Goal: Task Accomplishment & Management: Contribute content

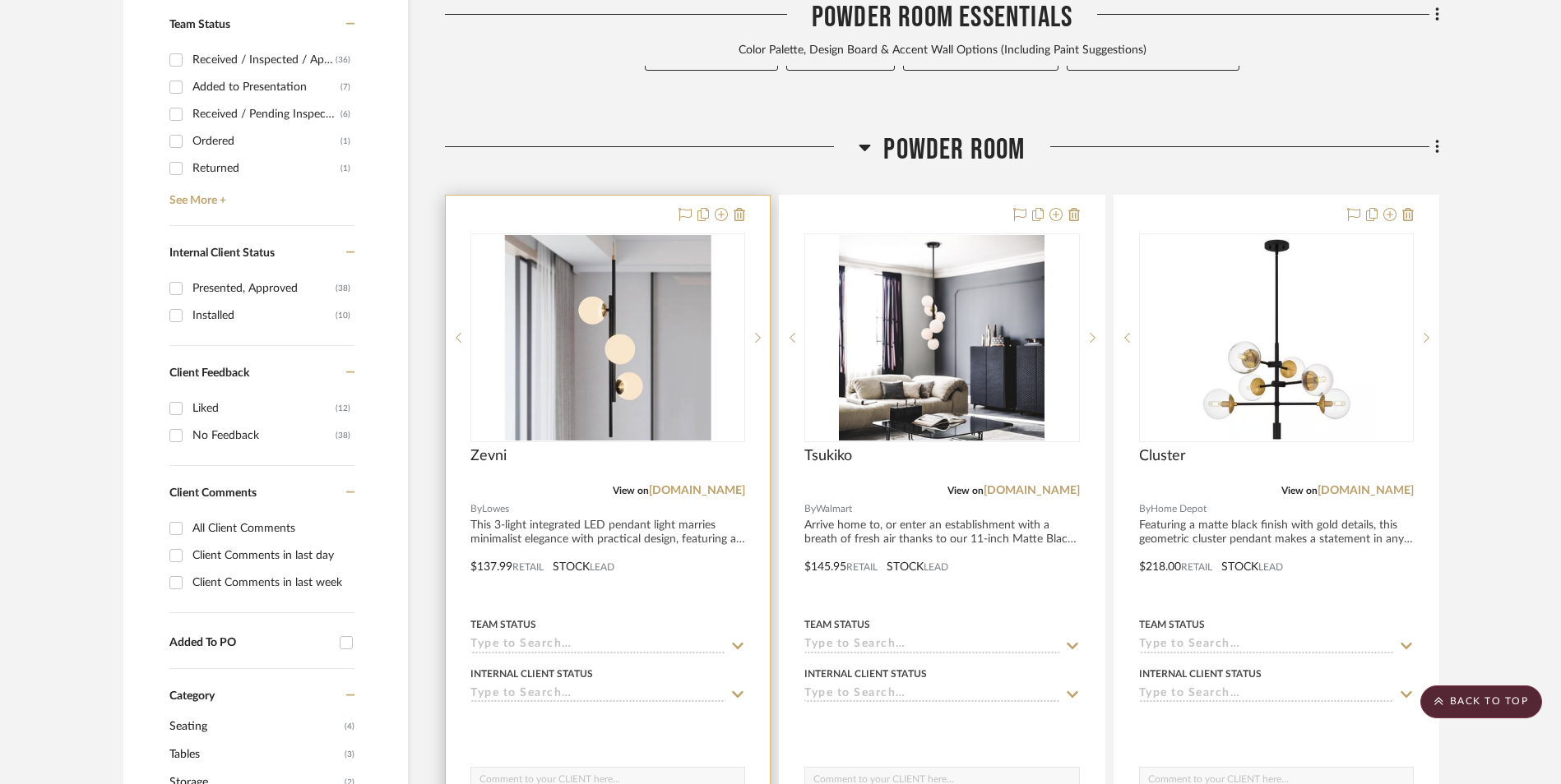
click at [636, 240] on img "0" at bounding box center [607, 338] width 207 height 206
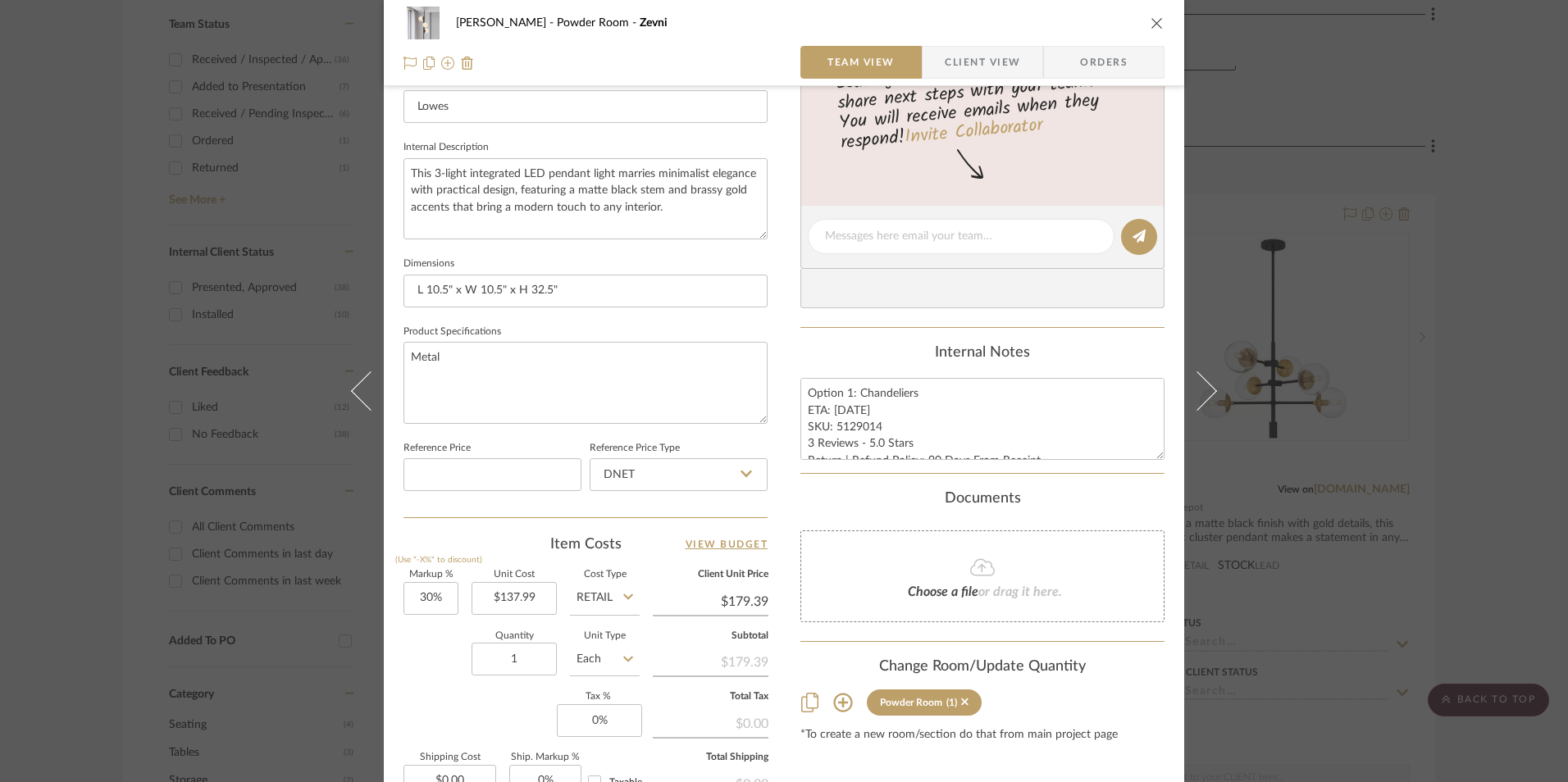
scroll to position [574, 0]
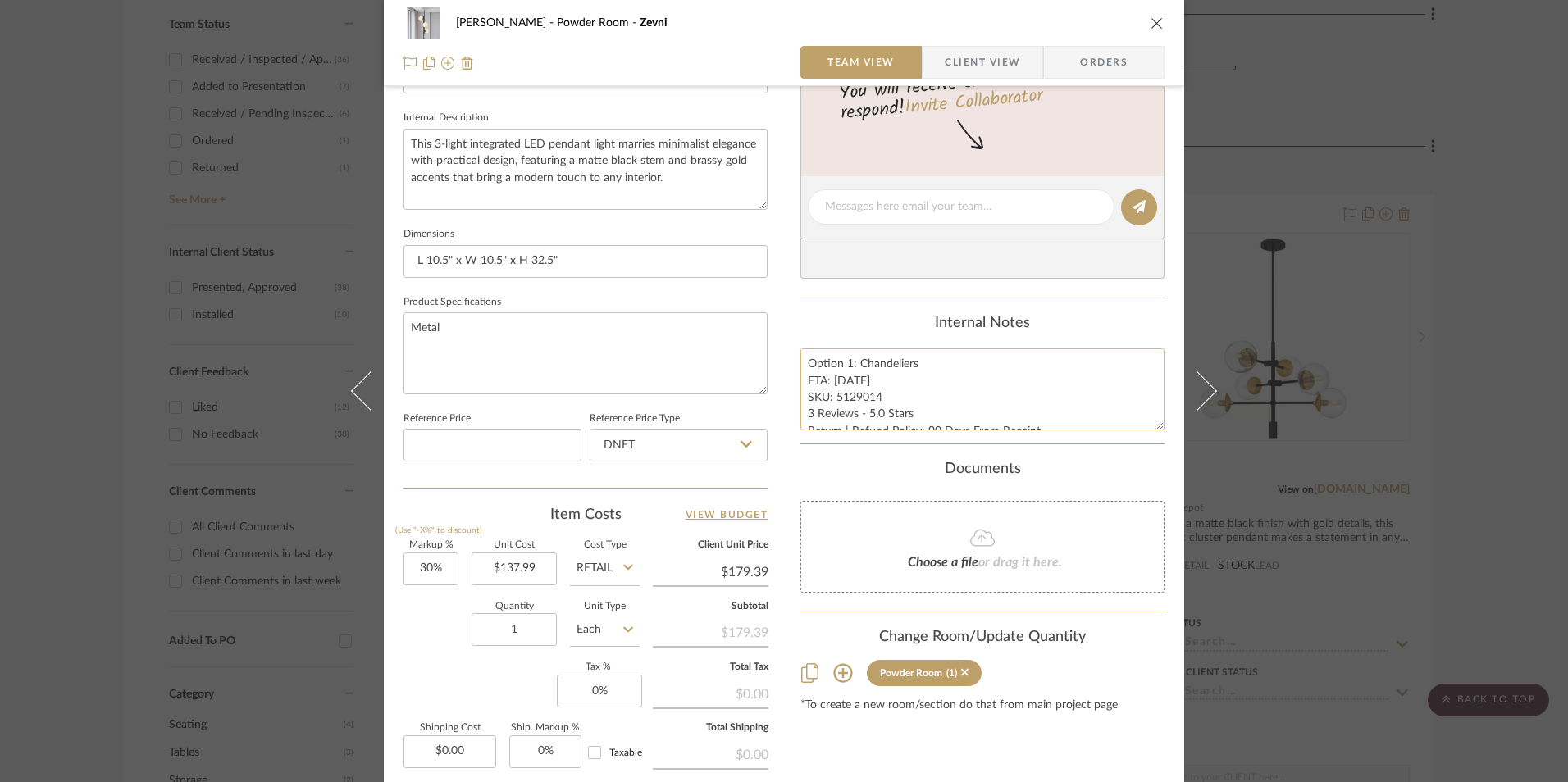
click at [863, 401] on textarea "Option 1: Chandeliers ETA: [DATE] SKU: 5129014 3 Reviews - 5.0 Stars Return | R…" at bounding box center [982, 389] width 364 height 81
drag, startPoint x: 875, startPoint y: 396, endPoint x: 831, endPoint y: 392, distance: 44.2
click at [831, 392] on textarea "Option 1: Chandeliers ETA: [DATE] SKU: 5129014 3 Reviews - 5.0 Stars Return | R…" at bounding box center [982, 389] width 364 height 81
click at [637, 450] on input "DNET" at bounding box center [679, 445] width 178 height 33
click at [636, 519] on div "Retail" at bounding box center [685, 528] width 202 height 42
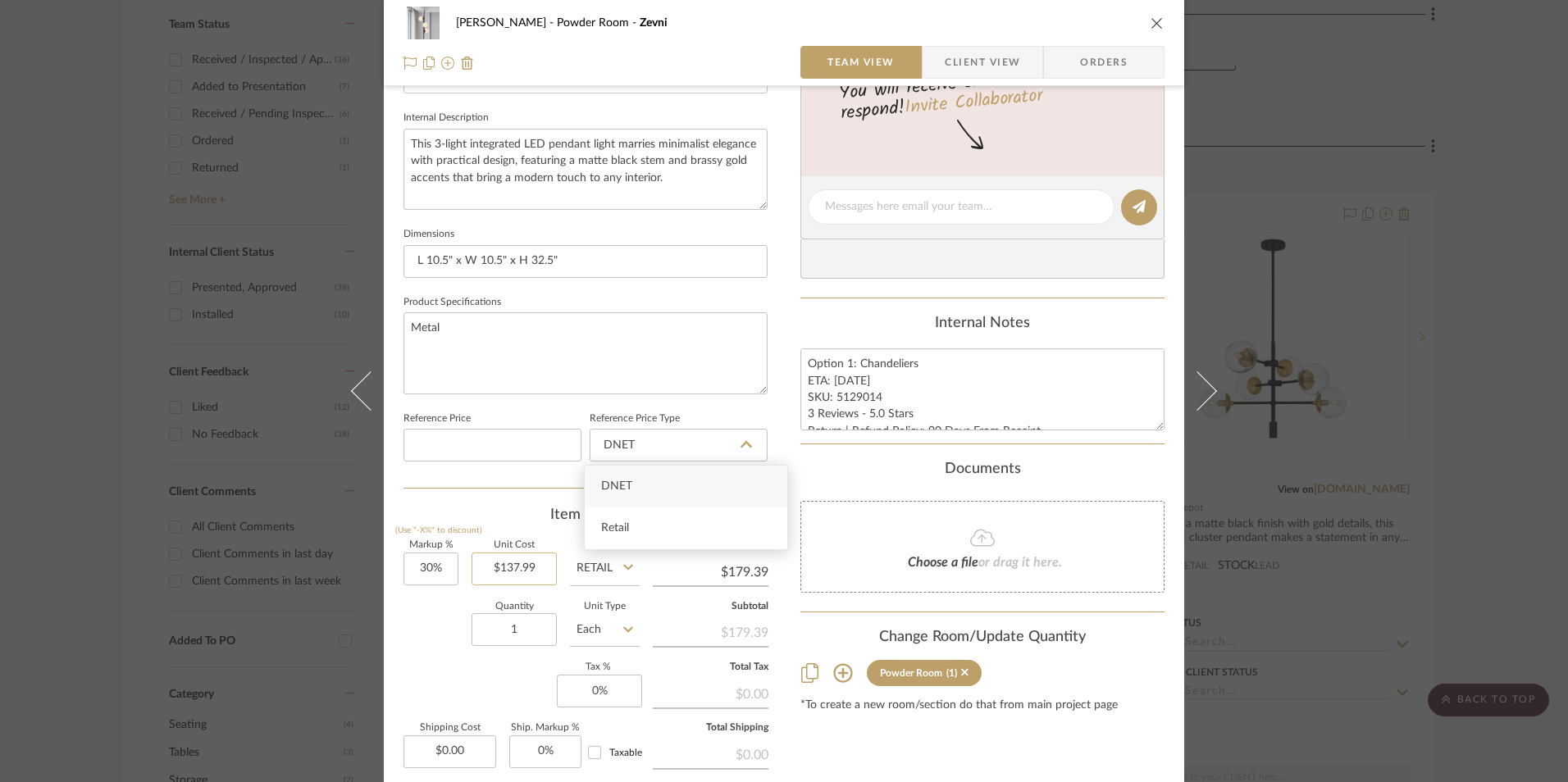
type input "Retail"
click at [433, 574] on input "30%" at bounding box center [431, 569] width 55 height 33
type input "30"
drag, startPoint x: 417, startPoint y: 606, endPoint x: 480, endPoint y: 666, distance: 87.0
click at [422, 611] on div "Quantity 1 Unit Type Each" at bounding box center [521, 632] width 236 height 59
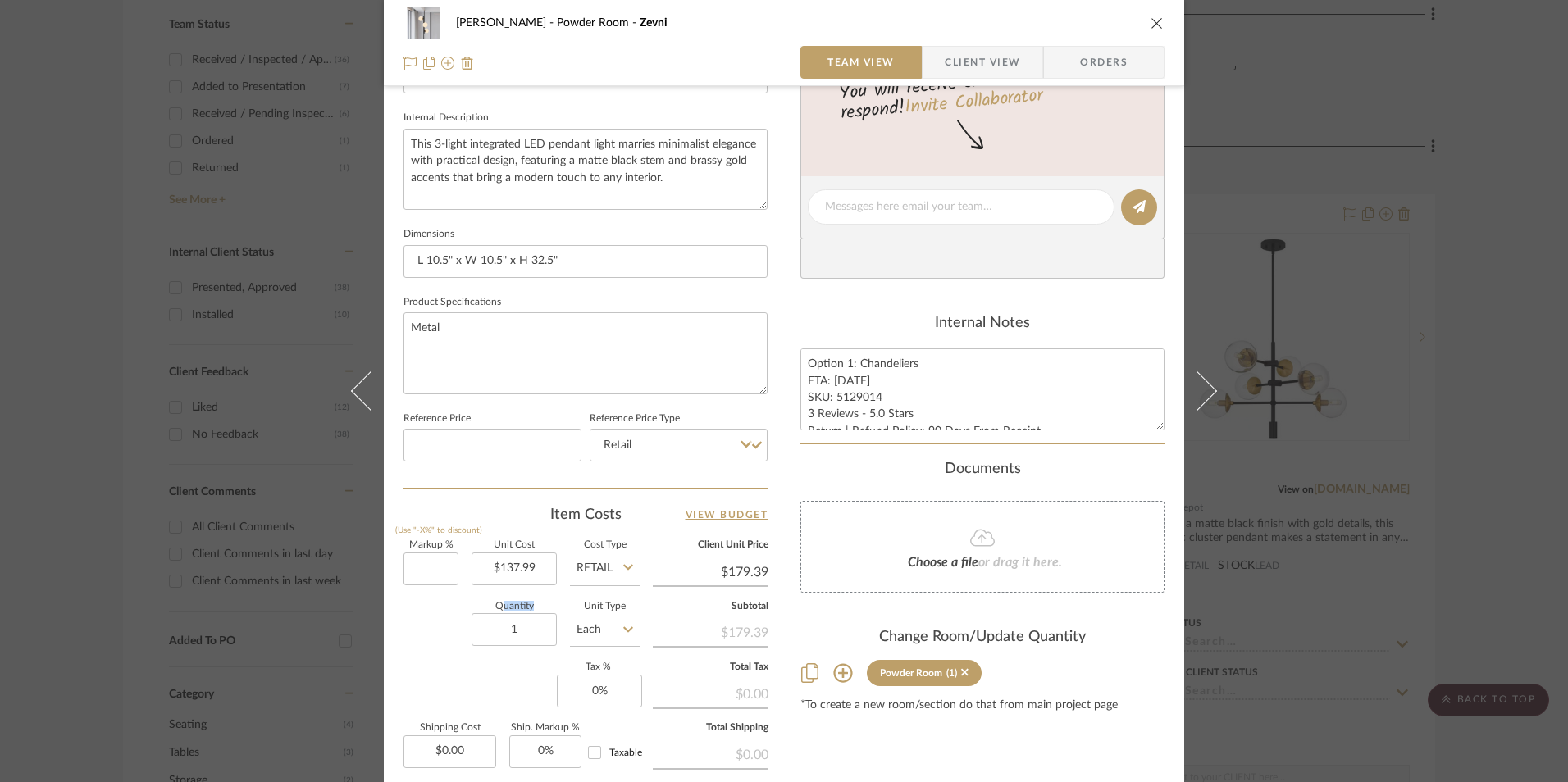
type input "0%"
type input "$137.99"
click at [586, 696] on input "0" at bounding box center [598, 691] width 85 height 33
type input "8.25%"
click at [864, 750] on div "Content here copies to Client View - confirm visibility there. Show in Client D…" at bounding box center [982, 212] width 364 height 1349
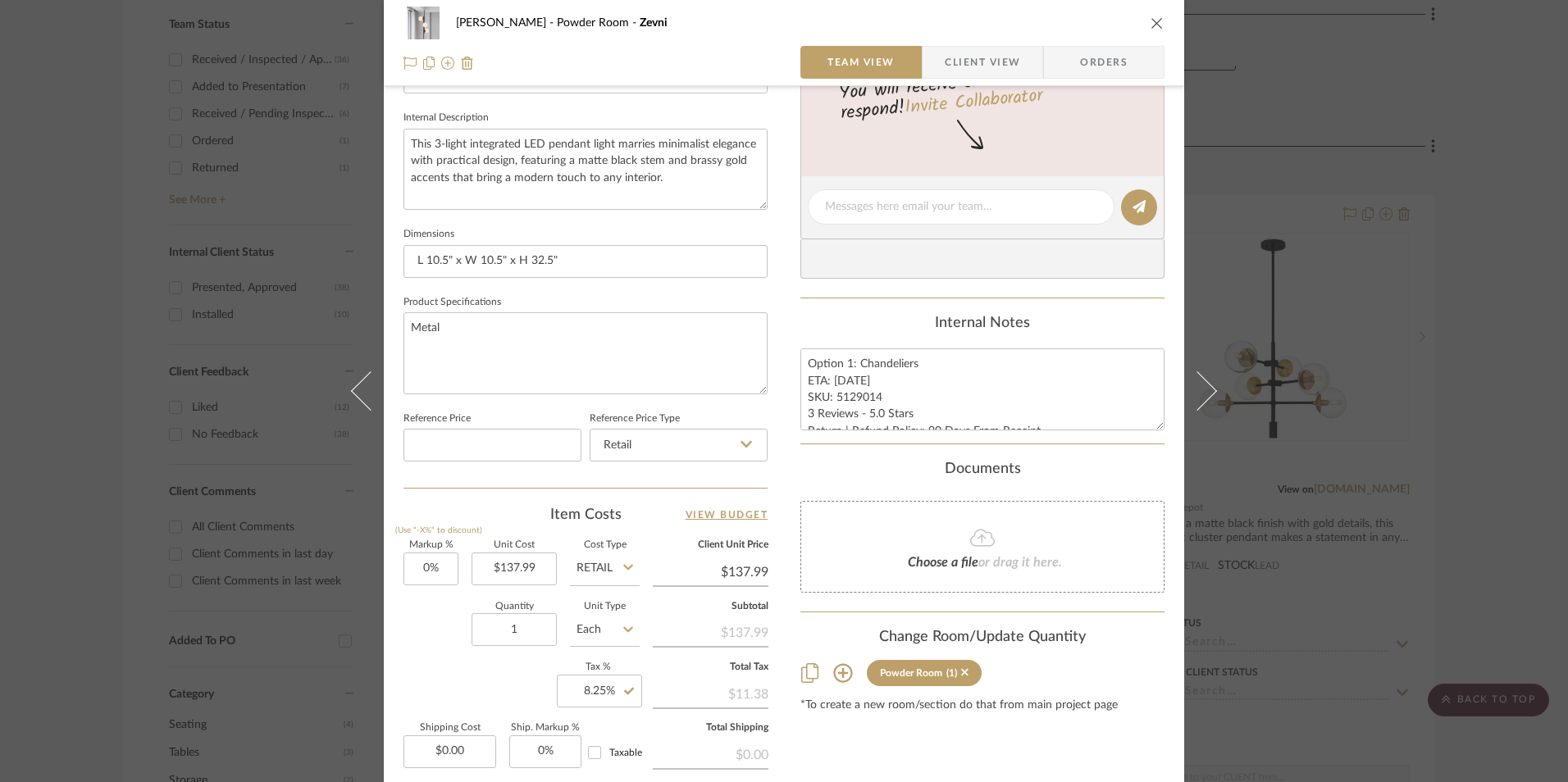
click at [1089, 69] on span "Orders" at bounding box center [1104, 62] width 84 height 33
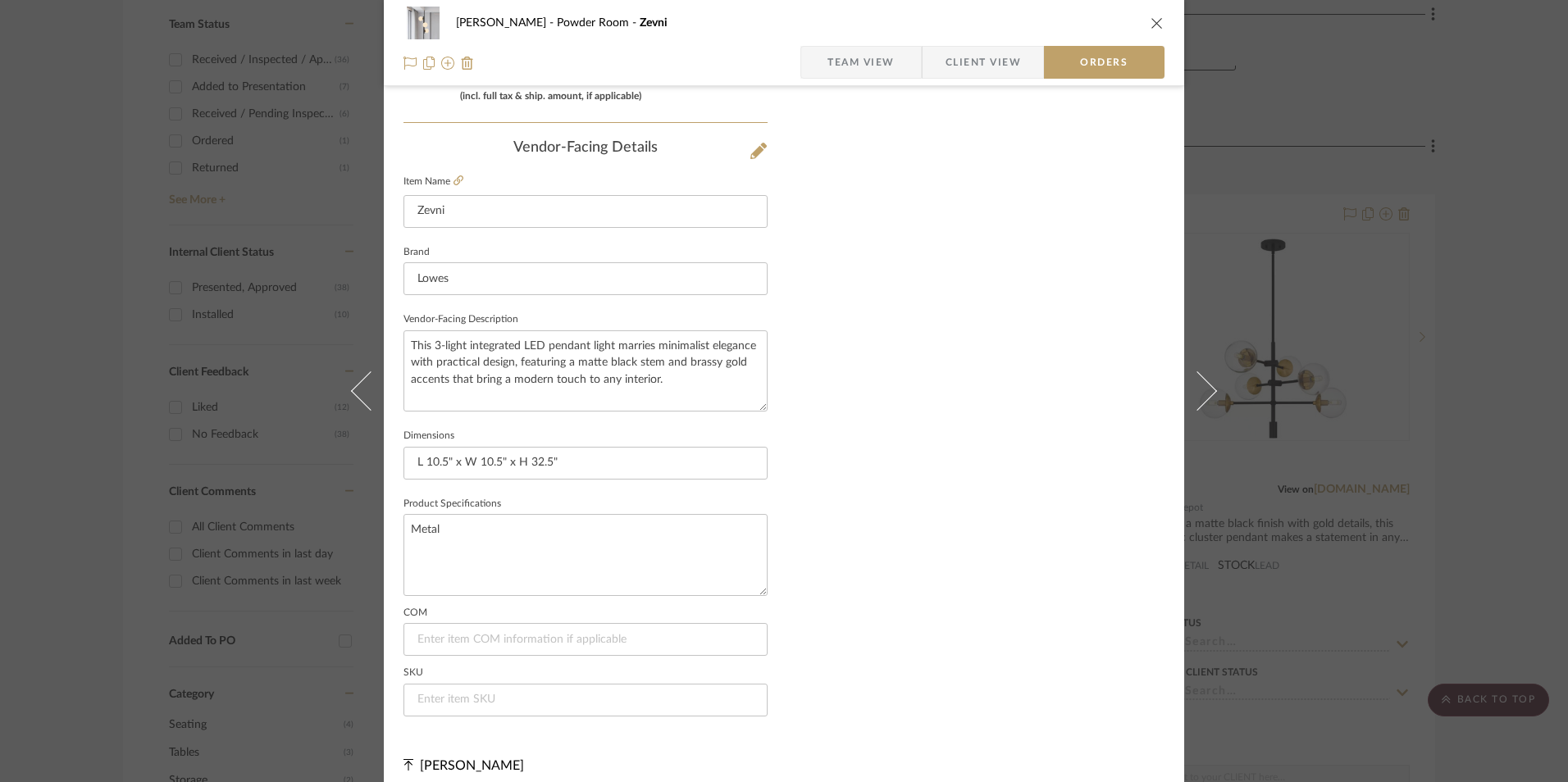
scroll to position [962, 0]
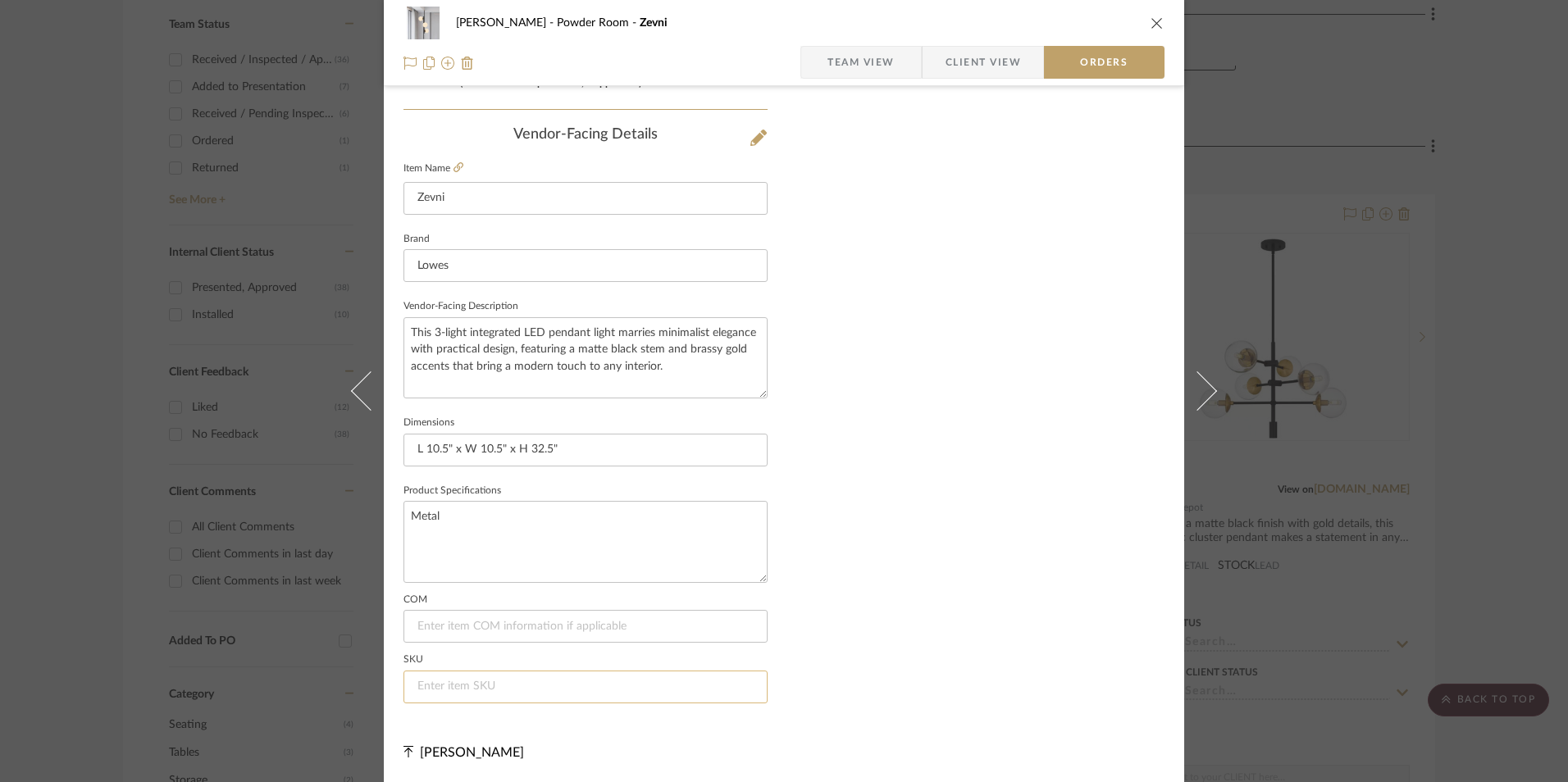
click at [497, 684] on input at bounding box center [585, 687] width 364 height 33
paste input "5129014"
type input "5129014"
click at [1151, 22] on icon "close" at bounding box center [1156, 22] width 13 height 13
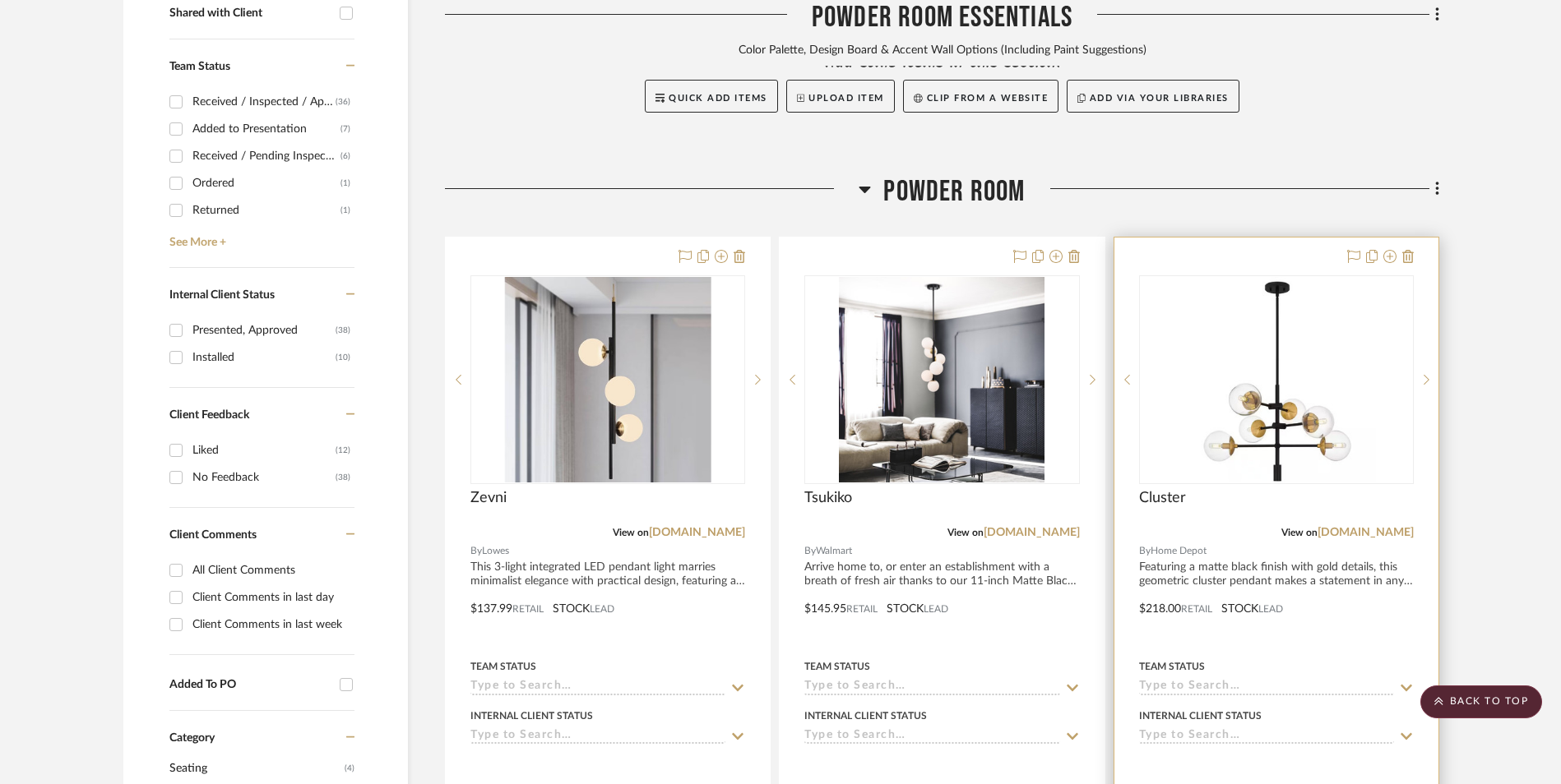
scroll to position [779, 0]
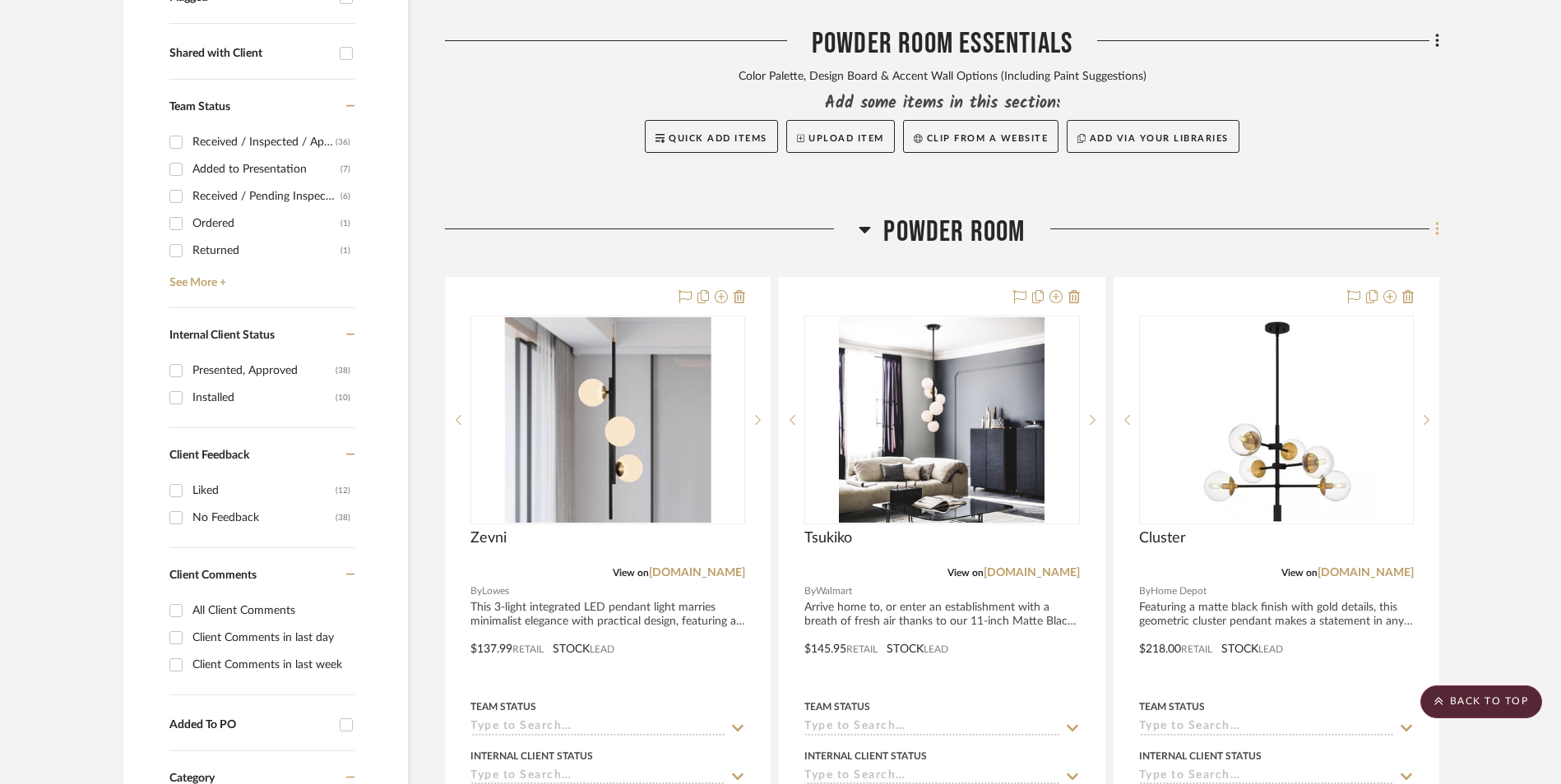
click at [1436, 220] on icon at bounding box center [1437, 229] width 5 height 18
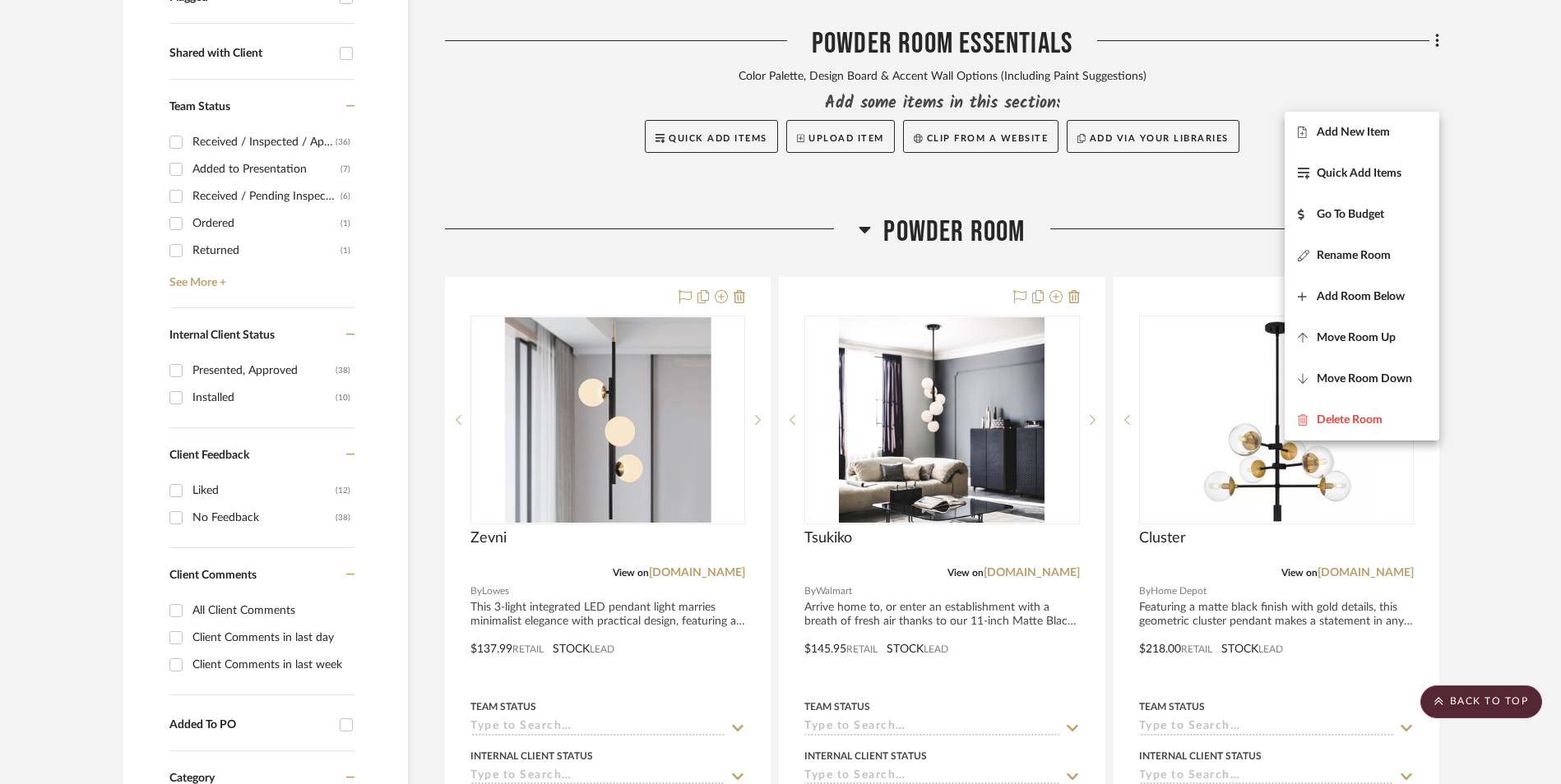
click at [1366, 135] on span "Add New Item" at bounding box center [1352, 132] width 73 height 14
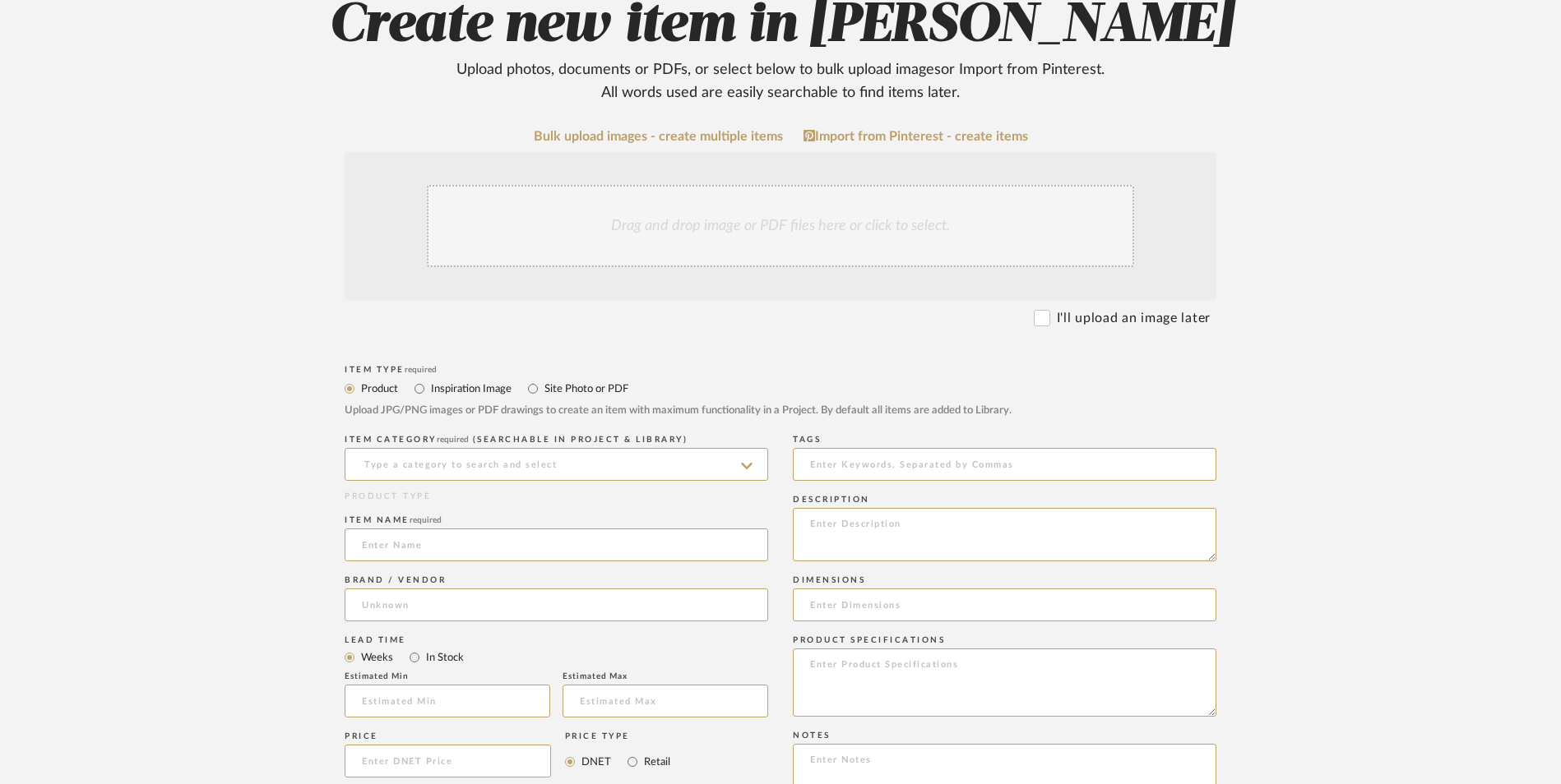
scroll to position [411, 0]
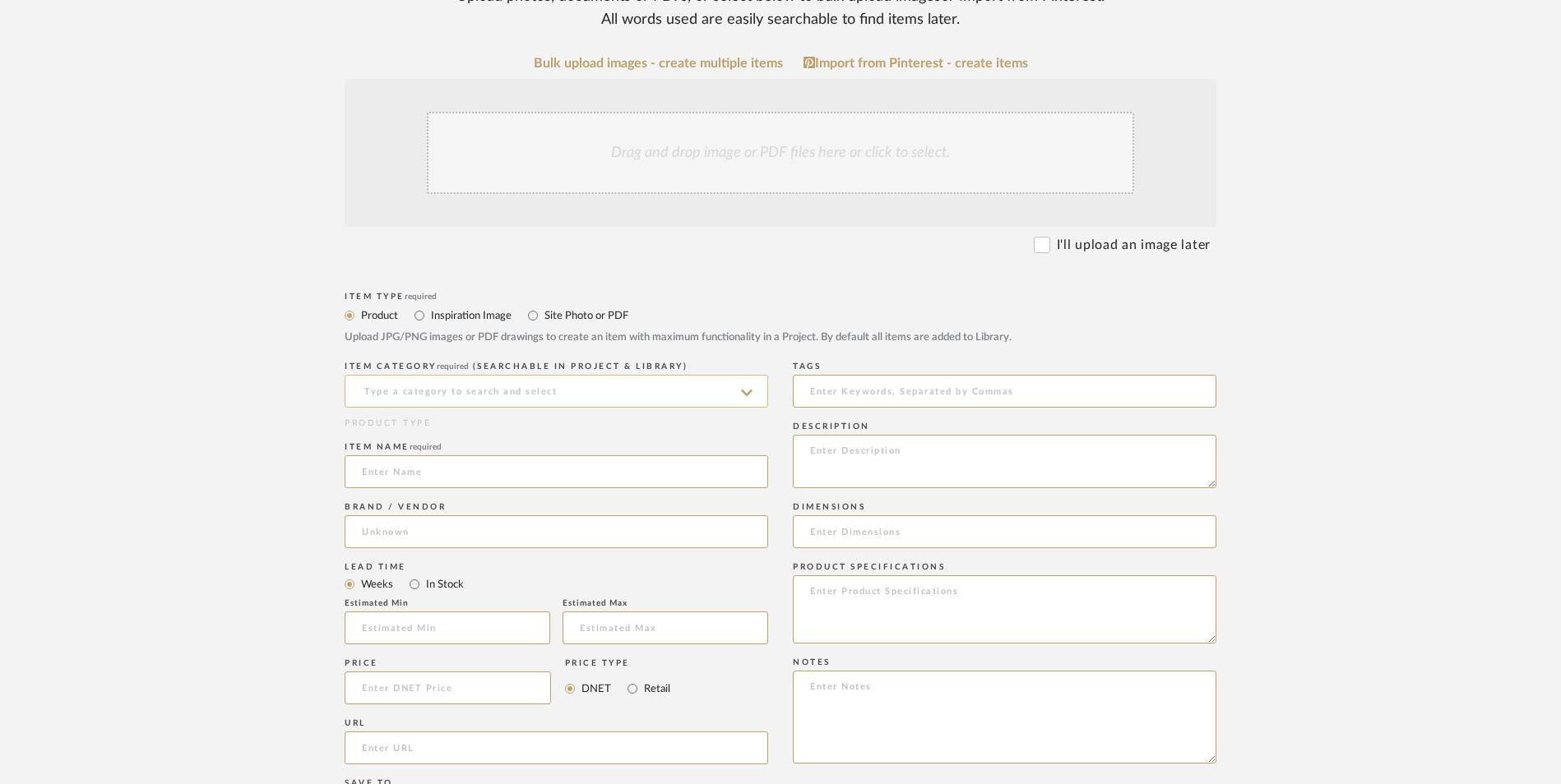
click at [470, 375] on input at bounding box center [556, 392] width 423 height 33
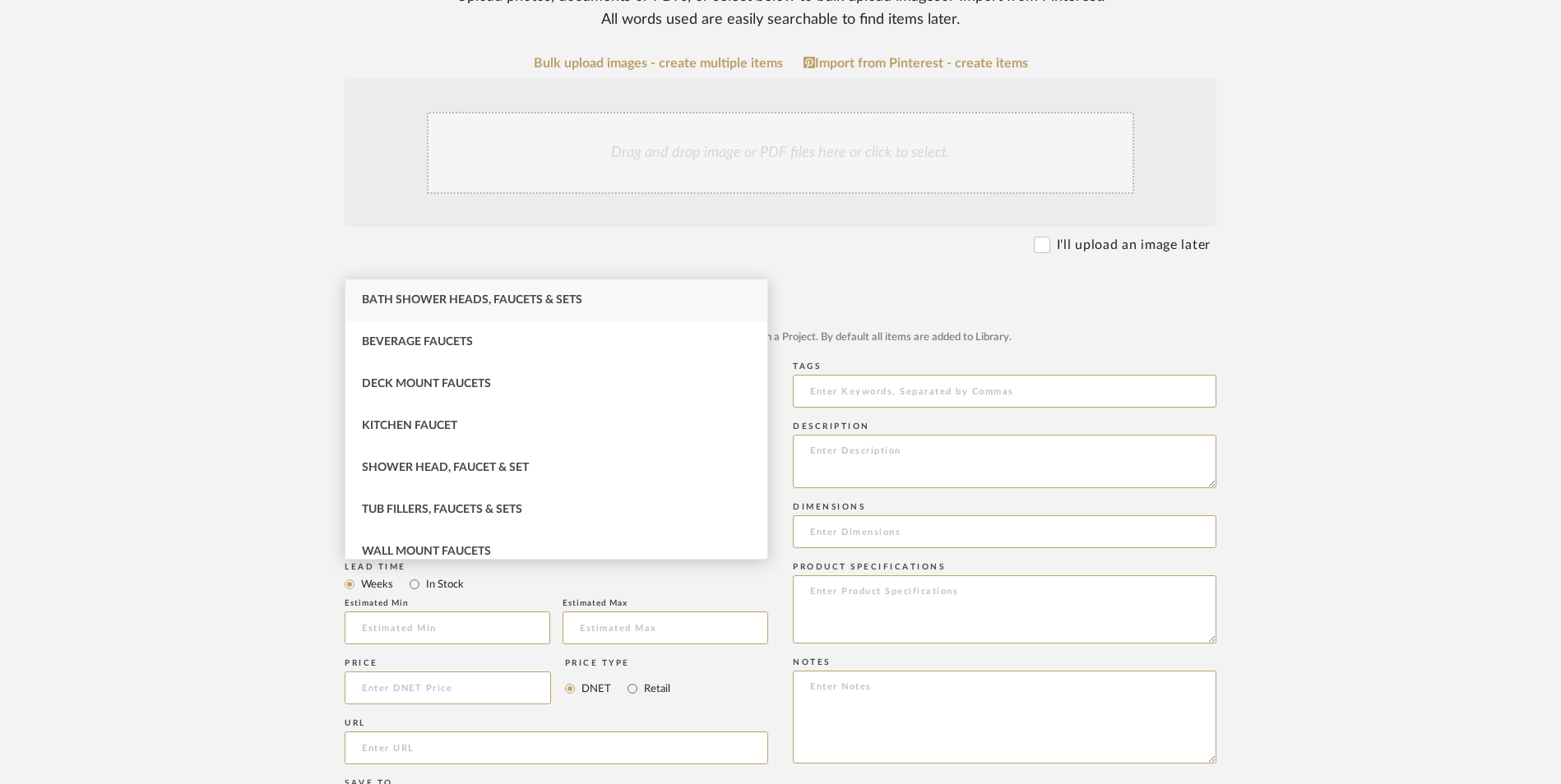
click at [470, 292] on div "Bath Shower Heads, Faucets & Sets" at bounding box center [556, 300] width 422 height 42
type input "Bath Shower Heads, Faucets & Sets"
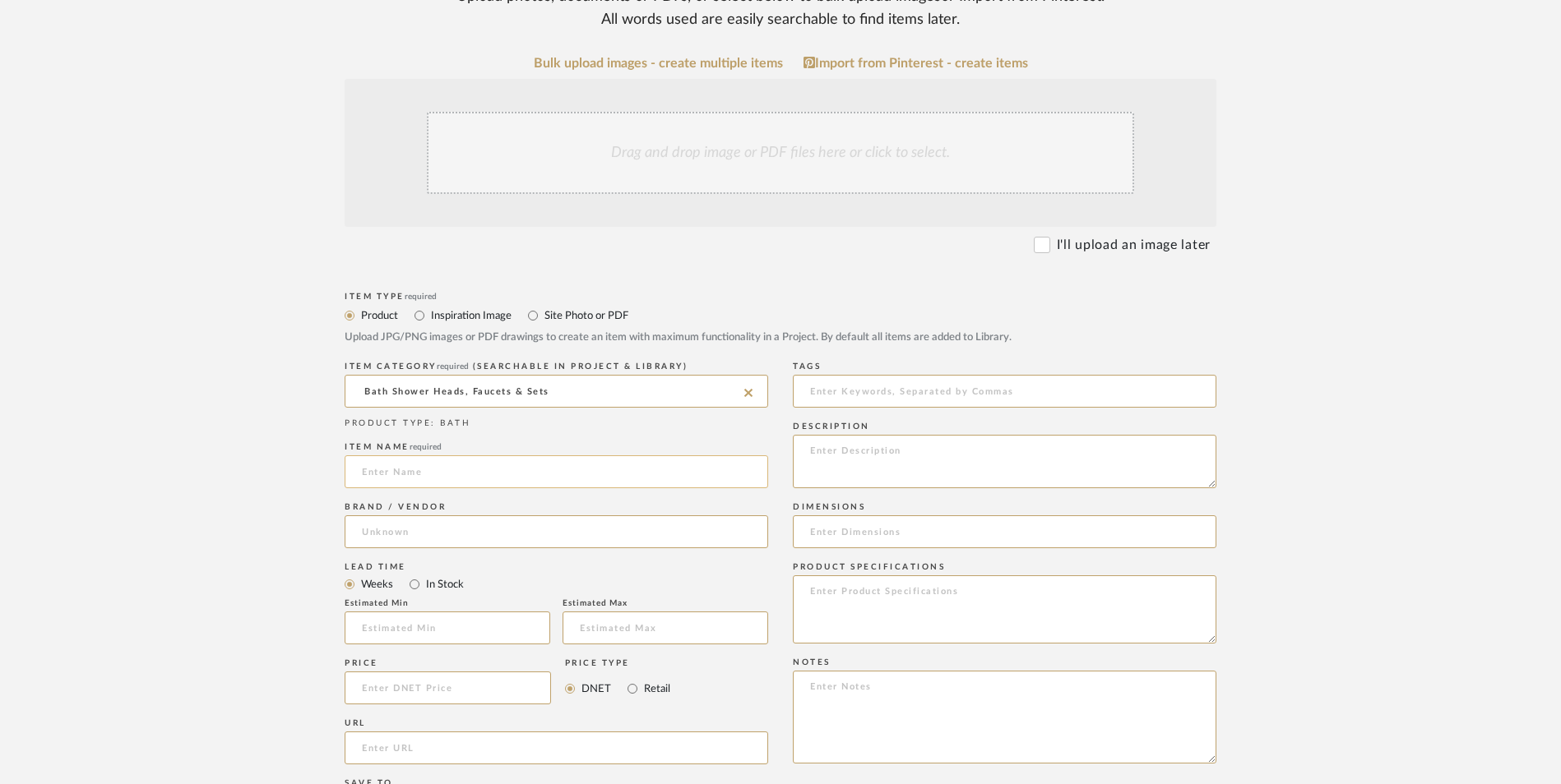
click at [456, 455] on input at bounding box center [556, 472] width 423 height 33
type input "Everstein"
click at [444, 516] on input at bounding box center [556, 532] width 423 height 33
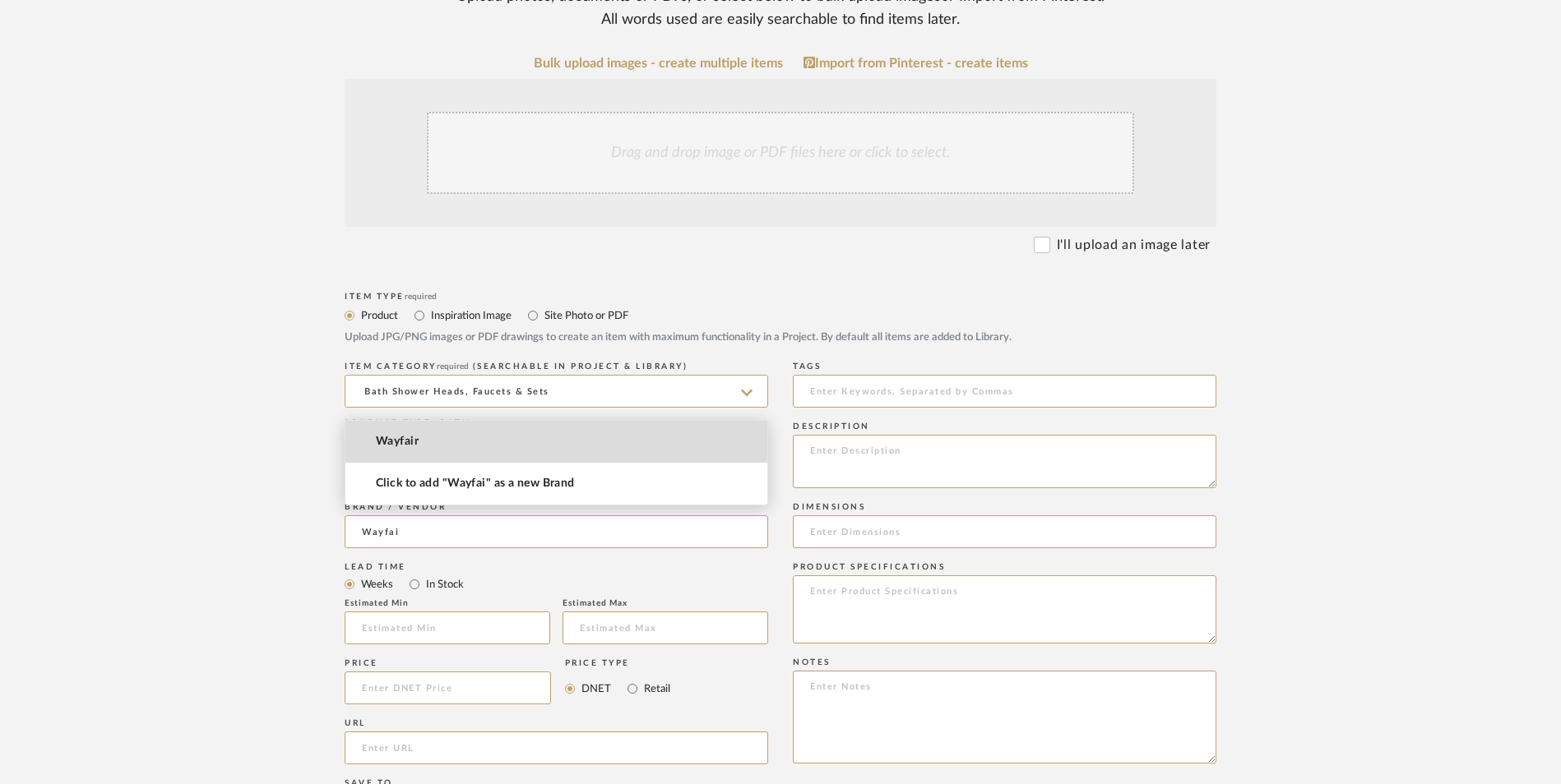
click at [429, 440] on mat-option "Wayfair" at bounding box center [556, 441] width 422 height 42
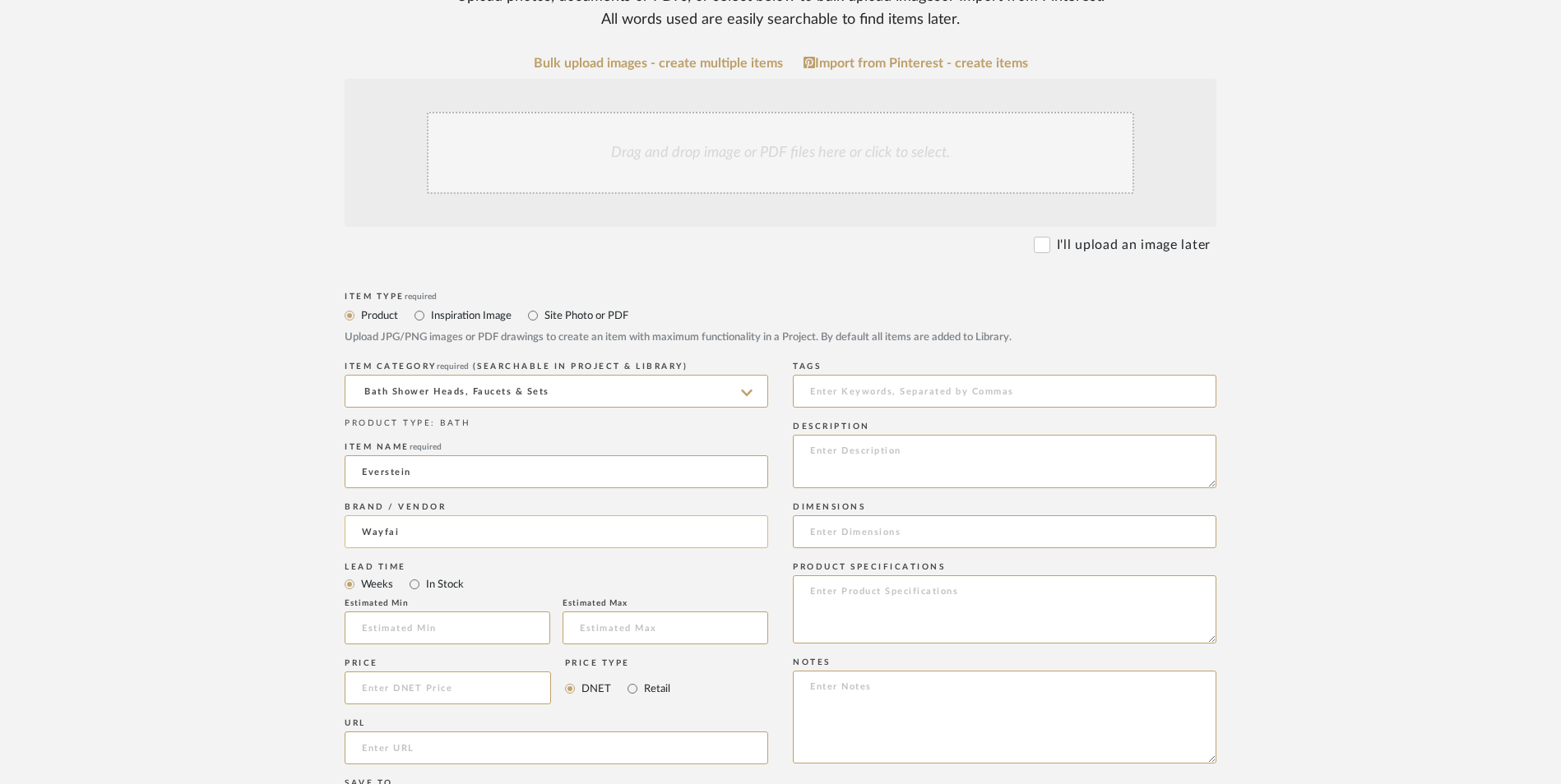
type input "Wayfair"
click at [469, 671] on input at bounding box center [448, 688] width 207 height 33
type input "$166.14"
click at [264, 534] on upload-items "Create new item in [PERSON_NAME] Upload photos, documents or PDFs, or select be…" at bounding box center [780, 564] width 1561 height 1450
click at [411, 575] on input "In Stock" at bounding box center [414, 584] width 20 height 20
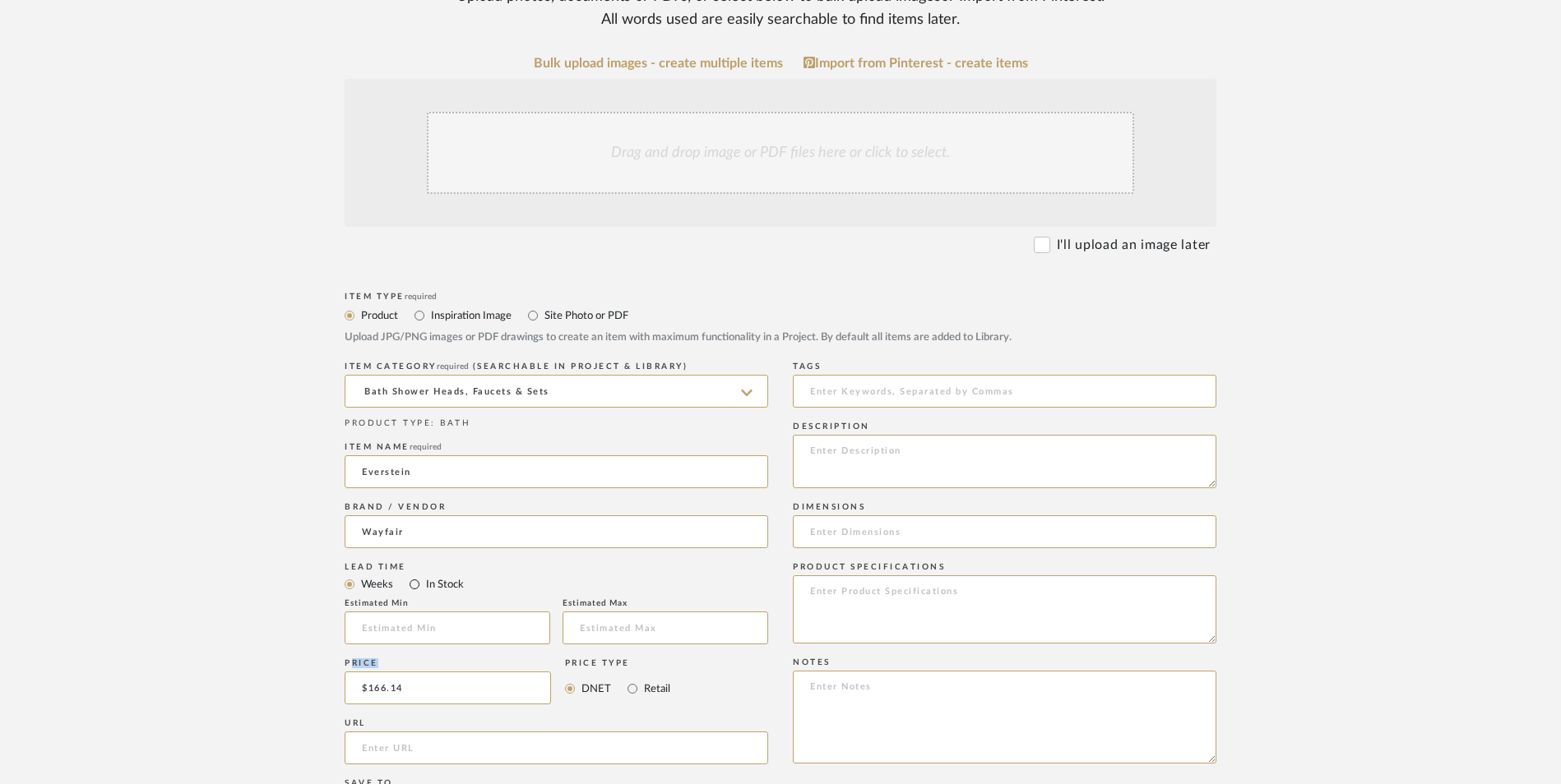
radio input "true"
click at [635, 679] on input "Retail" at bounding box center [633, 689] width 20 height 20
radio input "true"
click at [503, 731] on input "url" at bounding box center [556, 748] width 423 height 33
paste input "[URL][DOMAIN_NAME]"
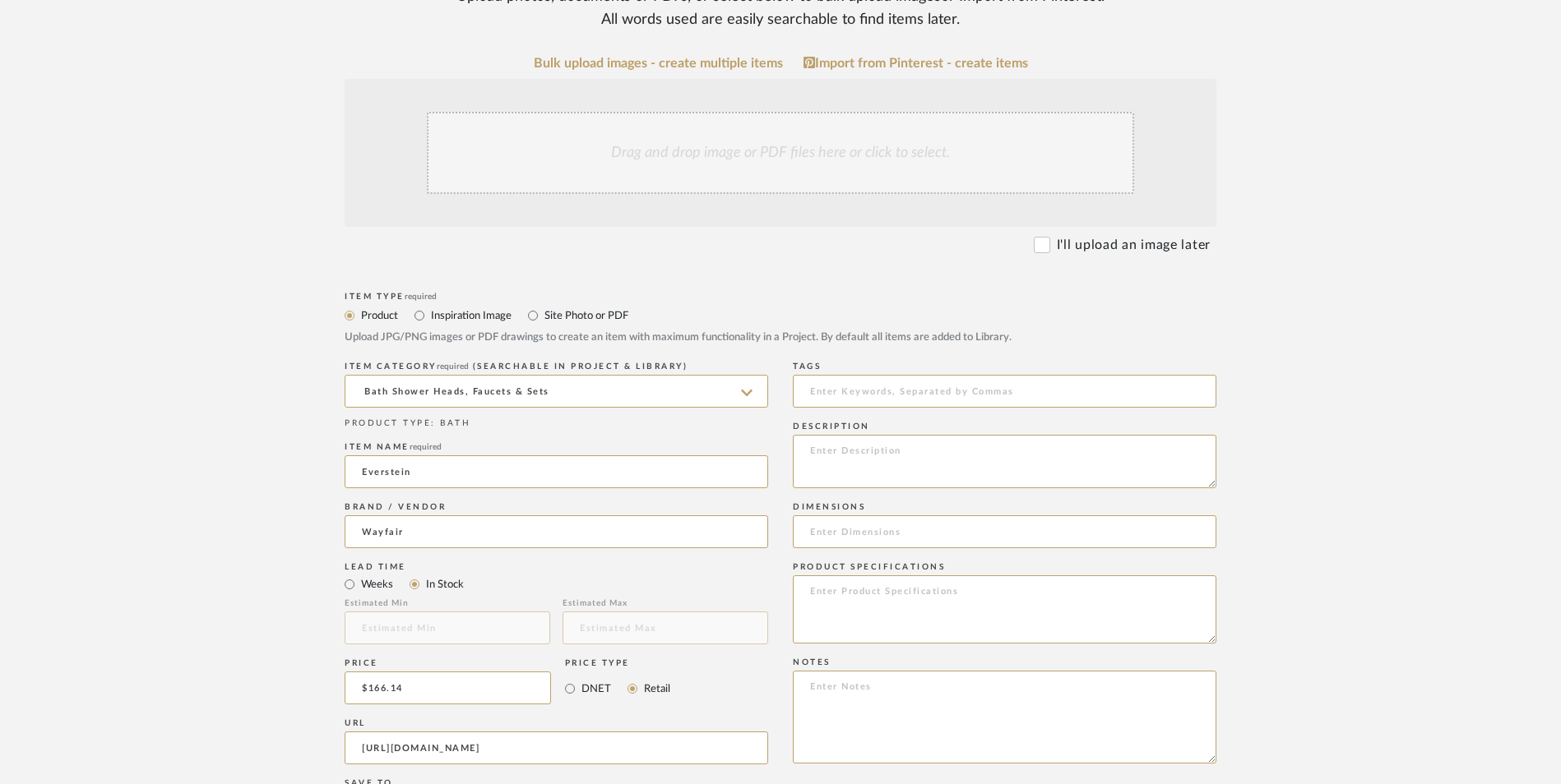
scroll to position [0, 512]
type input "[URL][DOMAIN_NAME]"
click at [105, 422] on upload-items "Create new item in [PERSON_NAME] Upload photos, documents or PDFs, or select be…" at bounding box center [780, 564] width 1561 height 1450
click at [910, 670] on textarea at bounding box center [1005, 716] width 423 height 93
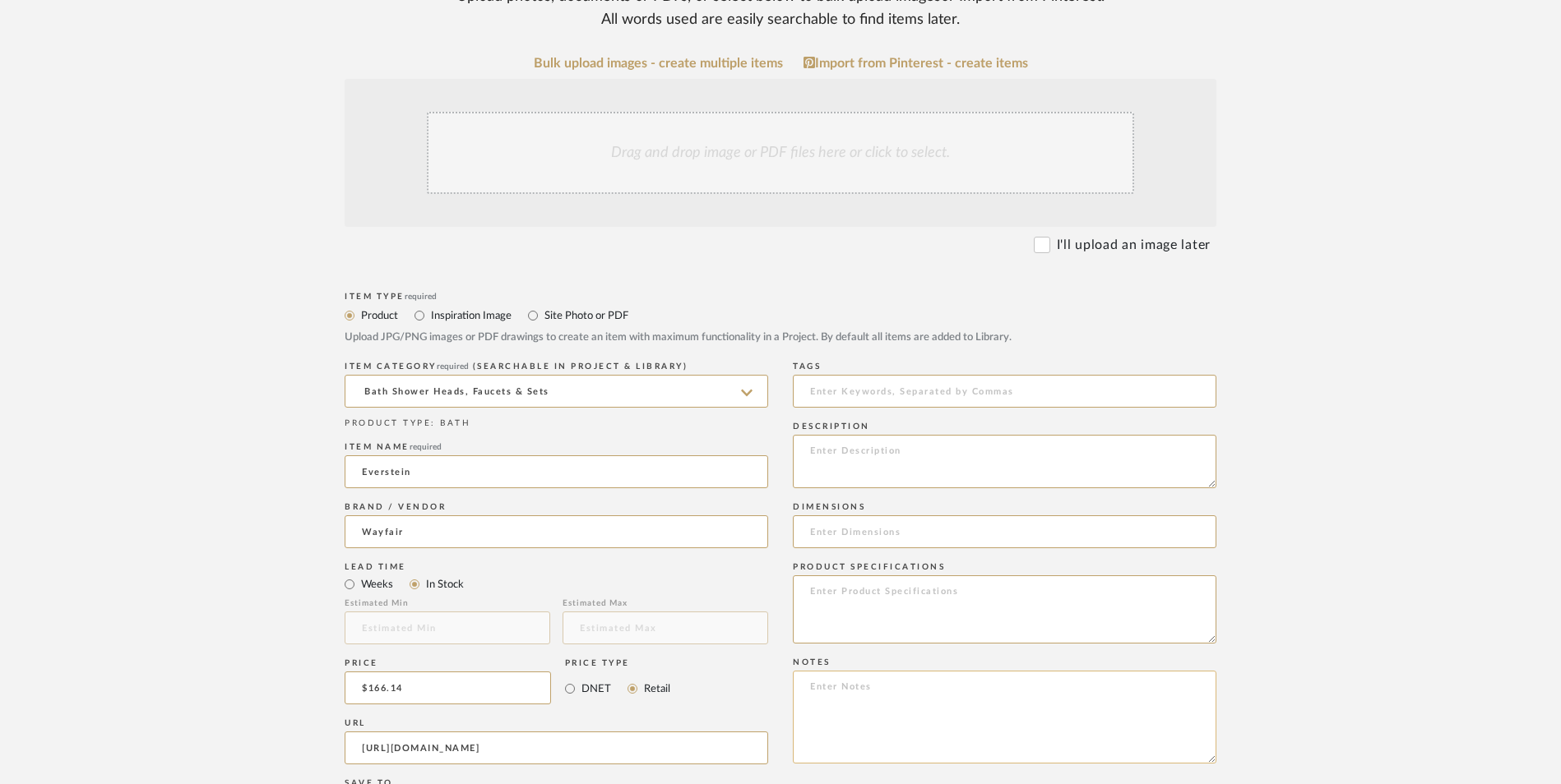
paste textarea "Option 1: ETA: SKU: Reviews - Stars Return | Refund Policy:"
click at [855, 670] on textarea "Option 1: ETA: SKU: Reviews - Stars Return | Refund Policy: 30 Days From Delive…" at bounding box center [1005, 716] width 423 height 93
click at [888, 670] on textarea "Option 2: ETA: SKU: Reviews - Stars Return | Refund Policy: 30 Days From Delive…" at bounding box center [1005, 716] width 423 height 93
click at [884, 670] on textarea "Option 2: ETA: SKU: Reviews - Stars Return | Refund Policy: 30 Days From Delive…" at bounding box center [1005, 716] width 423 height 93
click at [802, 670] on textarea "Option 2: Faucets - ETA: SKU: Reviews - Stars Return | Refund Policy: 30 Days F…" at bounding box center [1005, 716] width 423 height 93
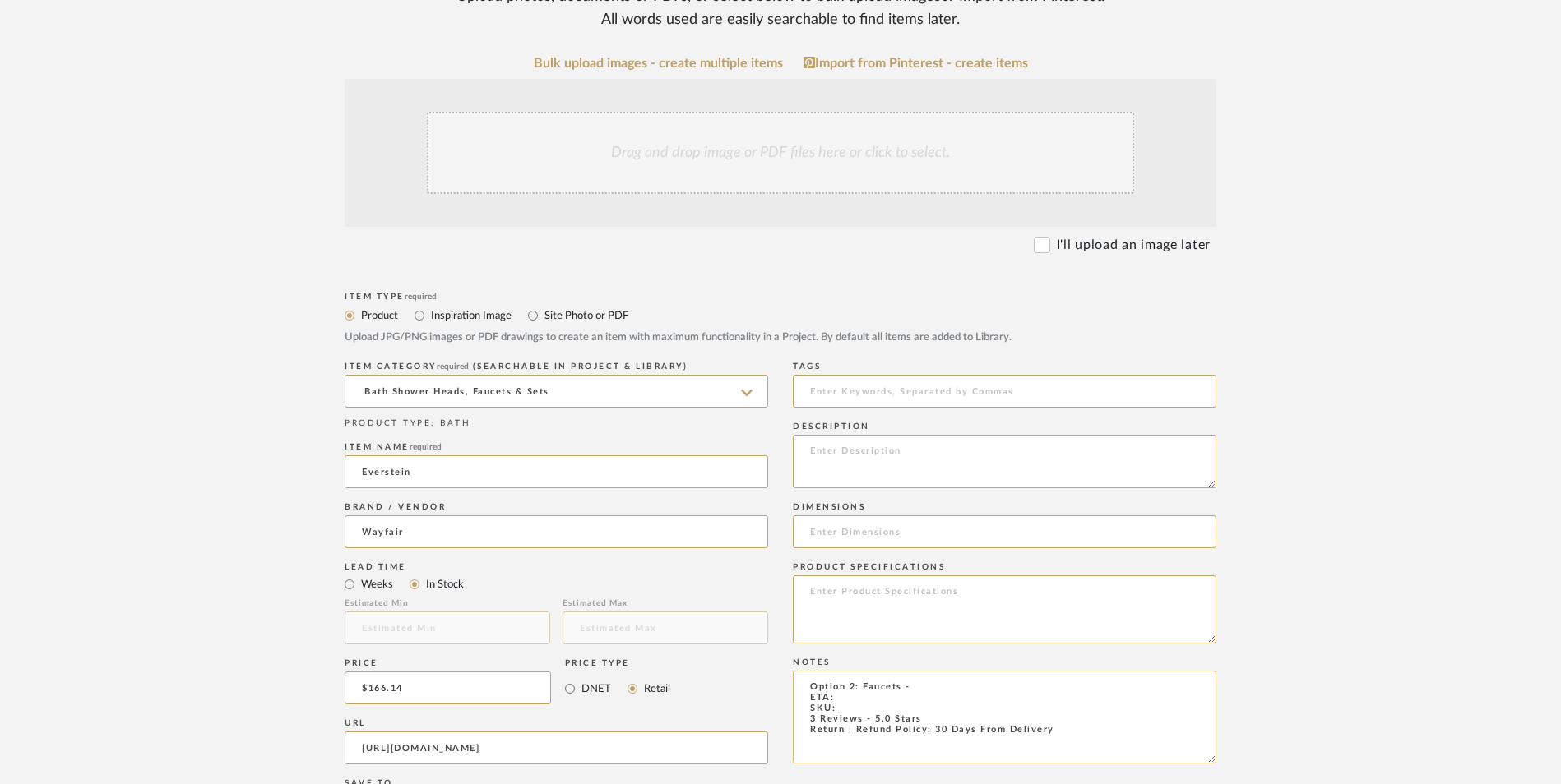
click at [858, 670] on textarea "Option 2: Faucets - ETA: SKU: 3 Reviews - 5.0 Stars Return | Refund Policy: 30 …" at bounding box center [1005, 716] width 423 height 93
paste textarea "EEBS1200"
click at [857, 670] on textarea "Option 2: Faucets - ETA: SKU: EEBS1200 3 Reviews - 5.0 Stars Return | Refund Po…" at bounding box center [1005, 716] width 423 height 93
click at [926, 670] on textarea "[MEDICAL_DATA]: Faucets - ETA: [DATE] SKU: EEBS1200 3 Reviews - 5.0 Stars Retur…" at bounding box center [1005, 716] width 423 height 93
paste textarea "Matte Black/Brushed Gold"
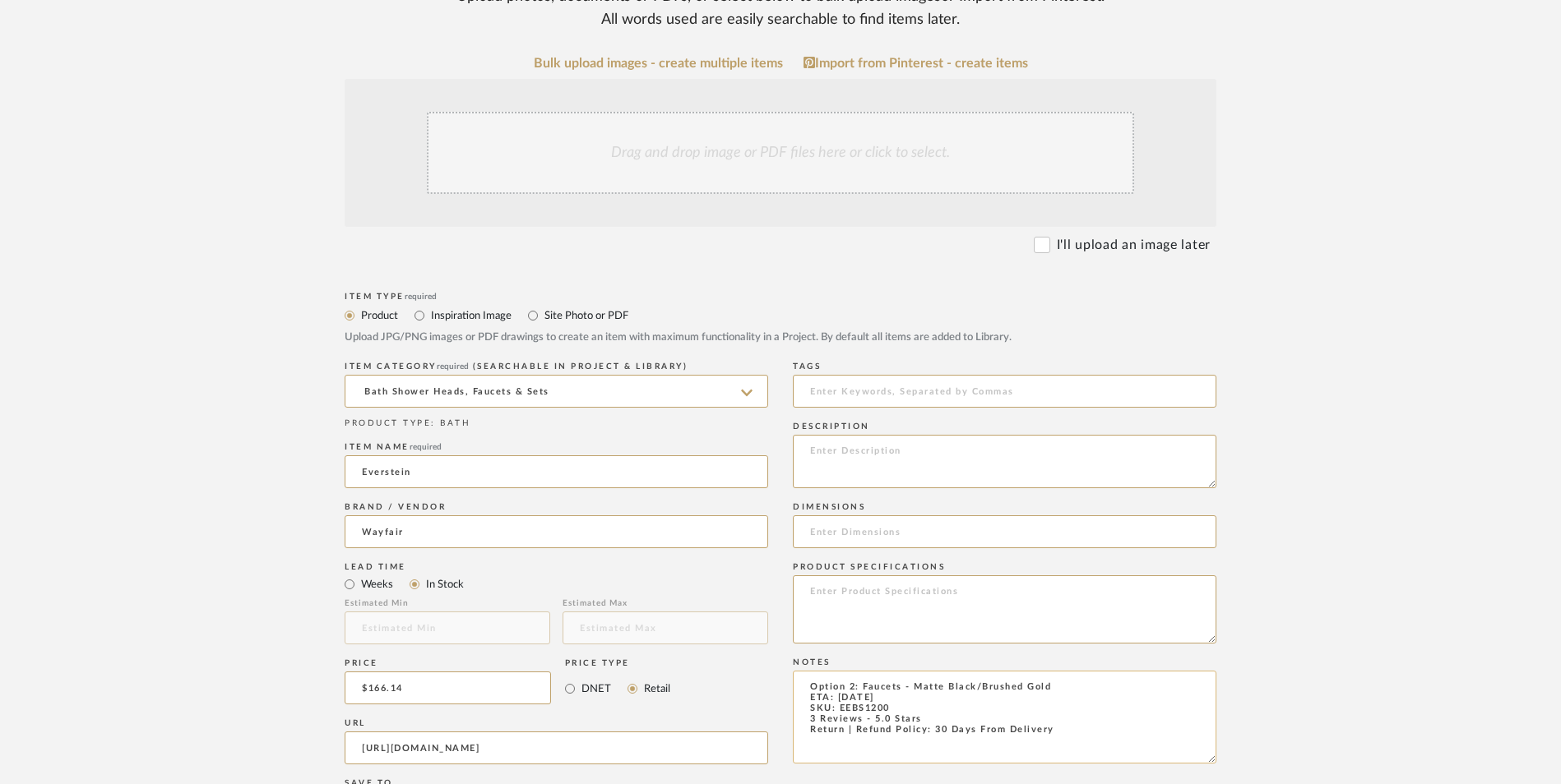
click at [912, 670] on textarea "Option 2: Faucets - Matte Black/Brushed Gold ETA: [DATE] SKU: EEBS1200 3 Review…" at bounding box center [1005, 716] width 423 height 93
click at [1018, 670] on textarea "[MEDICAL_DATA]: Faucets - Select: Matte Black/Brushed Gold ETA: [DATE] SKU: EEB…" at bounding box center [1005, 716] width 423 height 93
type textarea "Option 2: Faucets - Select: Matte Black | Brushed Gold ETA: [DATE] SKU: EEBS120…"
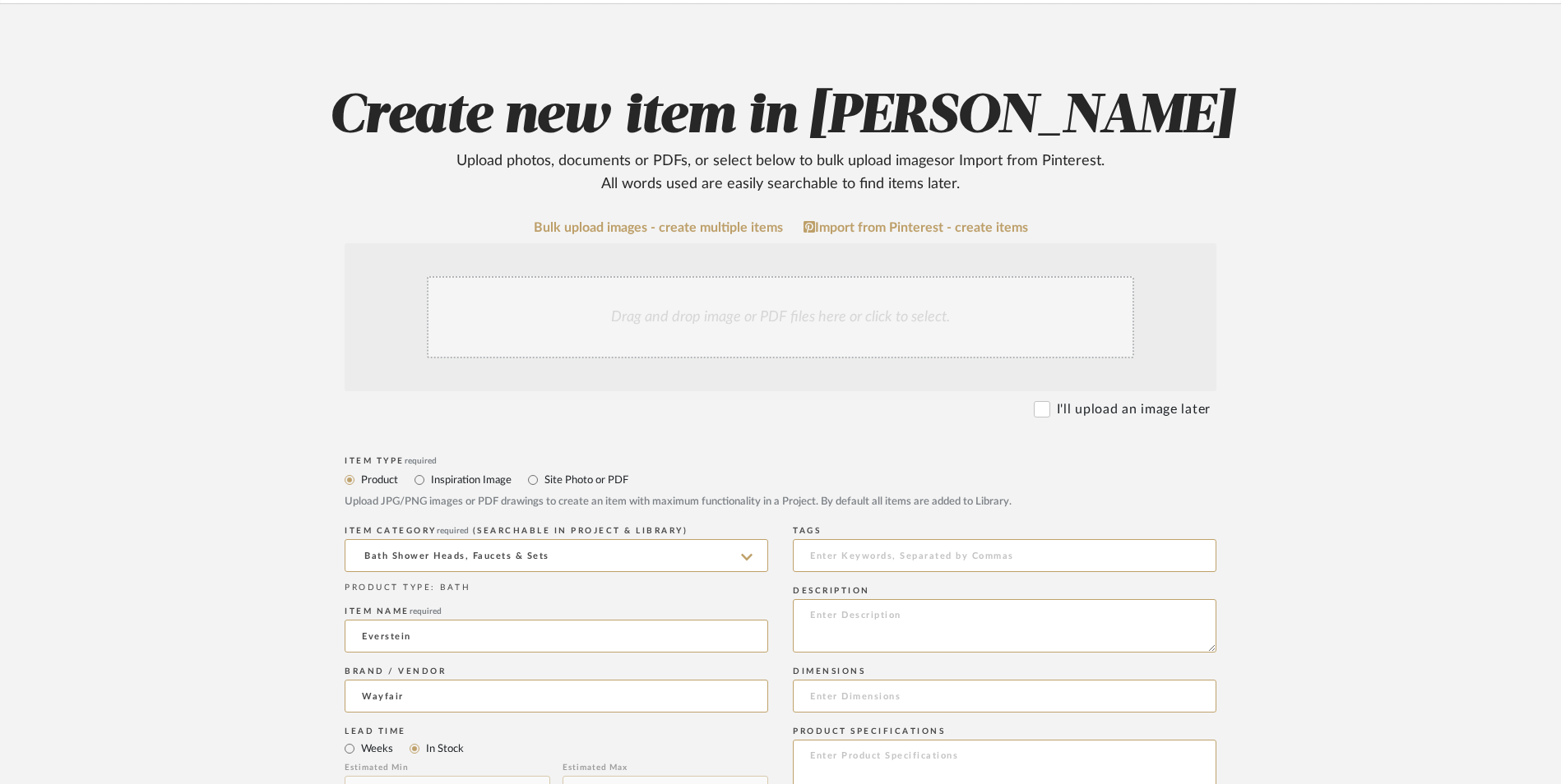
click at [712, 276] on div "Drag and drop image or PDF files here or click to select." at bounding box center [780, 317] width 707 height 82
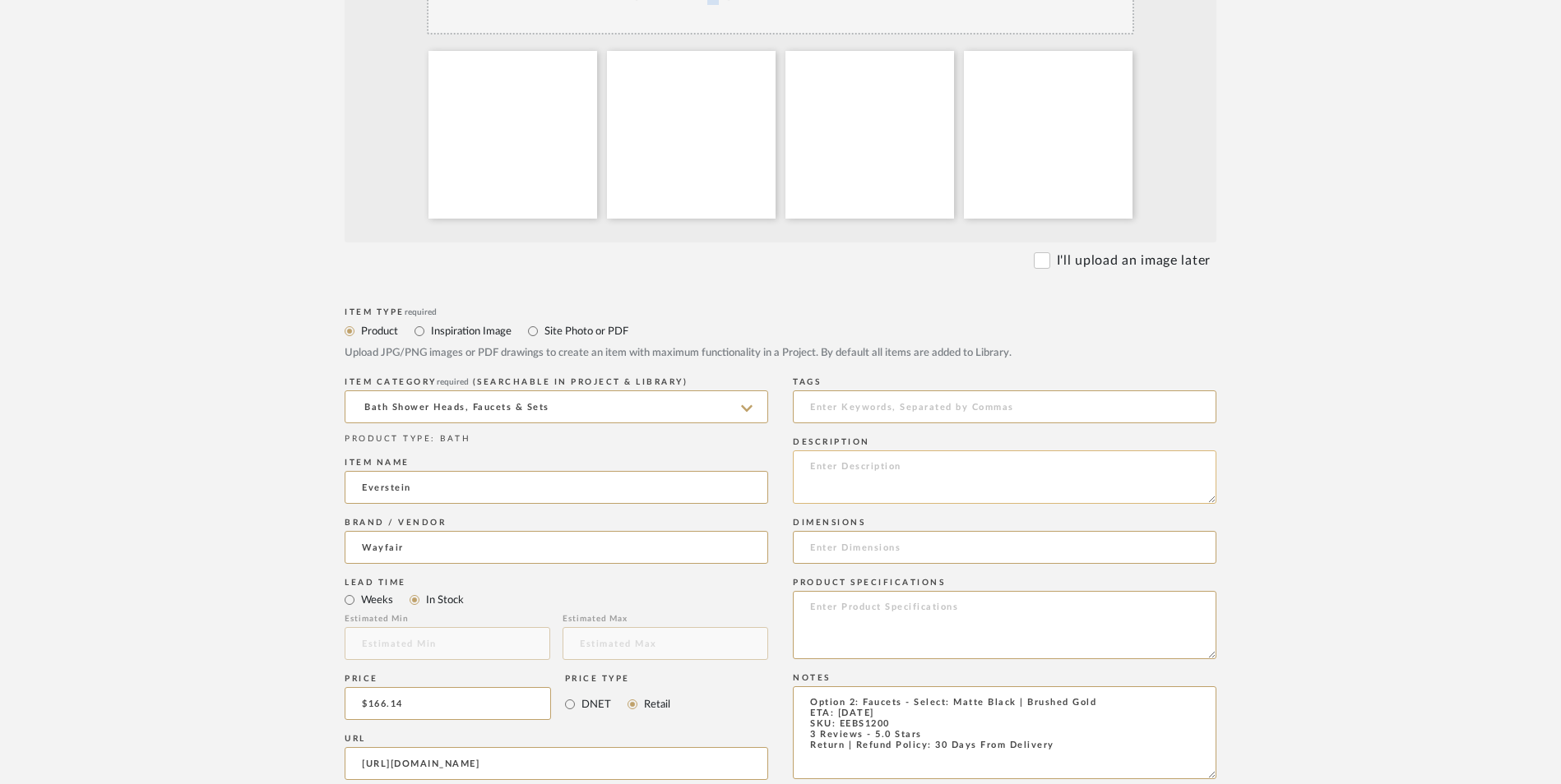
scroll to position [576, 0]
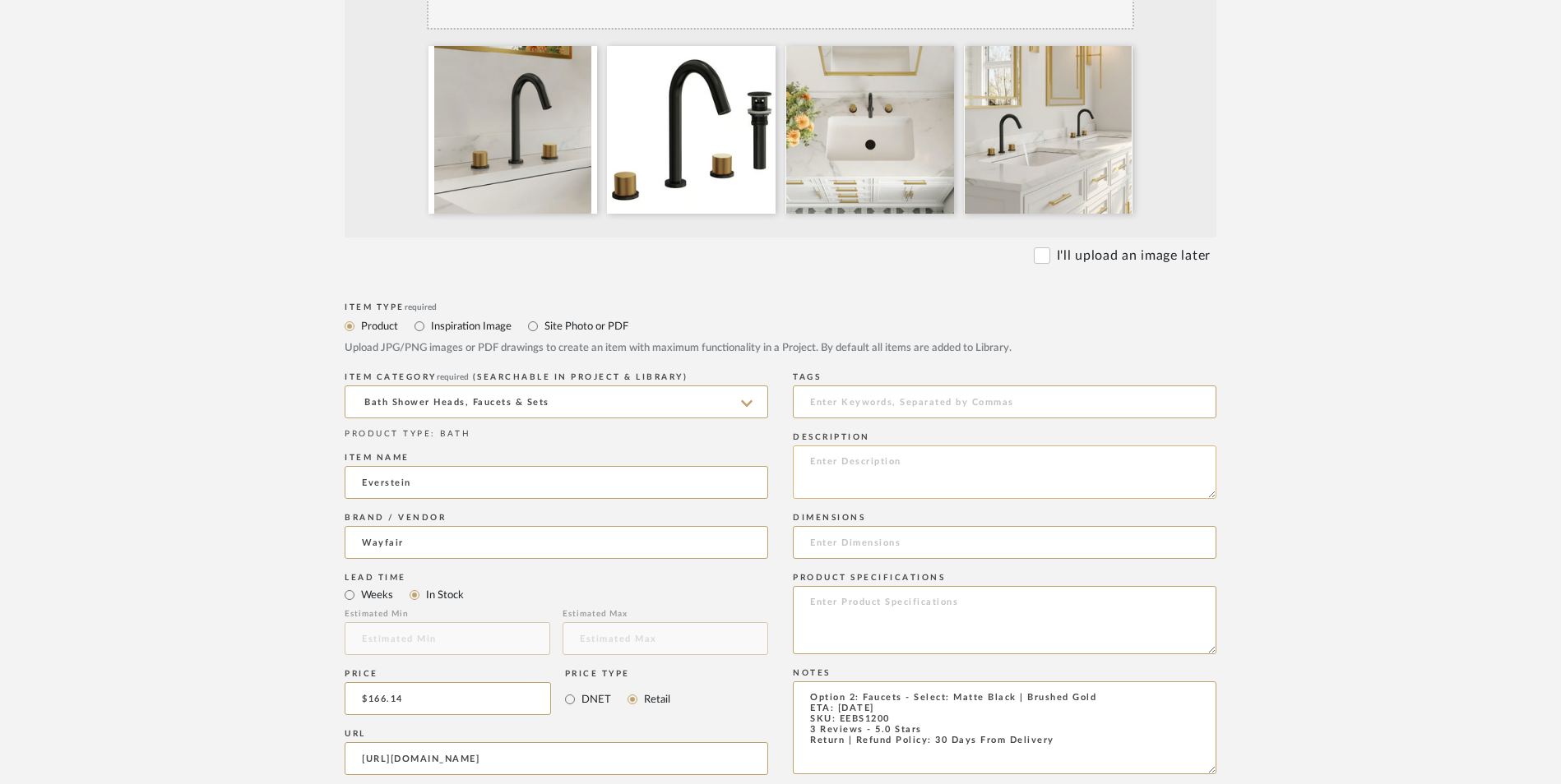
click at [912, 445] on textarea at bounding box center [1005, 472] width 423 height 54
paste textarea "Upgrade your bathroom with the Everstein Widespread Bathroom Faucet, designed f…"
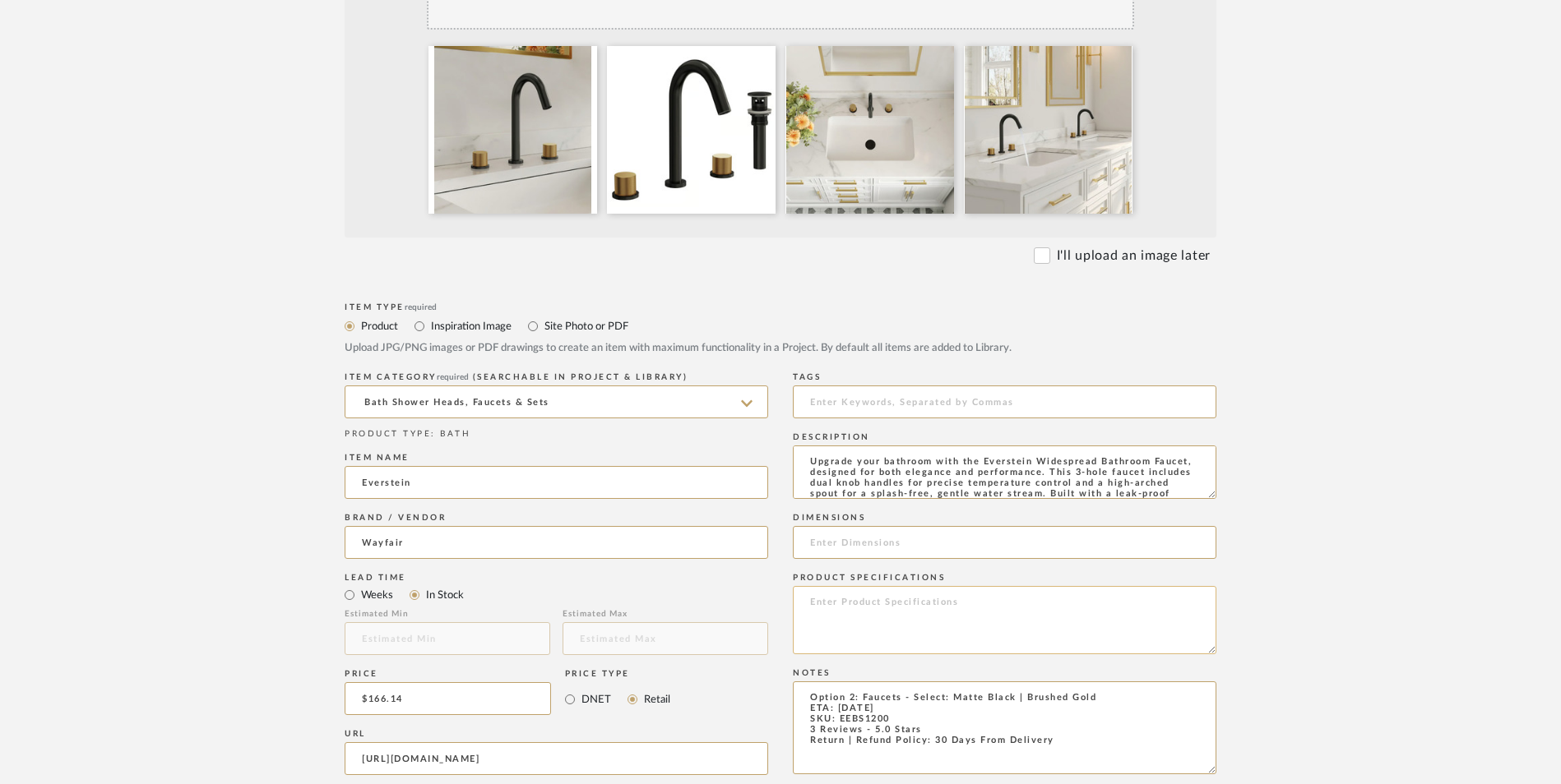
scroll to position [33, 0]
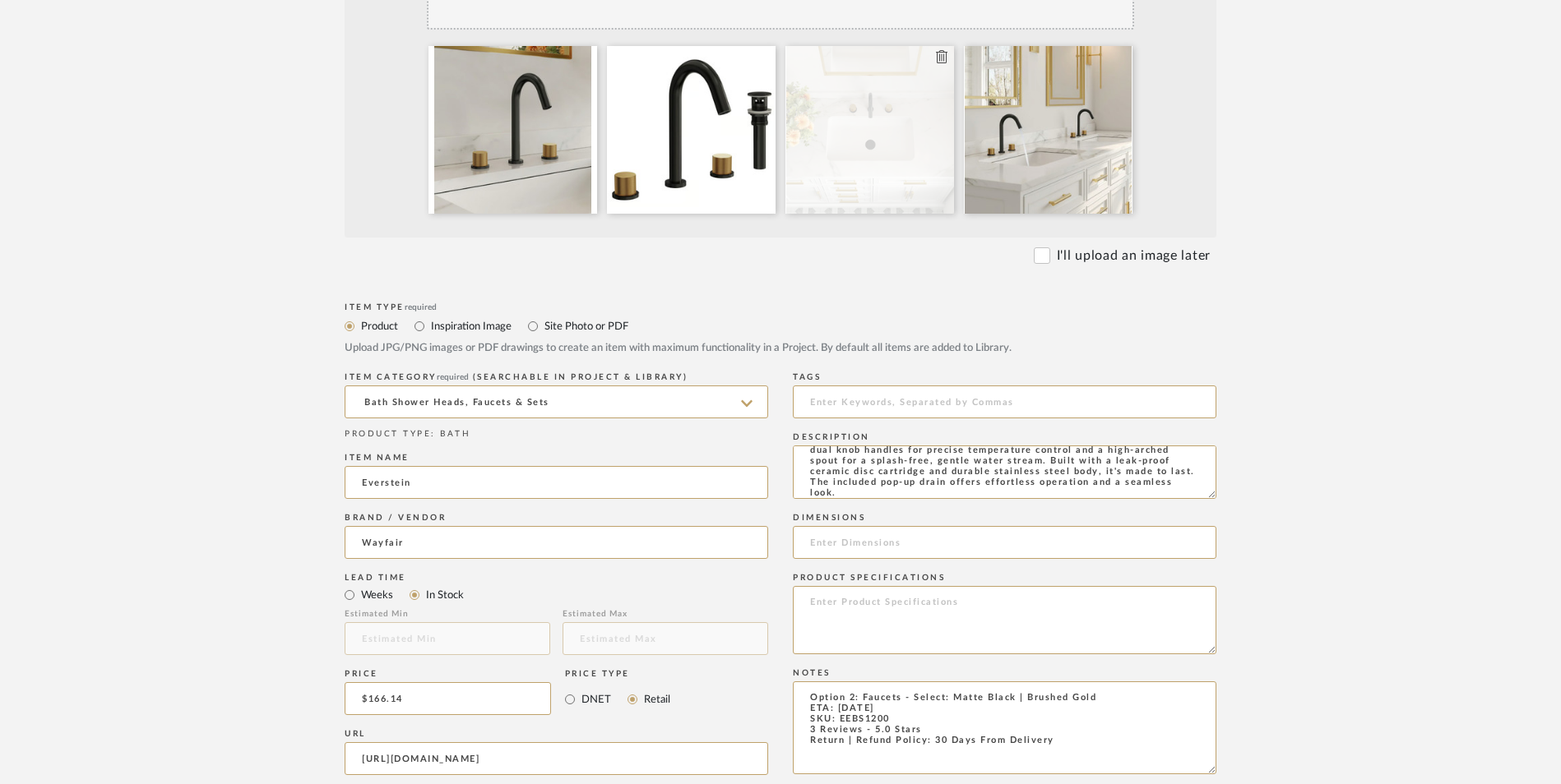
type textarea "Upgrade your bathroom with the Everstein Widespread Bathroom Faucet, designed f…"
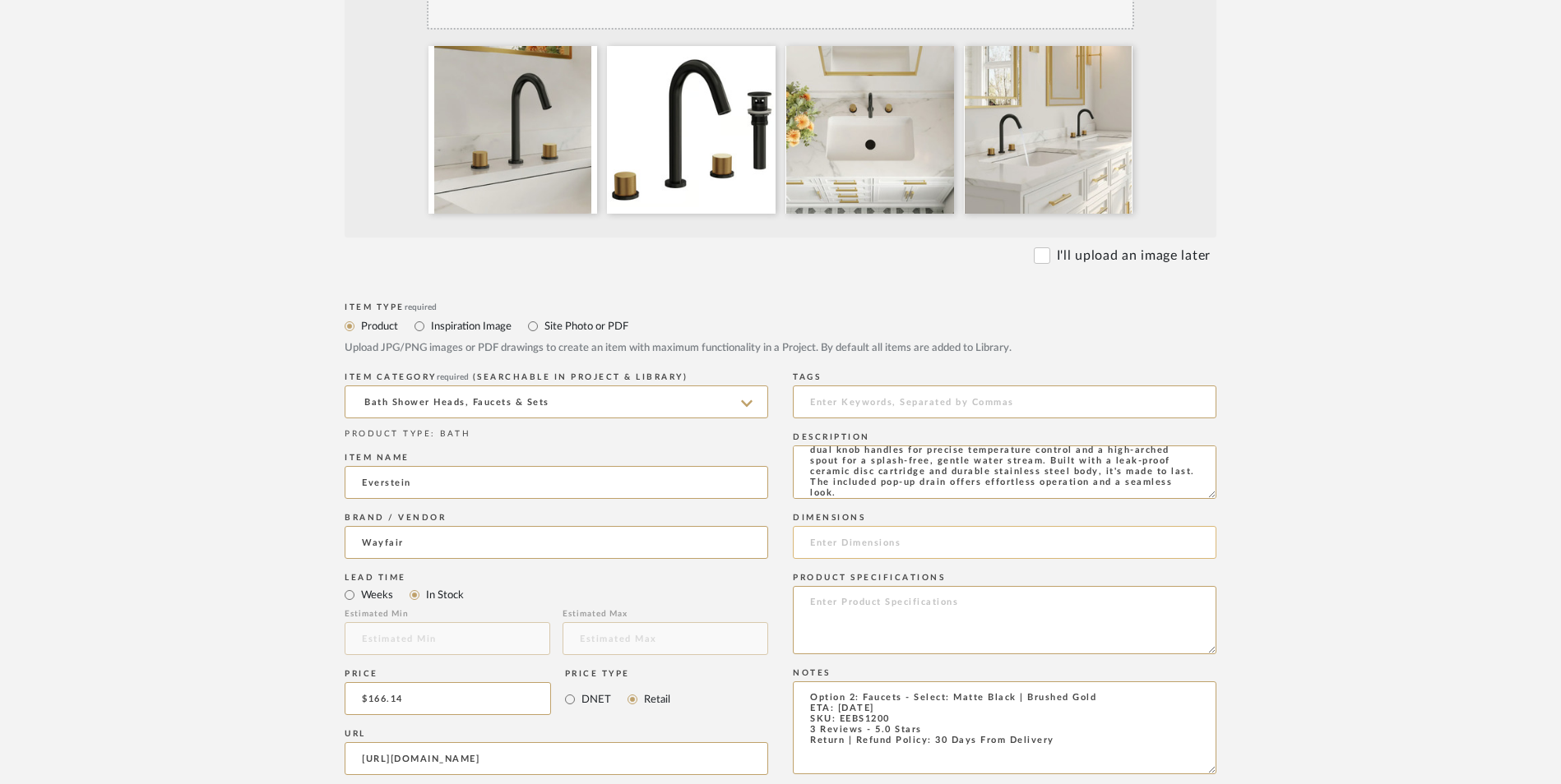
click at [875, 526] on input at bounding box center [1005, 542] width 423 height 33
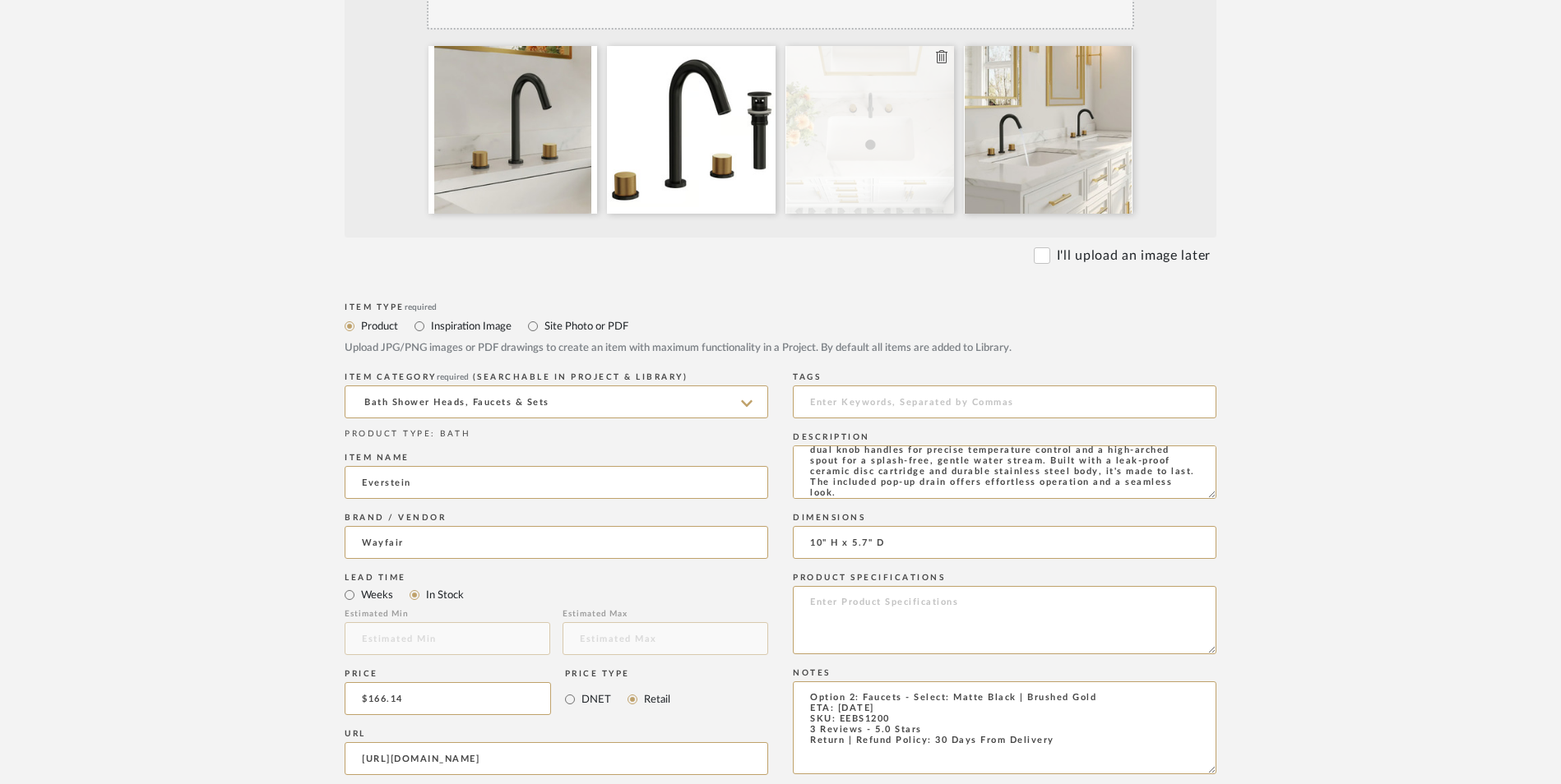
type input "10" H x 5.7" D"
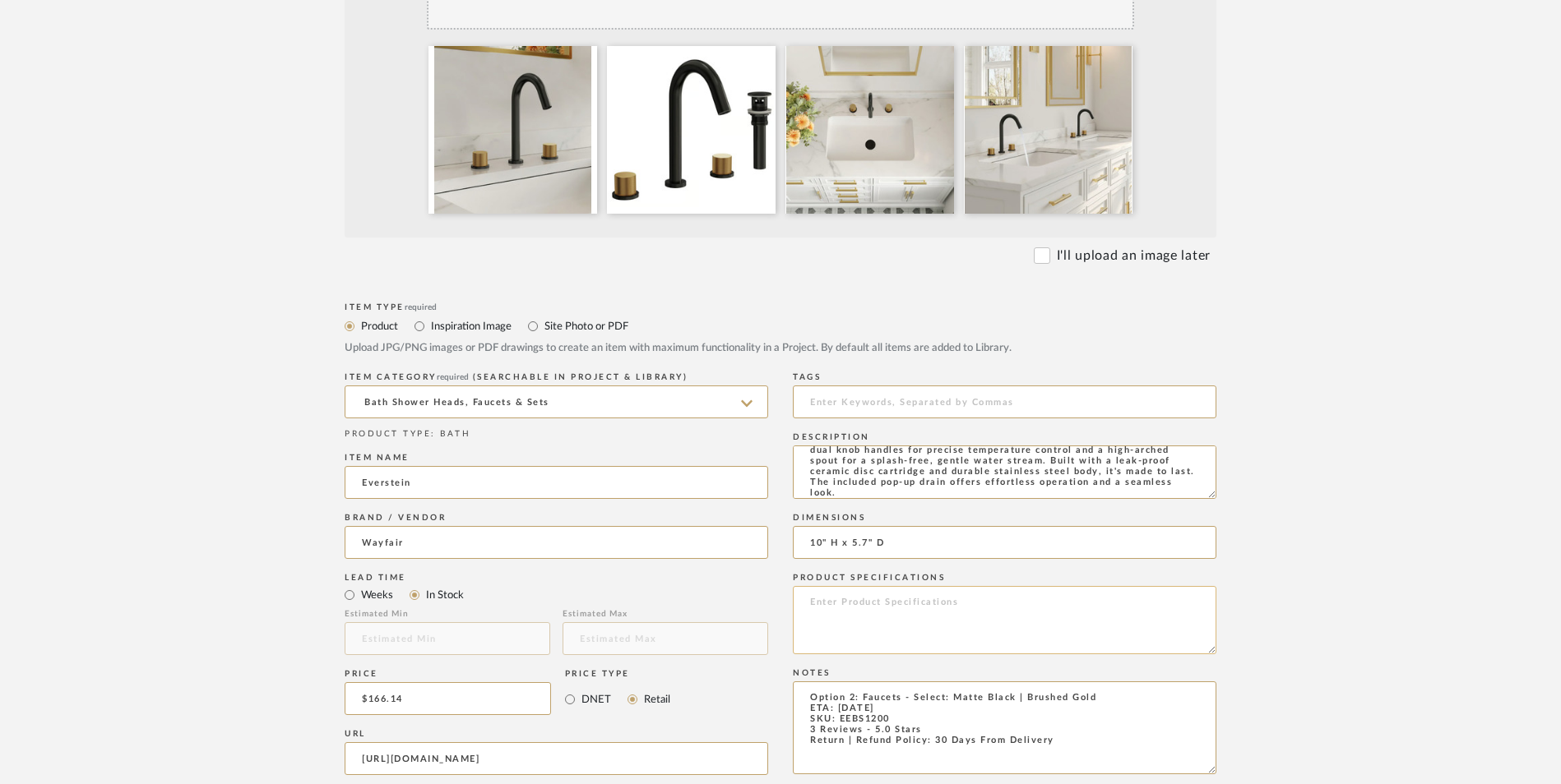
click at [966, 586] on textarea at bounding box center [1005, 621] width 423 height 69
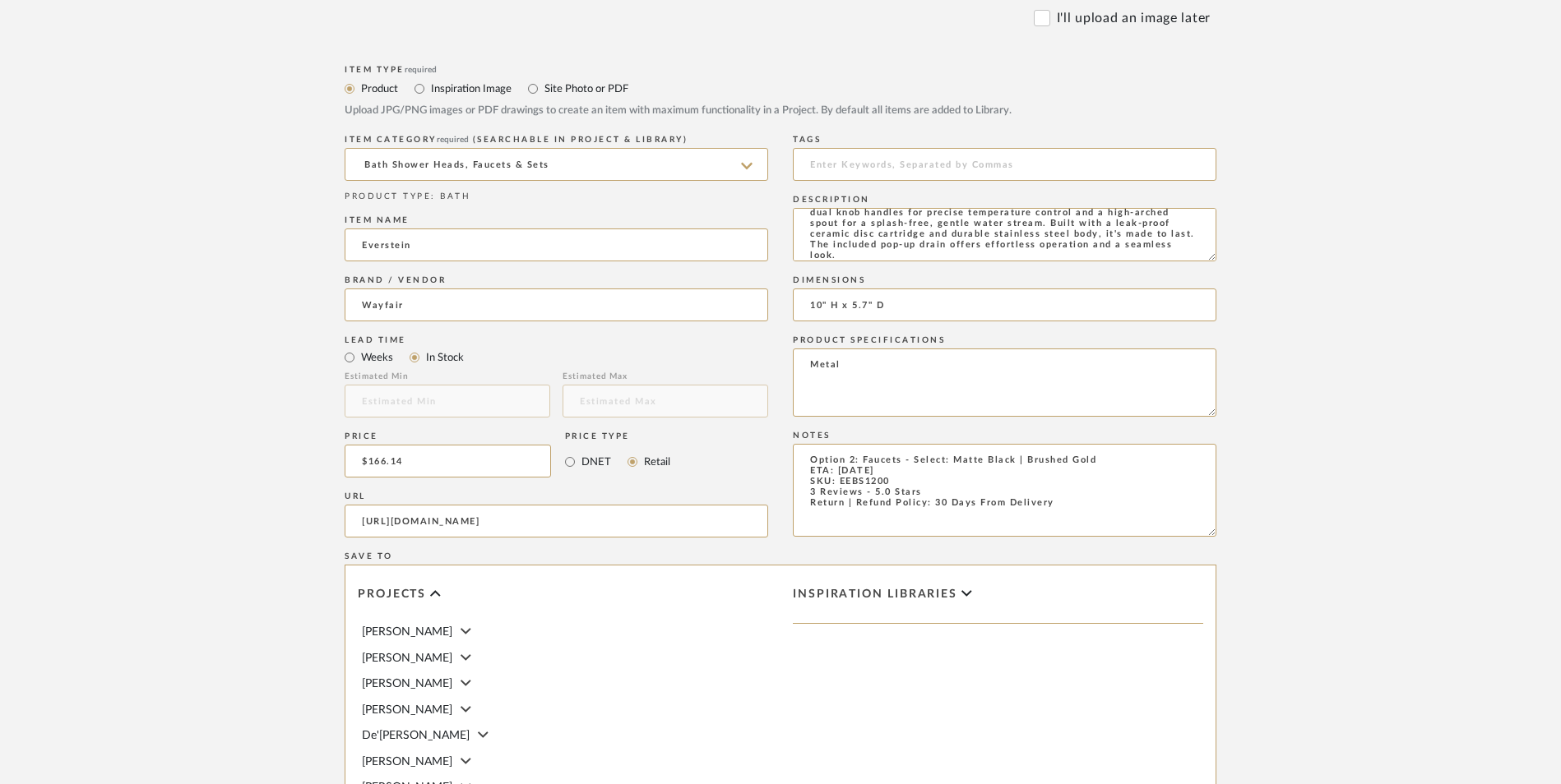
scroll to position [822, 0]
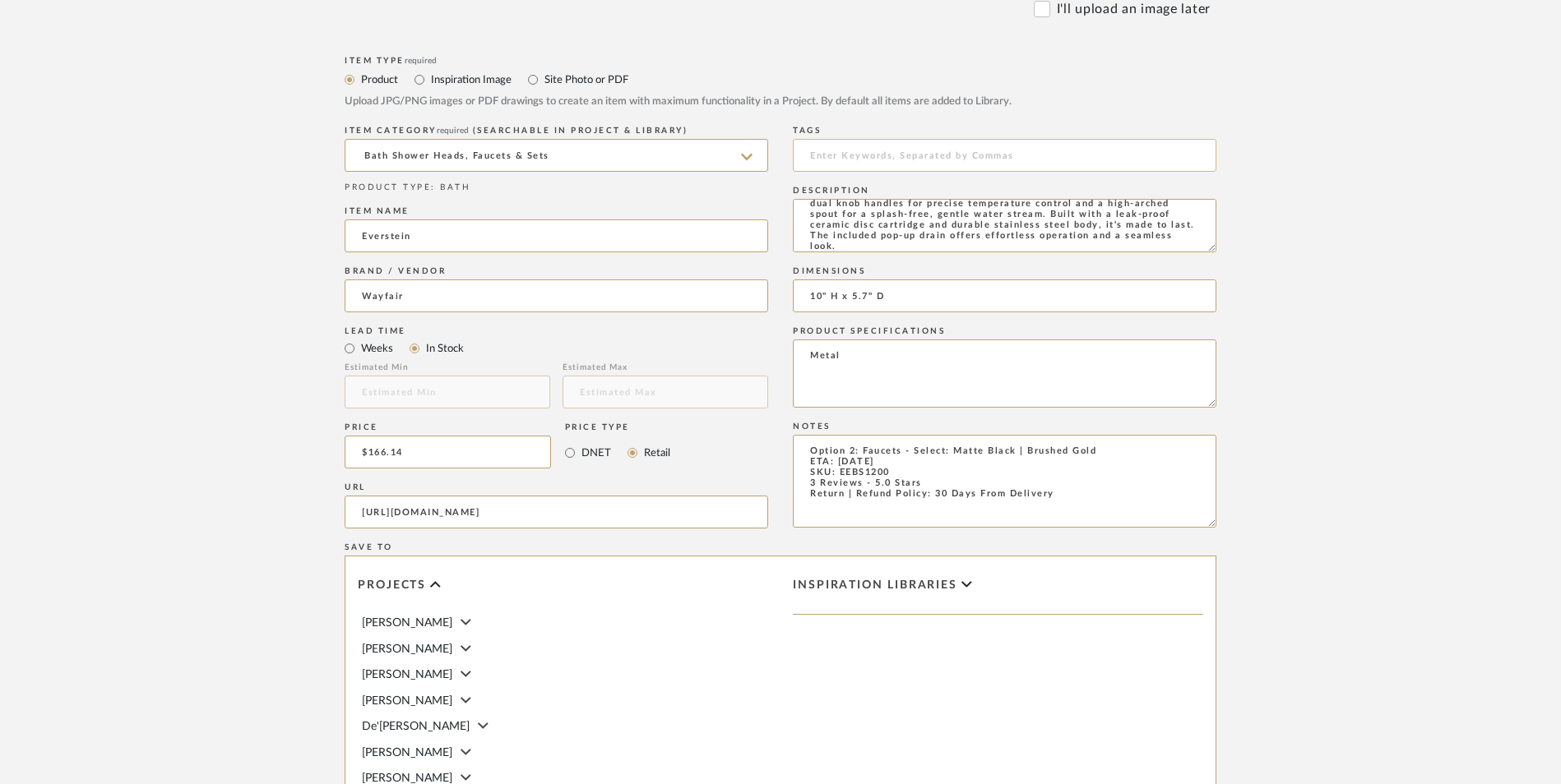
type textarea "Metal"
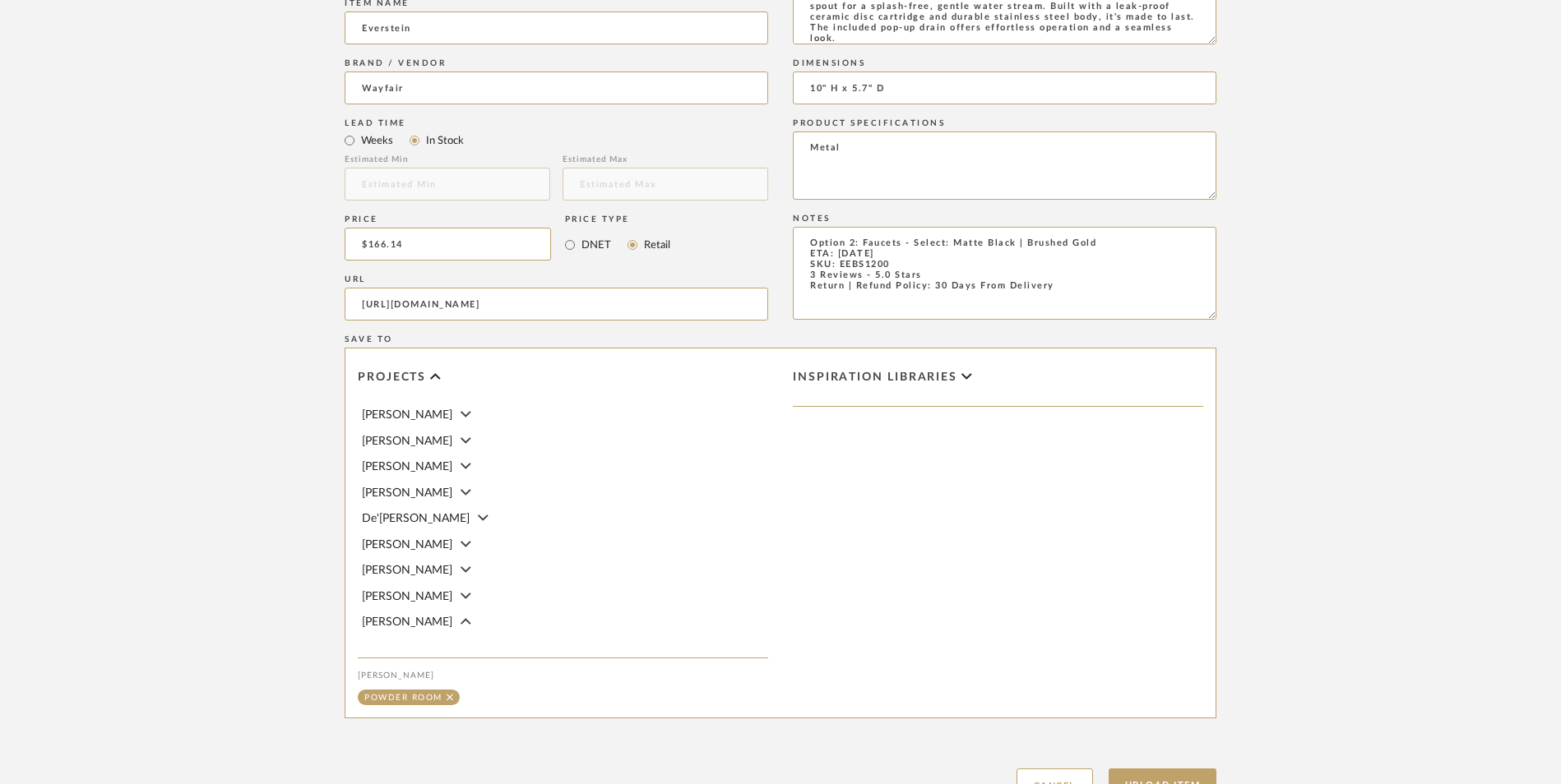
scroll to position [1034, 0]
click at [1175, 764] on button "Upload Item" at bounding box center [1162, 781] width 109 height 33
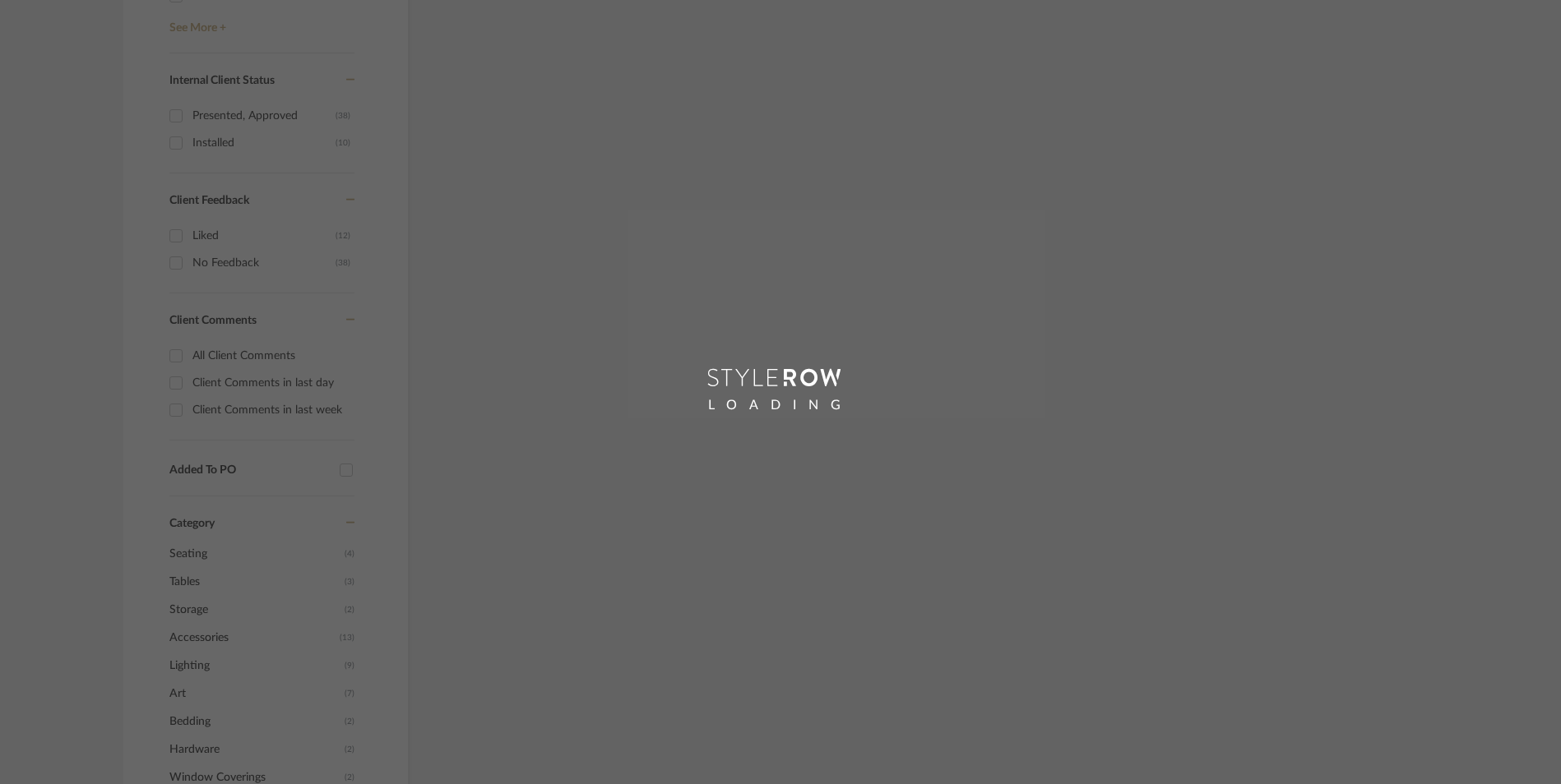
scroll to position [153, 0]
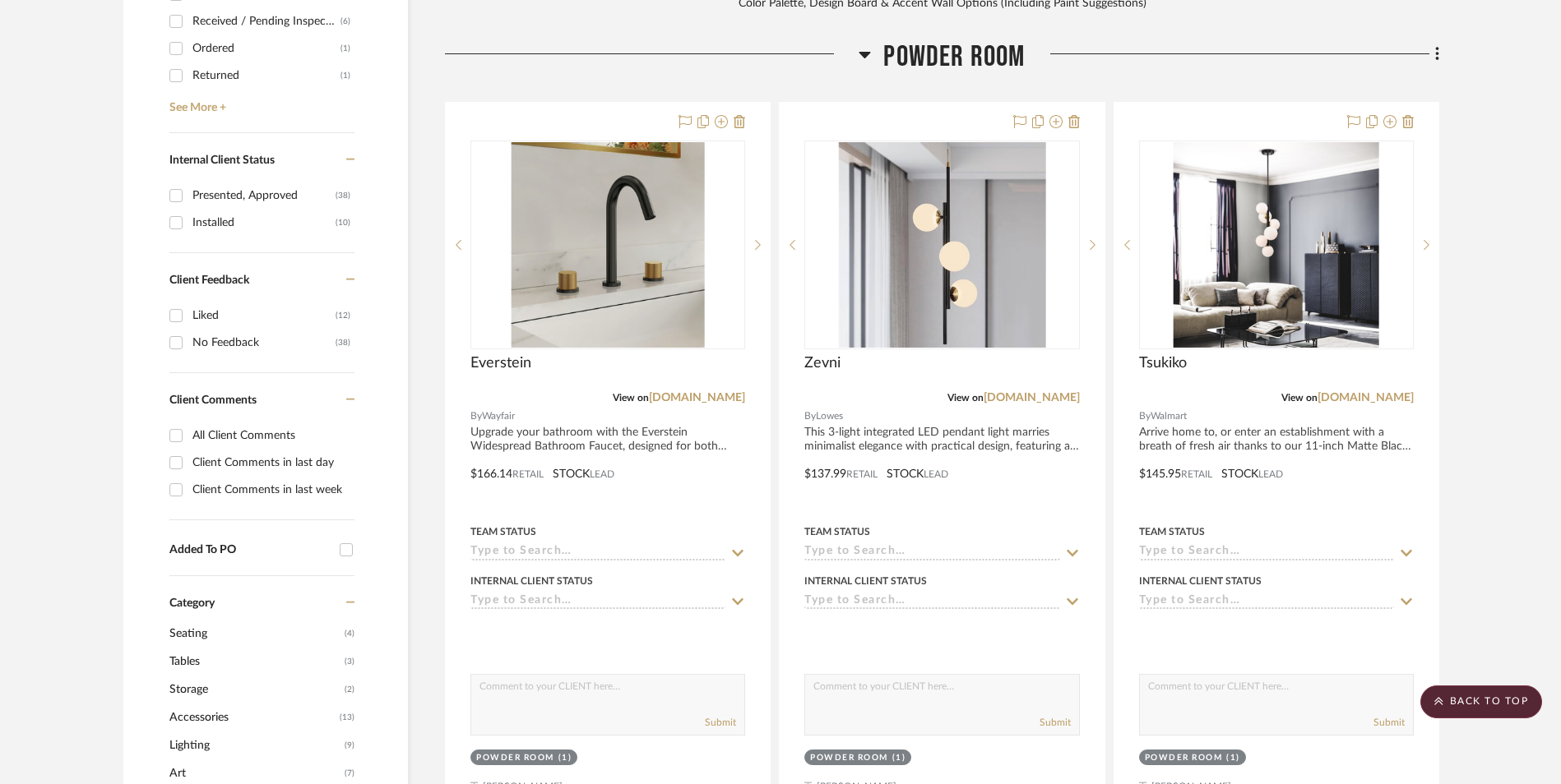
scroll to position [944, 0]
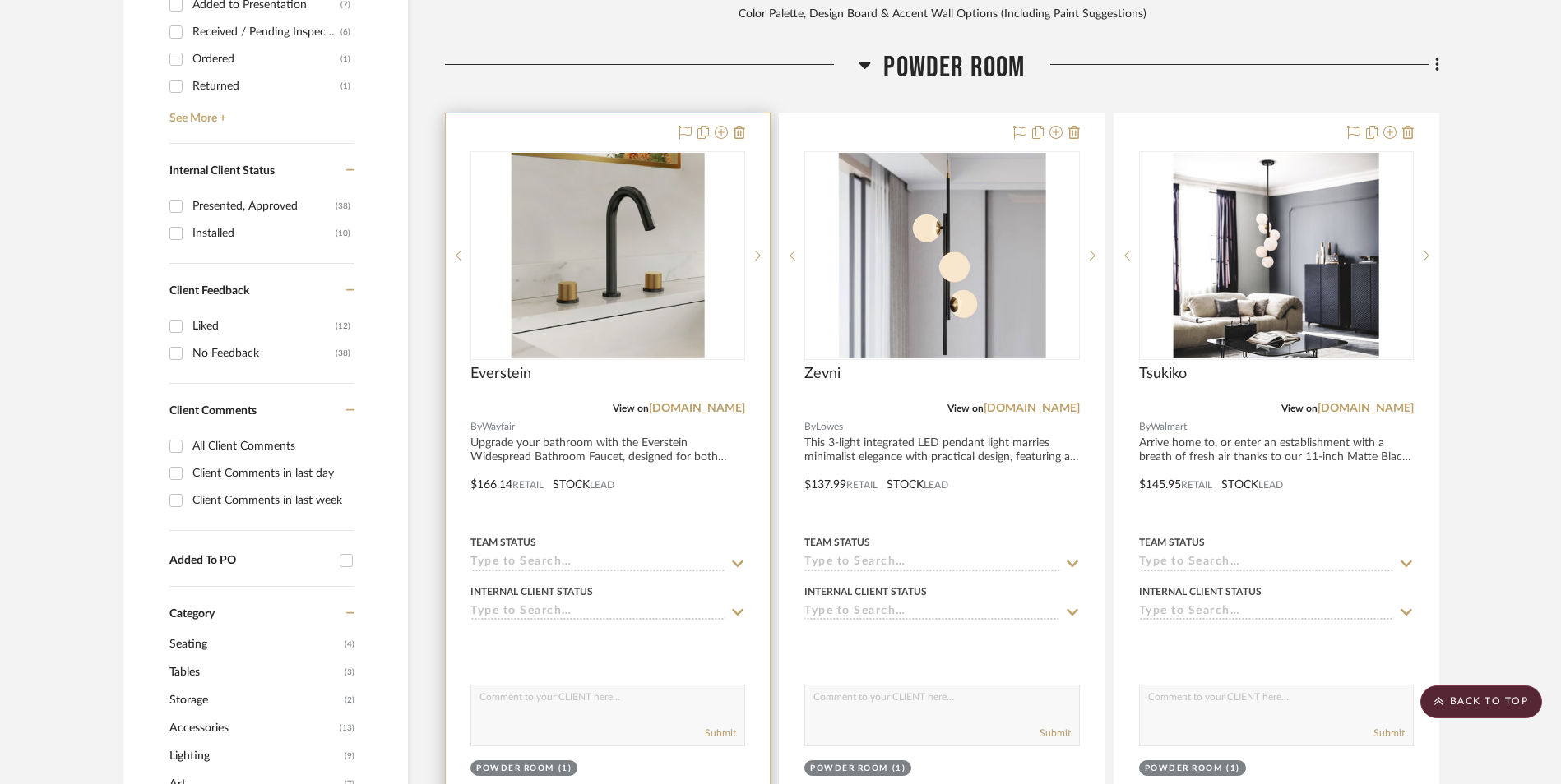
click at [649, 177] on img "0" at bounding box center [607, 255] width 193 height 206
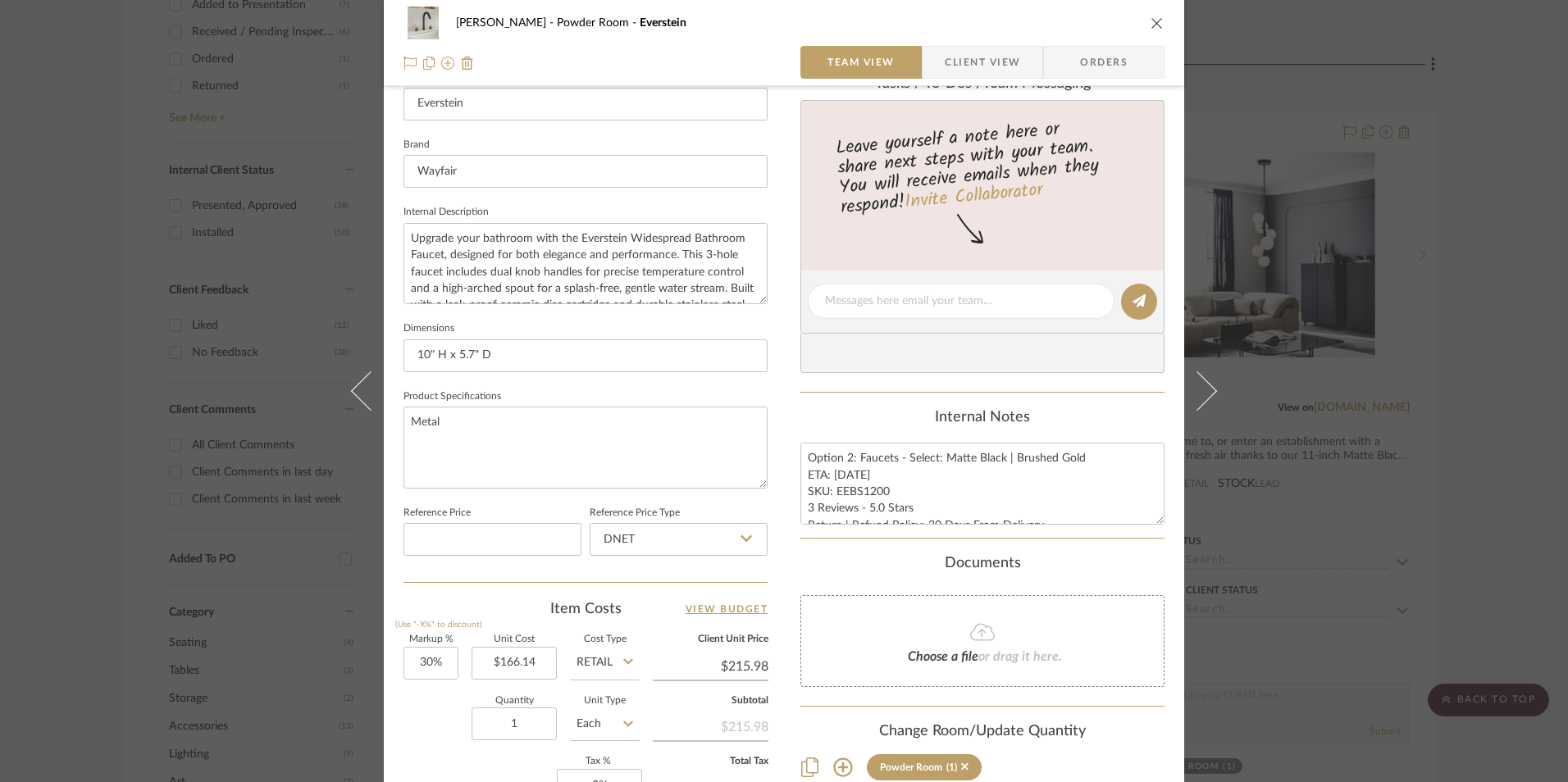
scroll to position [492, 0]
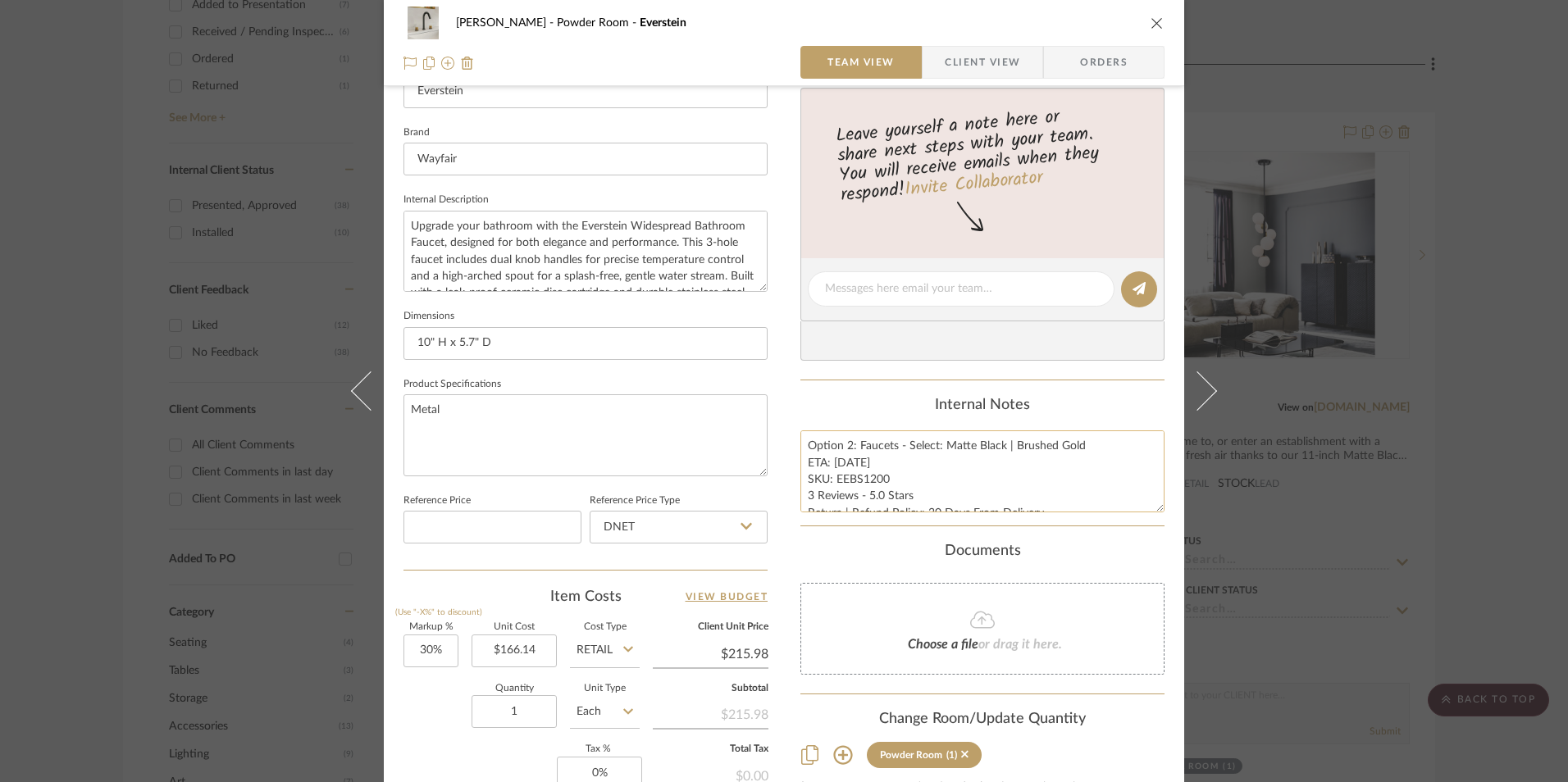
drag, startPoint x: 852, startPoint y: 502, endPoint x: 857, endPoint y: 463, distance: 39.3
click at [852, 501] on textarea "Option 2: Faucets - Select: Matte Black | Brushed Gold ETA: [DATE] SKU: EEBS120…" at bounding box center [982, 471] width 364 height 81
drag, startPoint x: 854, startPoint y: 448, endPoint x: 823, endPoint y: 448, distance: 31.0
click at [823, 448] on textarea "Option 2: Faucets - Select: Matte Black | Brushed Gold ETA: [DATE] SKU: EEBS120…" at bounding box center [982, 471] width 364 height 81
click at [852, 425] on div "Internal Notes Option 2: Faucets - Select: Matte Black | Brushed Gold ETA: [DAT…" at bounding box center [982, 454] width 364 height 115
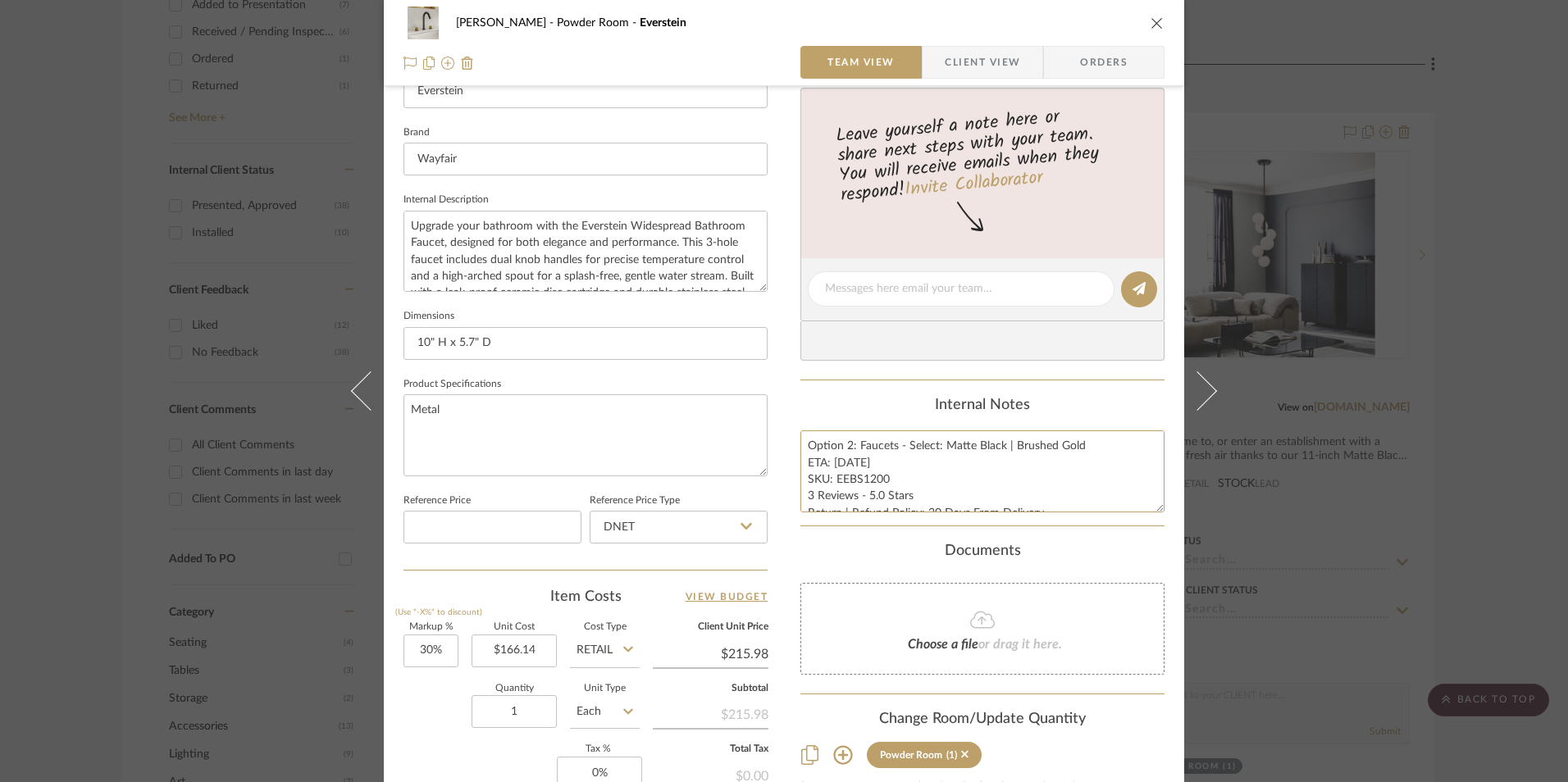
drag, startPoint x: 853, startPoint y: 447, endPoint x: 852, endPoint y: 406, distance: 41.0
click at [784, 442] on div "[PERSON_NAME] Powder Room Everstein Team View Client View Orders 1 / 4 Team-Fac…" at bounding box center [784, 277] width 801 height 1514
type textarea "Faucets - Select: Matte Black | Brushed Gold ETA: [DATE] SKU: EEBS1200 3 Review…"
click at [857, 403] on div "Internal Notes" at bounding box center [982, 405] width 364 height 18
drag, startPoint x: 882, startPoint y: 478, endPoint x: 830, endPoint y: 476, distance: 52.0
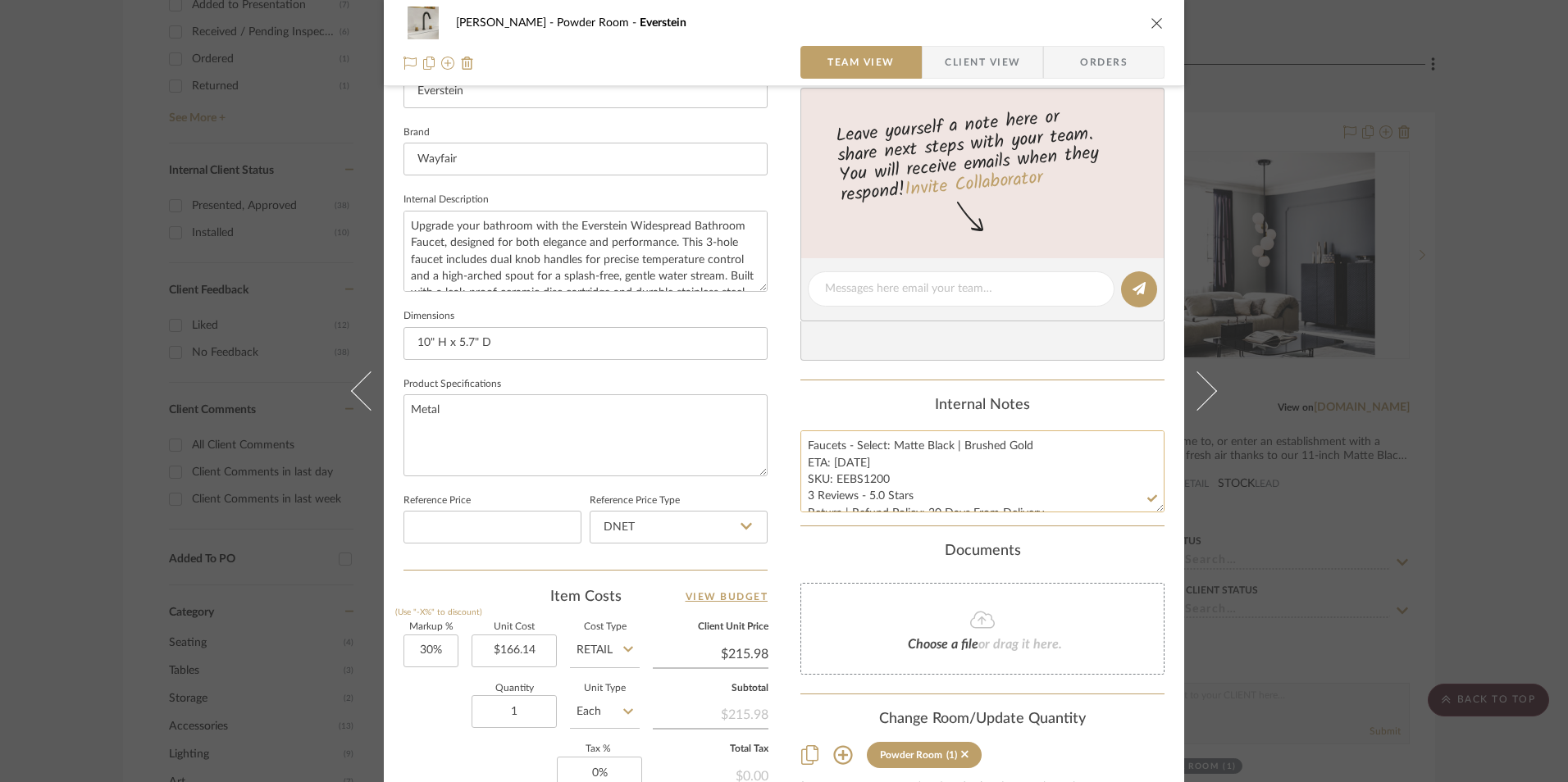
click at [830, 476] on textarea "Faucets - Select: Matte Black | Brushed Gold ETA: [DATE] SKU: EEBS1200 3 Review…" at bounding box center [982, 471] width 364 height 81
click at [704, 524] on input "DNET" at bounding box center [679, 527] width 178 height 33
click at [670, 613] on div "Retail" at bounding box center [685, 610] width 202 height 42
type input "Retail"
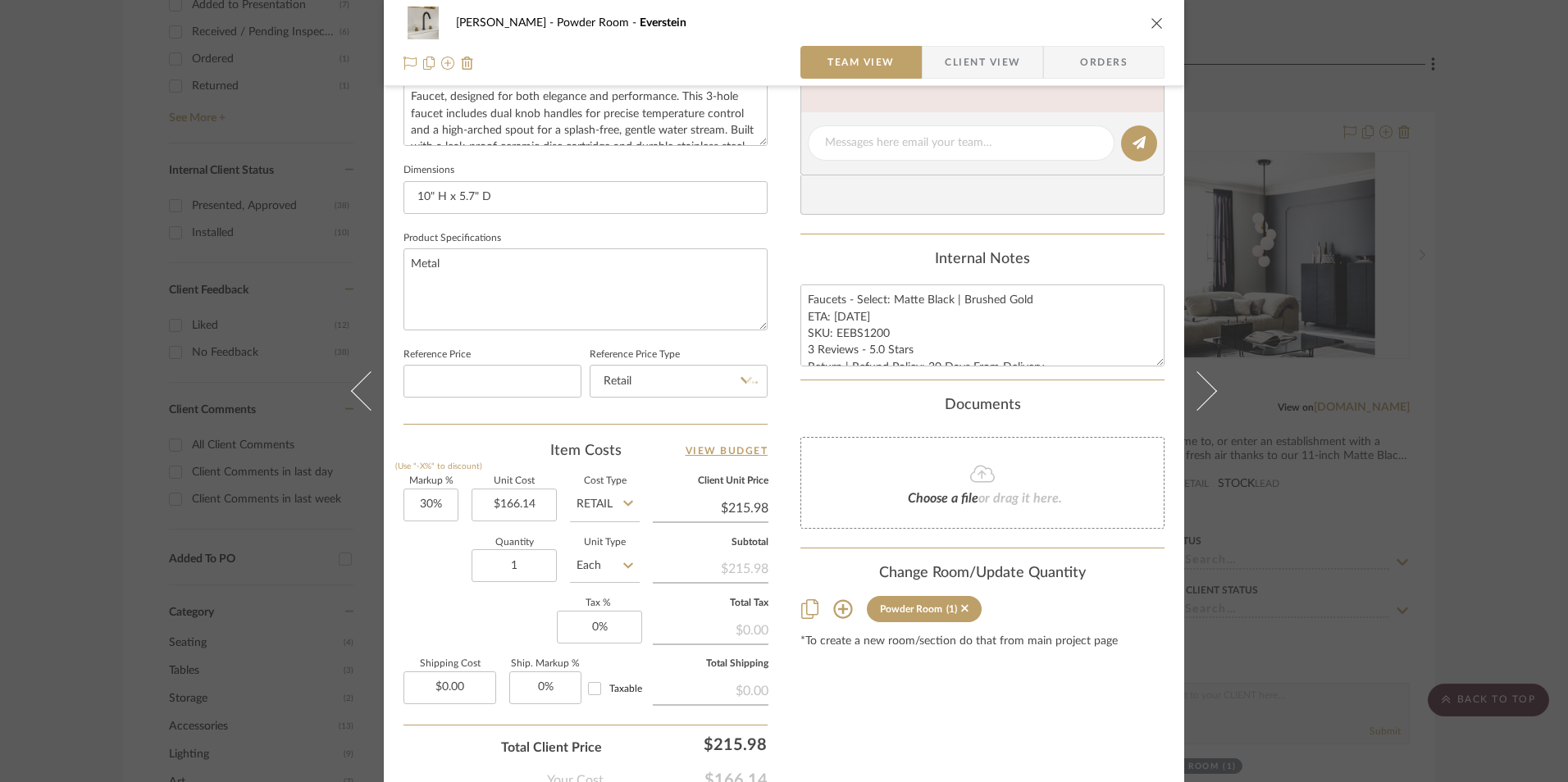
scroll to position [738, 0]
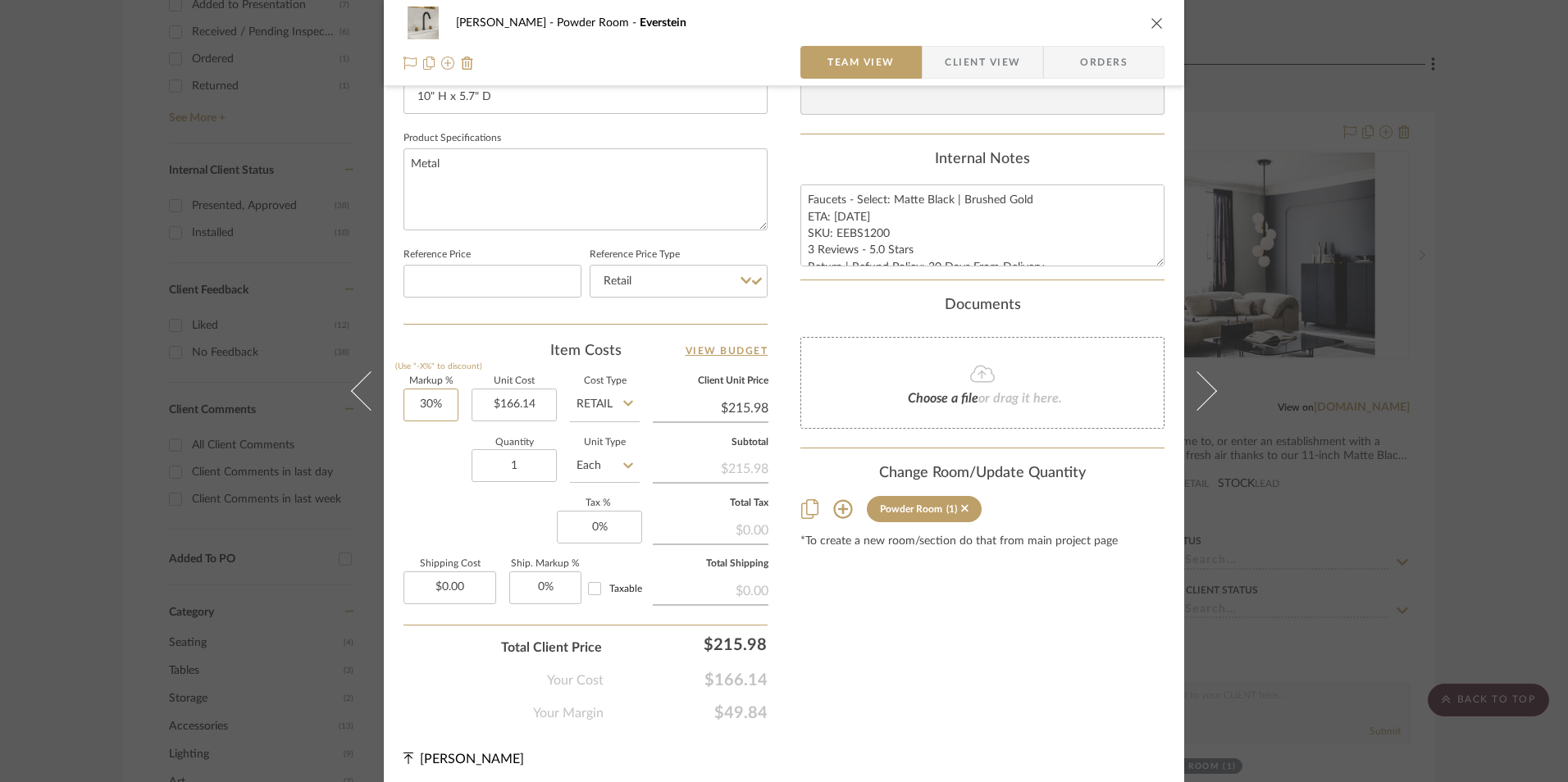
type input "30"
click at [433, 412] on input "30" at bounding box center [431, 405] width 55 height 33
type input "0.00"
click at [472, 572] on input "0.00" at bounding box center [449, 588] width 93 height 33
type input "0%"
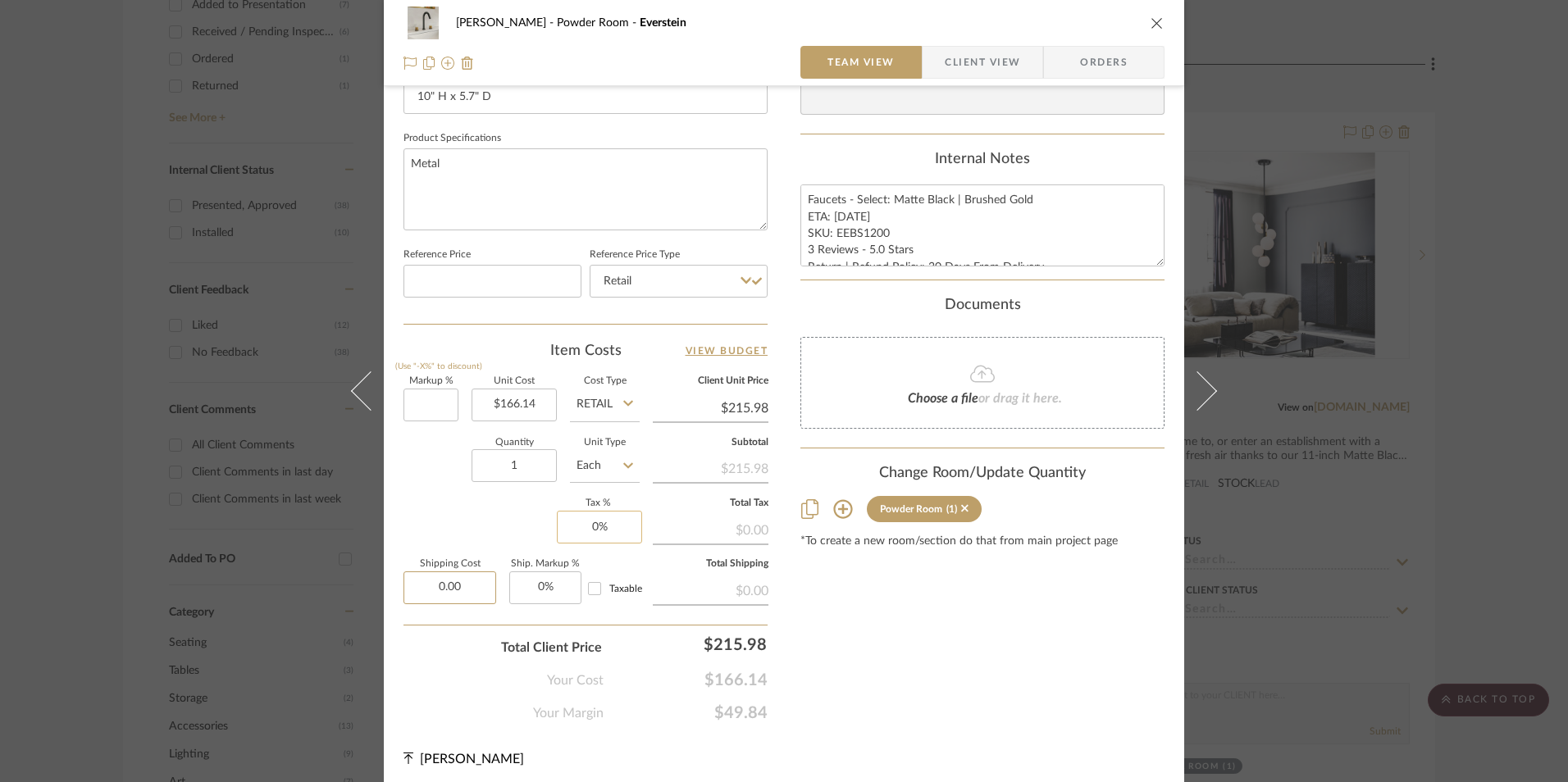
type input "$166.14"
type input "0"
type input "$0.00"
click at [610, 511] on input "0" at bounding box center [598, 527] width 85 height 33
type input "8.25%"
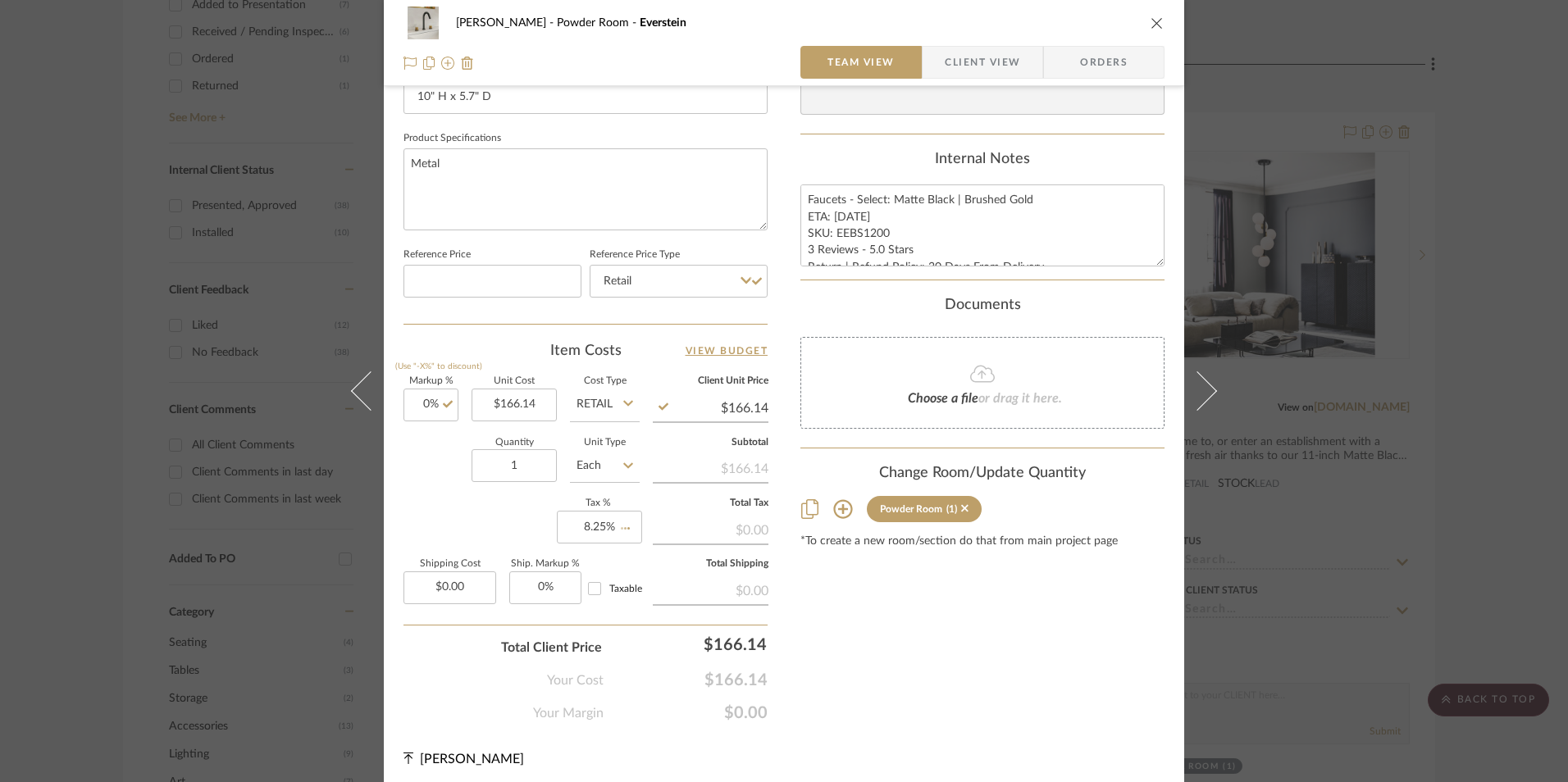
click at [831, 621] on div "Content here copies to Client View - confirm visibility there. Show in Client D…" at bounding box center [982, 48] width 364 height 1349
click at [1099, 49] on span "Orders" at bounding box center [1104, 62] width 84 height 33
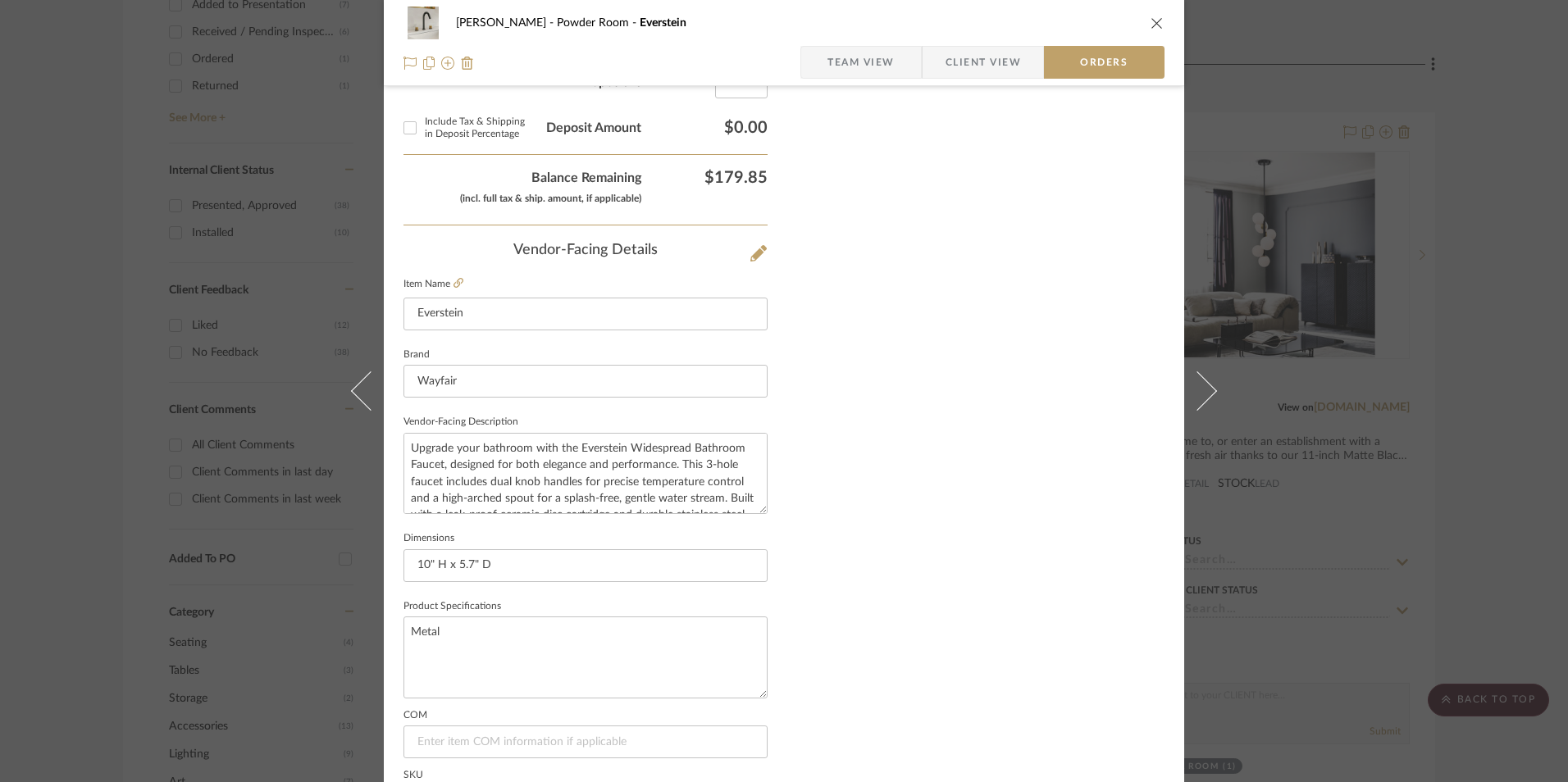
scroll to position [962, 0]
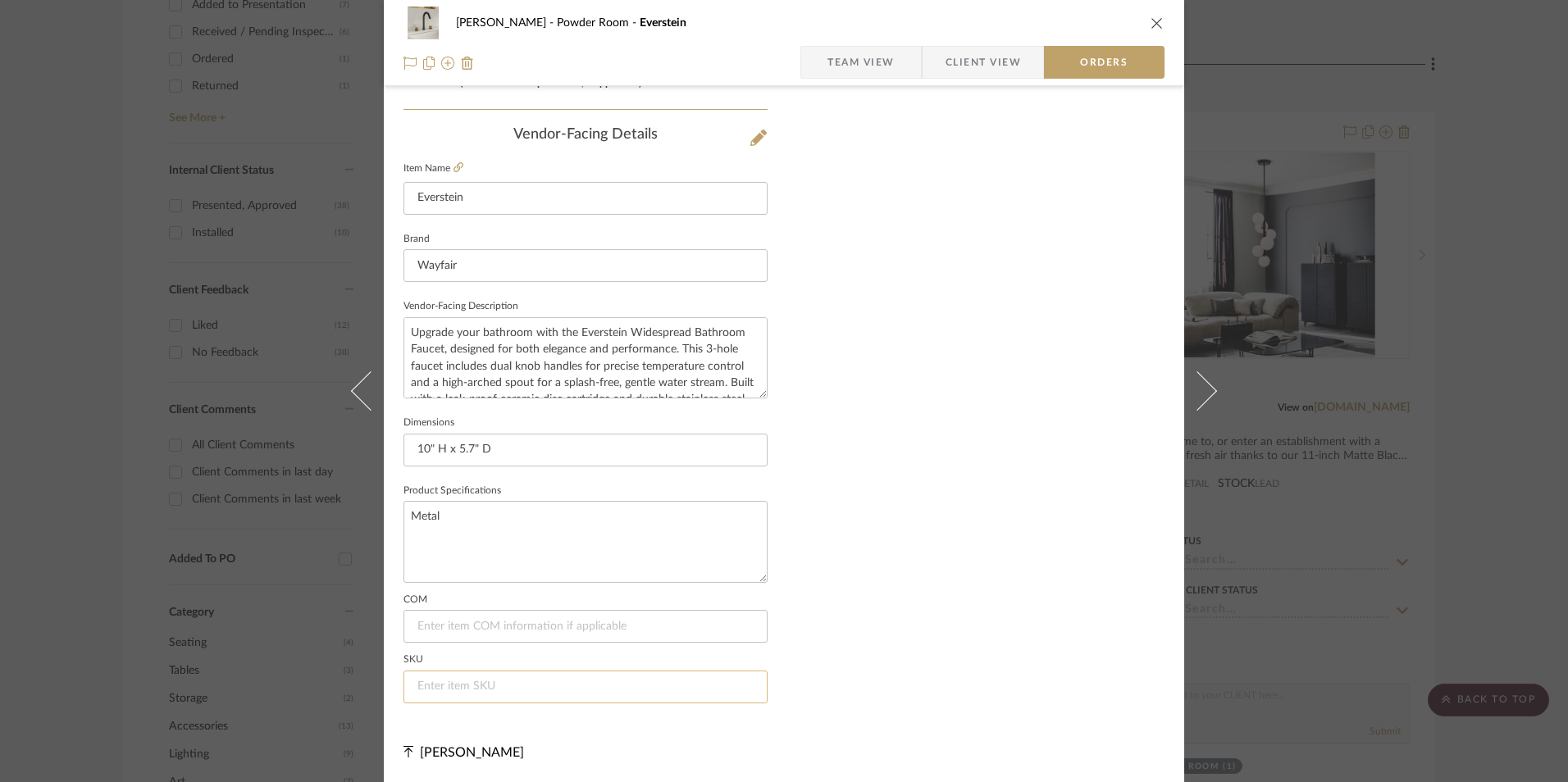
click at [494, 676] on input at bounding box center [585, 687] width 364 height 33
paste input "EEBS1200"
type input "EEBS1200"
click at [1150, 20] on icon "close" at bounding box center [1156, 22] width 13 height 13
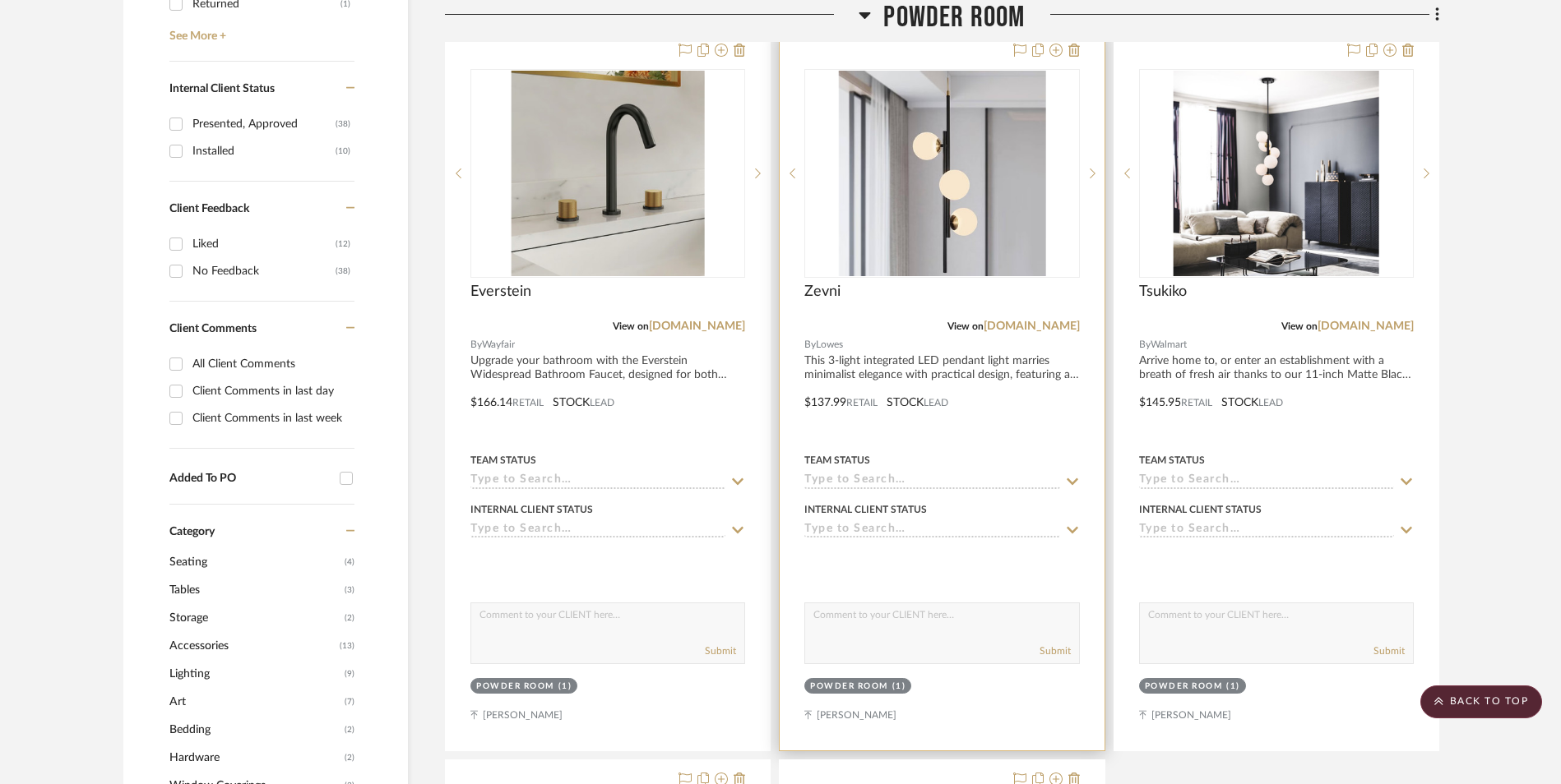
scroll to position [779, 0]
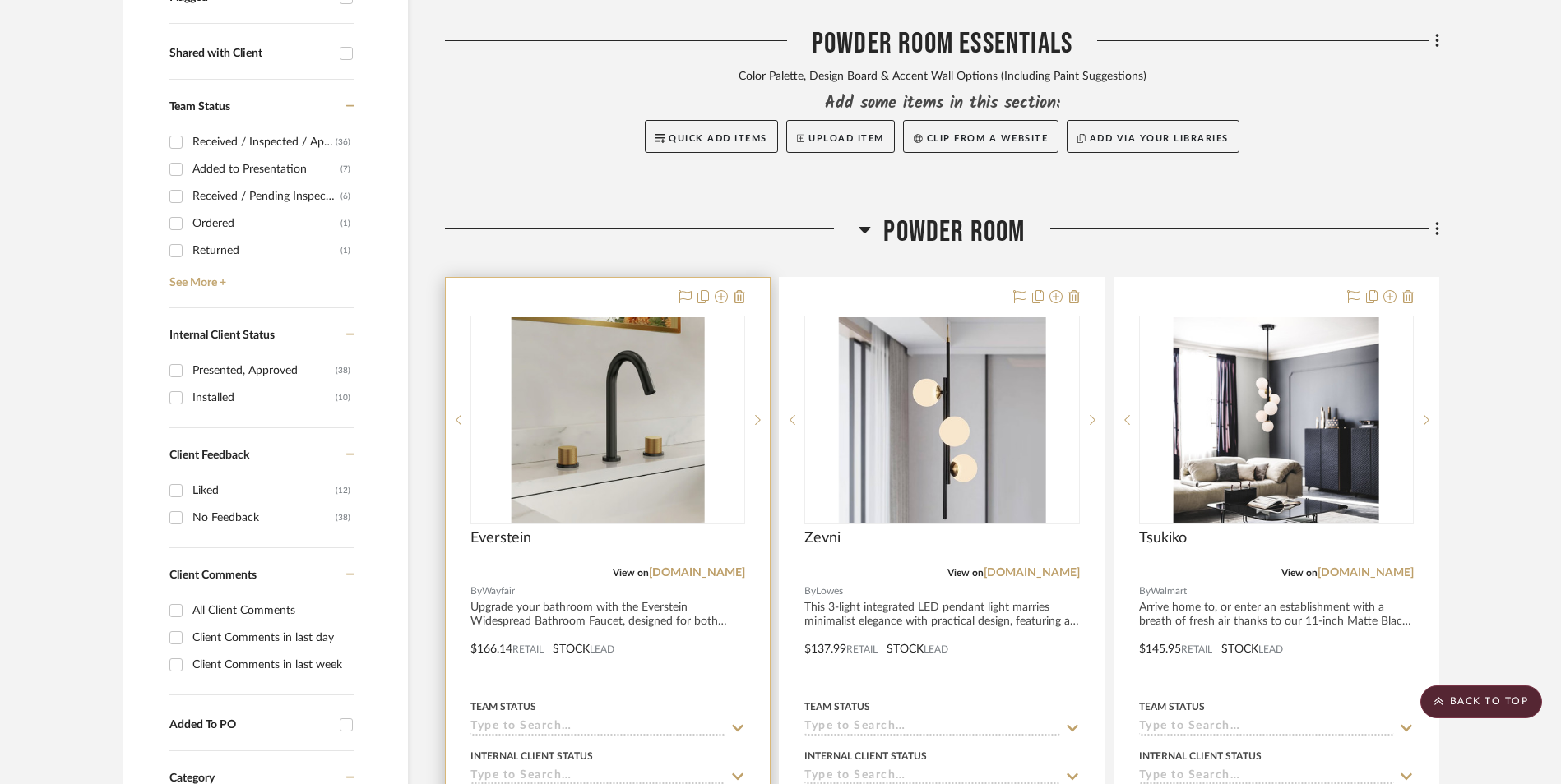
click at [565, 336] on img "0" at bounding box center [607, 420] width 193 height 206
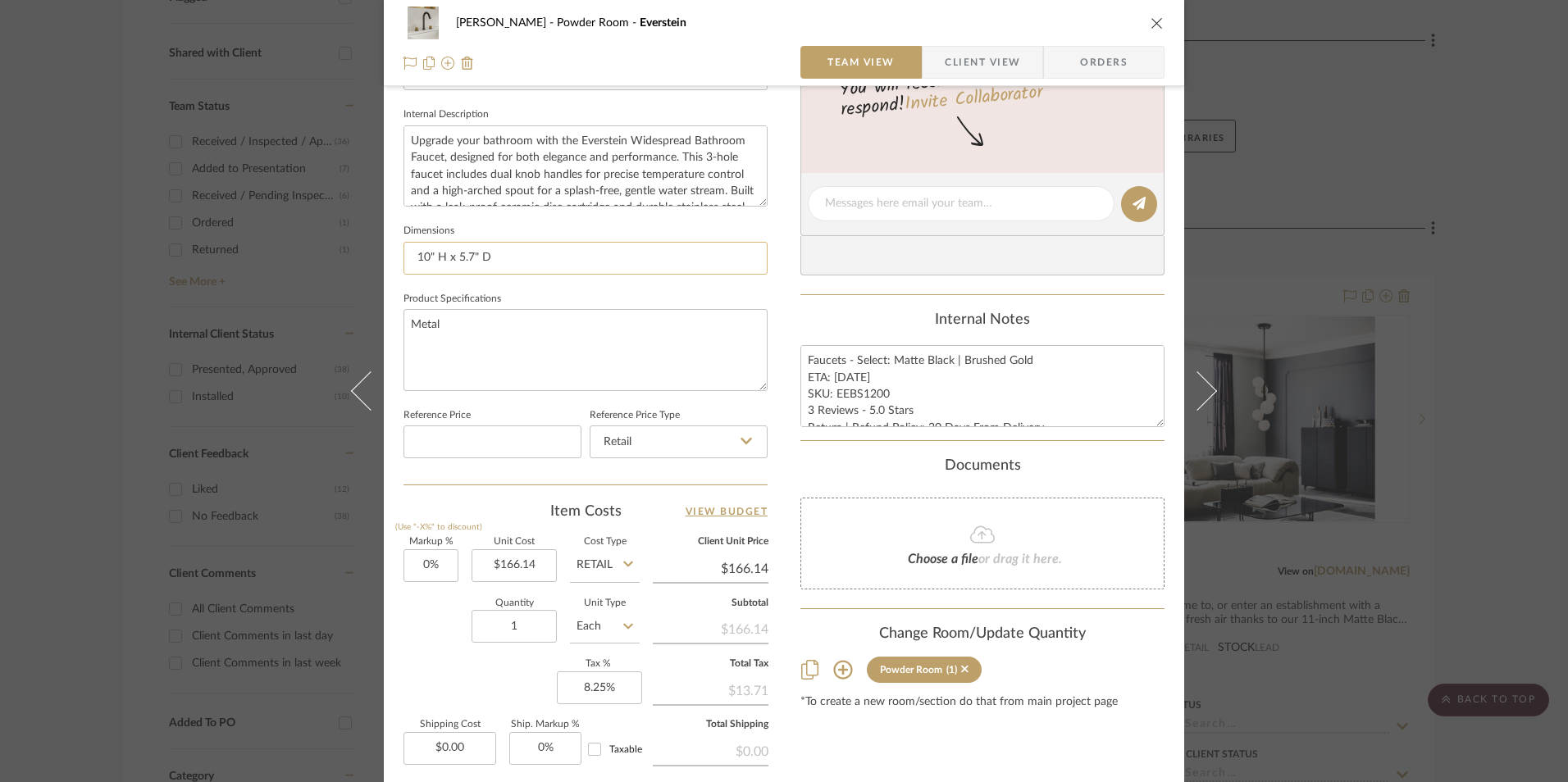
scroll to position [335, 0]
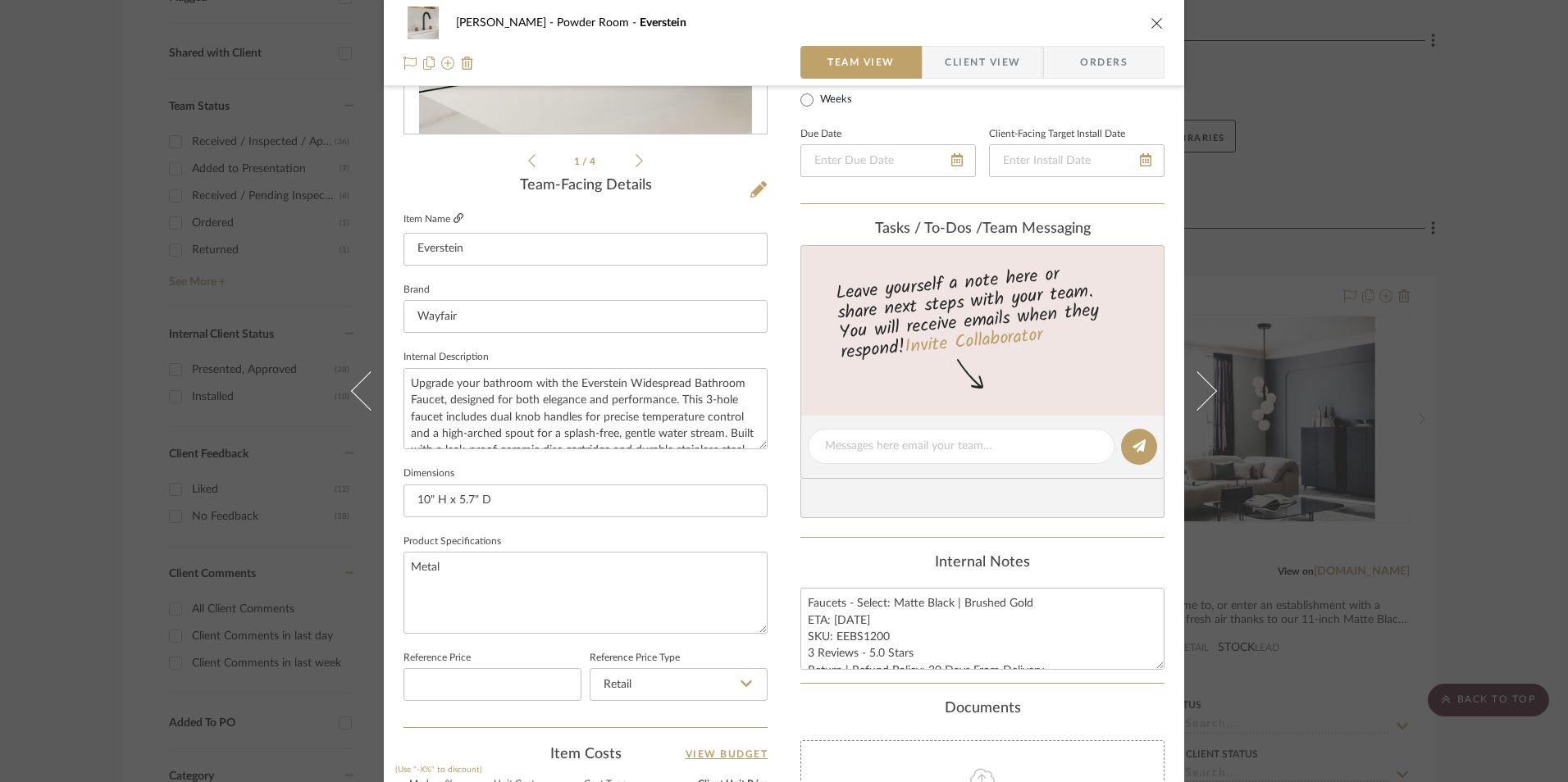
click at [453, 213] on icon at bounding box center [458, 218] width 10 height 10
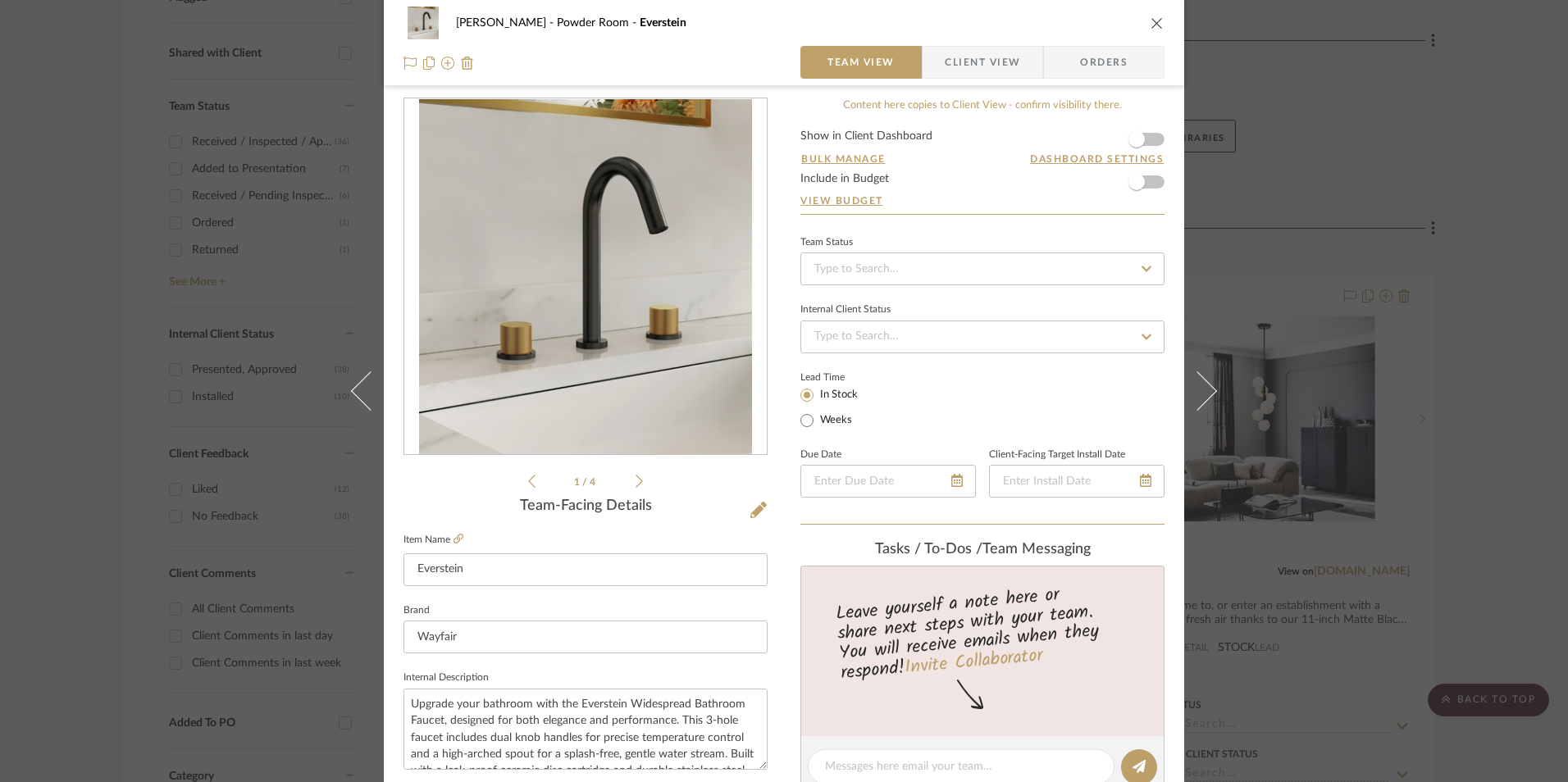
scroll to position [7, 0]
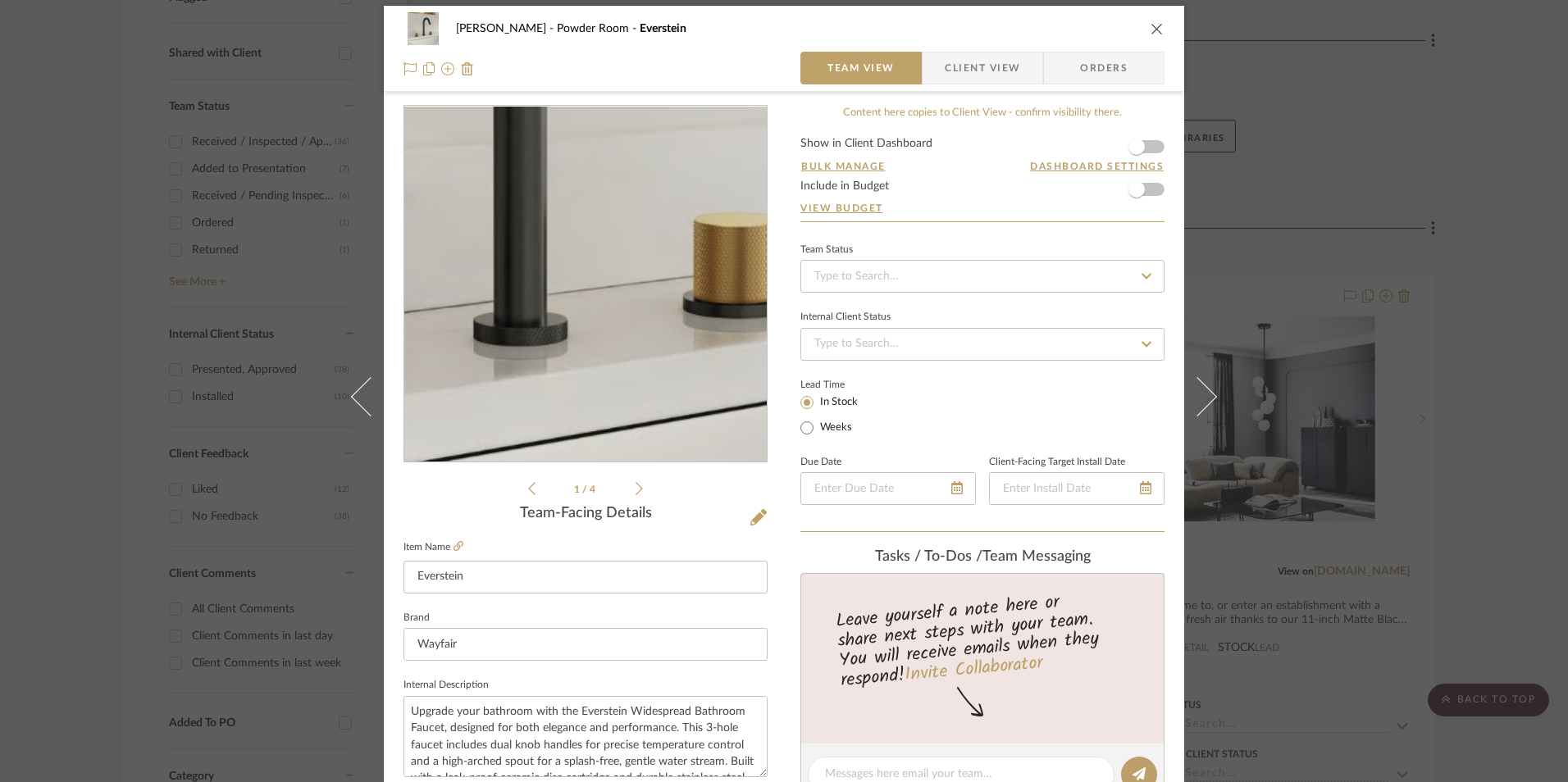
click at [606, 336] on img "0" at bounding box center [585, 284] width 333 height 355
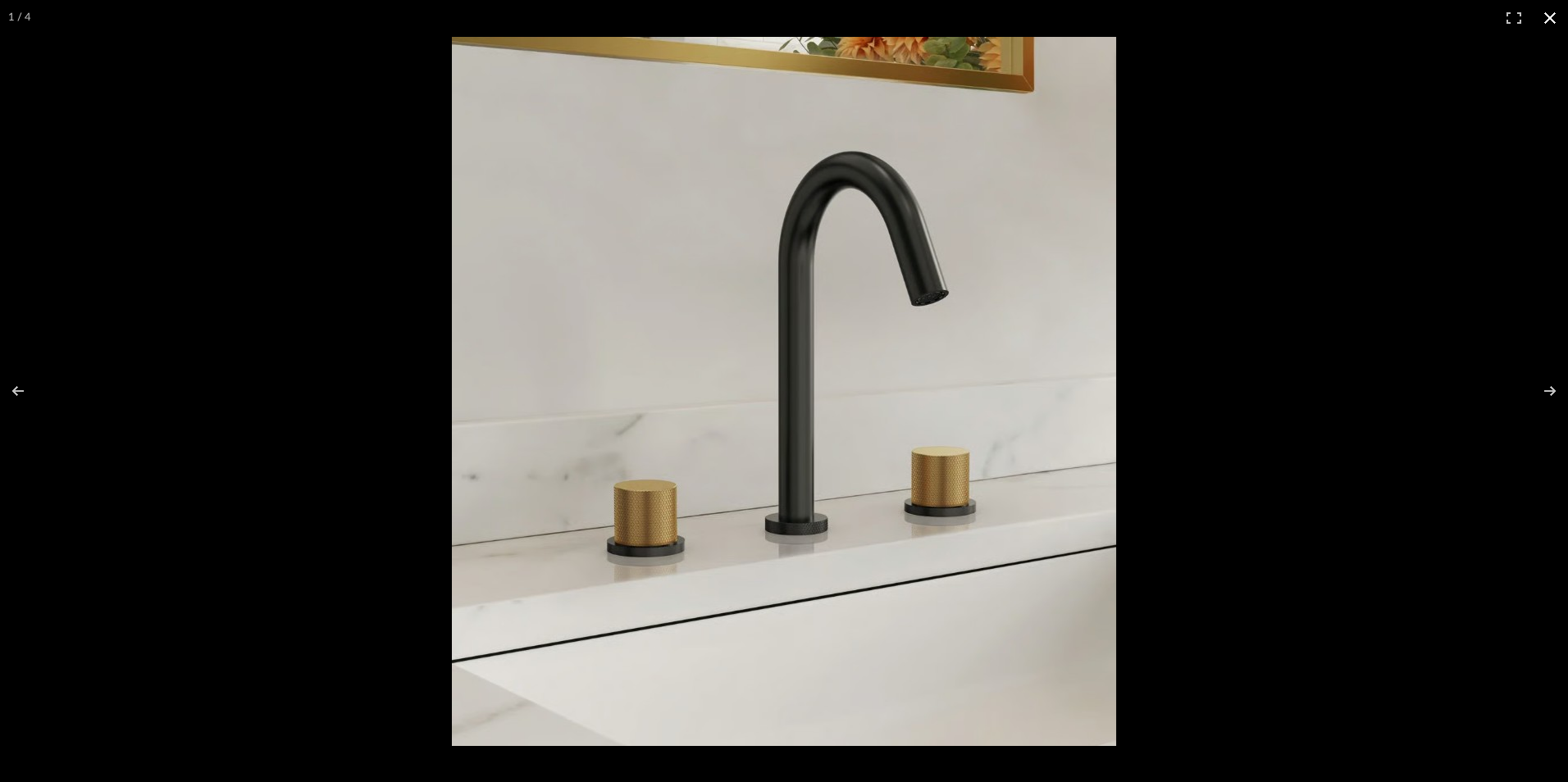
click at [1555, 13] on button at bounding box center [1549, 18] width 36 height 36
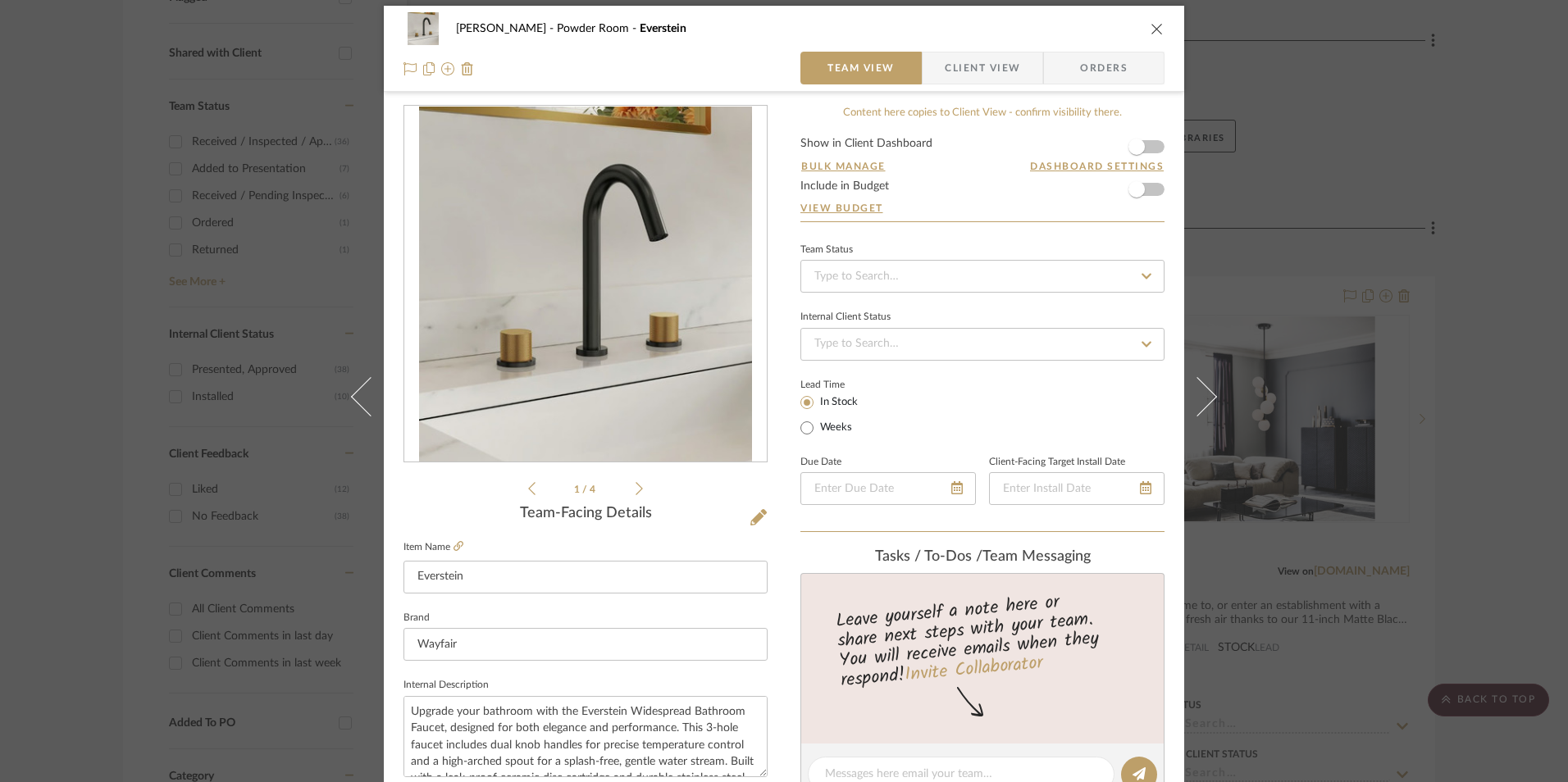
click at [1461, 208] on div "[PERSON_NAME] Powder Room Everstein Team View Client View Orders 1 / 4 Team-Fac…" at bounding box center [784, 391] width 1568 height 782
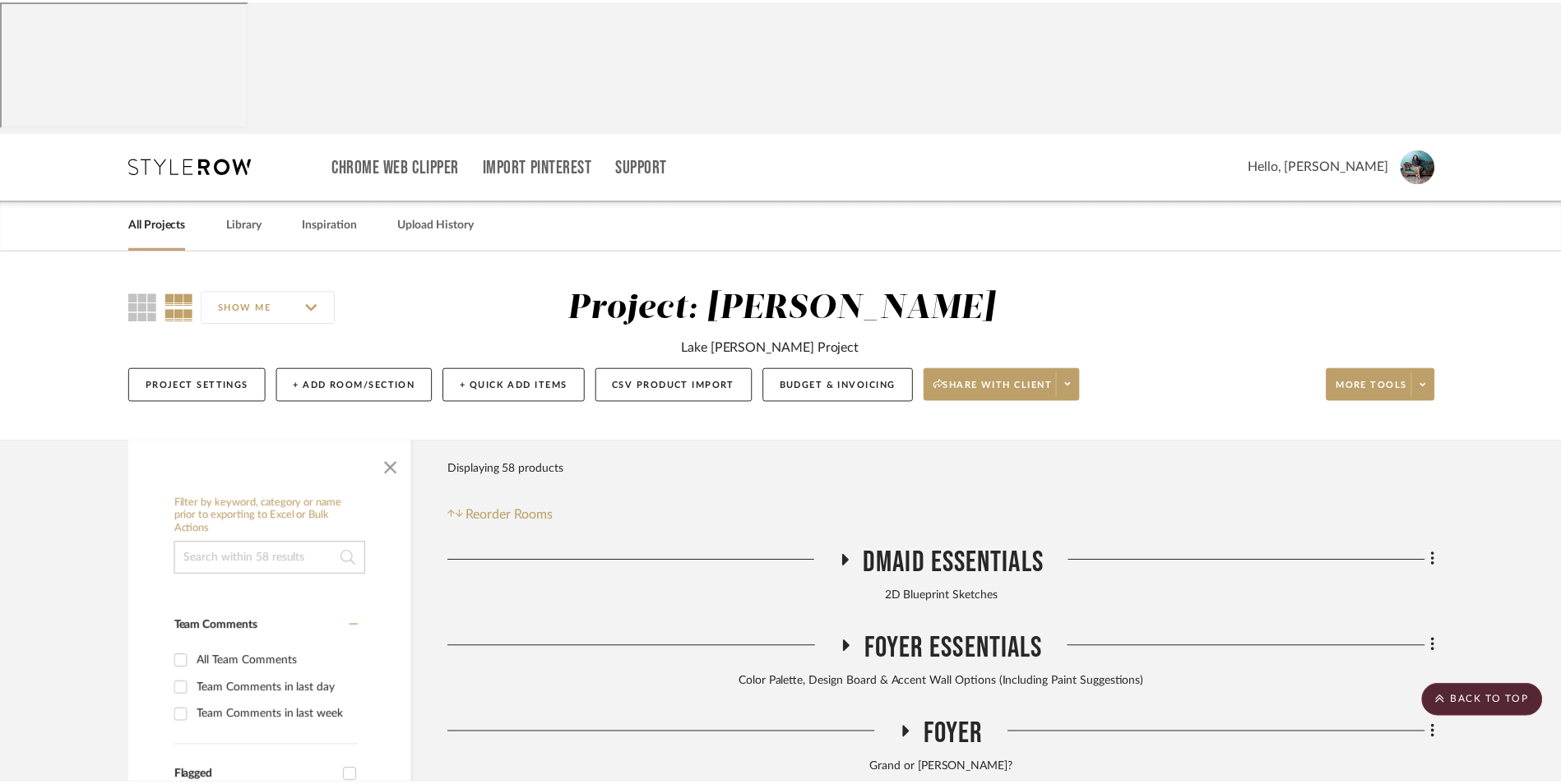
scroll to position [779, 0]
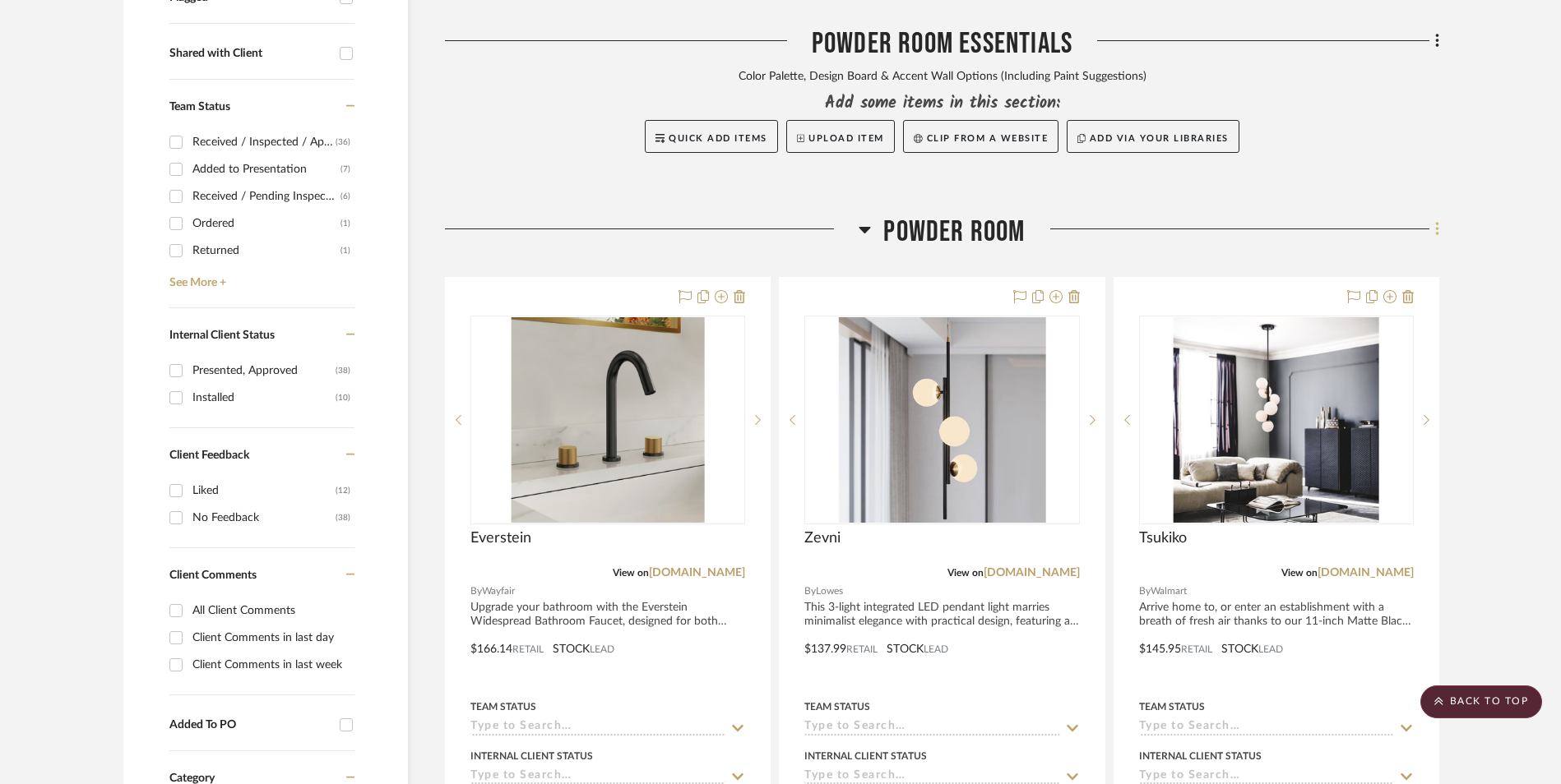
click at [1432, 217] on fa-icon at bounding box center [1435, 231] width 11 height 27
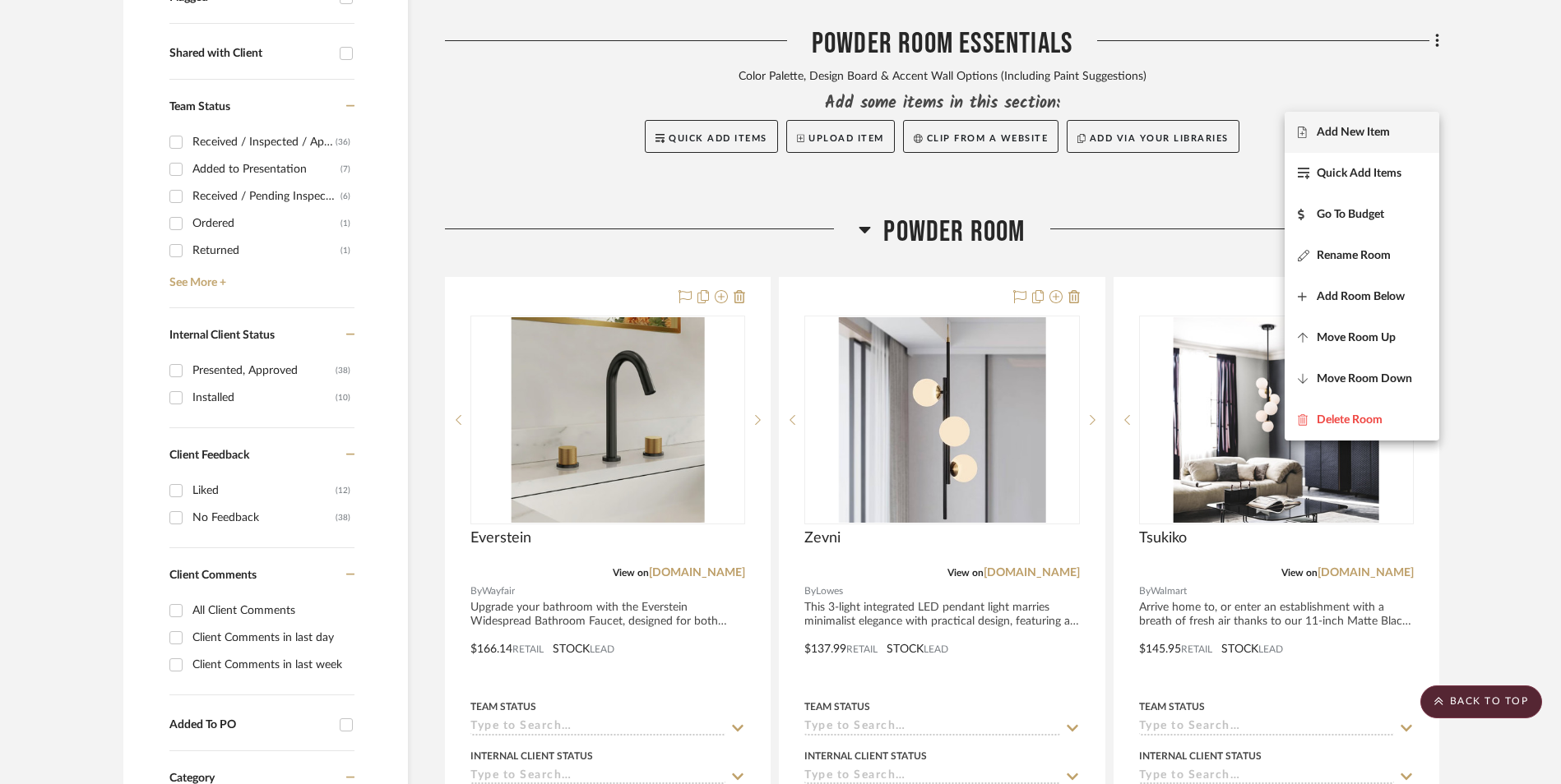
click at [1386, 136] on span "Add New Item" at bounding box center [1352, 132] width 73 height 14
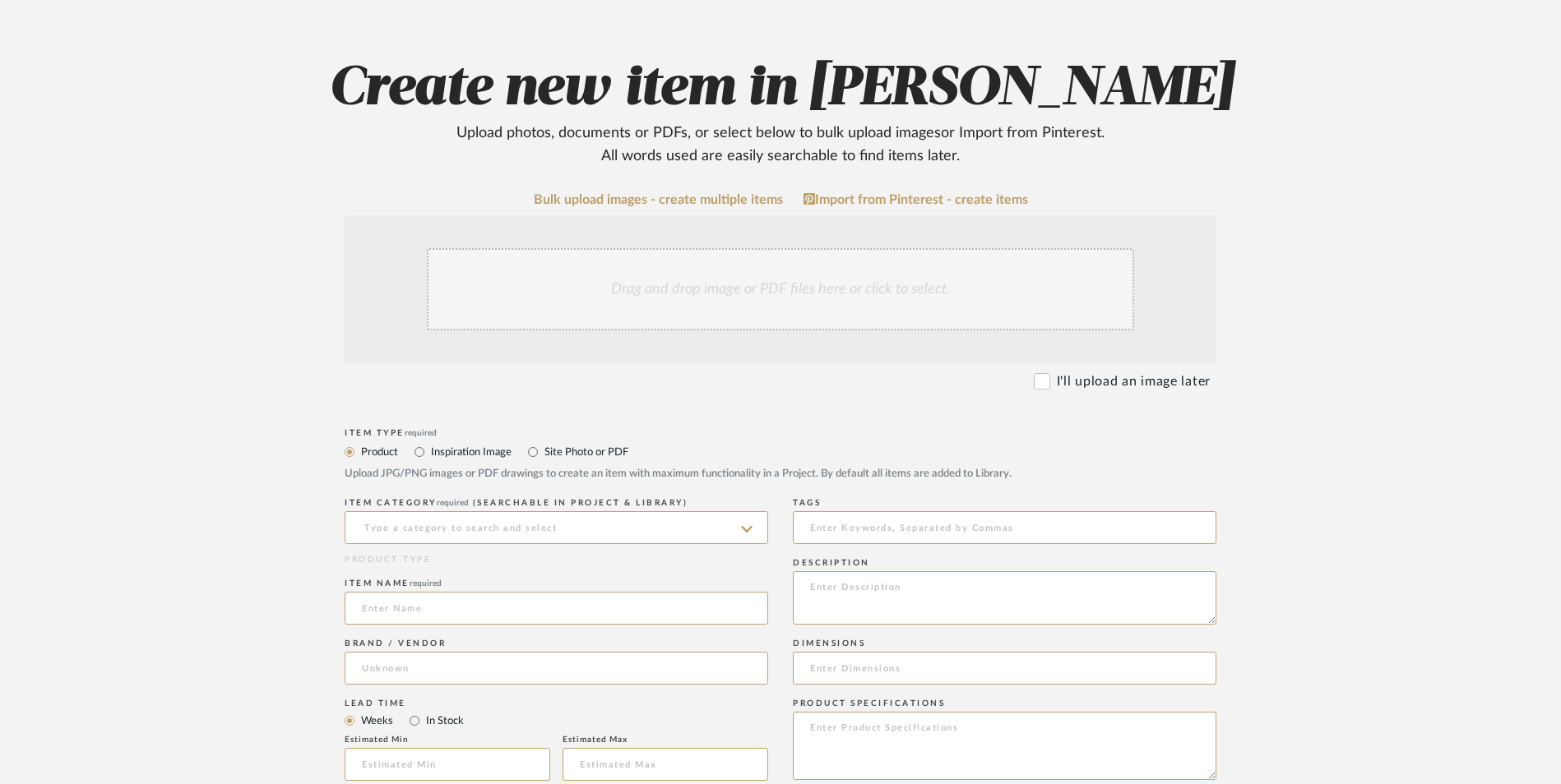
scroll to position [329, 0]
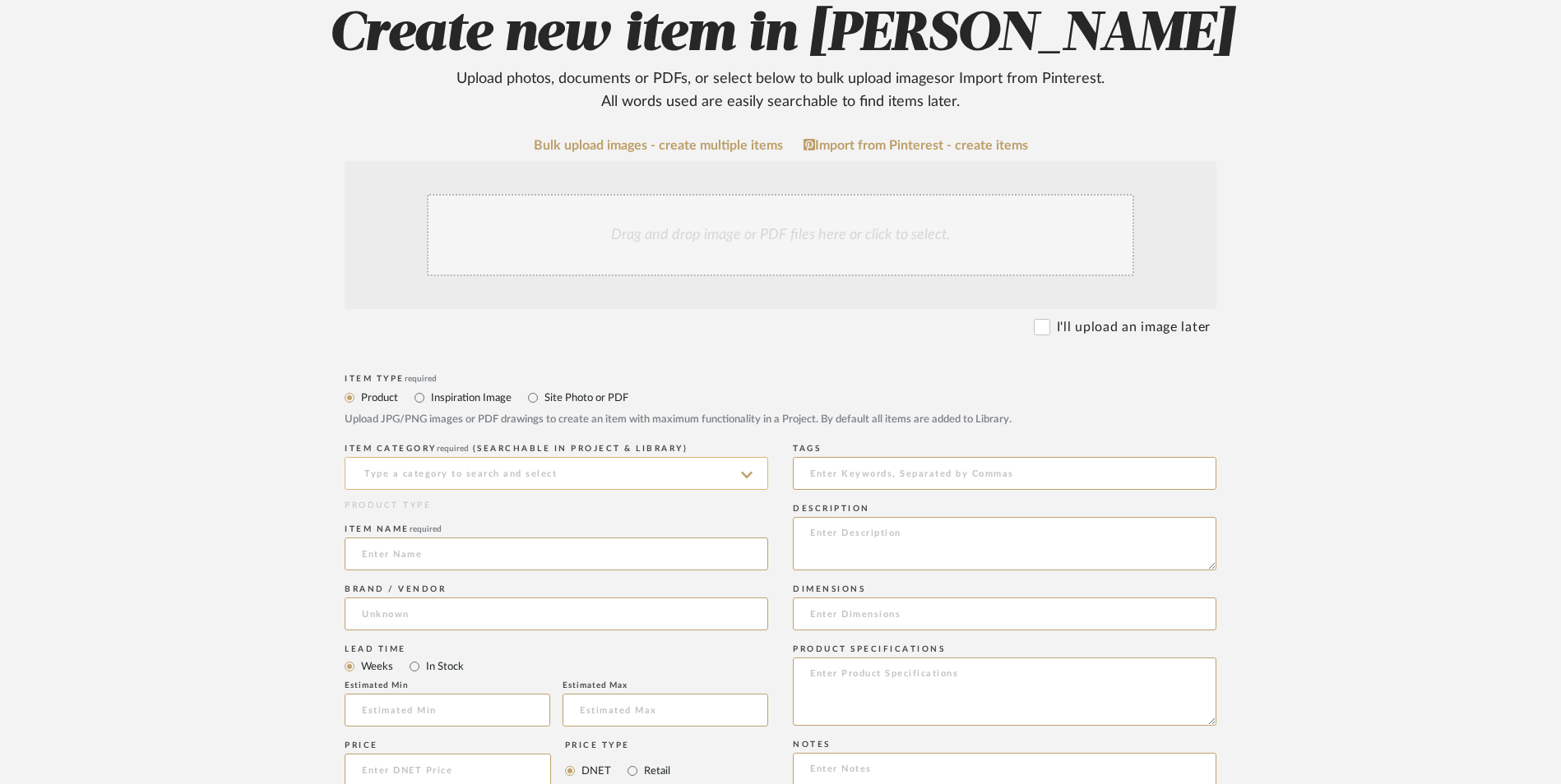
click at [383, 457] on input at bounding box center [556, 474] width 423 height 33
click at [385, 385] on span "Cabinet Knobs" at bounding box center [407, 383] width 91 height 12
type input "Cabinet Knobs"
click at [375, 537] on input at bounding box center [556, 554] width 423 height 33
type input "Richelieu"
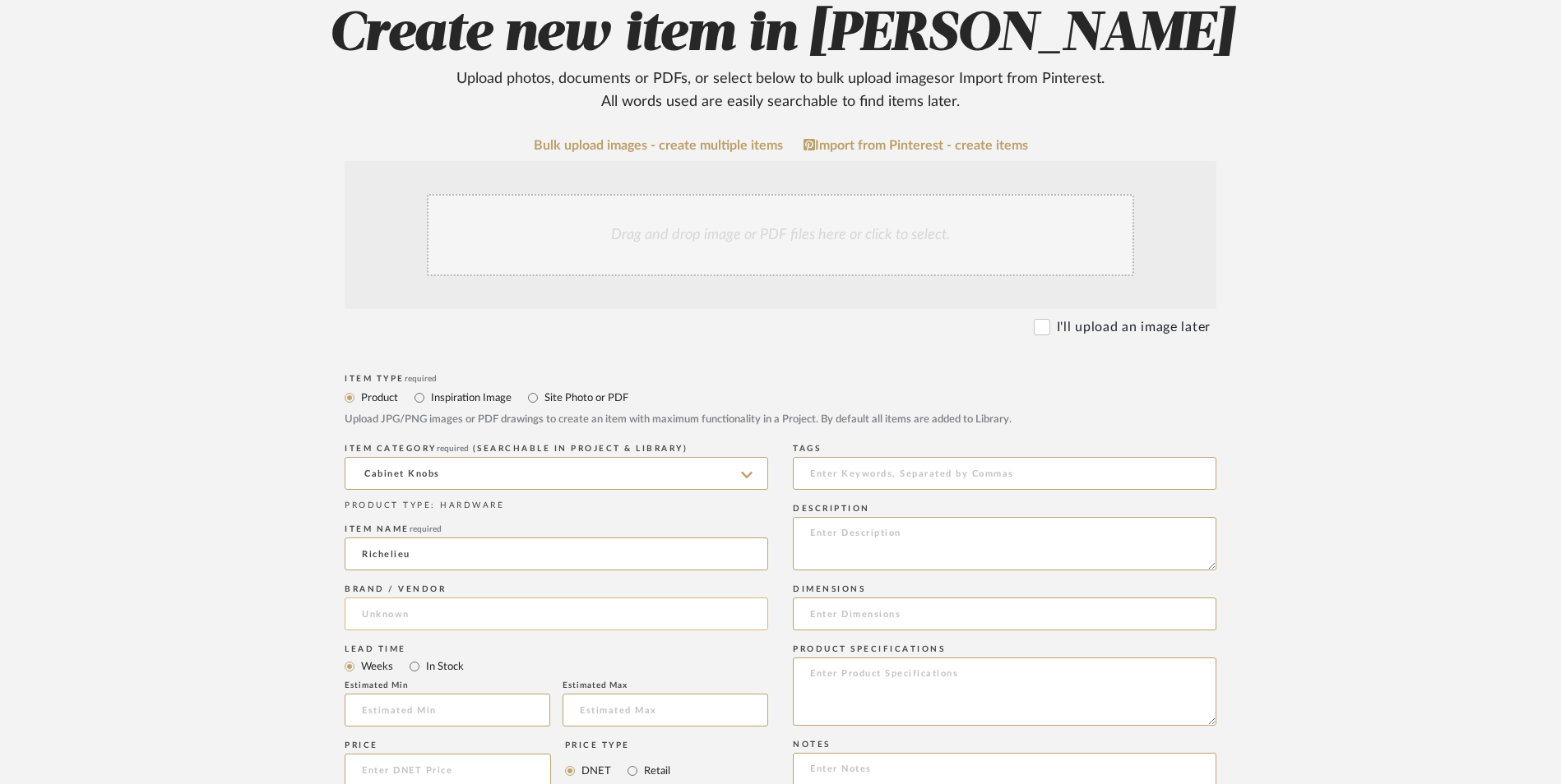
click at [398, 598] on input at bounding box center [556, 615] width 423 height 33
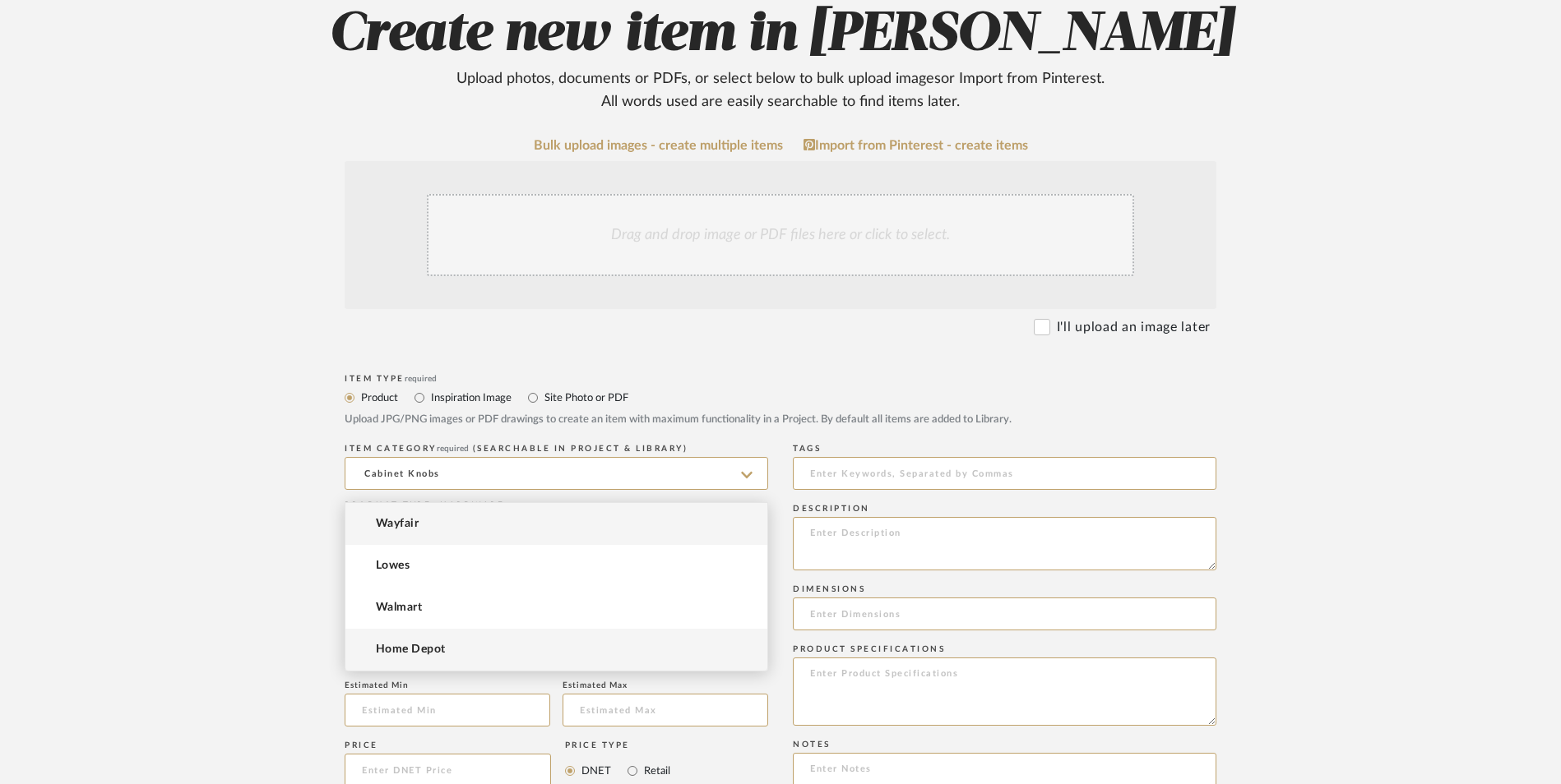
click at [434, 656] on span "Home Depot" at bounding box center [410, 650] width 70 height 14
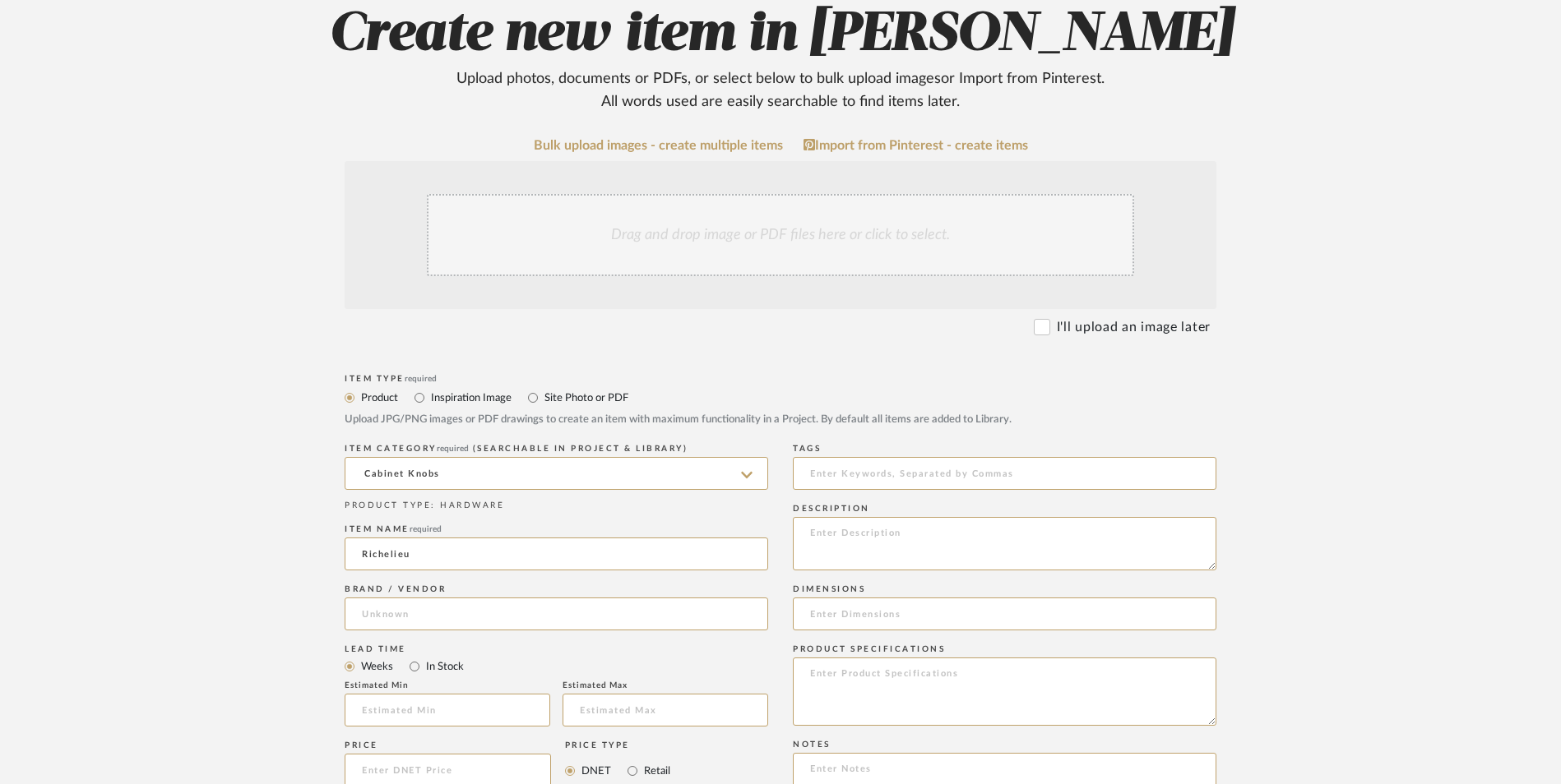
type input "Home Depot"
click at [418, 657] on input "In Stock" at bounding box center [414, 667] width 20 height 20
radio input "true"
click at [633, 761] on input "Retail" at bounding box center [633, 771] width 20 height 20
radio input "true"
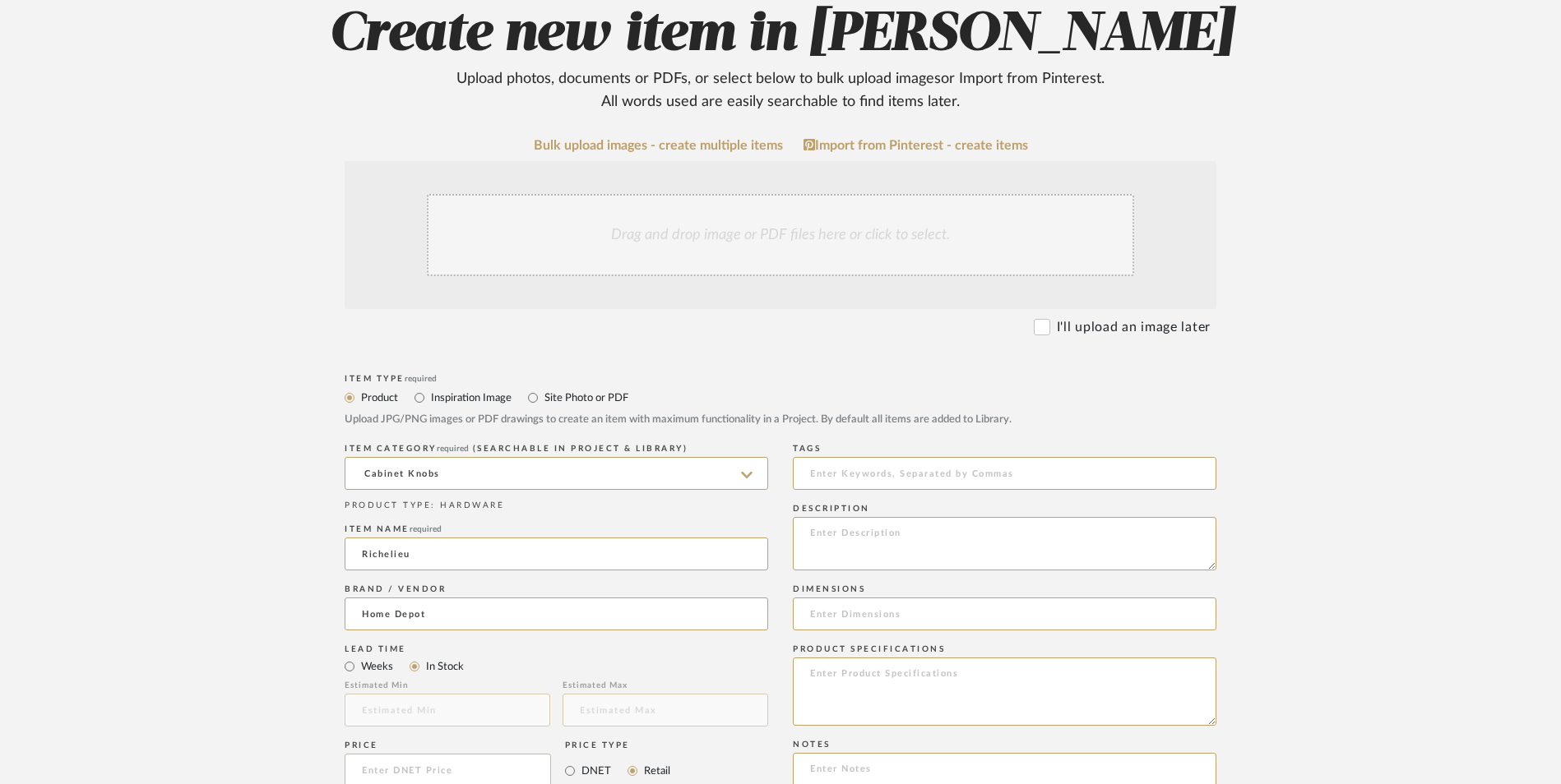
click at [480, 754] on input at bounding box center [448, 770] width 207 height 33
type input "$3.32"
click at [52, 577] on upload-items "Create new item in [PERSON_NAME] Upload photos, documents or PDFs, or select be…" at bounding box center [780, 646] width 1561 height 1450
paste input "[URL][DOMAIN_NAME]"
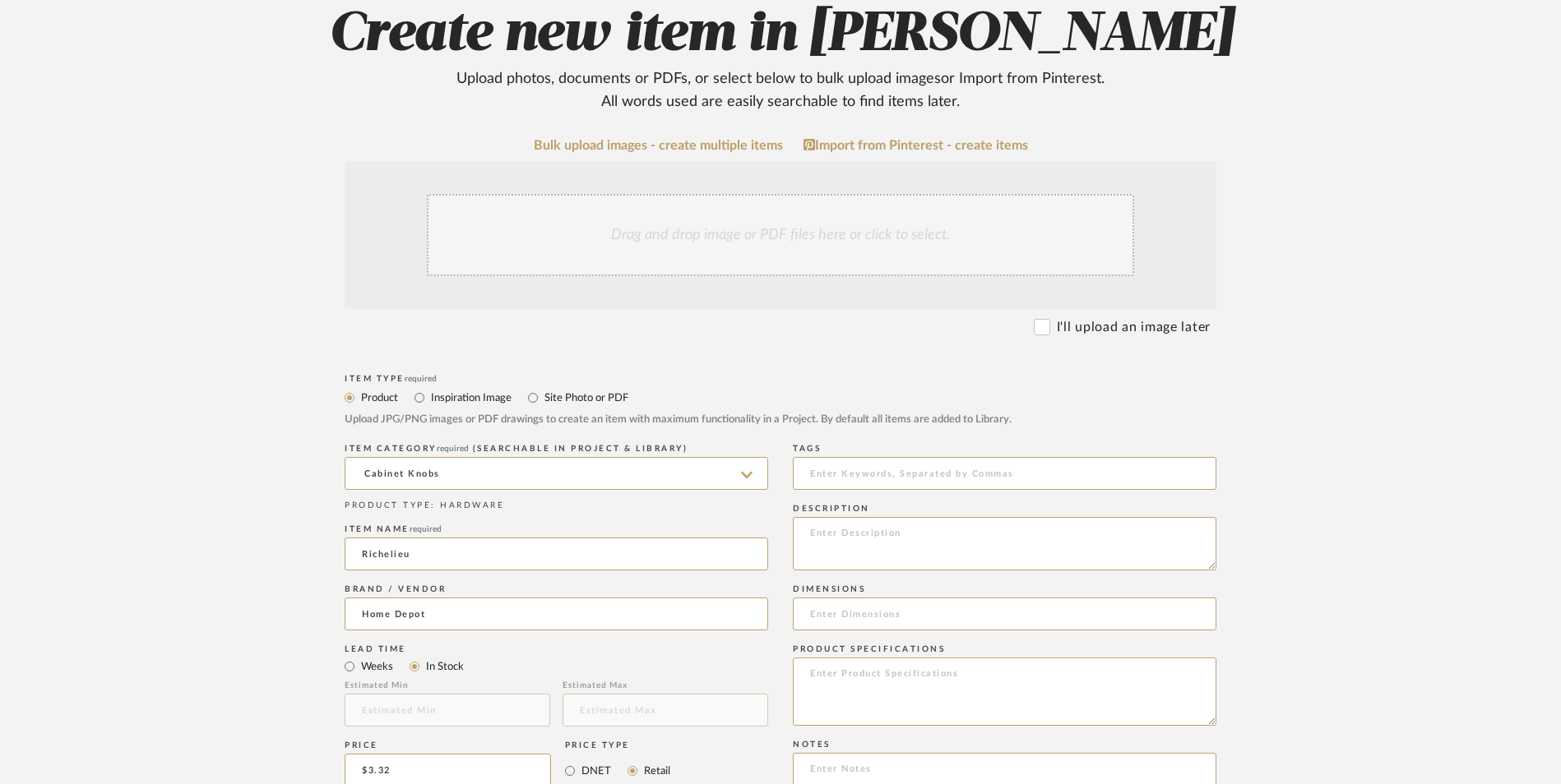
scroll to position [0, 434]
type input "[URL][DOMAIN_NAME]"
click at [194, 521] on upload-items "Create new item in [PERSON_NAME] Upload photos, documents or PDFs, or select be…" at bounding box center [780, 646] width 1561 height 1450
click at [844, 753] on textarea at bounding box center [1005, 799] width 423 height 93
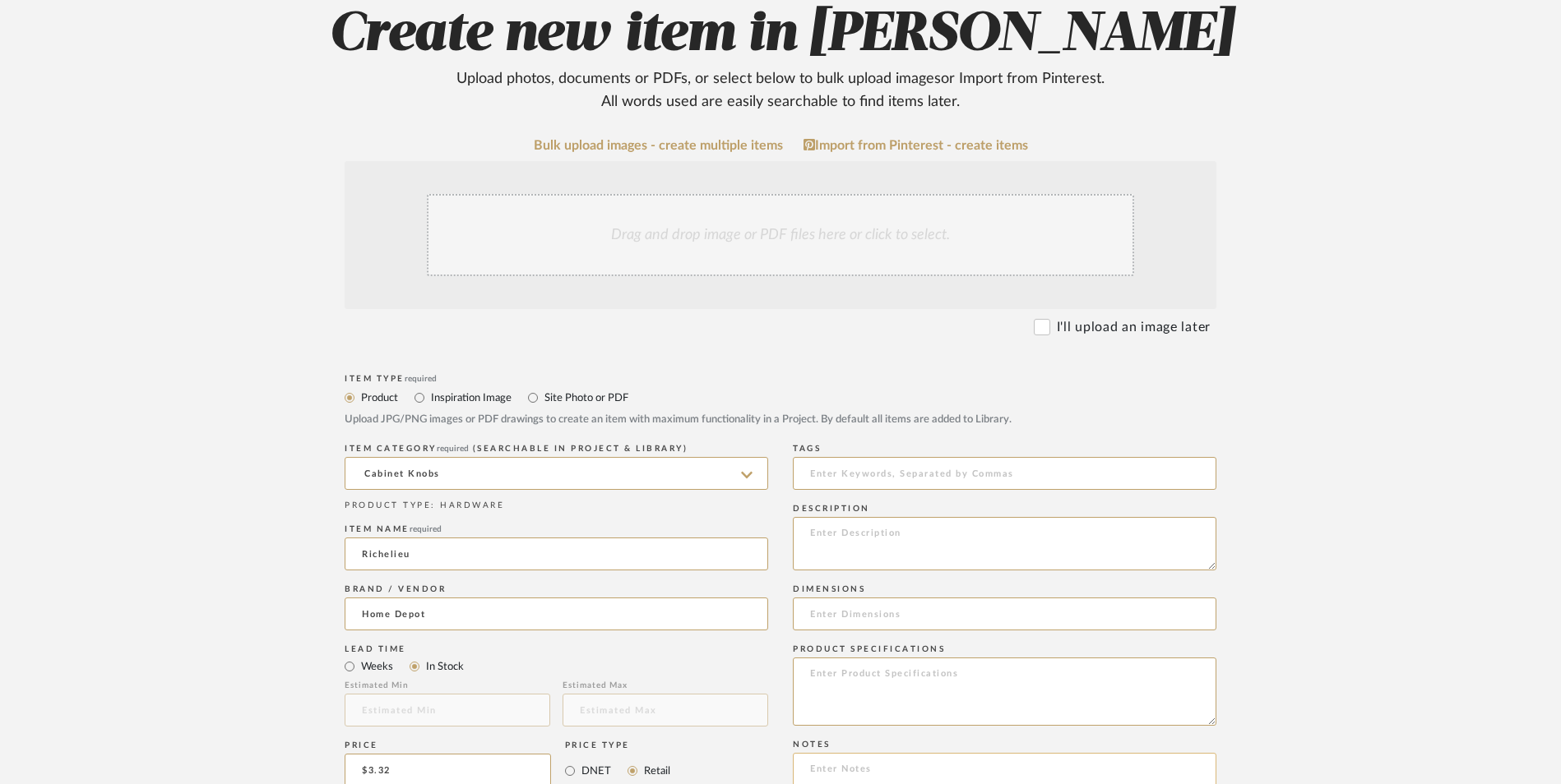
paste textarea "Option 1: ETA: SKU: Reviews - Stars Return | Refund Policy:"
drag, startPoint x: 861, startPoint y: 634, endPoint x: 768, endPoint y: 633, distance: 93.0
click at [947, 753] on textarea "Cabinet Knobs - Select: 2 ETA: SKU: Reviews - Stars Return | Refund Policy:" at bounding box center [1005, 799] width 423 height 93
click at [937, 753] on textarea "Cabinet Knobs - Select: 2 ETA: SKU: Reviews - Stars Return | Refund Policy: 90 …" at bounding box center [1005, 799] width 423 height 93
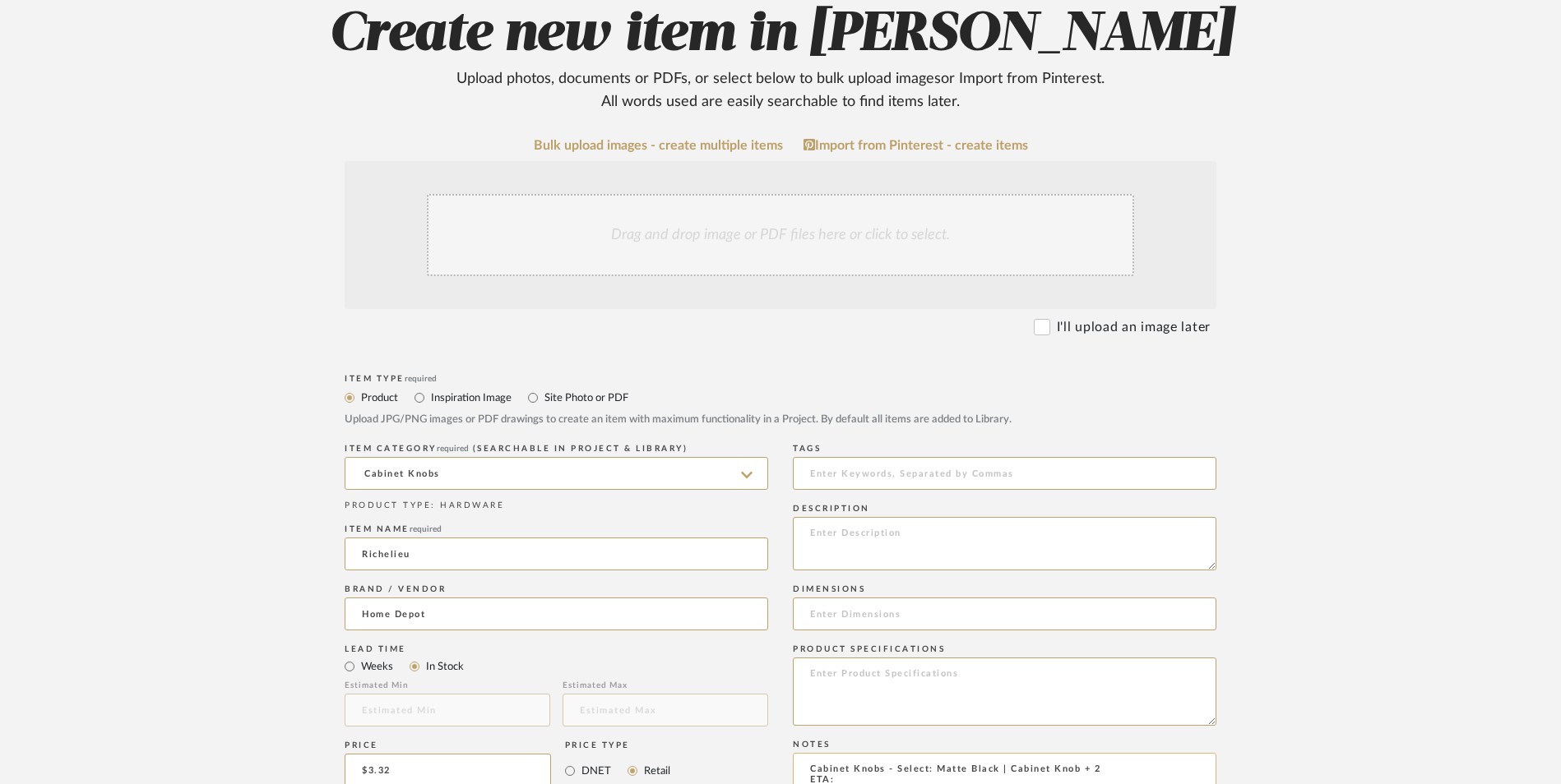
click at [844, 753] on textarea "Cabinet Knobs - Select: Matte Black | Cabinet Knob + 2 ETA: SKU: Reviews - Star…" at bounding box center [1005, 799] width 423 height 93
click at [840, 753] on textarea "Cabinet Knobs - Select: Matte Black | Cabinet Knob + 2 ETA: [DATE] SKU: Reviews…" at bounding box center [1005, 799] width 423 height 93
paste textarea "328522038"
click at [804, 753] on textarea "Cabinet Knobs - Select: Matte Black | Cabinet Knob + 2 ETA: [DATE] SKU: 3285220…" at bounding box center [1005, 799] width 423 height 93
click at [860, 753] on textarea "Cabinet Knobs - Select: Matte Black | Cabinet Knob + 2 ETA: [DATE] SKU: 3285220…" at bounding box center [1005, 799] width 423 height 93
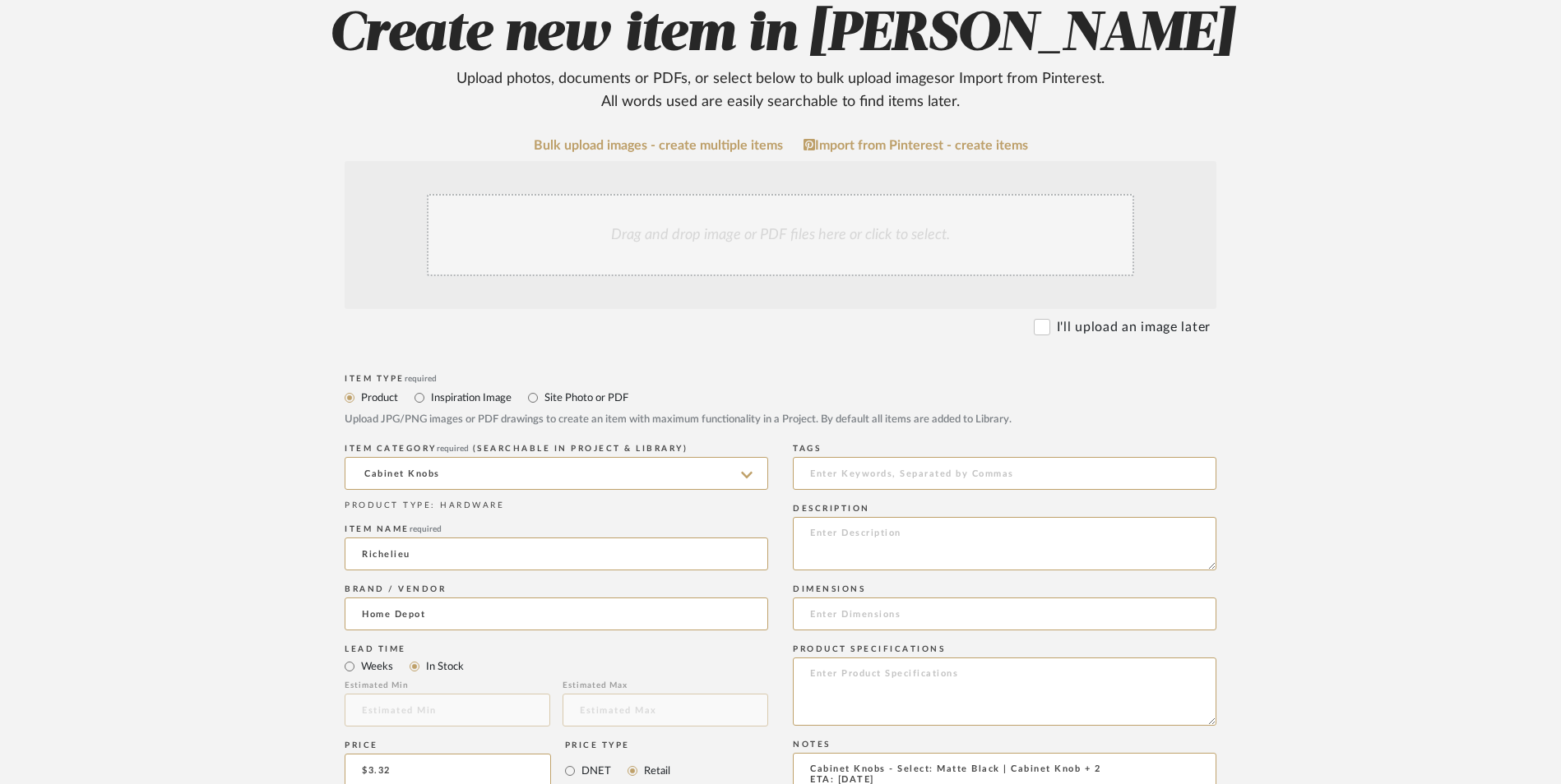
type textarea "Cabinet Knobs - Select: Matte Black | Cabinet Knob + 2 ETA: [DATE] SKU: 3285220…"
click at [917, 658] on textarea at bounding box center [1005, 692] width 423 height 69
type textarea "Steel"
click at [751, 194] on div "Drag and drop image or PDF files here or click to select." at bounding box center [780, 235] width 707 height 82
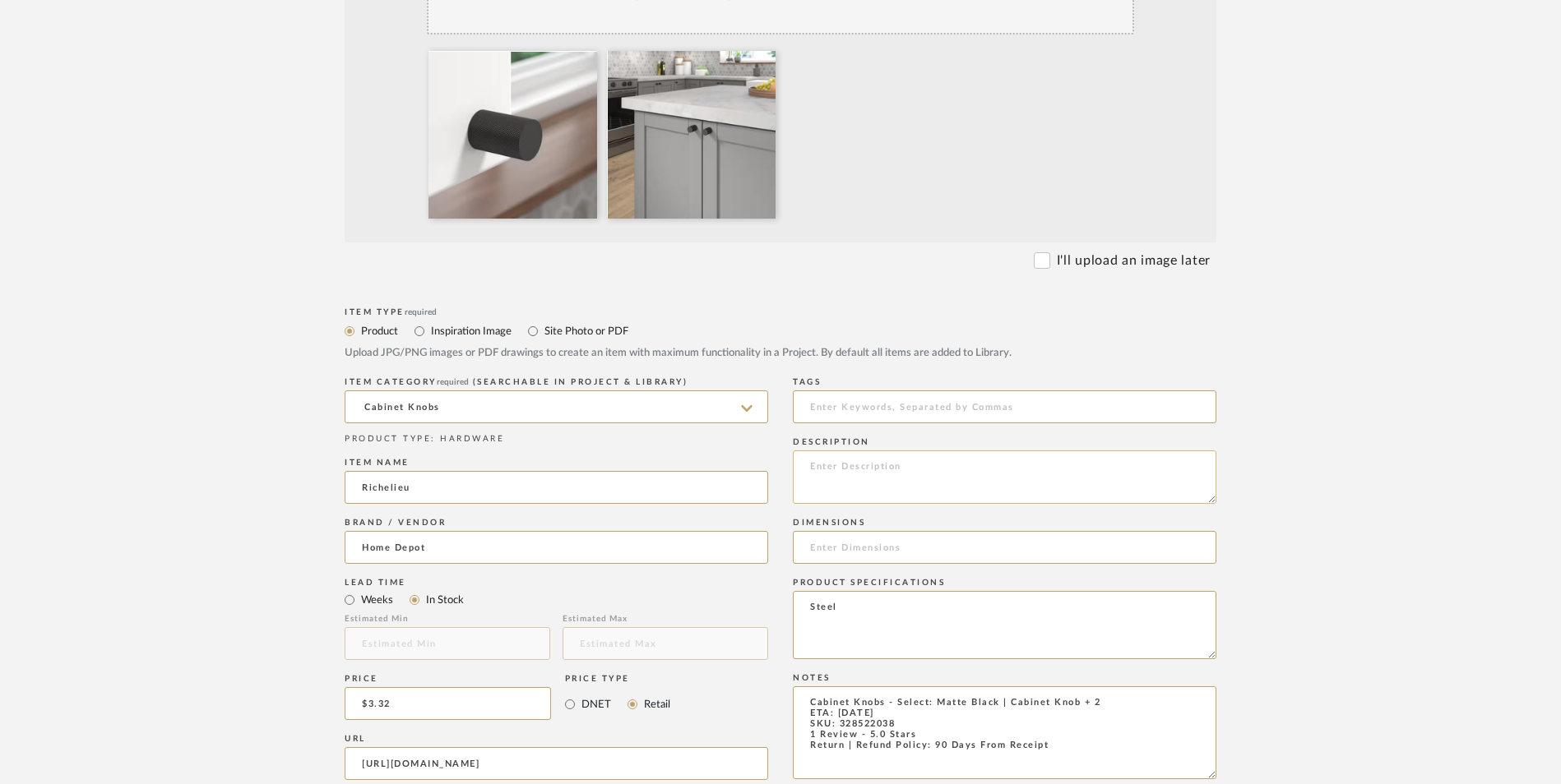
scroll to position [576, 0]
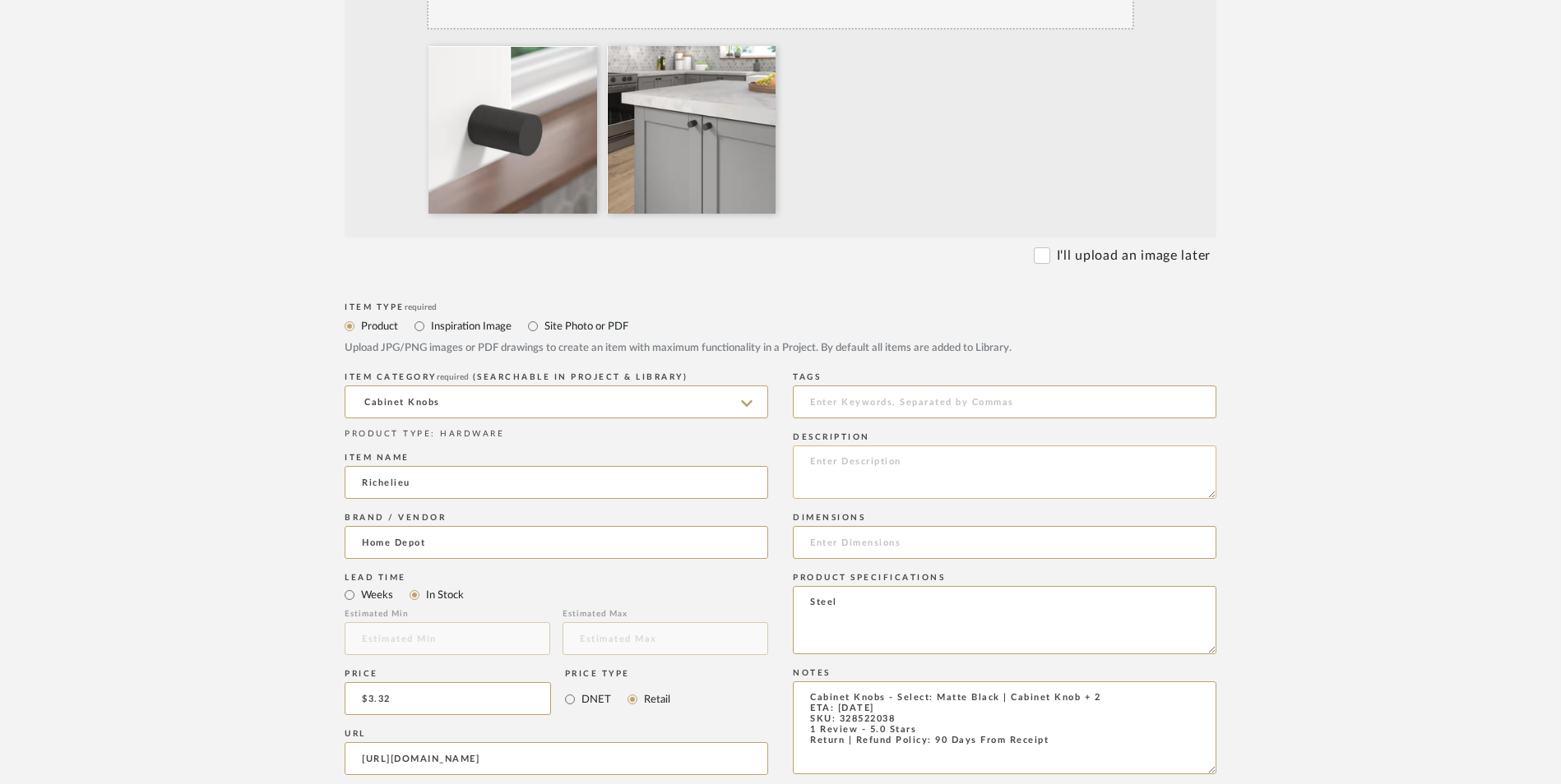
click at [872, 445] on textarea at bounding box center [1005, 472] width 423 height 54
paste textarea "Find the perfect black hardware for your space. This pull in Matte Black finish…"
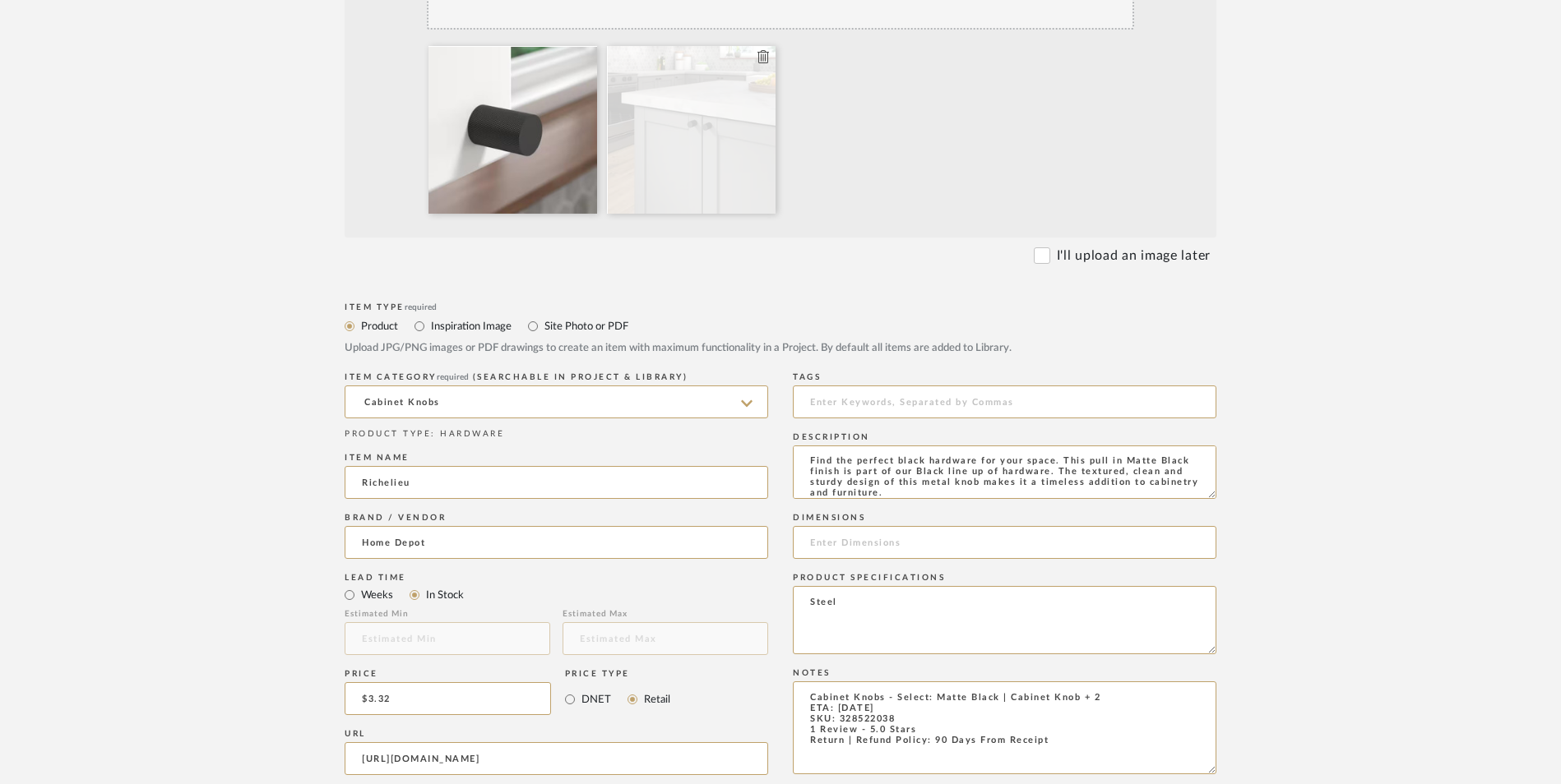
type textarea "Find the perfect black hardware for your space. This pull in Matte Black finish…"
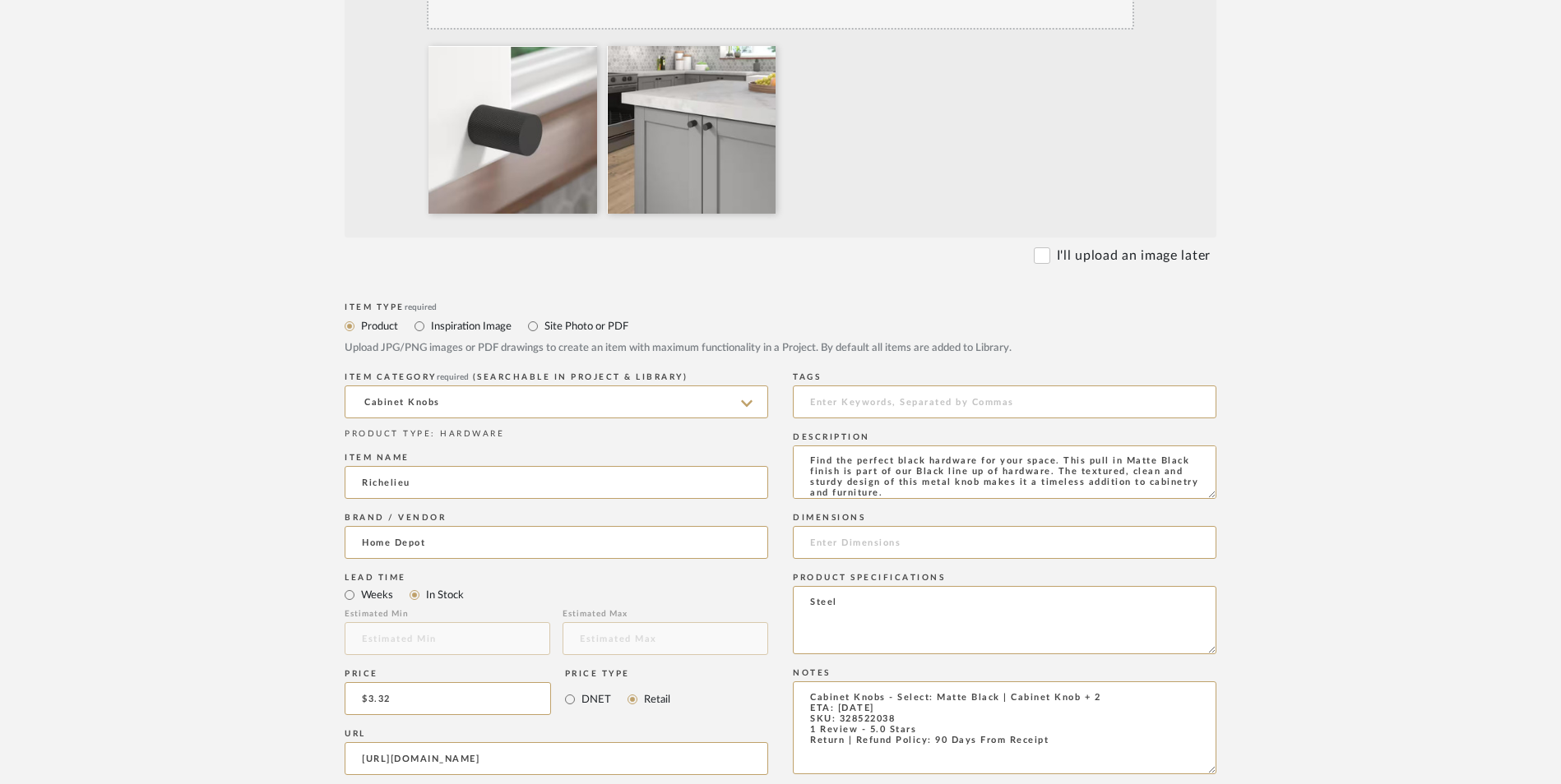
click at [914, 509] on div "Dimensions" at bounding box center [1005, 538] width 423 height 60
click at [911, 526] on input at bounding box center [1005, 542] width 423 height 33
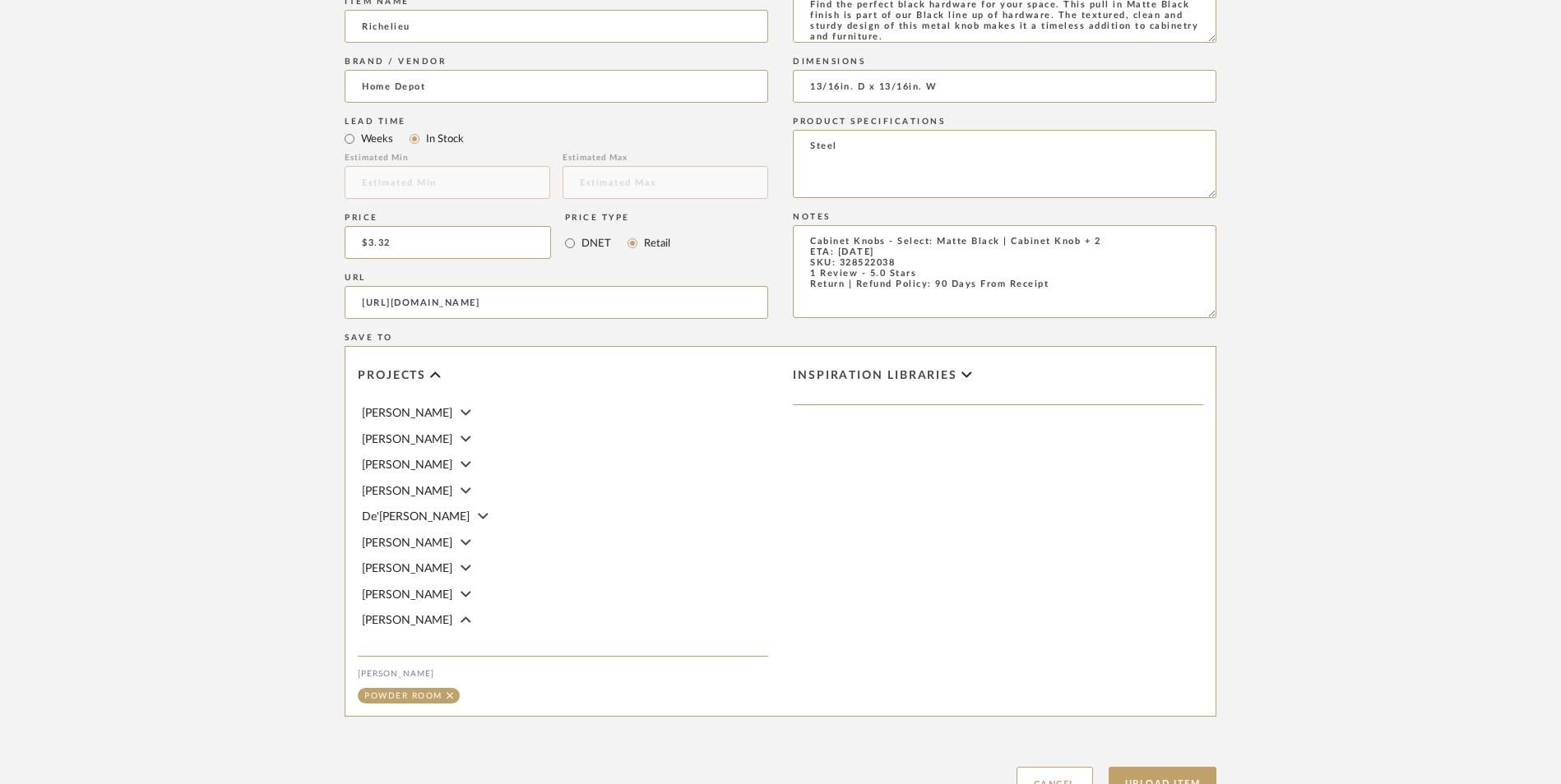
scroll to position [1034, 0]
type input "13/16in. D x 13/16in. W"
click at [1183, 764] on button "Upload Item" at bounding box center [1162, 781] width 109 height 33
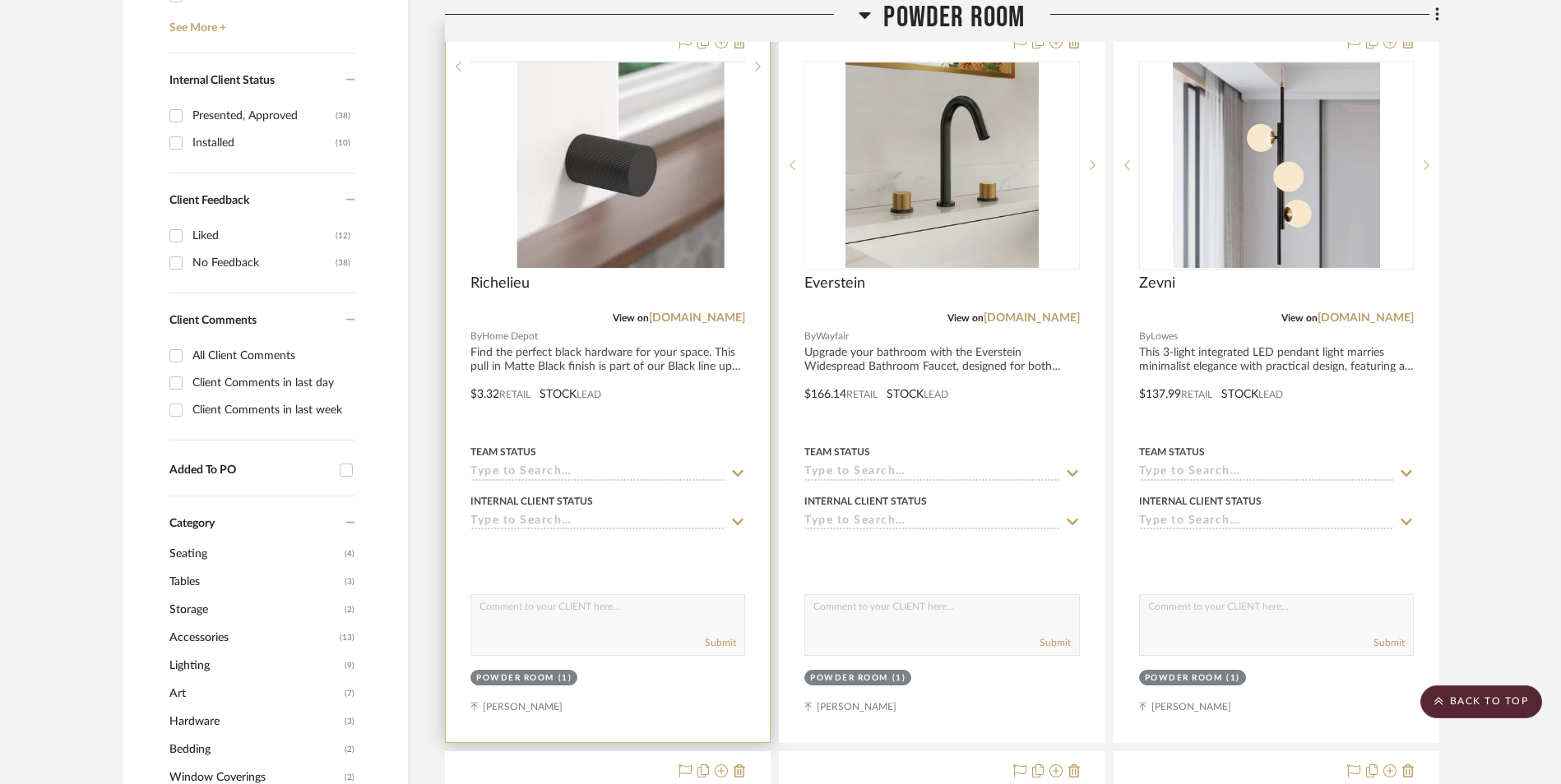
scroll to position [861, 0]
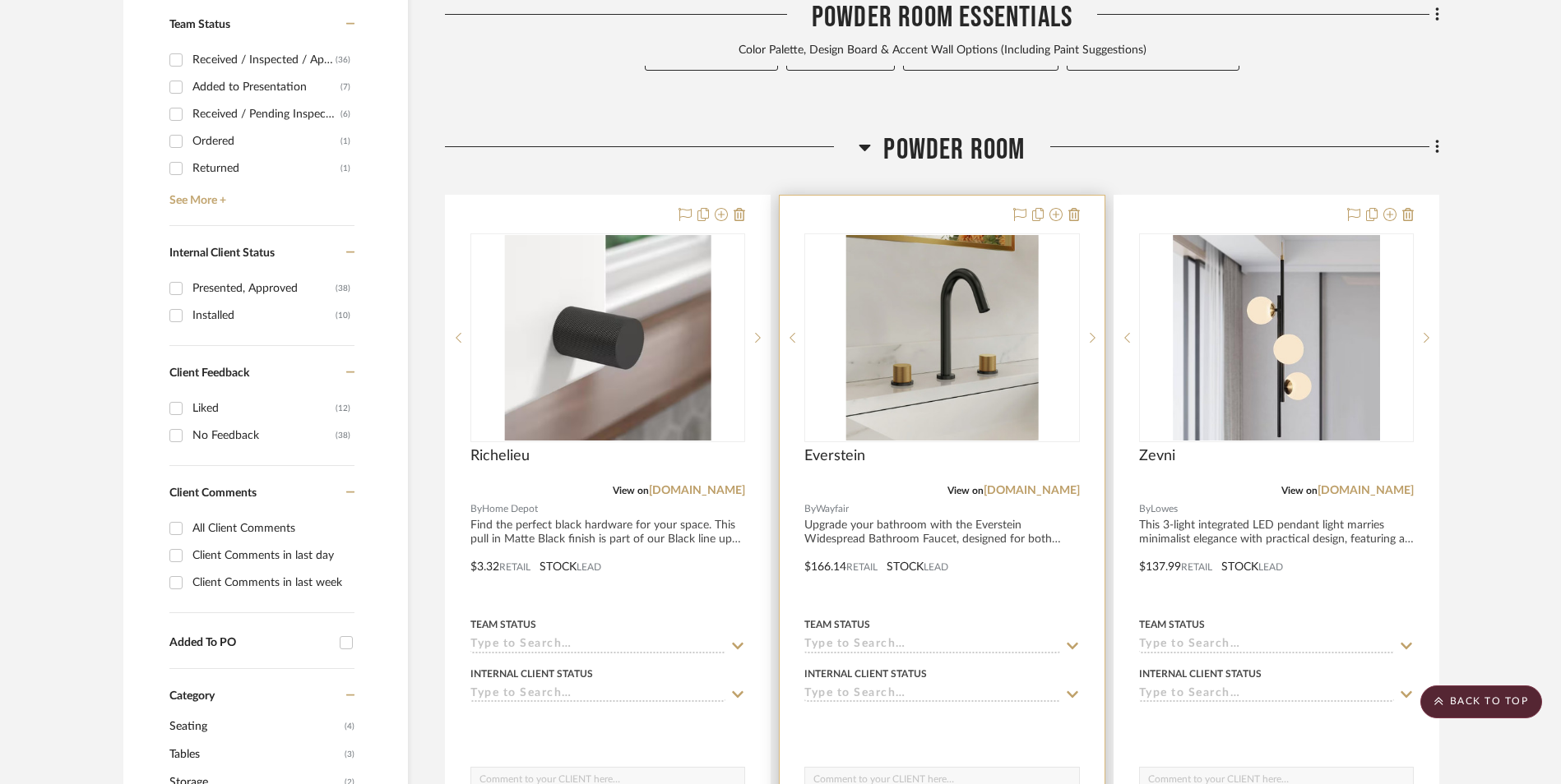
click at [0, 0] on img at bounding box center [0, 0] width 0 height 0
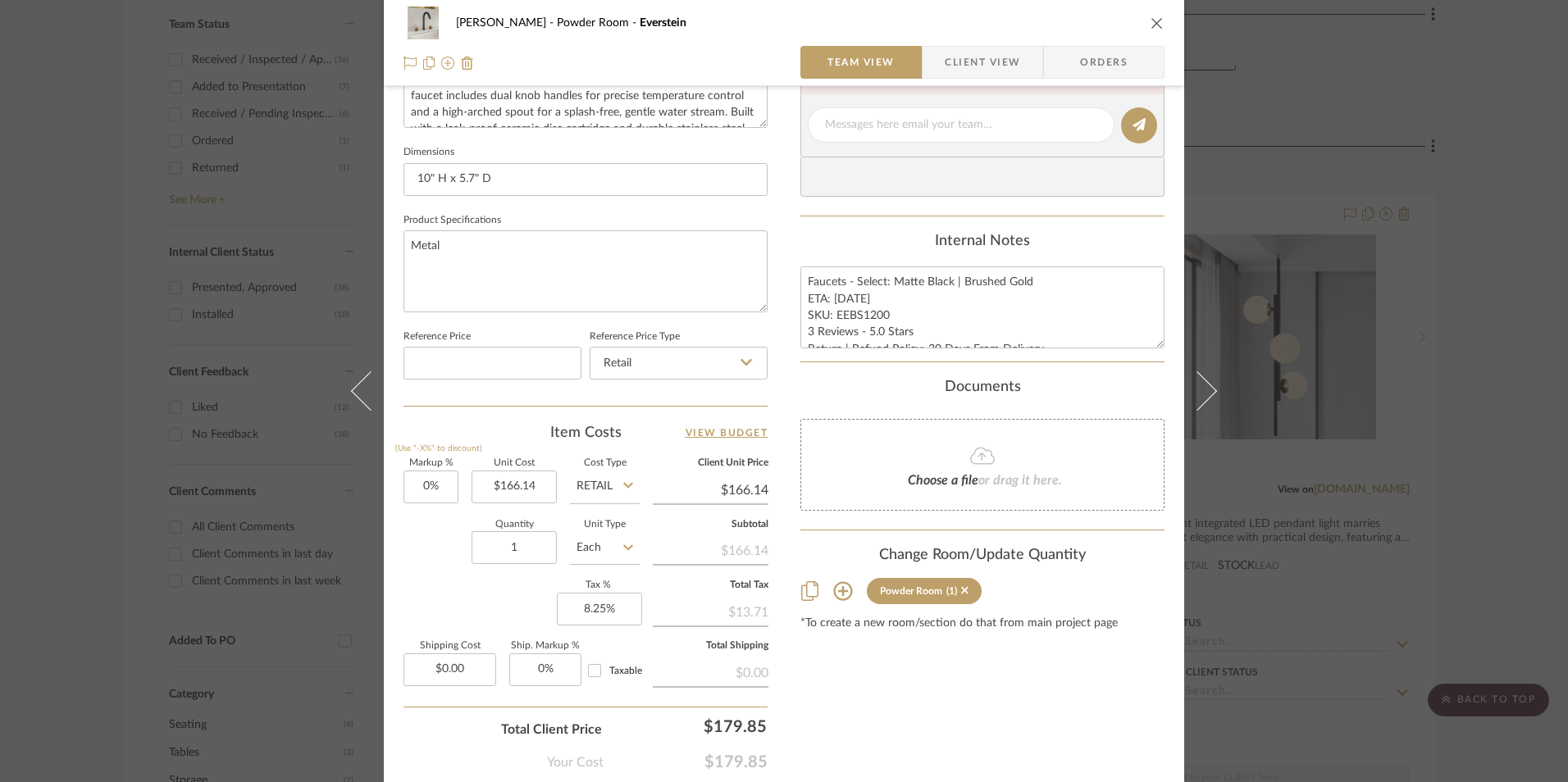
scroll to position [745, 0]
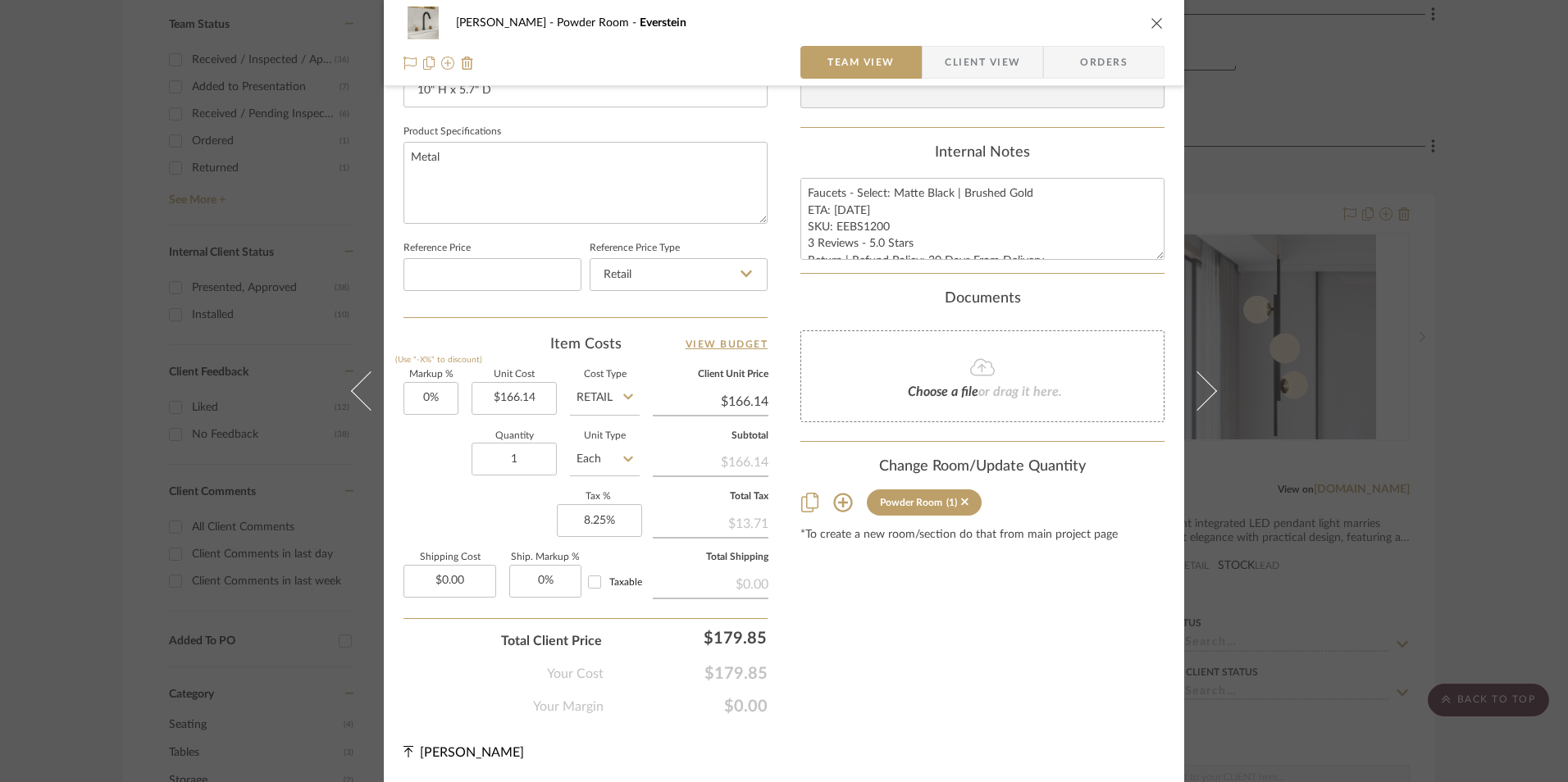
click at [1150, 28] on icon "close" at bounding box center [1156, 22] width 13 height 13
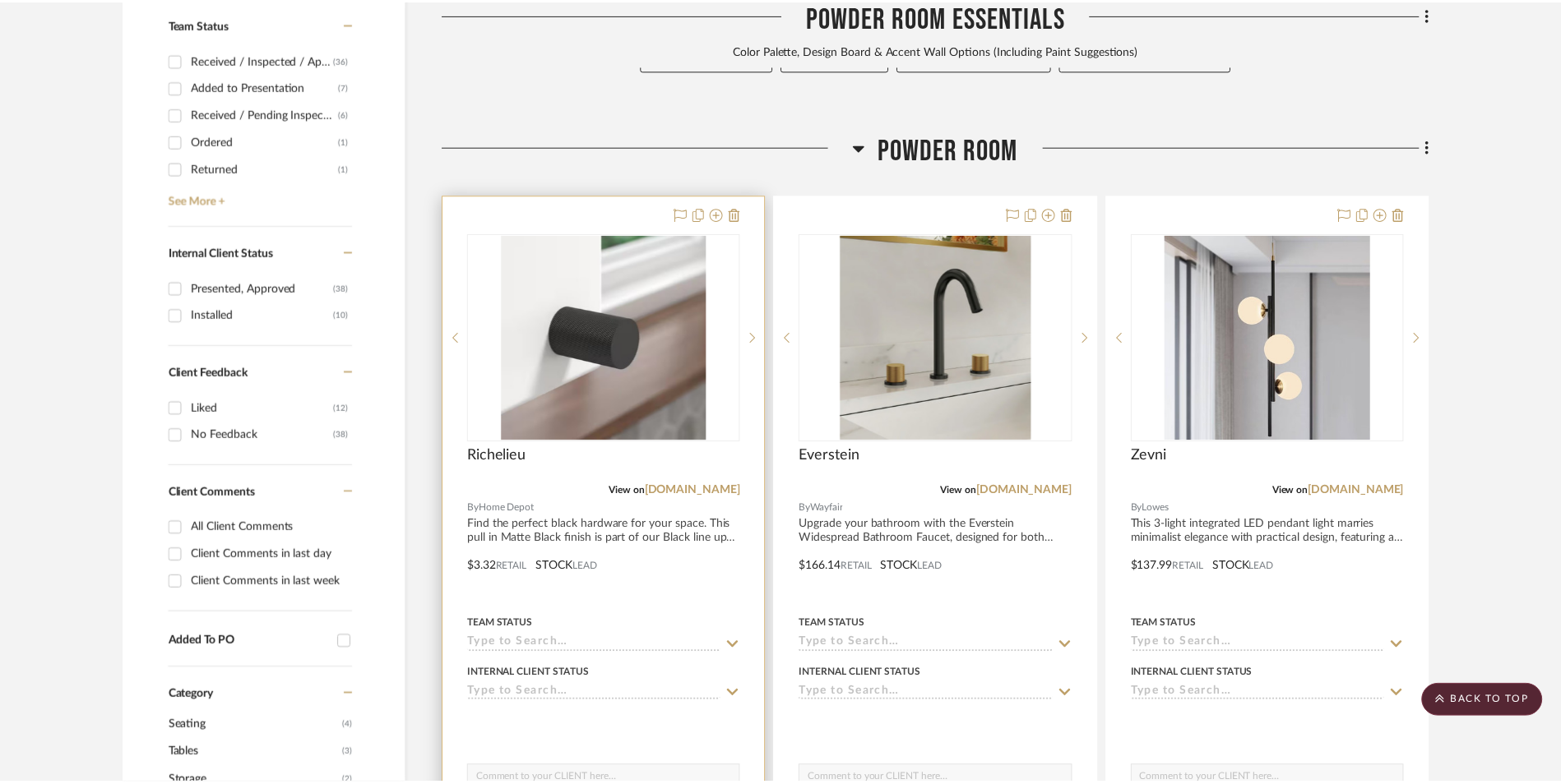
scroll to position [861, 0]
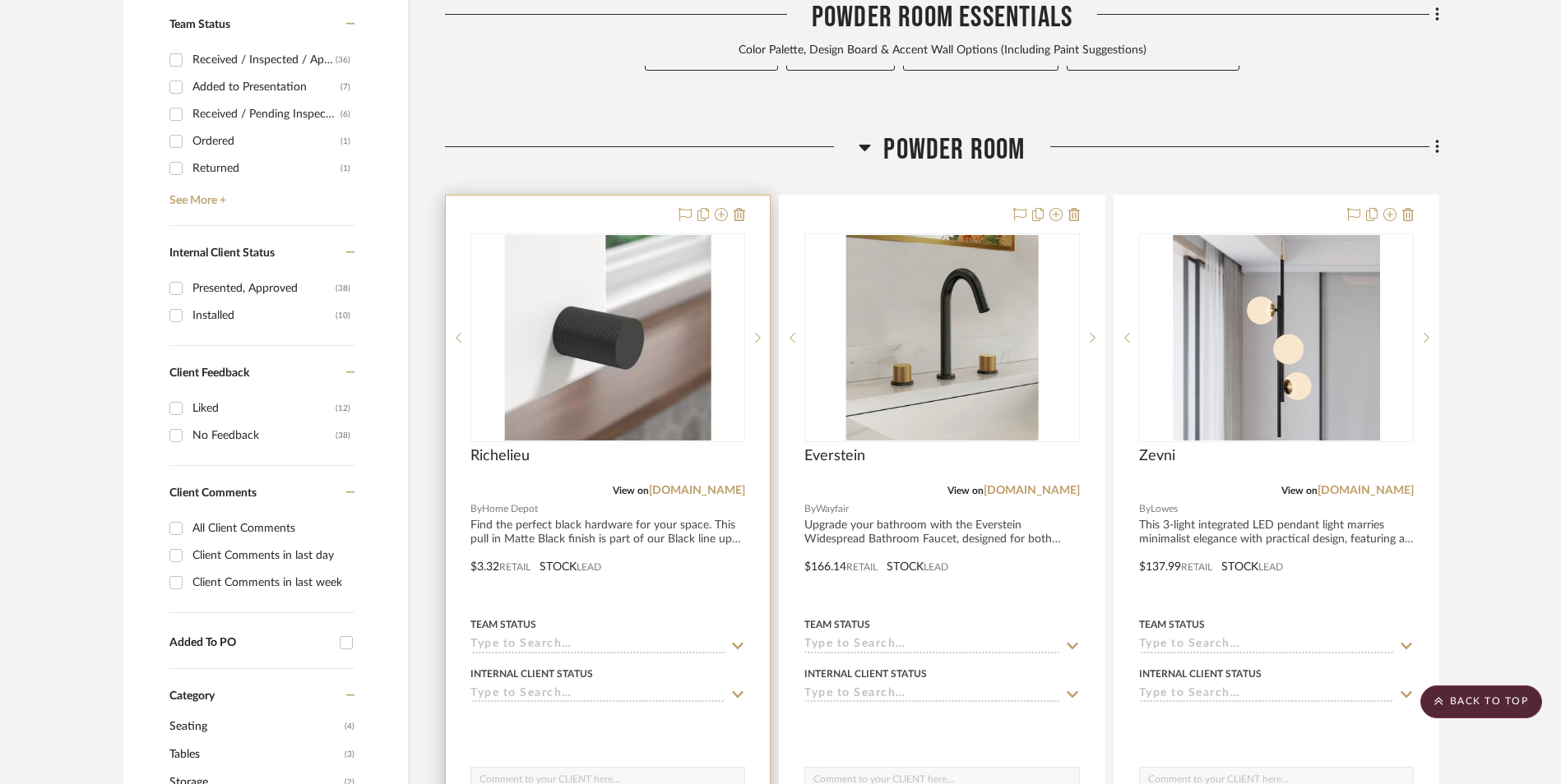
click at [610, 235] on img "0" at bounding box center [607, 338] width 207 height 206
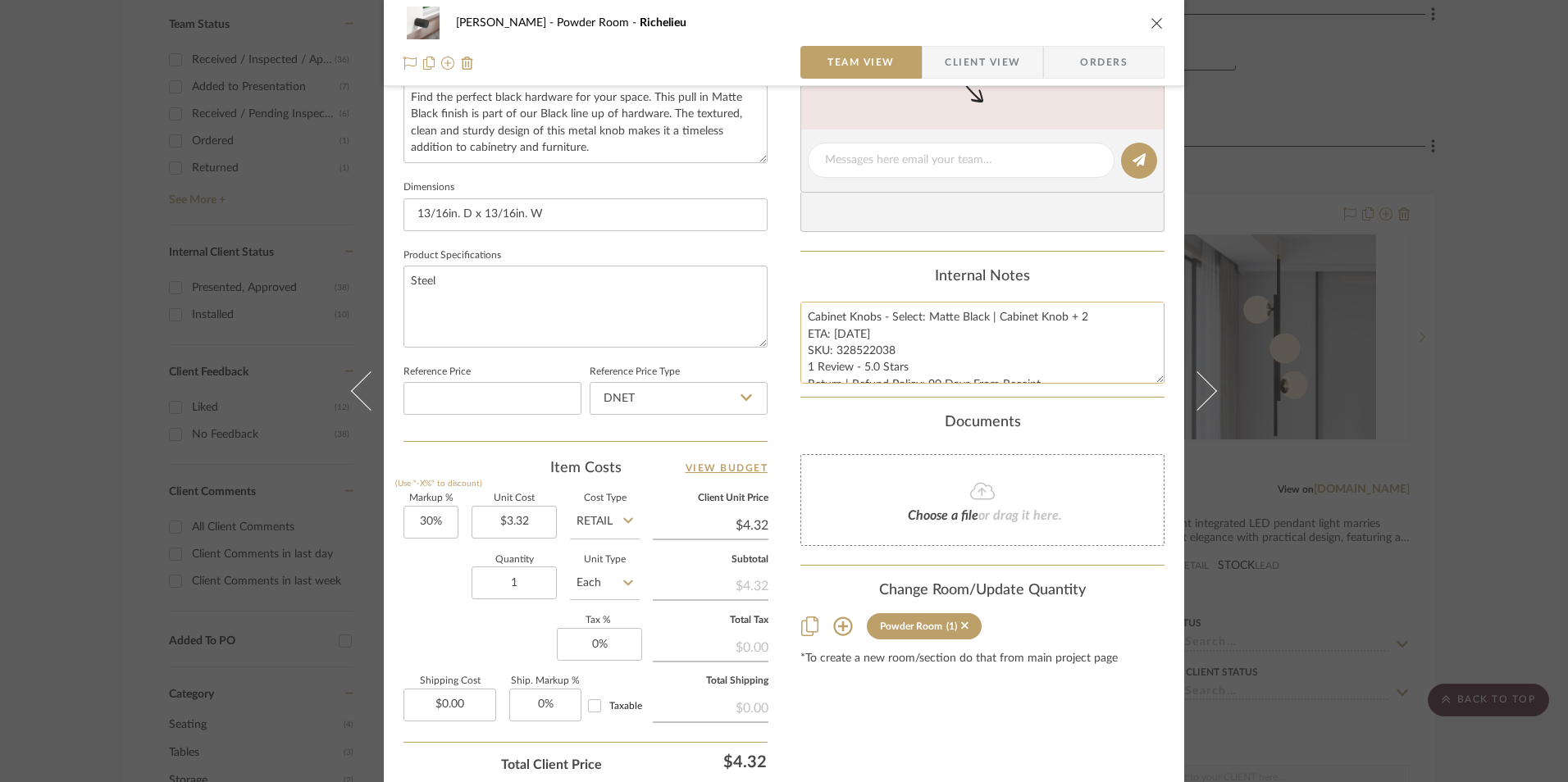
scroll to position [656, 0]
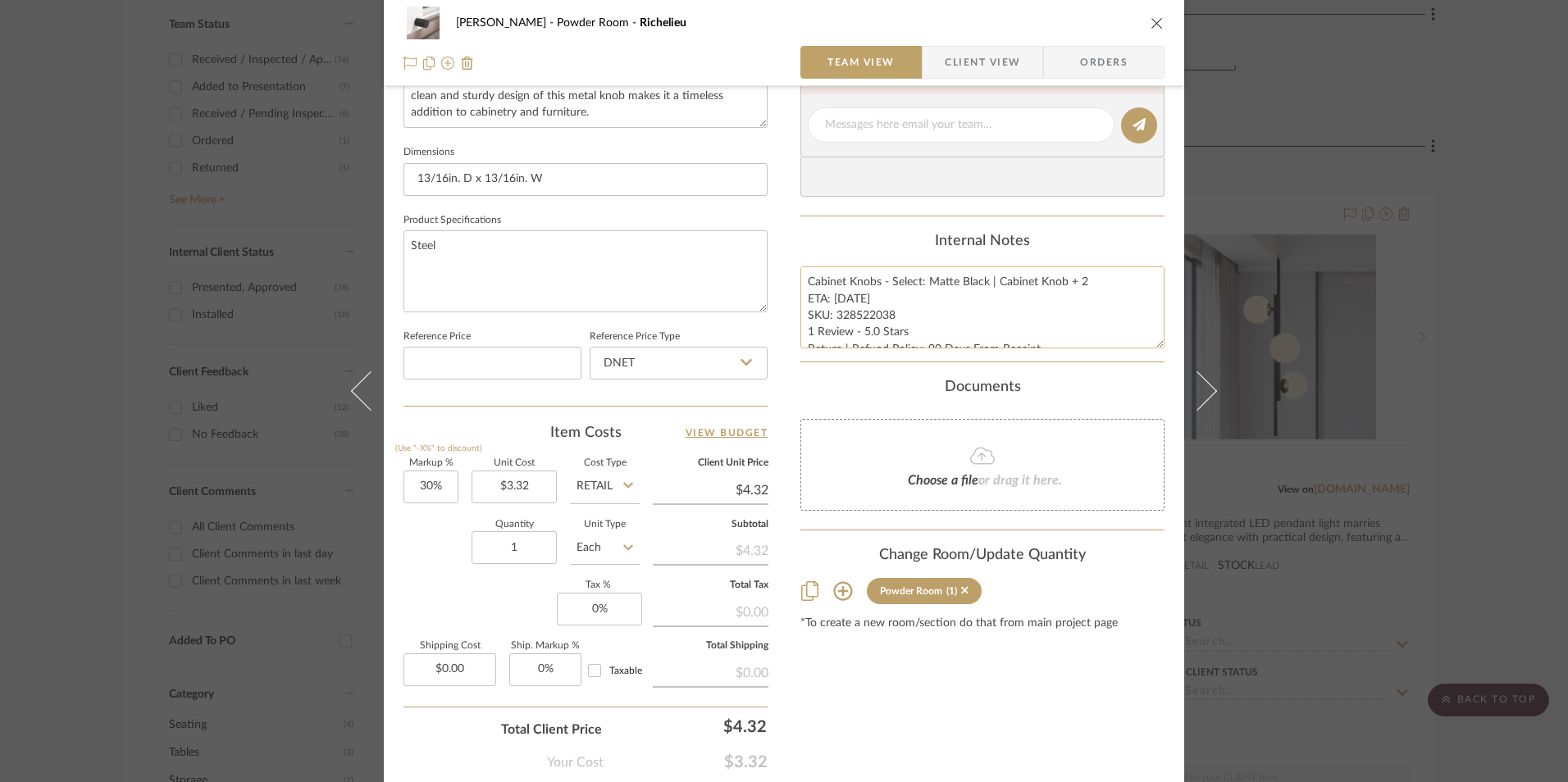
click at [877, 322] on textarea "Cabinet Knobs - Select: Matte Black | Cabinet Knob + 2 ETA: [DATE] SKU: 3285220…" at bounding box center [982, 307] width 364 height 81
drag, startPoint x: 889, startPoint y: 314, endPoint x: 832, endPoint y: 315, distance: 57.0
click at [832, 315] on textarea "Cabinet Knobs - Select: Matte Black | Cabinet Knob + 2 ETA: [DATE] SKU: 3285220…" at bounding box center [982, 307] width 364 height 81
drag, startPoint x: 739, startPoint y: 367, endPoint x: 701, endPoint y: 438, distance: 80.5
click at [740, 367] on icon at bounding box center [746, 361] width 12 height 13
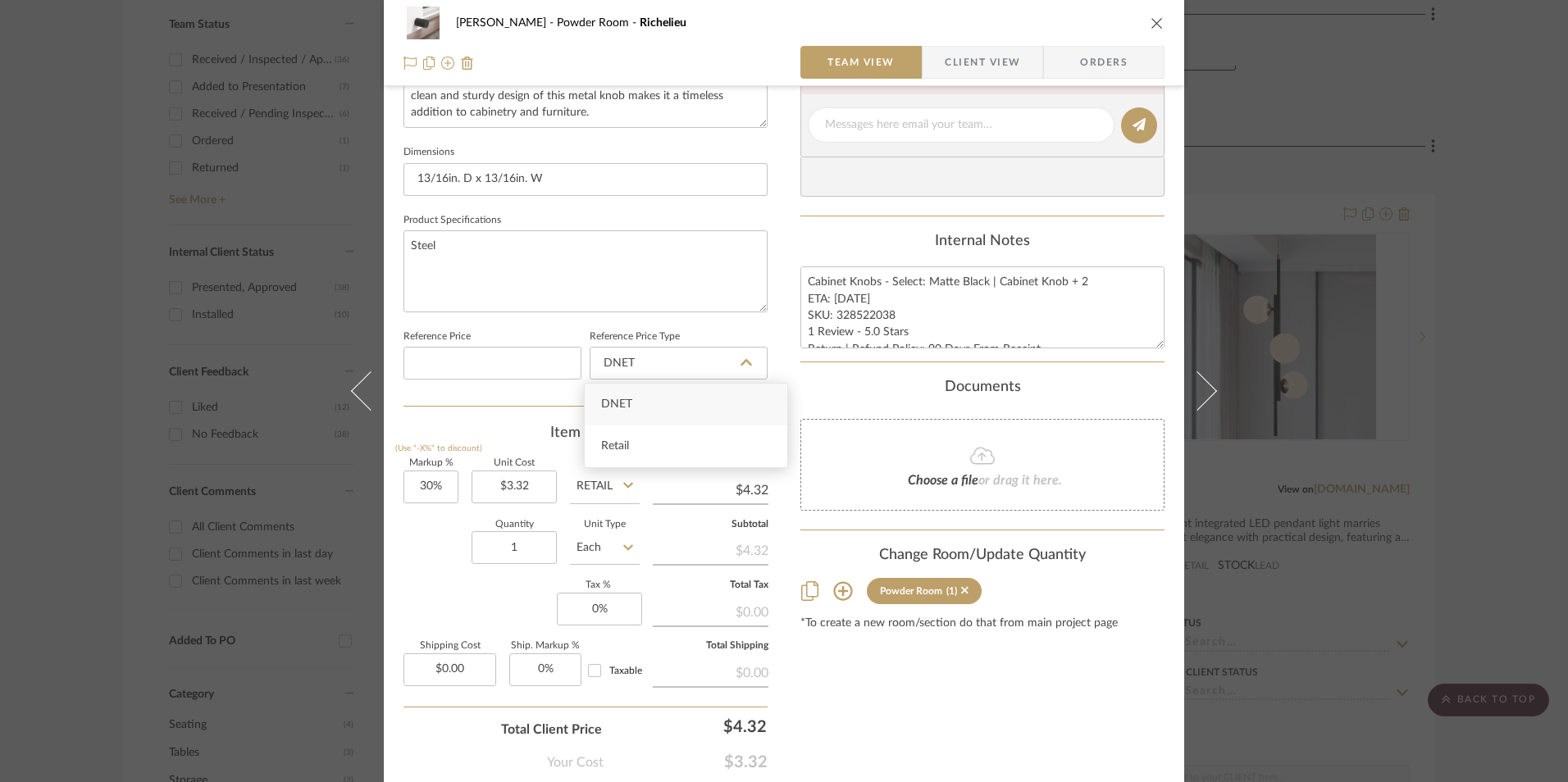
drag, startPoint x: 657, startPoint y: 442, endPoint x: 559, endPoint y: 484, distance: 106.6
click at [656, 442] on div "Retail" at bounding box center [685, 446] width 202 height 42
type input "Retail"
type input "30"
click at [427, 486] on input "30" at bounding box center [431, 487] width 55 height 33
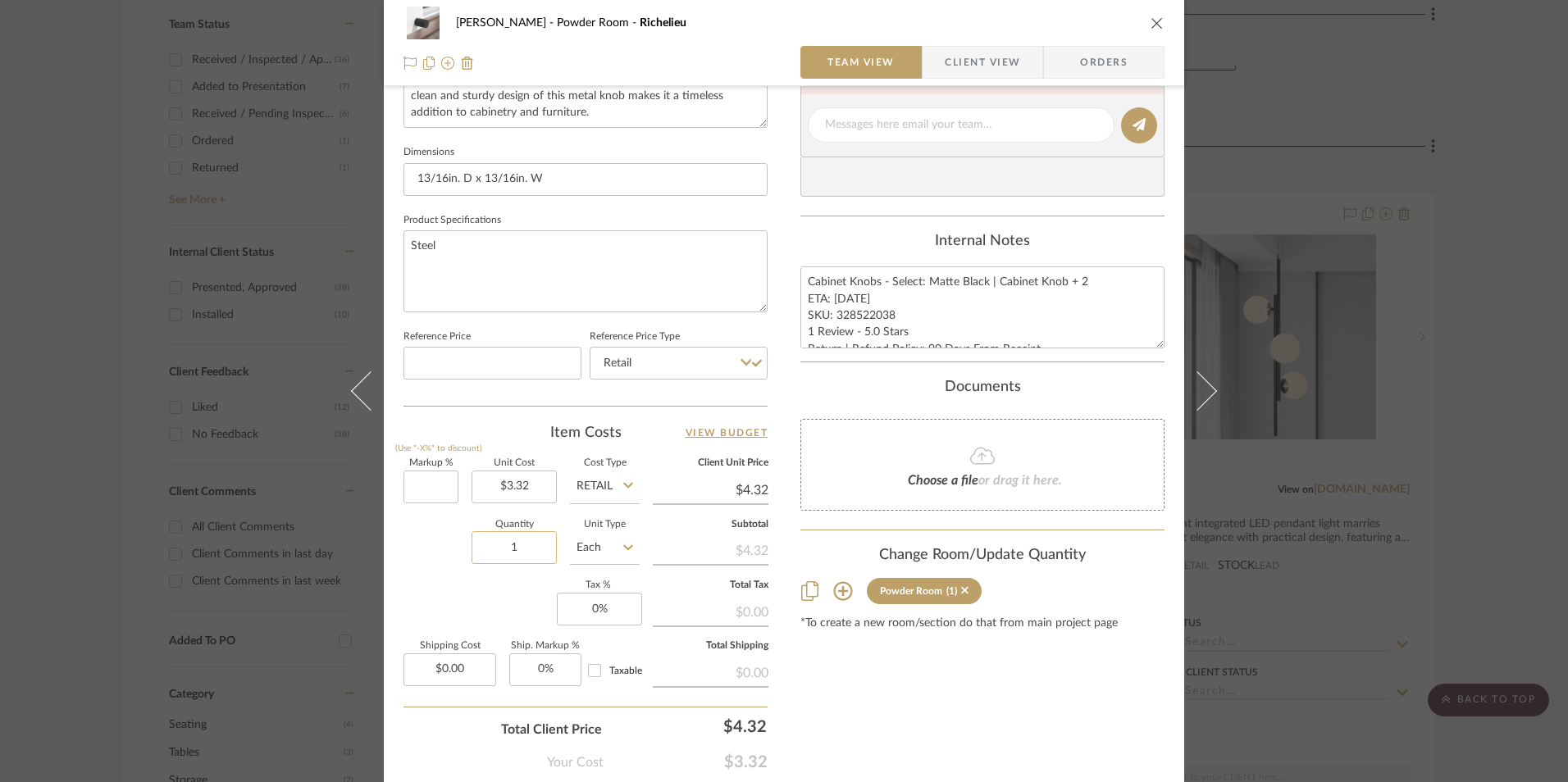
drag, startPoint x: 437, startPoint y: 573, endPoint x: 524, endPoint y: 563, distance: 87.6
click at [438, 573] on div "Quantity 1 Unit Type Each" at bounding box center [521, 550] width 236 height 59
type input "0%"
type input "$3.32"
click at [524, 563] on input "1" at bounding box center [514, 548] width 85 height 33
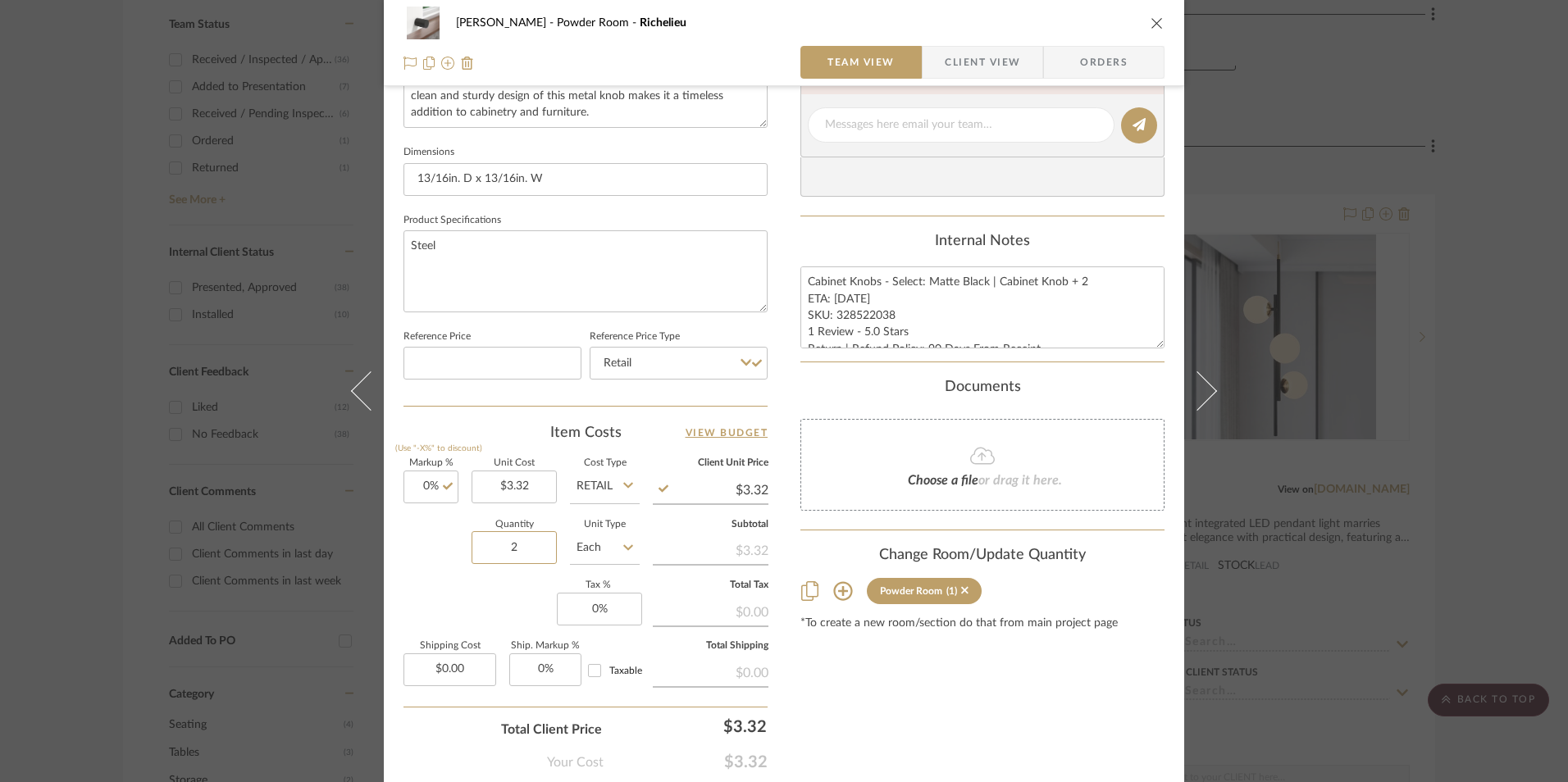
type input "2"
click at [475, 622] on div "Markup % (Use "-X%" to discount) 0% Unit Cost $3.32 Cost Type Retail Client Uni…" at bounding box center [585, 578] width 364 height 239
click at [549, 606] on div "Markup % (Use "-X%" to discount) 0% Unit Cost $3.32 Cost Type Retail Client Uni…" at bounding box center [585, 578] width 364 height 239
click at [597, 605] on input "0" at bounding box center [598, 609] width 85 height 33
type input "8.25%"
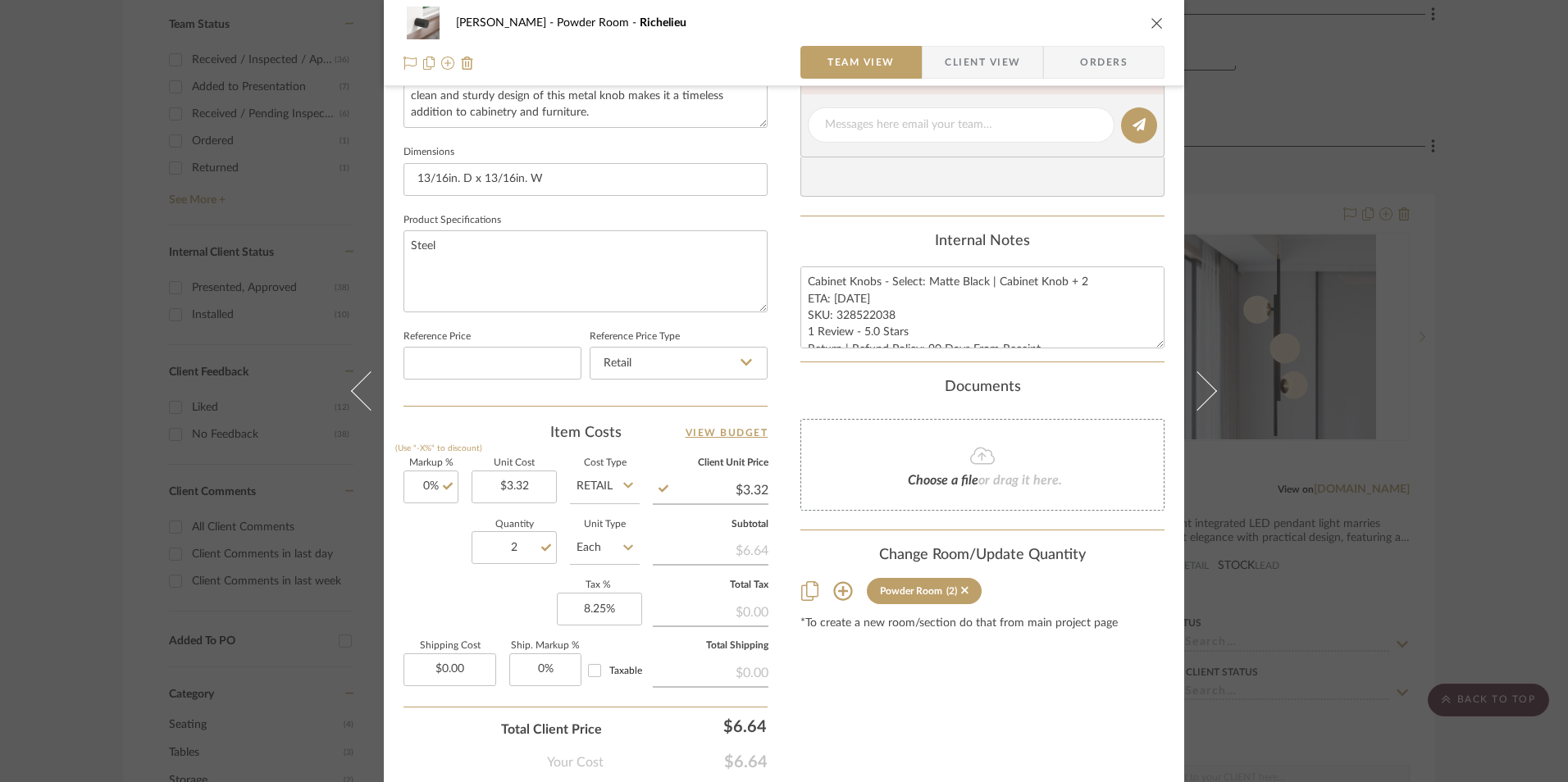
click at [886, 649] on div "Content here copies to Client View - confirm visibility there. Show in Client D…" at bounding box center [982, 130] width 364 height 1349
click at [1117, 69] on span "Orders" at bounding box center [1104, 62] width 84 height 33
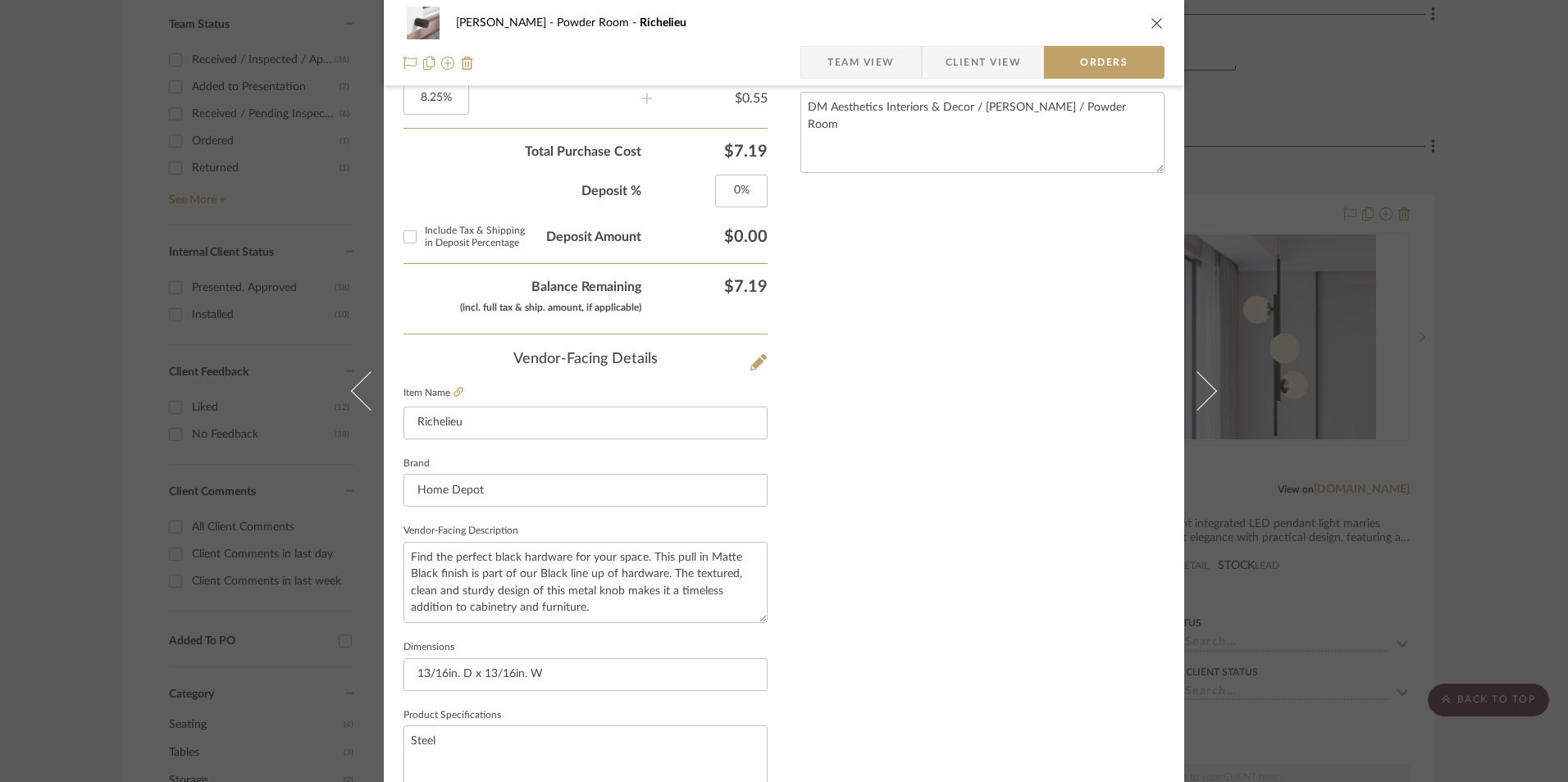
scroll to position [962, 0]
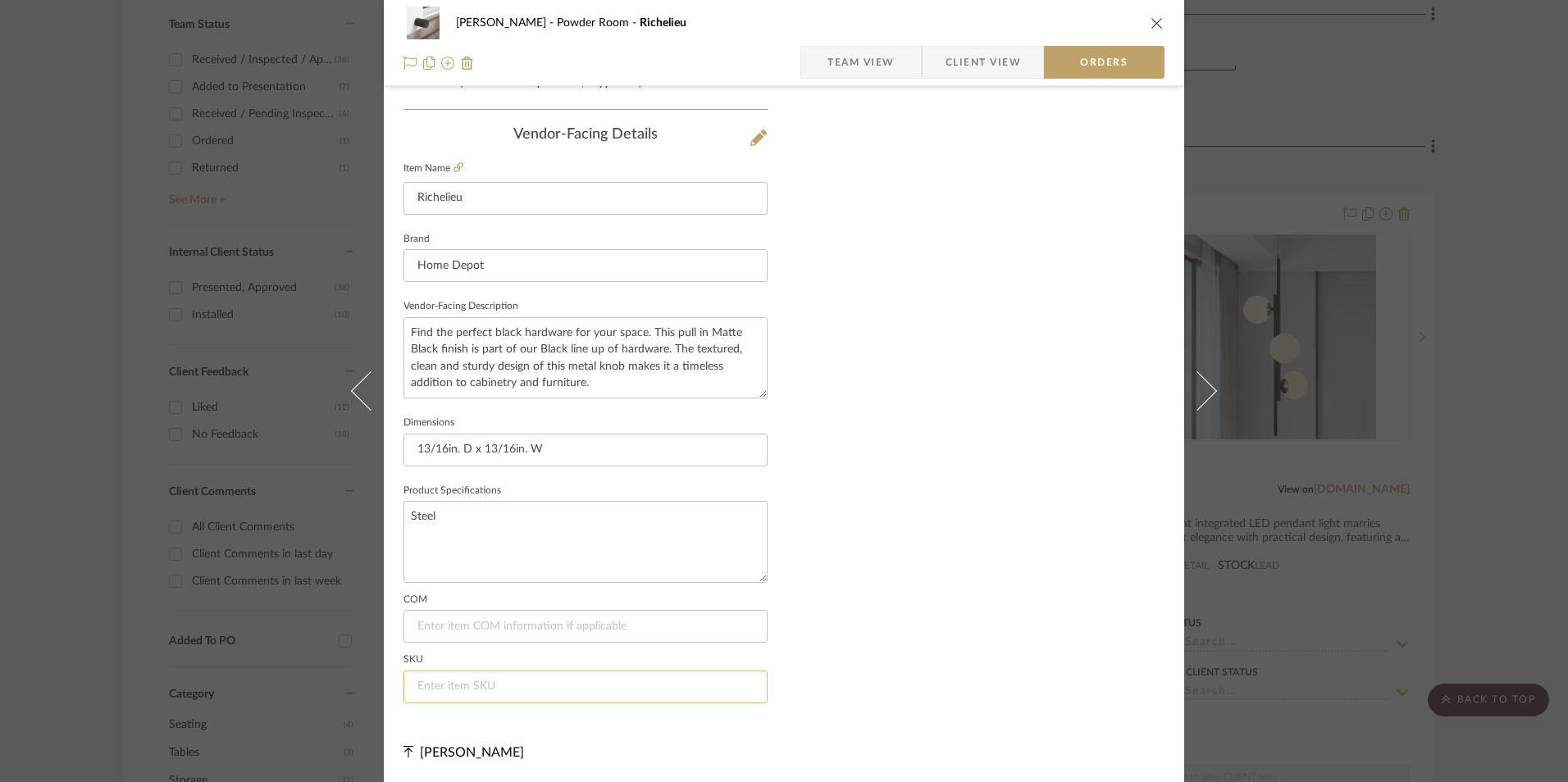
click at [545, 693] on input at bounding box center [585, 687] width 364 height 33
paste input "328522038"
type input "328522038"
click at [1150, 23] on icon "close" at bounding box center [1156, 22] width 13 height 13
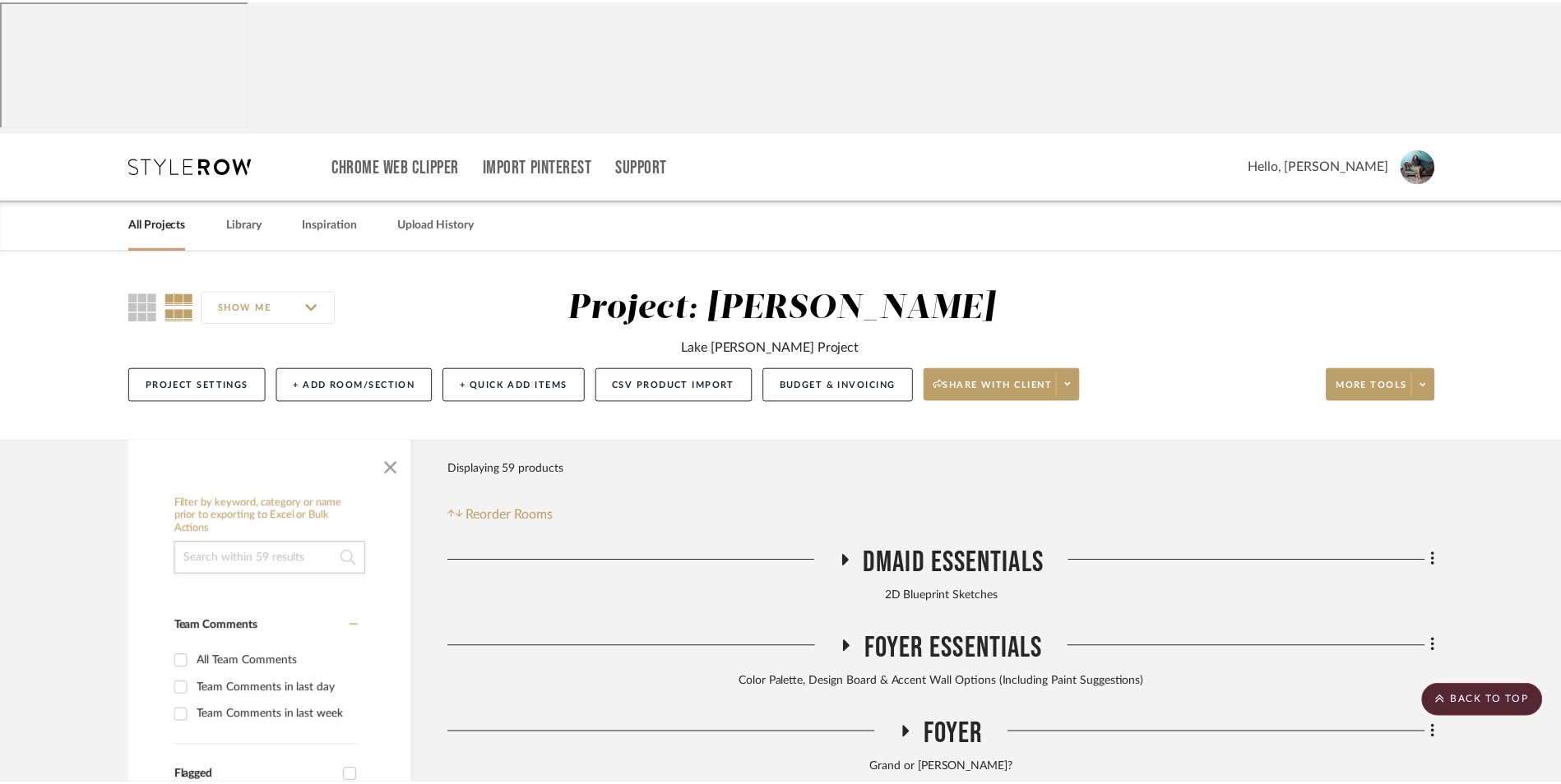
scroll to position [861, 0]
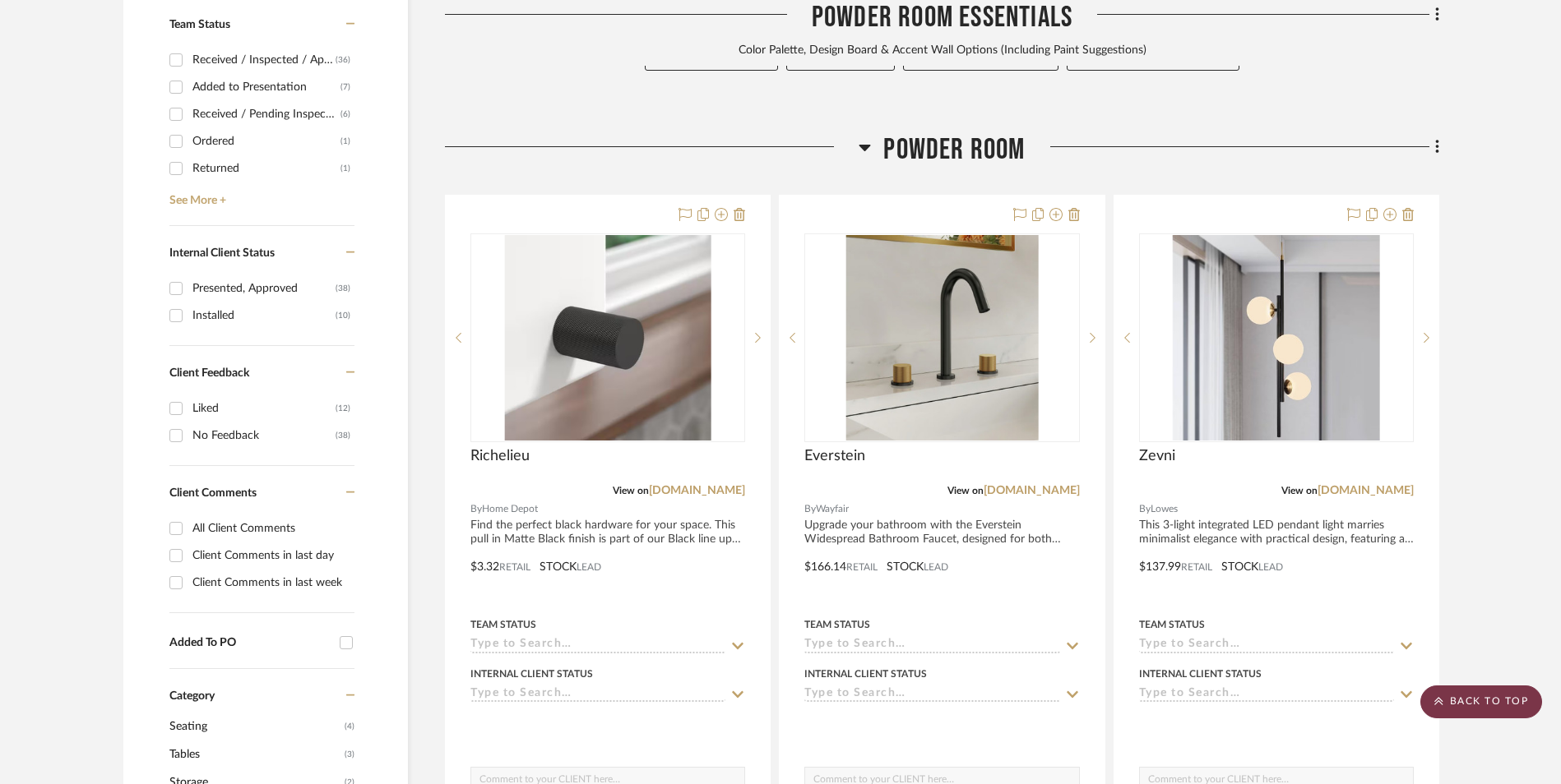
click at [1502, 696] on scroll-to-top-button "BACK TO TOP" at bounding box center [1481, 702] width 121 height 33
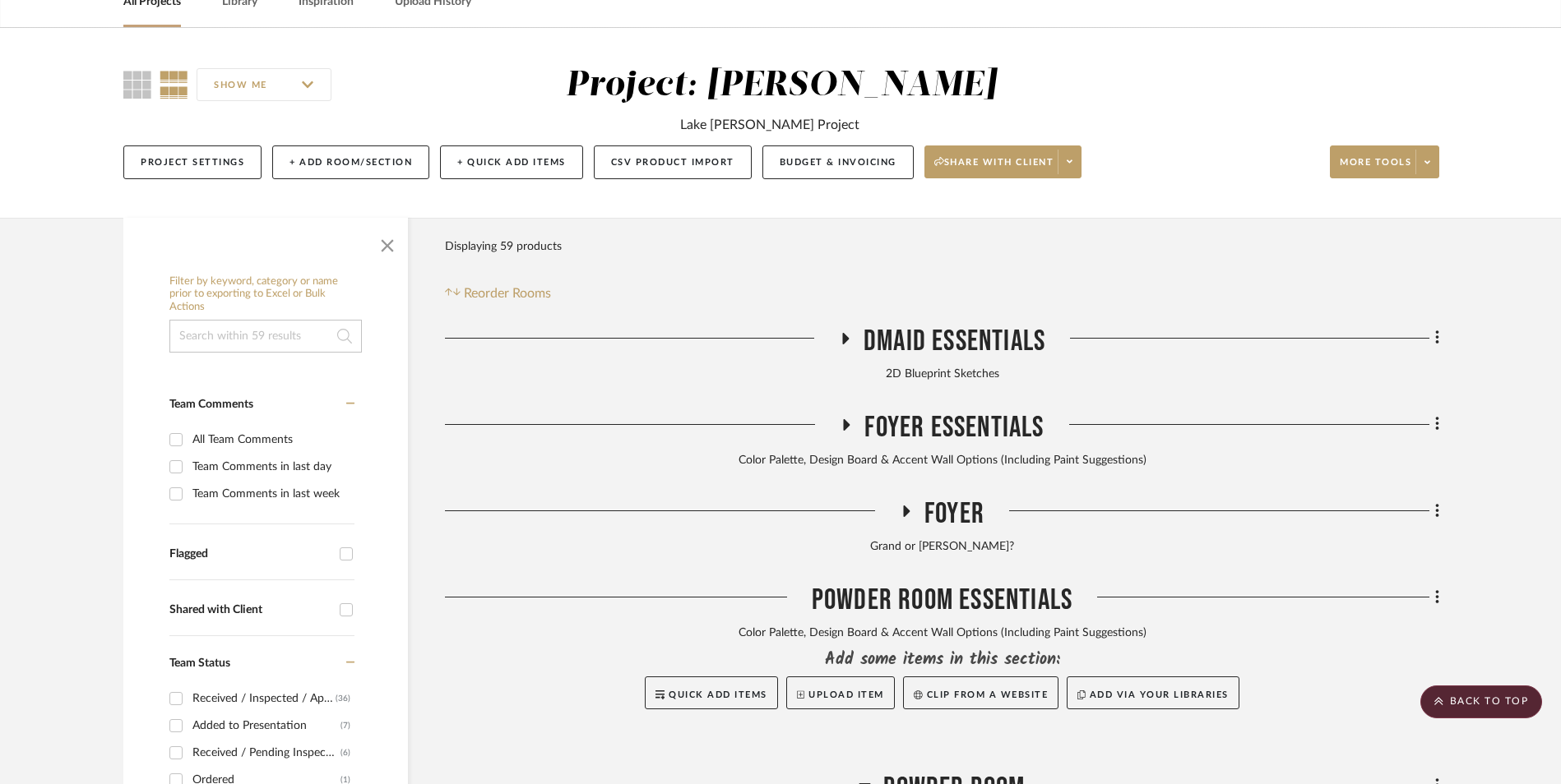
scroll to position [0, 0]
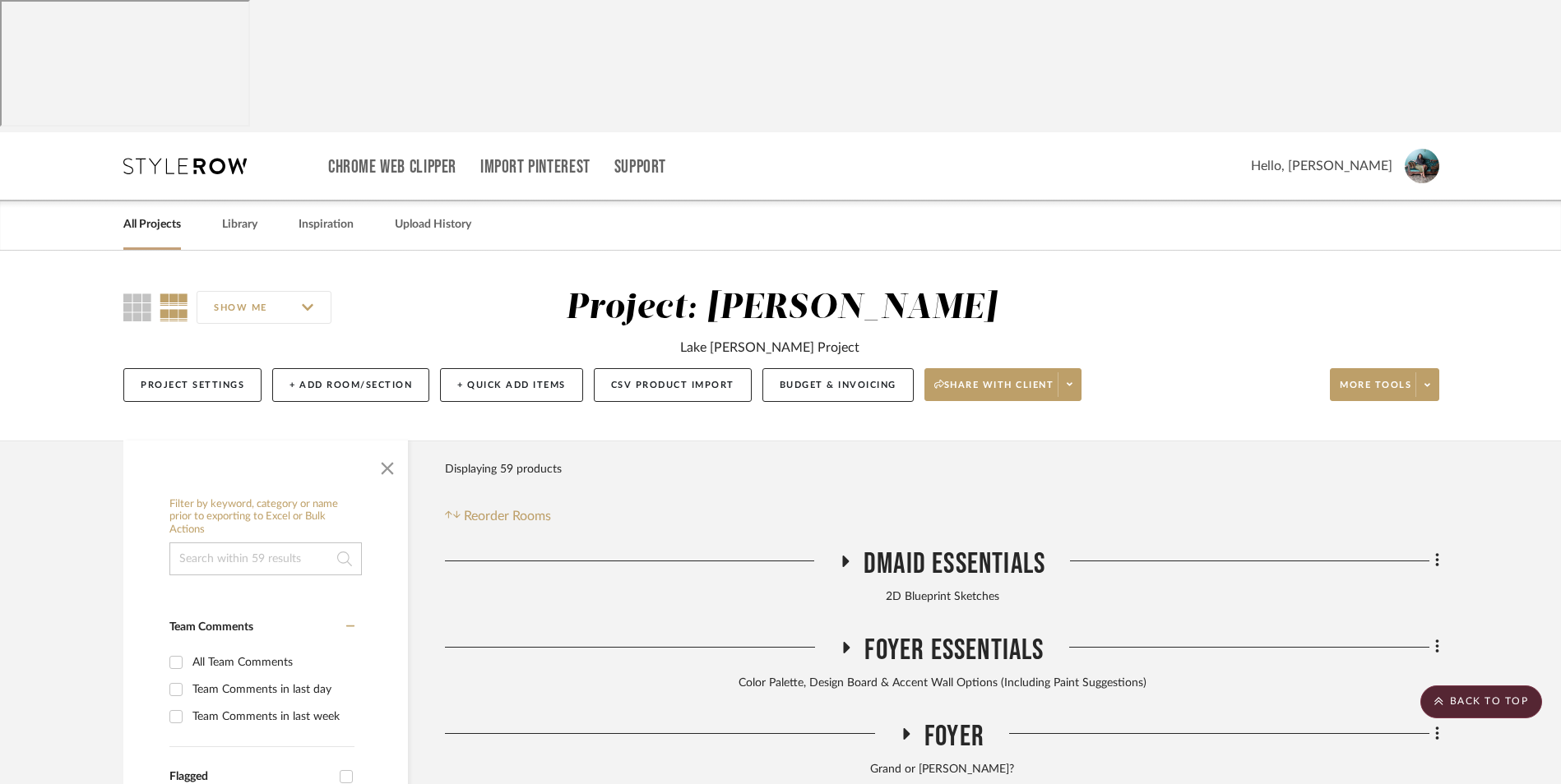
click at [144, 213] on link "All Projects" at bounding box center [152, 224] width 58 height 23
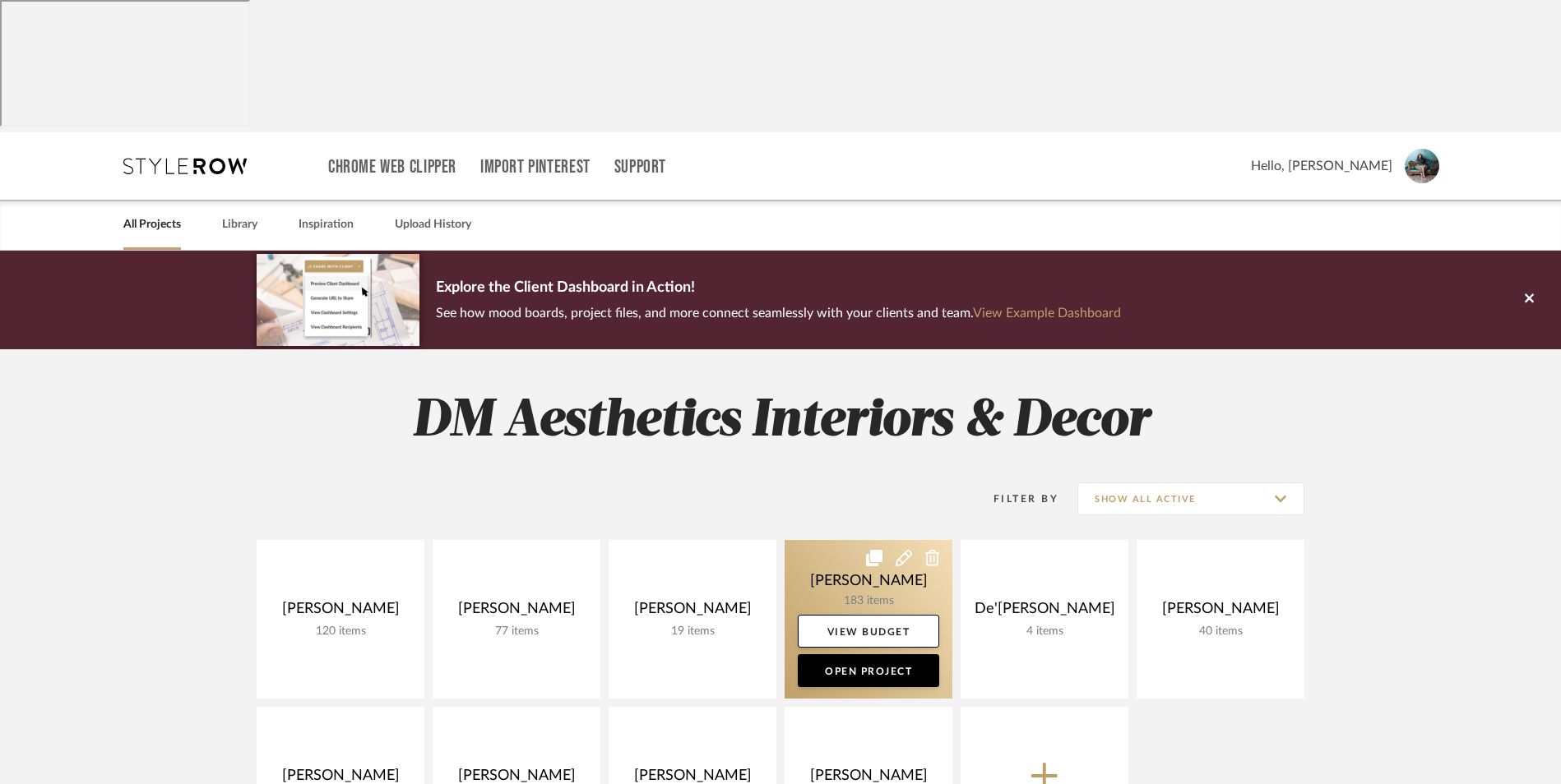
click at [836, 540] on link at bounding box center [868, 620] width 167 height 159
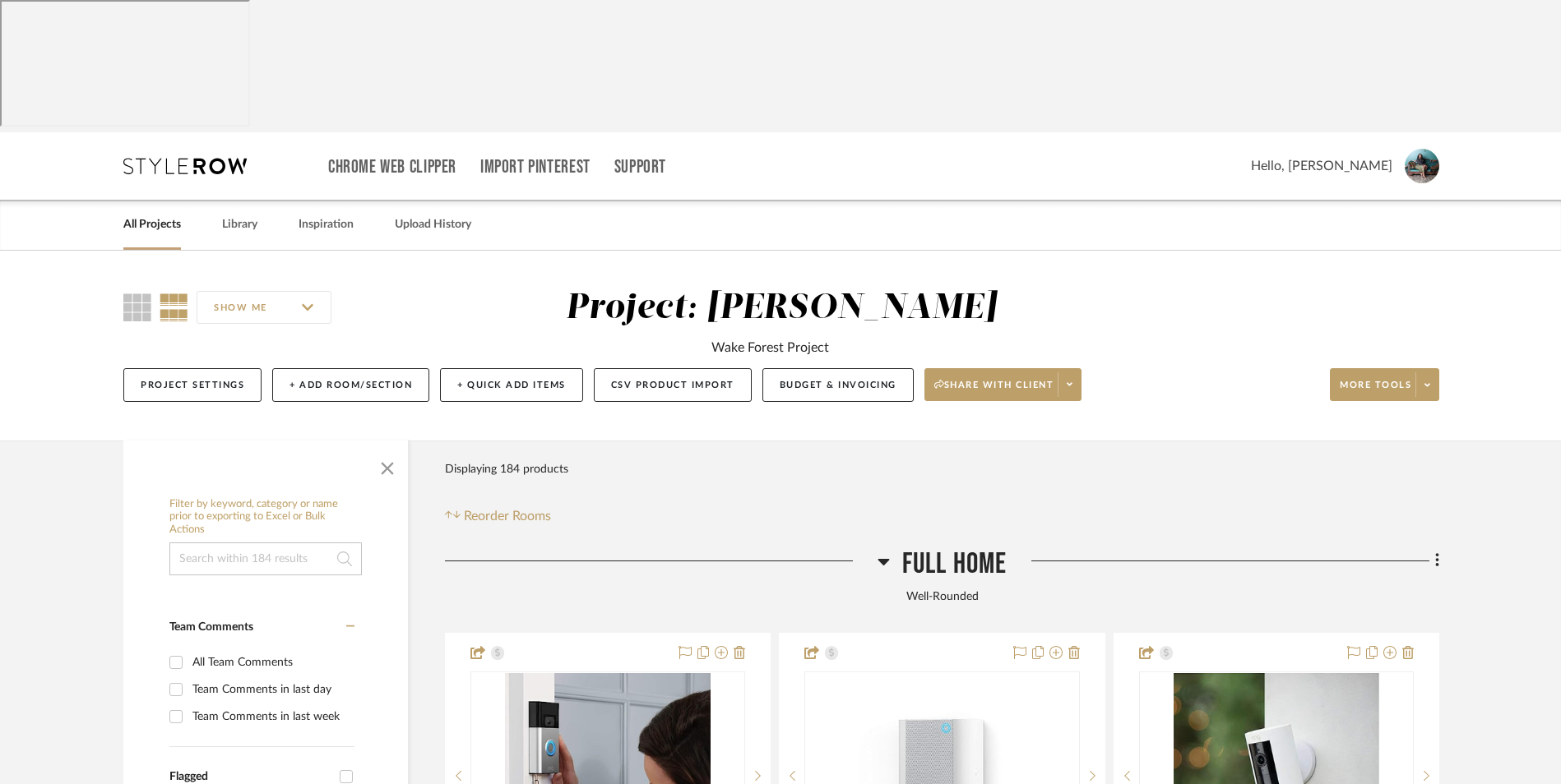
click at [880, 559] on icon at bounding box center [883, 562] width 12 height 7
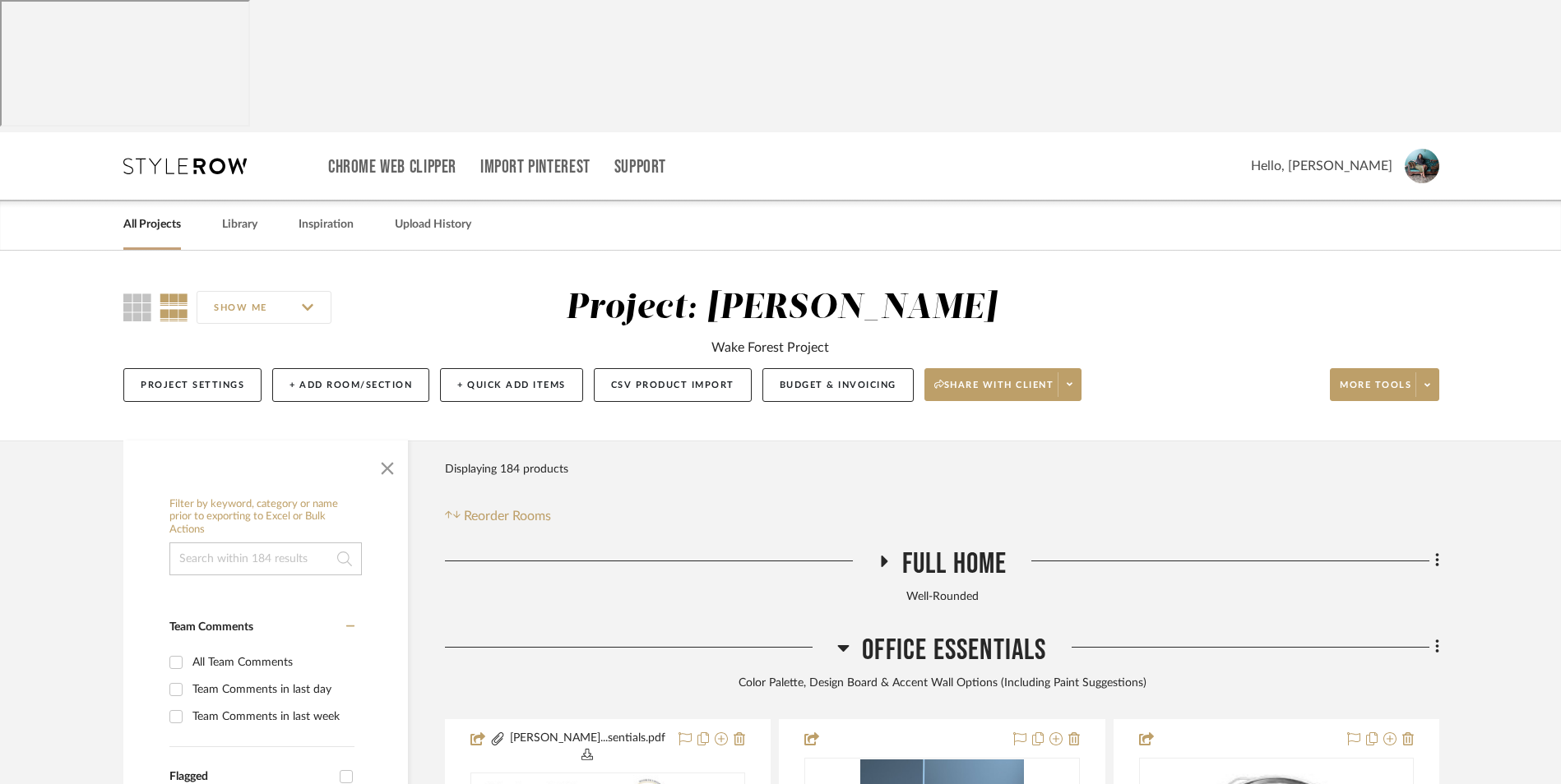
click at [841, 645] on icon at bounding box center [844, 648] width 12 height 7
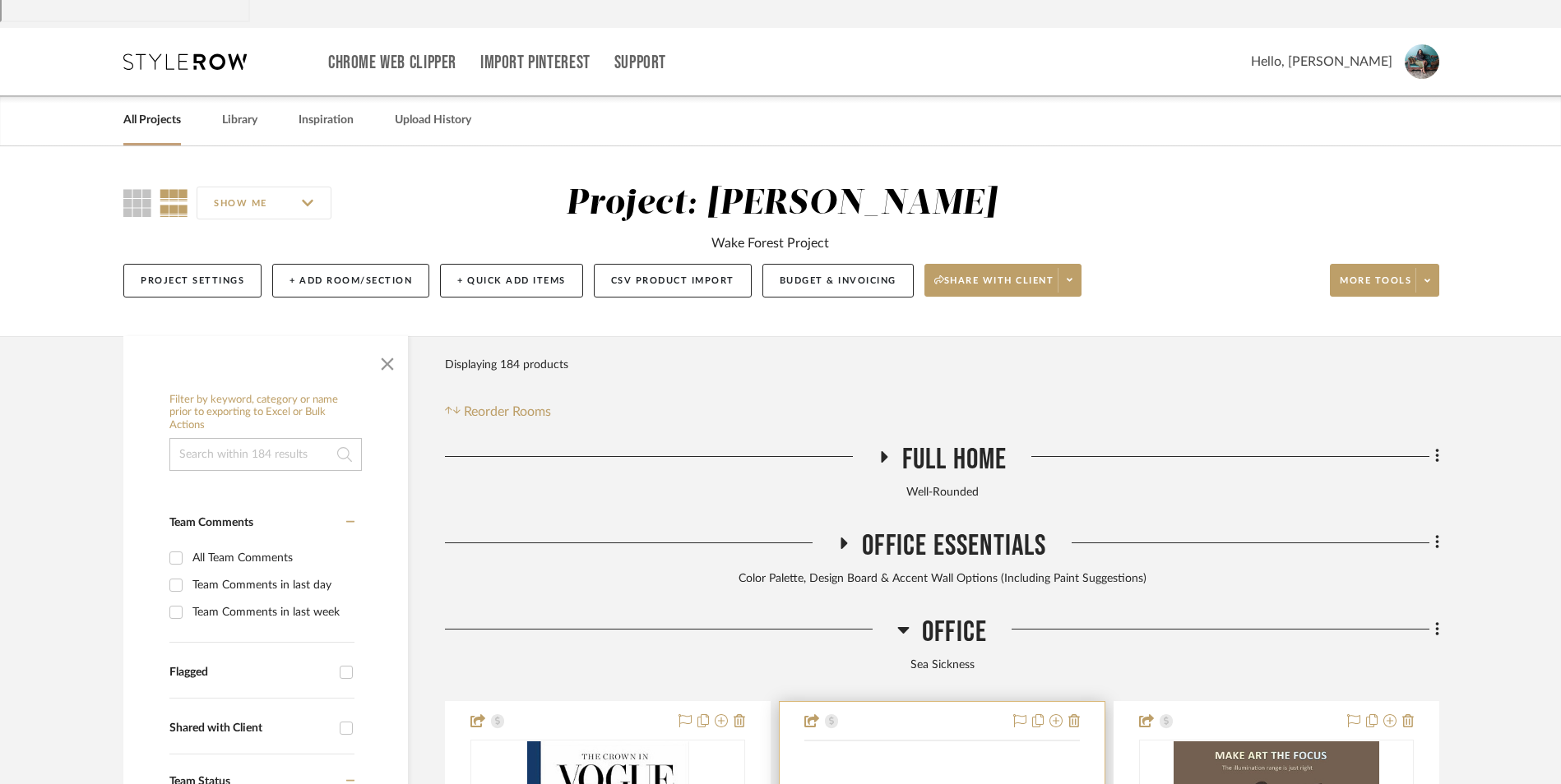
scroll to position [164, 0]
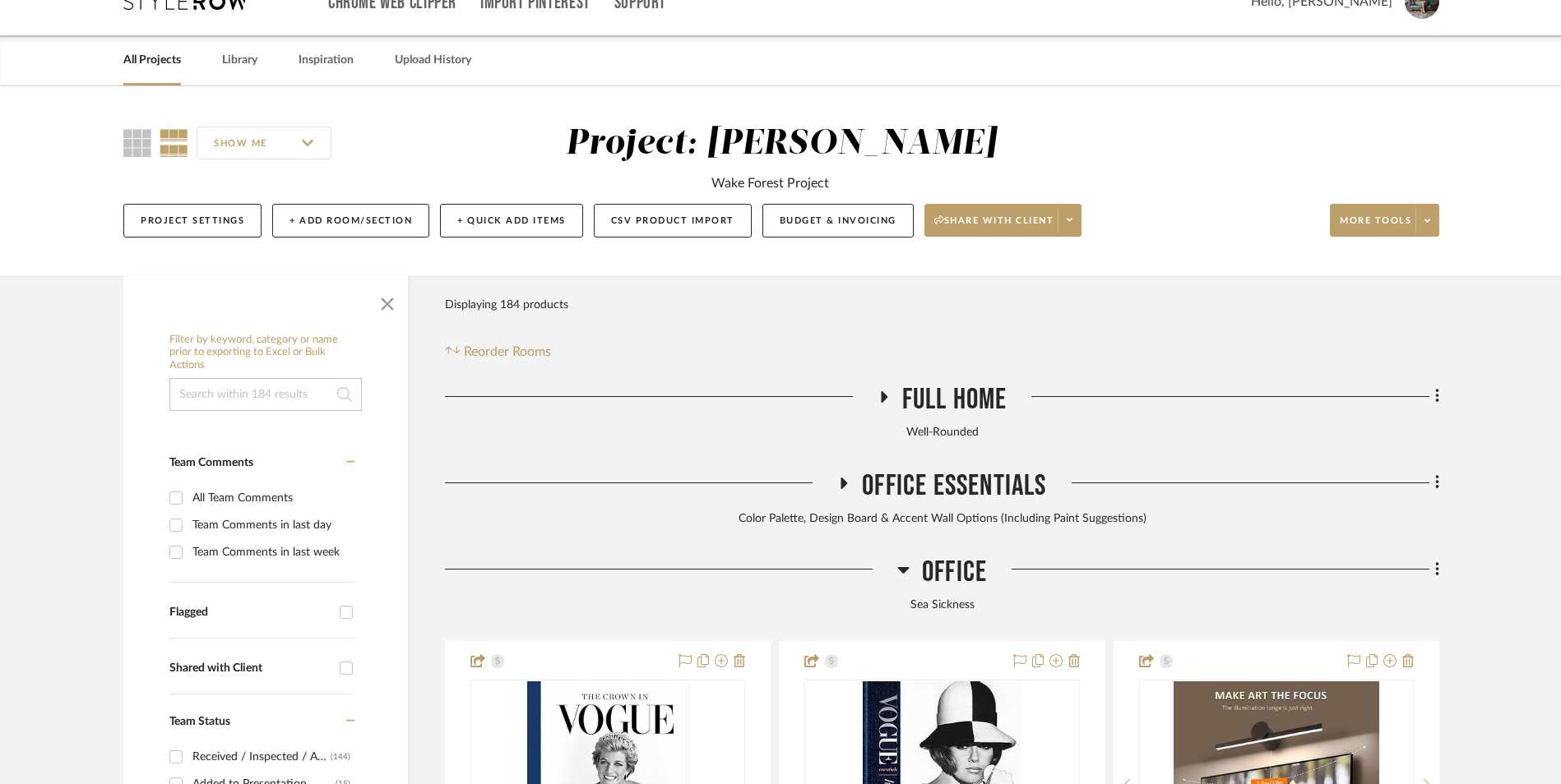
click at [901, 560] on icon at bounding box center [903, 570] width 13 height 20
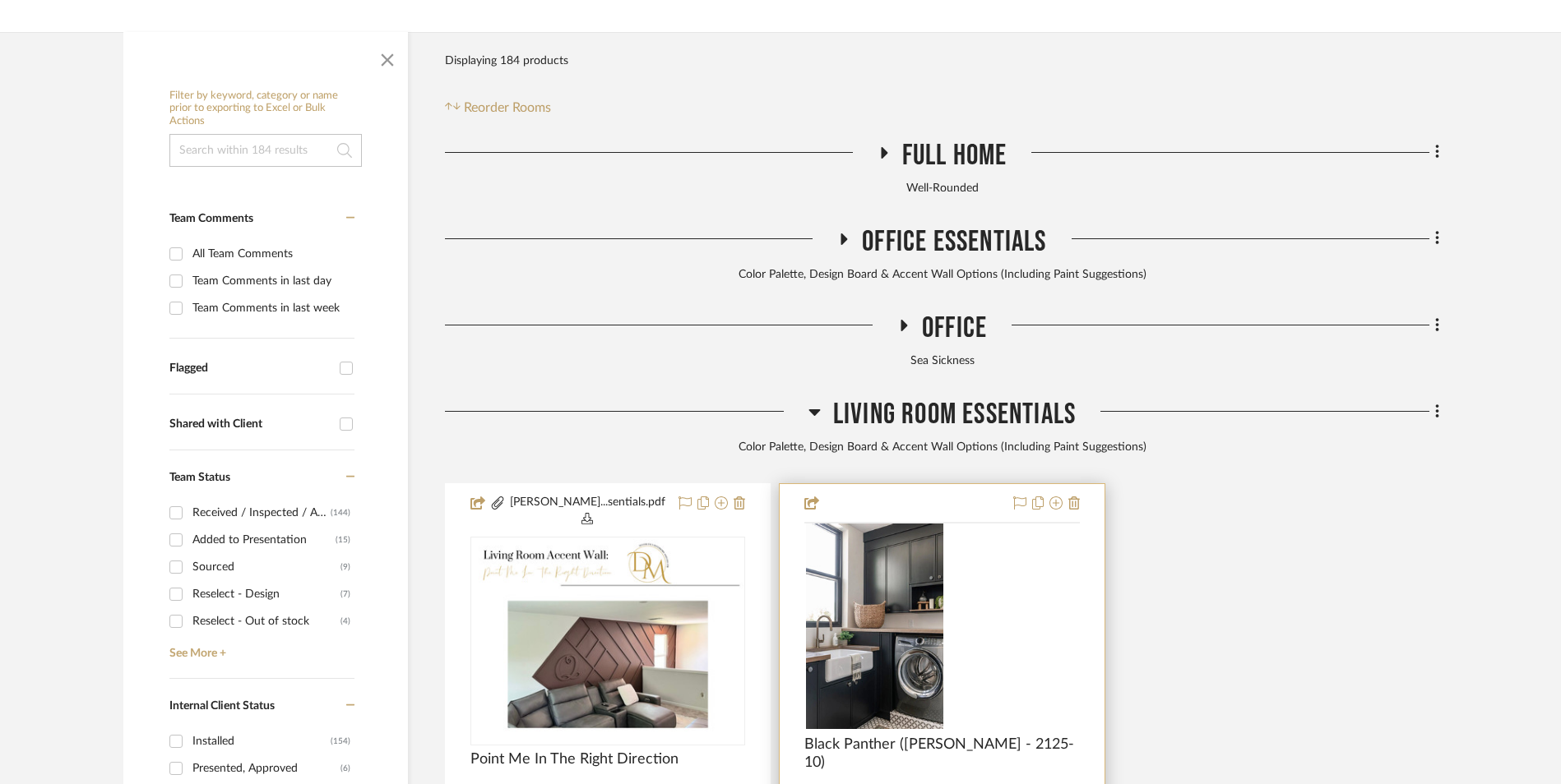
scroll to position [411, 0]
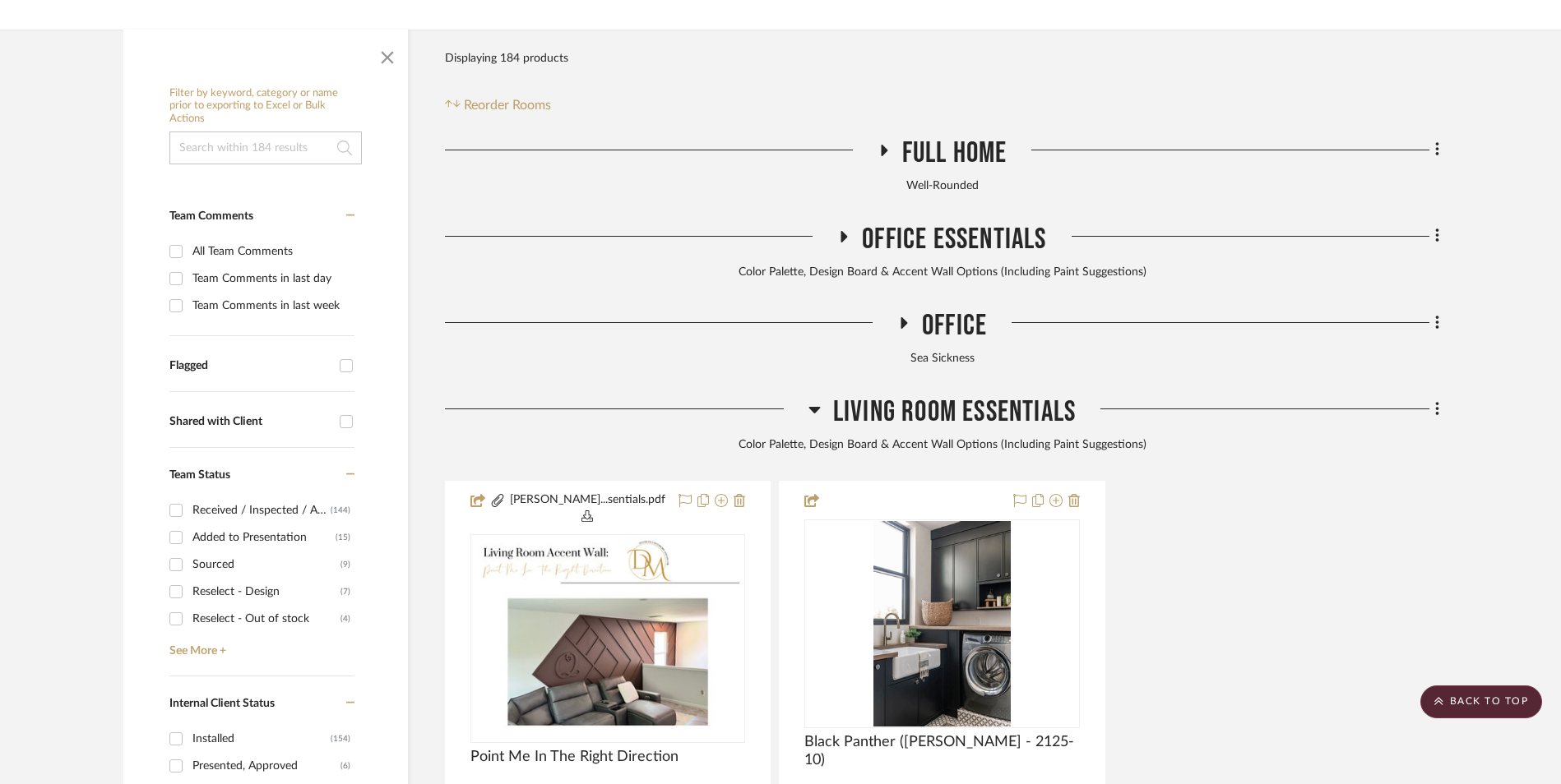
click at [814, 399] on icon at bounding box center [814, 409] width 13 height 20
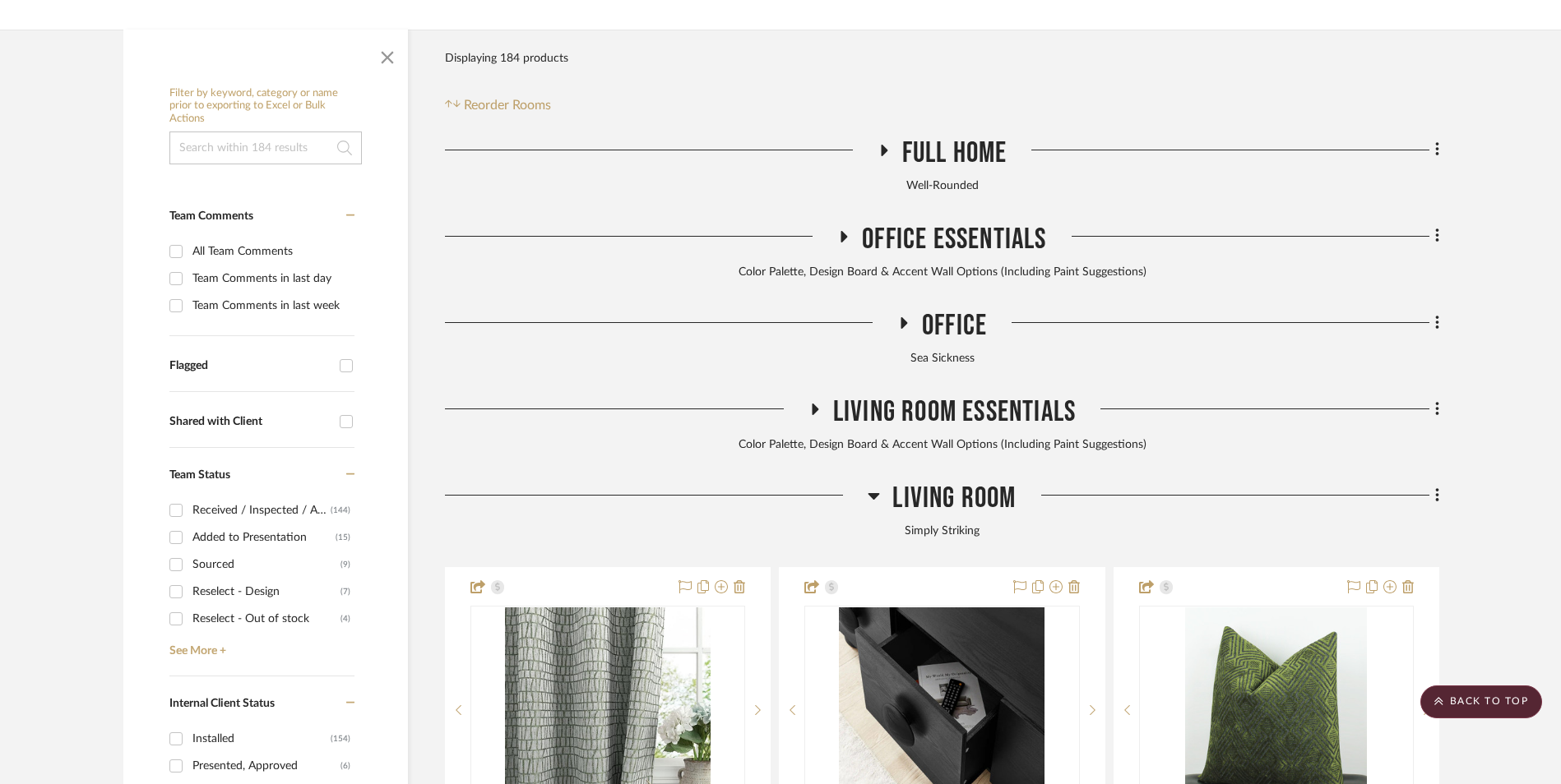
click at [878, 485] on icon at bounding box center [874, 495] width 13 height 20
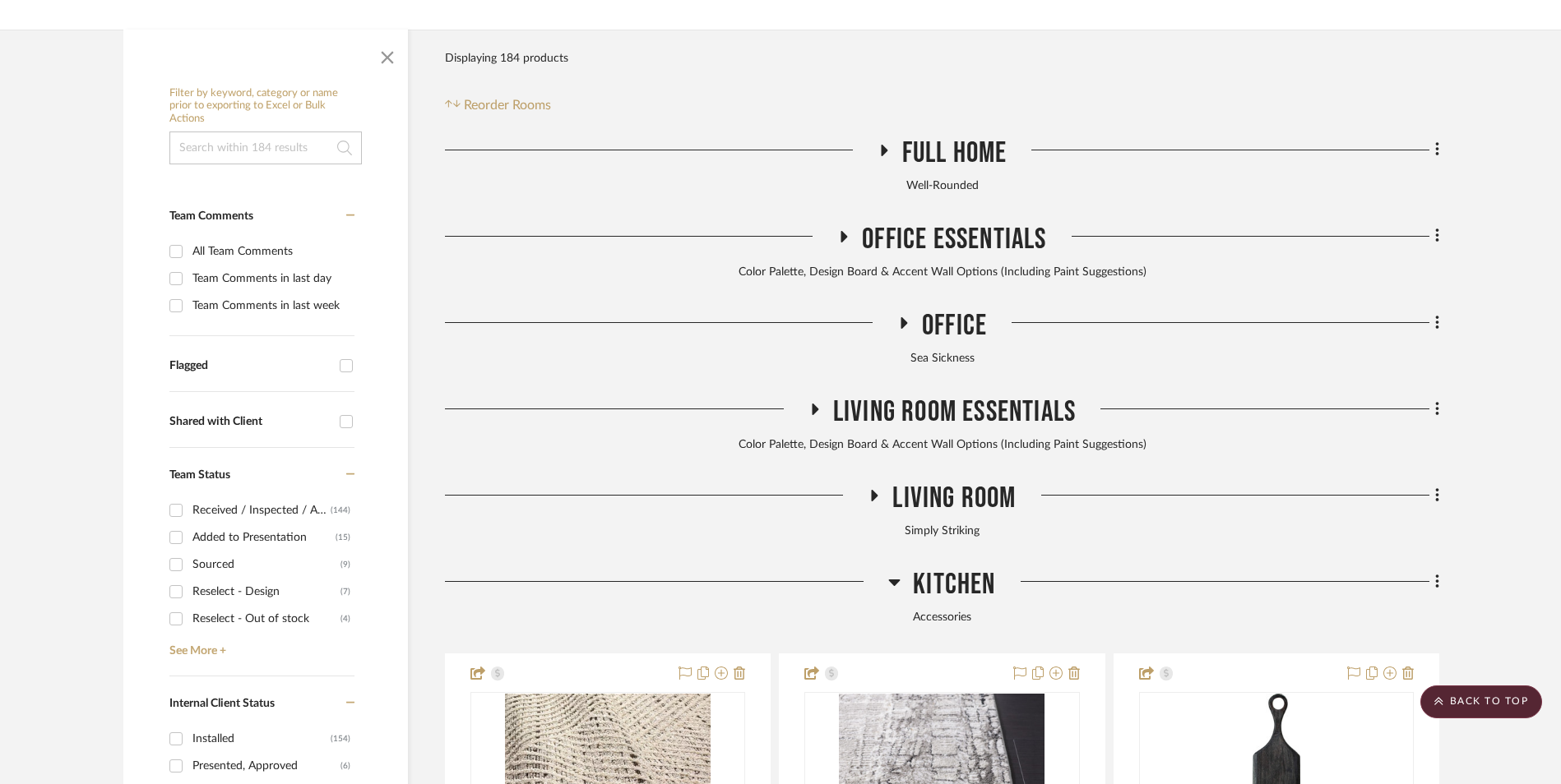
click at [892, 572] on icon at bounding box center [894, 581] width 13 height 20
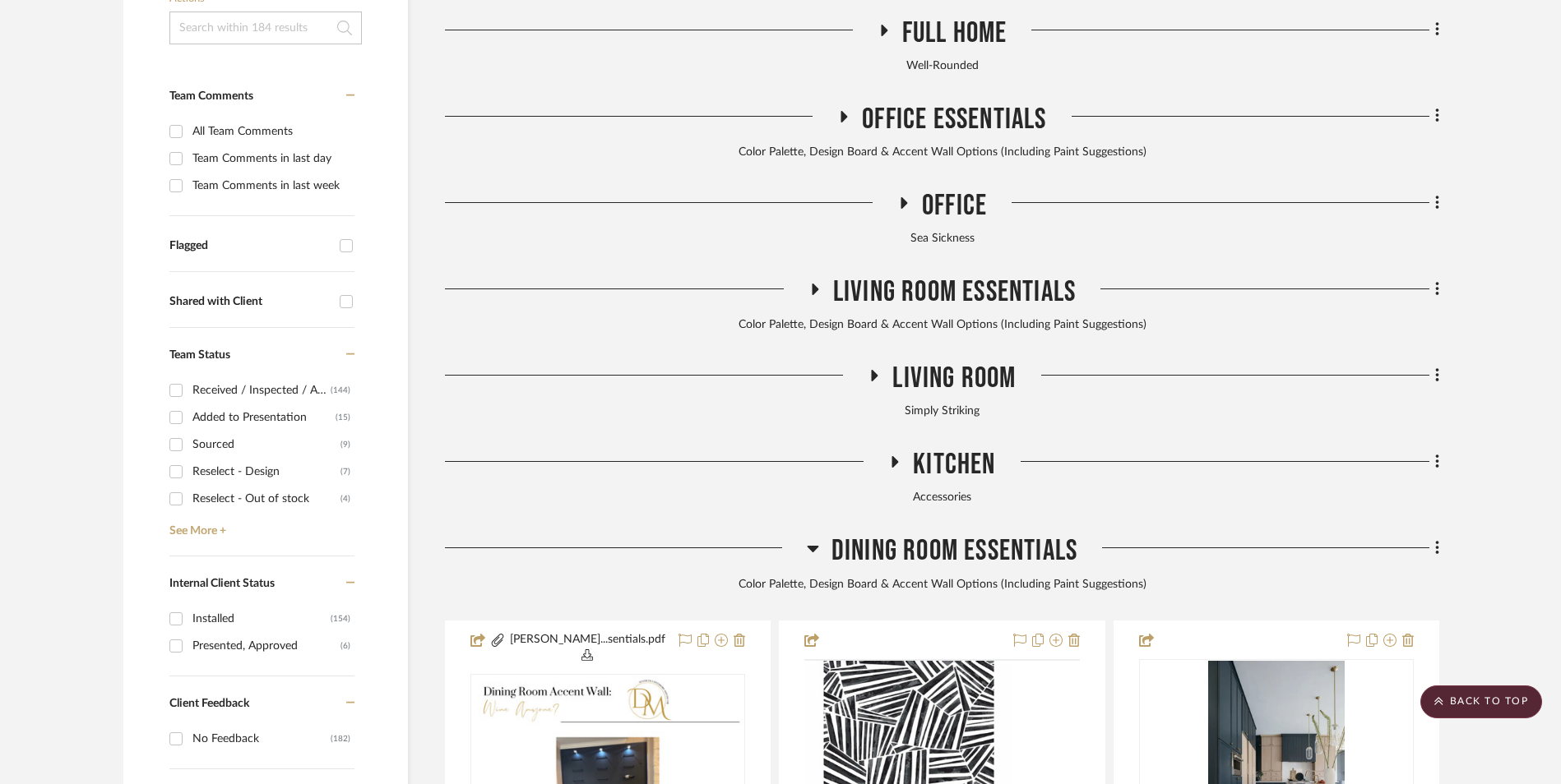
scroll to position [658, 0]
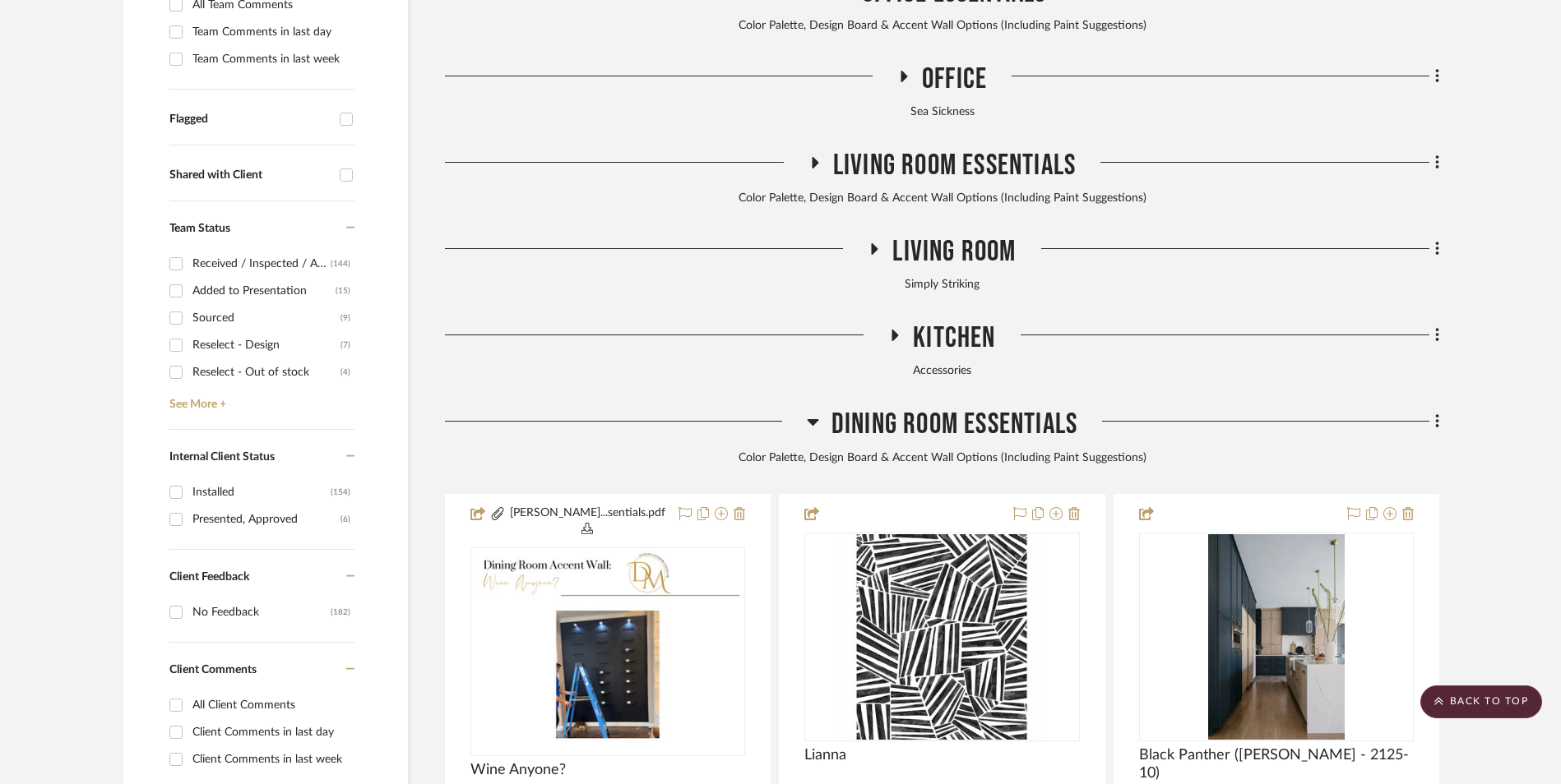
click at [811, 412] on icon at bounding box center [813, 422] width 13 height 20
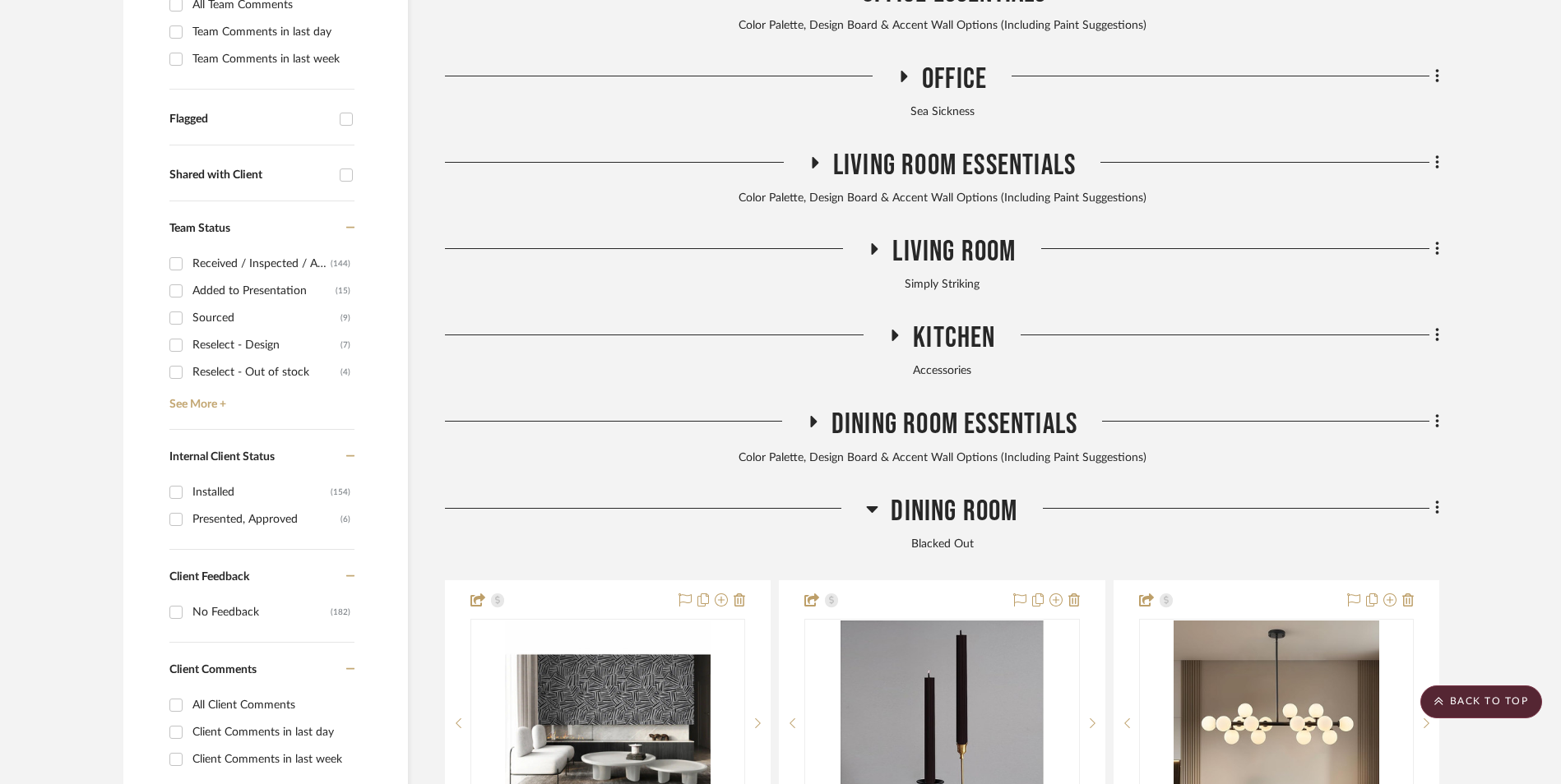
click at [870, 499] on icon at bounding box center [872, 509] width 13 height 20
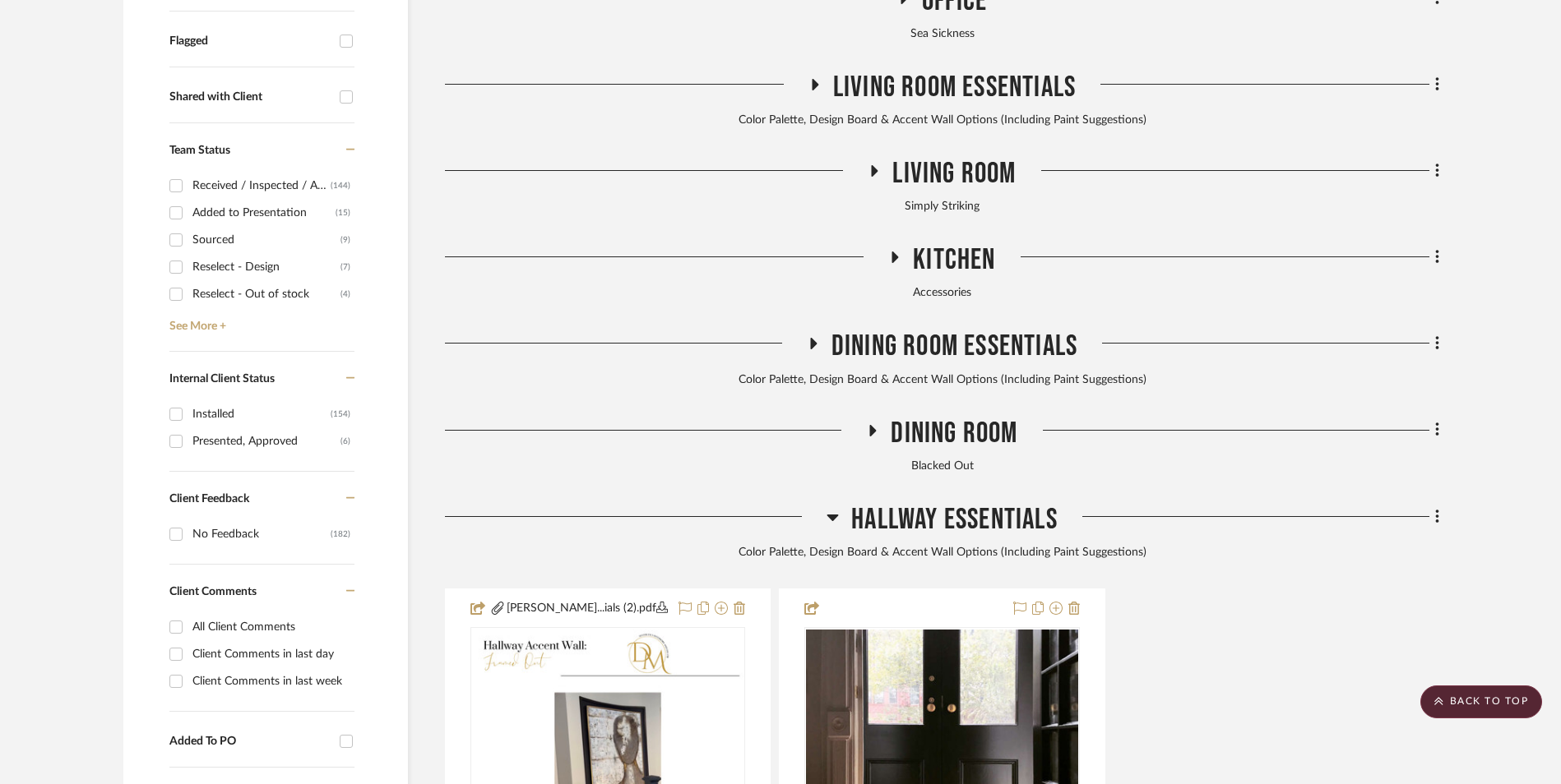
scroll to position [822, 0]
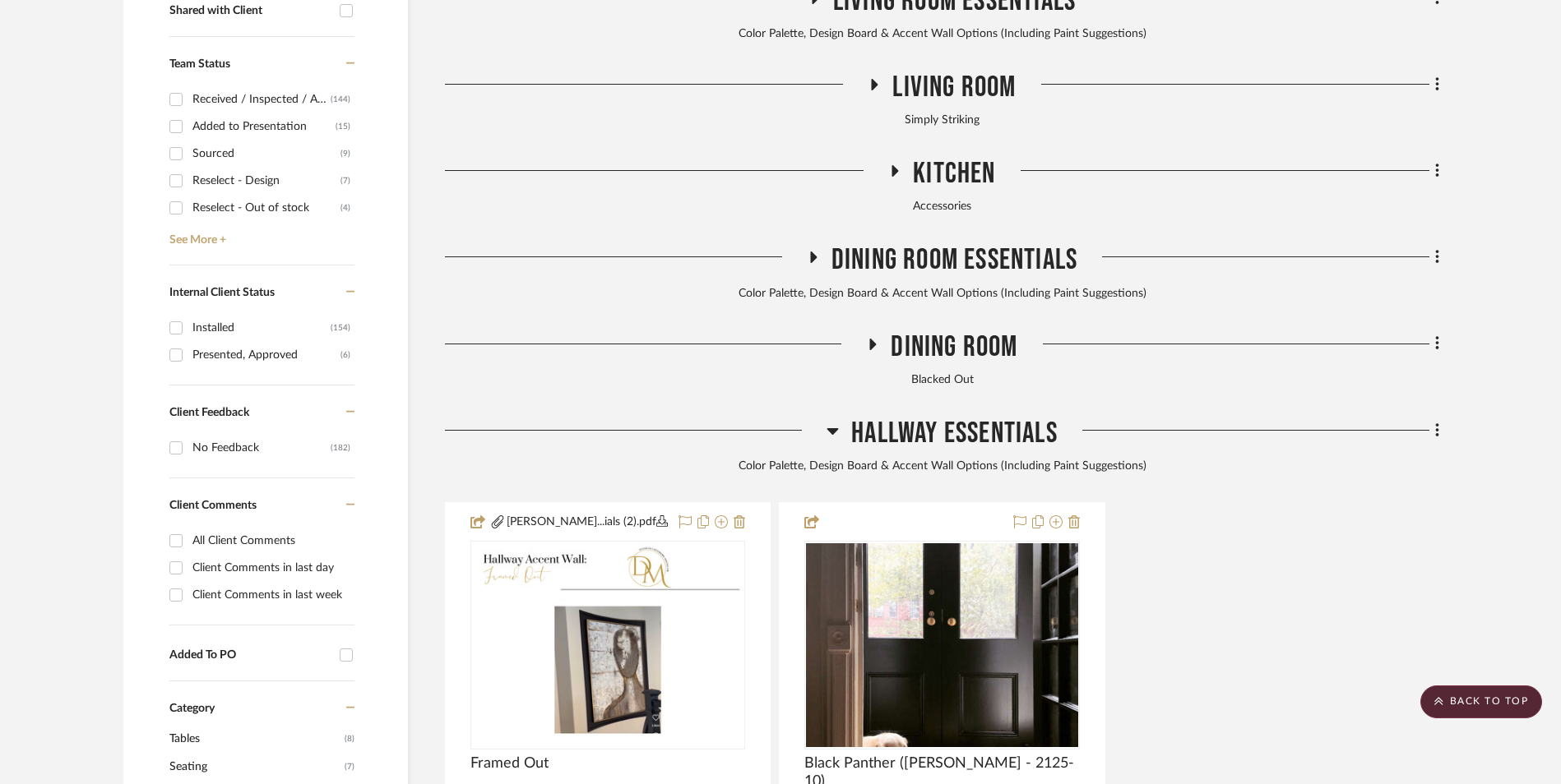
click at [835, 421] on icon at bounding box center [832, 431] width 13 height 20
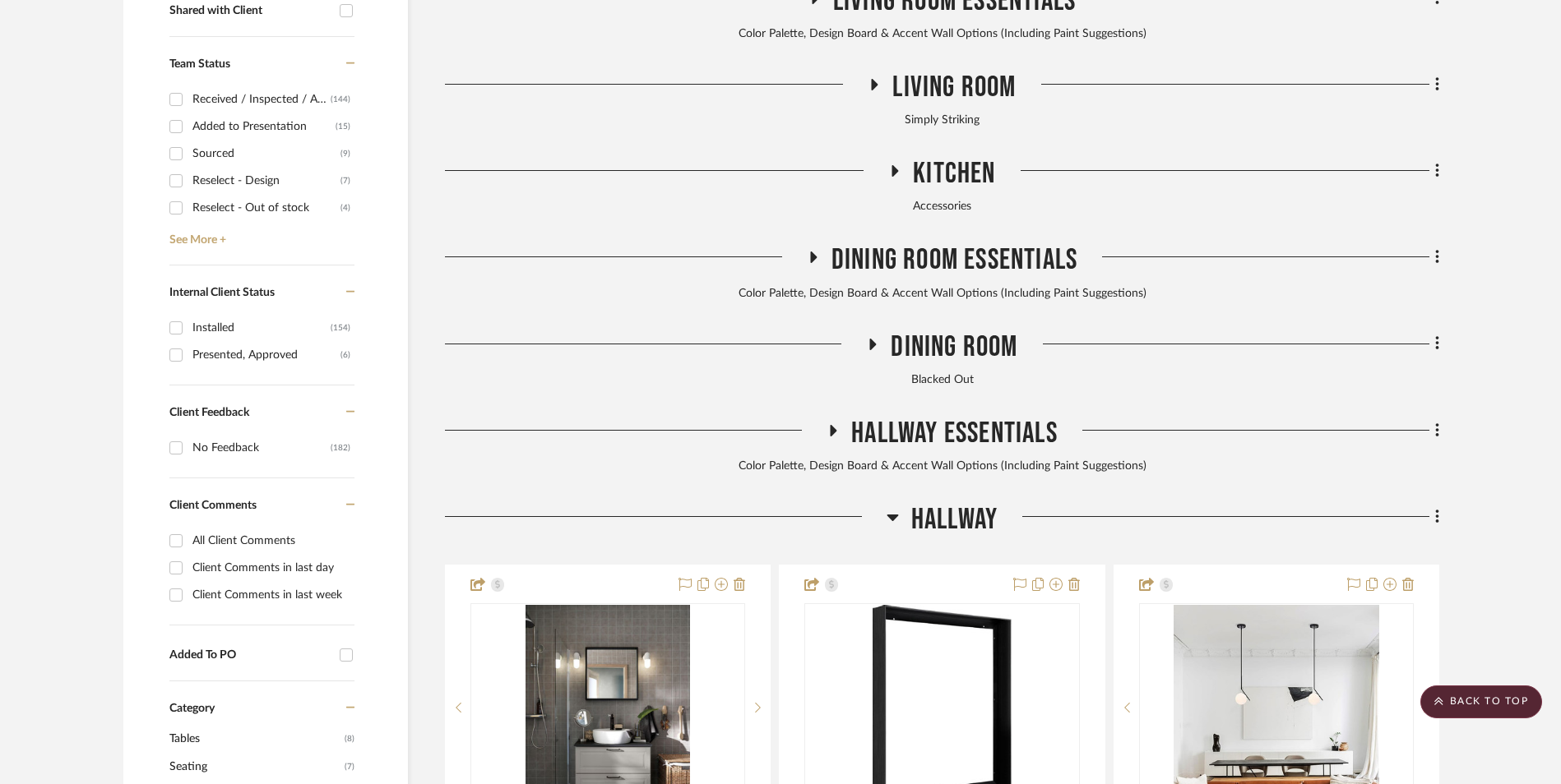
click at [898, 502] on h3 "Hallway" at bounding box center [941, 520] width 111 height 35
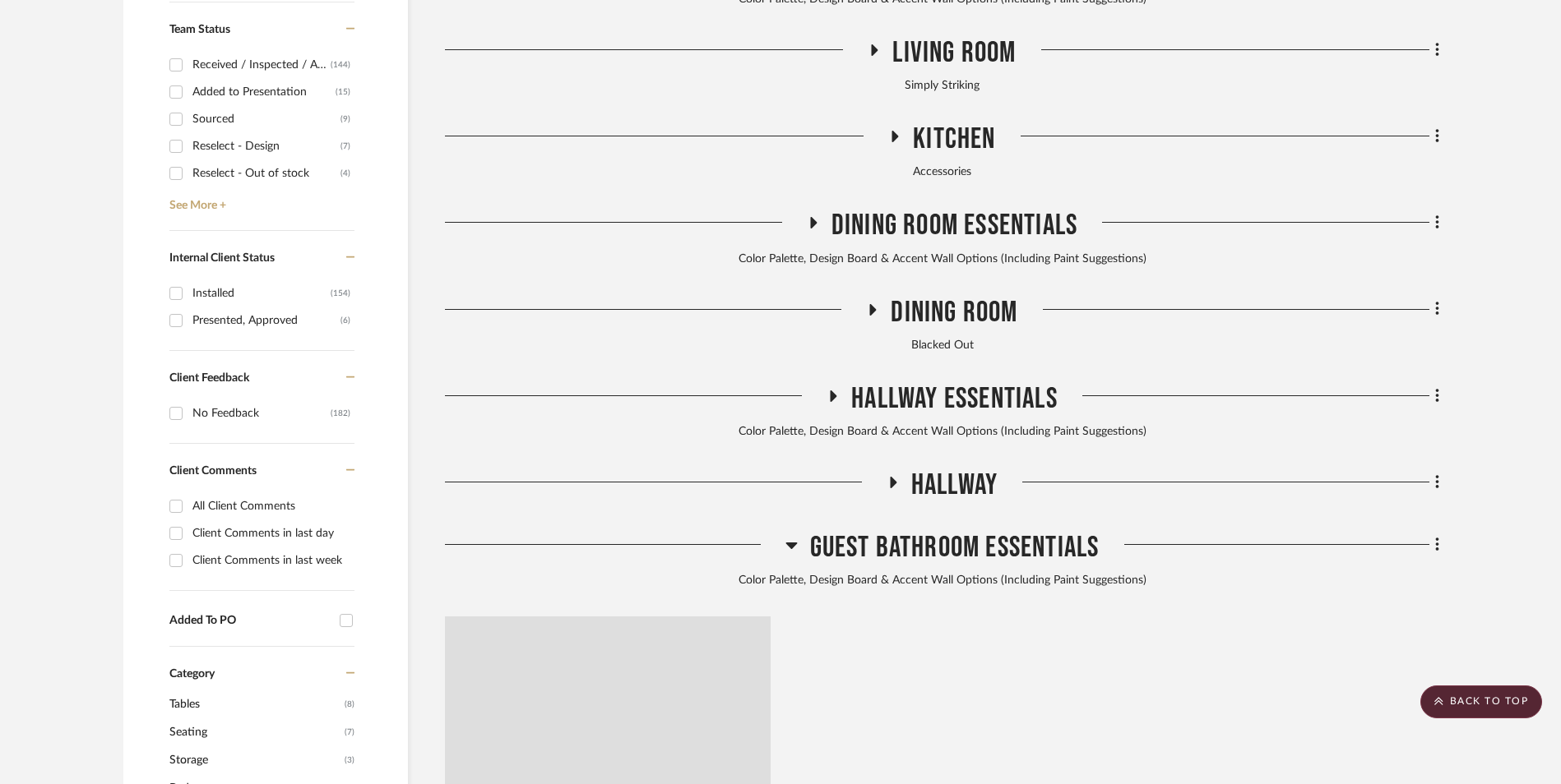
scroll to position [1069, 0]
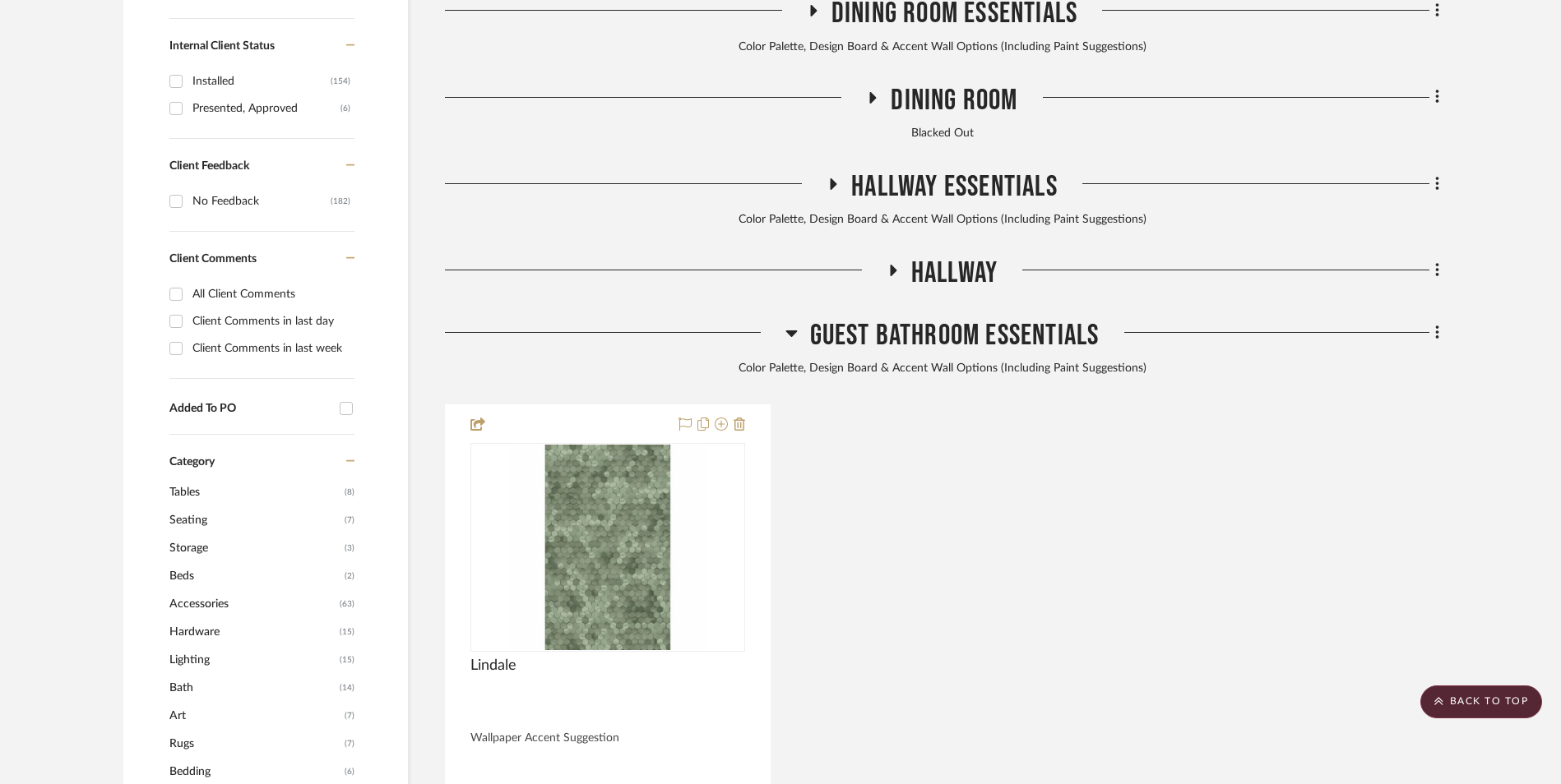
click at [792, 323] on icon at bounding box center [791, 333] width 13 height 20
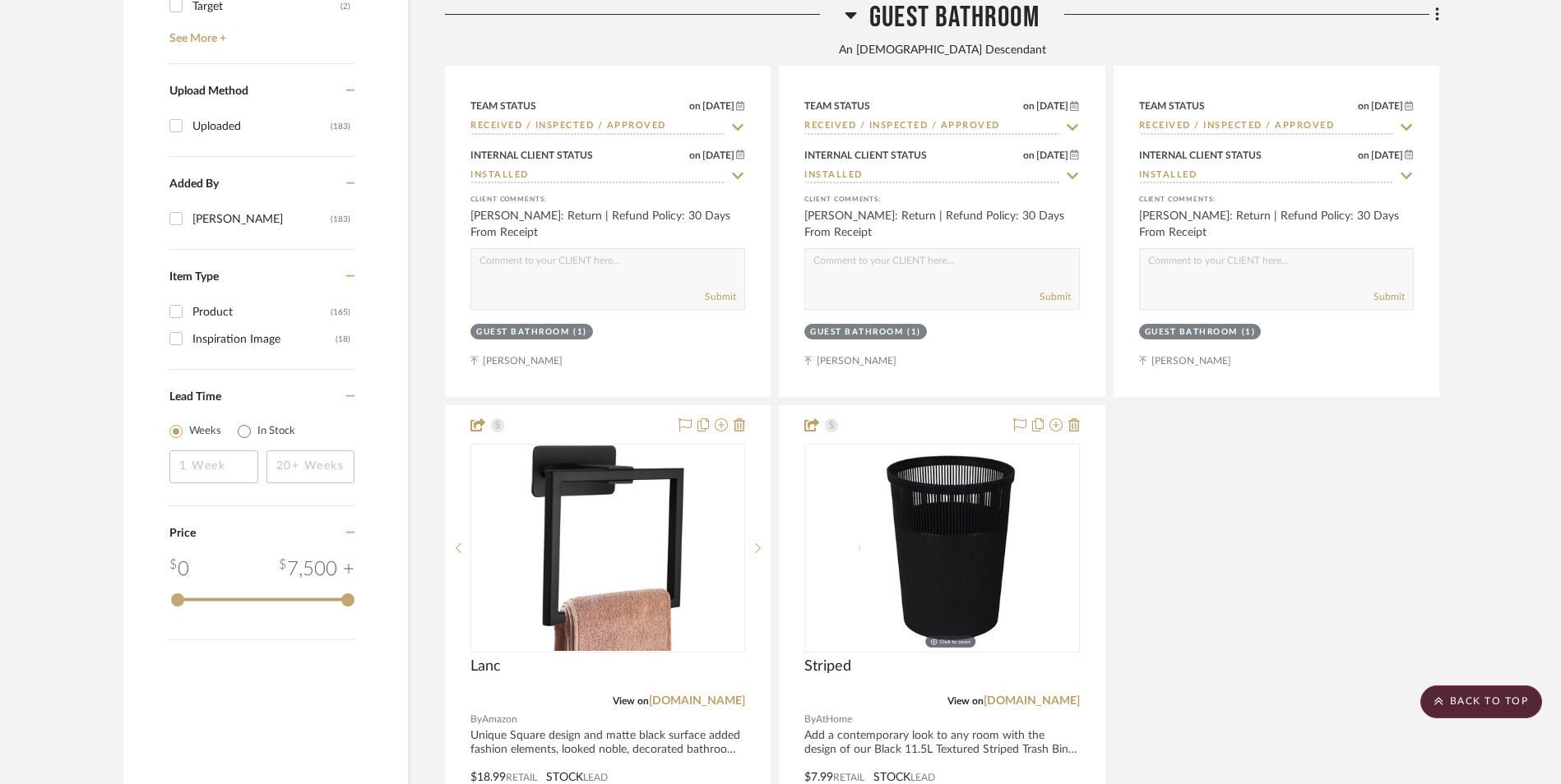
scroll to position [2630, 0]
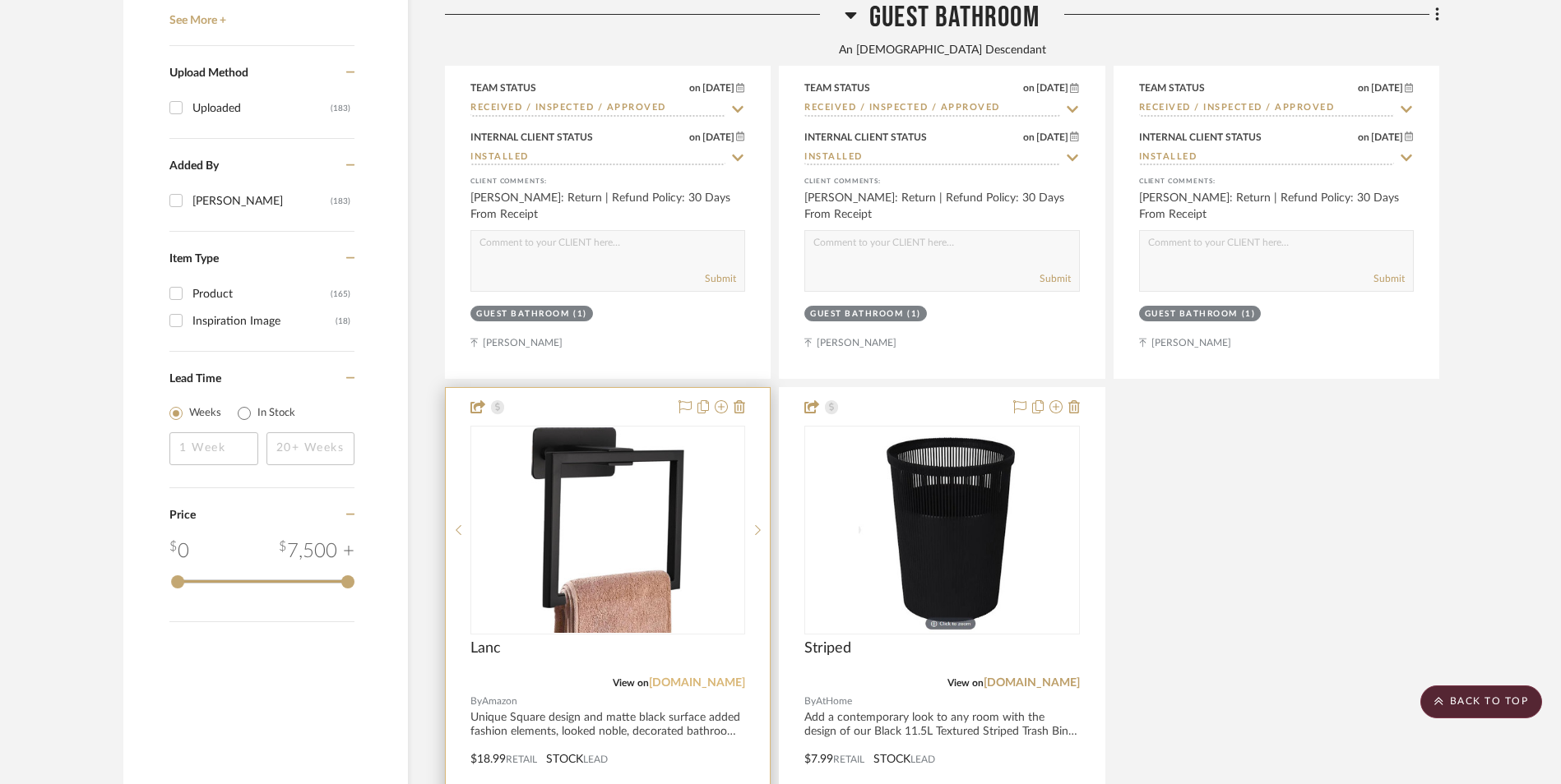
click at [736, 677] on link "[DOMAIN_NAME]" at bounding box center [697, 683] width 96 height 12
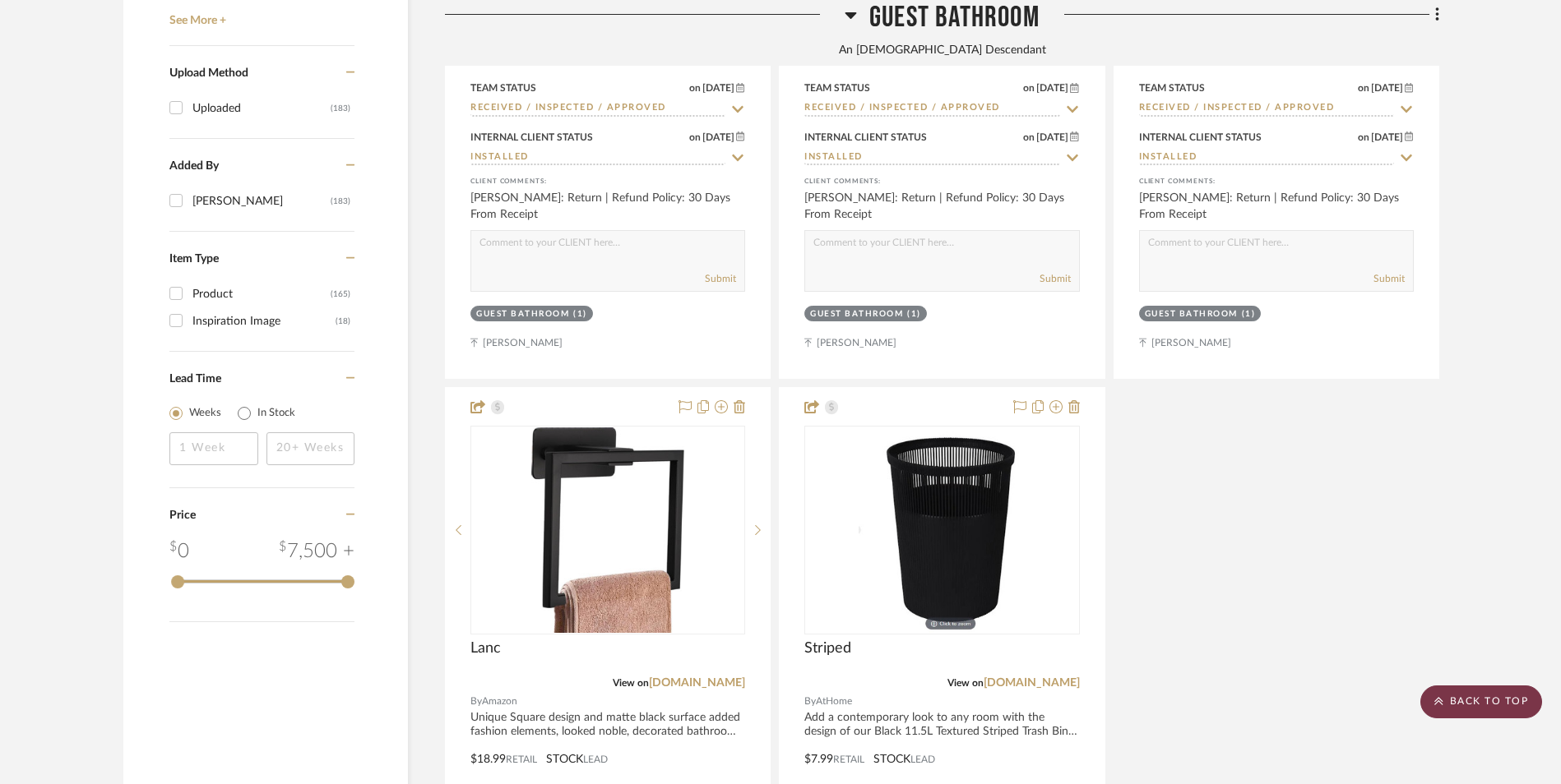
click at [1452, 713] on scroll-to-top-button "BACK TO TOP" at bounding box center [1481, 702] width 121 height 33
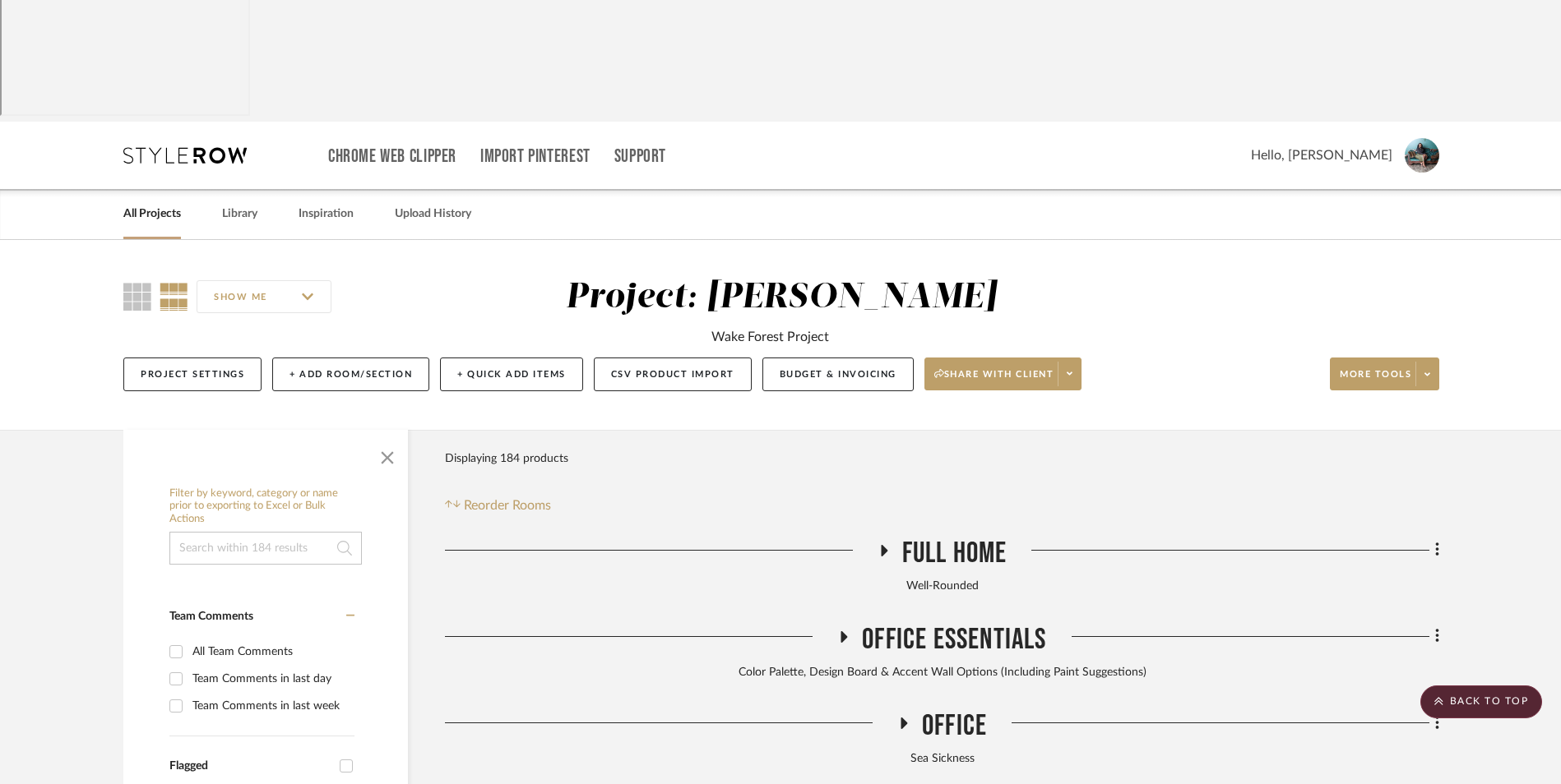
scroll to position [0, 0]
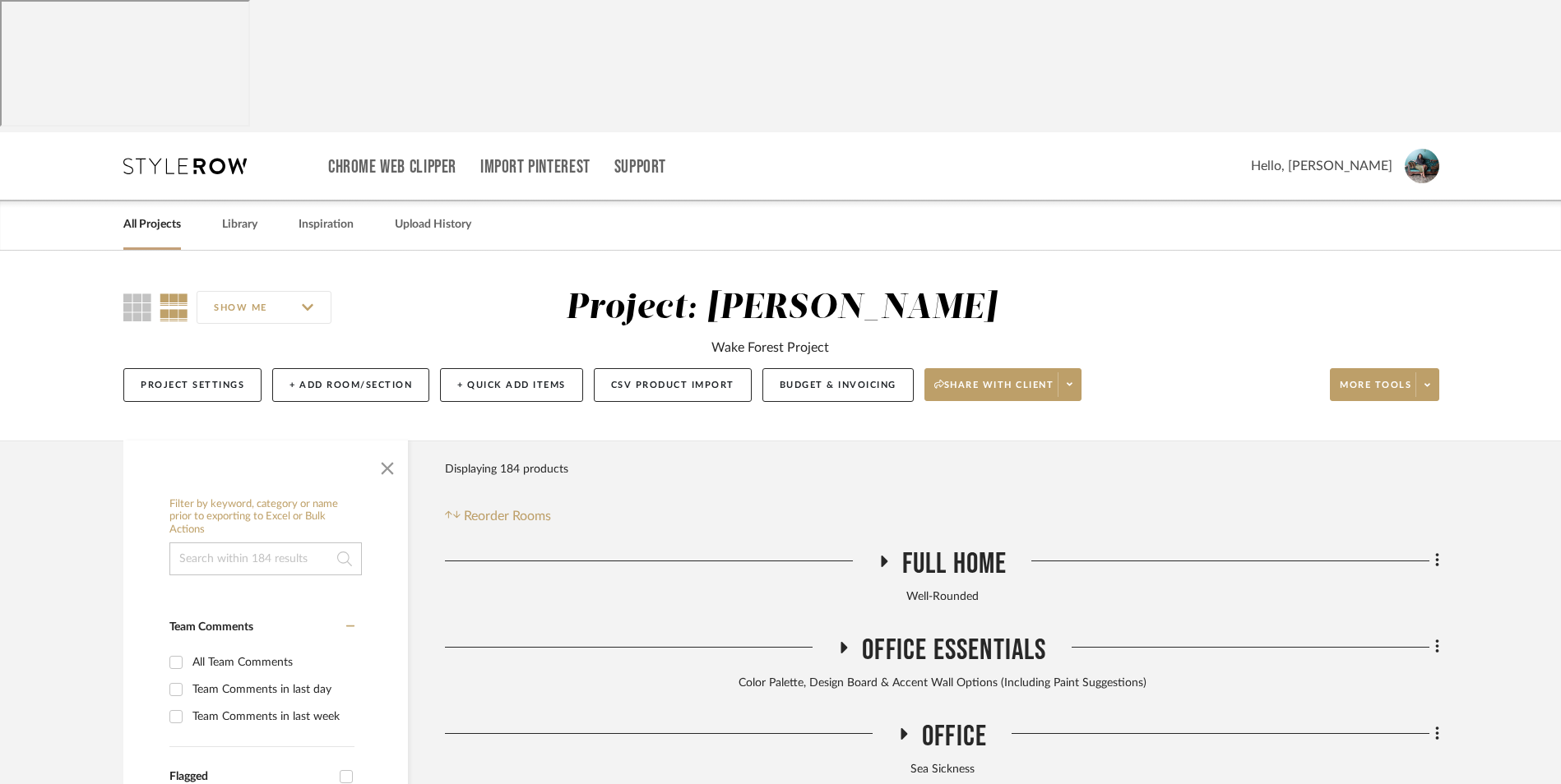
click at [159, 213] on link "All Projects" at bounding box center [152, 224] width 58 height 23
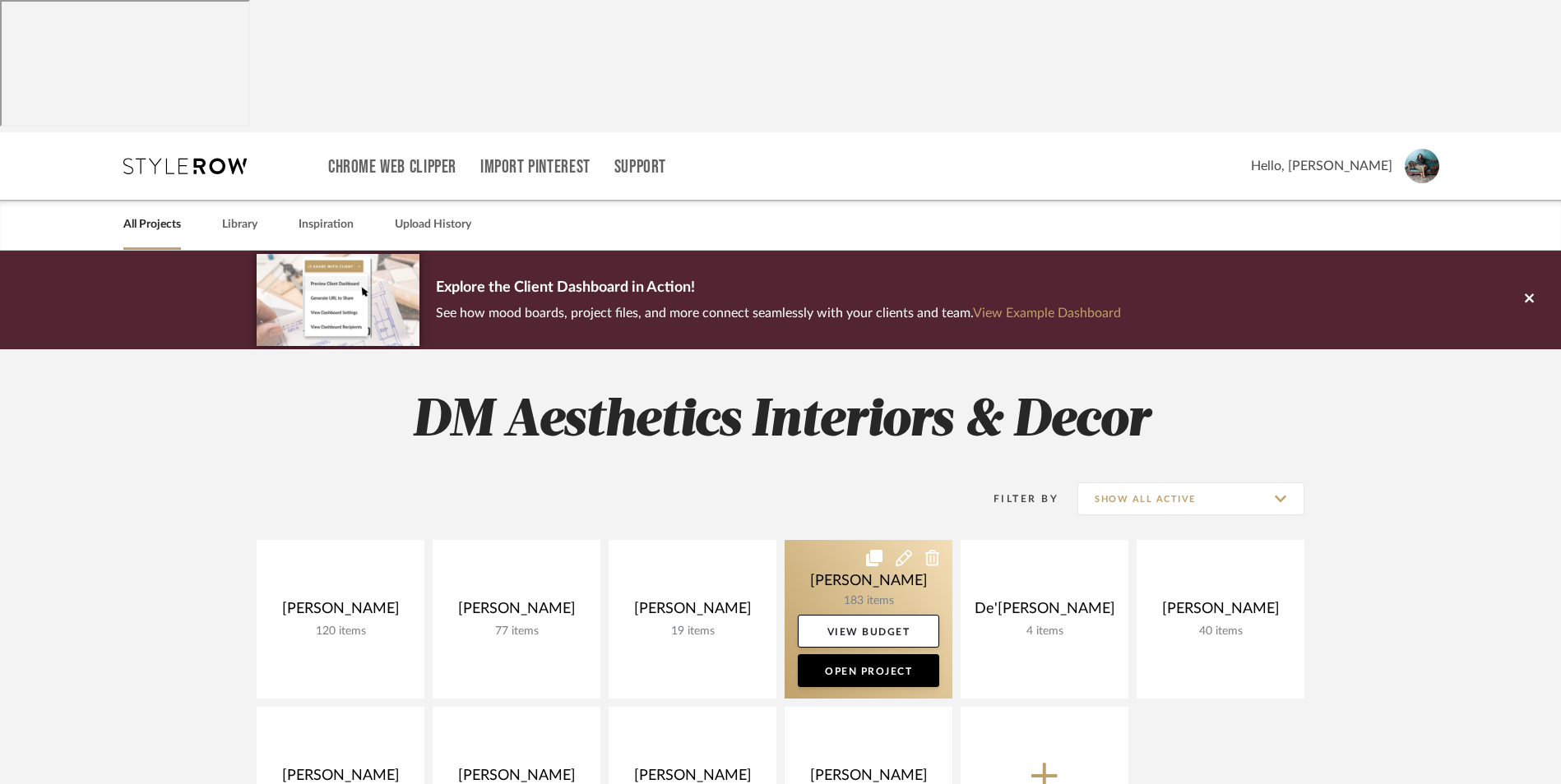
click at [0, 0] on link at bounding box center [0, 0] width 0 height 0
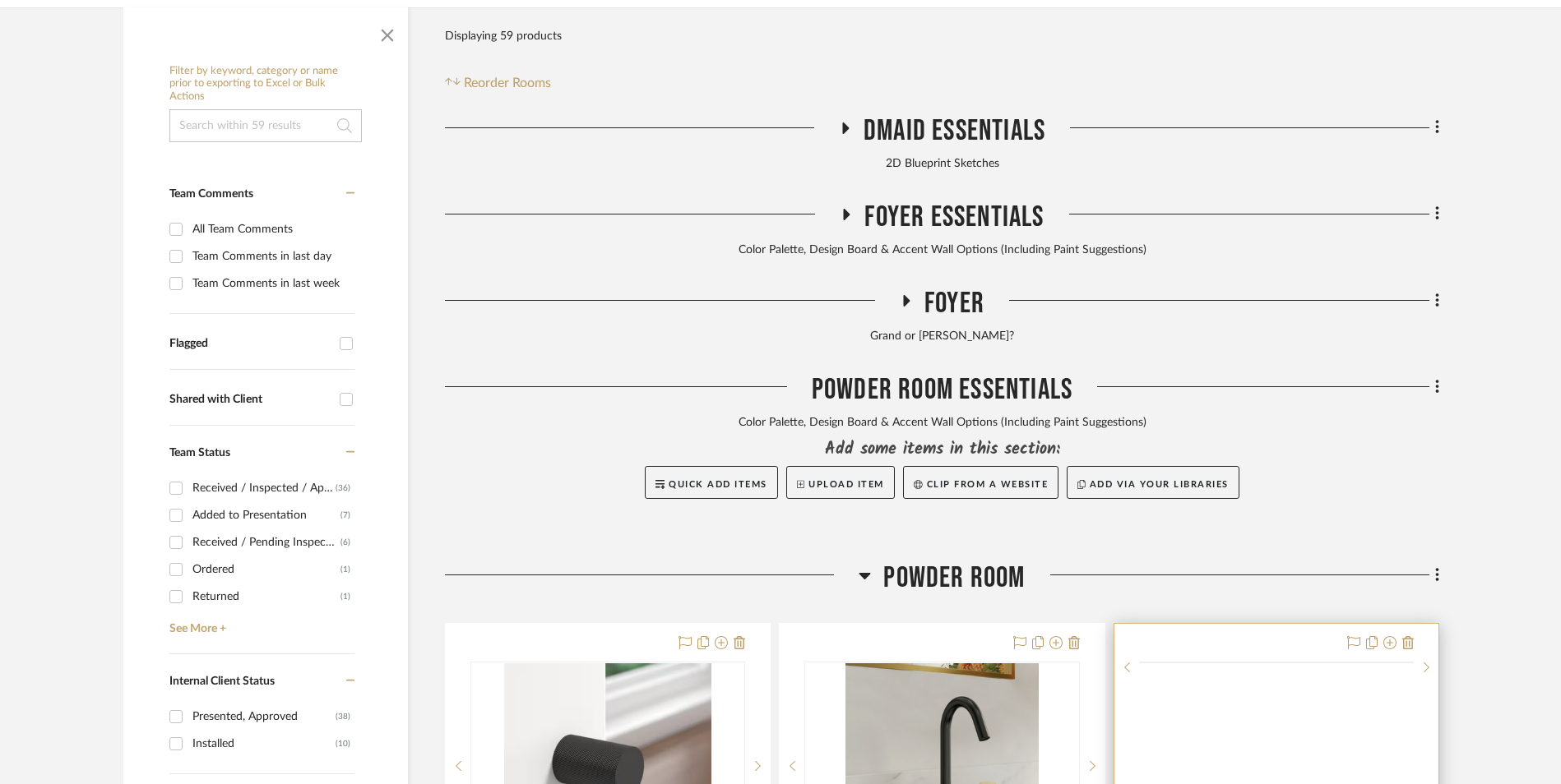
scroll to position [576, 0]
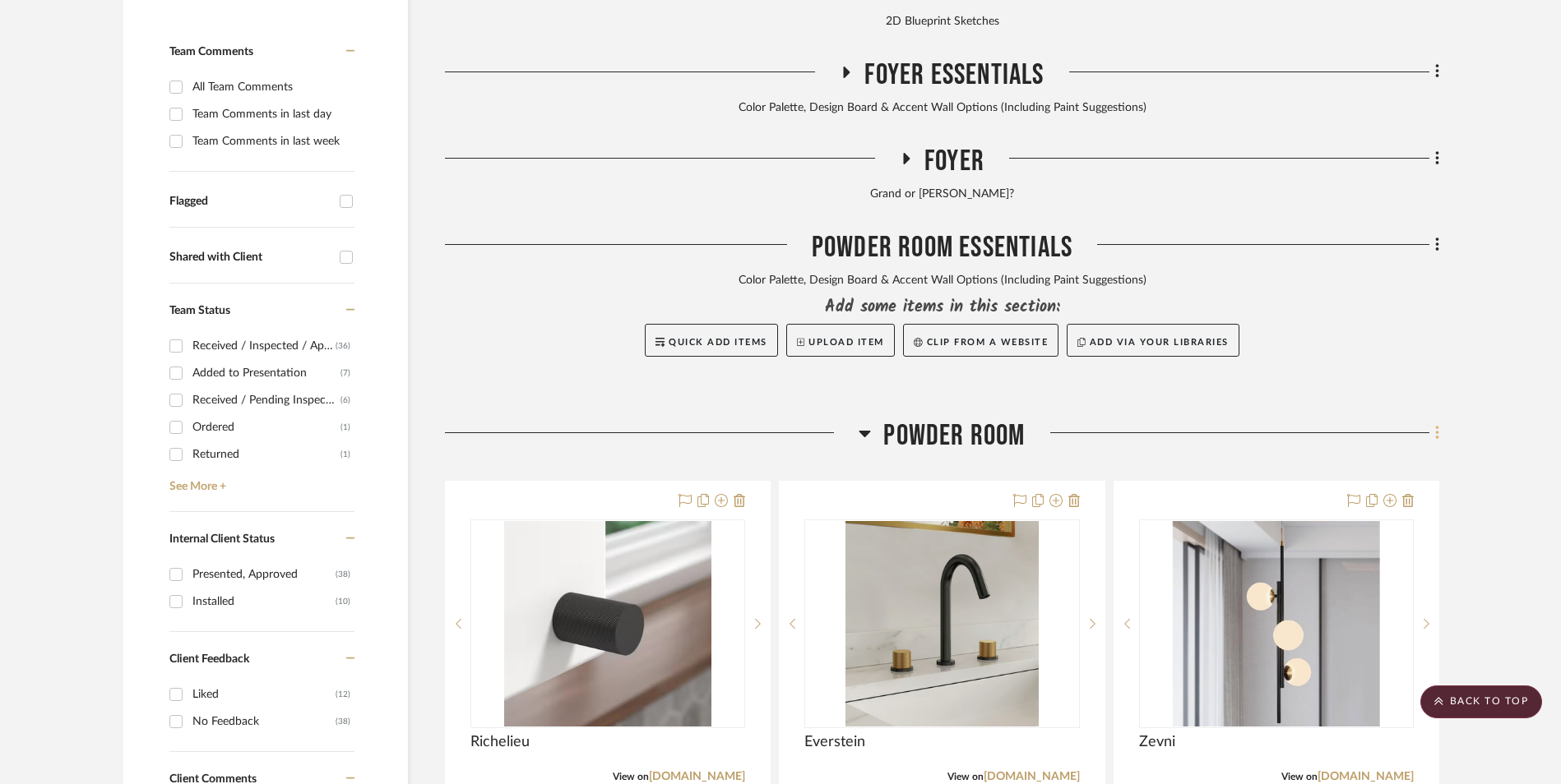
click at [1431, 421] on fa-icon at bounding box center [1435, 435] width 11 height 27
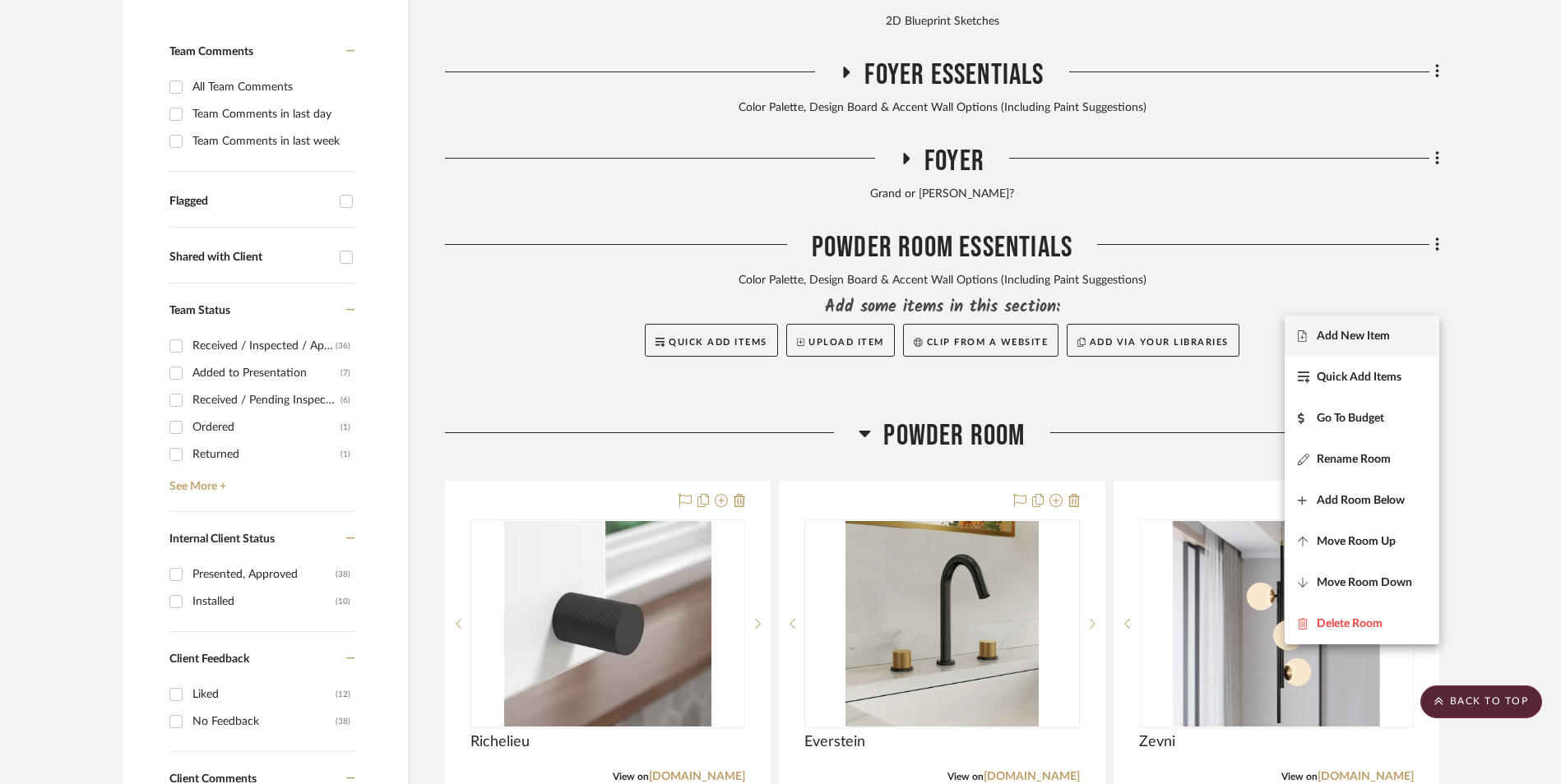
click at [1380, 336] on span "Add New Item" at bounding box center [1352, 337] width 73 height 14
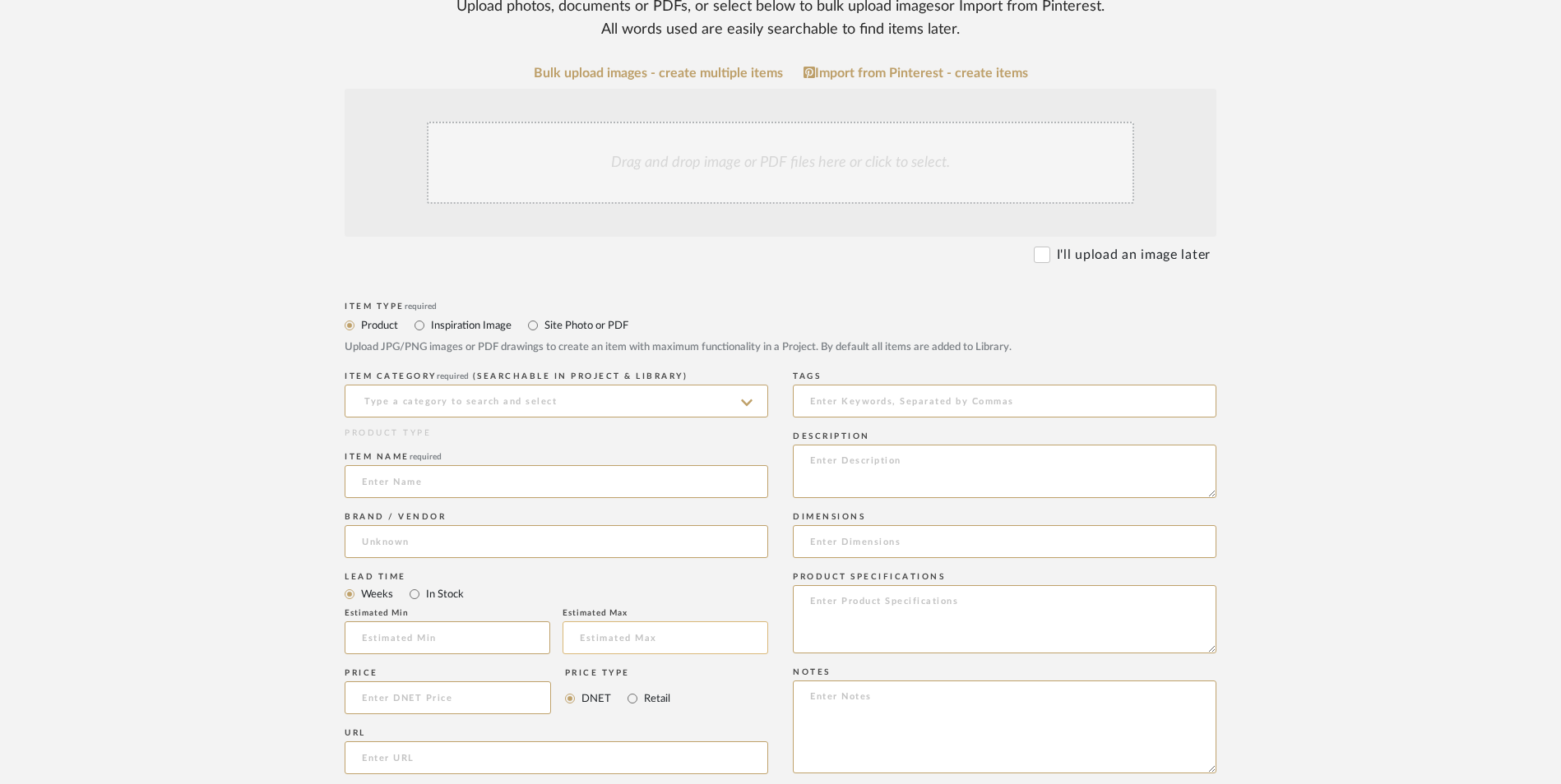
scroll to position [411, 0]
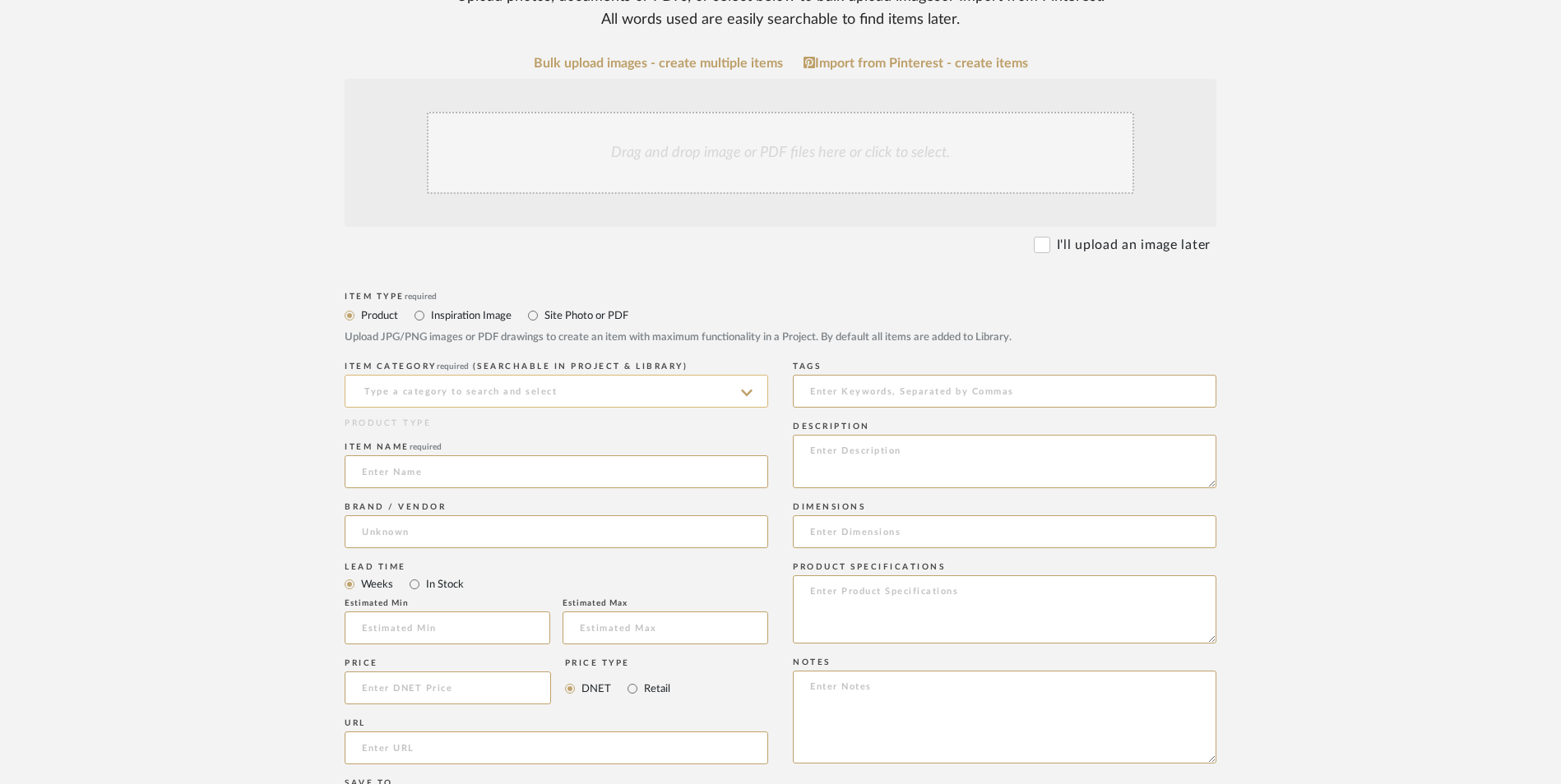
click at [533, 375] on input at bounding box center [556, 392] width 423 height 33
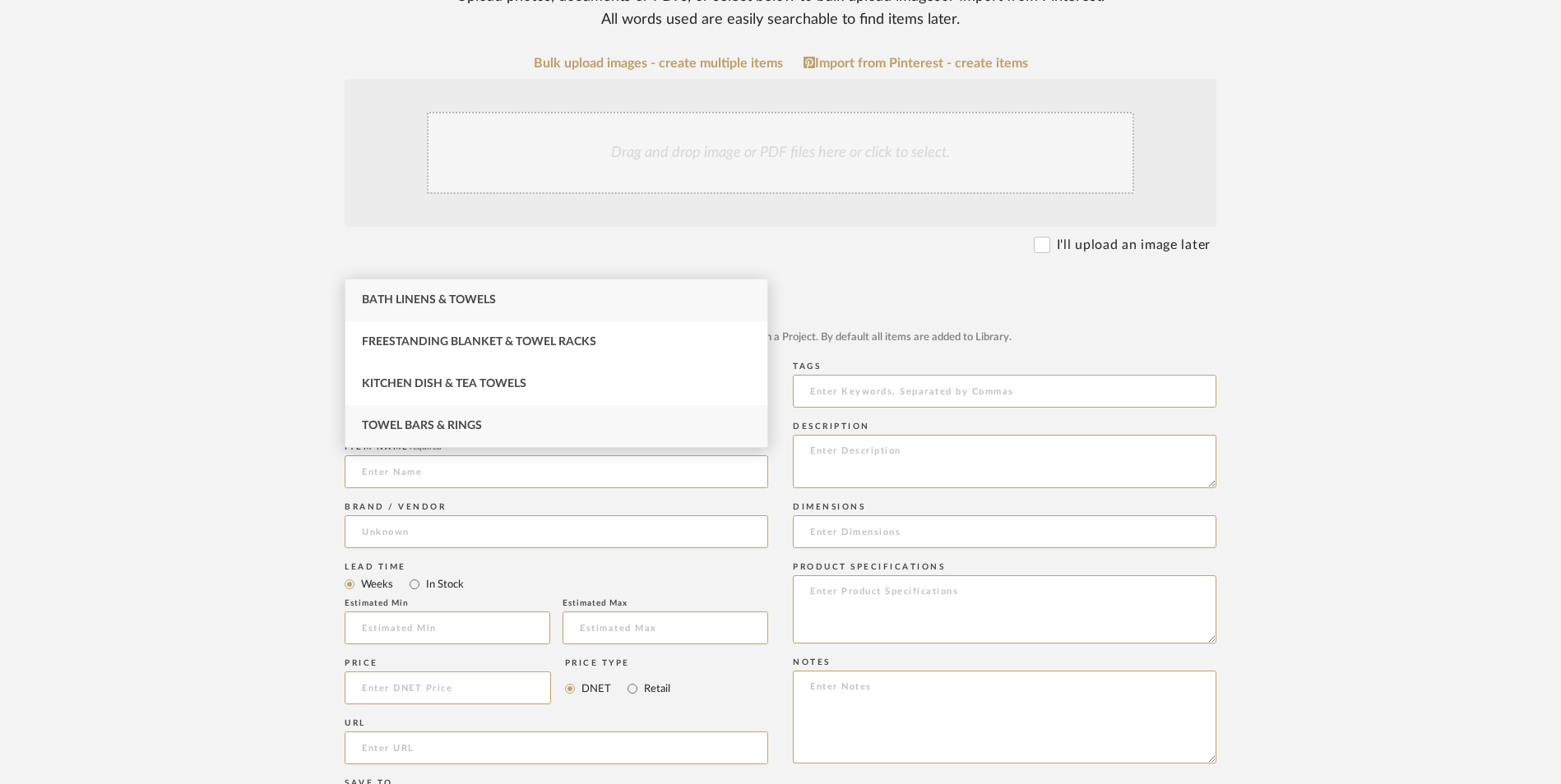
click at [506, 423] on div "Towel Bars & Rings" at bounding box center [556, 426] width 422 height 42
type input "Towel Bars & Rings"
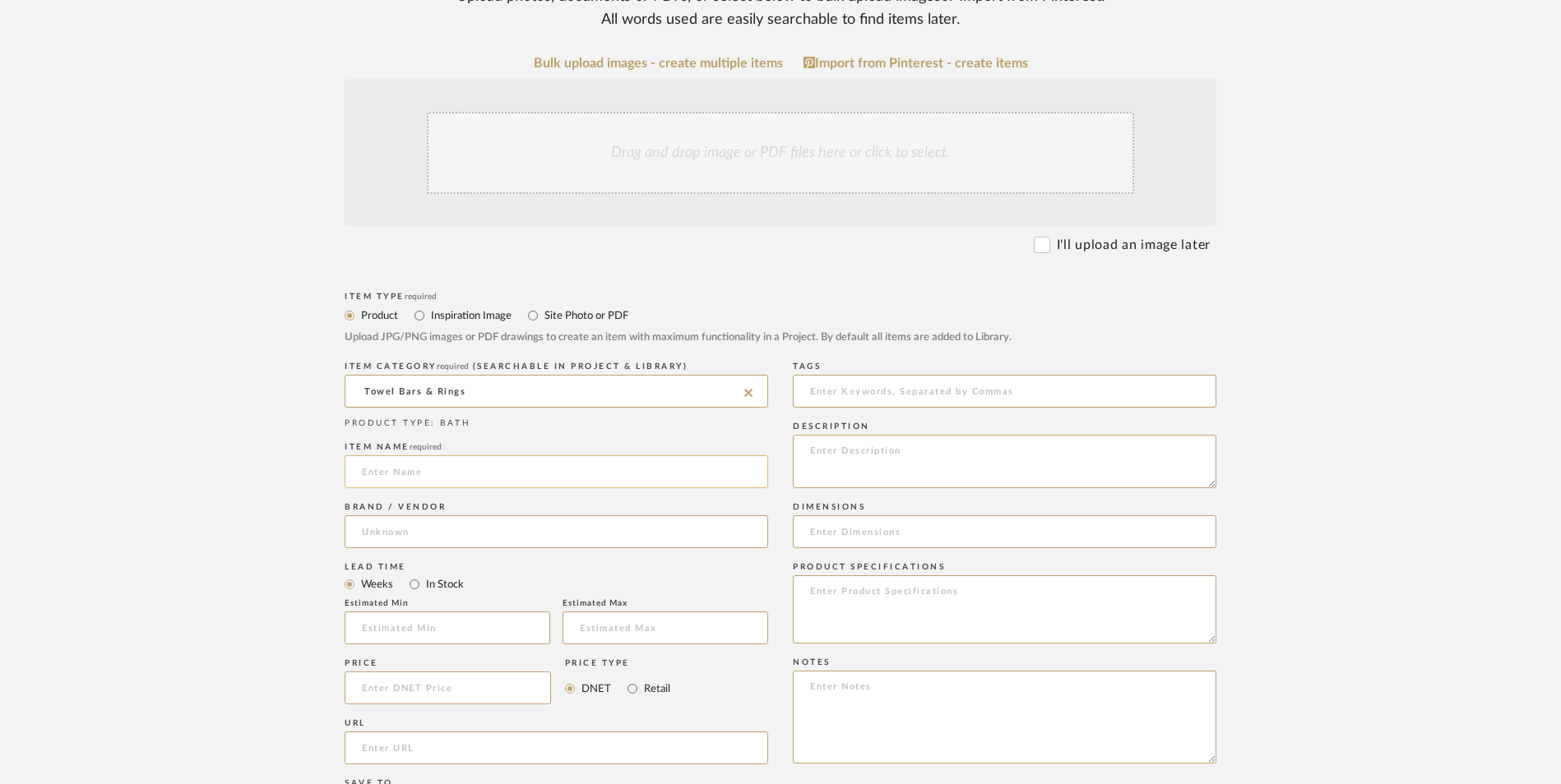
click at [480, 455] on input at bounding box center [556, 472] width 423 height 33
type input "Suyar"
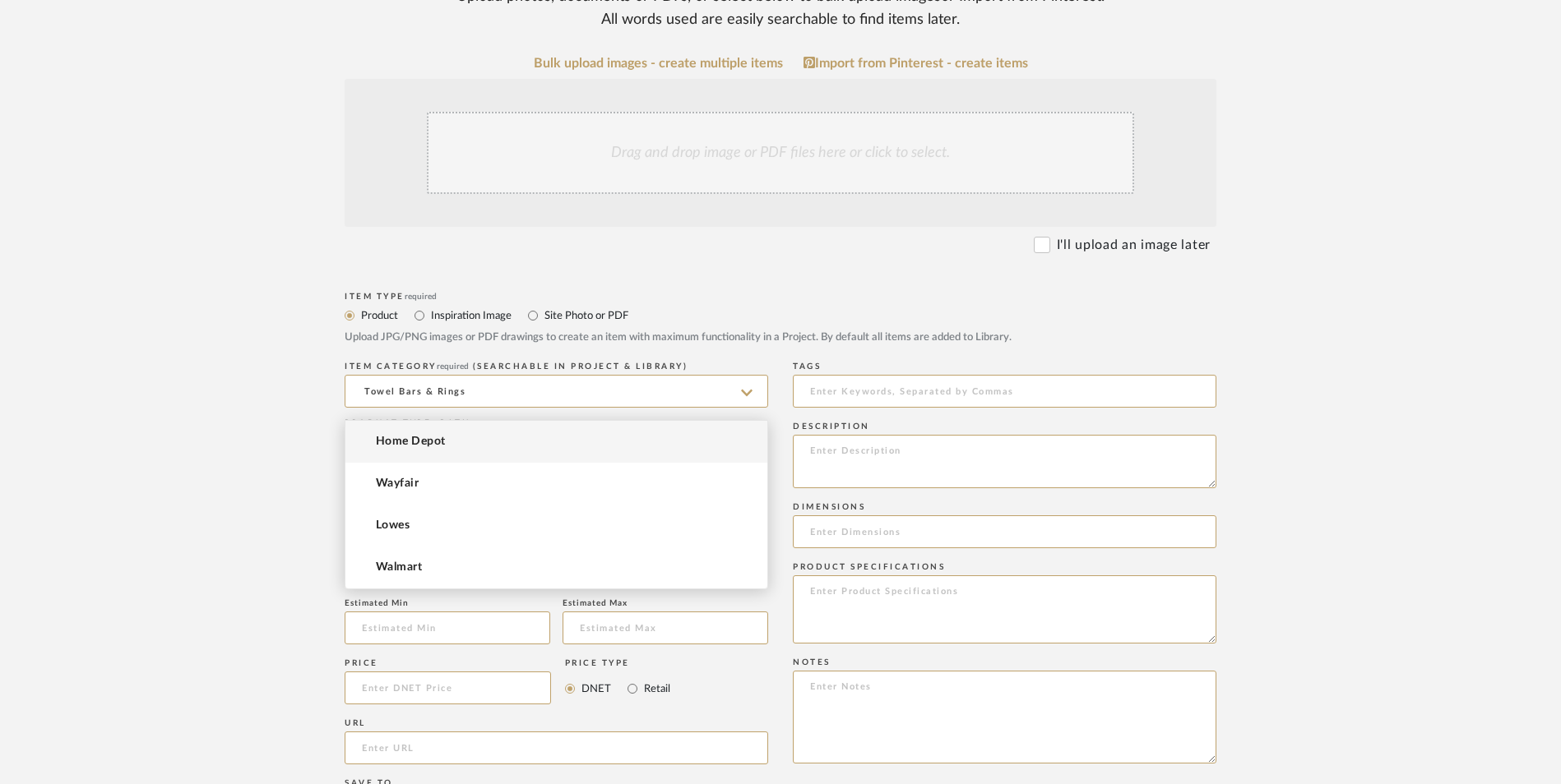
click at [481, 516] on input at bounding box center [556, 532] width 423 height 33
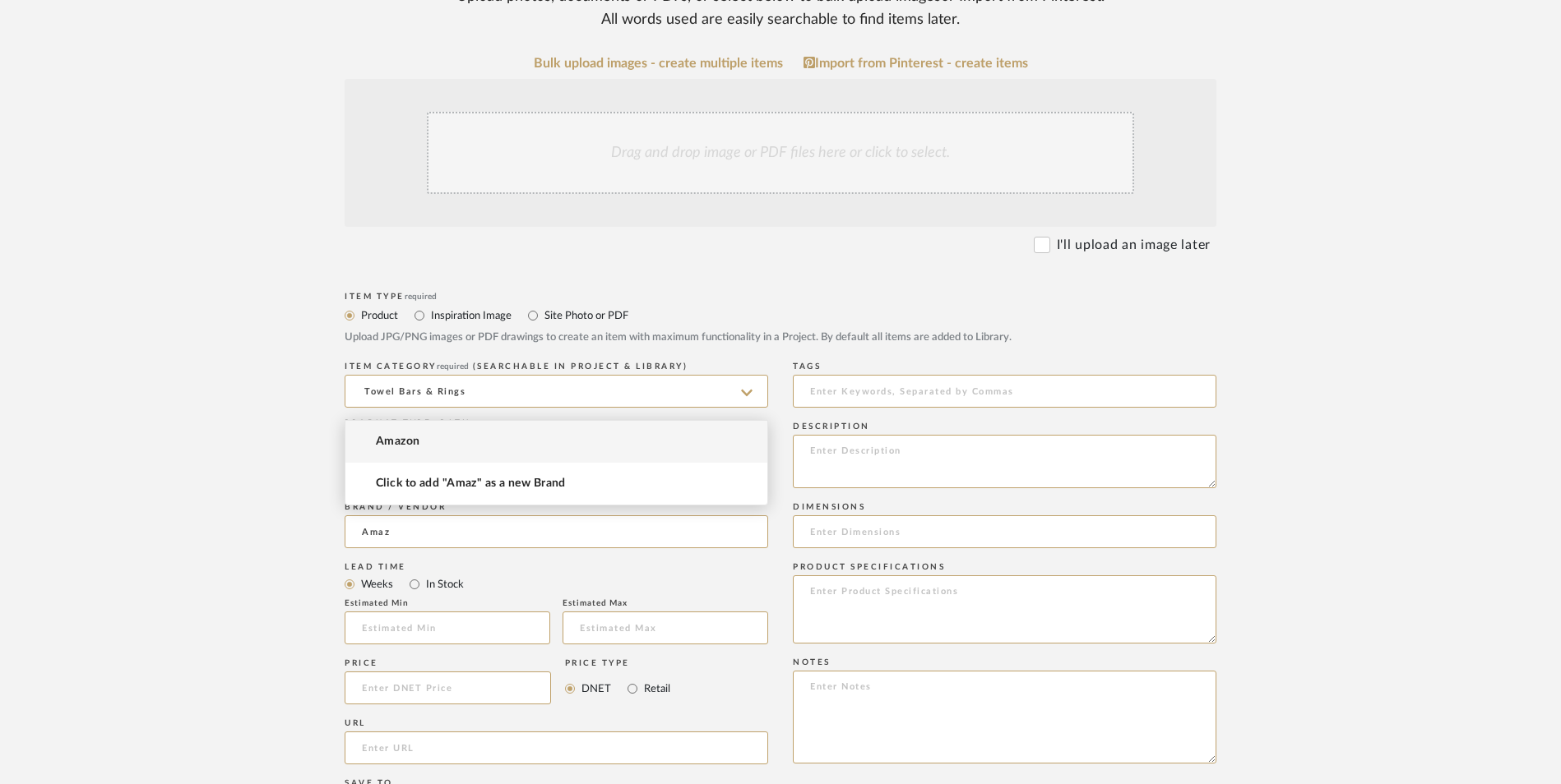
click at [476, 441] on mat-option "Amazon" at bounding box center [556, 441] width 422 height 42
type input "Amazon"
click at [406, 575] on input "In Stock" at bounding box center [414, 584] width 20 height 20
radio input "true"
click at [640, 679] on input "Retail" at bounding box center [633, 689] width 20 height 20
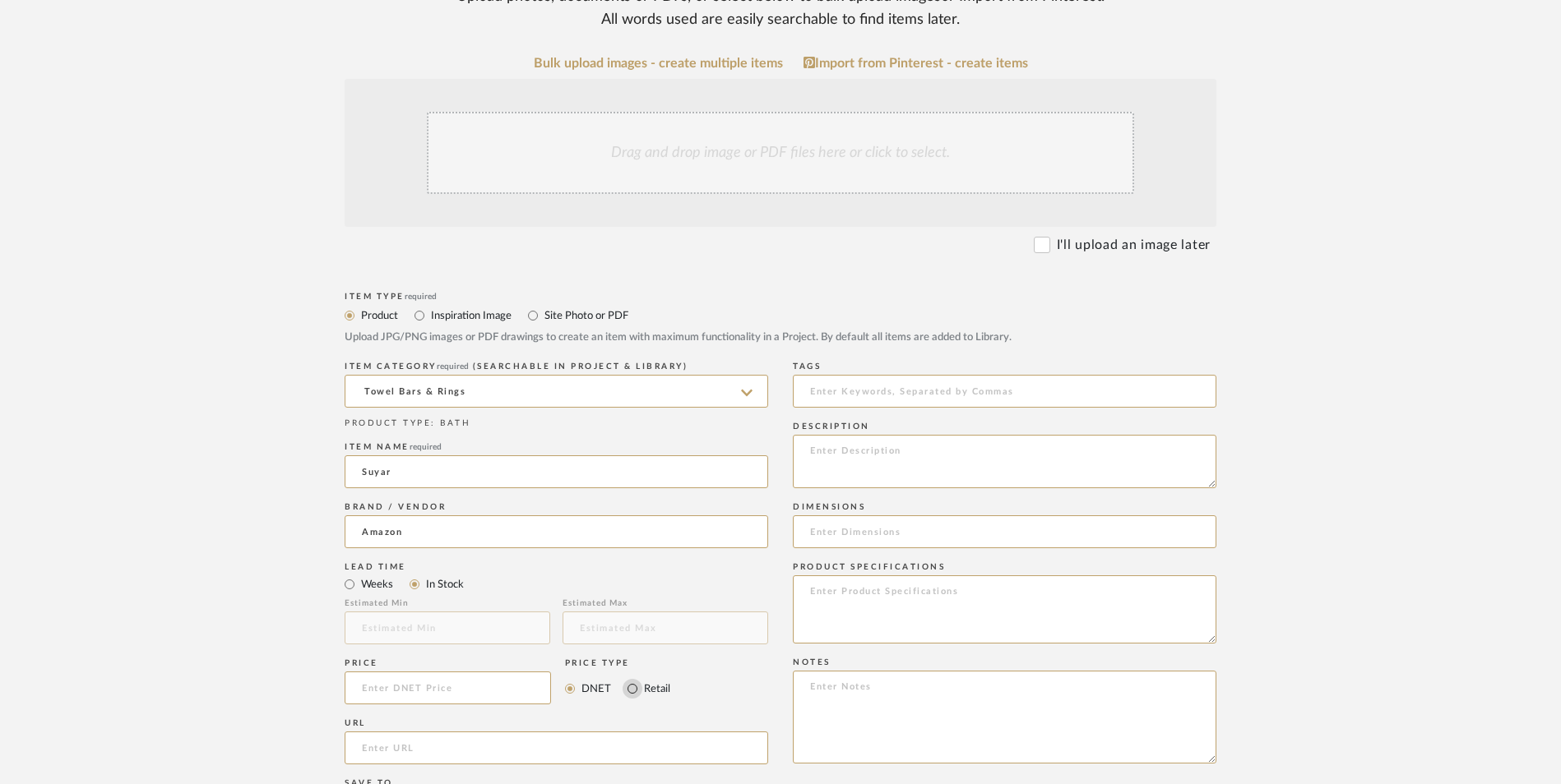
radio input "true"
click at [491, 671] on input at bounding box center [448, 688] width 207 height 33
type input "$14.50"
click at [192, 578] on upload-items "Create new item in [PERSON_NAME] Upload photos, documents or PDFs, or select be…" at bounding box center [780, 564] width 1561 height 1450
click at [499, 731] on input "url" at bounding box center [556, 748] width 423 height 33
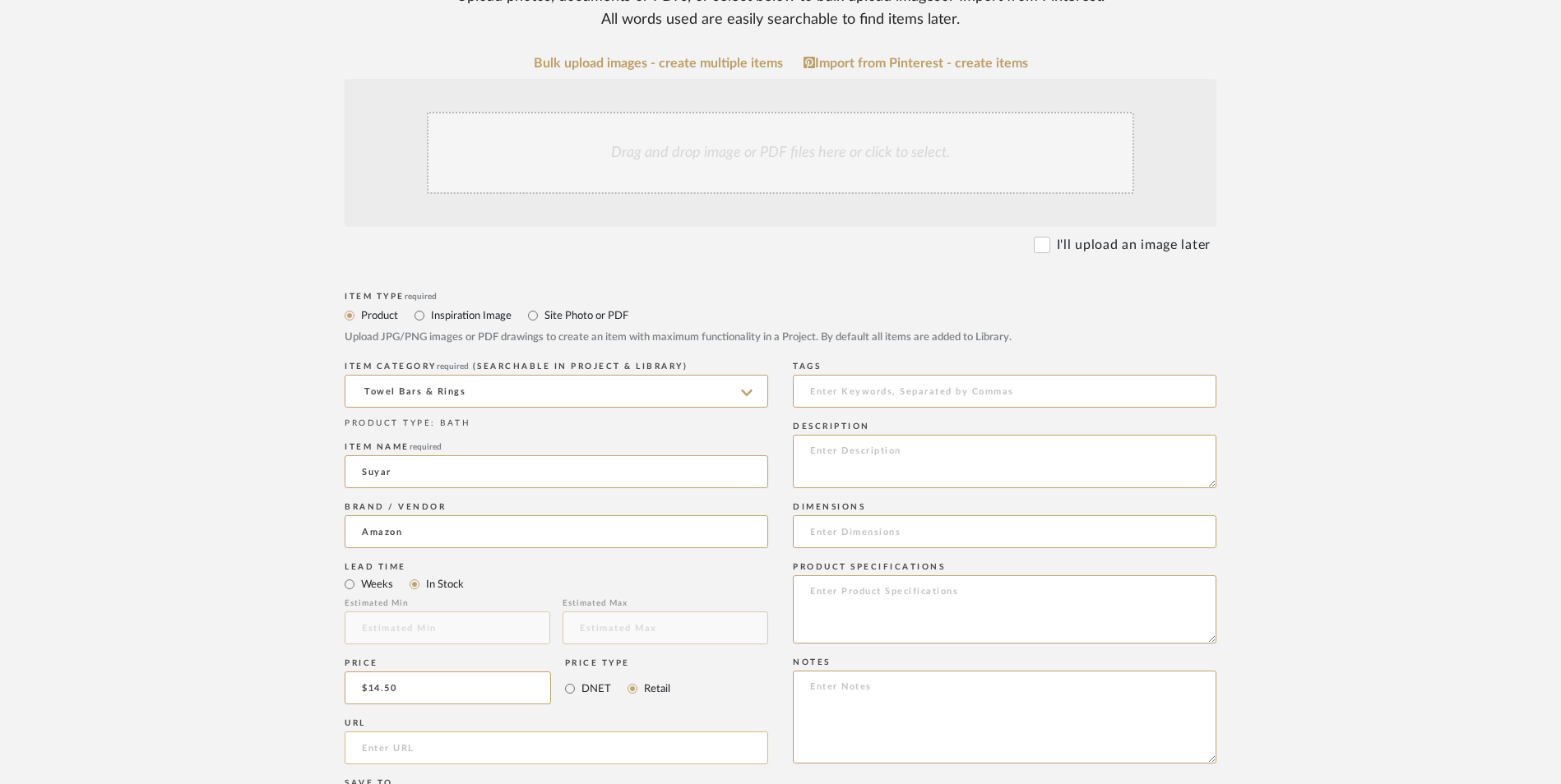
paste input "[URL][DOMAIN_NAME][PERSON_NAME]"
type input "[URL][DOMAIN_NAME][PERSON_NAME]"
click at [307, 511] on form "Bulk upload images - create multiple items Import from Pinterest - create items…" at bounding box center [780, 652] width 1048 height 1192
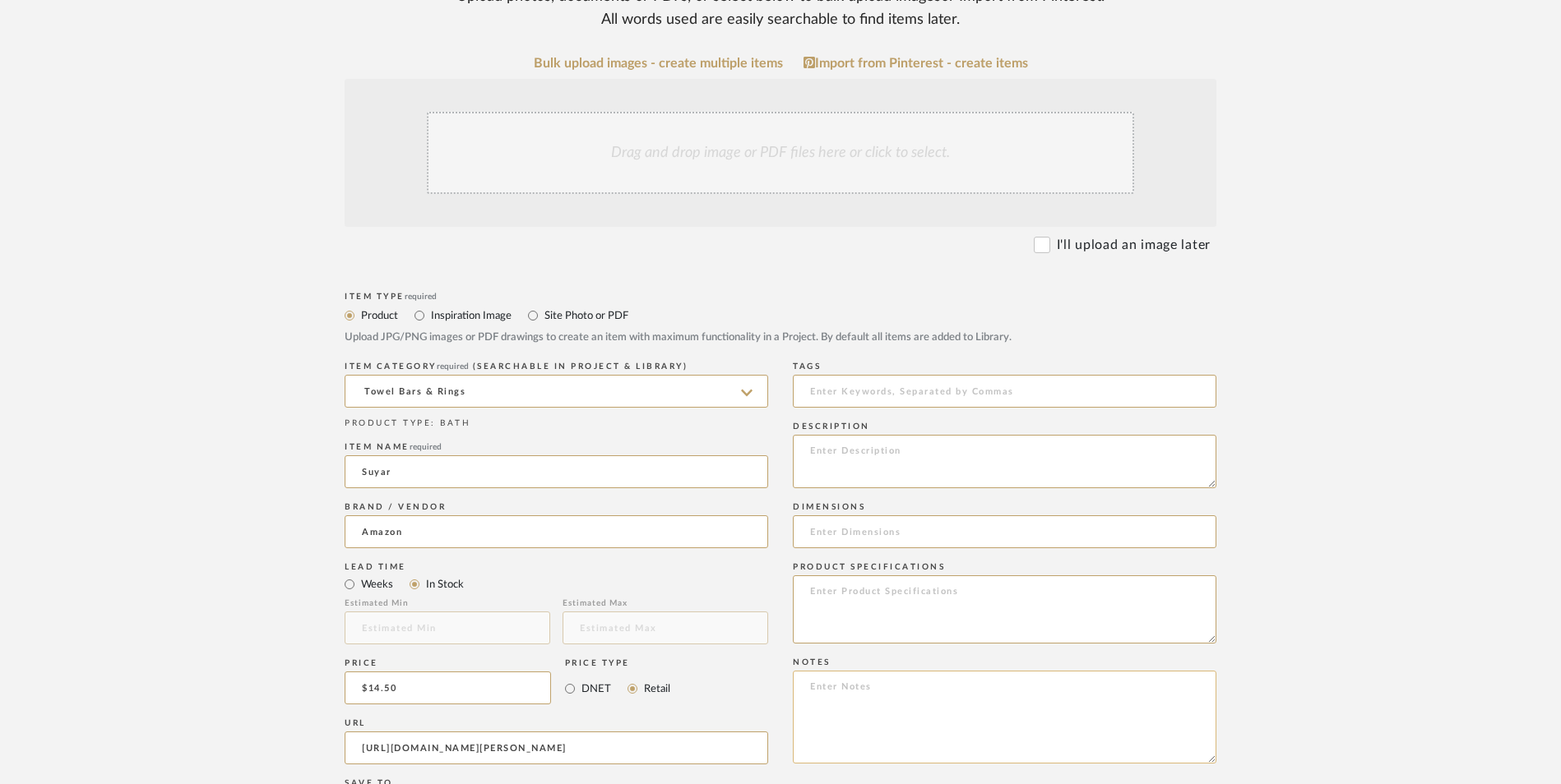
click at [1016, 670] on textarea at bounding box center [1005, 716] width 423 height 93
paste textarea "Option 1: ETA: SKU: Reviews - Stars Return | Refund Policy:"
drag, startPoint x: 861, startPoint y: 551, endPoint x: 792, endPoint y: 551, distance: 69.0
click at [792, 551] on div "Item Type required Product Inspiration Image Site Photo or PDF Upload JPG/PNG i…" at bounding box center [780, 767] width 872 height 960
click at [800, 670] on textarea "Towel Hook ETA: SKU: Reviews - Stars Return | Refund Policy: 30 Days From Recei…" at bounding box center [1005, 716] width 423 height 93
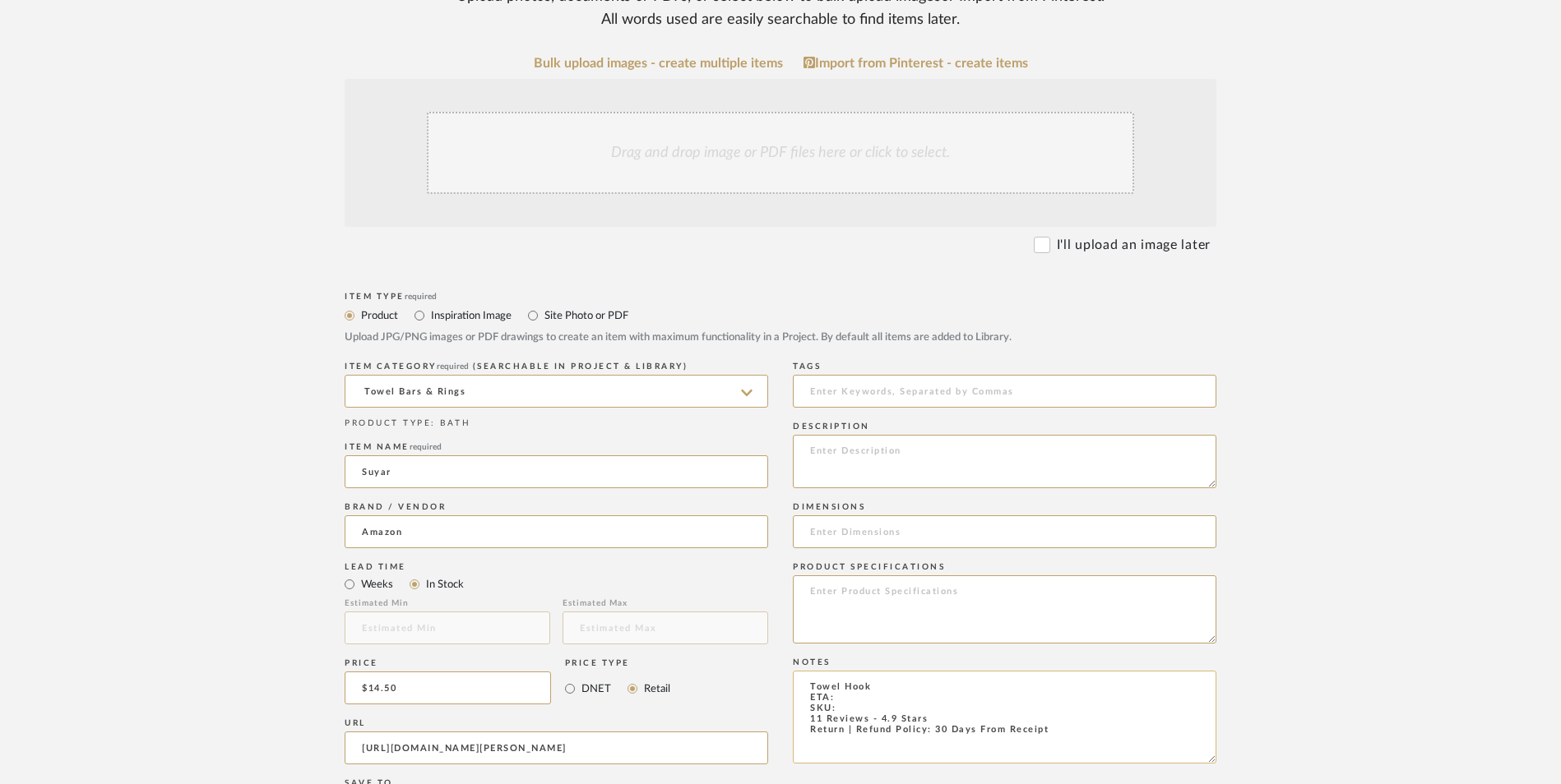
click at [851, 670] on textarea "Towel Hook ETA: SKU: 11 Reviews - 4.9 Stars Return | Refund Policy: 30 Days Fro…" at bounding box center [1005, 716] width 423 height 93
click at [881, 670] on textarea "Towel Hook ETA: [DATE] SKU: 11 Reviews - 4.9 Stars Return | Refund Policy: 30 D…" at bounding box center [1005, 716] width 423 height 93
type textarea "Towel Hook - Select: Matte Black ETA: [DATE] SKU: 11 Reviews - 4.9 Stars Return…"
click at [926, 576] on textarea at bounding box center [1005, 610] width 423 height 69
type textarea "Stainless Steel"
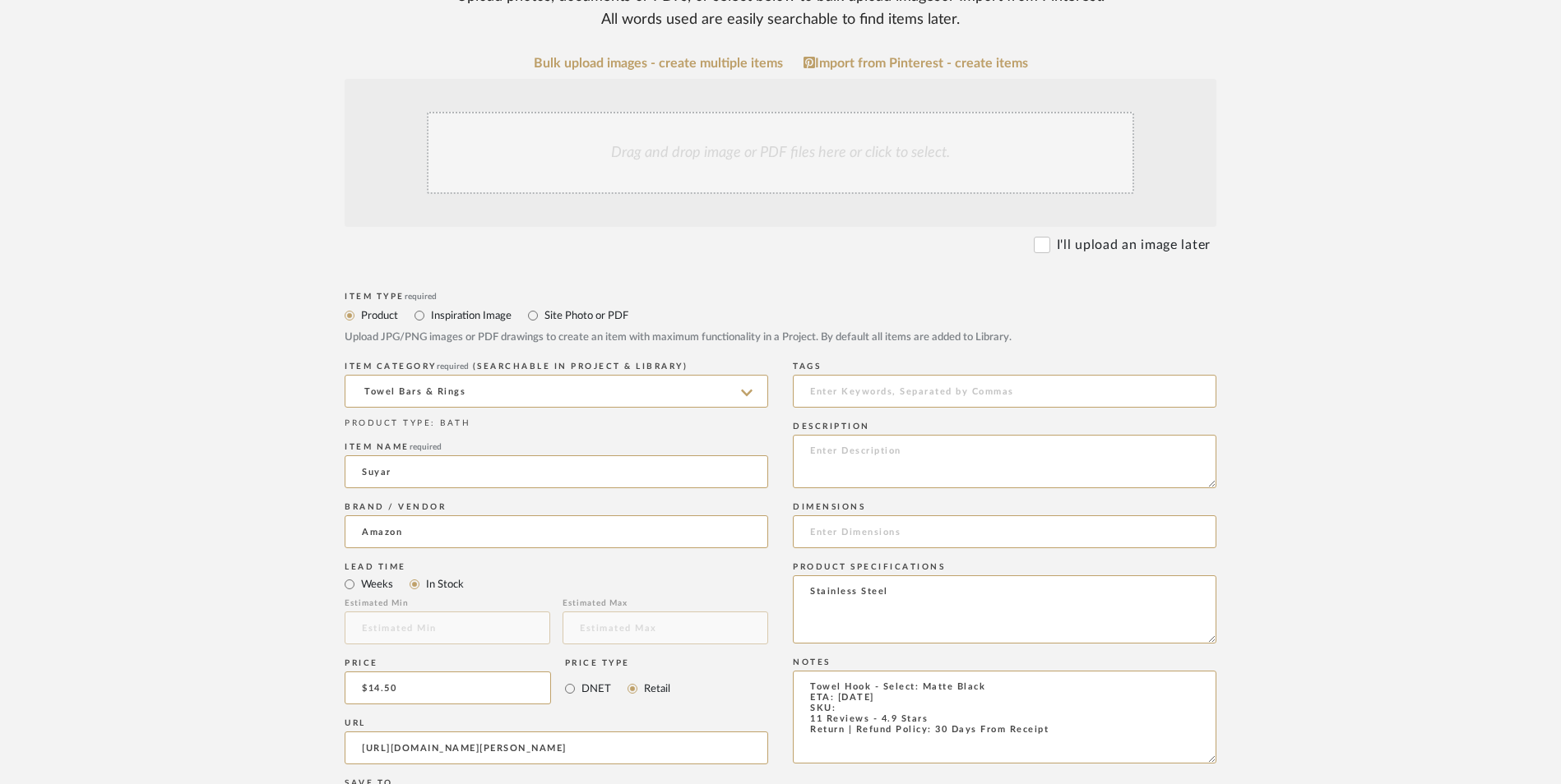
click at [746, 112] on div "Drag and drop image or PDF files here or click to select." at bounding box center [780, 153] width 707 height 82
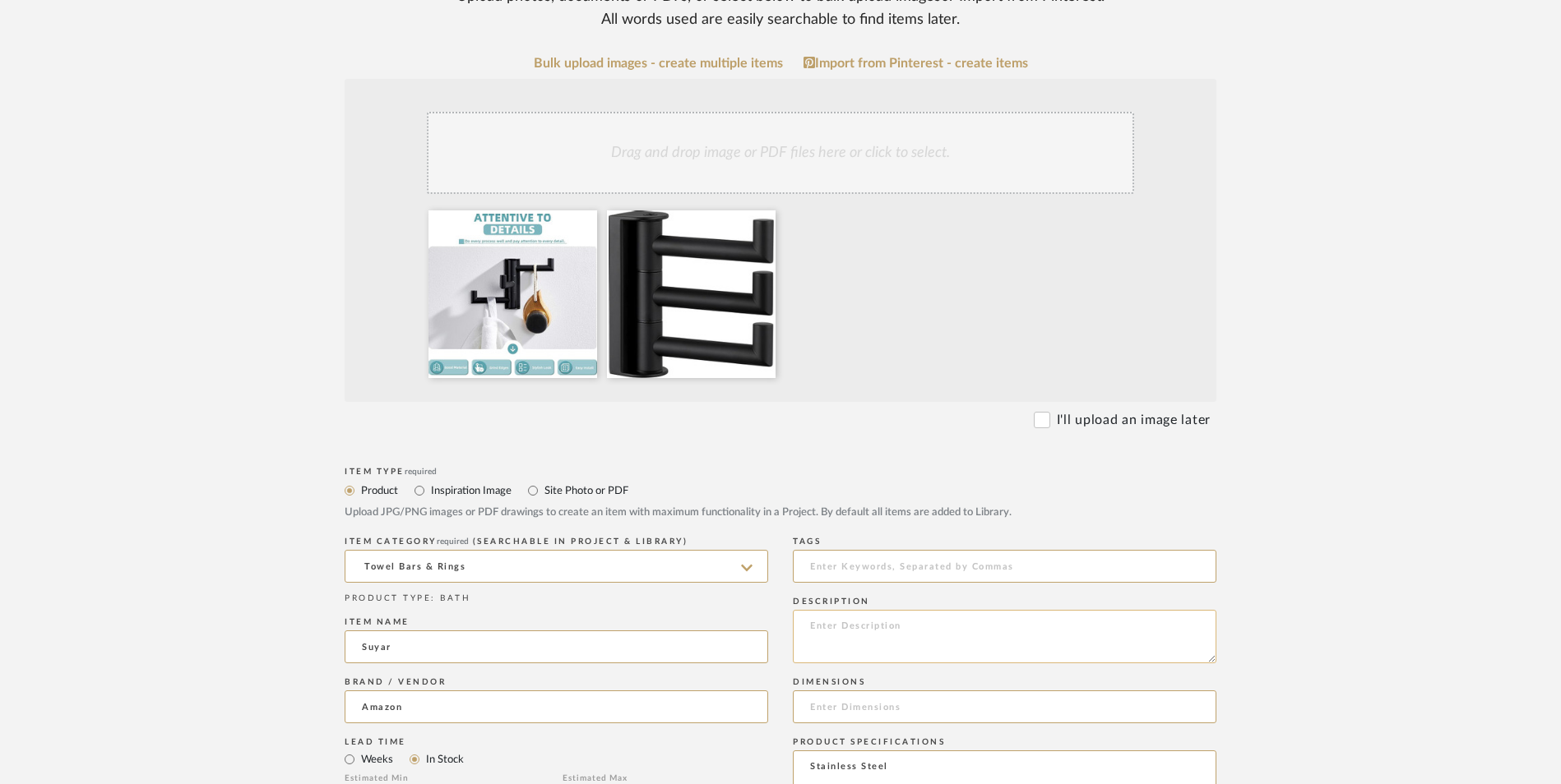
click at [896, 610] on textarea at bounding box center [1005, 636] width 423 height 54
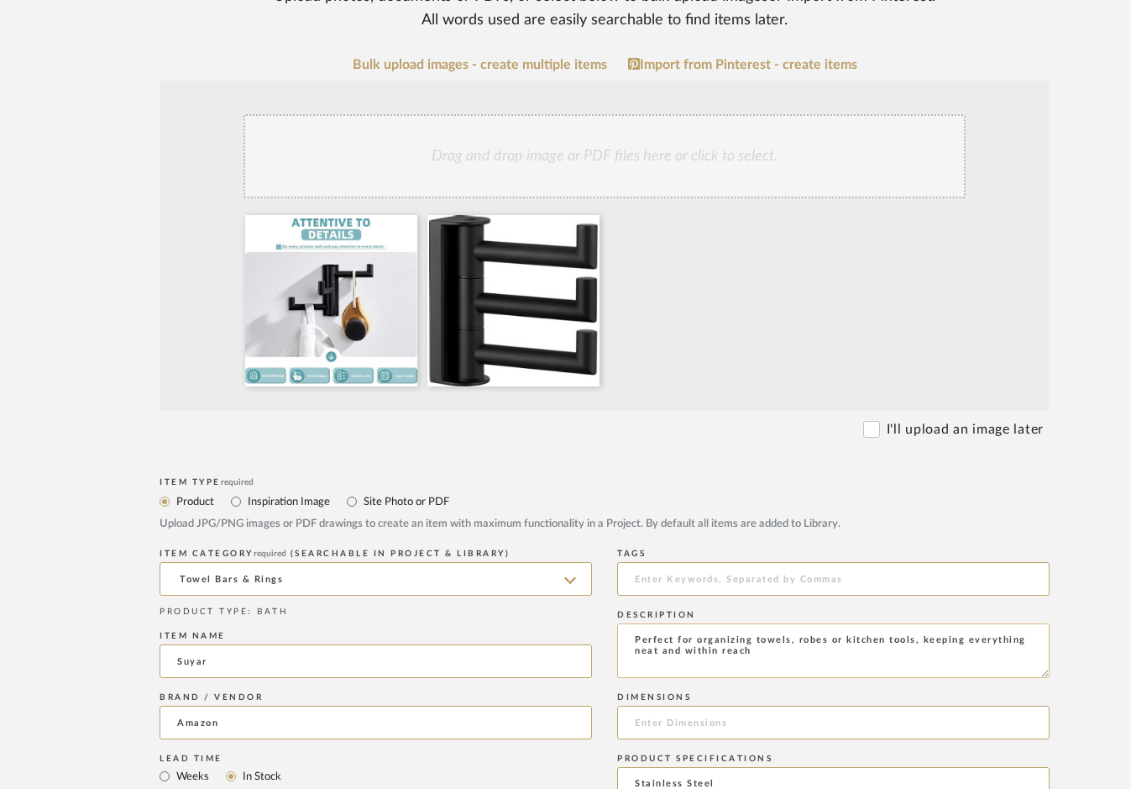
click at [1209, 9] on upload-items "Create new item in [PERSON_NAME] Upload photos, documents or PDFs, or select be…" at bounding box center [604, 665] width 1209 height 1659
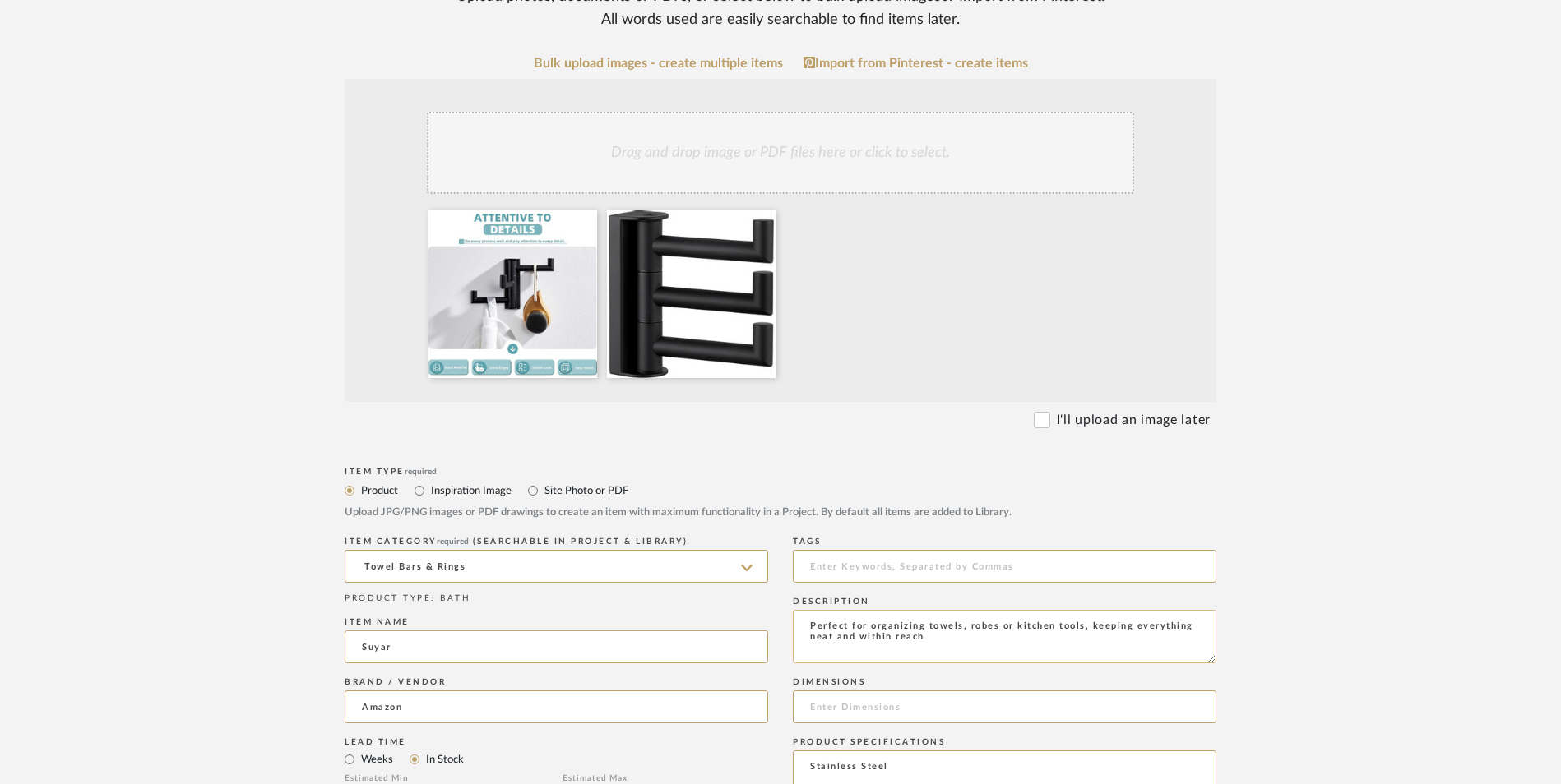
click at [937, 610] on textarea "Perfect for organizing towels, robes or kitchen tools, keeping everything neat …" at bounding box center [1005, 636] width 423 height 54
type textarea "Perfect for organizing towels, robes or kitchen tools, keeping everything neat …"
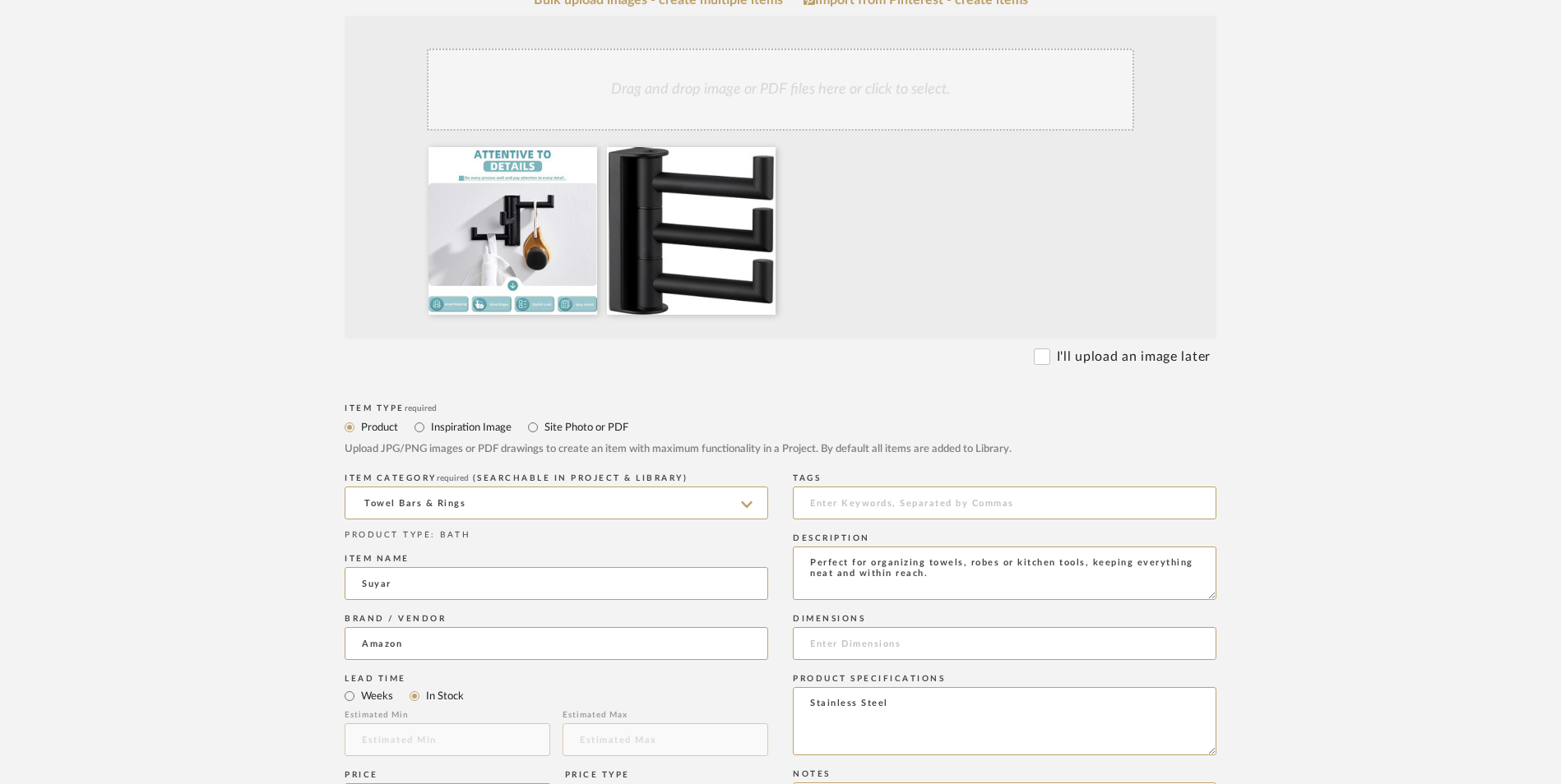
scroll to position [576, 0]
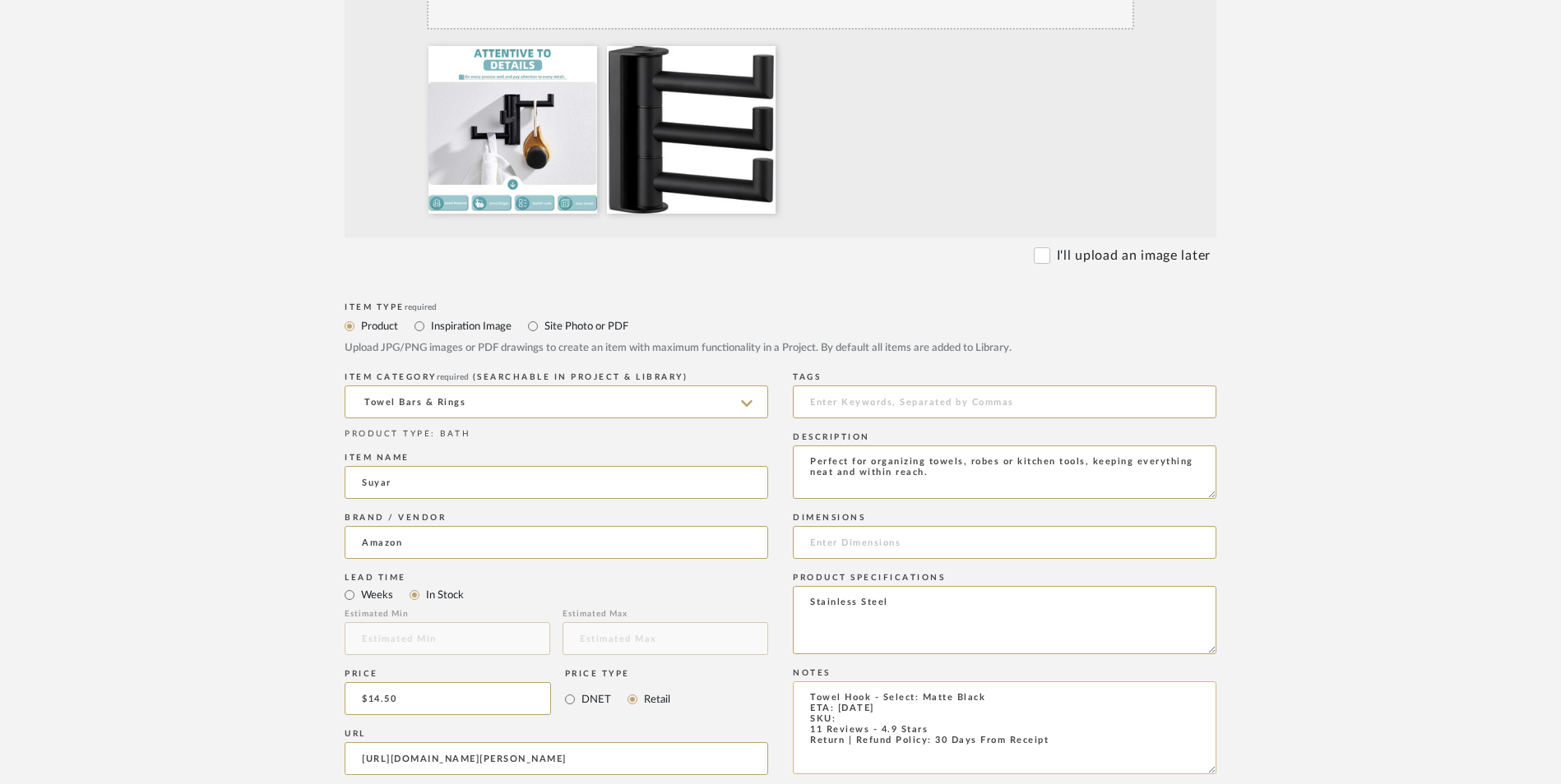
click at [851, 681] on textarea "Towel Hook - Select: Matte Black ETA: [DATE] SKU: 11 Reviews - 4.9 Stars Return…" at bounding box center [1005, 727] width 423 height 93
paste textarea "B0FG24SBVN"
type textarea "Towel Hook - Select: Matte Black ETA: [DATE] SKU: B0FG24SBVN 11 Reviews - 4.9 S…"
click at [914, 526] on input at bounding box center [1005, 542] width 423 height 33
paste input "3.74 x 1.18 x 3.74"
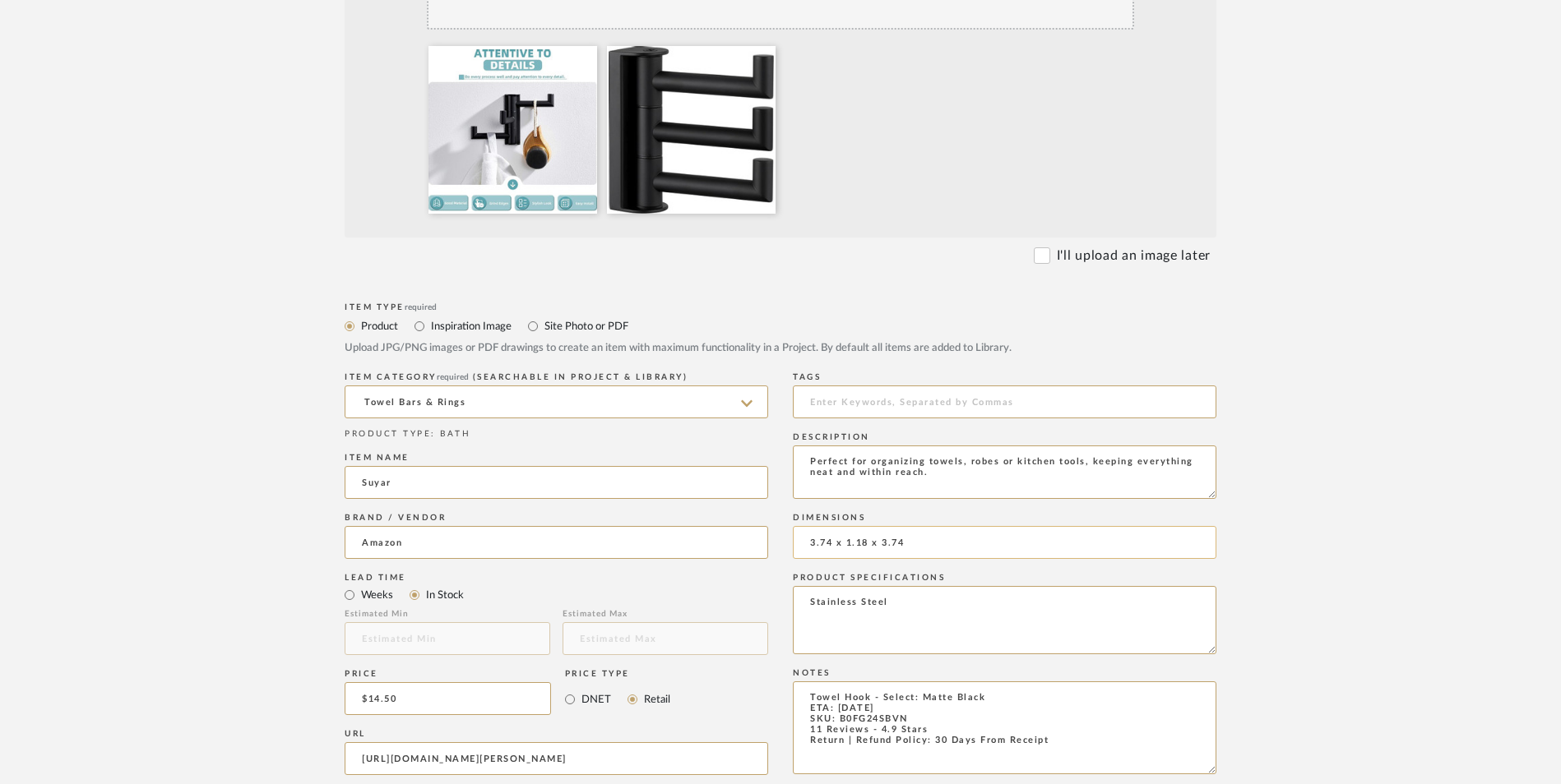
click at [832, 526] on input "3.74 x 1.18 x 3.74" at bounding box center [1005, 542] width 423 height 33
click at [876, 526] on input "3.74" L x 1.18 x 3.74" at bounding box center [1005, 542] width 423 height 33
click at [936, 526] on input "3.74" L x 1.18" D x 3.74" at bounding box center [1005, 542] width 423 height 33
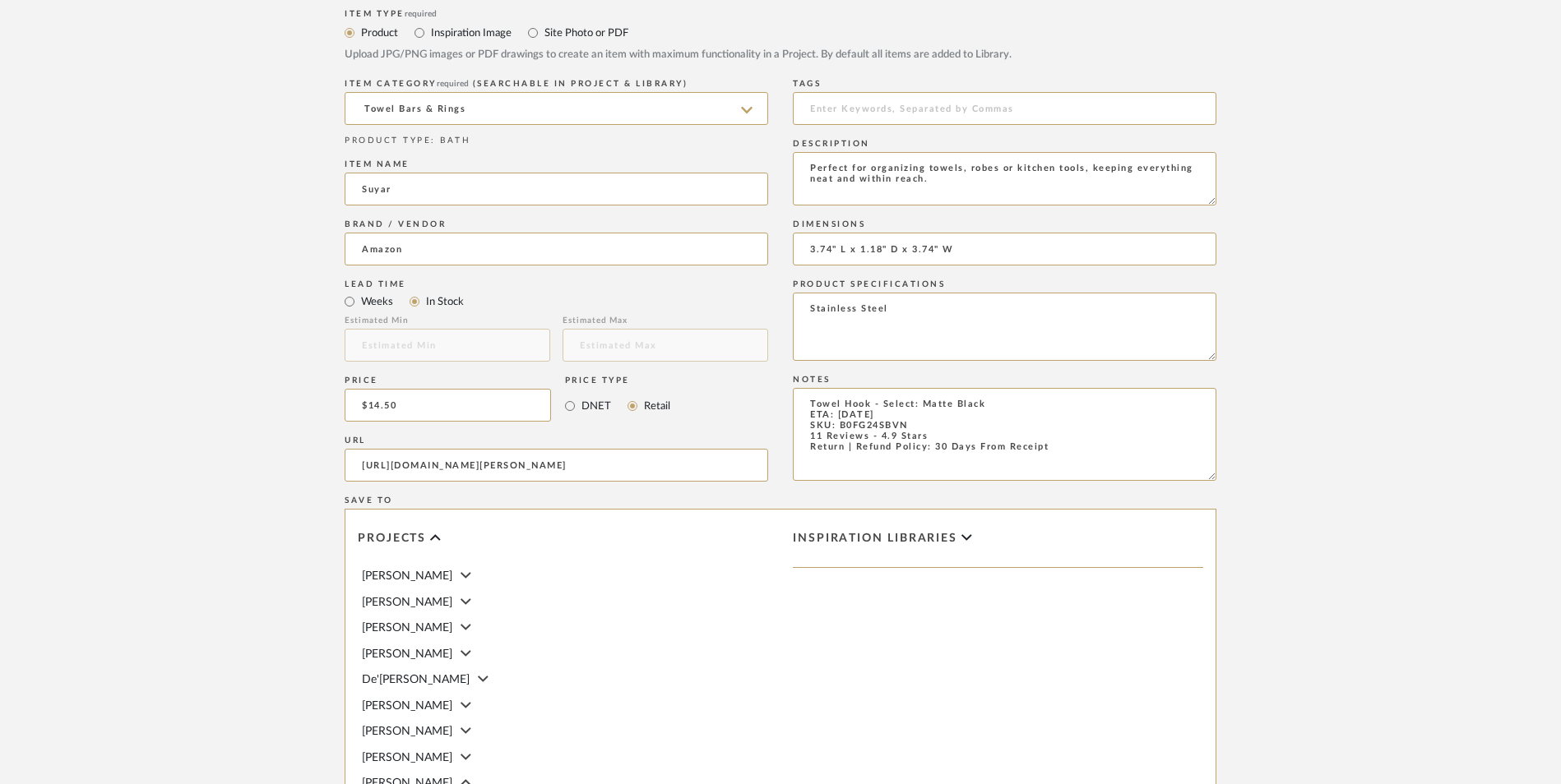
scroll to position [987, 0]
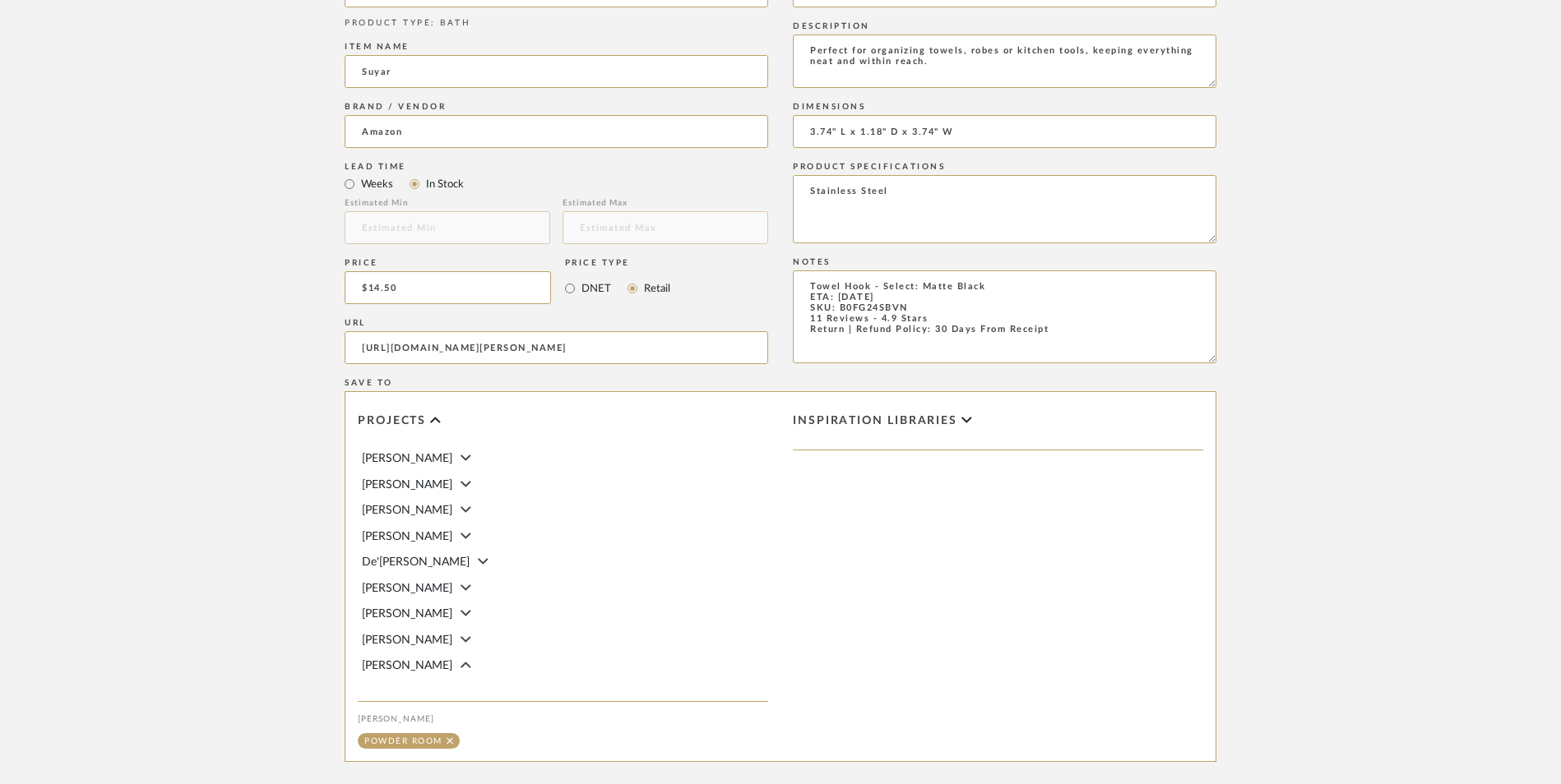
type input "3.74" L x 1.18" D x 3.74" W"
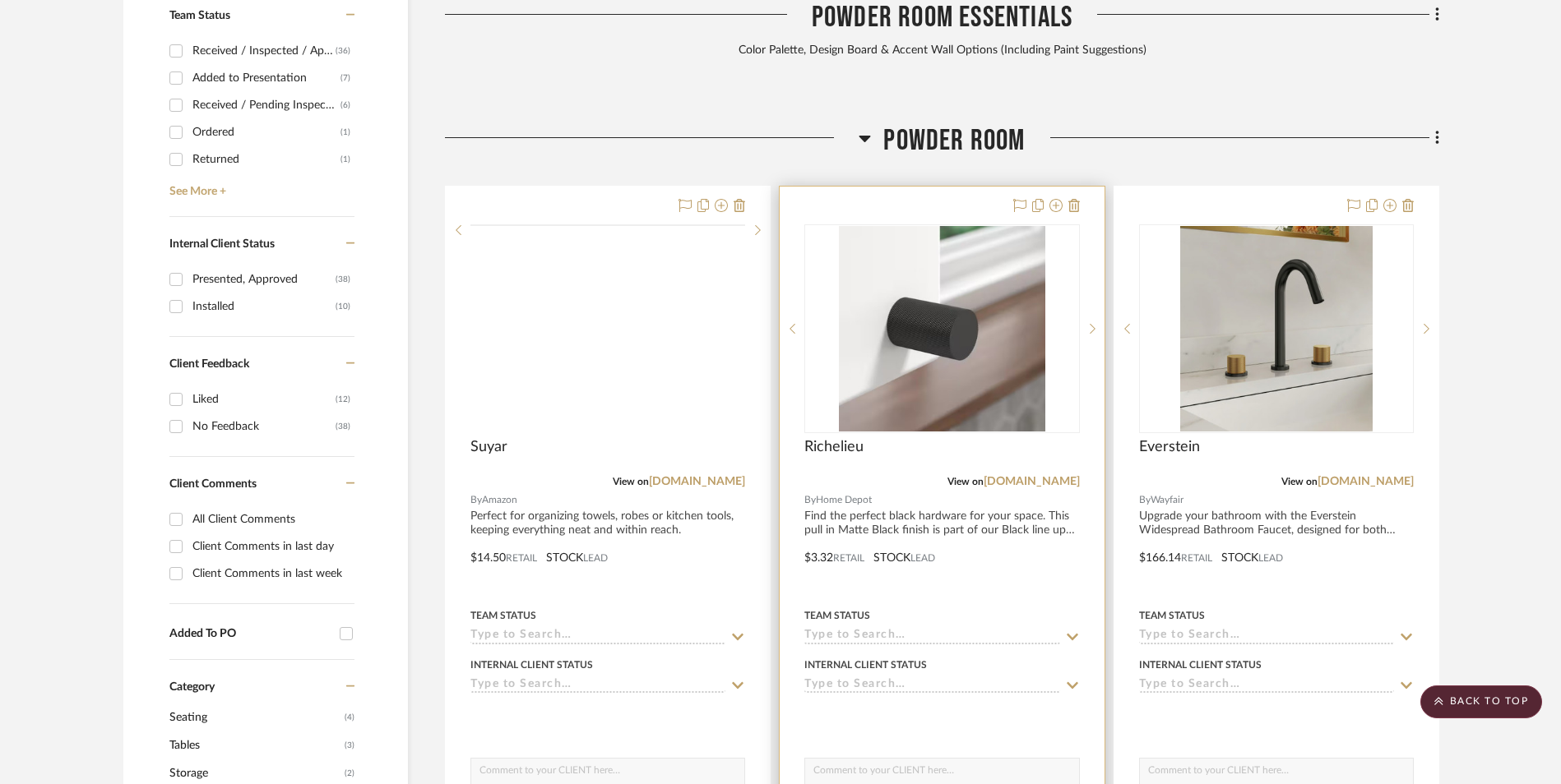
scroll to position [861, 0]
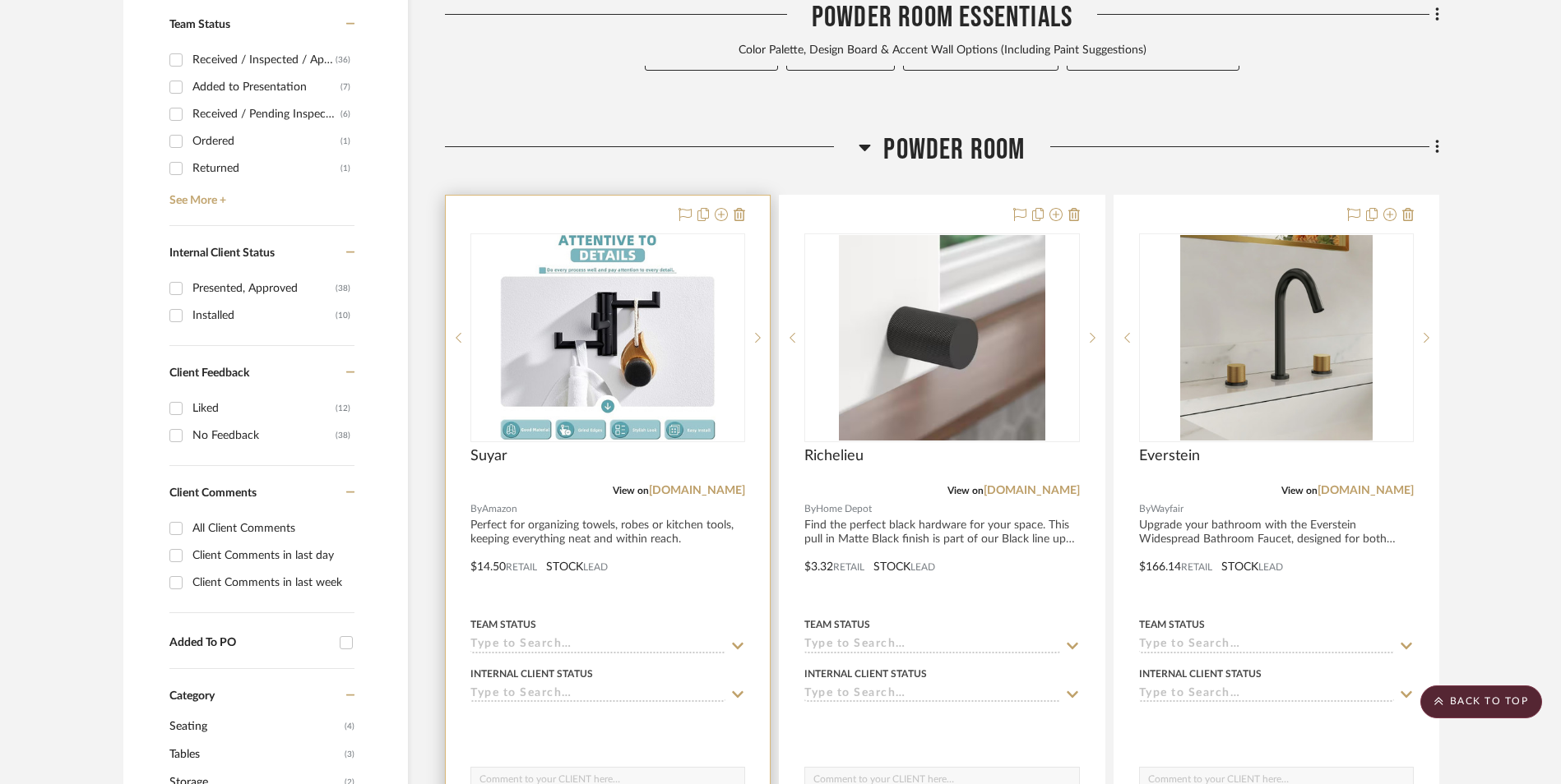
click at [598, 235] on img "0" at bounding box center [607, 338] width 213 height 206
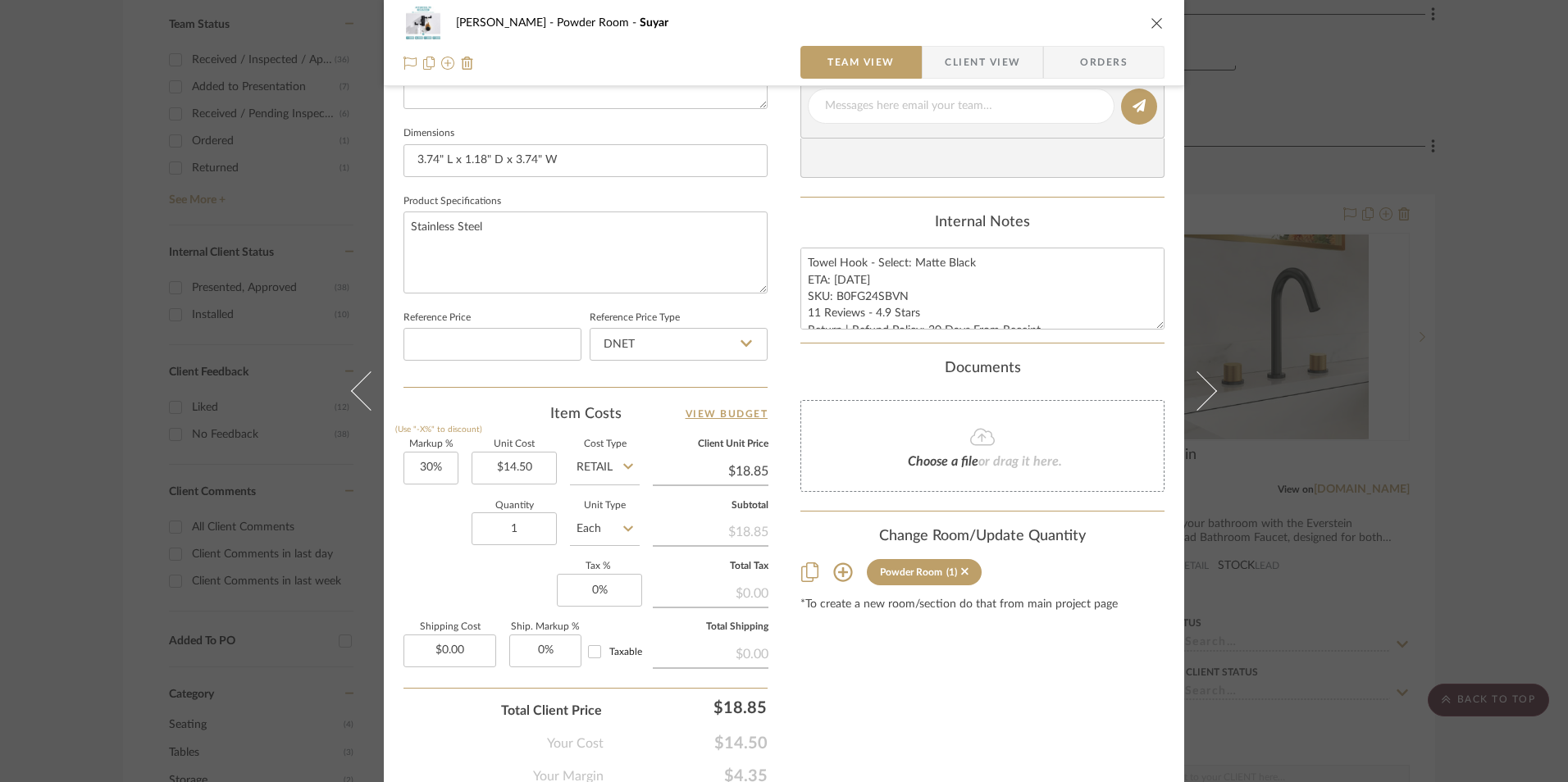
scroll to position [745, 0]
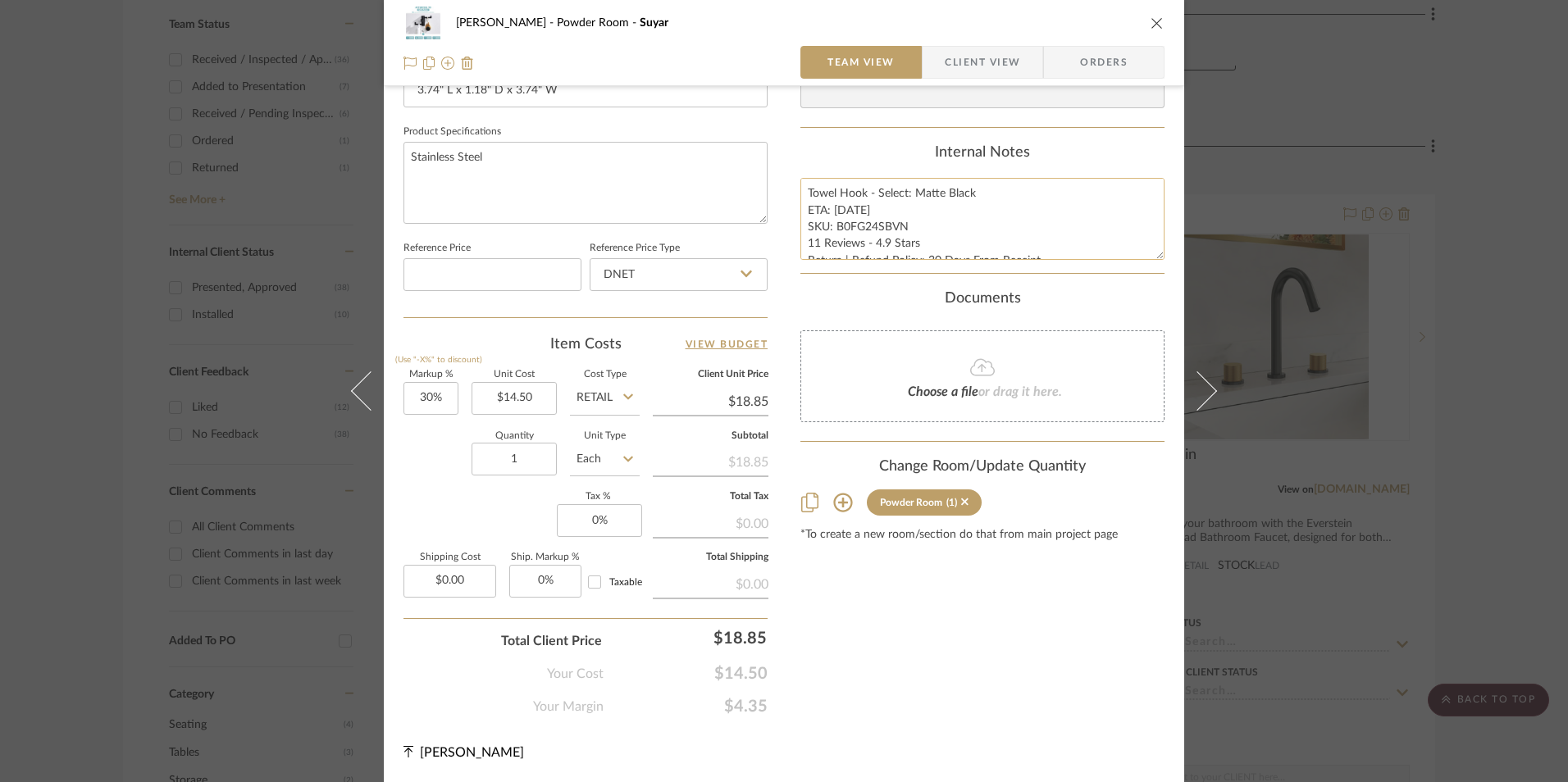
click at [892, 224] on textarea "Towel Hook - Select: Matte Black ETA: [DATE] SKU: B0FG24SBVN 11 Reviews - 4.9 S…" at bounding box center [982, 218] width 364 height 81
drag, startPoint x: 899, startPoint y: 226, endPoint x: 832, endPoint y: 226, distance: 67.0
click at [832, 226] on textarea "Towel Hook - Select: Matte Black ETA: [DATE] SKU: B0FG24SBVN 11 Reviews - 4.9 S…" at bounding box center [982, 218] width 364 height 81
click at [622, 289] on input "DNET" at bounding box center [679, 275] width 178 height 33
click at [629, 352] on span "Retail" at bounding box center [615, 357] width 28 height 12
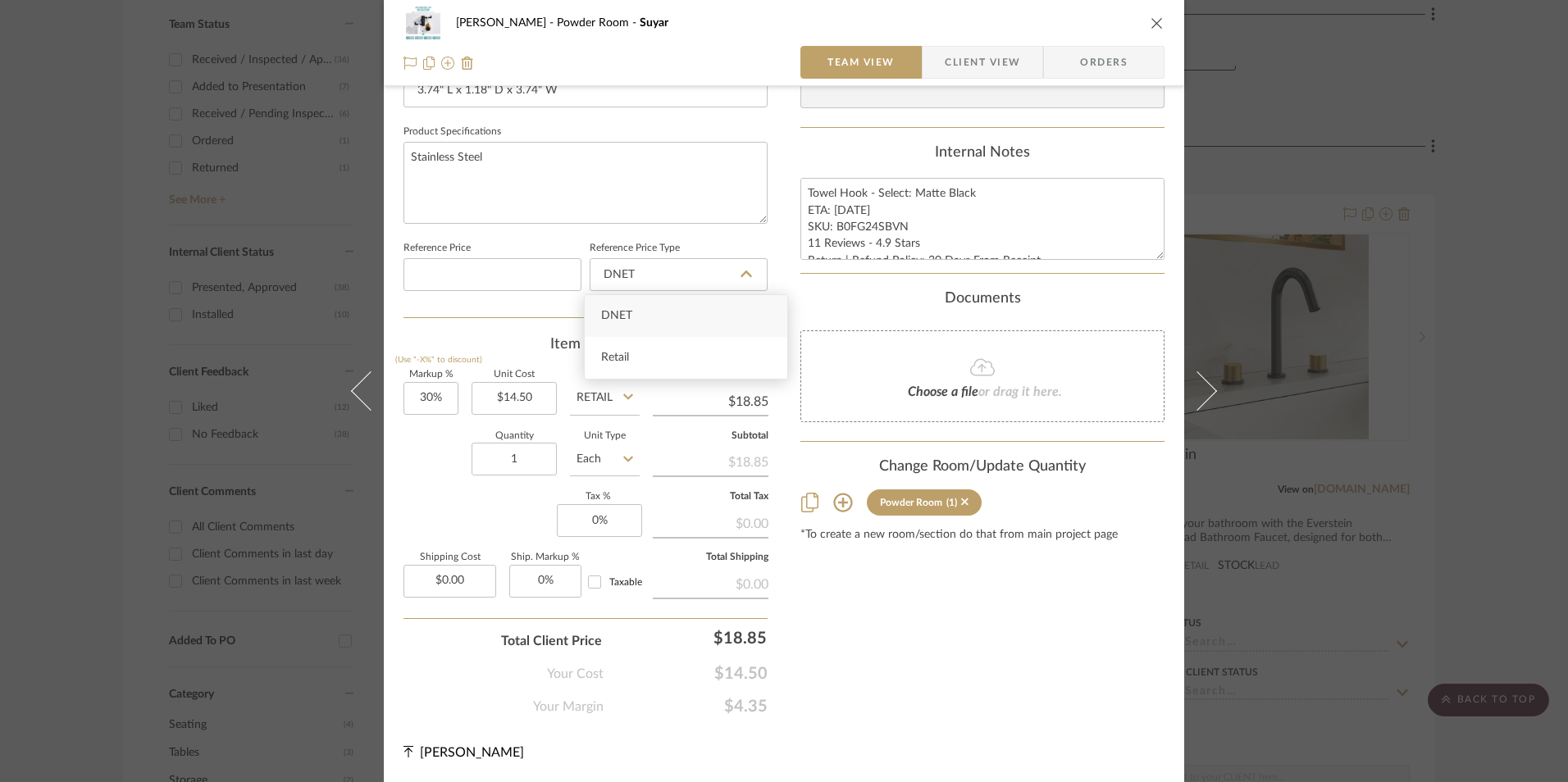
type input "Retail"
type input "30"
click at [437, 407] on input "30" at bounding box center [431, 398] width 55 height 33
click at [463, 522] on div "Markup % (Use "-X%" to discount) Unit Cost $14.50 Cost Type Retail Client Unit …" at bounding box center [585, 490] width 364 height 239
type input "0%"
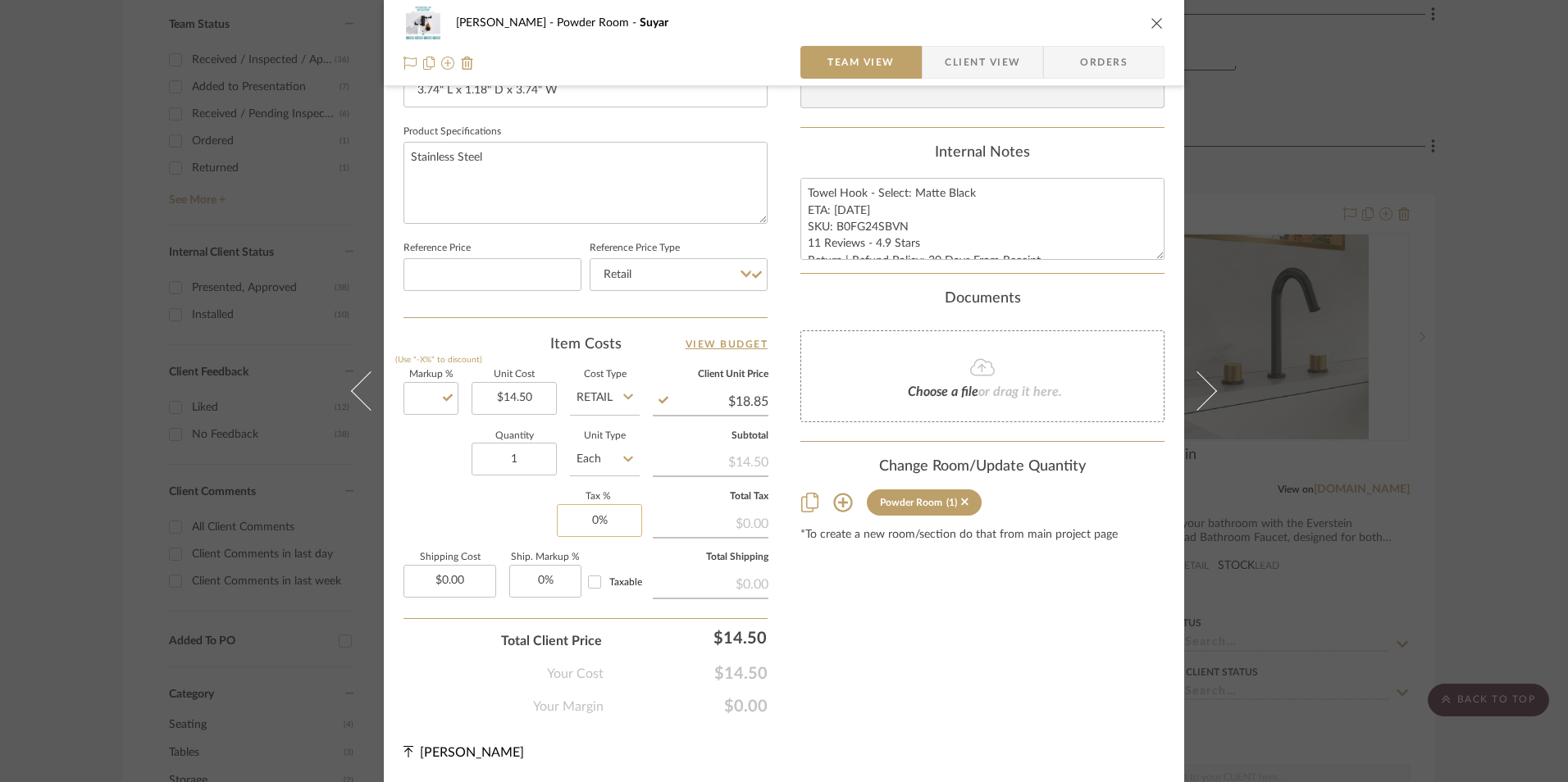
type input "$14.50"
click at [623, 519] on input "0" at bounding box center [598, 520] width 85 height 33
type input "8.25%"
click at [995, 639] on div "Content here copies to Client View - confirm visibility there. Show in Client D…" at bounding box center [982, 42] width 364 height 1349
click at [1101, 62] on span "Orders" at bounding box center [1104, 62] width 84 height 33
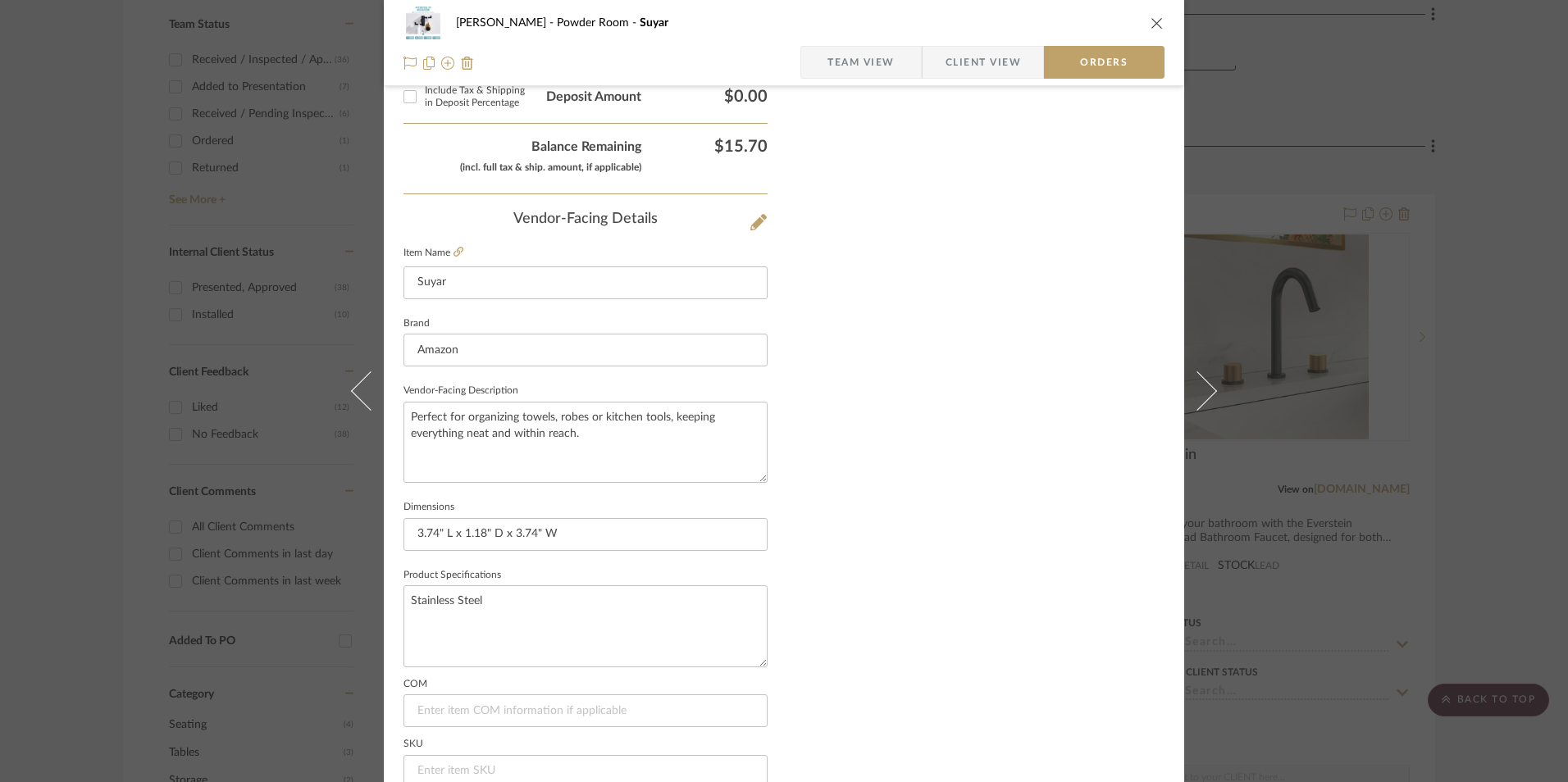
scroll to position [962, 0]
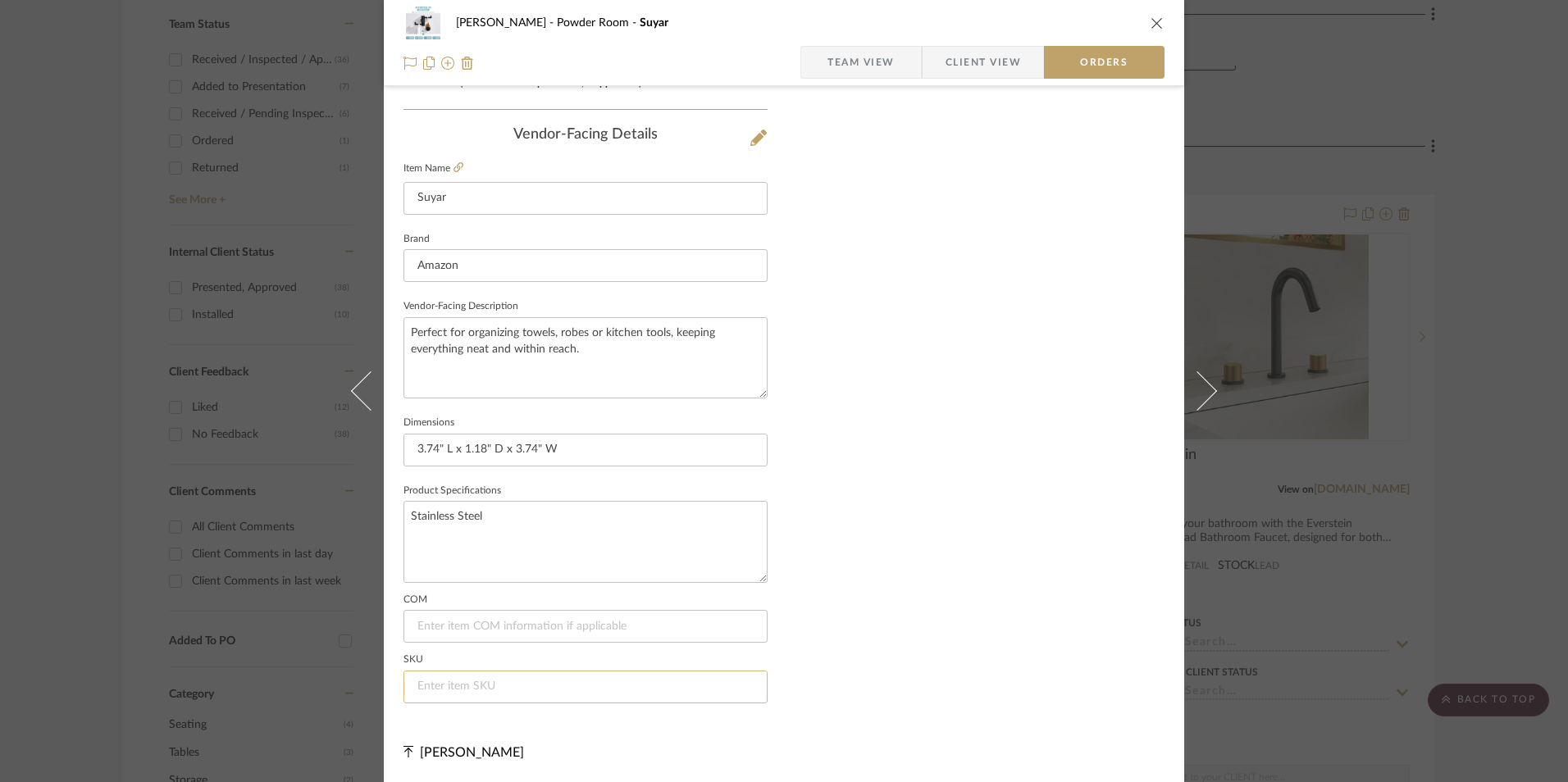
click at [625, 695] on input at bounding box center [585, 687] width 364 height 33
paste input "B0FG24SBVN"
type input "B0FG24SBVN"
click at [873, 62] on span "Team View" at bounding box center [860, 62] width 67 height 33
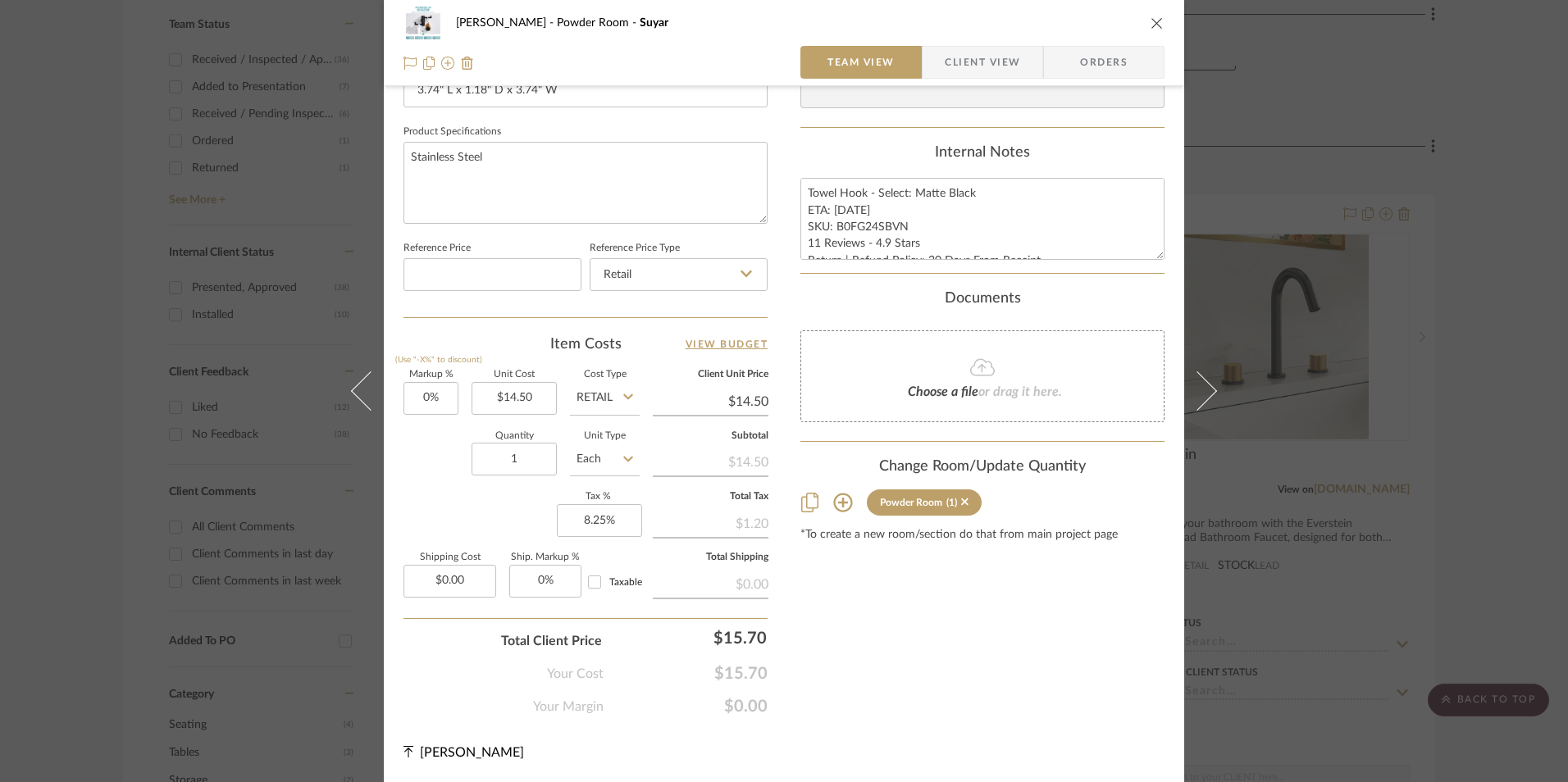
scroll to position [745, 0]
click at [1154, 22] on icon "close" at bounding box center [1156, 22] width 13 height 13
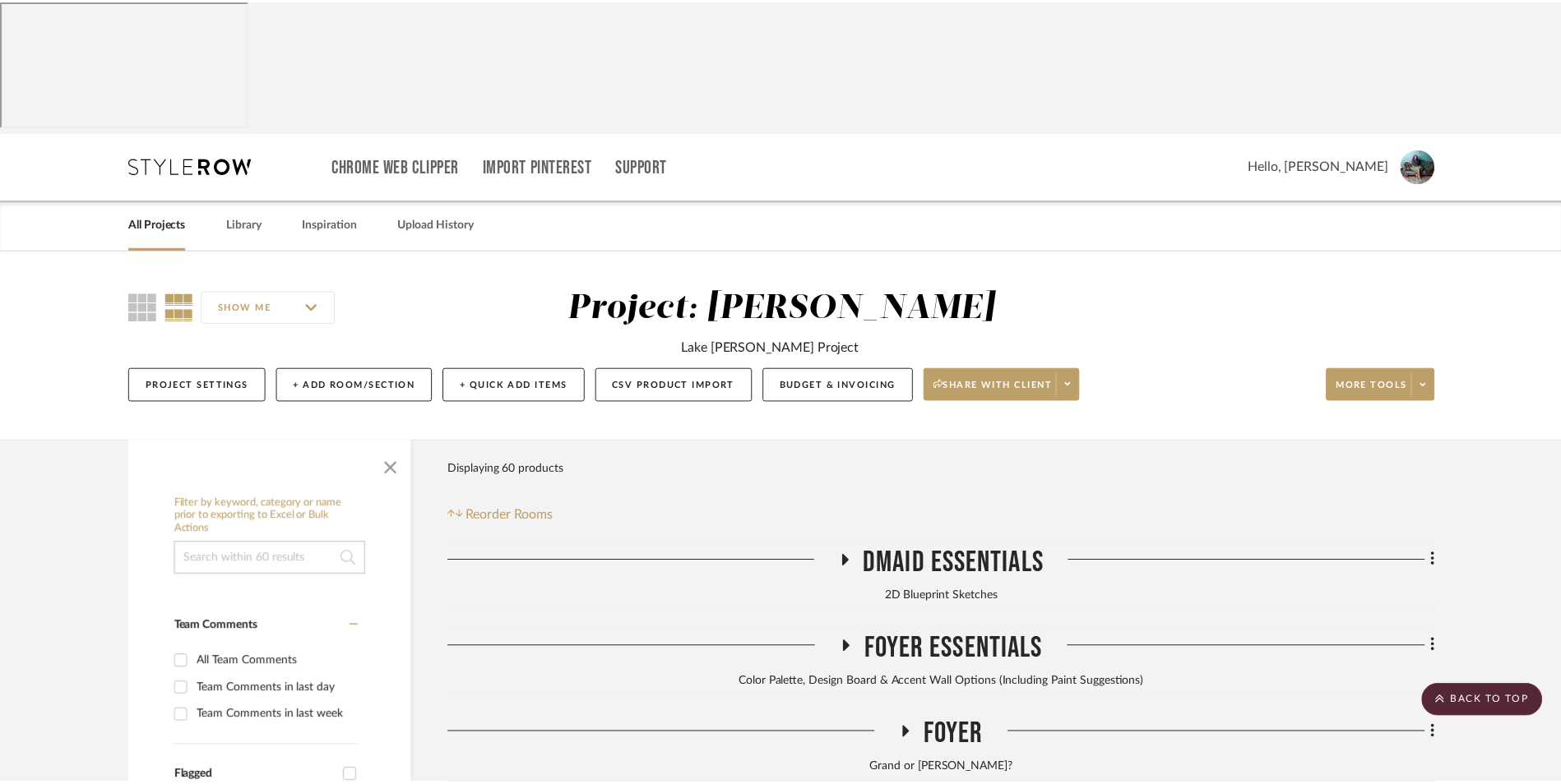
scroll to position [861, 0]
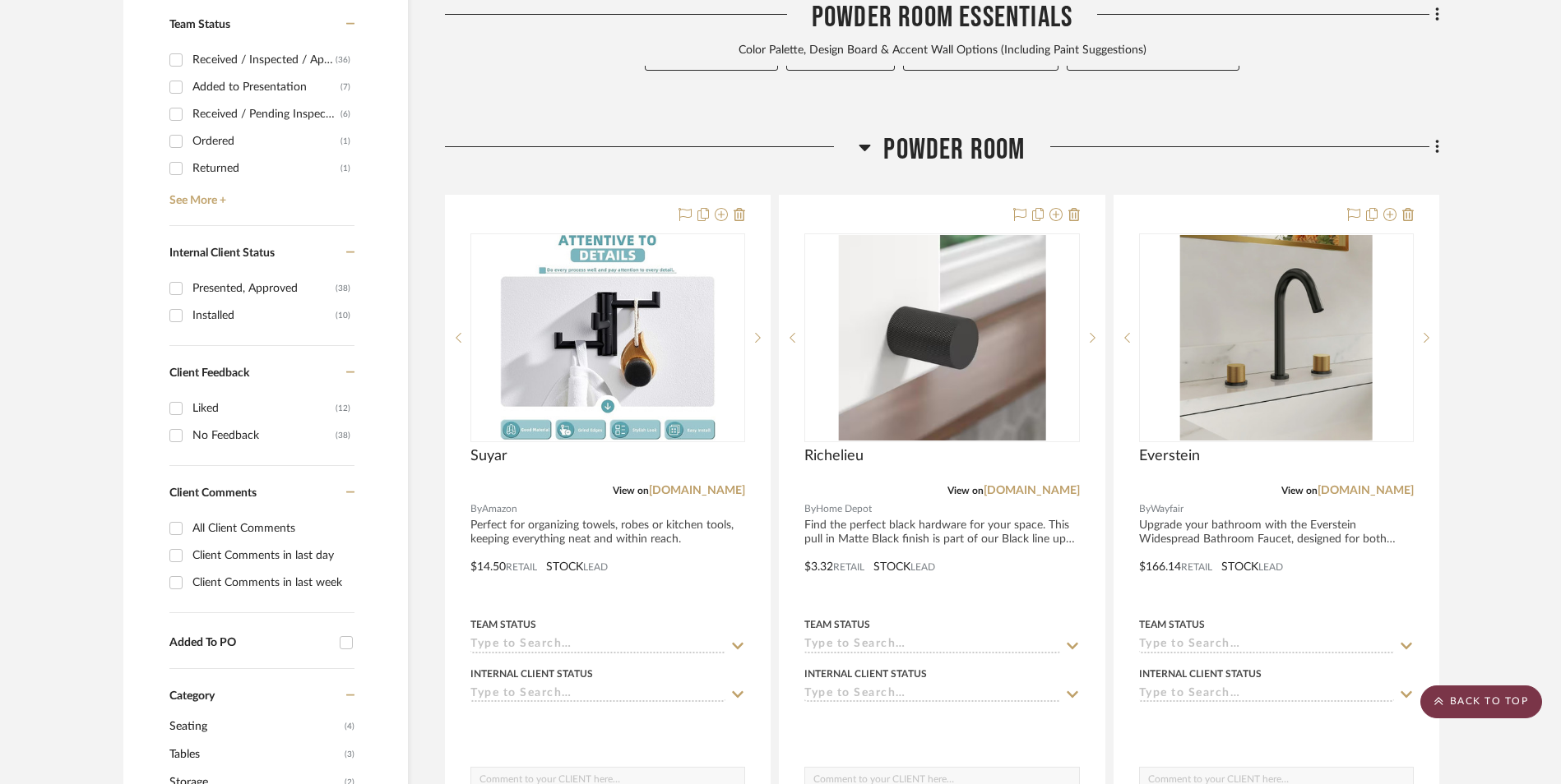
click at [1510, 703] on scroll-to-top-button "BACK TO TOP" at bounding box center [1481, 702] width 121 height 33
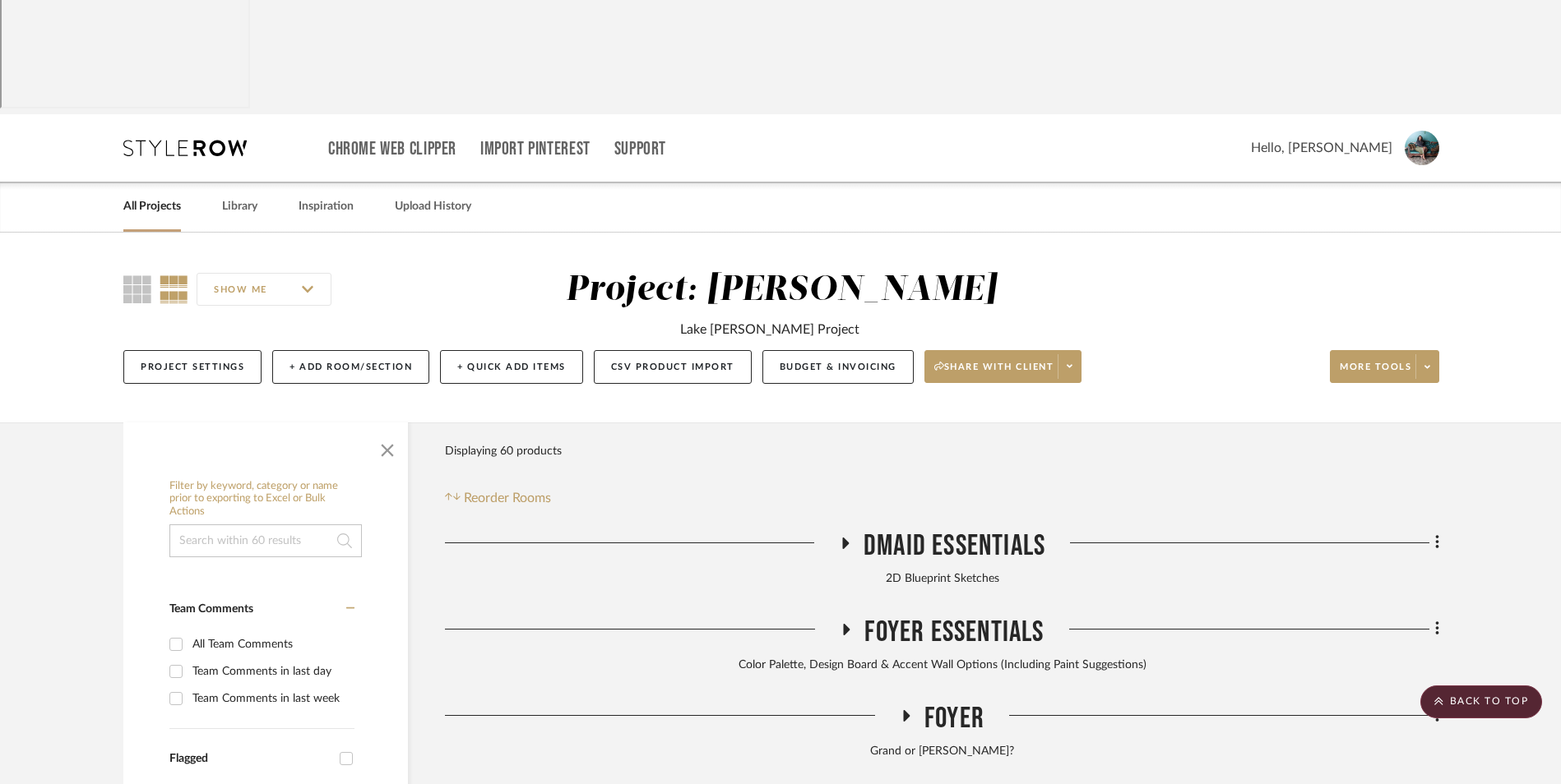
scroll to position [0, 0]
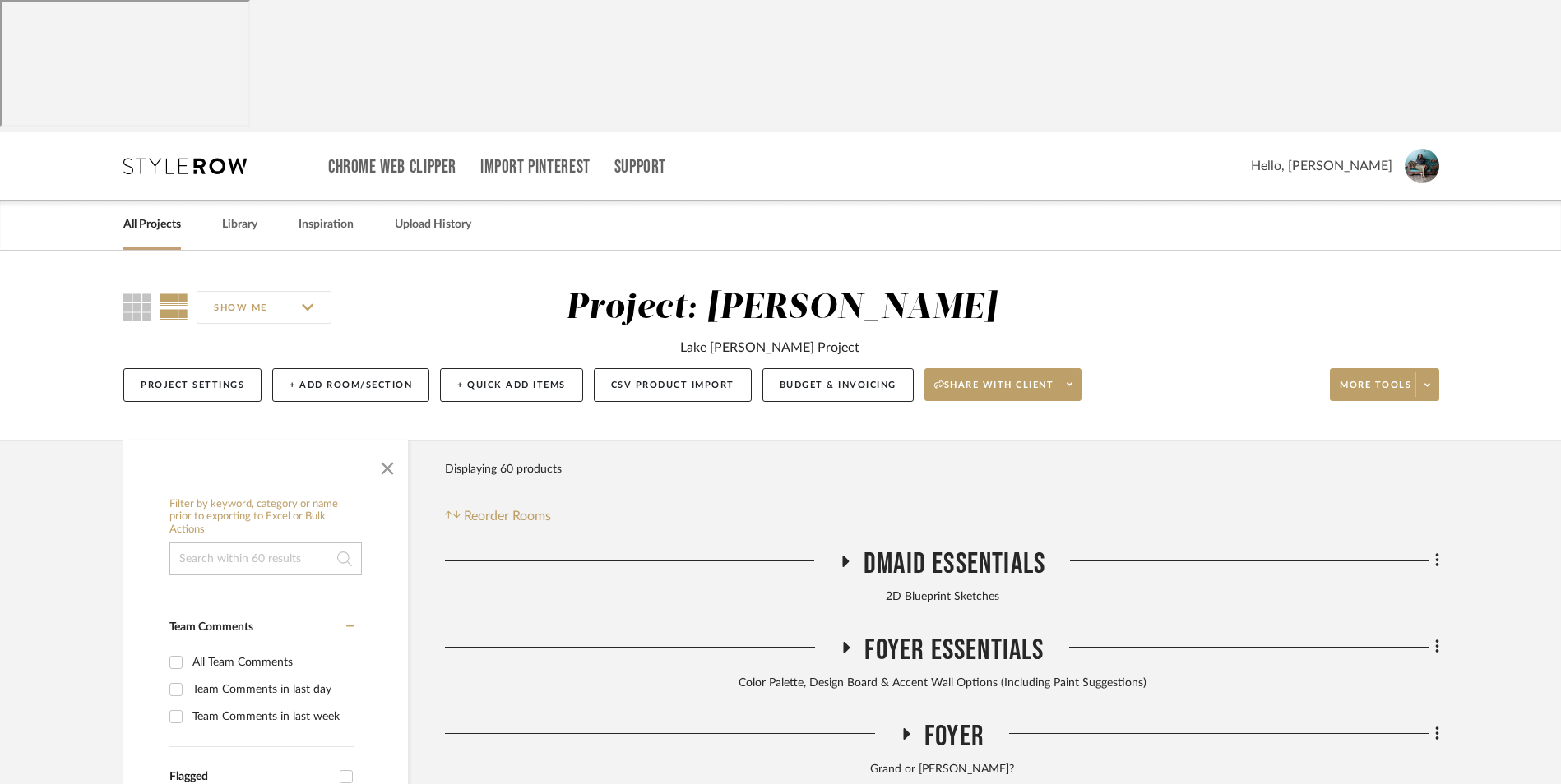
click at [135, 213] on link "All Projects" at bounding box center [152, 224] width 58 height 23
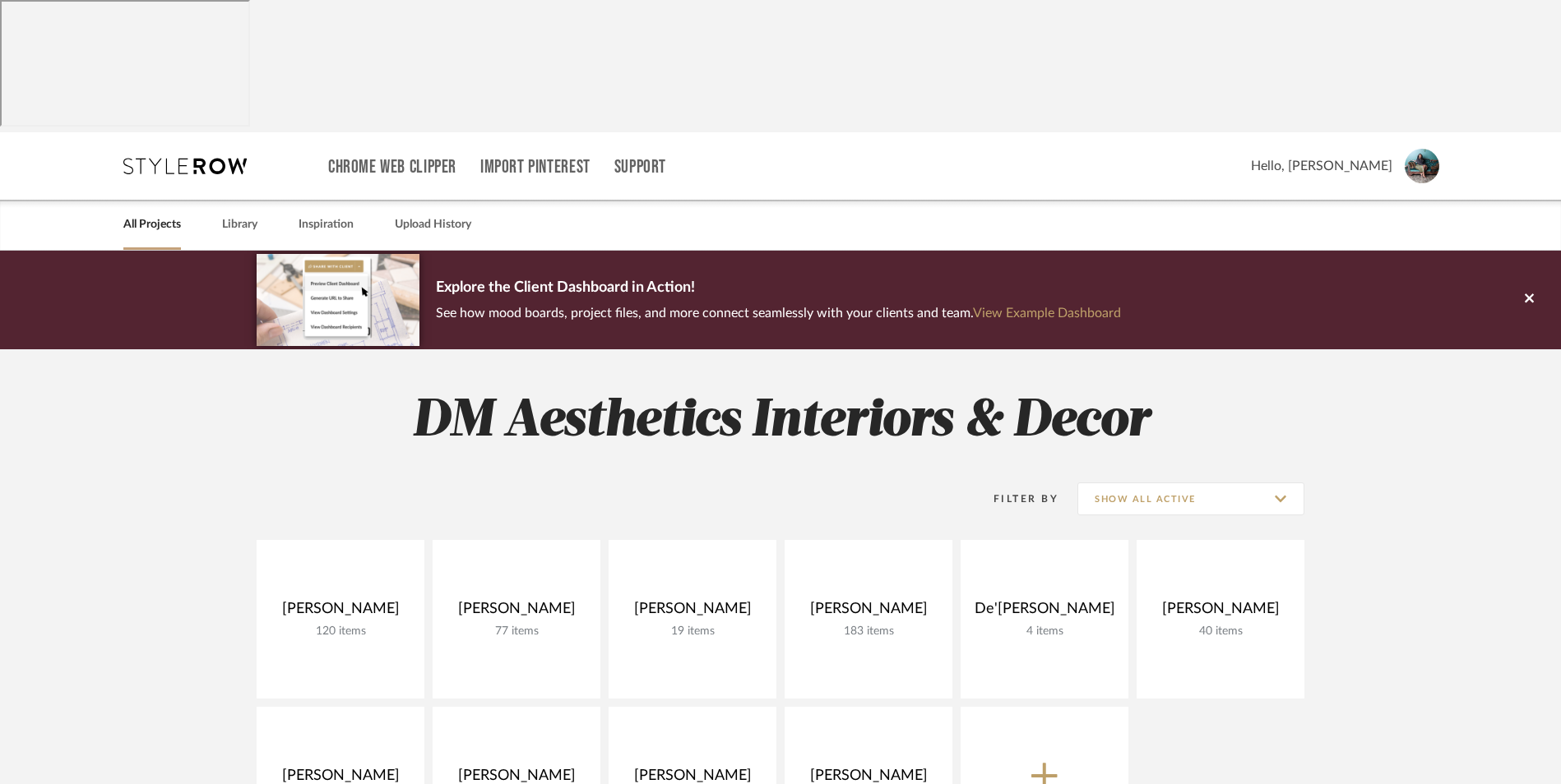
click at [317, 213] on link "Inspiration" at bounding box center [326, 224] width 55 height 23
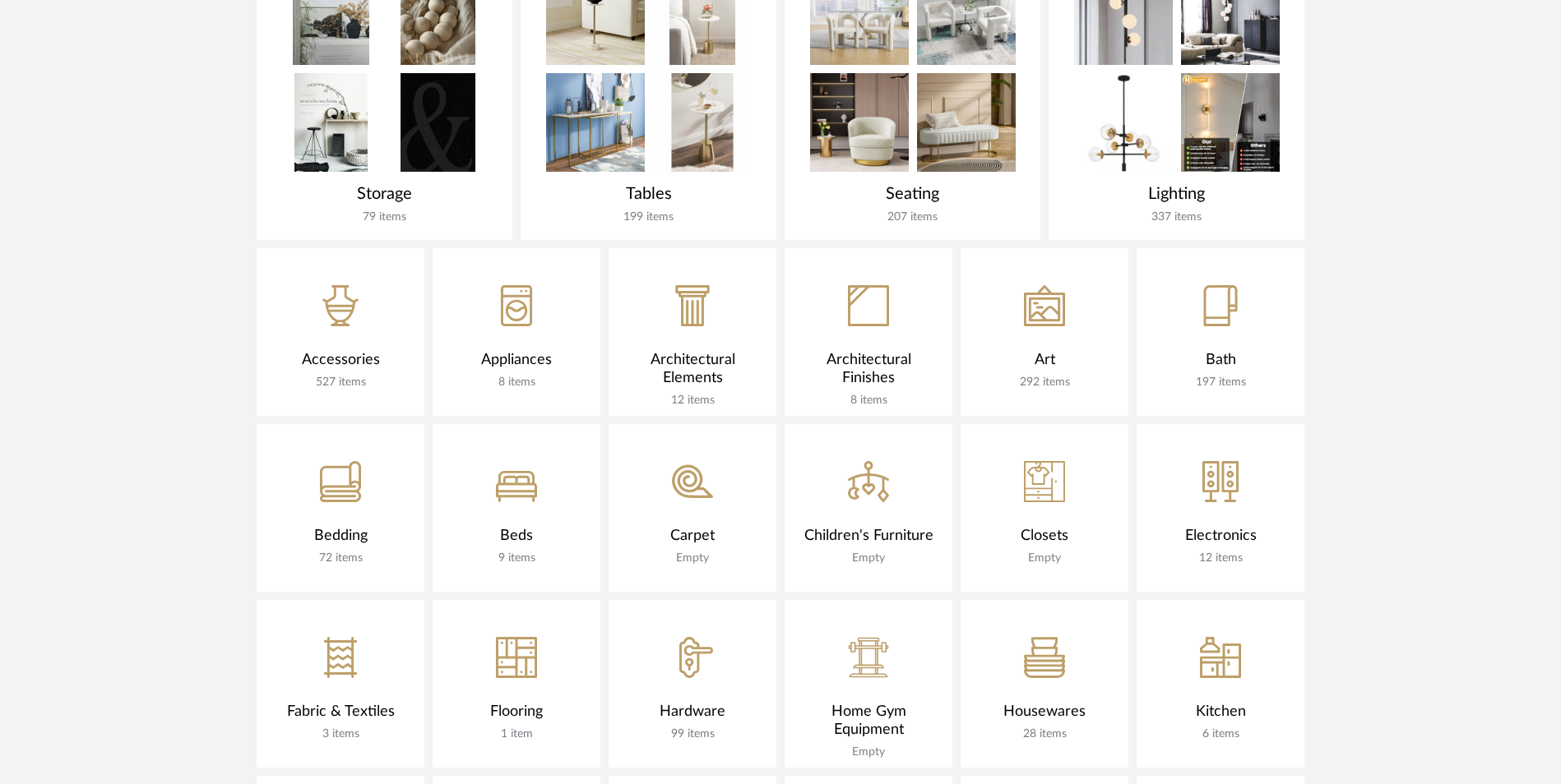
scroll to position [987, 0]
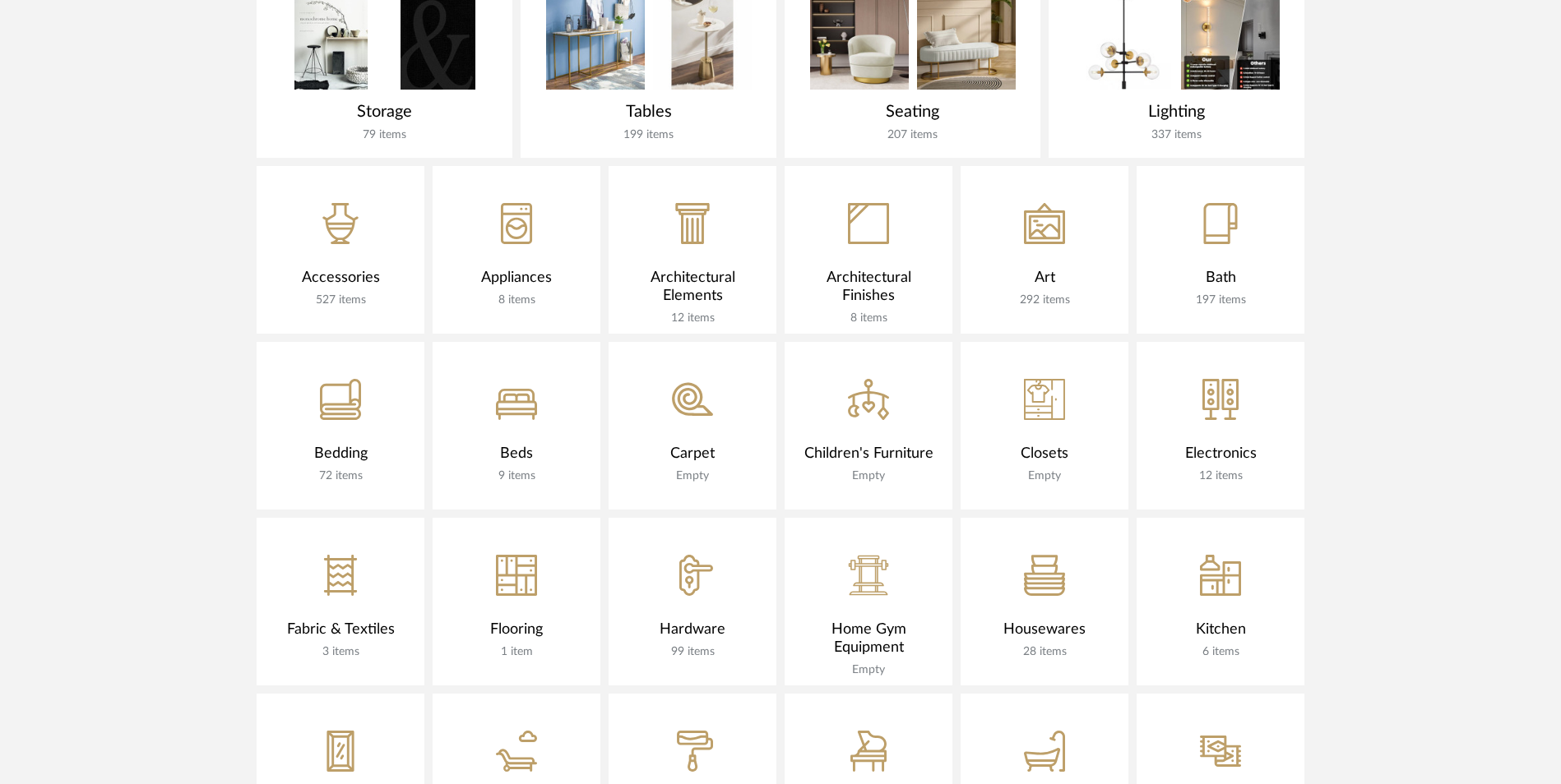
drag, startPoint x: 1043, startPoint y: 103, endPoint x: 1079, endPoint y: 115, distance: 37.9
click at [1043, 215] on icon at bounding box center [1045, 227] width 31 height 23
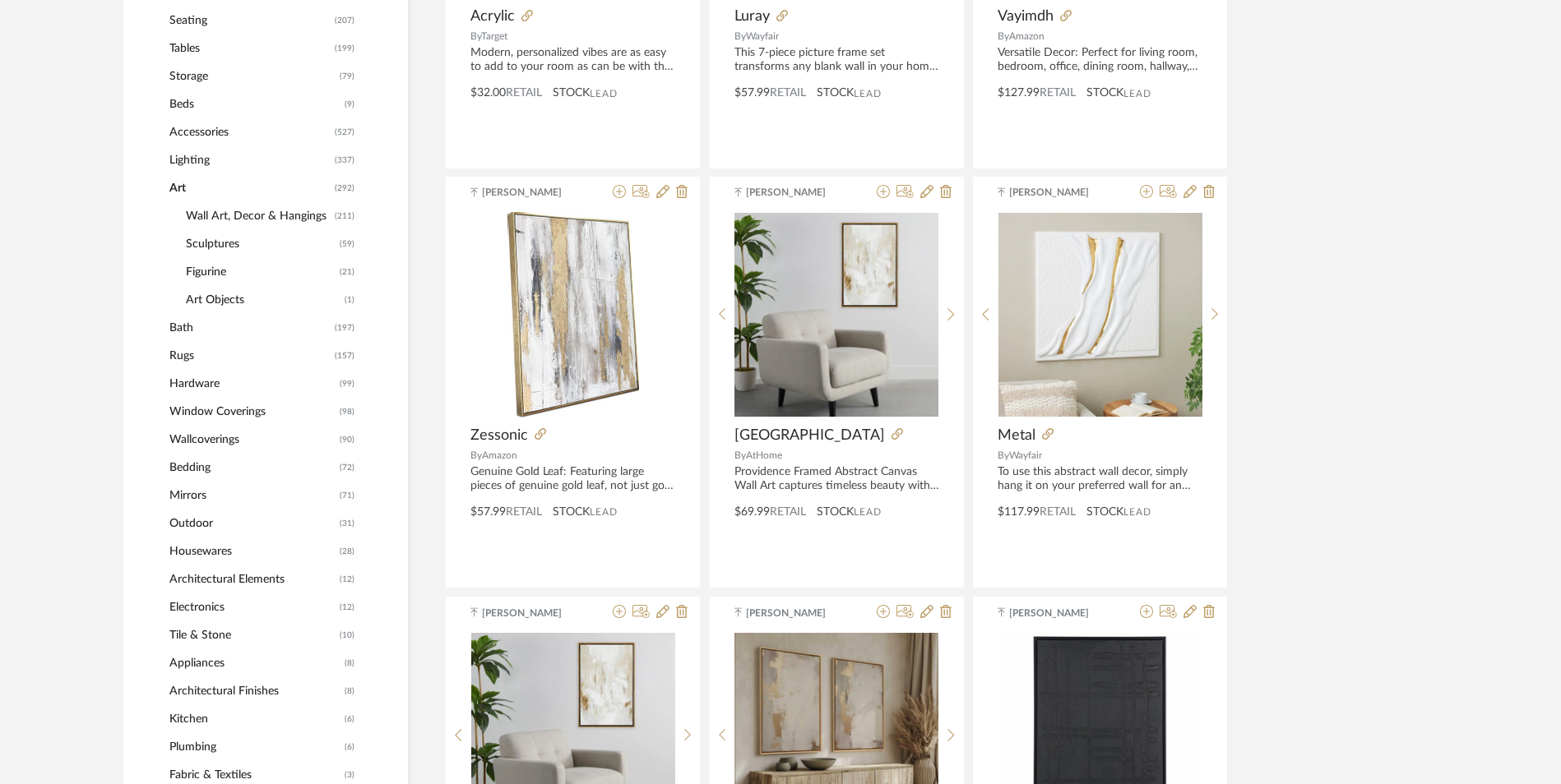
scroll to position [740, 0]
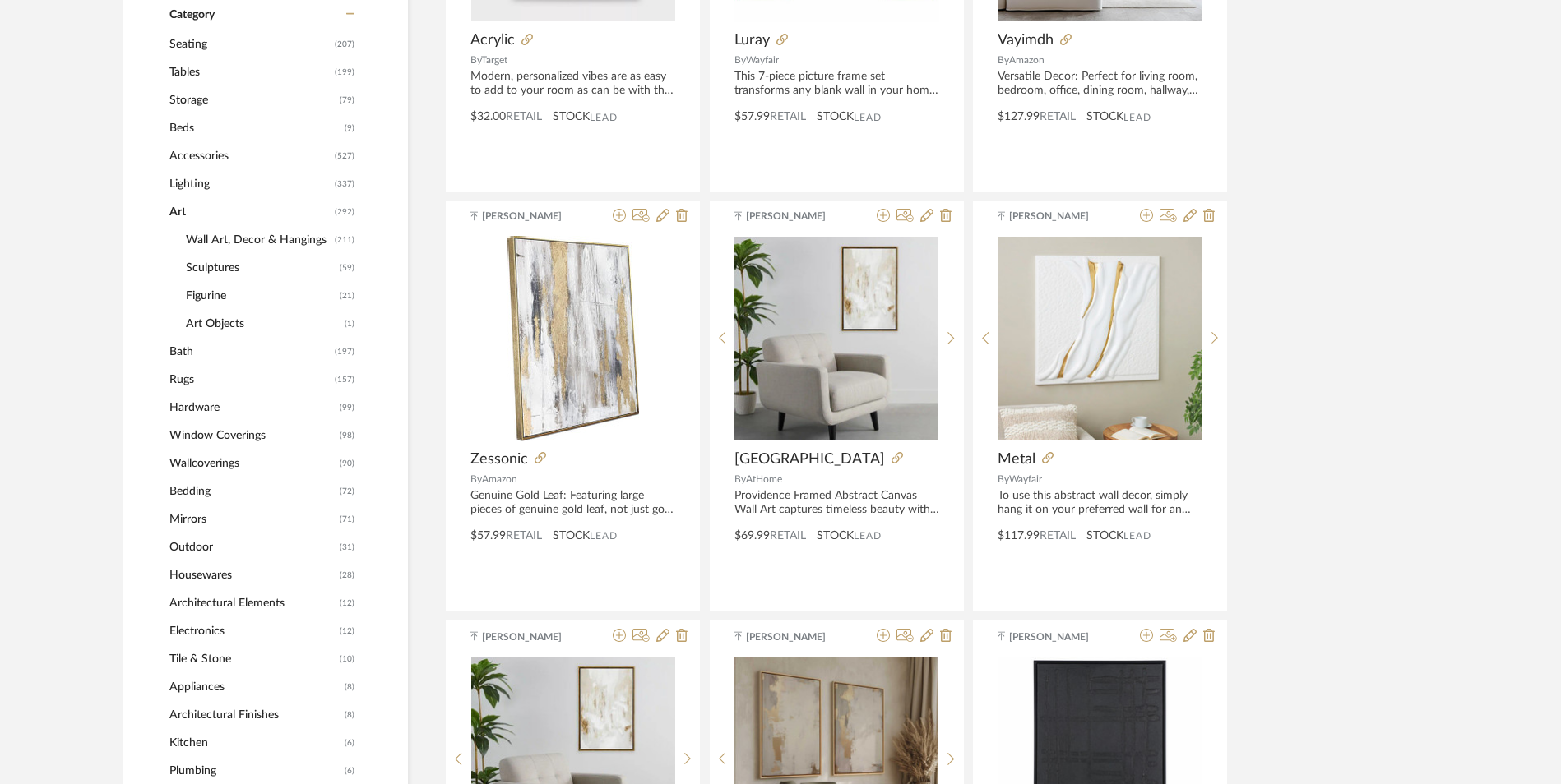
click at [280, 226] on span "Wall Art, Decor & Hangings" at bounding box center [259, 240] width 145 height 28
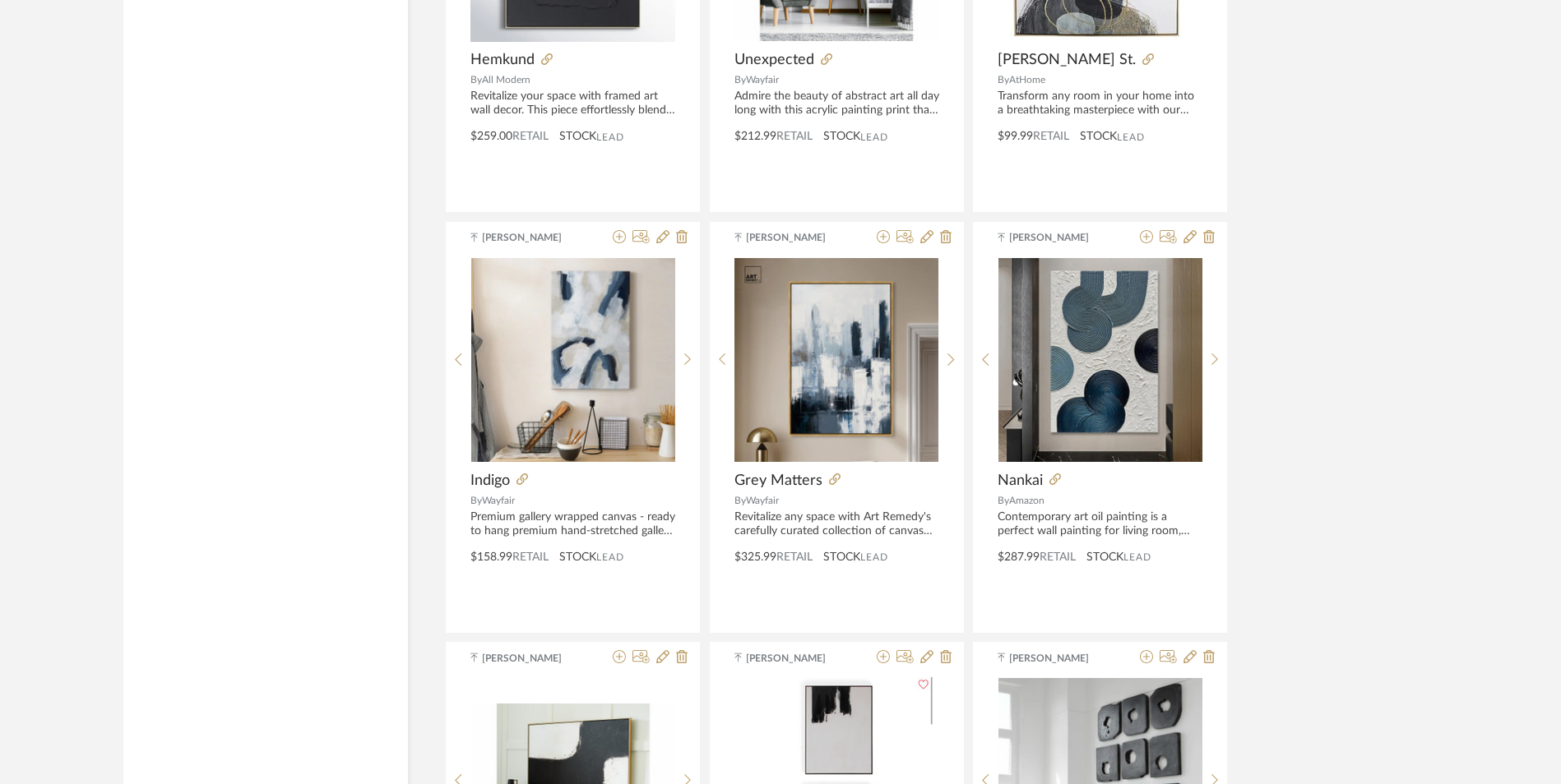
scroll to position [3534, 0]
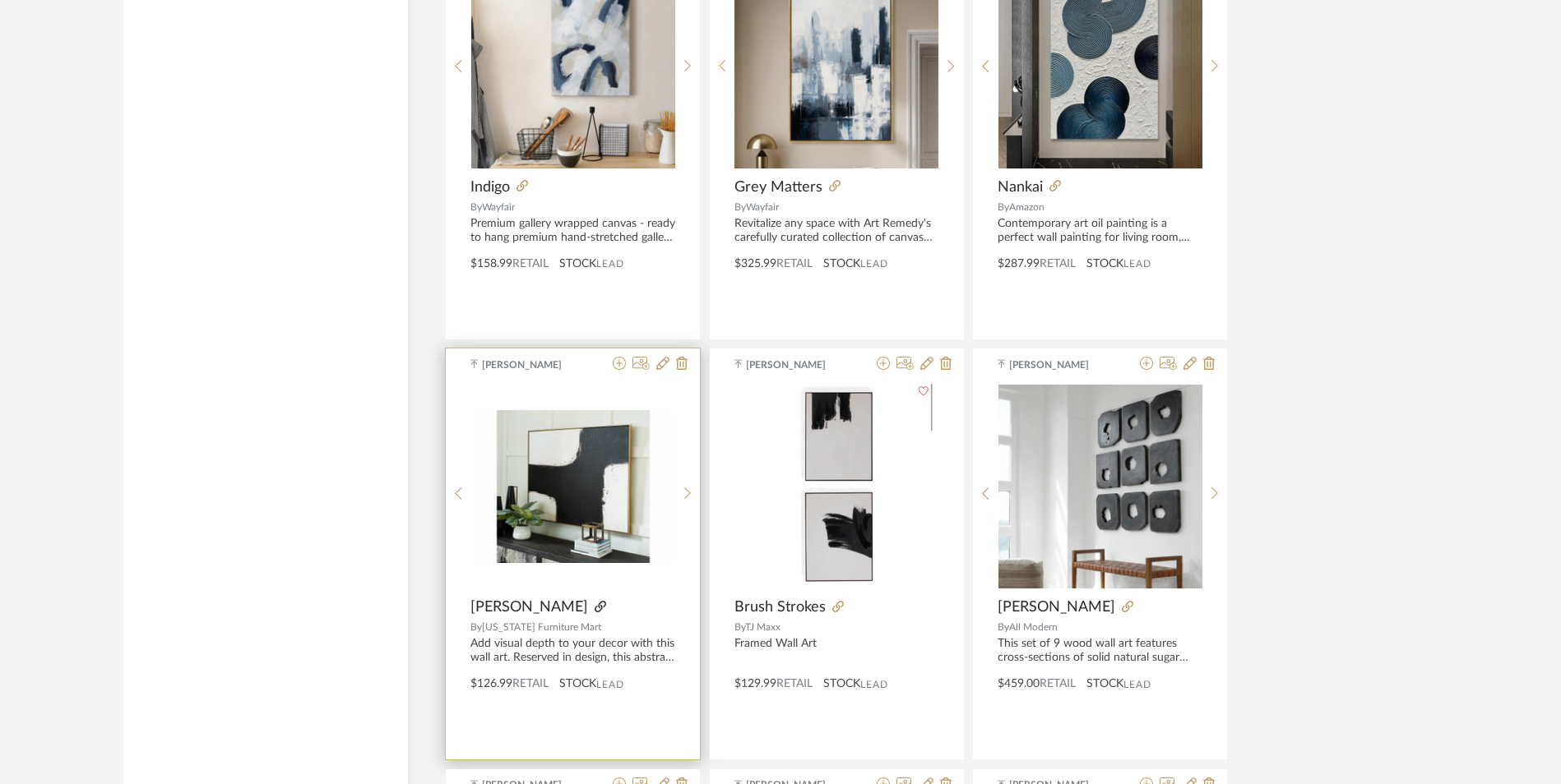
click at [594, 601] on icon at bounding box center [600, 607] width 12 height 12
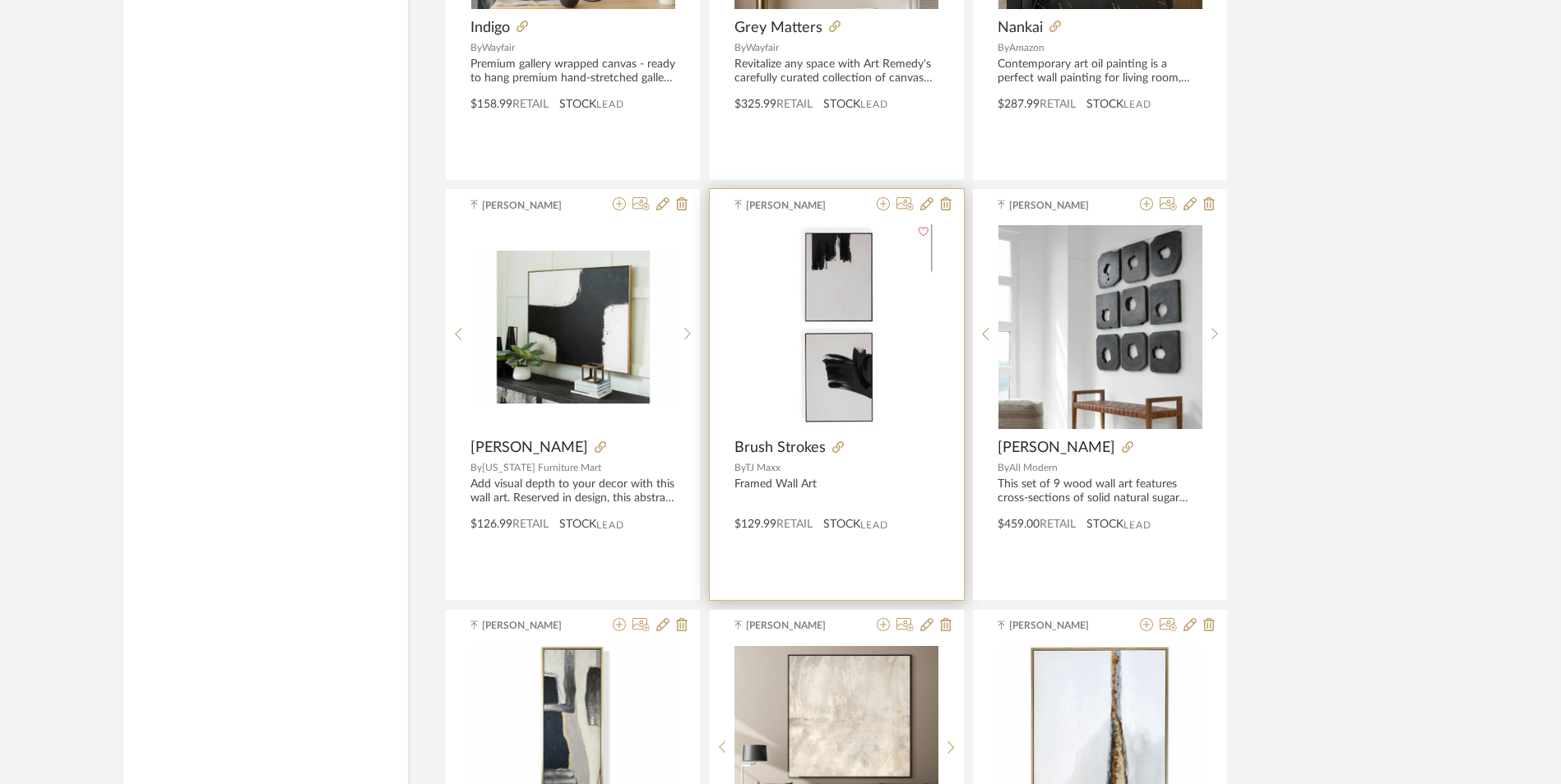
scroll to position [3699, 0]
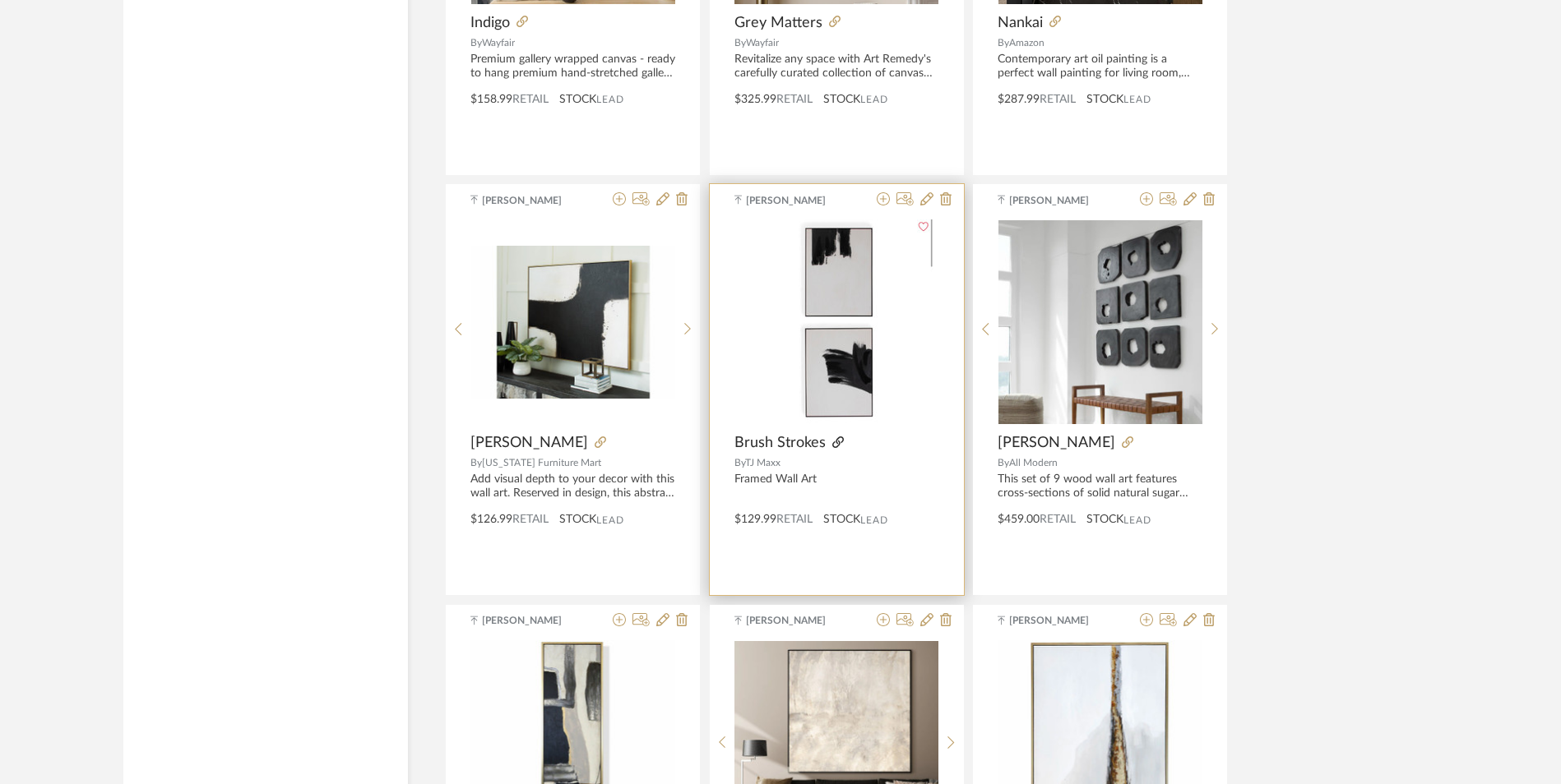
click at [832, 437] on icon at bounding box center [838, 442] width 12 height 12
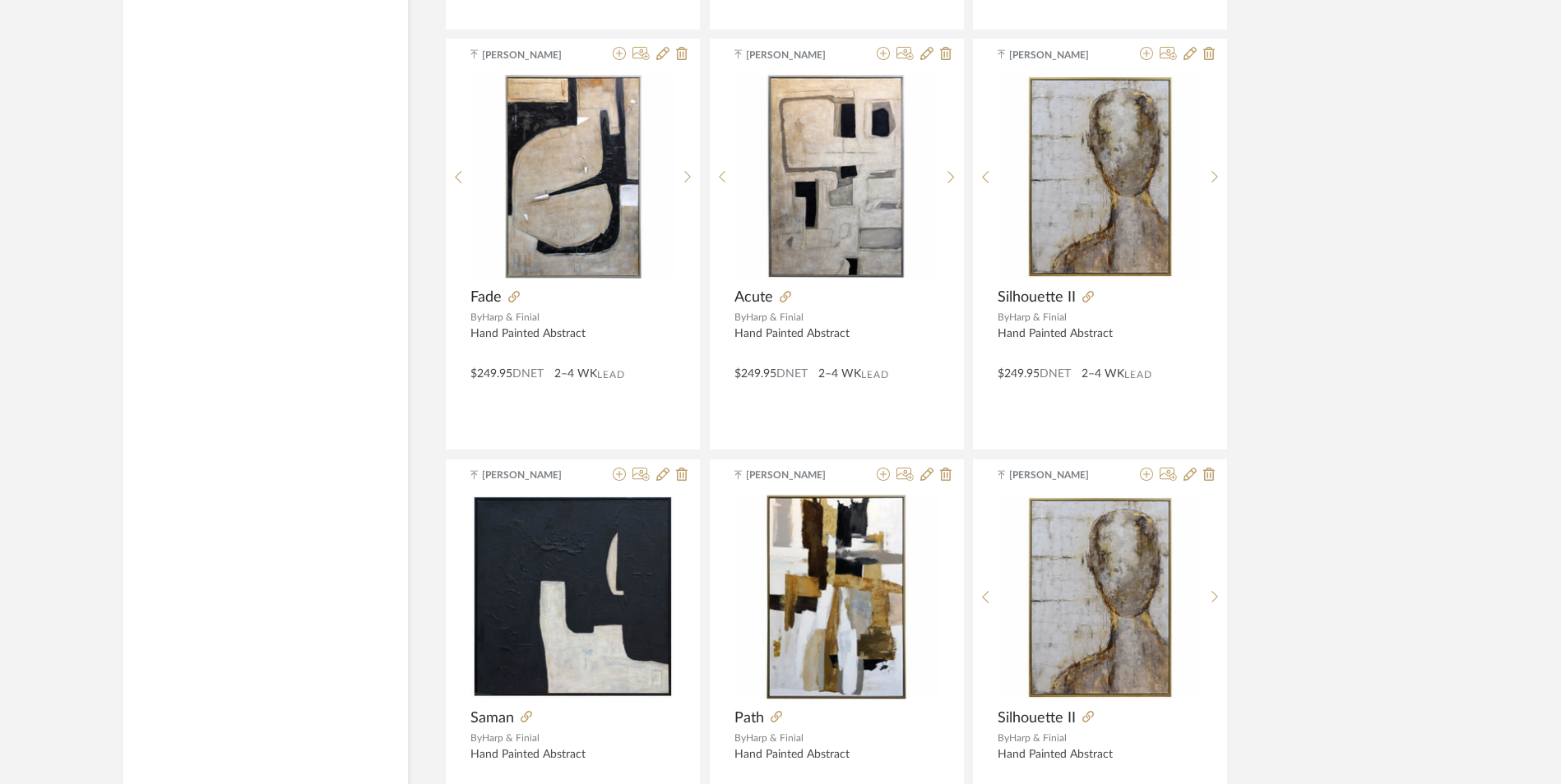
scroll to position [4815, 0]
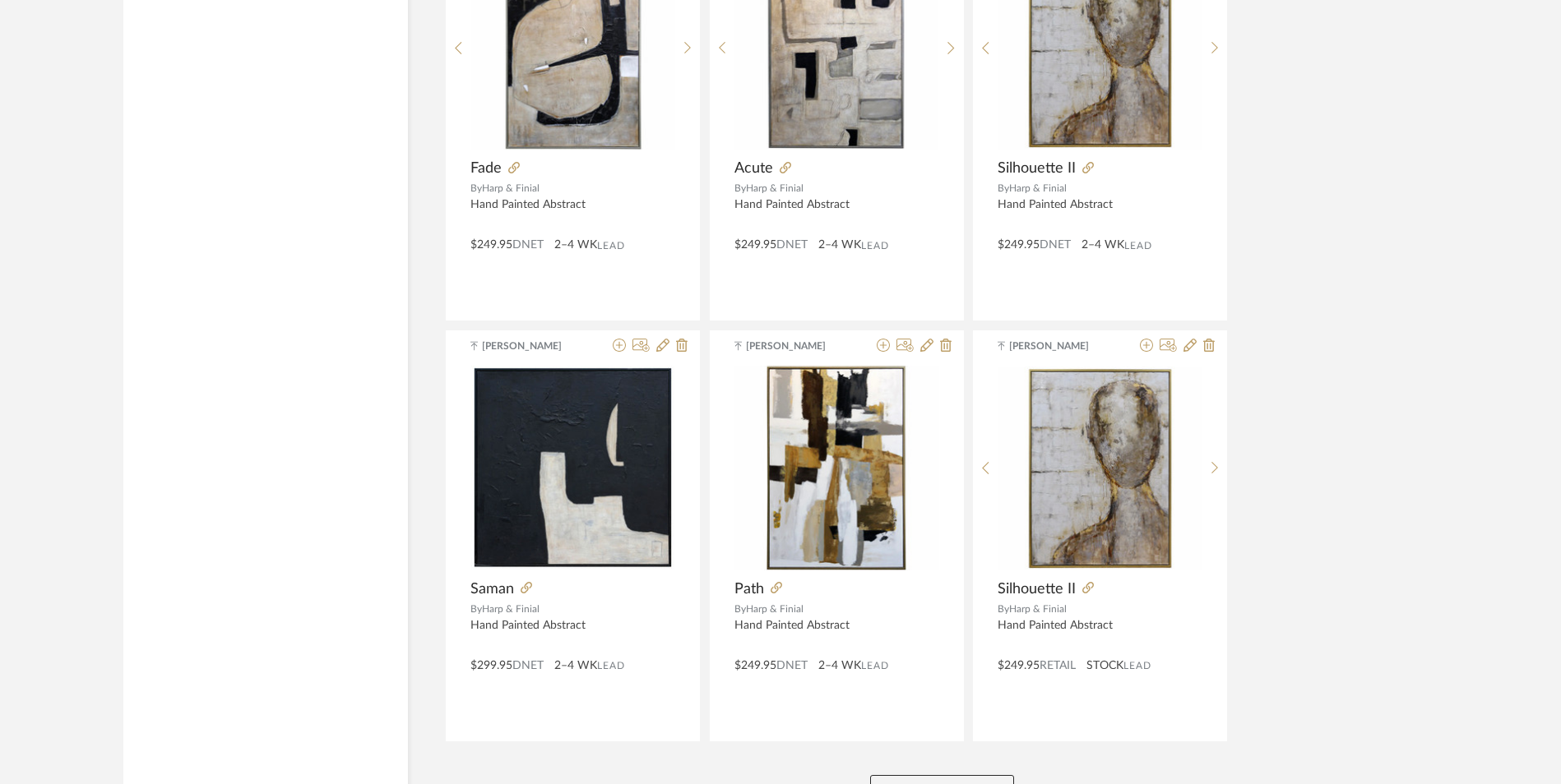
click at [977, 775] on button "View More" at bounding box center [941, 792] width 144 height 33
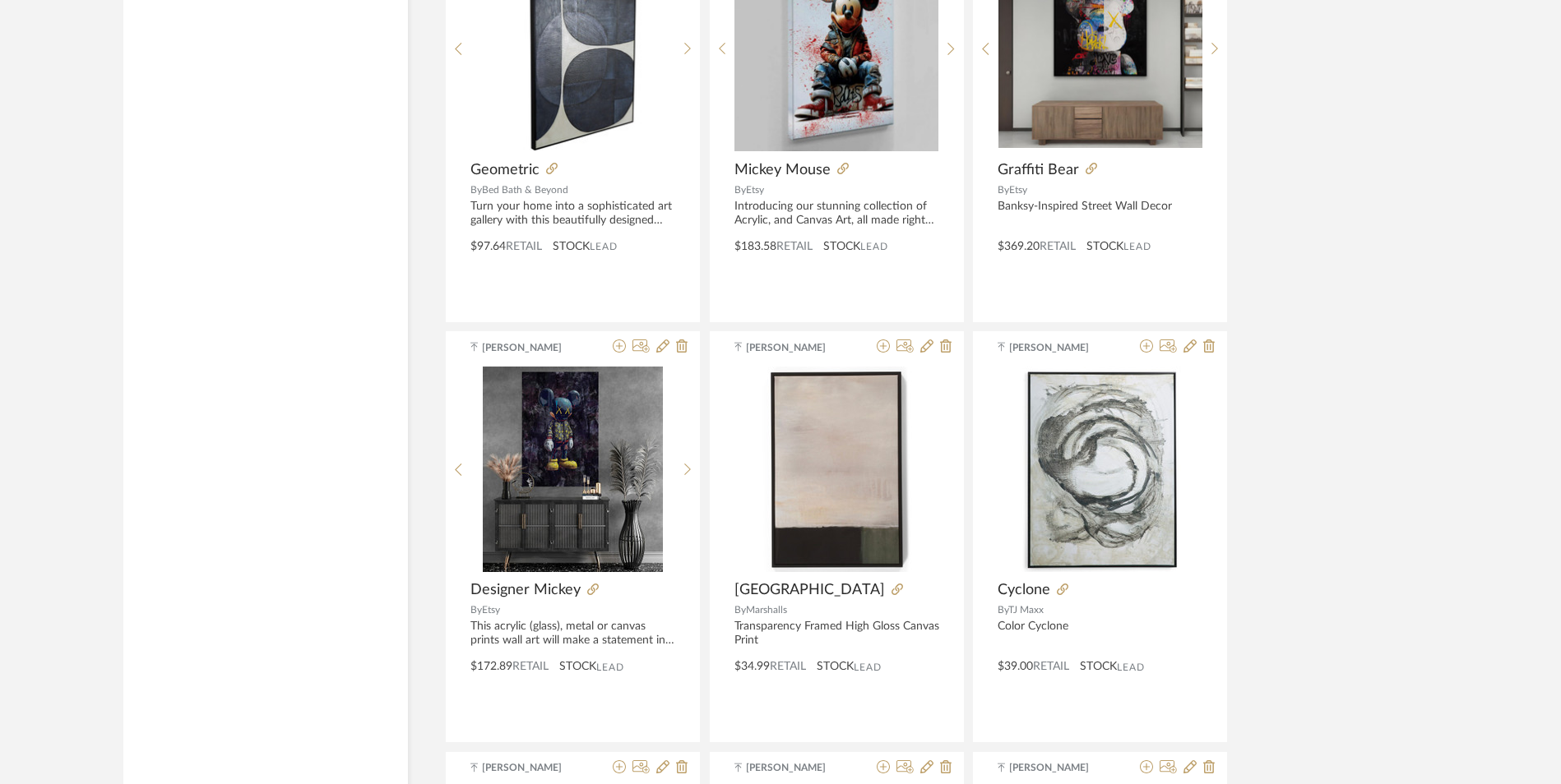
scroll to position [6129, 0]
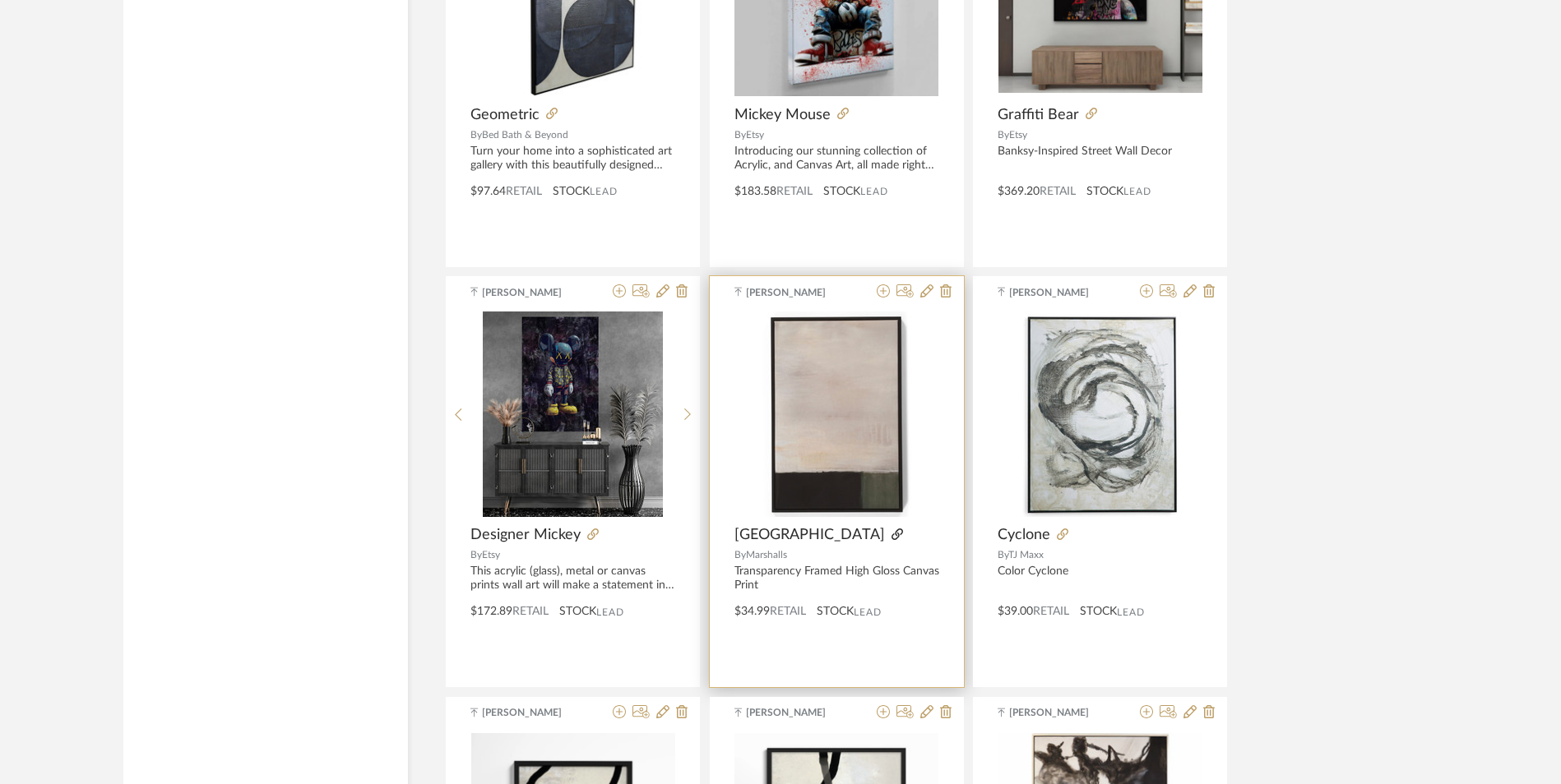
click at [891, 529] on icon at bounding box center [897, 534] width 12 height 12
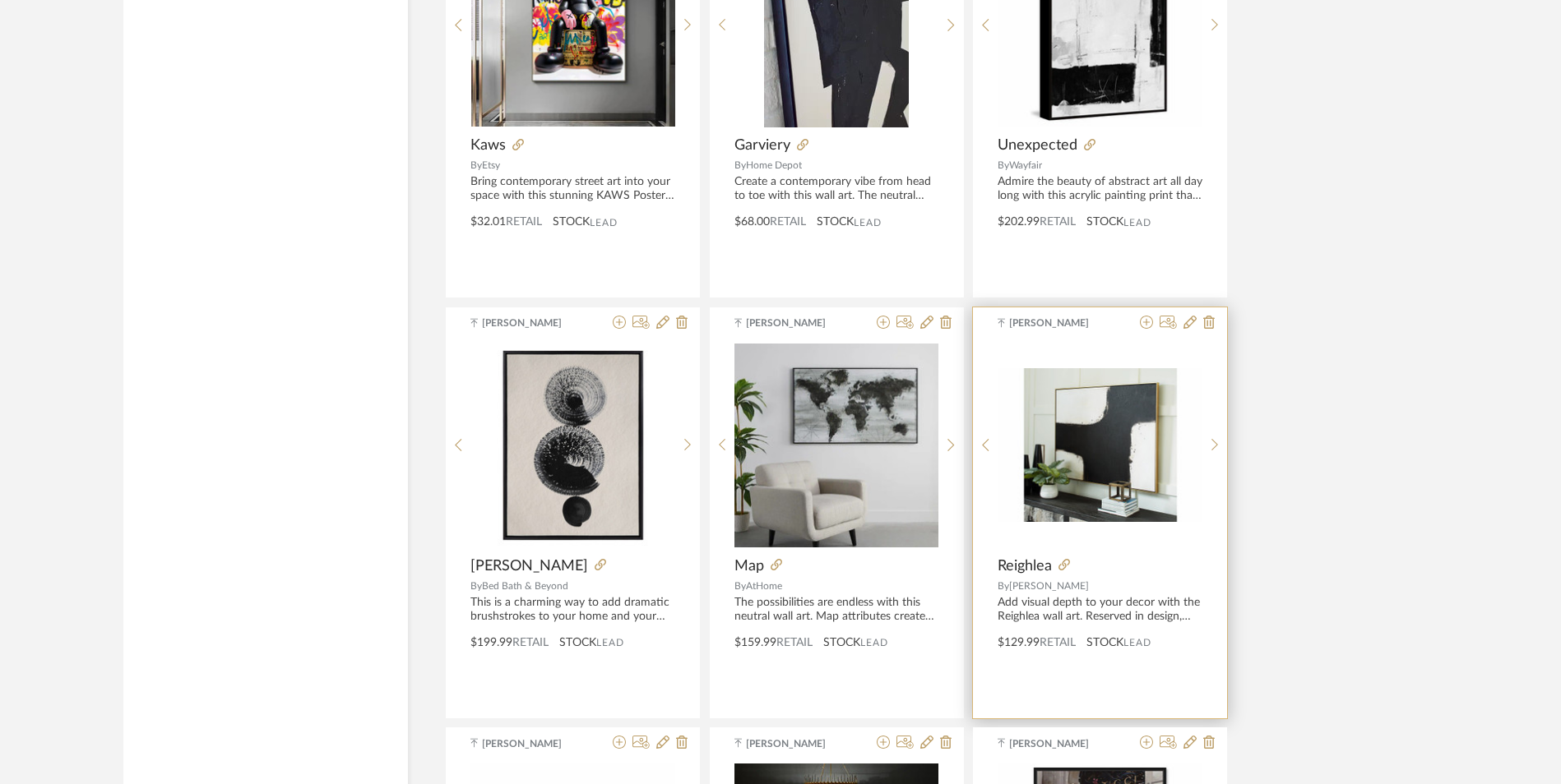
scroll to position [7362, 0]
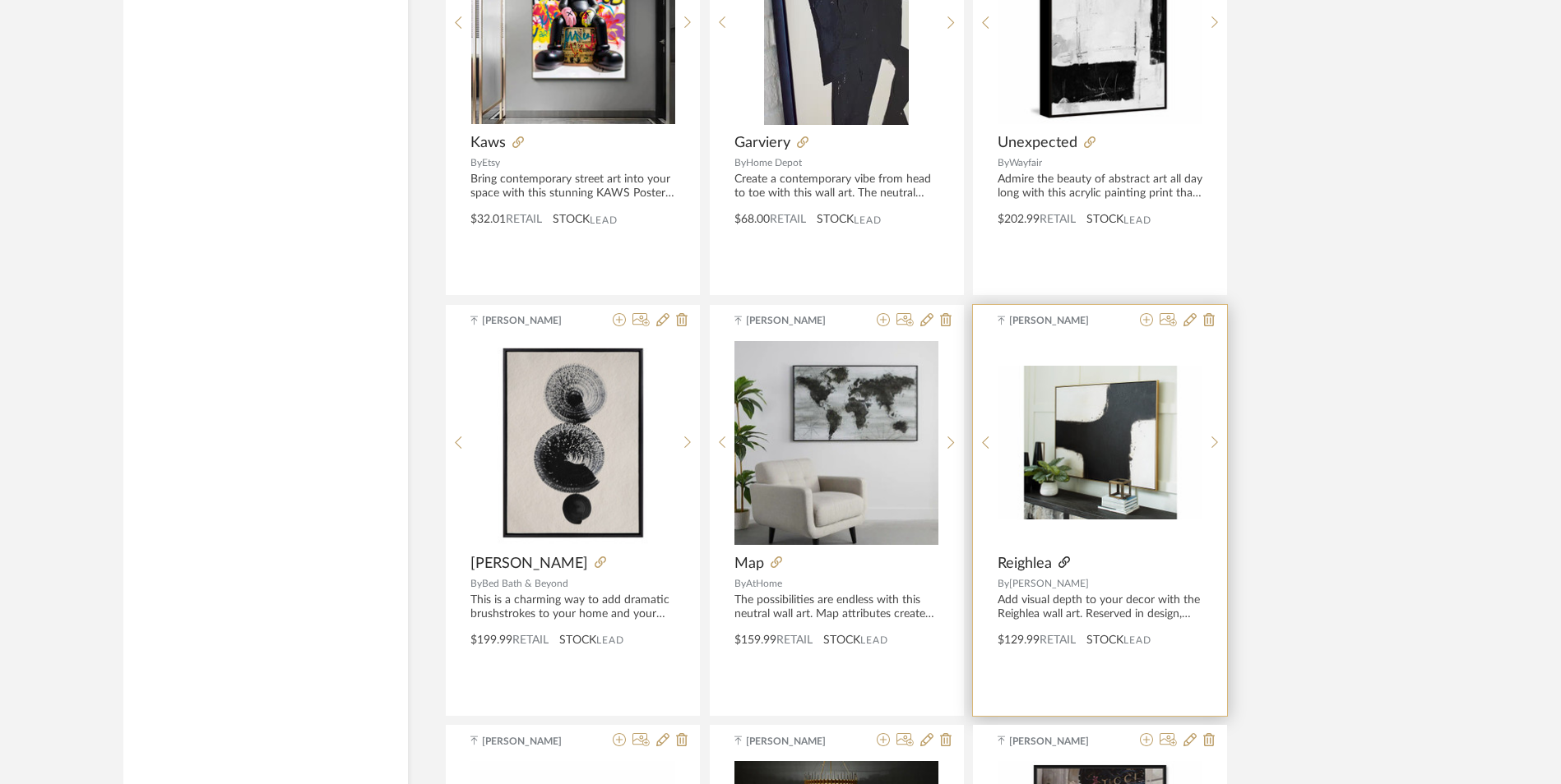
click at [1061, 557] on icon at bounding box center [1064, 563] width 12 height 12
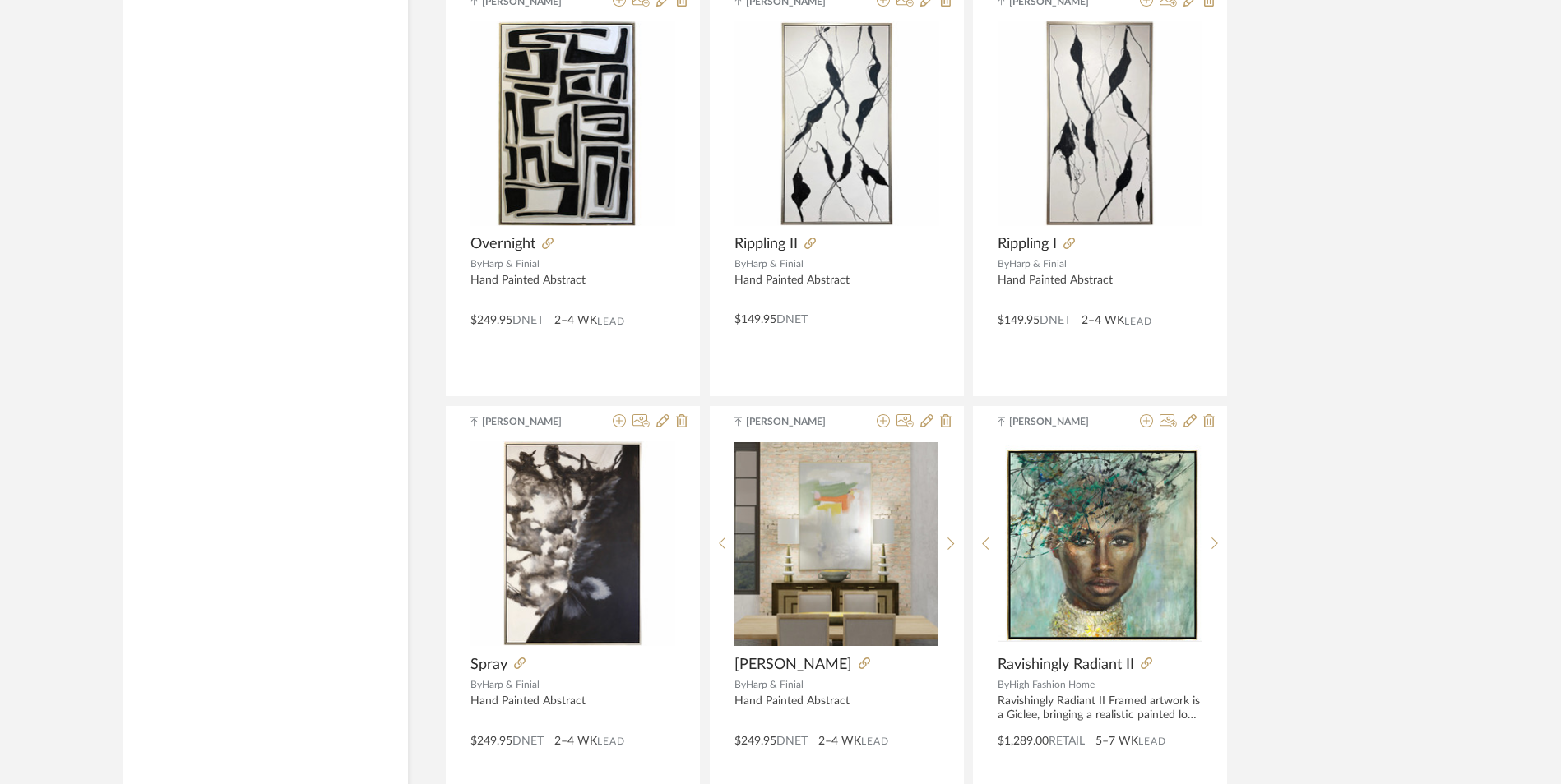
scroll to position [9859, 0]
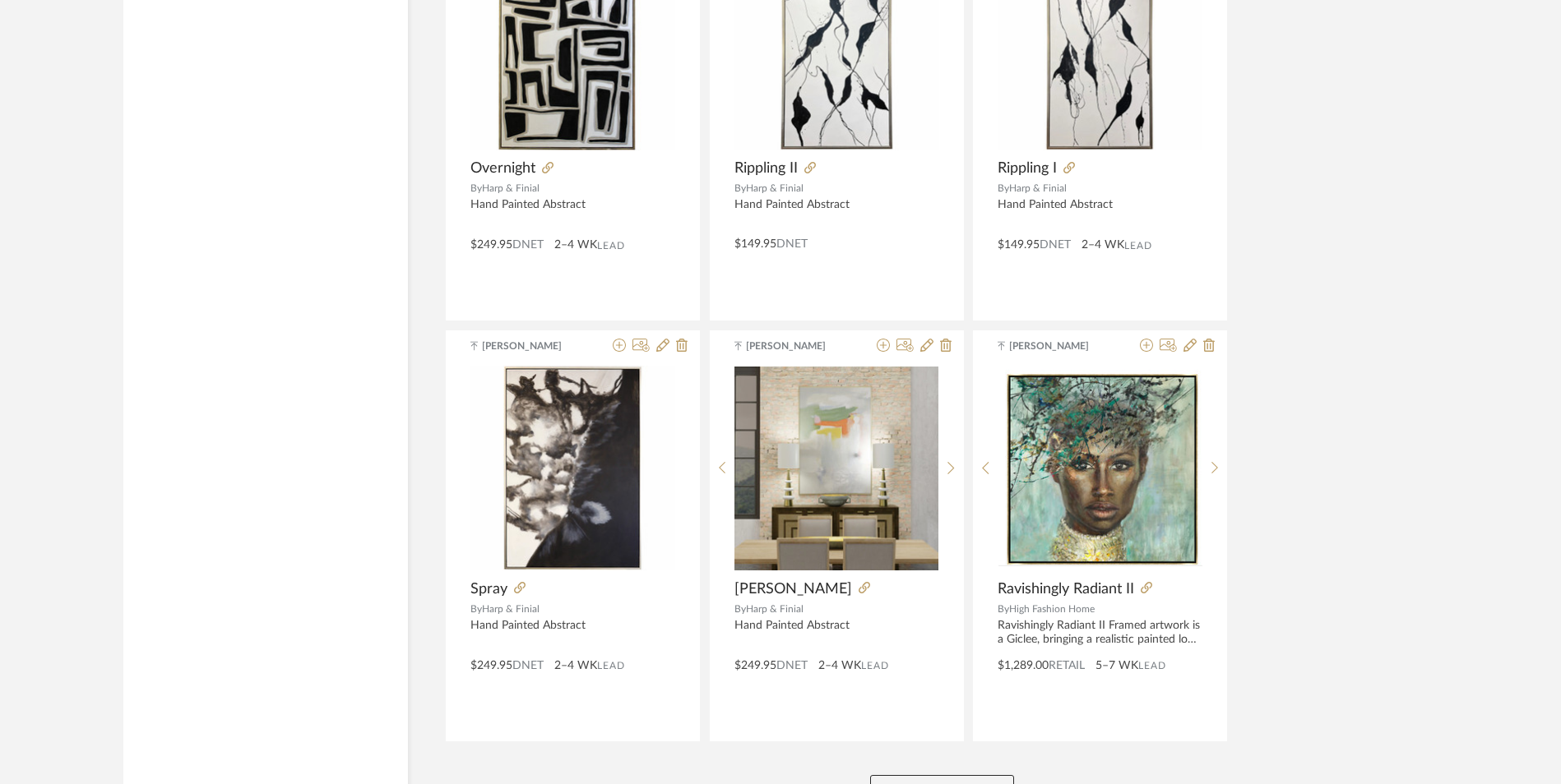
click at [939, 775] on button "View More" at bounding box center [941, 792] width 144 height 33
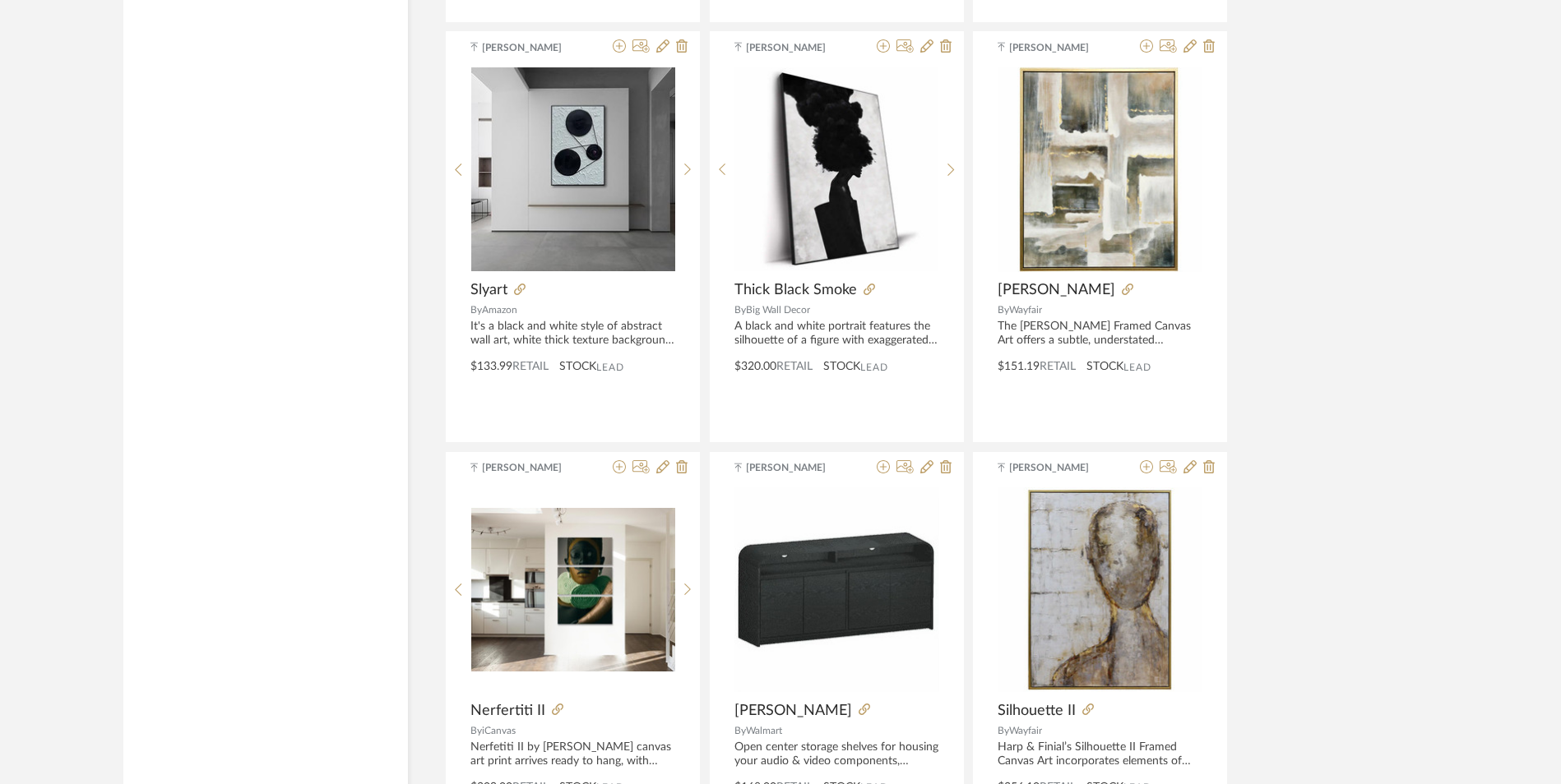
scroll to position [11421, 0]
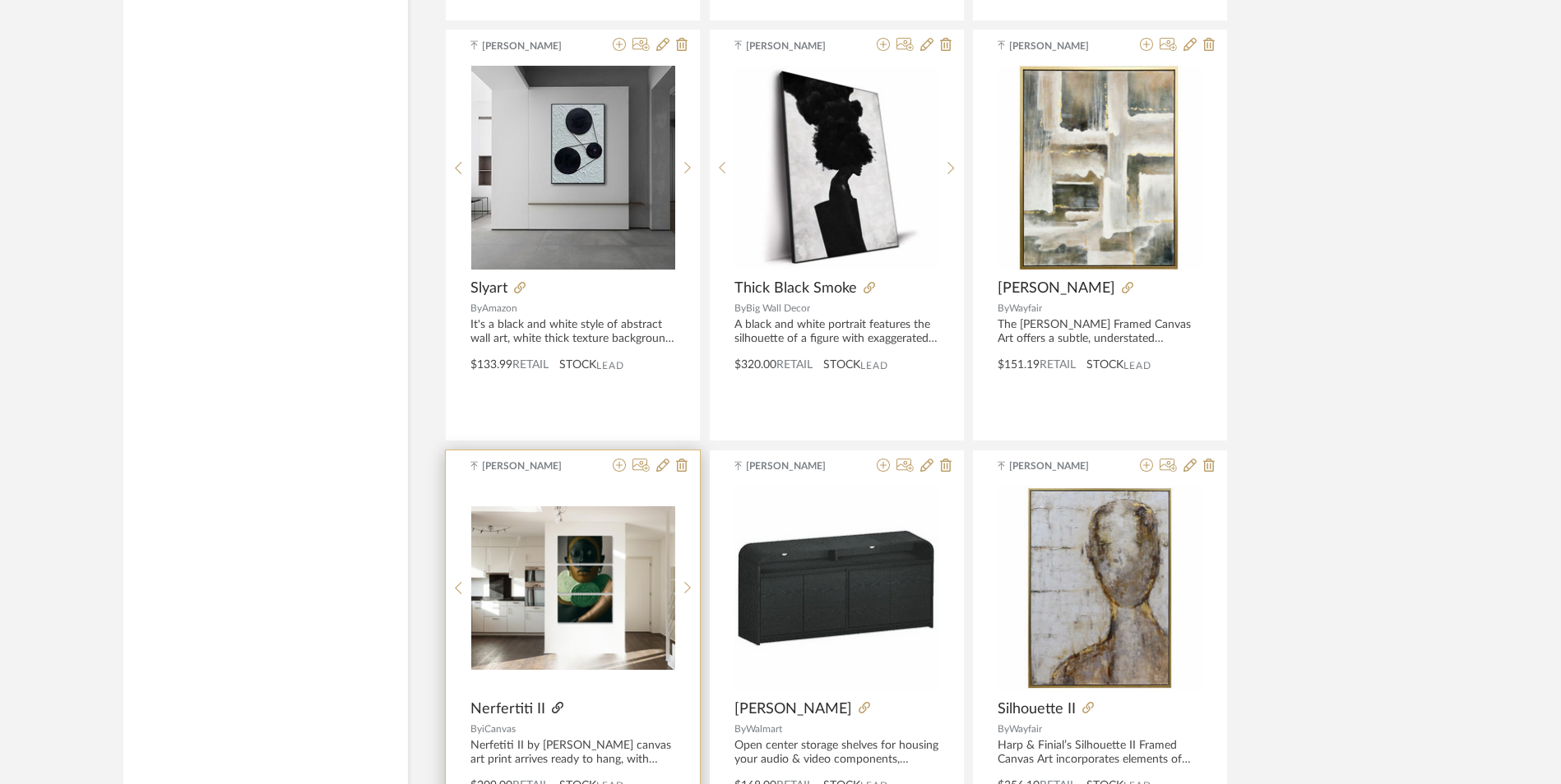
click at [553, 702] on icon at bounding box center [557, 708] width 12 height 12
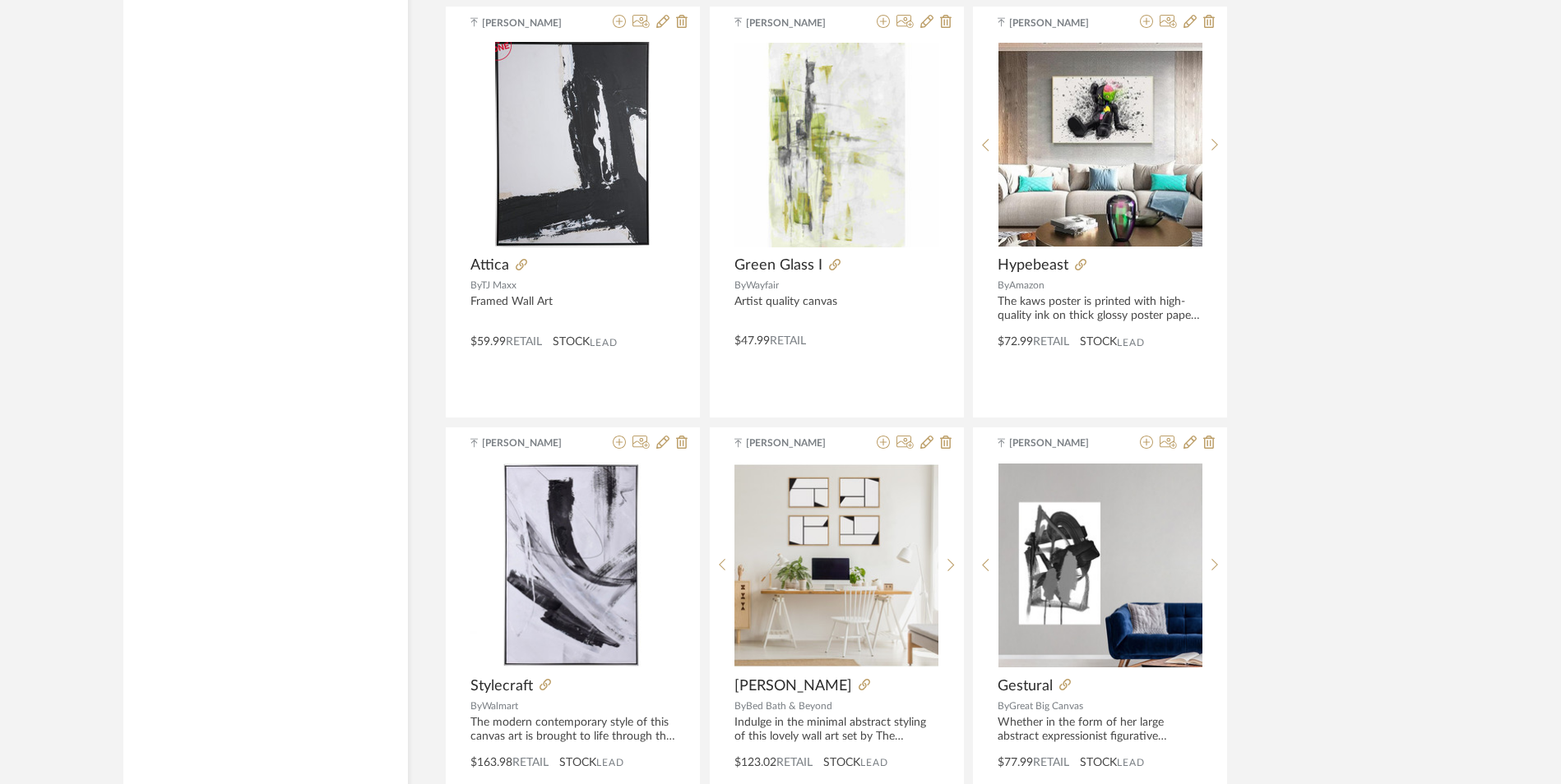
scroll to position [14905, 0]
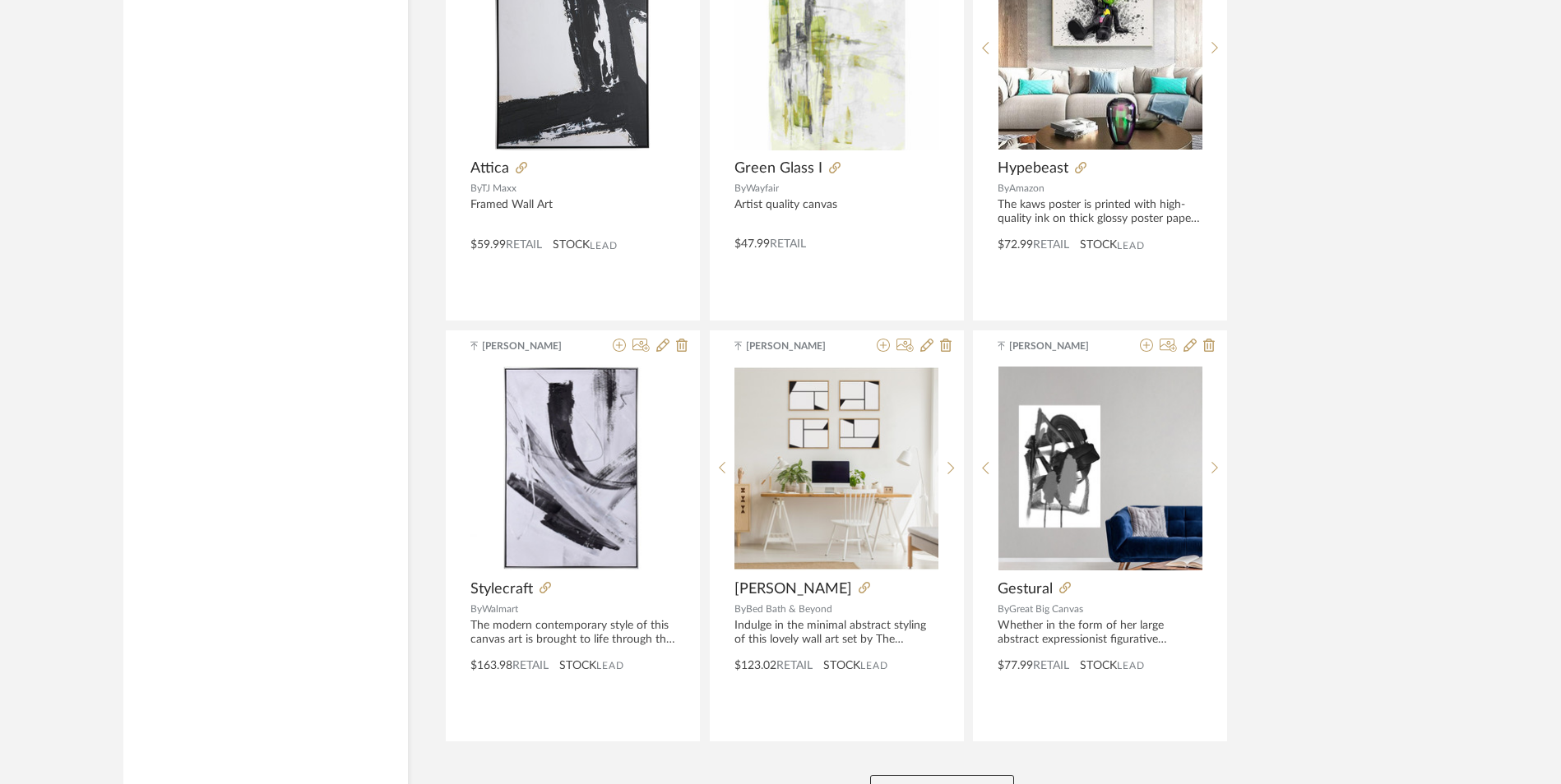
click at [930, 775] on button "View More" at bounding box center [941, 792] width 144 height 33
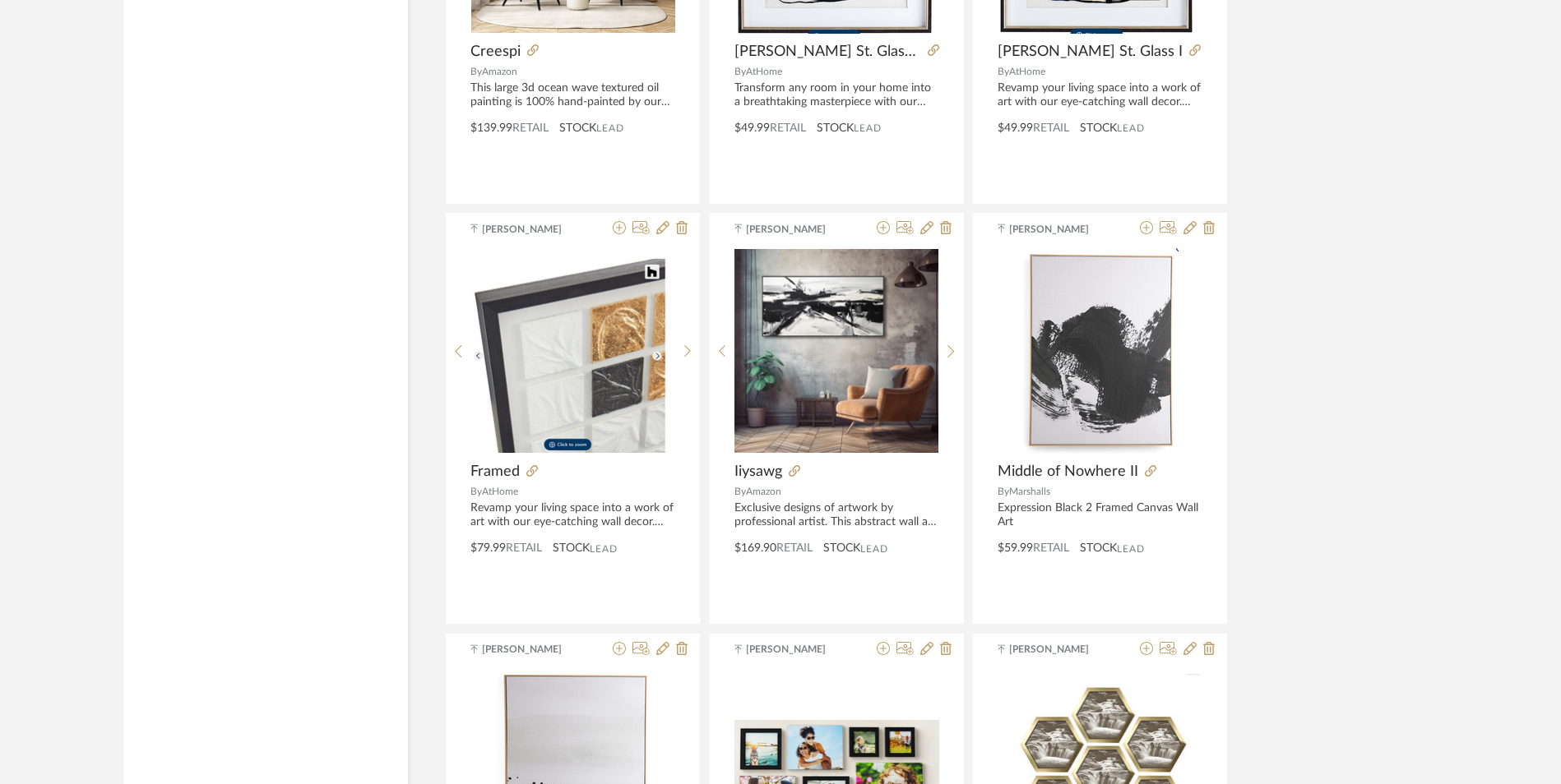
scroll to position [17041, 0]
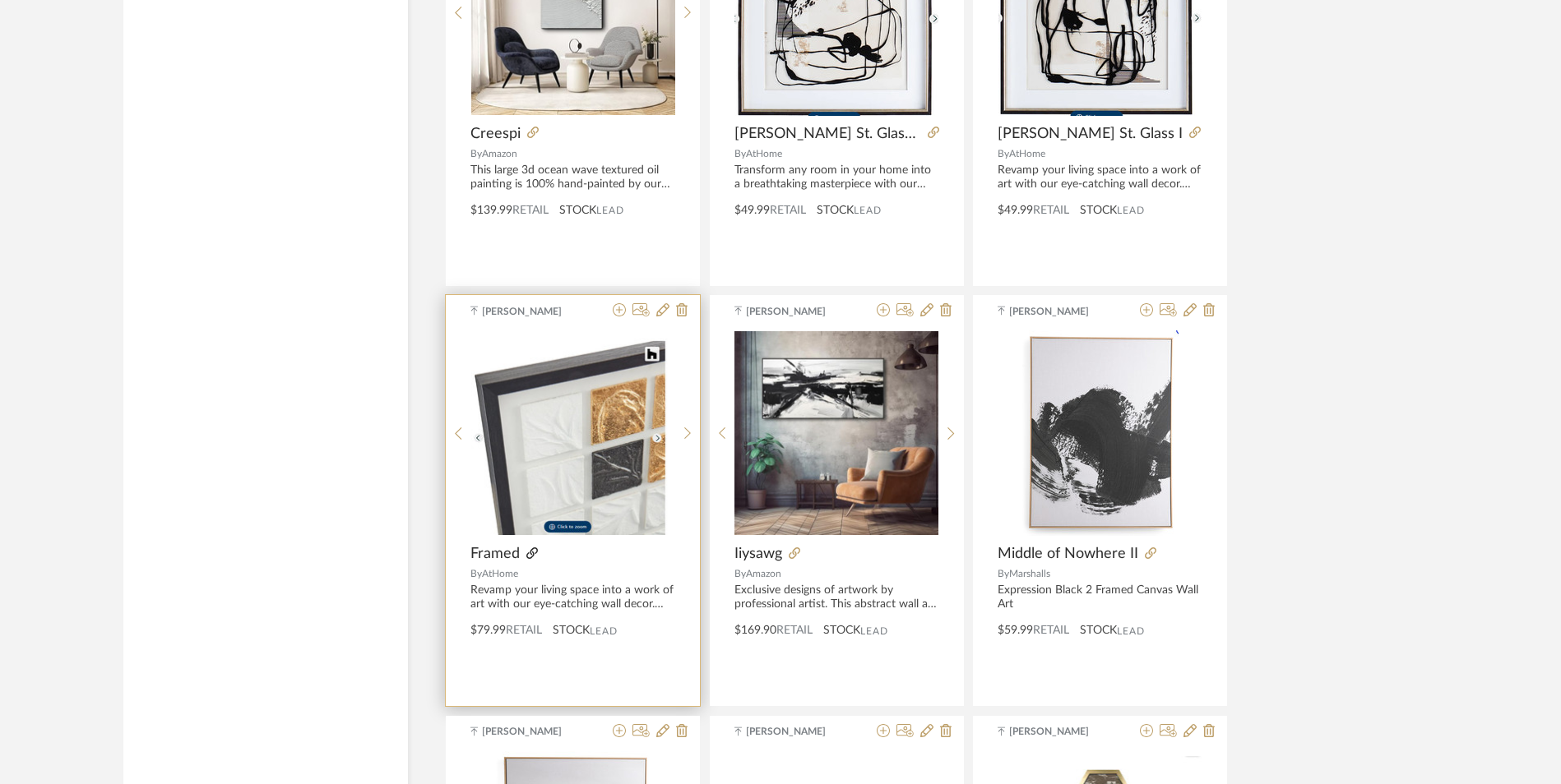
click at [527, 547] on icon at bounding box center [532, 553] width 12 height 12
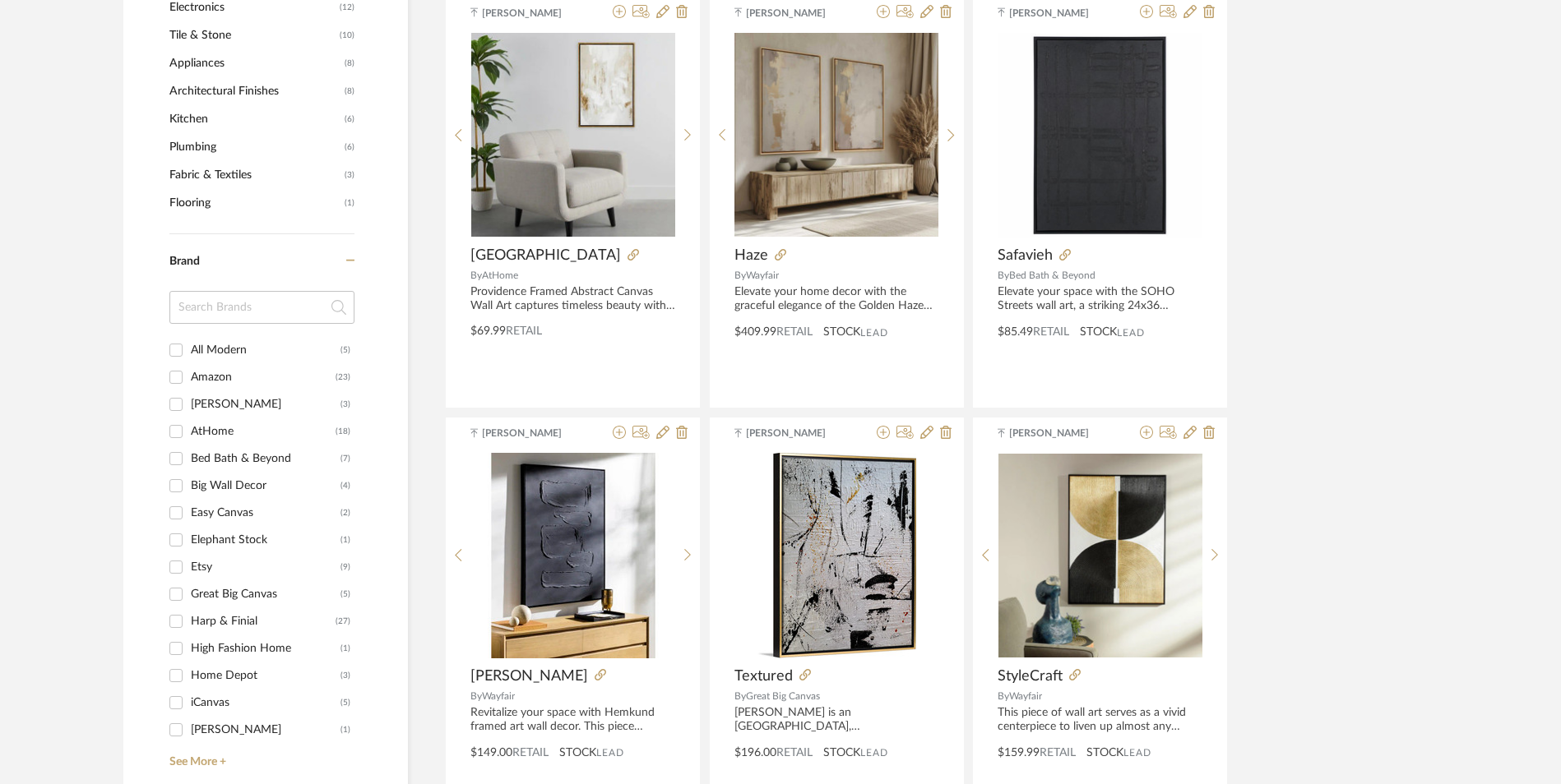
scroll to position [1480, 0]
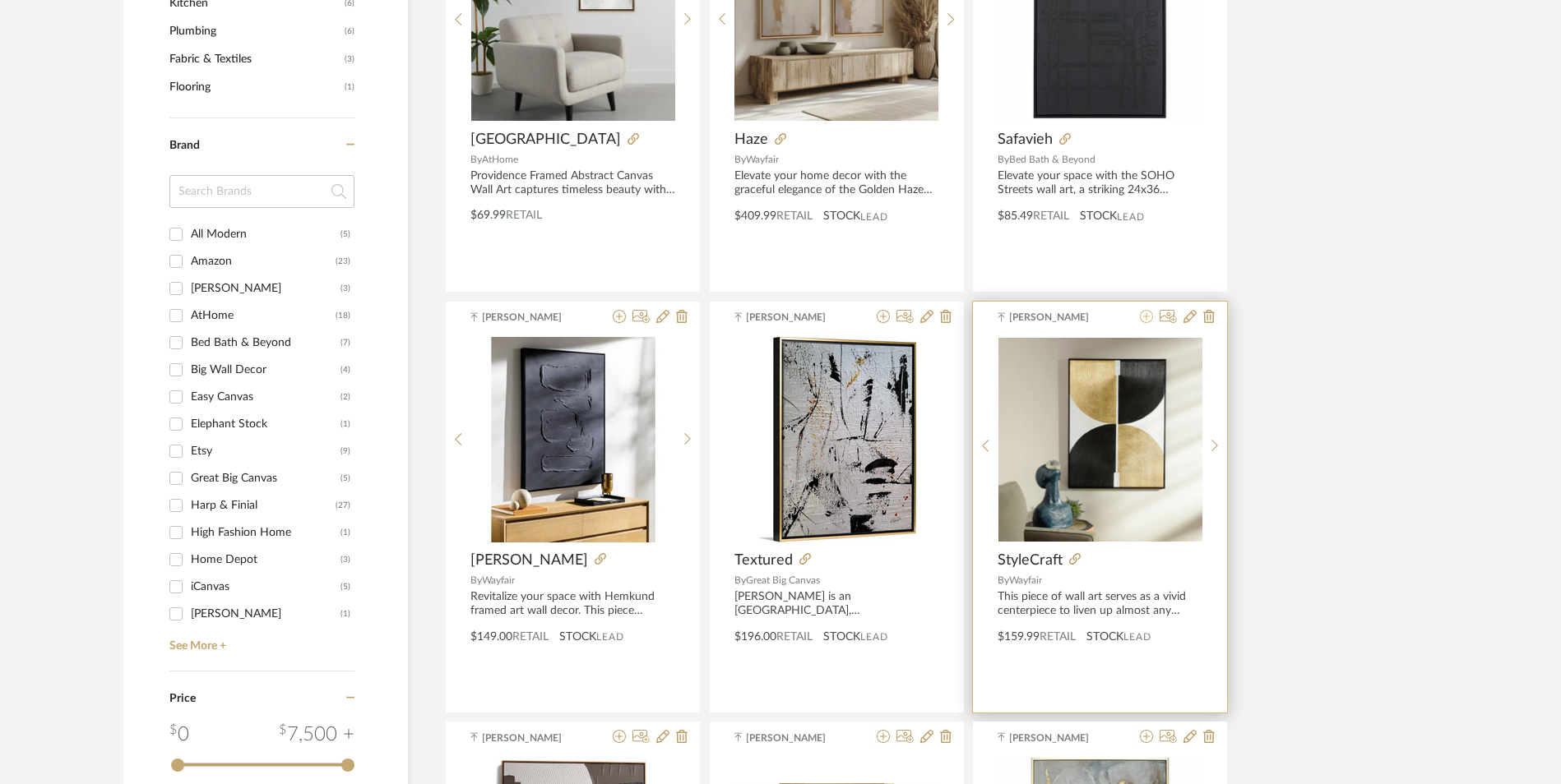
click at [1150, 310] on icon at bounding box center [1146, 316] width 13 height 13
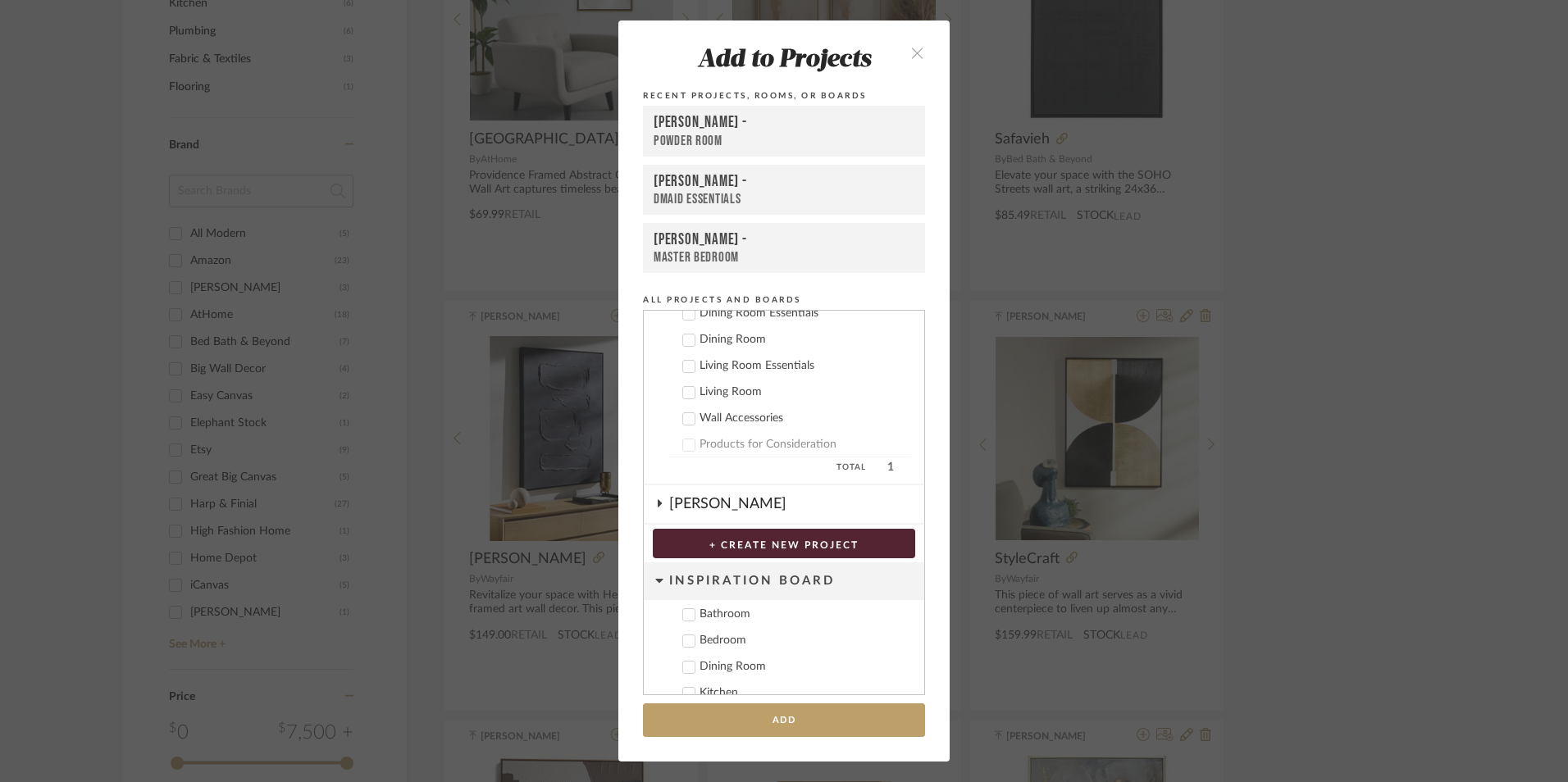
scroll to position [554, 0]
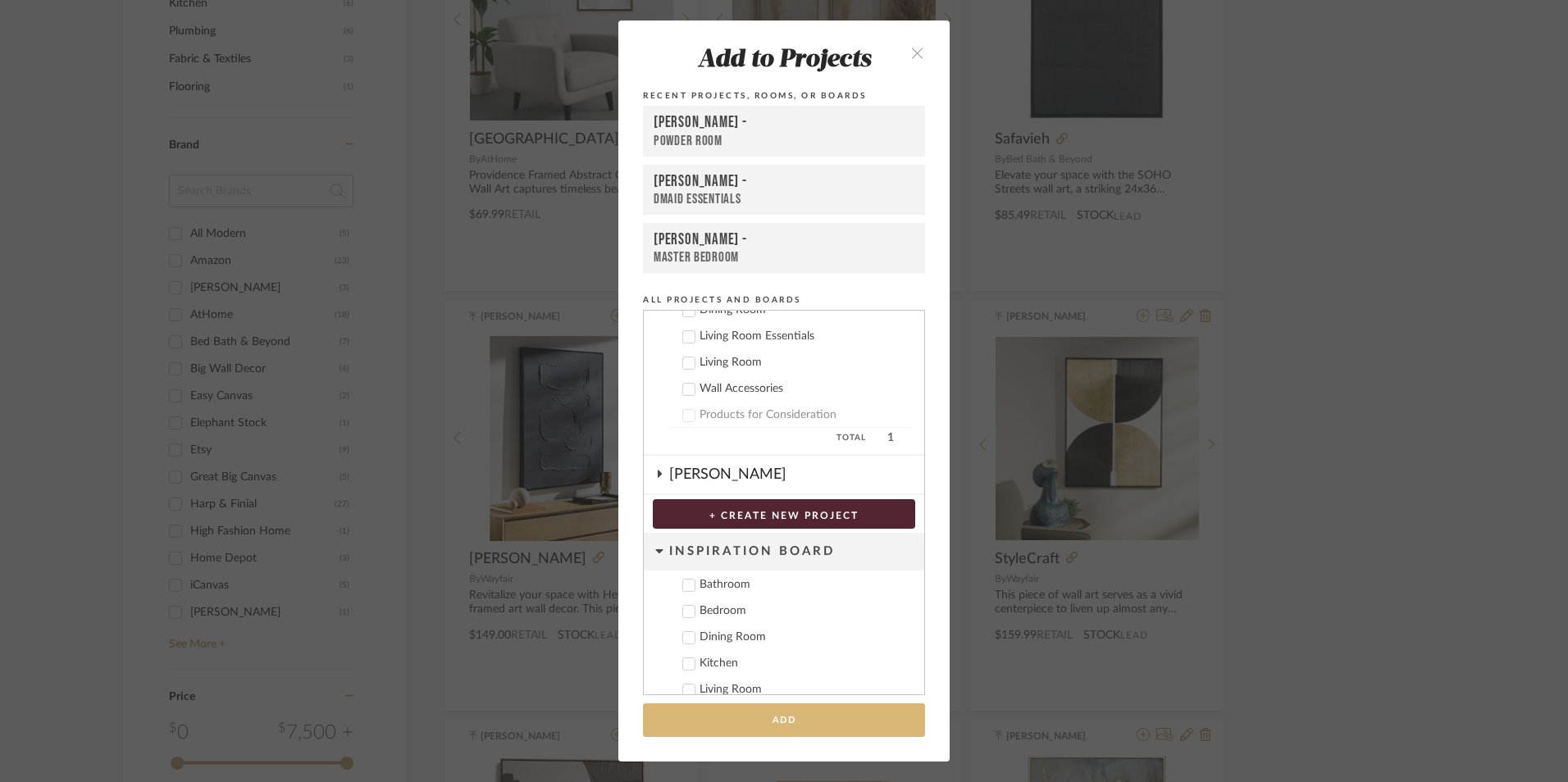
click at [770, 720] on button "Add" at bounding box center [783, 720] width 282 height 33
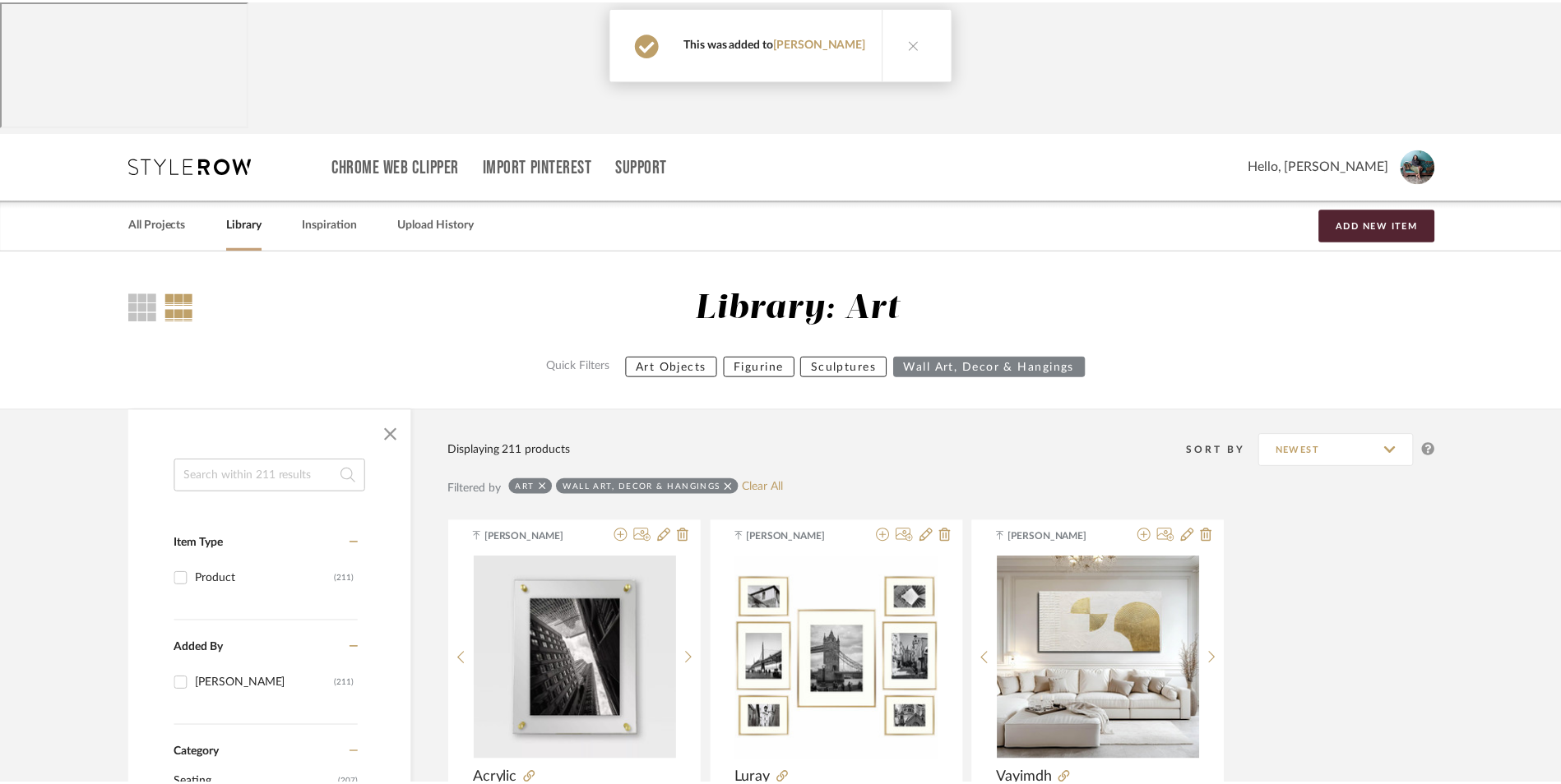
scroll to position [1480, 0]
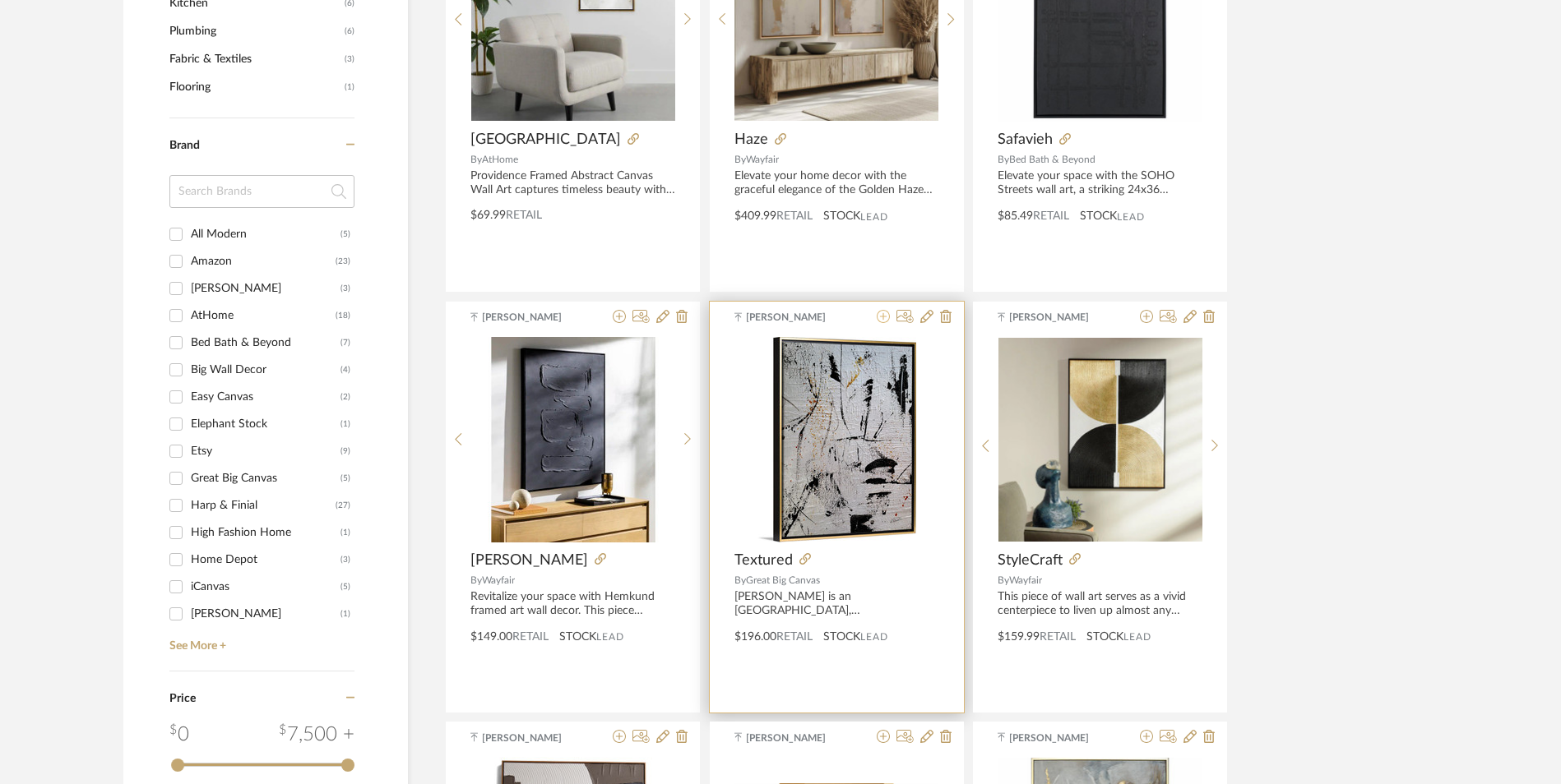
click at [883, 310] on icon at bounding box center [882, 316] width 13 height 13
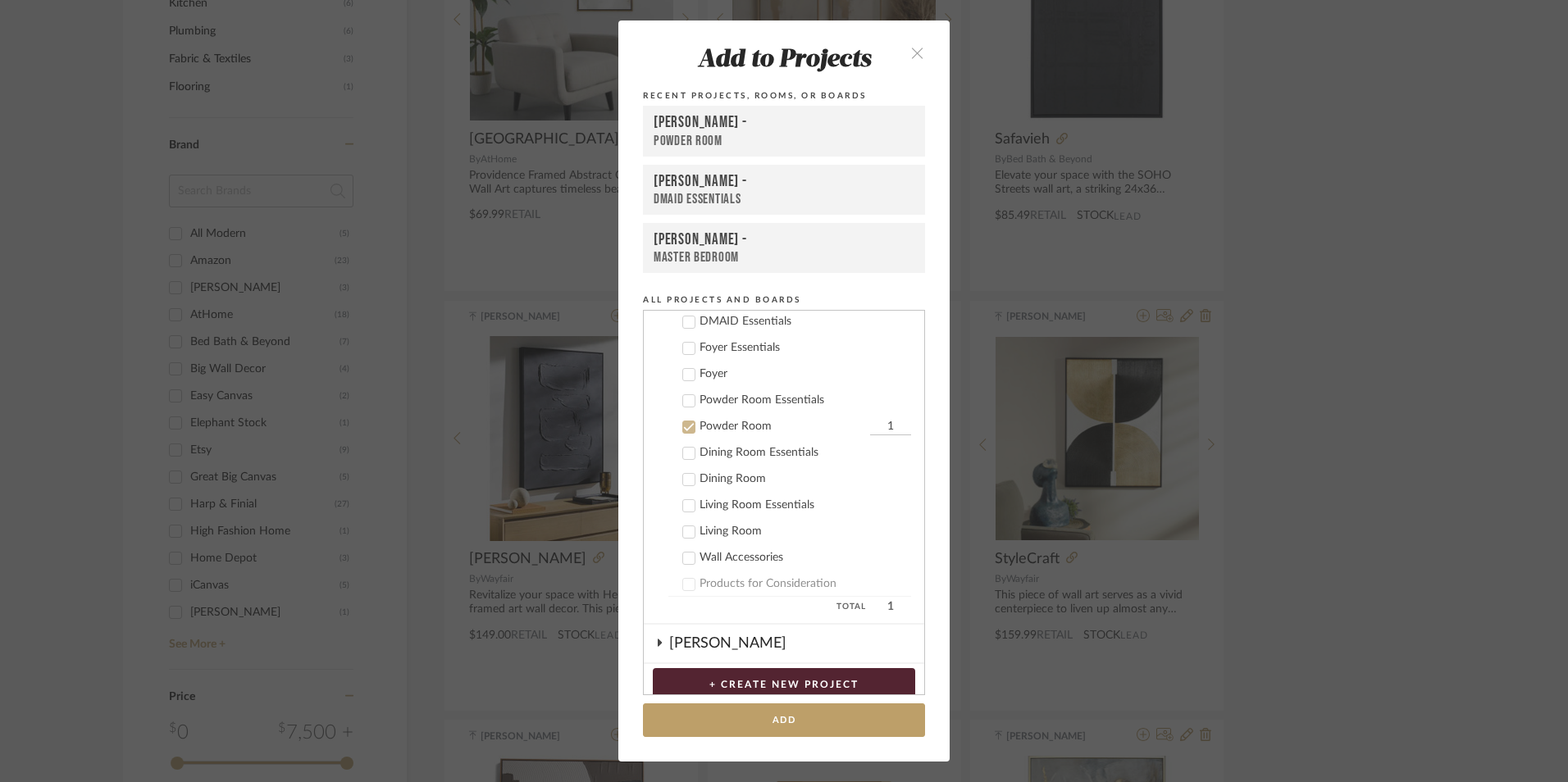
scroll to position [390, 0]
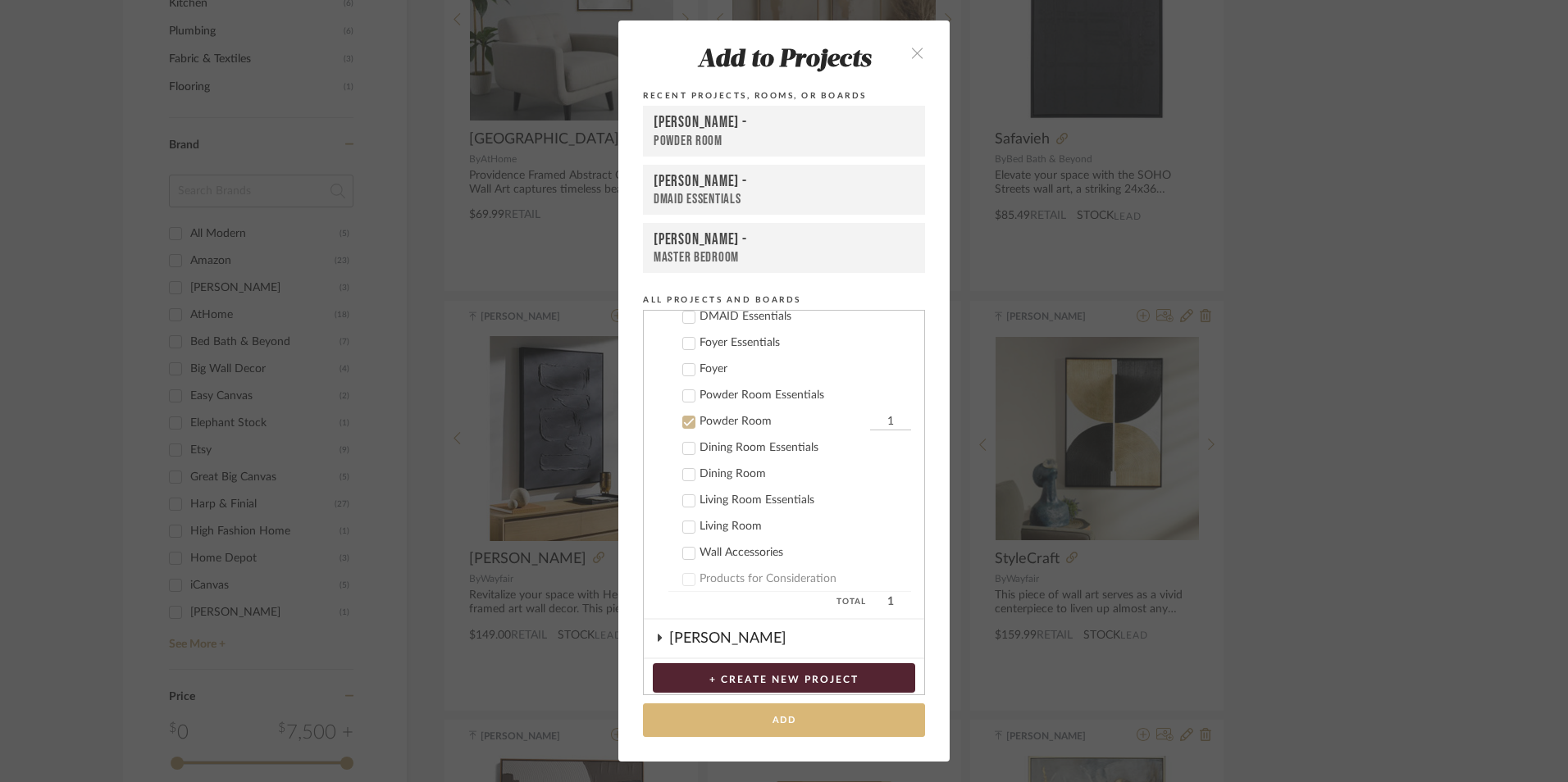
click at [785, 720] on button "Add" at bounding box center [783, 720] width 282 height 33
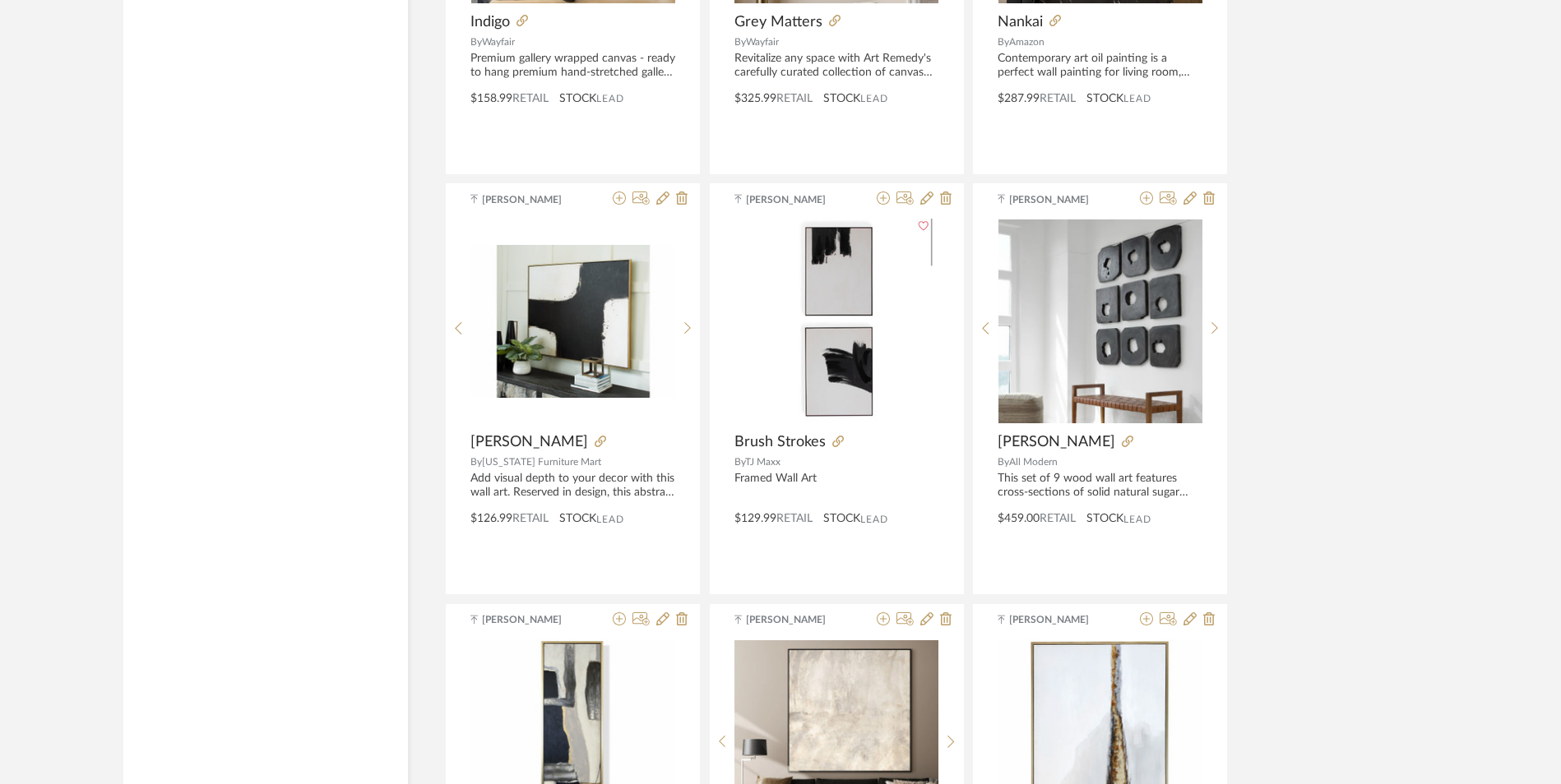
scroll to position [3699, 0]
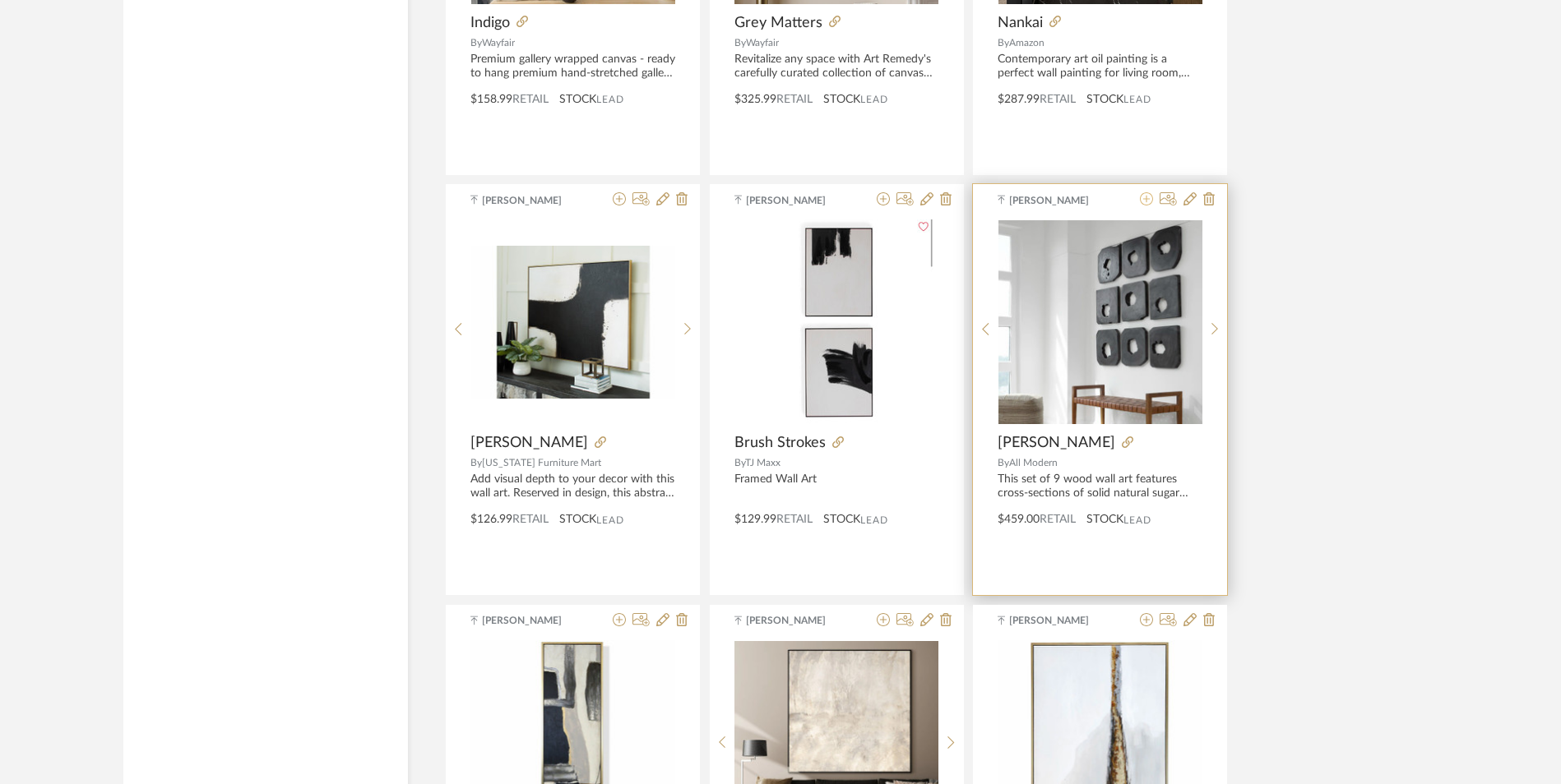
click at [1143, 193] on icon at bounding box center [1146, 199] width 13 height 13
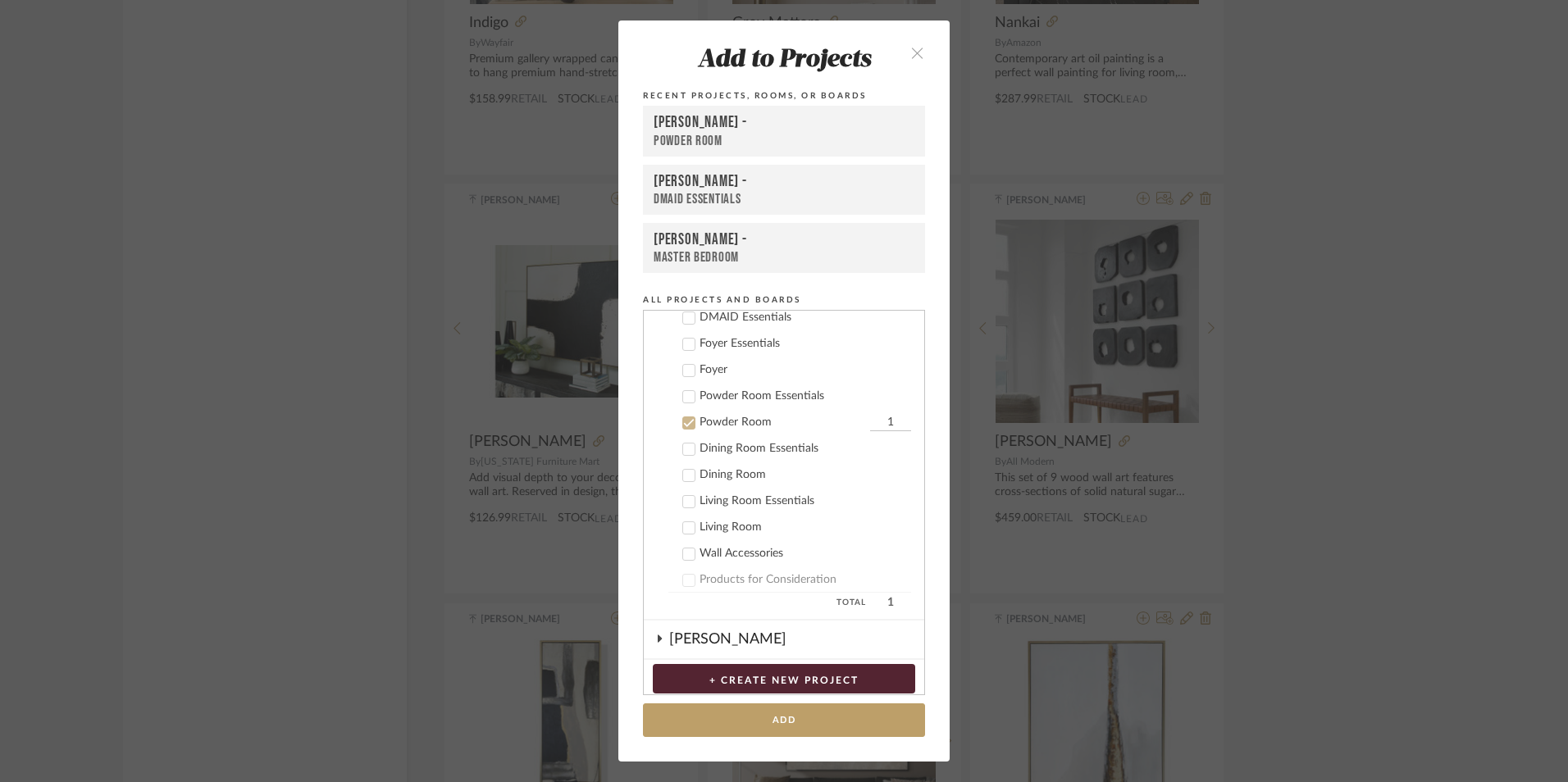
scroll to position [390, 0]
click at [783, 719] on button "Add" at bounding box center [783, 720] width 282 height 33
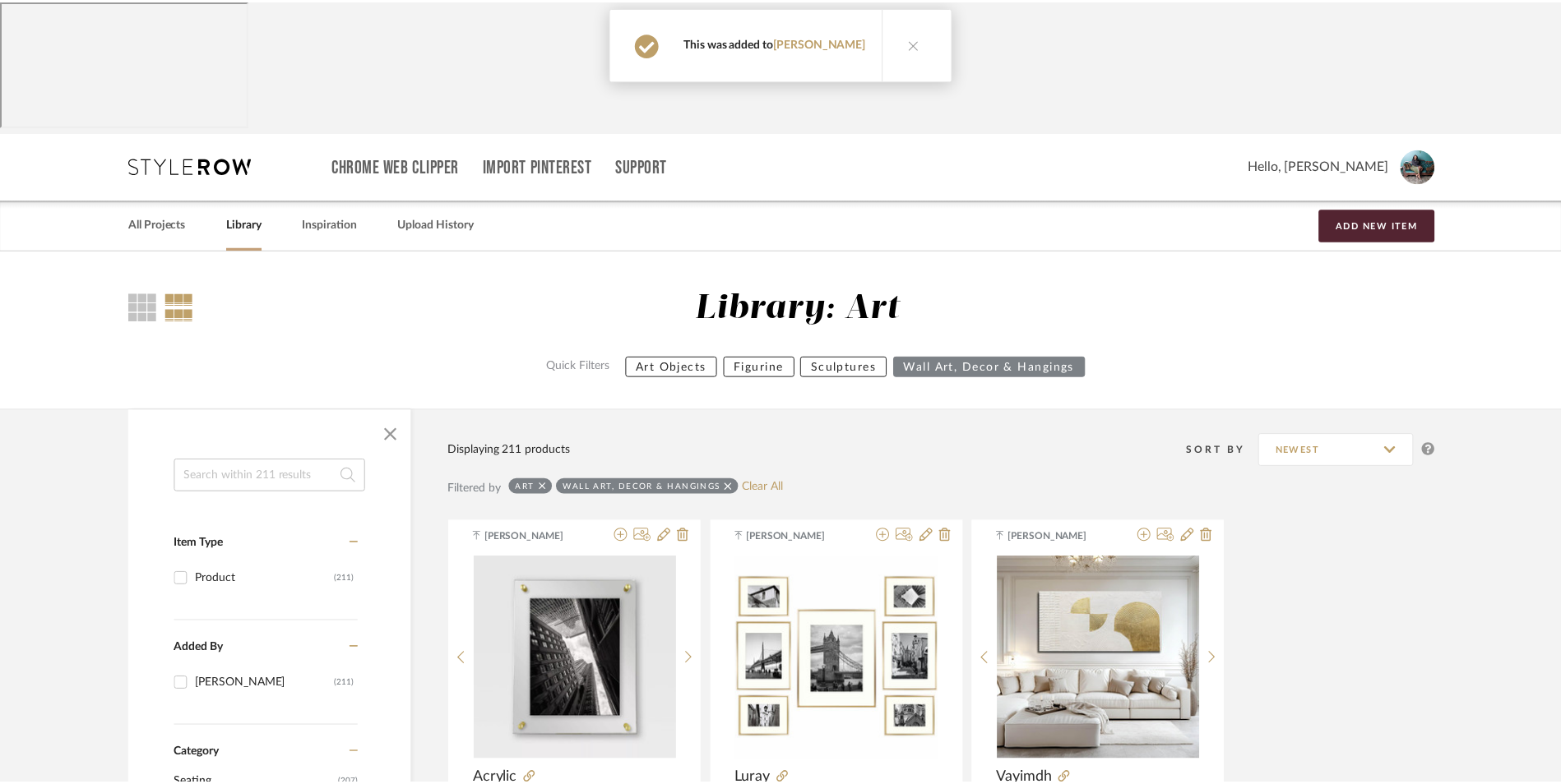
scroll to position [3699, 0]
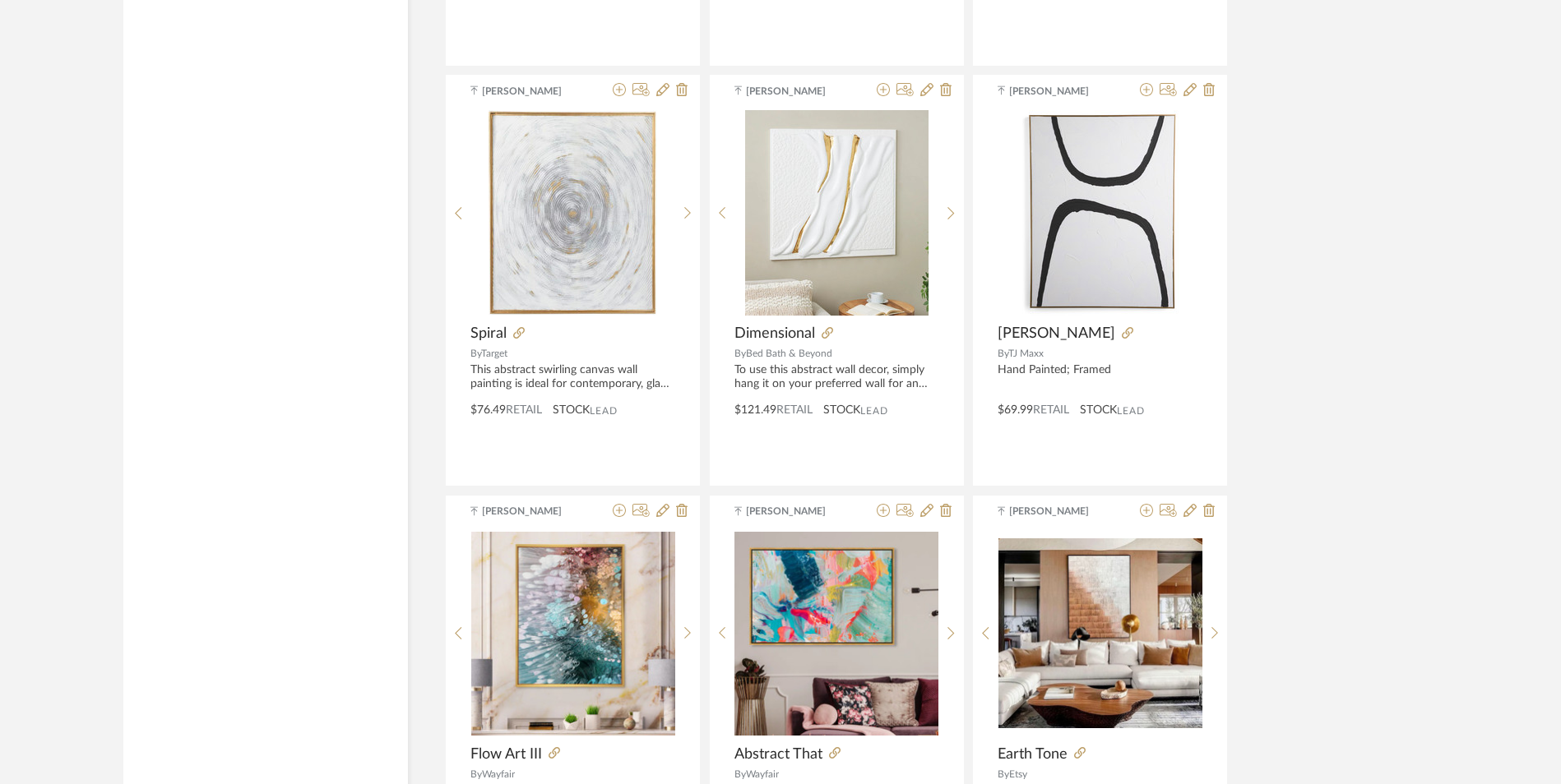
scroll to position [19949, 0]
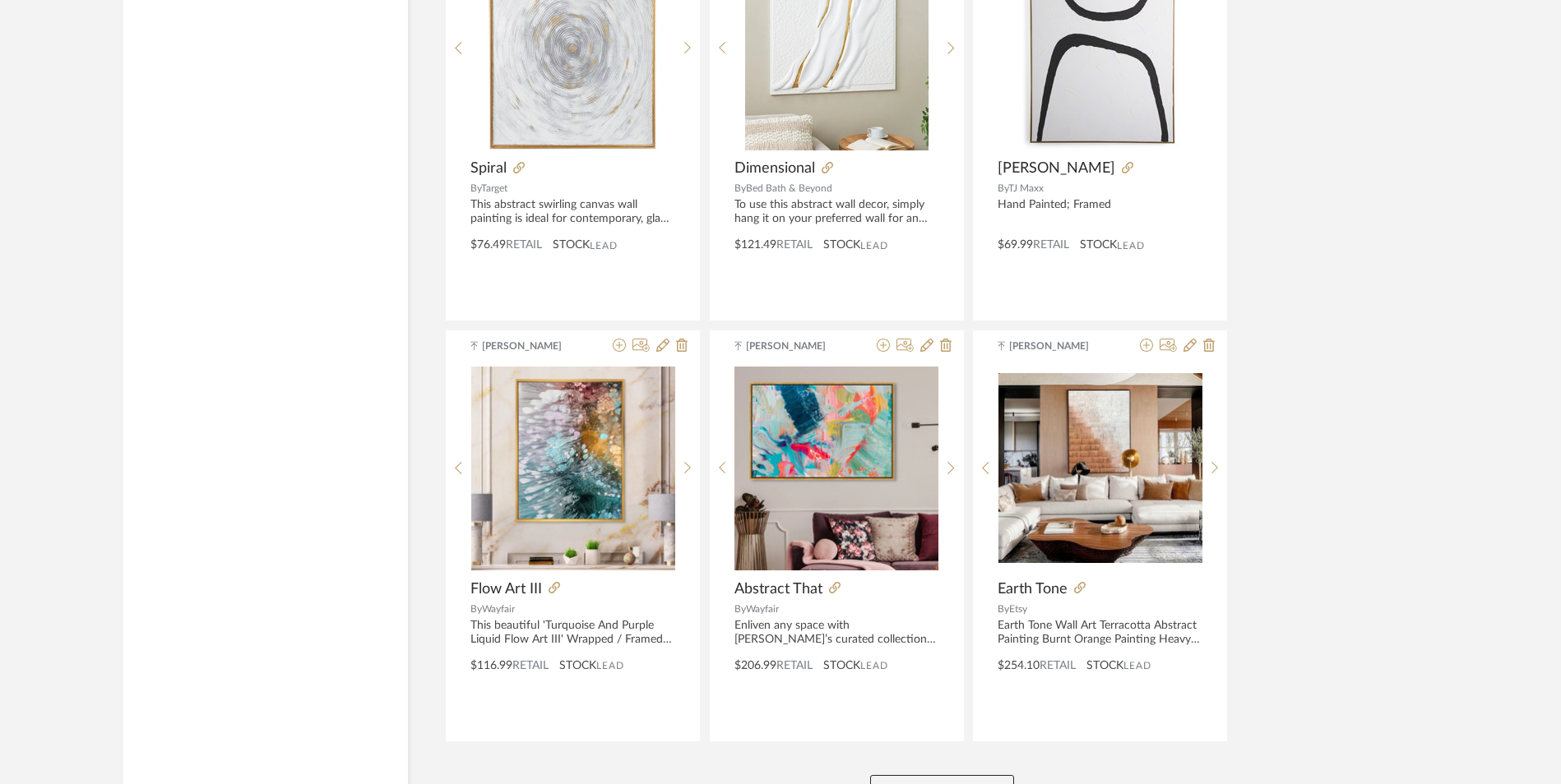
drag, startPoint x: 967, startPoint y: 665, endPoint x: 1246, endPoint y: 614, distance: 283.6
click at [967, 775] on button "View More" at bounding box center [941, 792] width 144 height 33
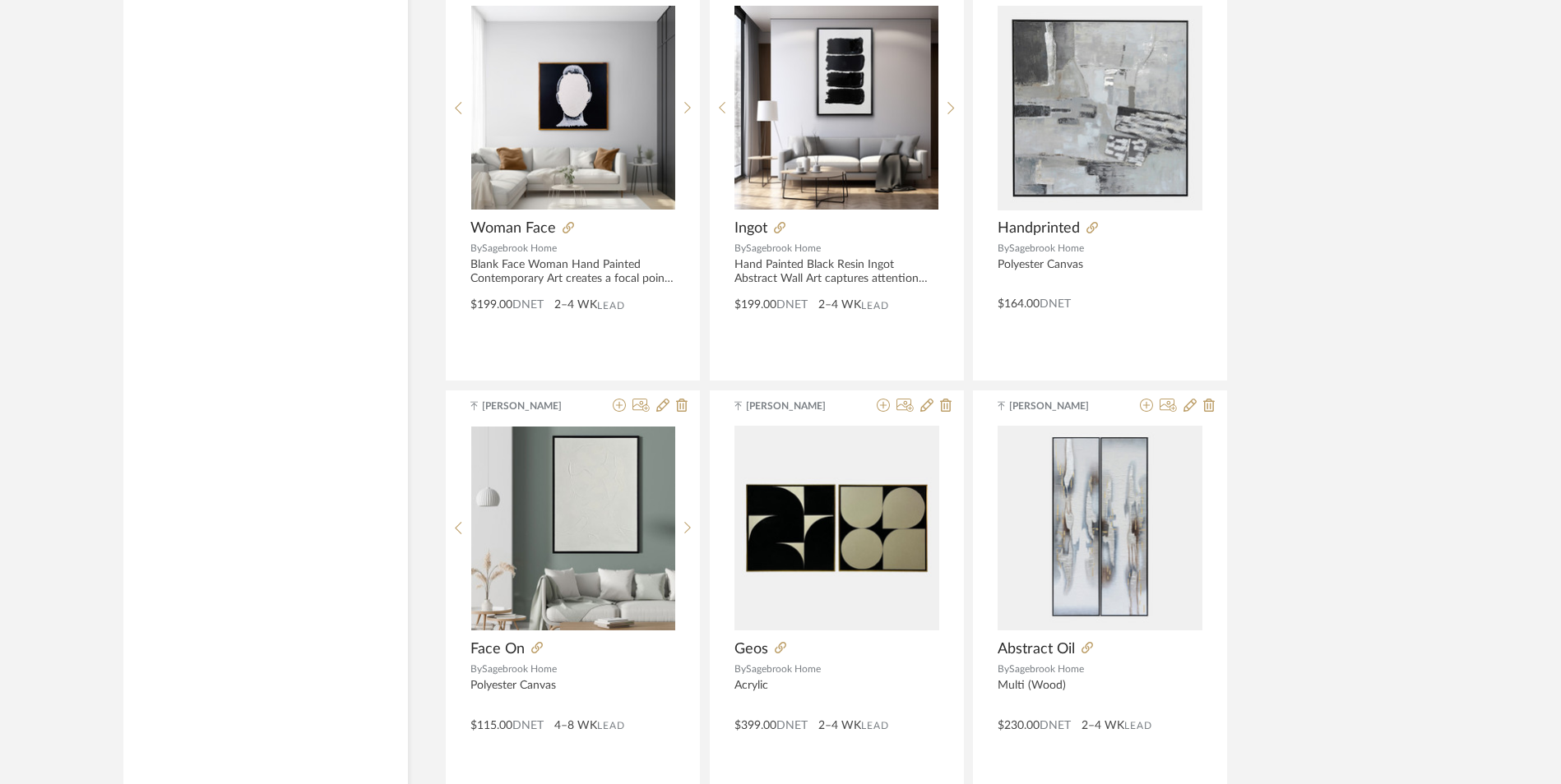
scroll to position [24995, 0]
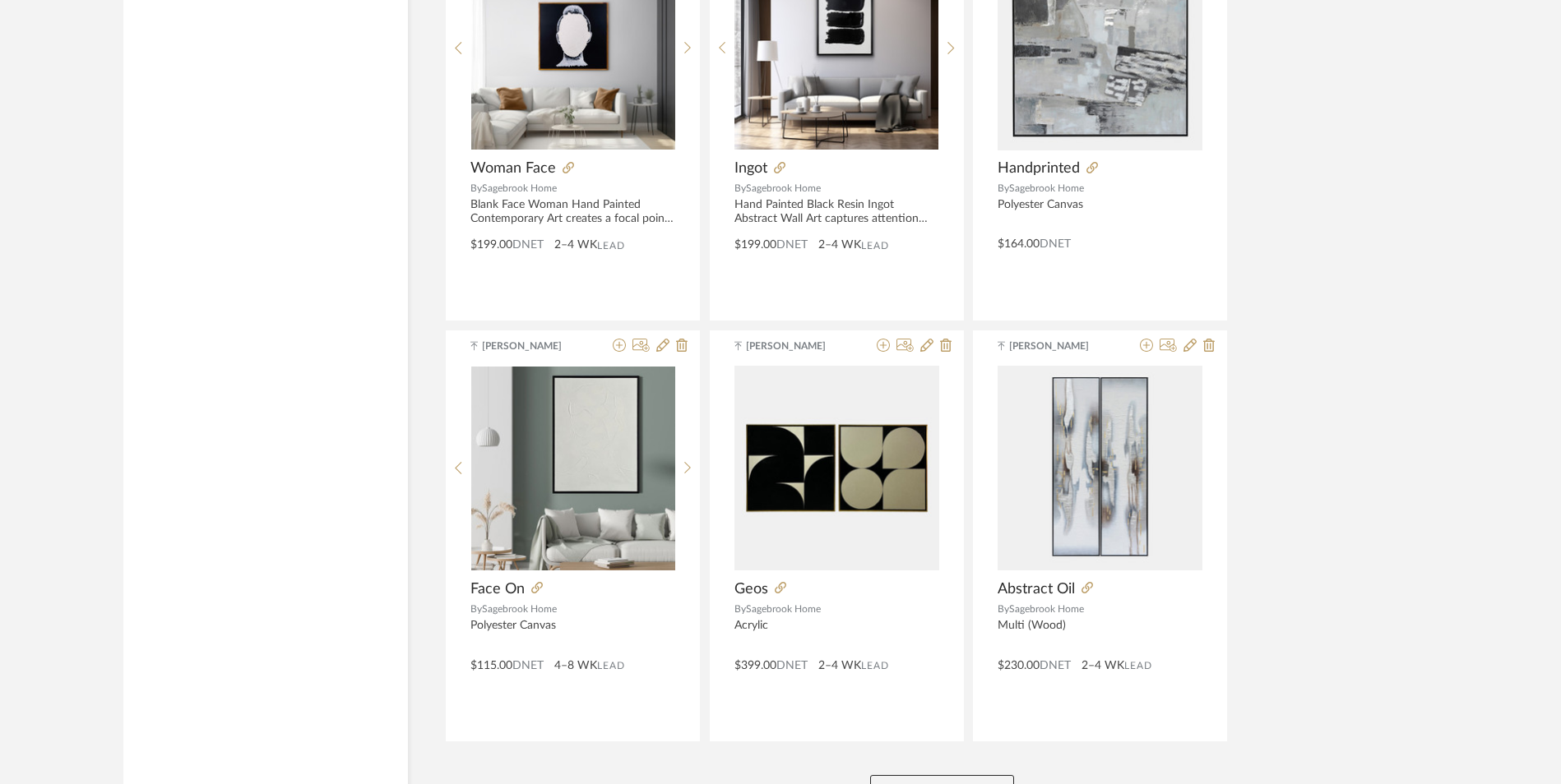
click at [955, 775] on button "View More" at bounding box center [941, 792] width 144 height 33
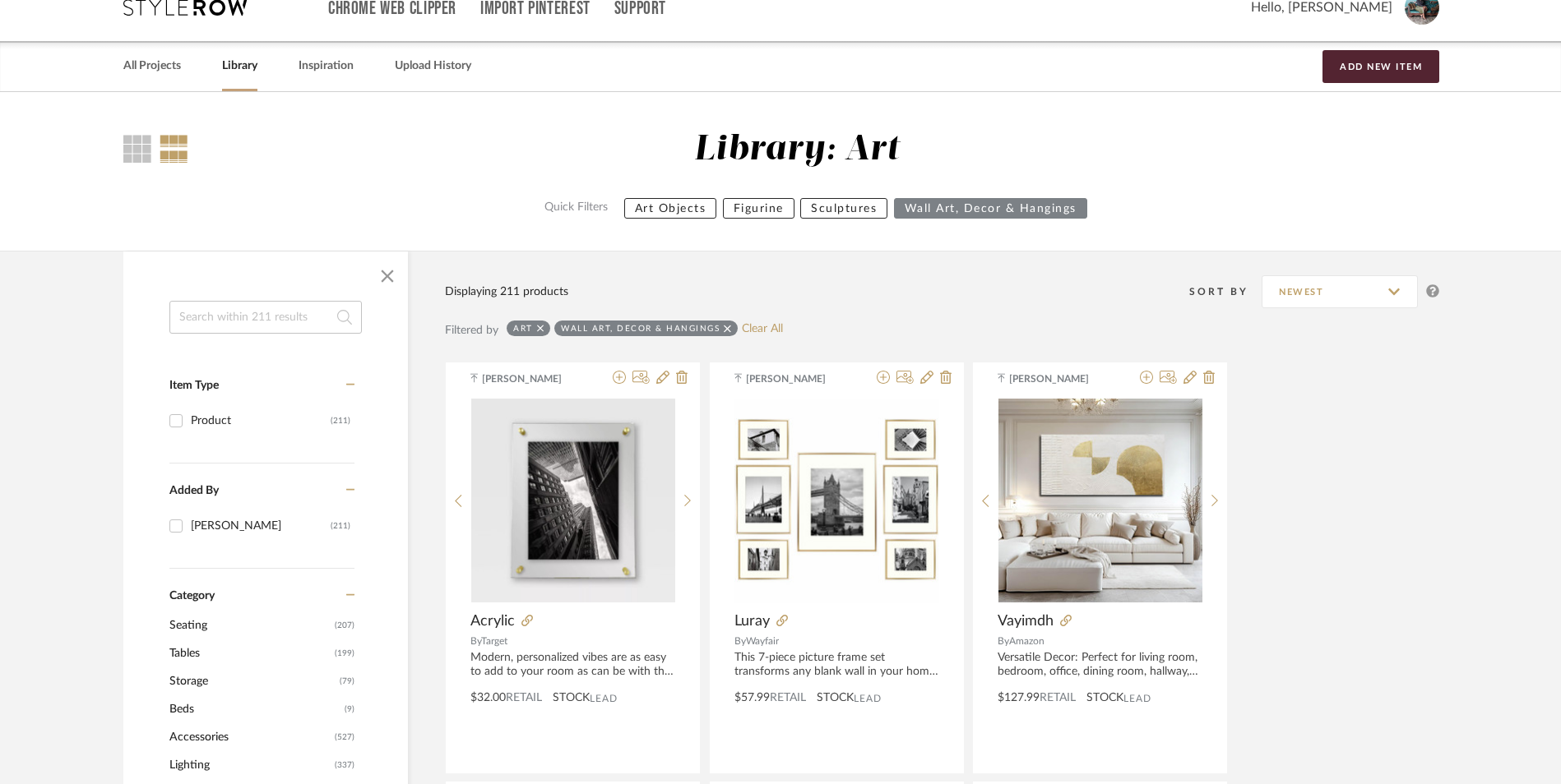
scroll to position [0, 0]
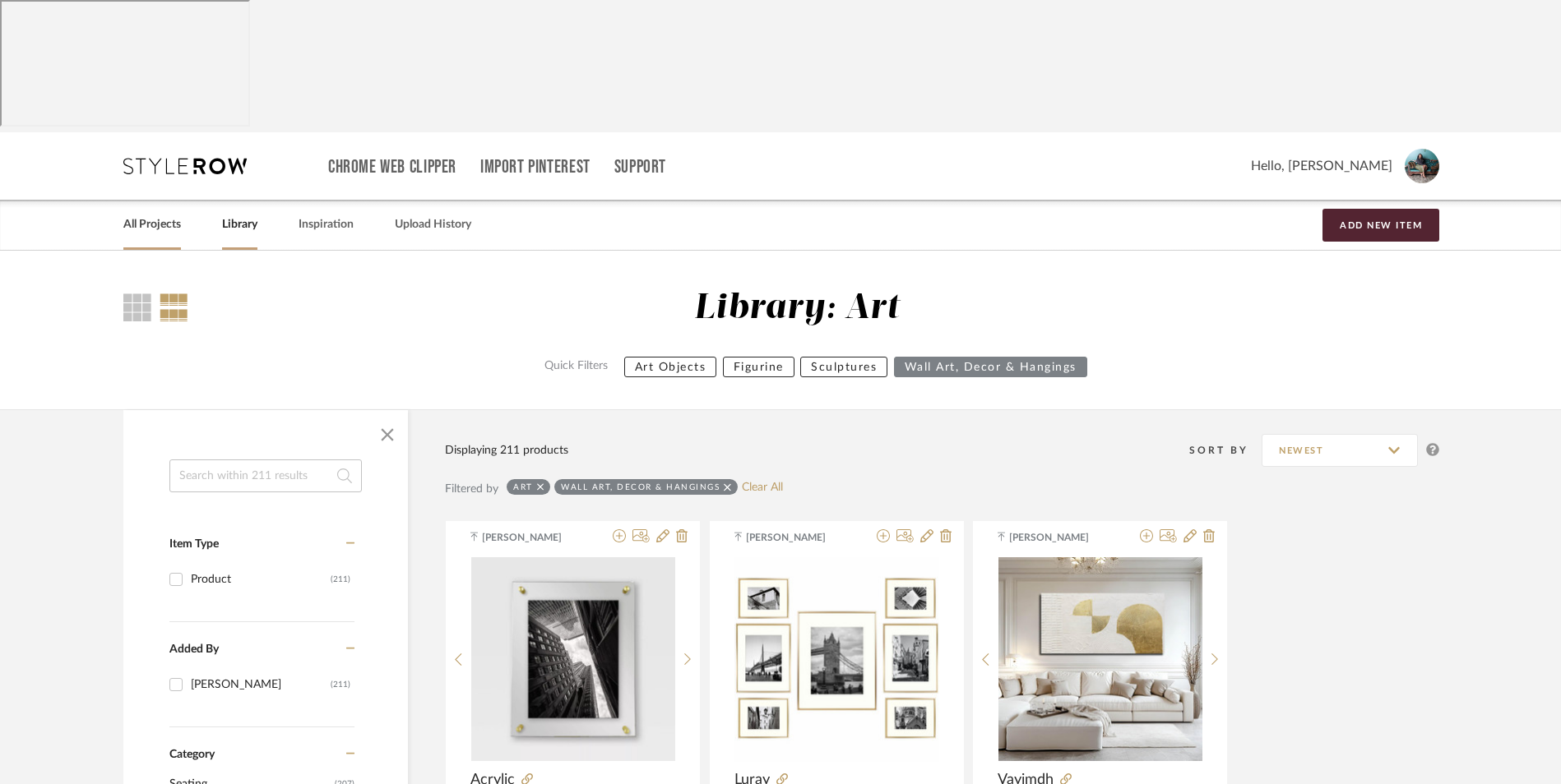
click at [152, 213] on link "All Projects" at bounding box center [152, 224] width 58 height 23
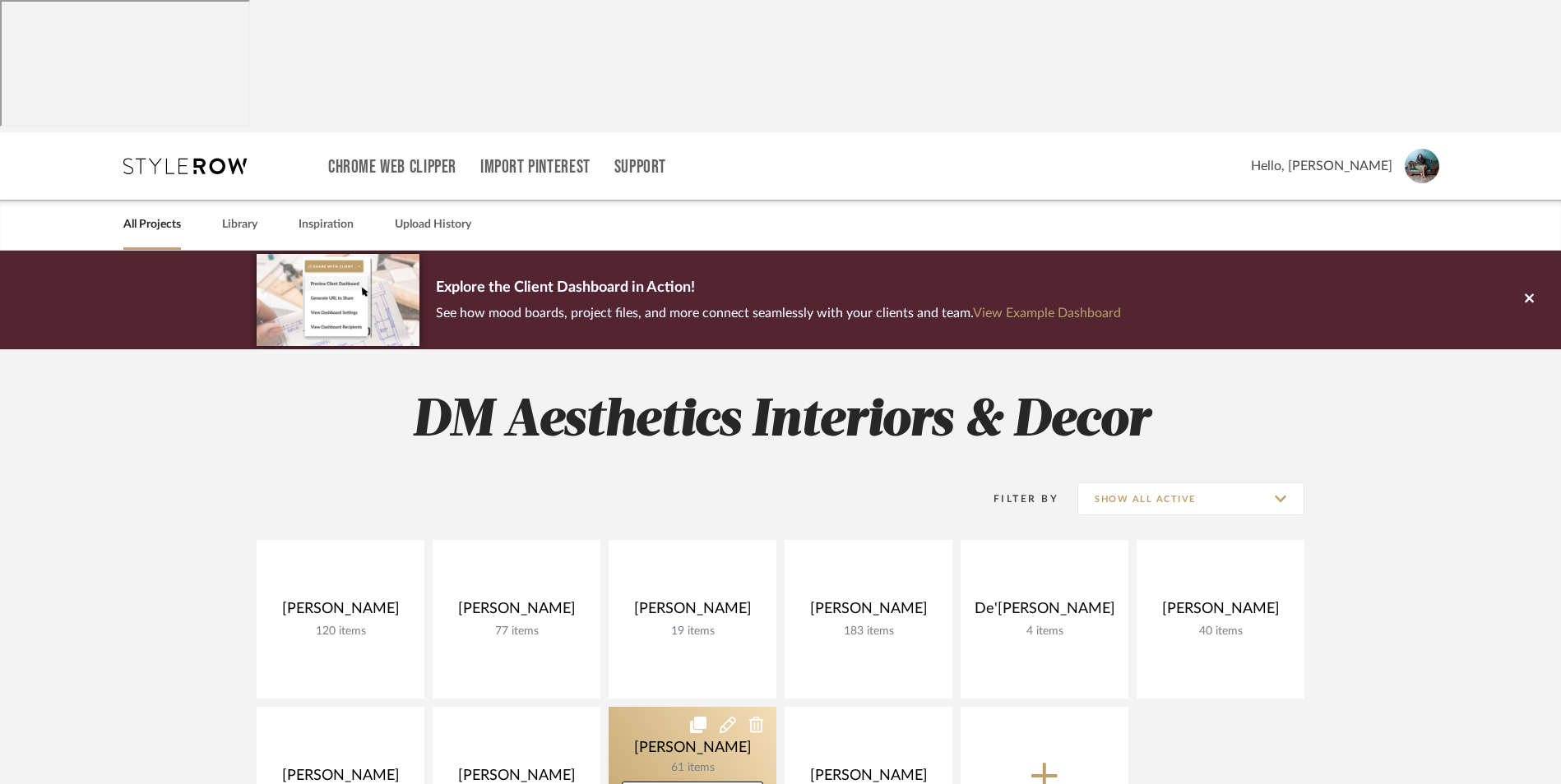
click at [651, 707] on link at bounding box center [691, 786] width 167 height 159
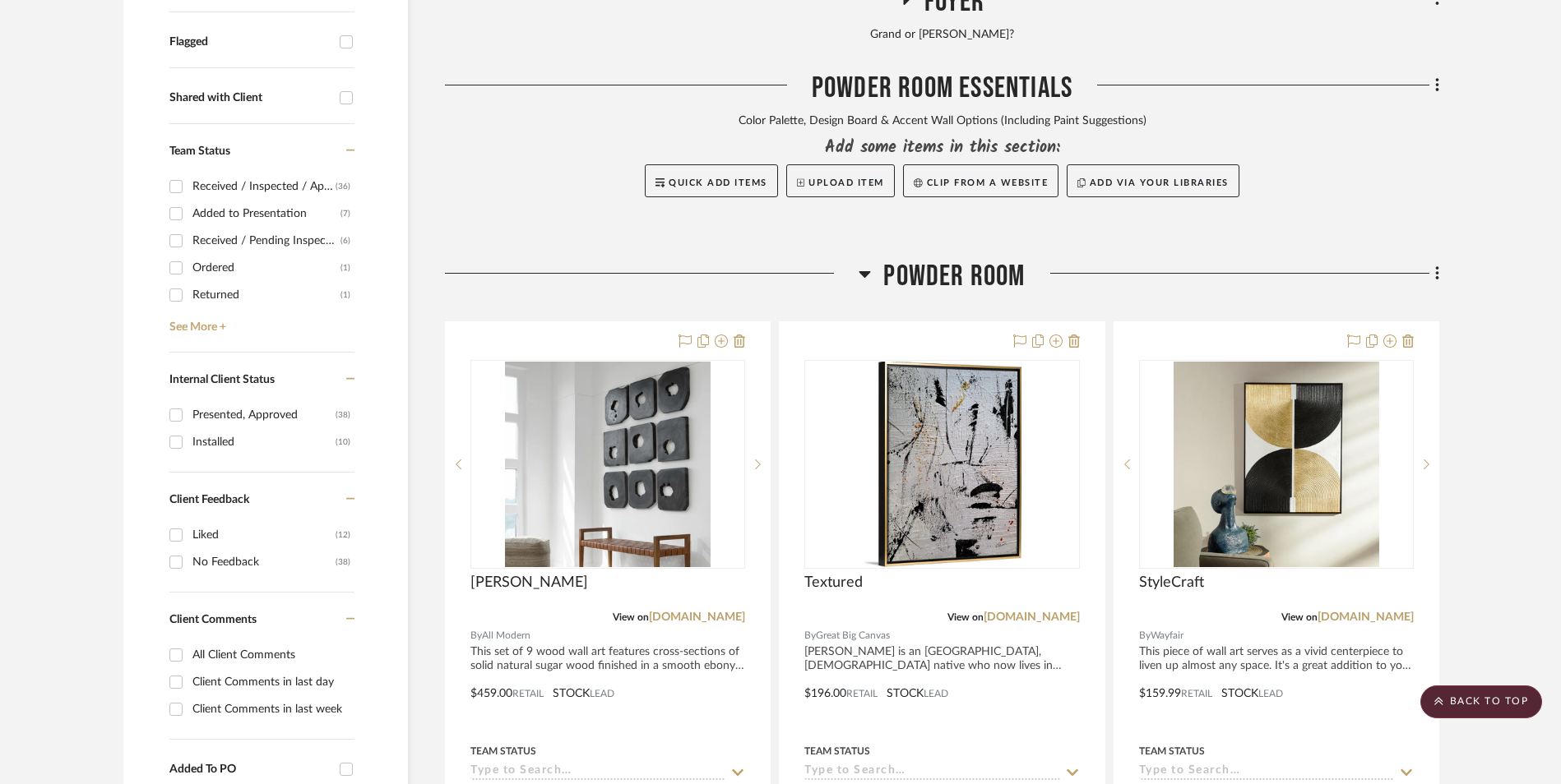
scroll to position [740, 0]
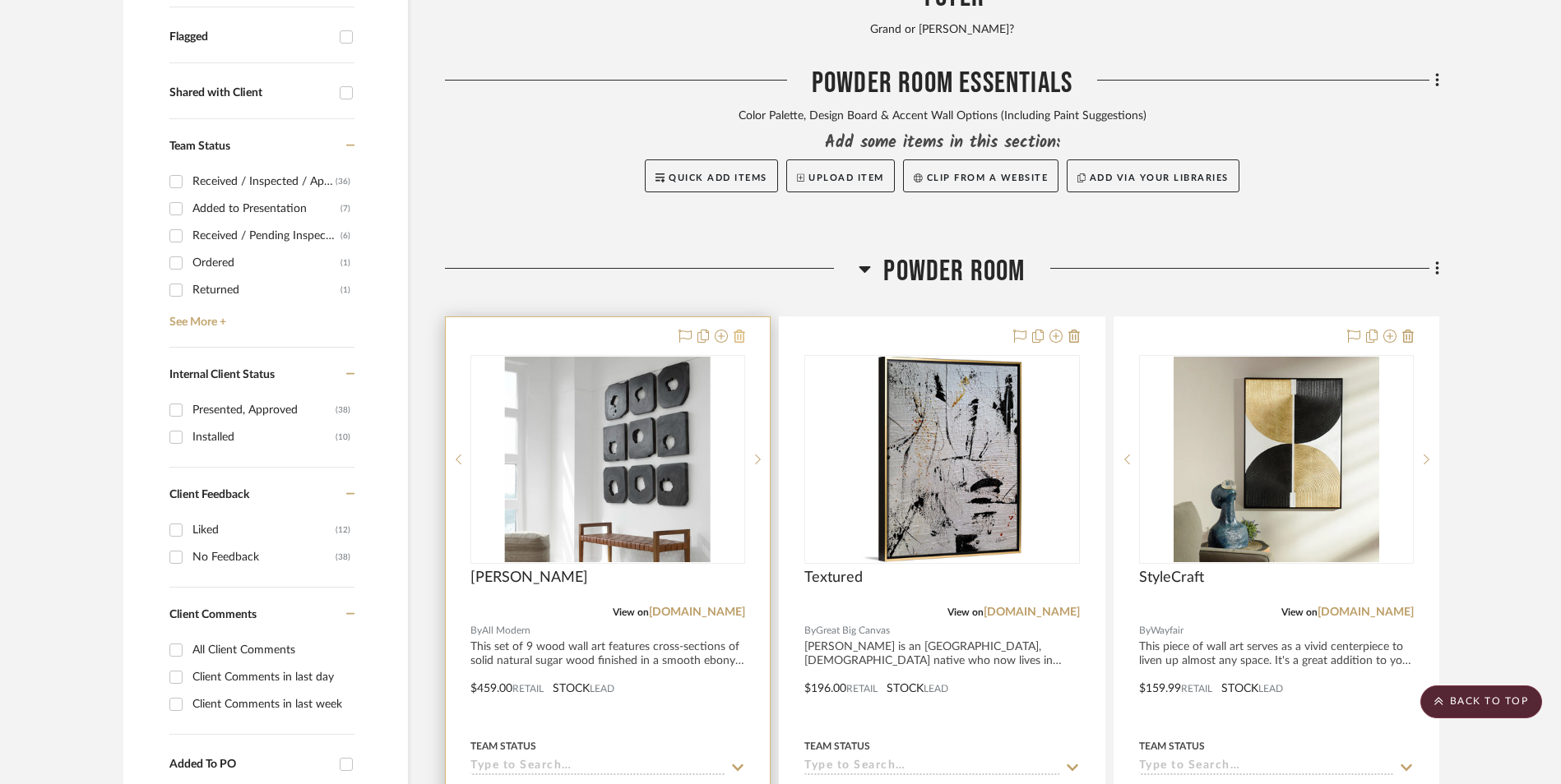
click at [740, 330] on icon at bounding box center [739, 336] width 12 height 13
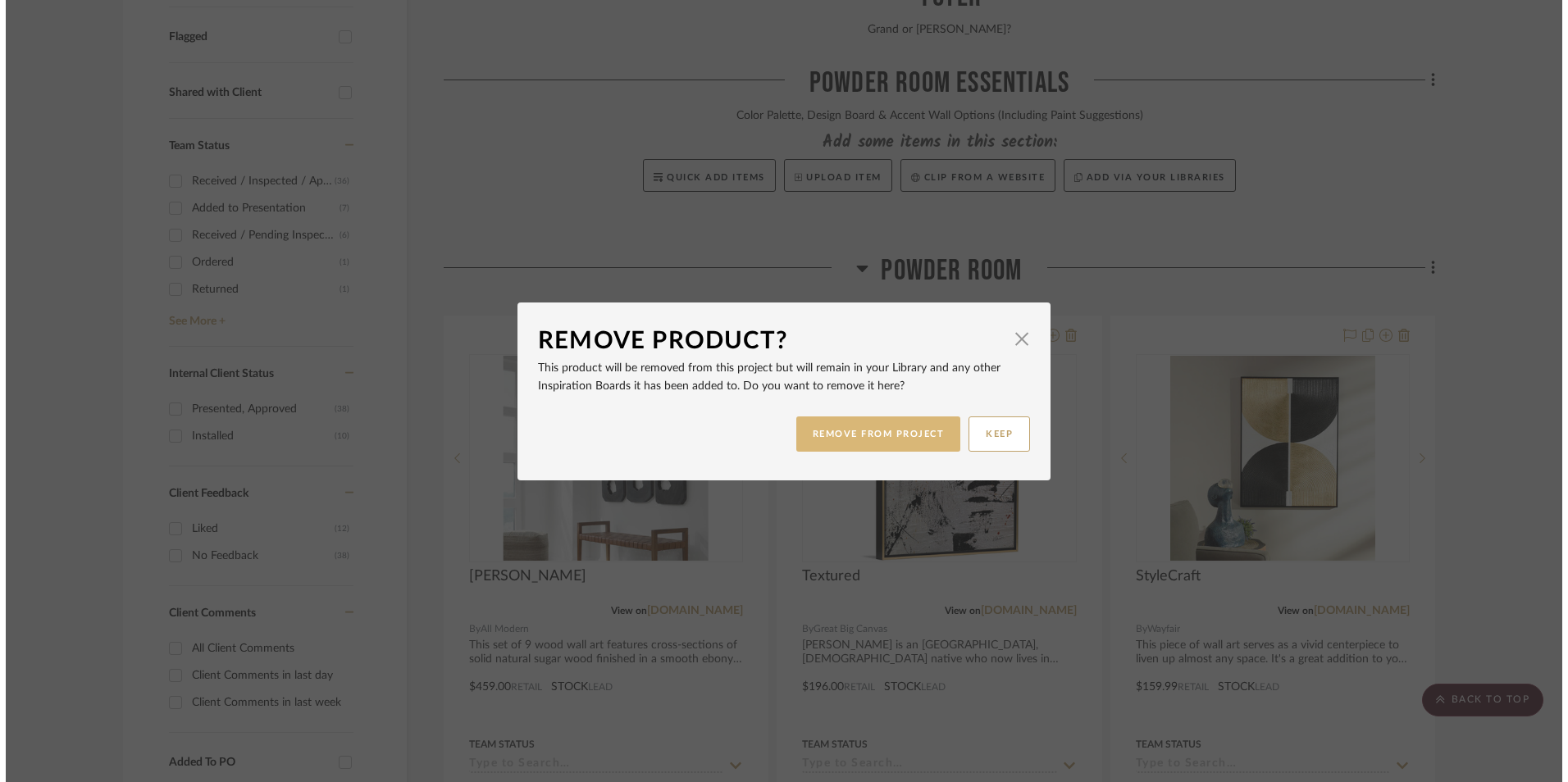
scroll to position [0, 0]
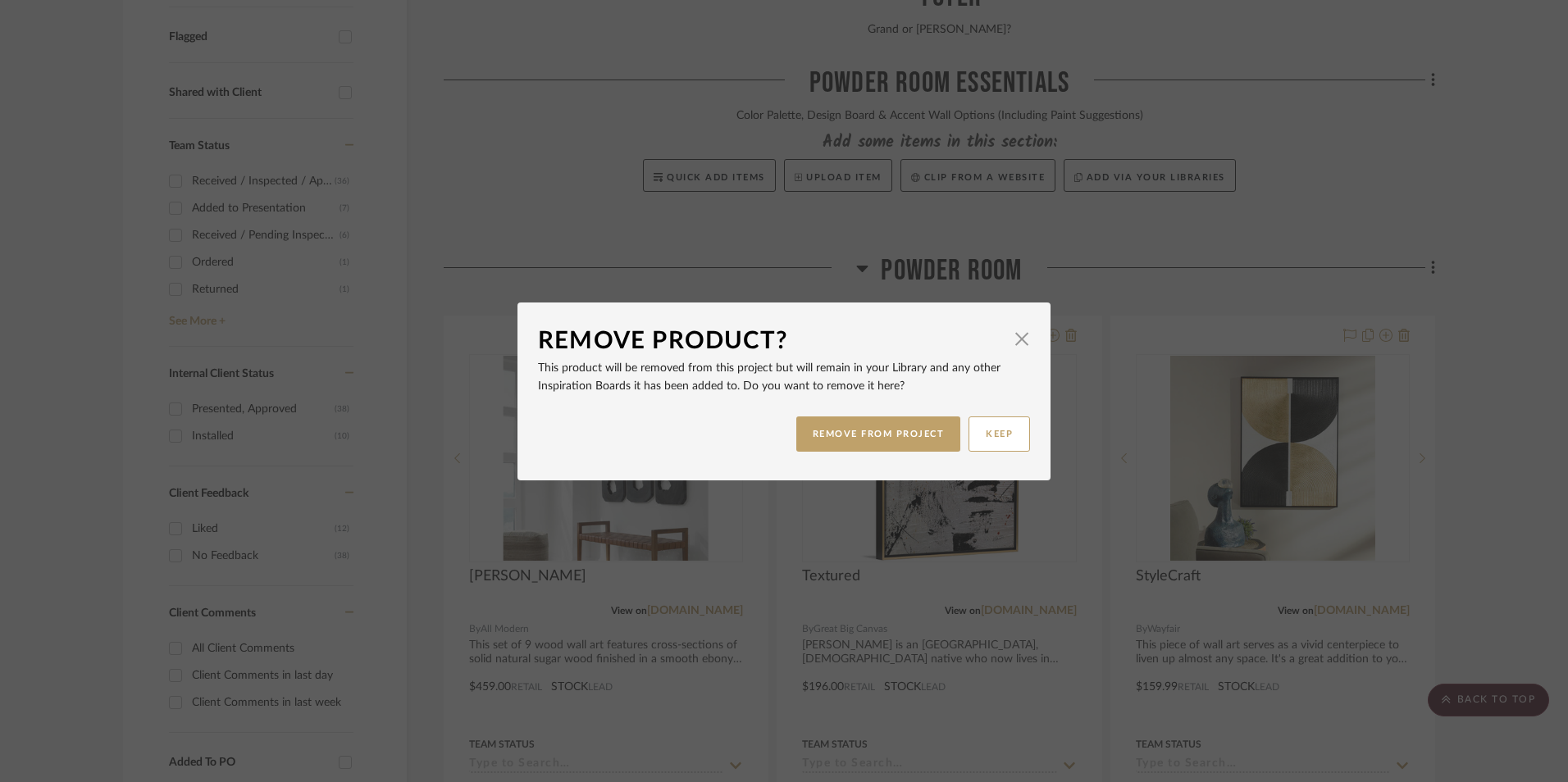
click at [885, 432] on button "REMOVE FROM PROJECT" at bounding box center [878, 434] width 165 height 35
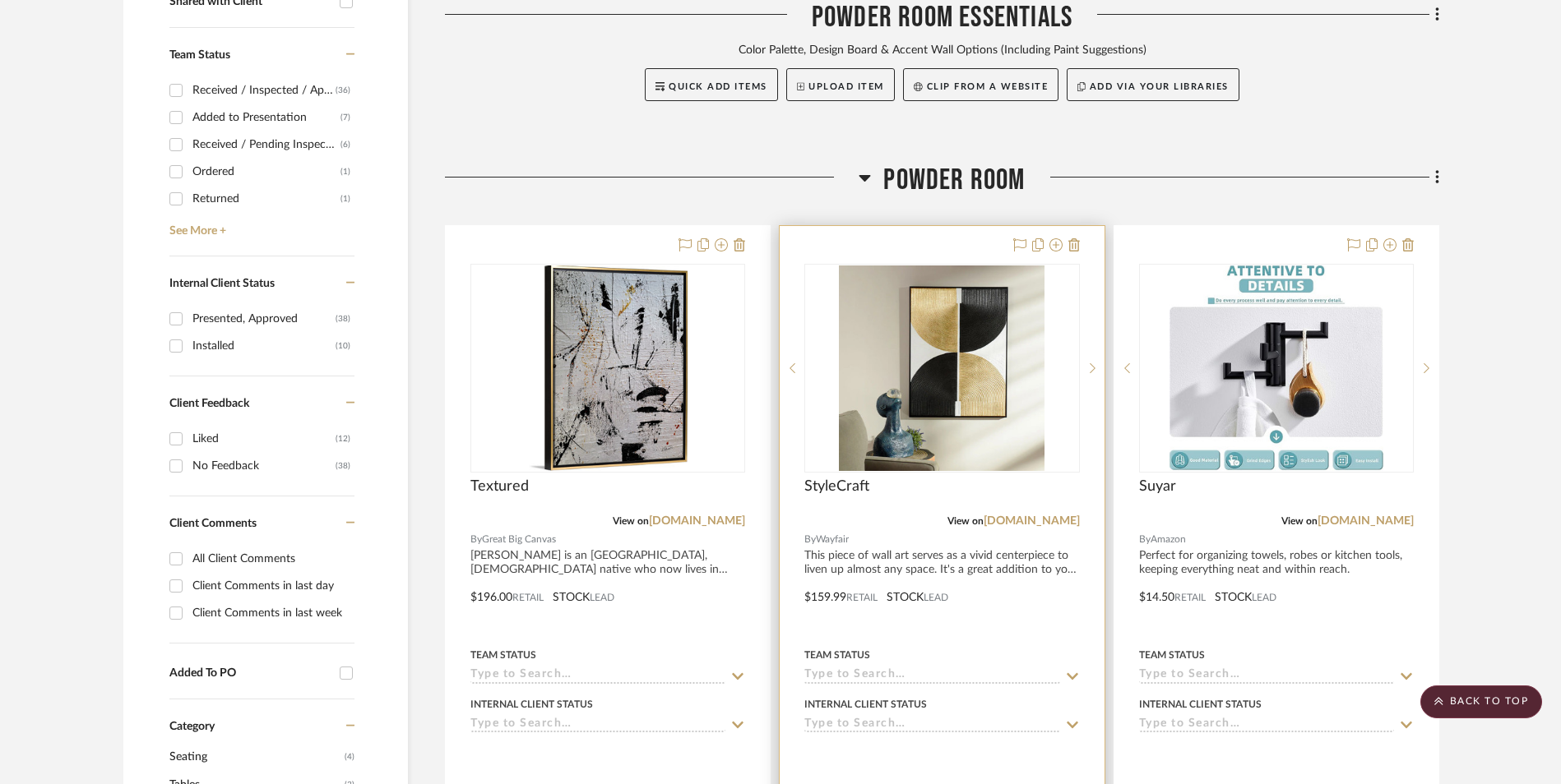
scroll to position [822, 0]
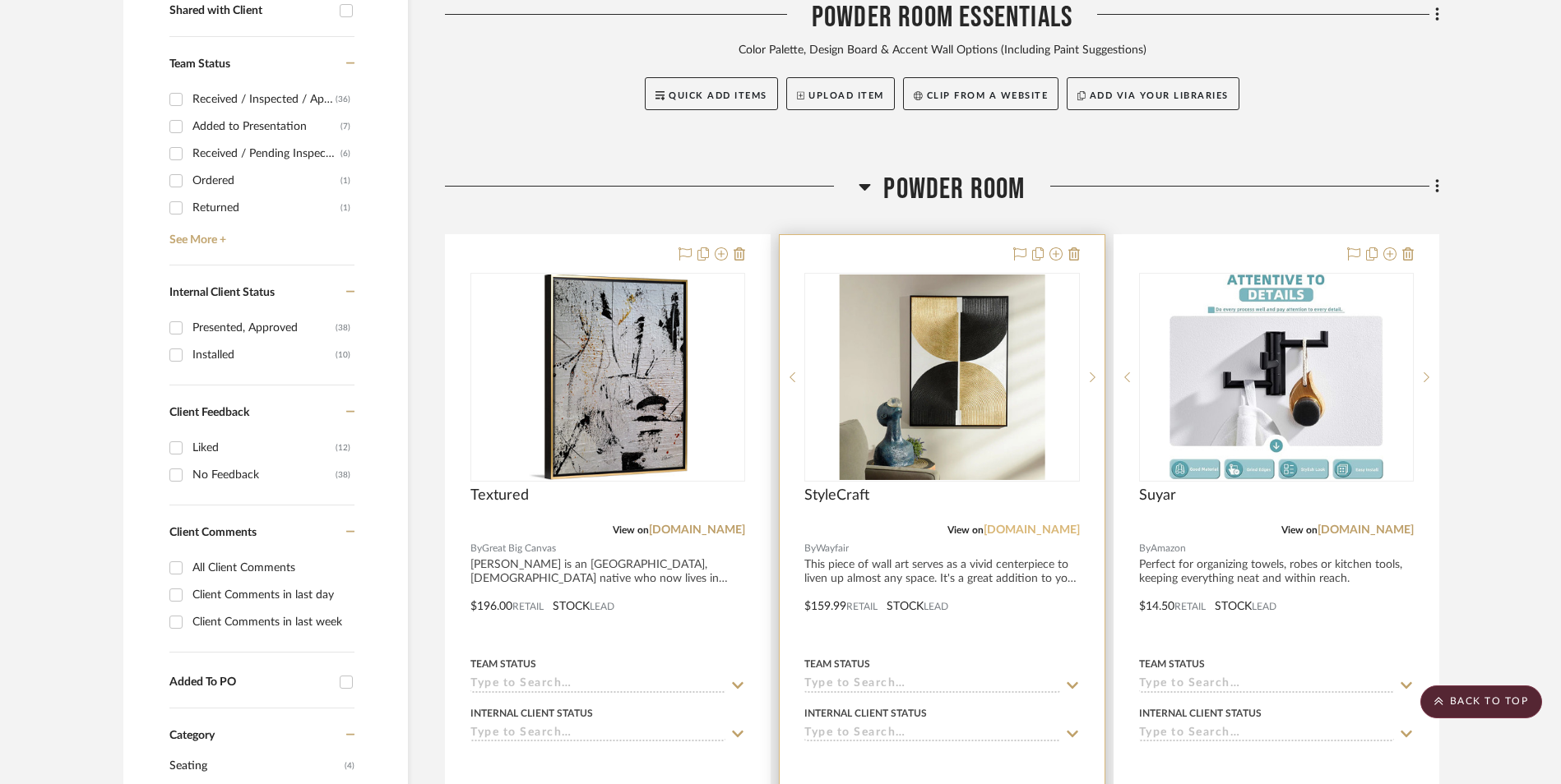
click at [1046, 525] on link "[DOMAIN_NAME]" at bounding box center [1031, 530] width 96 height 12
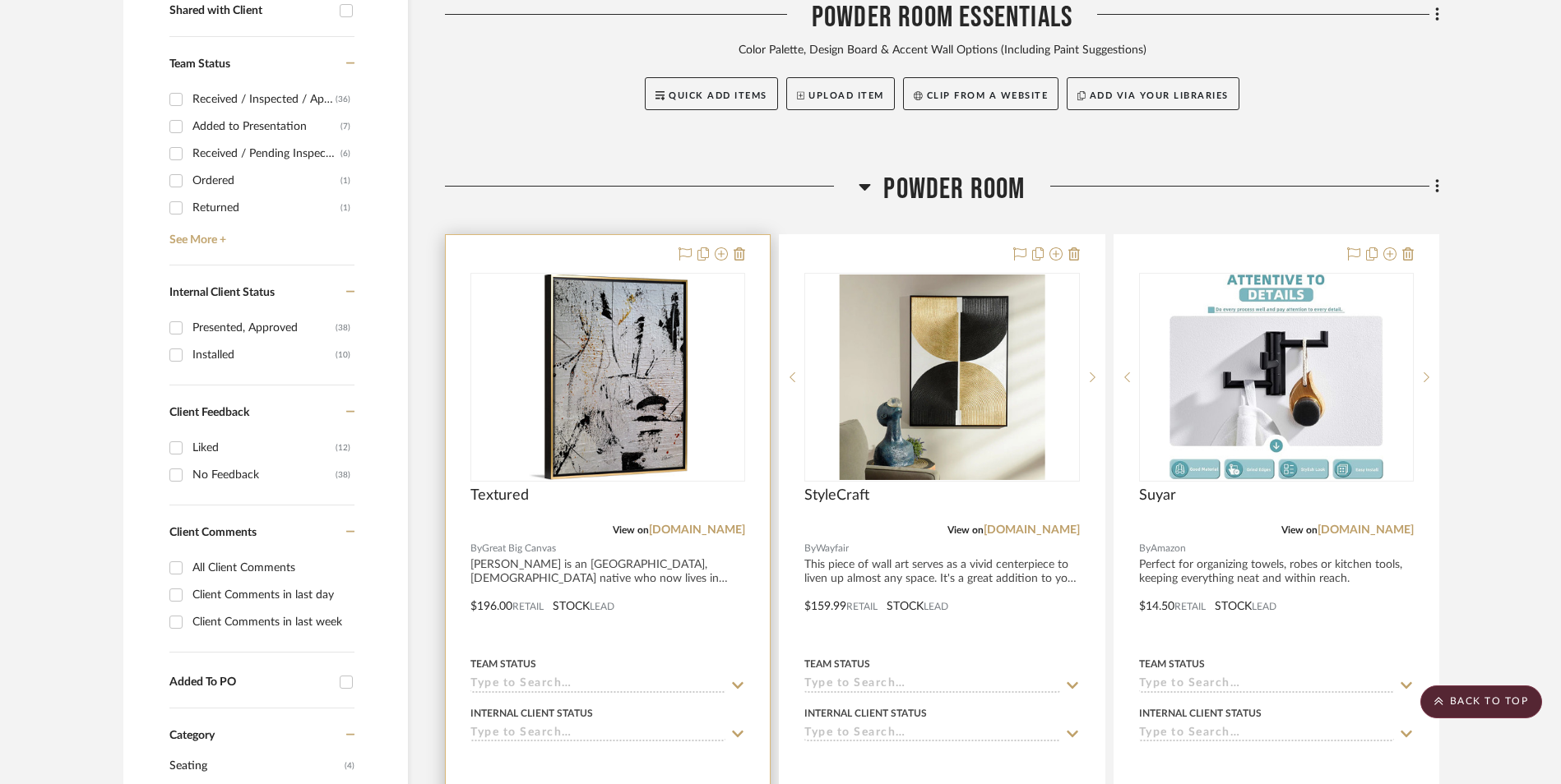
click at [624, 297] on img "0" at bounding box center [608, 377] width 159 height 206
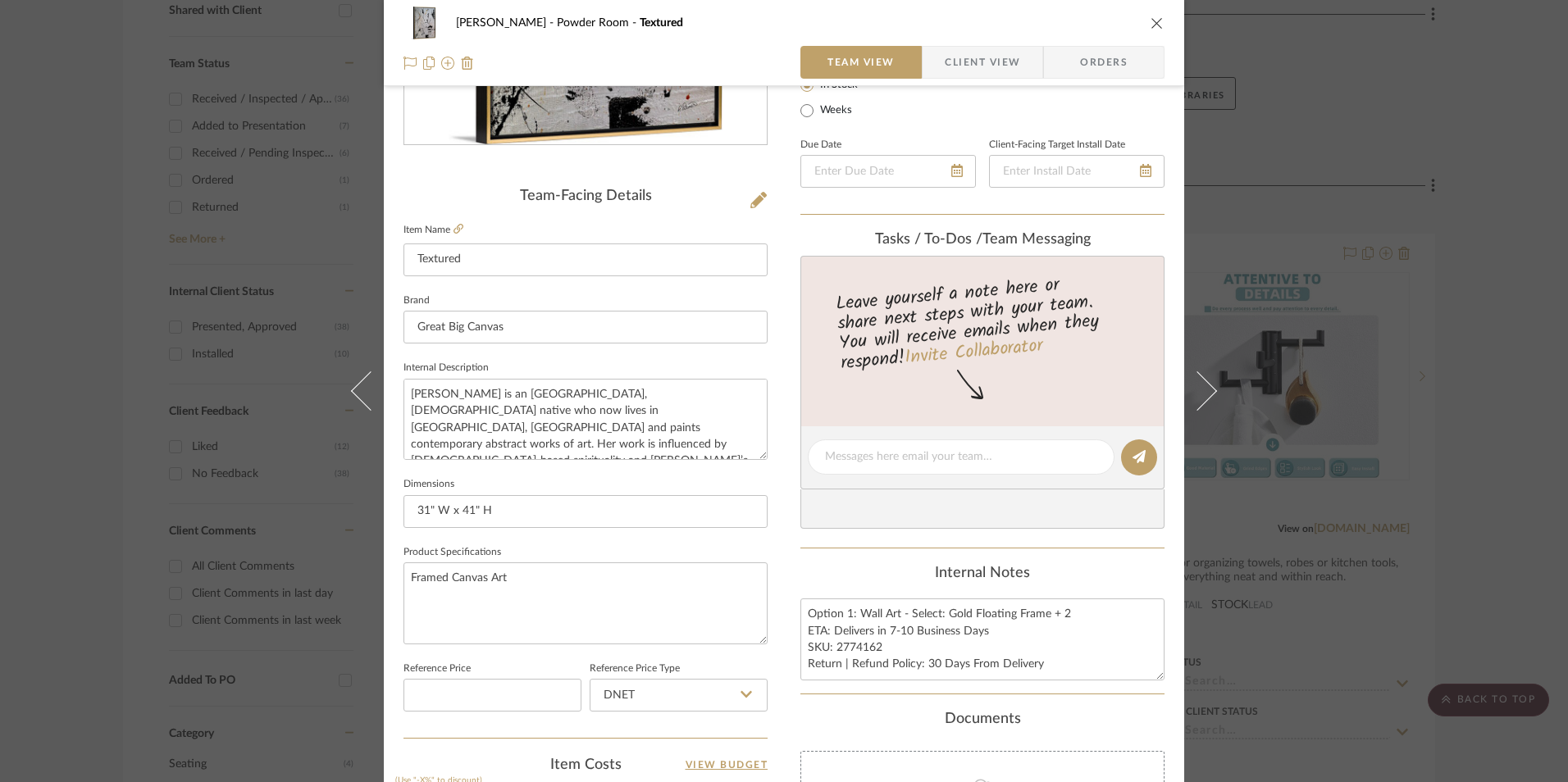
scroll to position [328, 0]
click at [1445, 538] on div "[PERSON_NAME] Powder Room Textured Team View Client View Orders Team-Facing Det…" at bounding box center [784, 391] width 1568 height 782
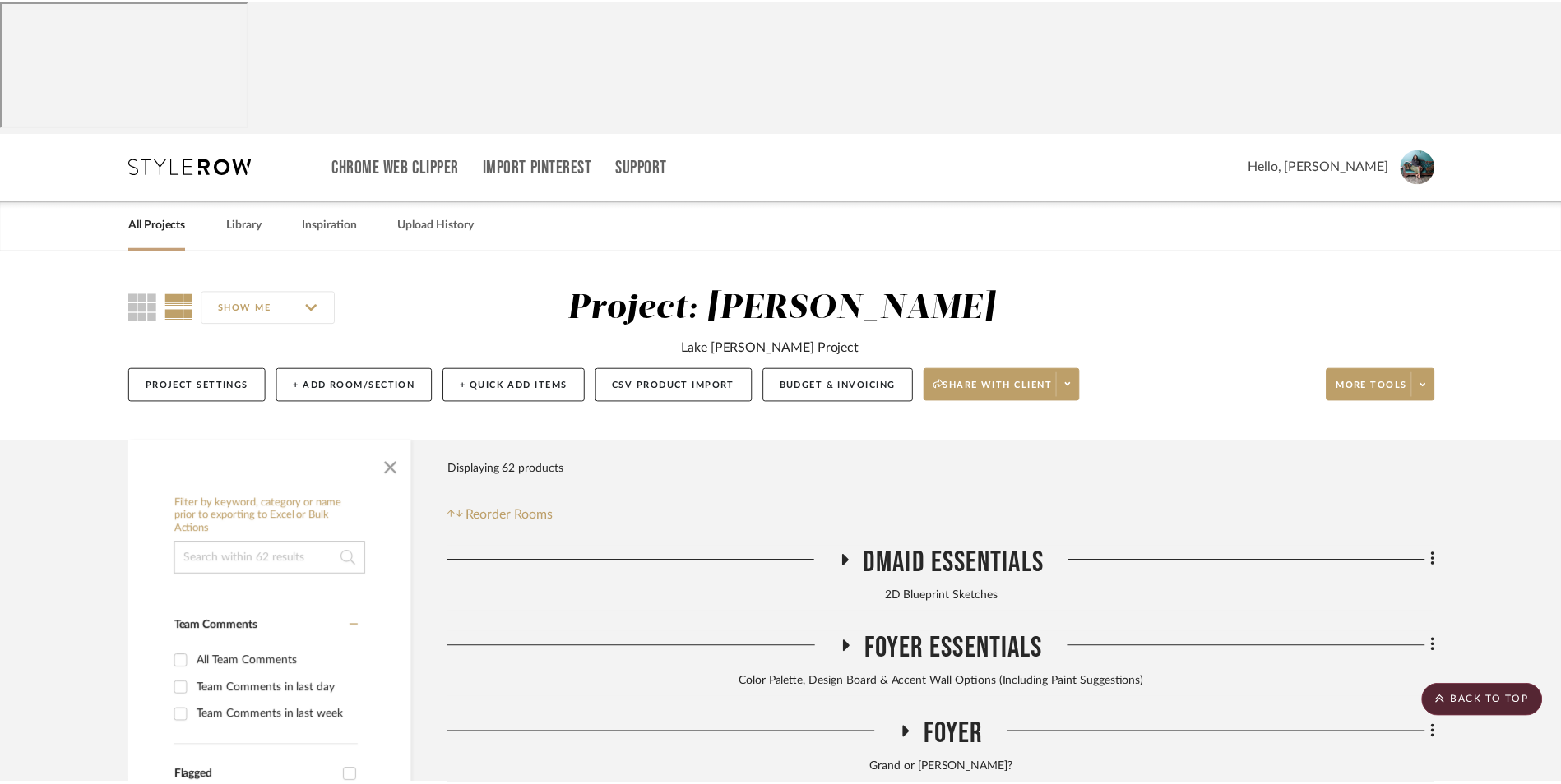
scroll to position [822, 0]
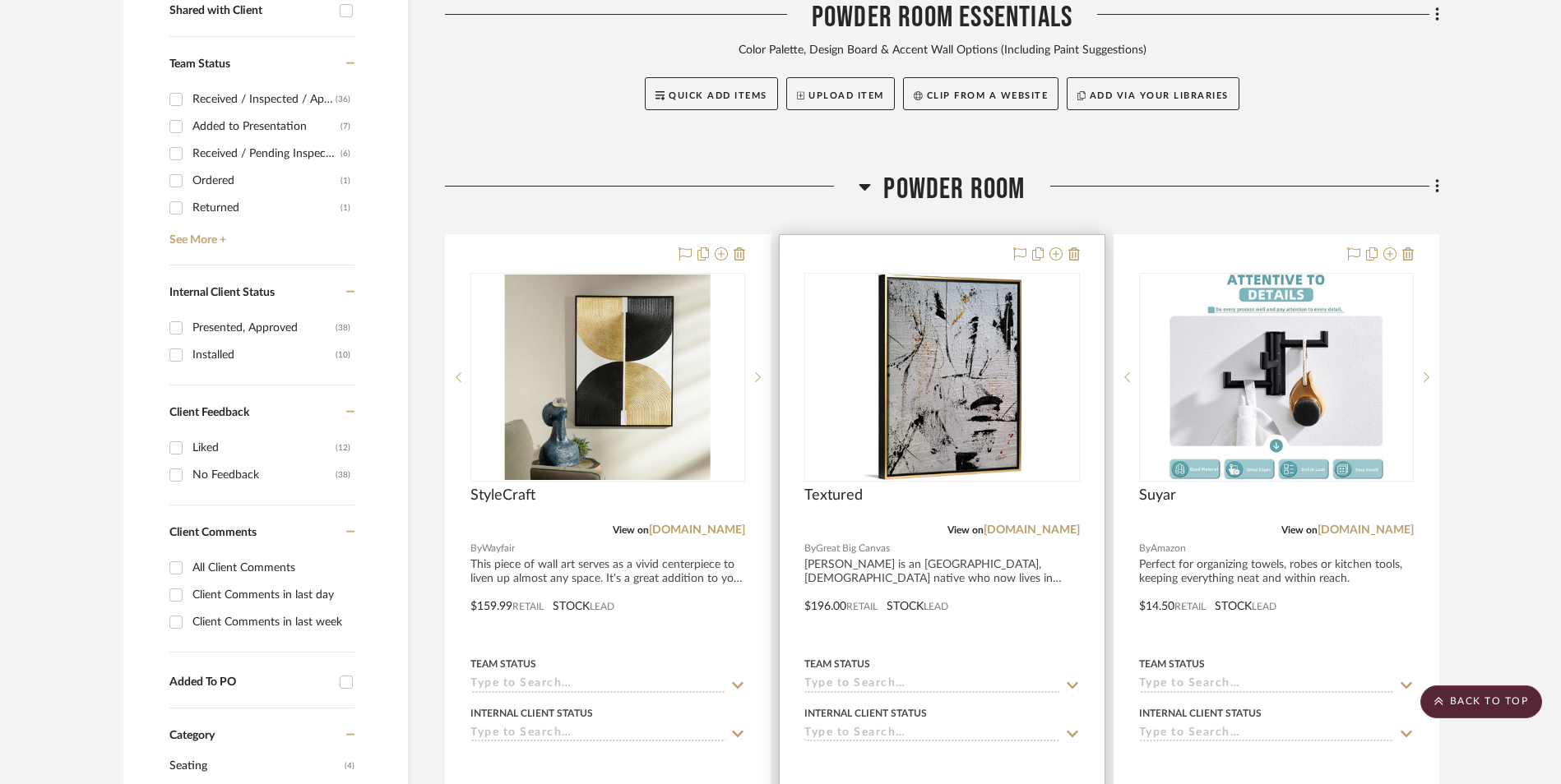
click at [931, 282] on img "0" at bounding box center [942, 377] width 159 height 206
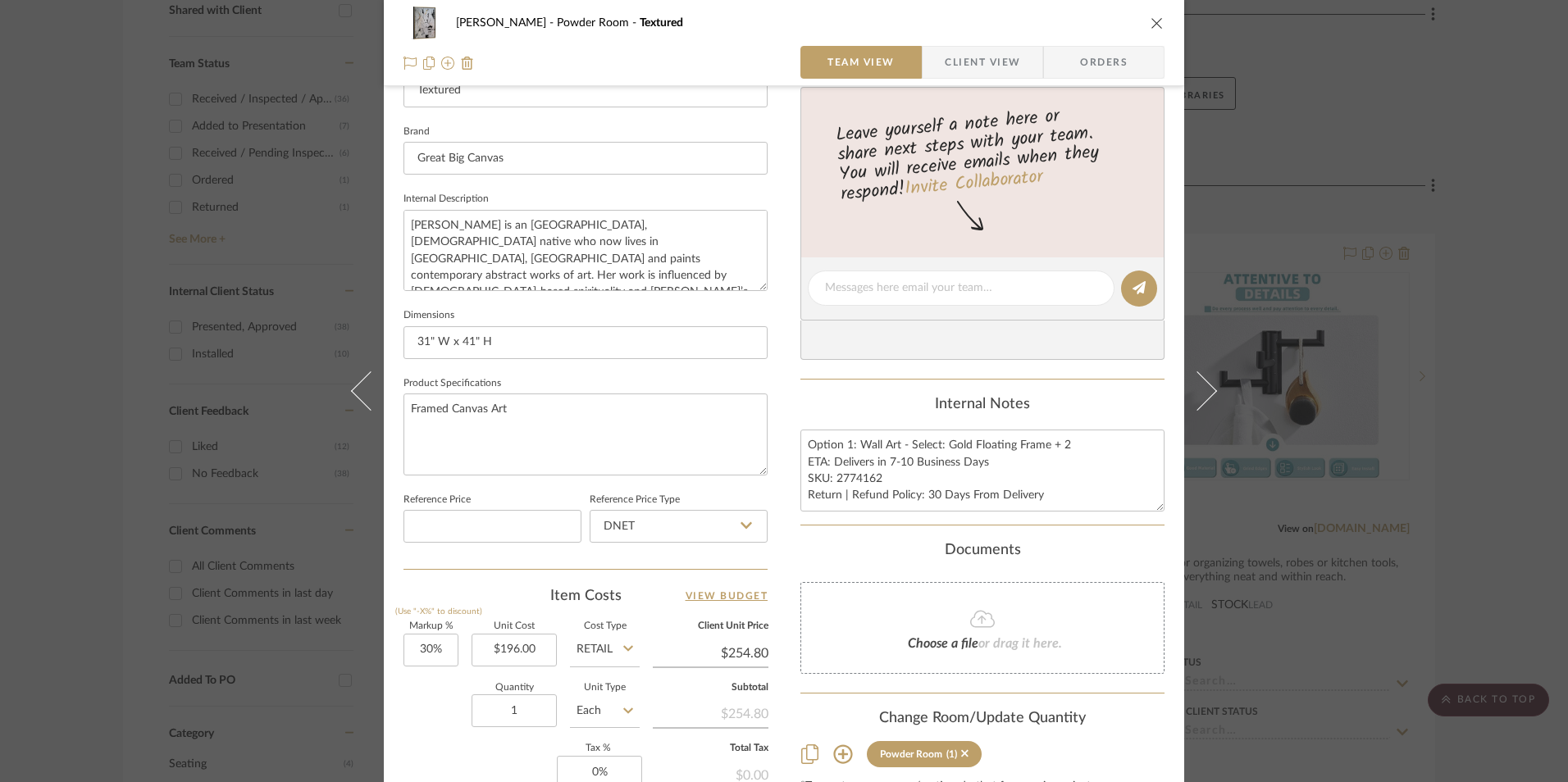
scroll to position [574, 0]
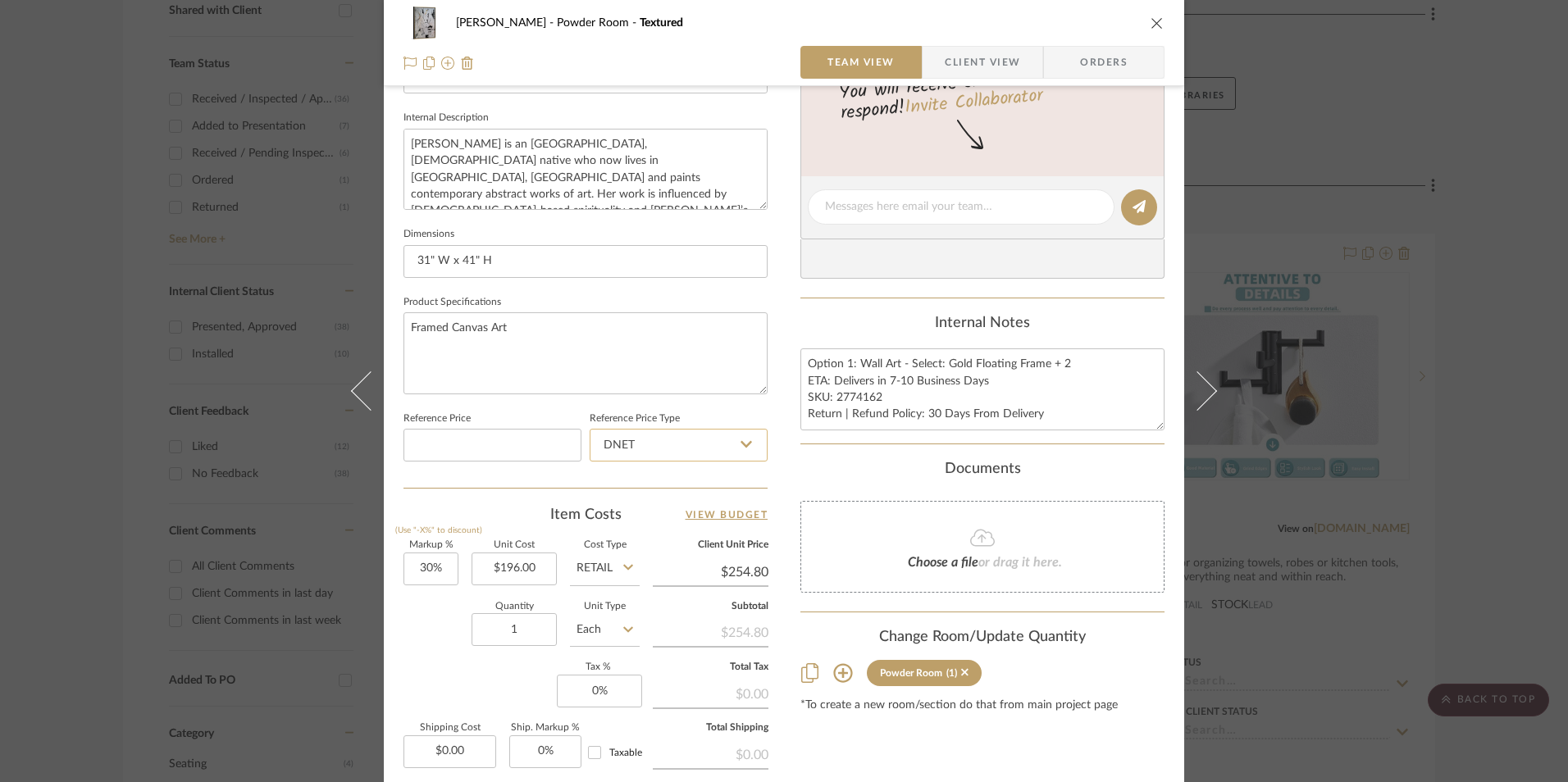
click at [658, 440] on input "DNET" at bounding box center [679, 445] width 178 height 33
click at [638, 534] on div "Retail" at bounding box center [685, 528] width 202 height 42
type input "Retail"
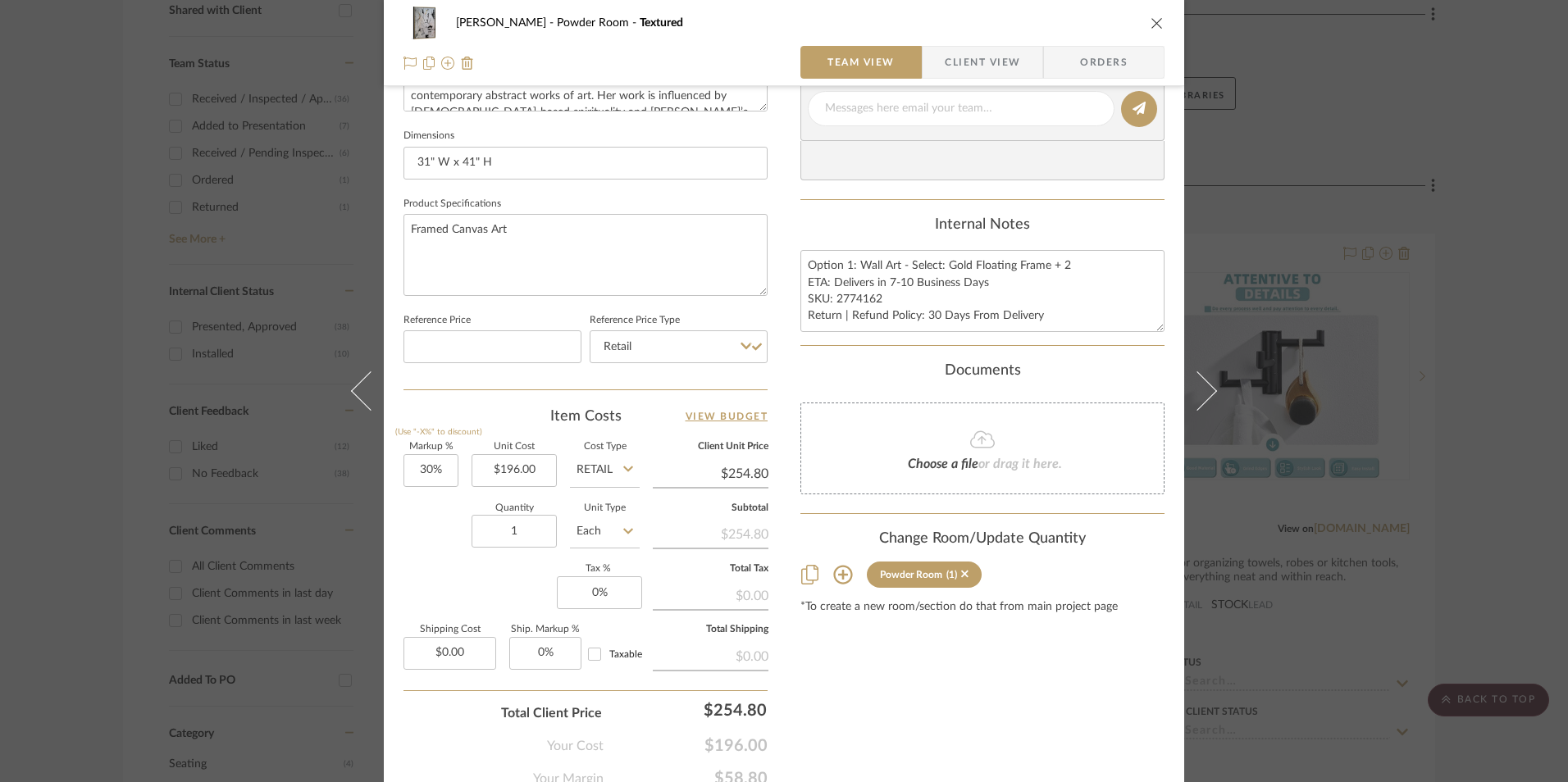
scroll to position [738, 0]
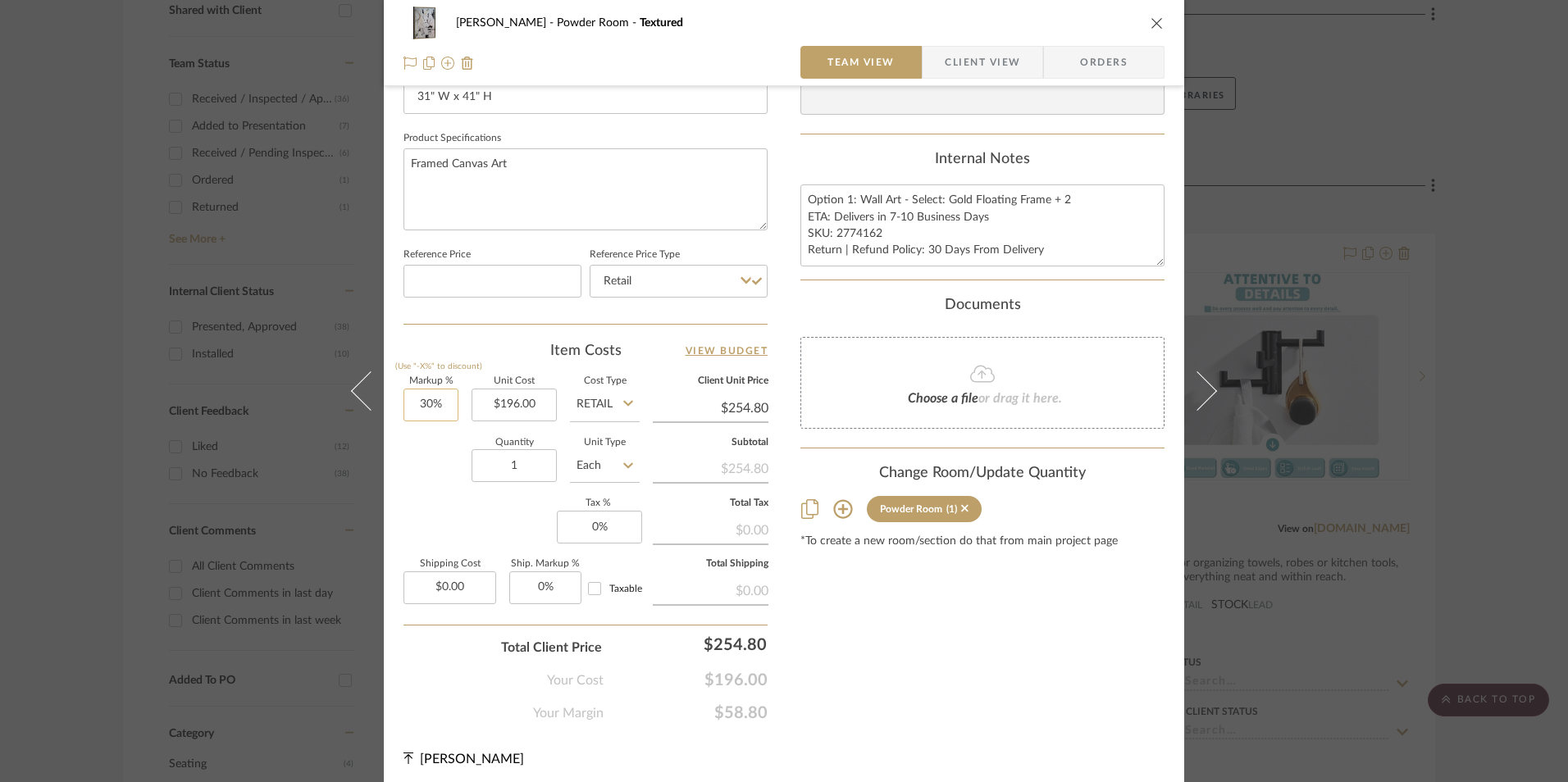
type input "30"
click at [433, 405] on input "30" at bounding box center [431, 405] width 55 height 33
click at [510, 456] on input "1" at bounding box center [514, 466] width 85 height 33
type input "0%"
type input "$196.00"
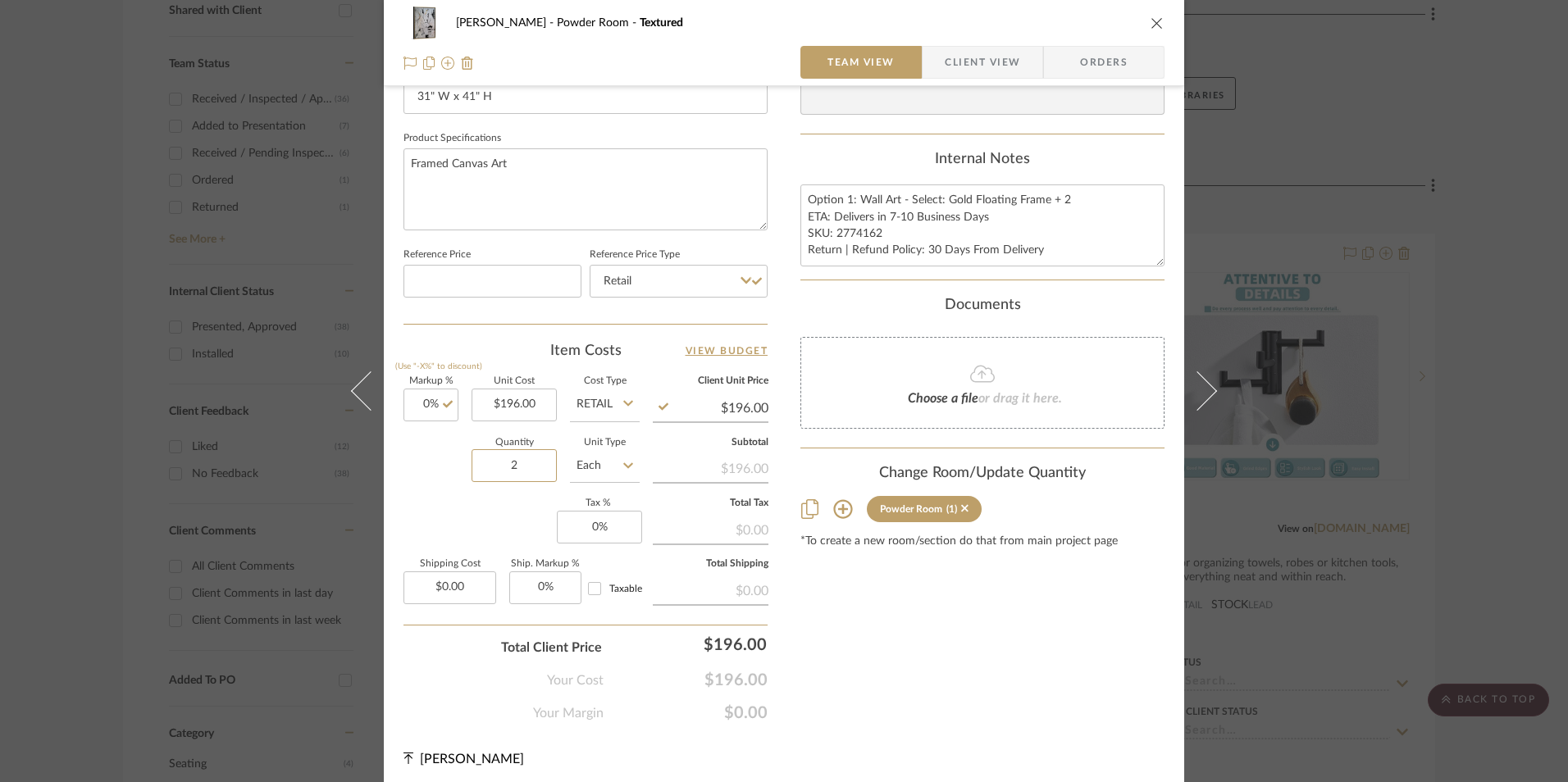
type input "2"
click at [820, 609] on div "Content here copies to Client View - confirm visibility there. Show in Client D…" at bounding box center [982, 48] width 364 height 1349
click at [592, 533] on input "0" at bounding box center [598, 527] width 85 height 33
type input "8.25%"
click at [795, 567] on div "[PERSON_NAME] Powder Room Textured Team View Client View Orders Team-Facing Det…" at bounding box center [784, 31] width 801 height 1514
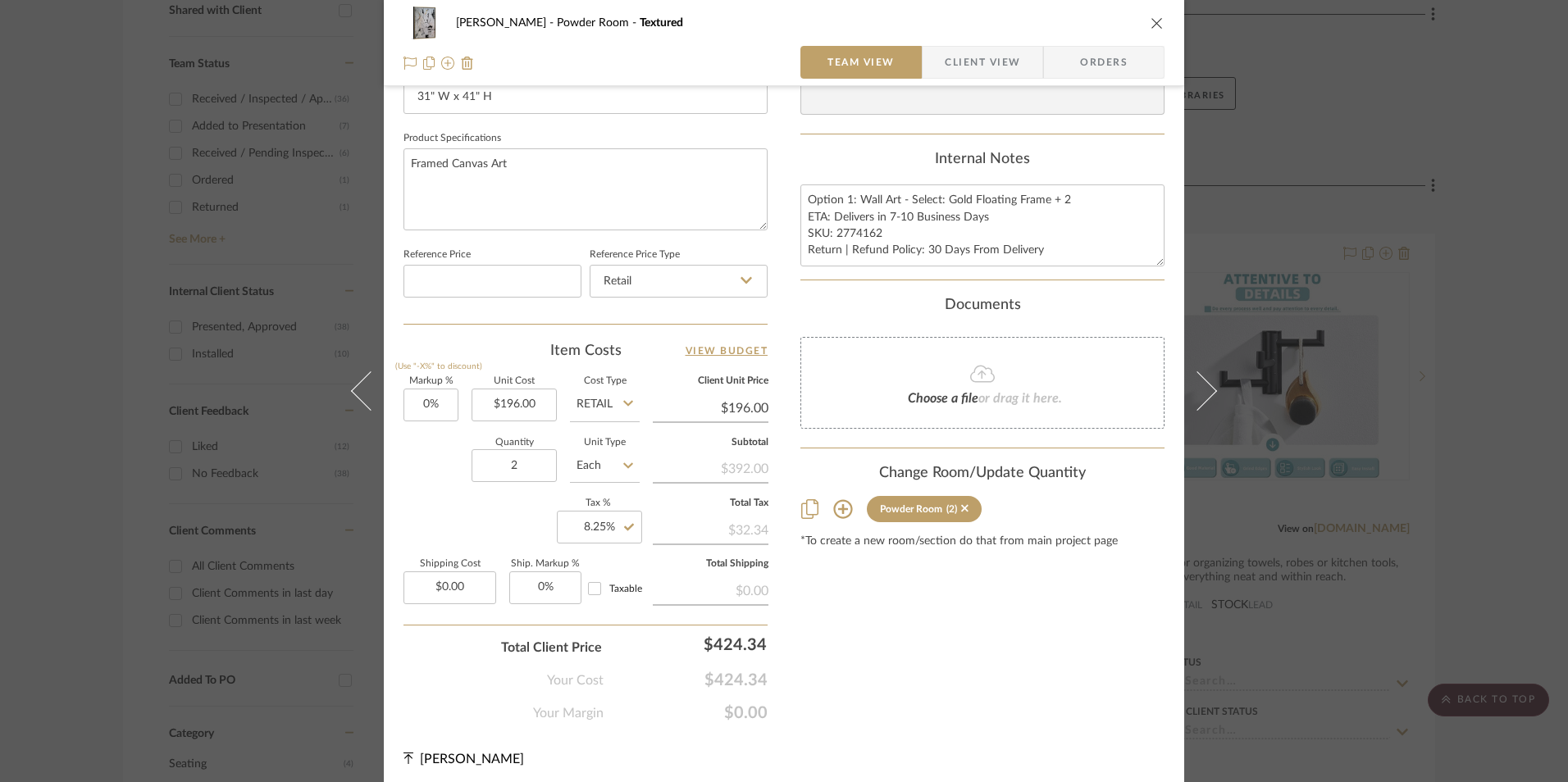
click at [1080, 56] on span "Orders" at bounding box center [1104, 62] width 84 height 33
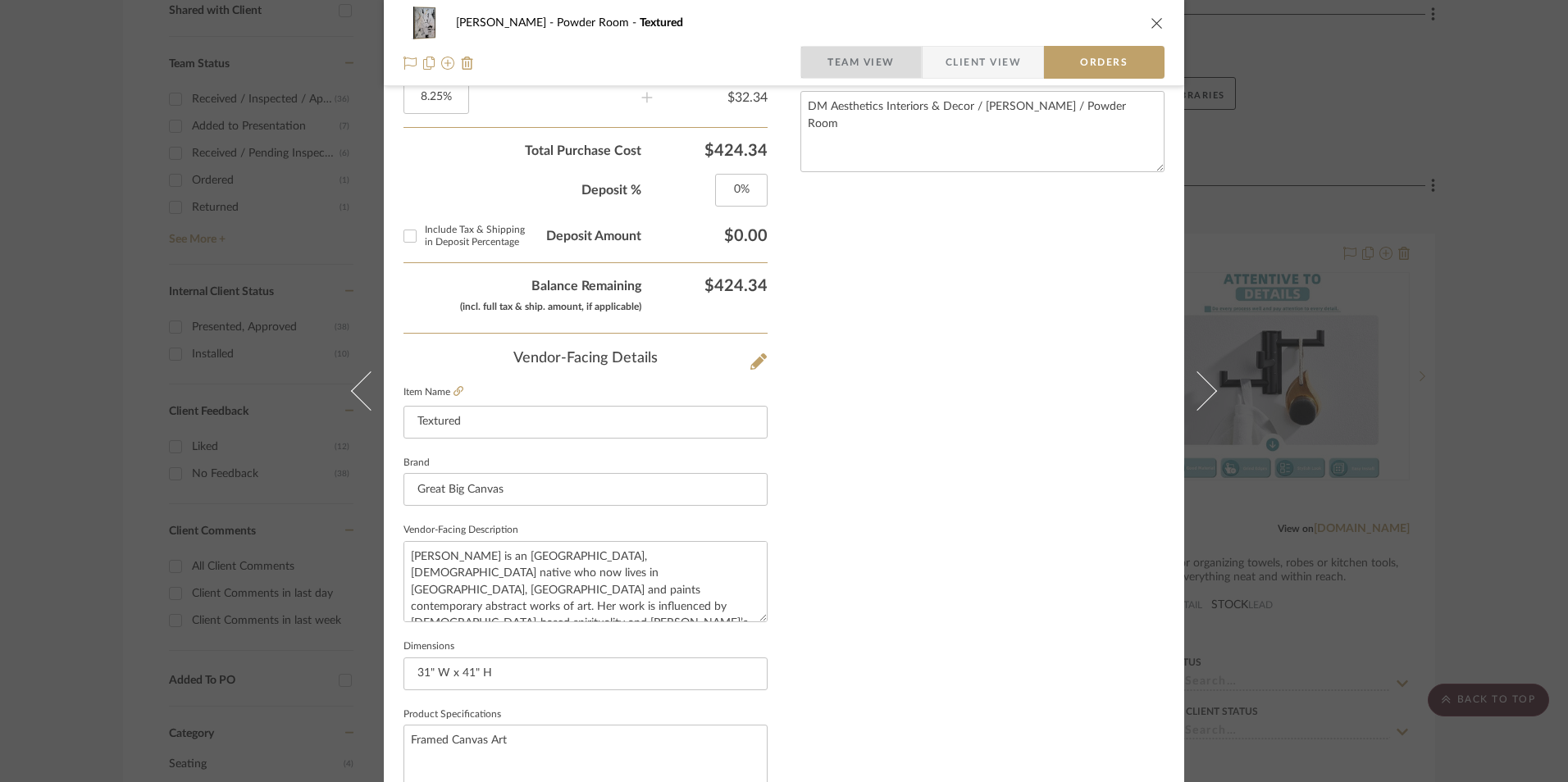
click at [842, 64] on span "Team View" at bounding box center [860, 62] width 67 height 33
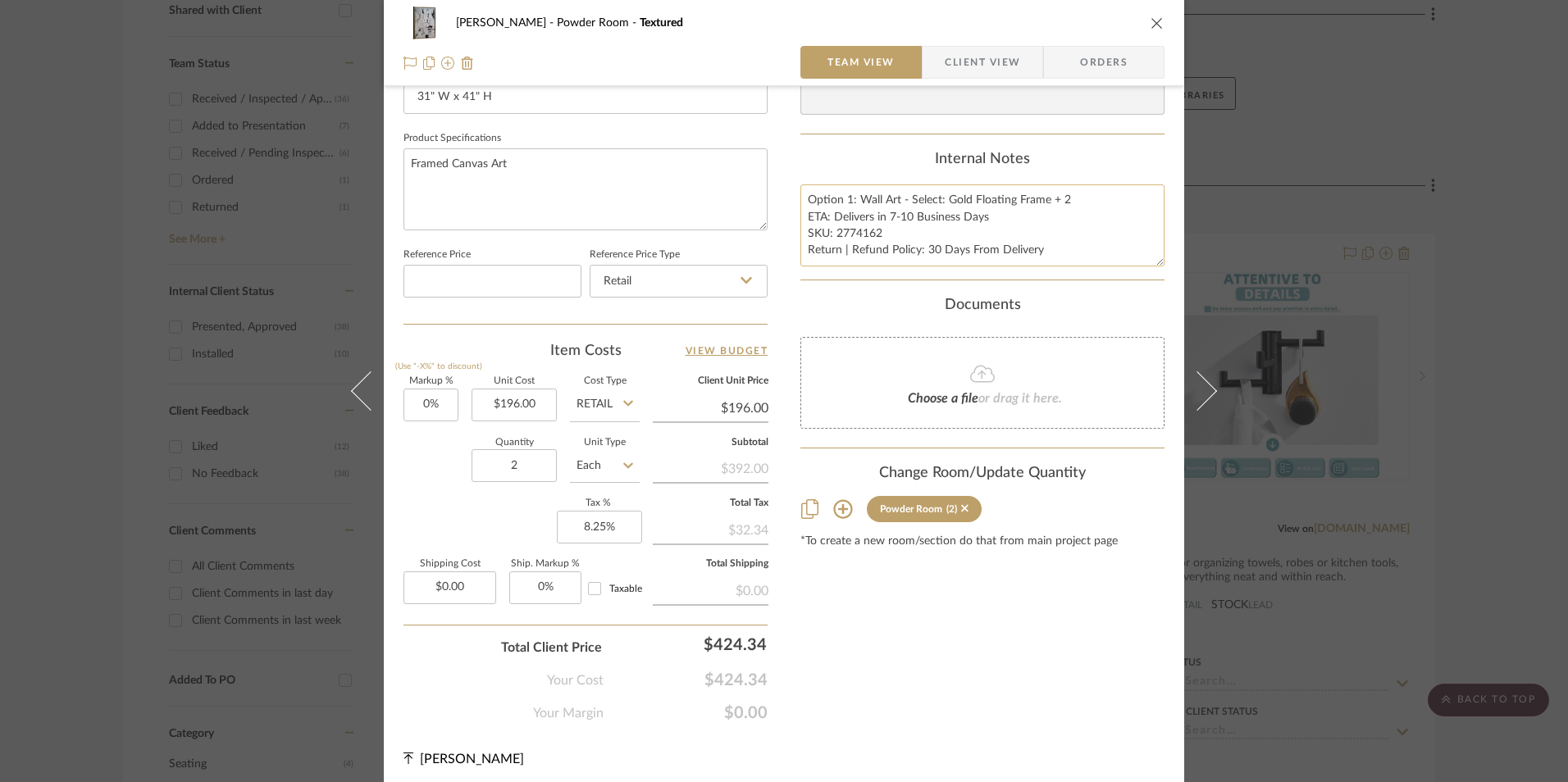
drag, startPoint x: 878, startPoint y: 230, endPoint x: 832, endPoint y: 235, distance: 46.3
click at [832, 235] on textarea "Option 1: Wall Art - Select: Gold Floating Frame + 2 ETA: Delivers in 7-10 Busi…" at bounding box center [982, 225] width 364 height 81
click at [1095, 55] on span "Orders" at bounding box center [1104, 62] width 84 height 33
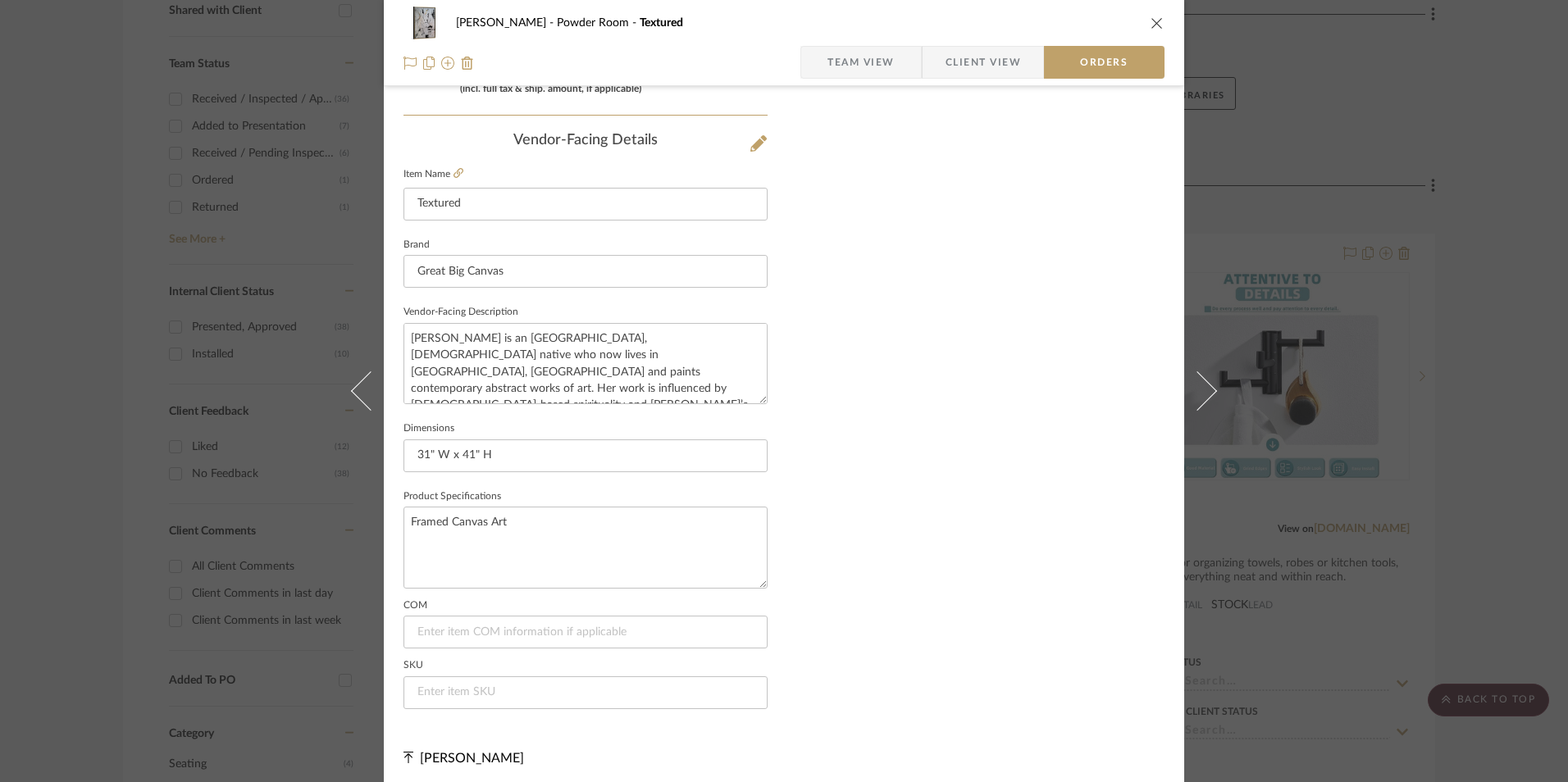
scroll to position [962, 0]
click at [560, 685] on input at bounding box center [585, 687] width 364 height 33
paste input "2774162"
type input "2774162"
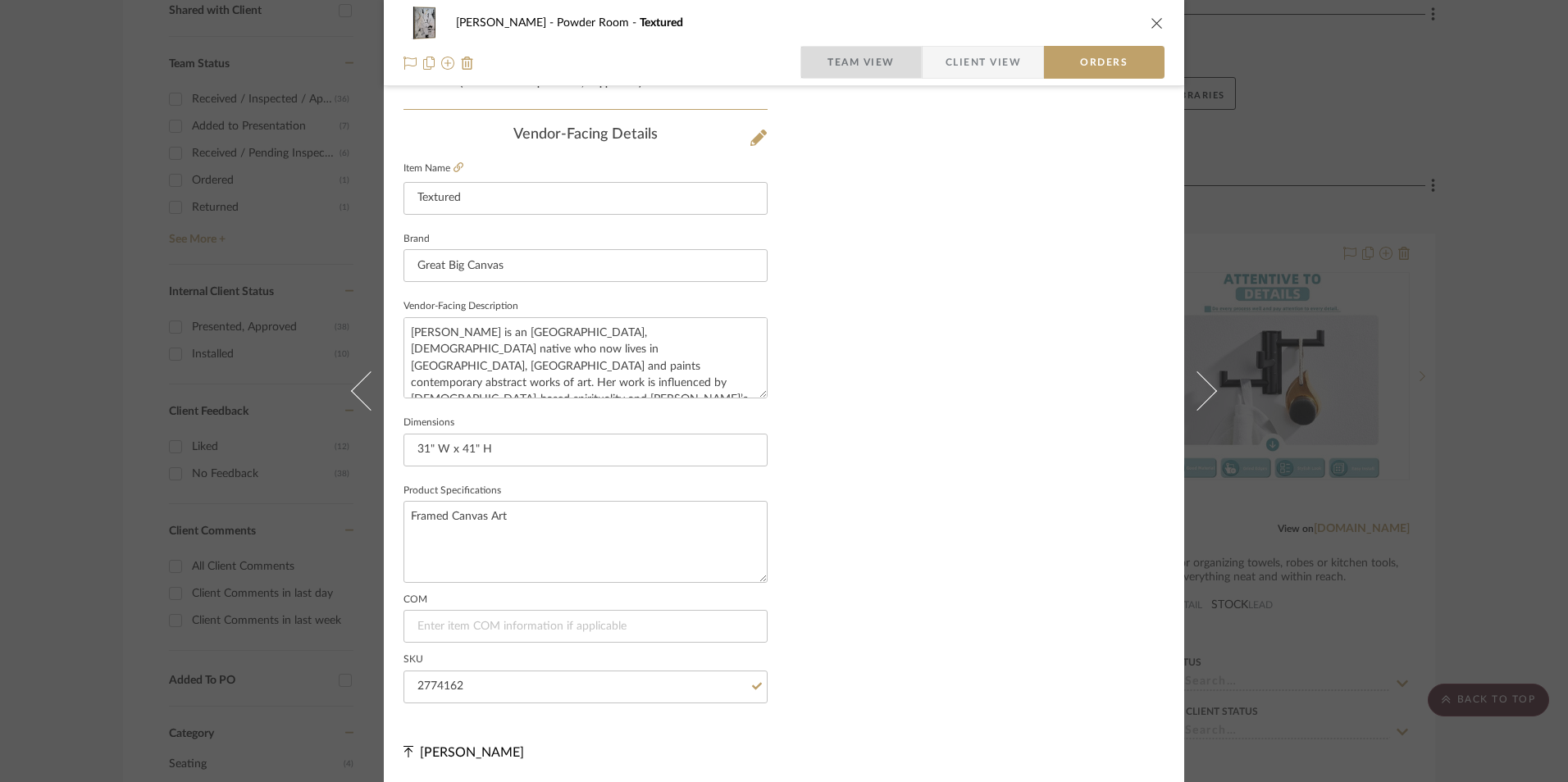
click at [865, 54] on span "Team View" at bounding box center [860, 62] width 67 height 33
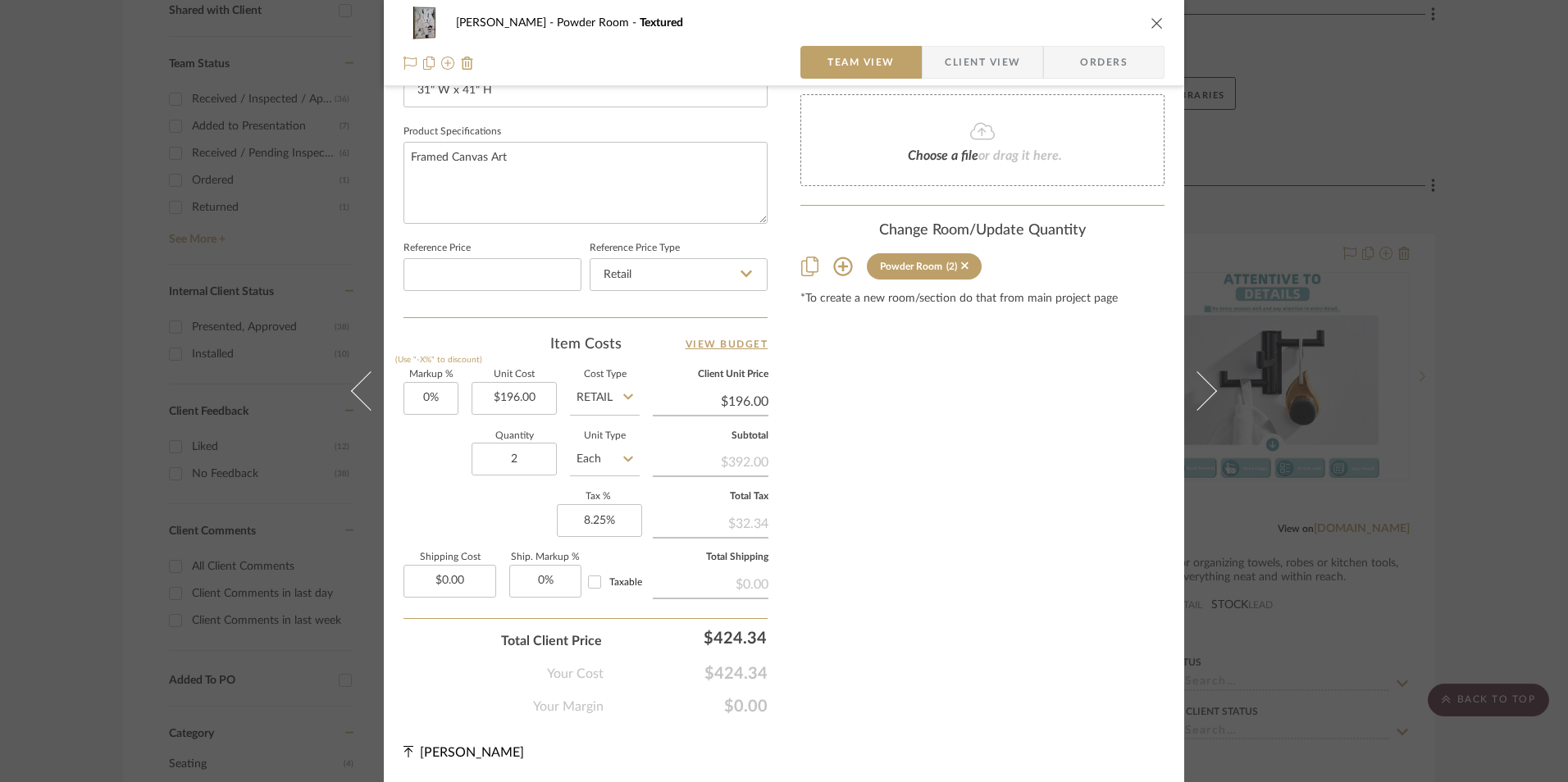
scroll to position [745, 0]
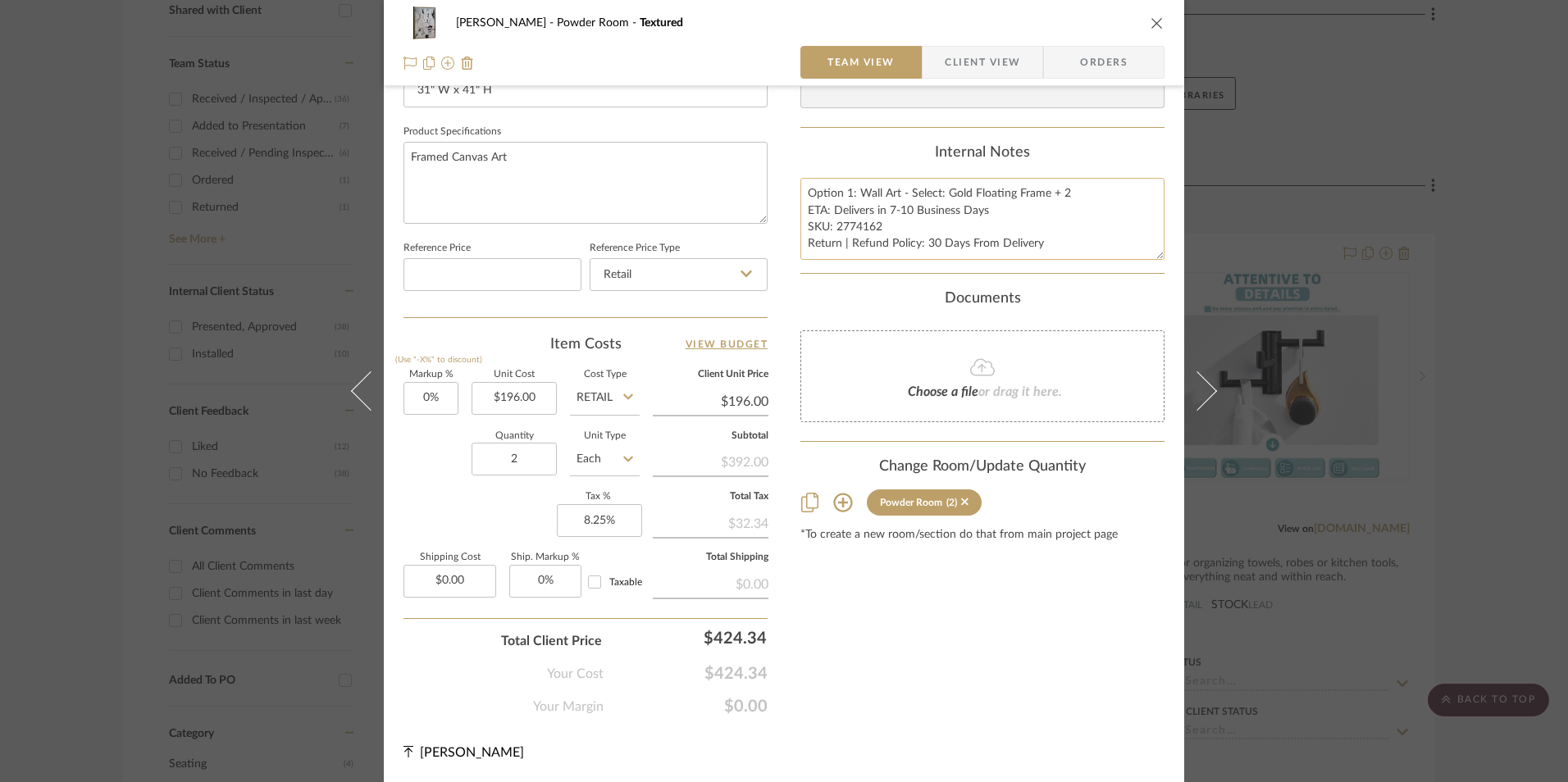
click at [889, 218] on textarea "Option 1: Wall Art - Select: Gold Floating Frame + 2 ETA: Delivers in 7-10 Busi…" at bounding box center [982, 218] width 364 height 81
drag, startPoint x: 846, startPoint y: 193, endPoint x: 872, endPoint y: 206, distance: 29.1
click at [846, 193] on textarea "Option 1: Wall Art - Select: Gold Floating Frame + 2 ETA: Delivers in 7-10 Busi…" at bounding box center [982, 218] width 364 height 81
type textarea "Option 2: Wall Art - Select: Gold Floating Frame + 2 ETA: Delivers in 7-10 Busi…"
click at [881, 156] on div "Internal Notes" at bounding box center [982, 153] width 364 height 18
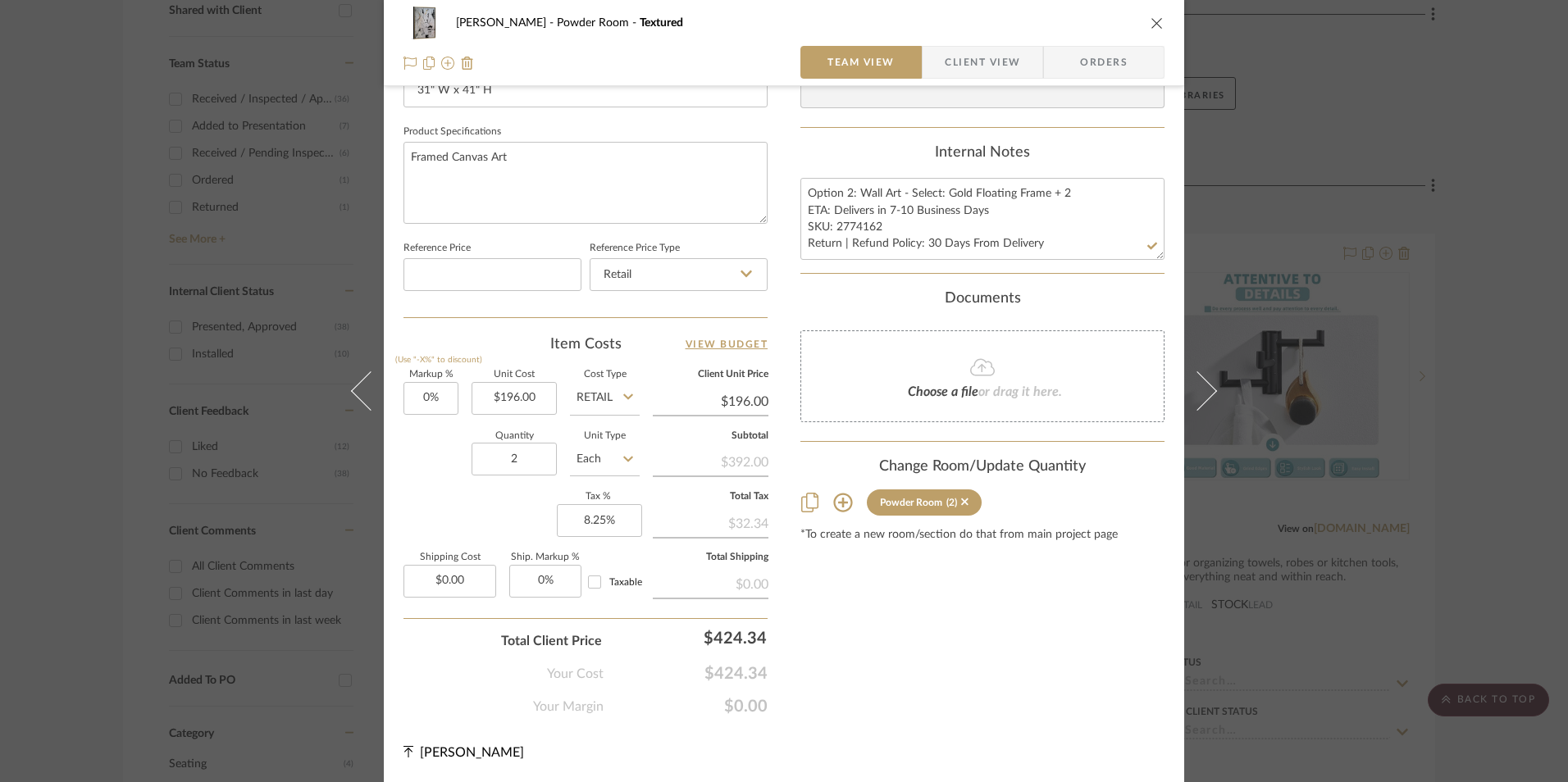
click at [1150, 21] on icon "close" at bounding box center [1156, 22] width 13 height 13
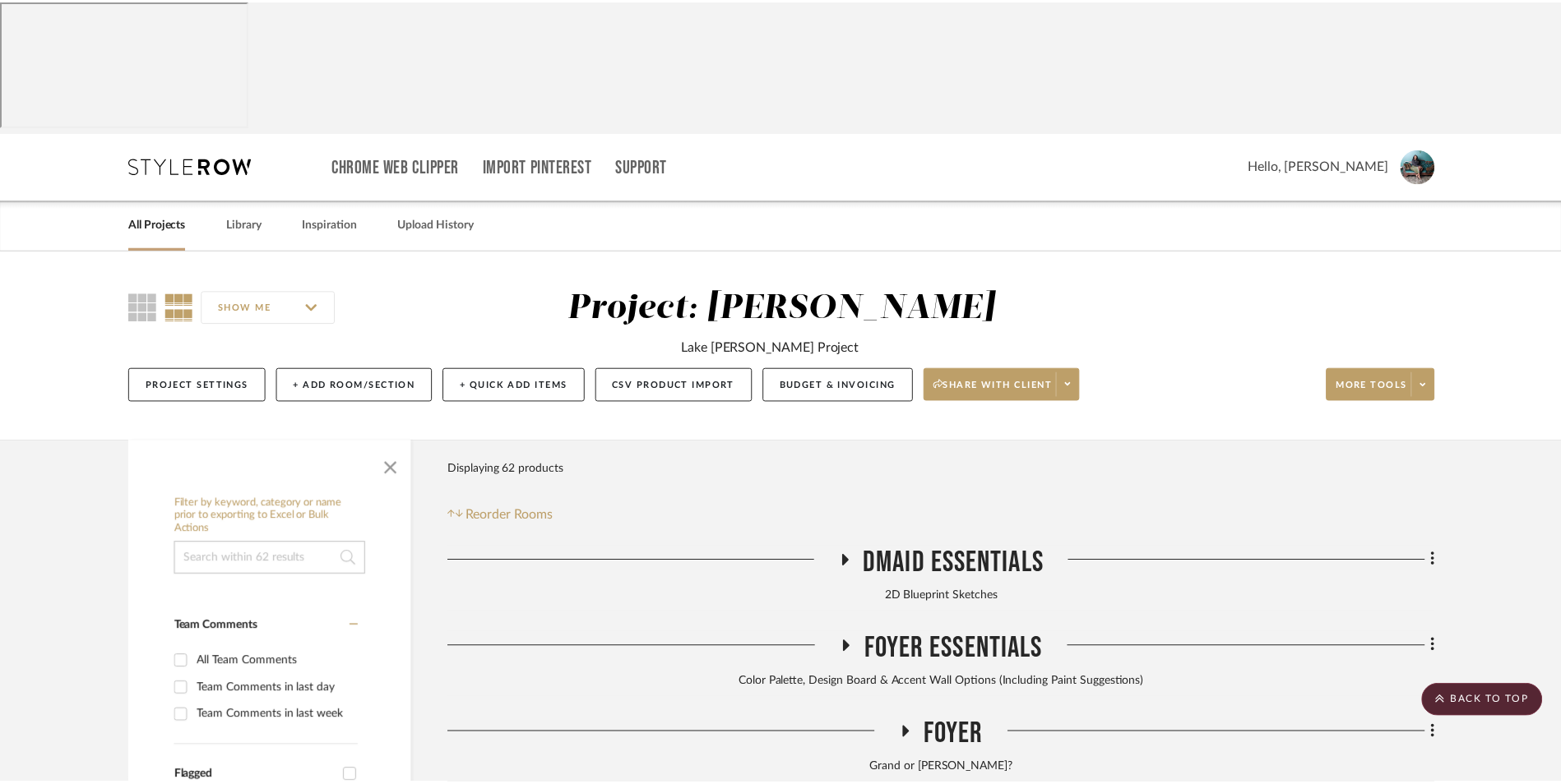
scroll to position [822, 0]
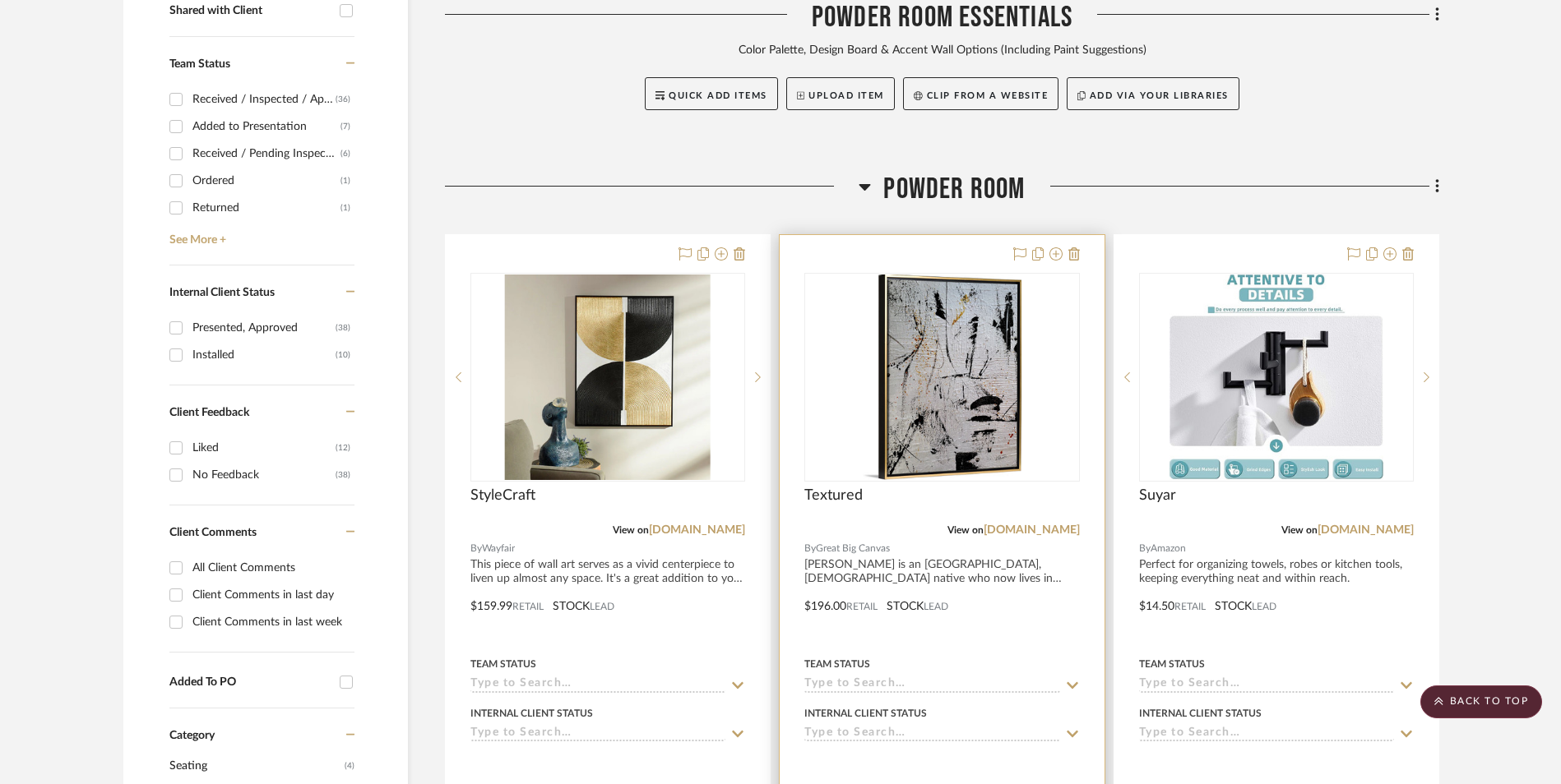
drag, startPoint x: 1033, startPoint y: 399, endPoint x: 948, endPoint y: 430, distance: 90.5
click at [1033, 525] on link "[DOMAIN_NAME]" at bounding box center [1031, 530] width 96 height 12
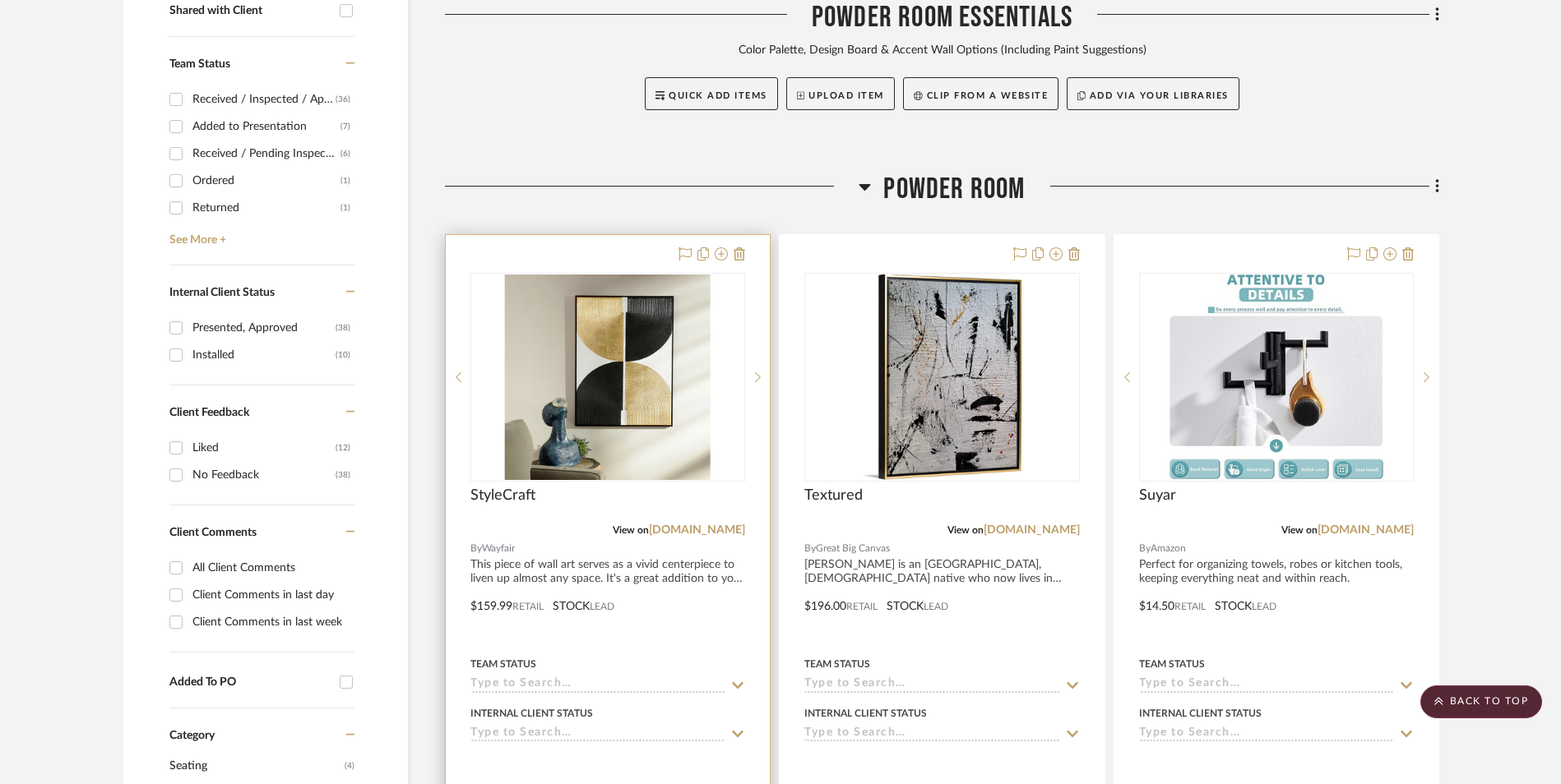
click at [649, 274] on img "0" at bounding box center [608, 377] width 206 height 206
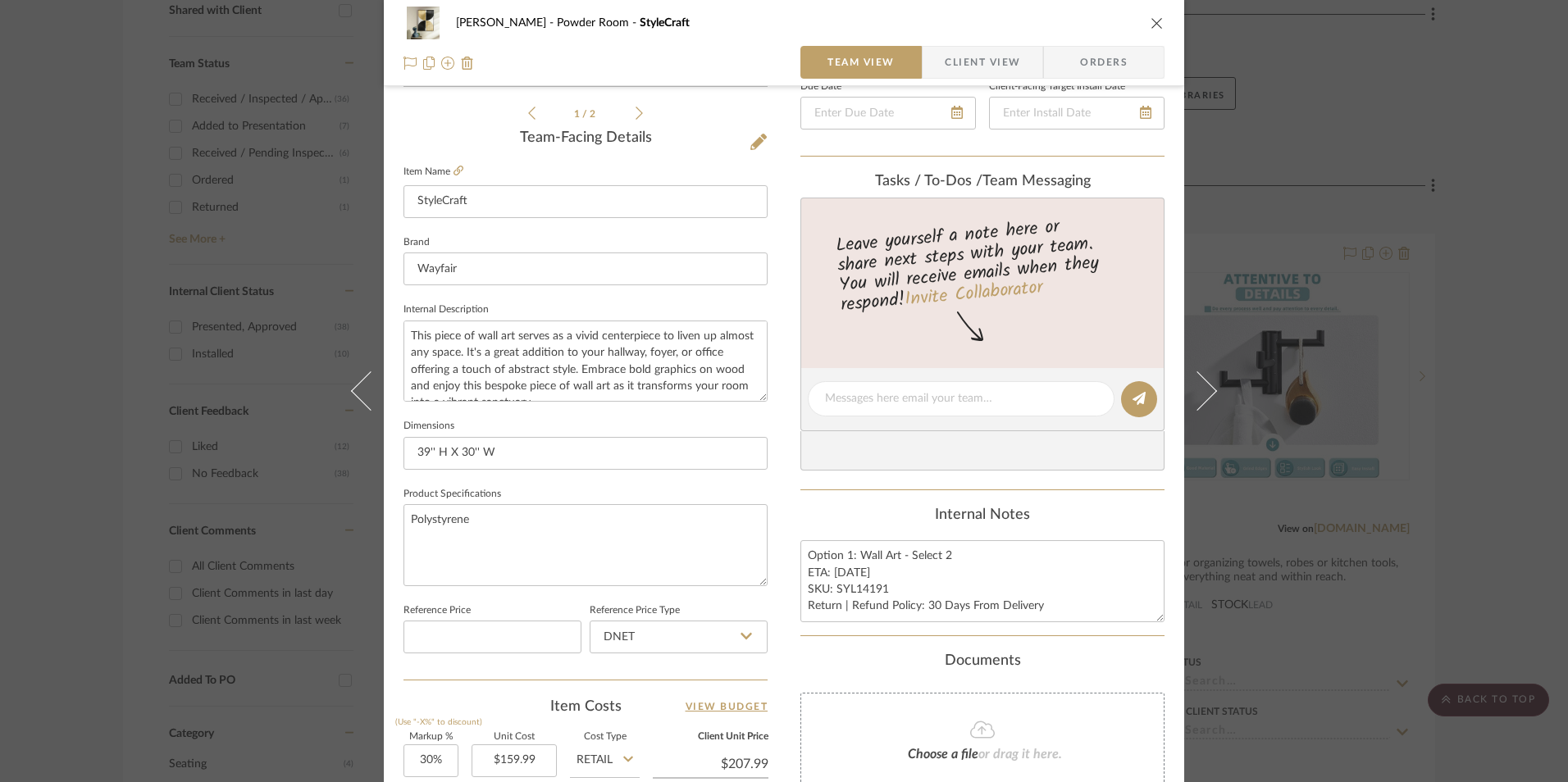
scroll to position [410, 0]
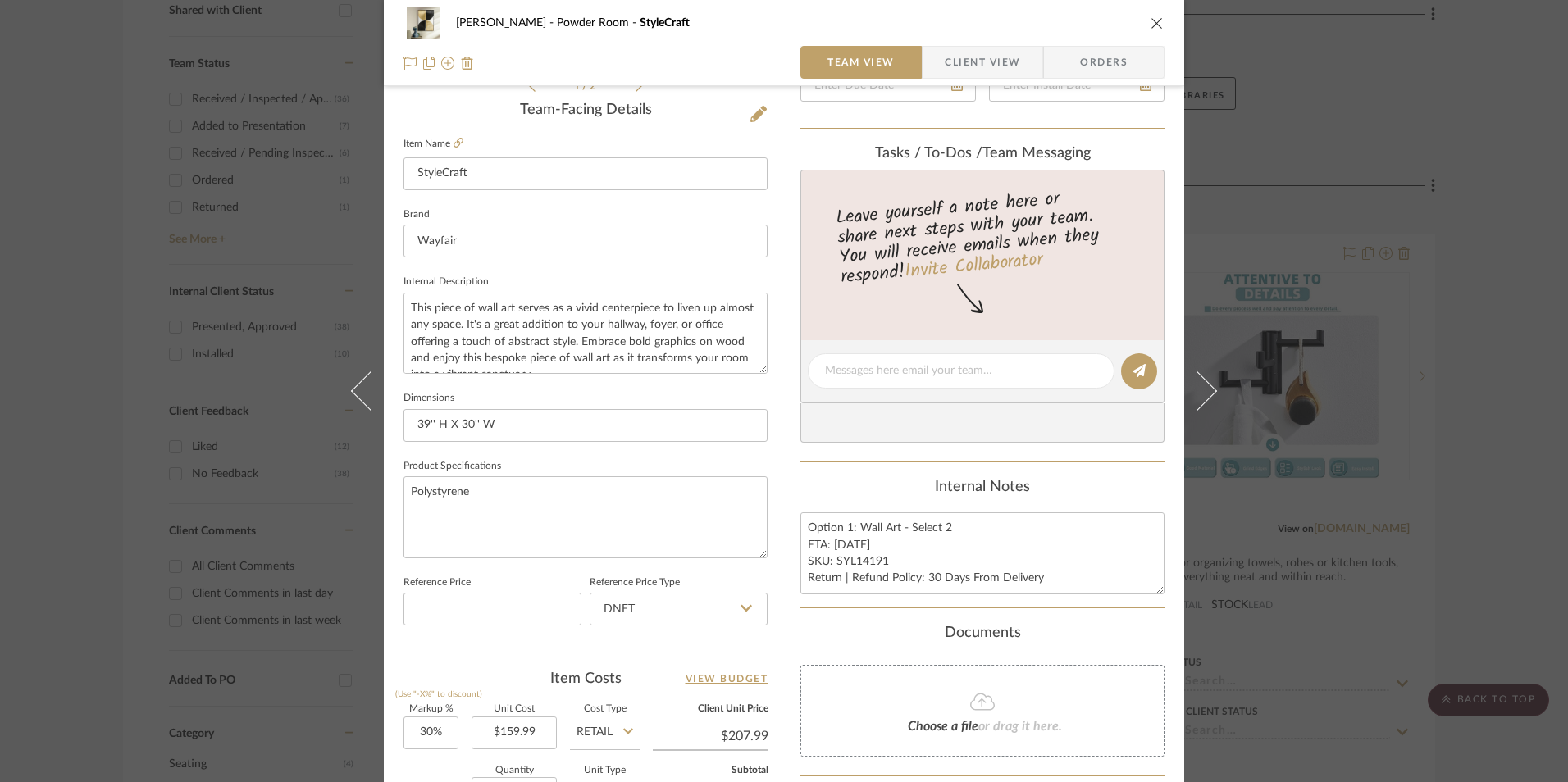
click at [1463, 380] on div "[PERSON_NAME] Powder Room StyleCraft Team View Client View Orders 1 / 2 Team-Fa…" at bounding box center [784, 391] width 1568 height 782
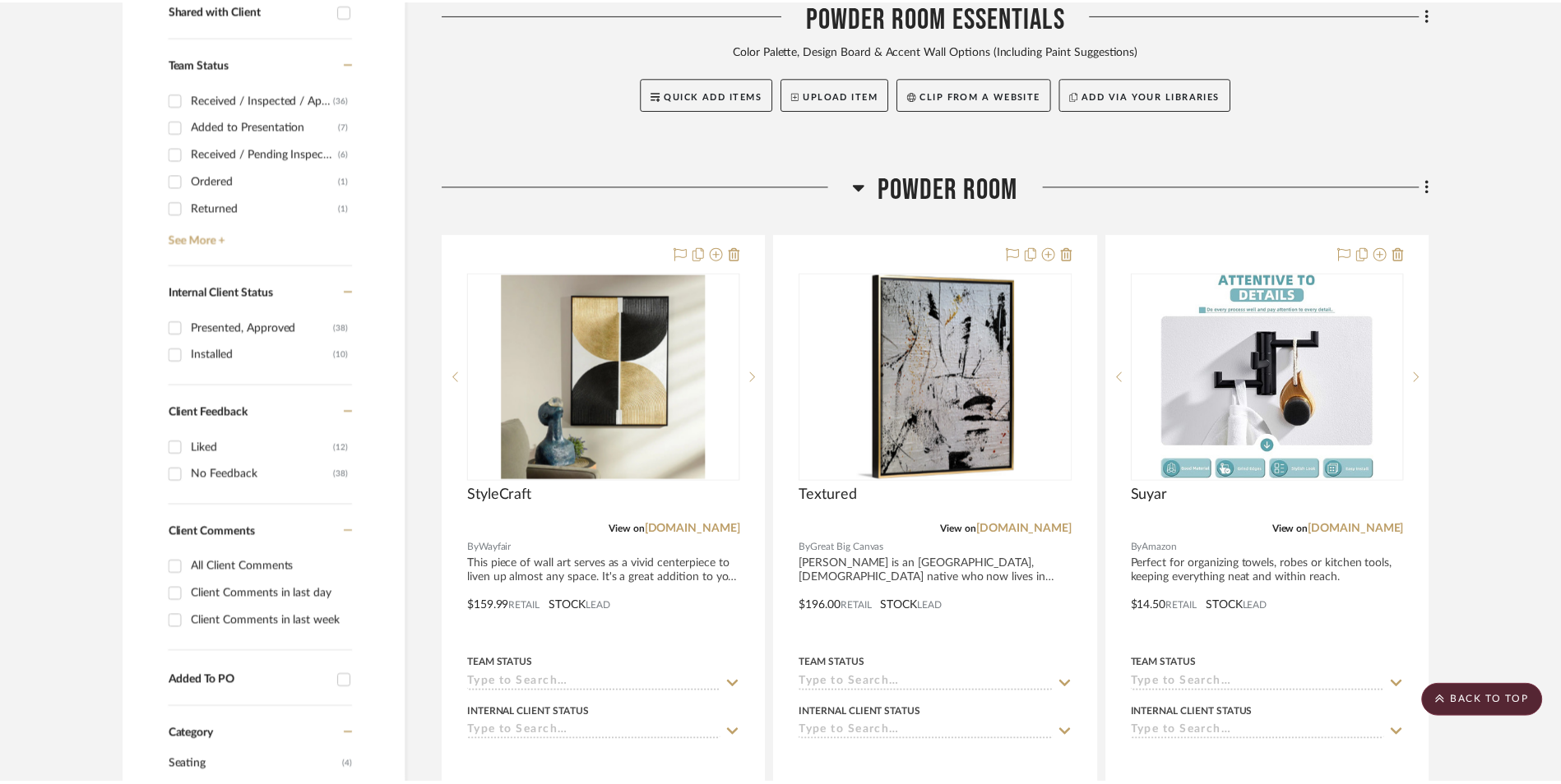
scroll to position [822, 0]
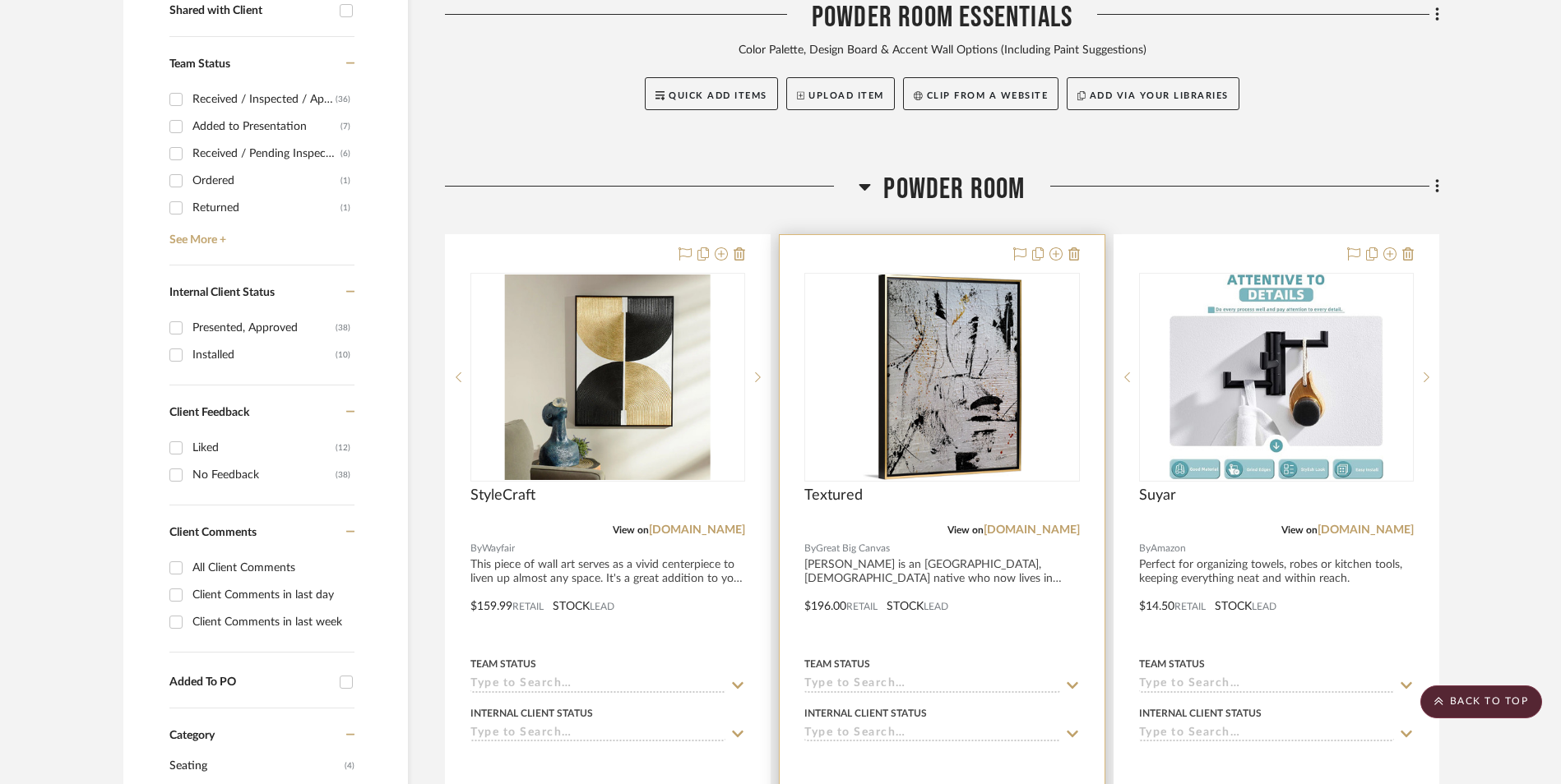
click at [972, 292] on img "0" at bounding box center [942, 377] width 159 height 206
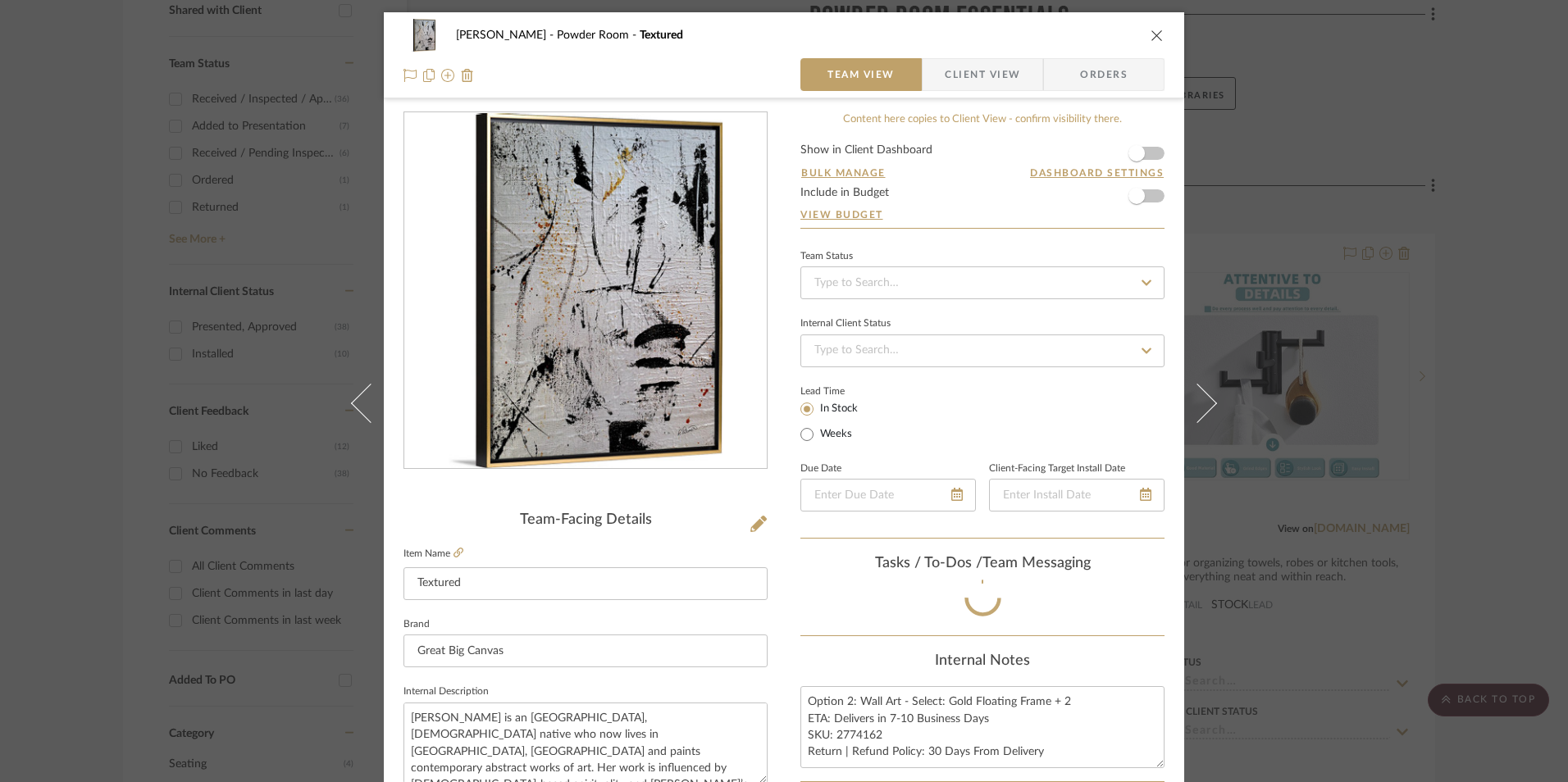
scroll to position [492, 0]
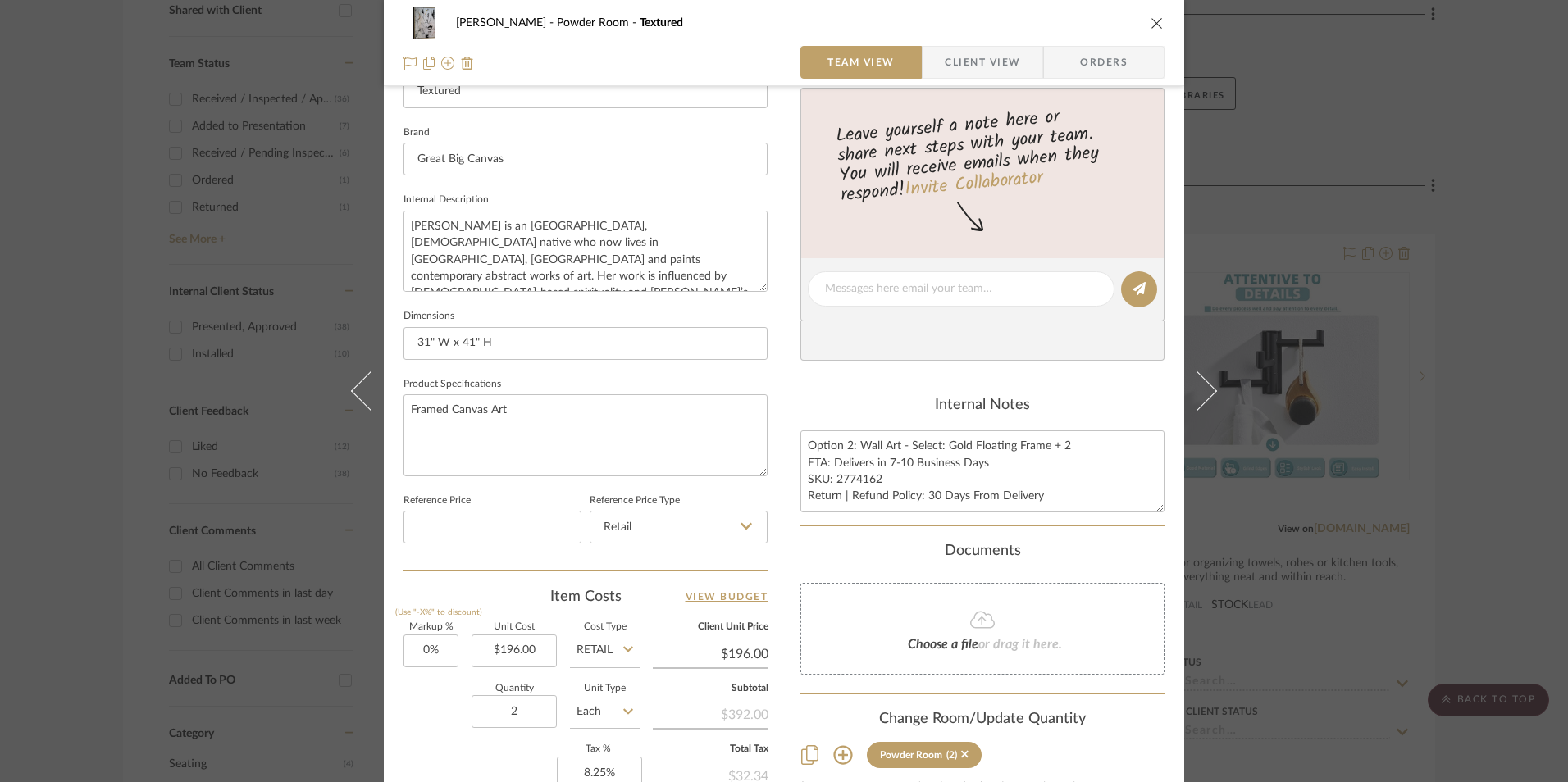
click at [1461, 243] on div "[PERSON_NAME] Powder Room Textured Team View Client View Orders Team-Facing Det…" at bounding box center [784, 391] width 1568 height 782
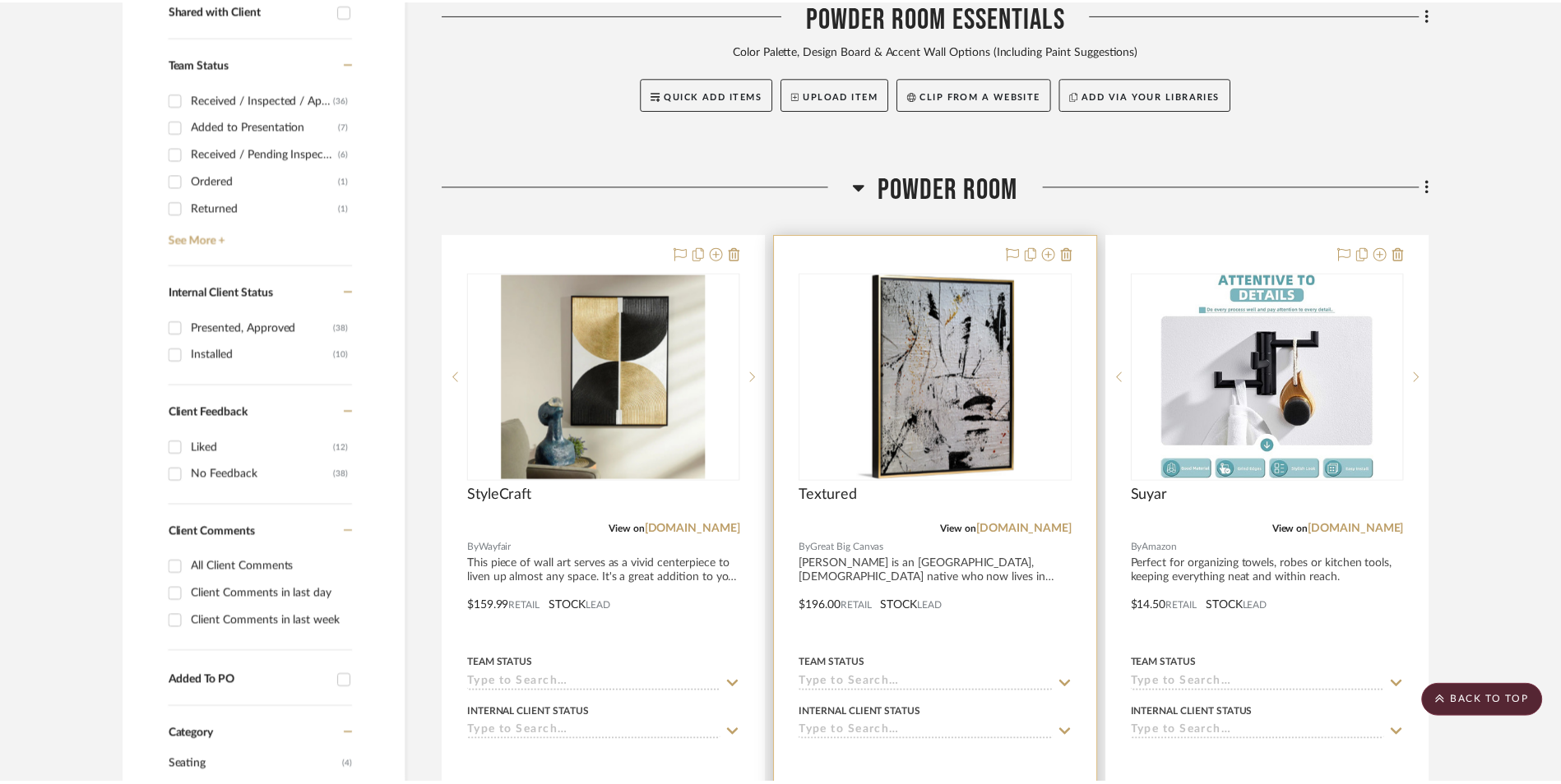
scroll to position [822, 0]
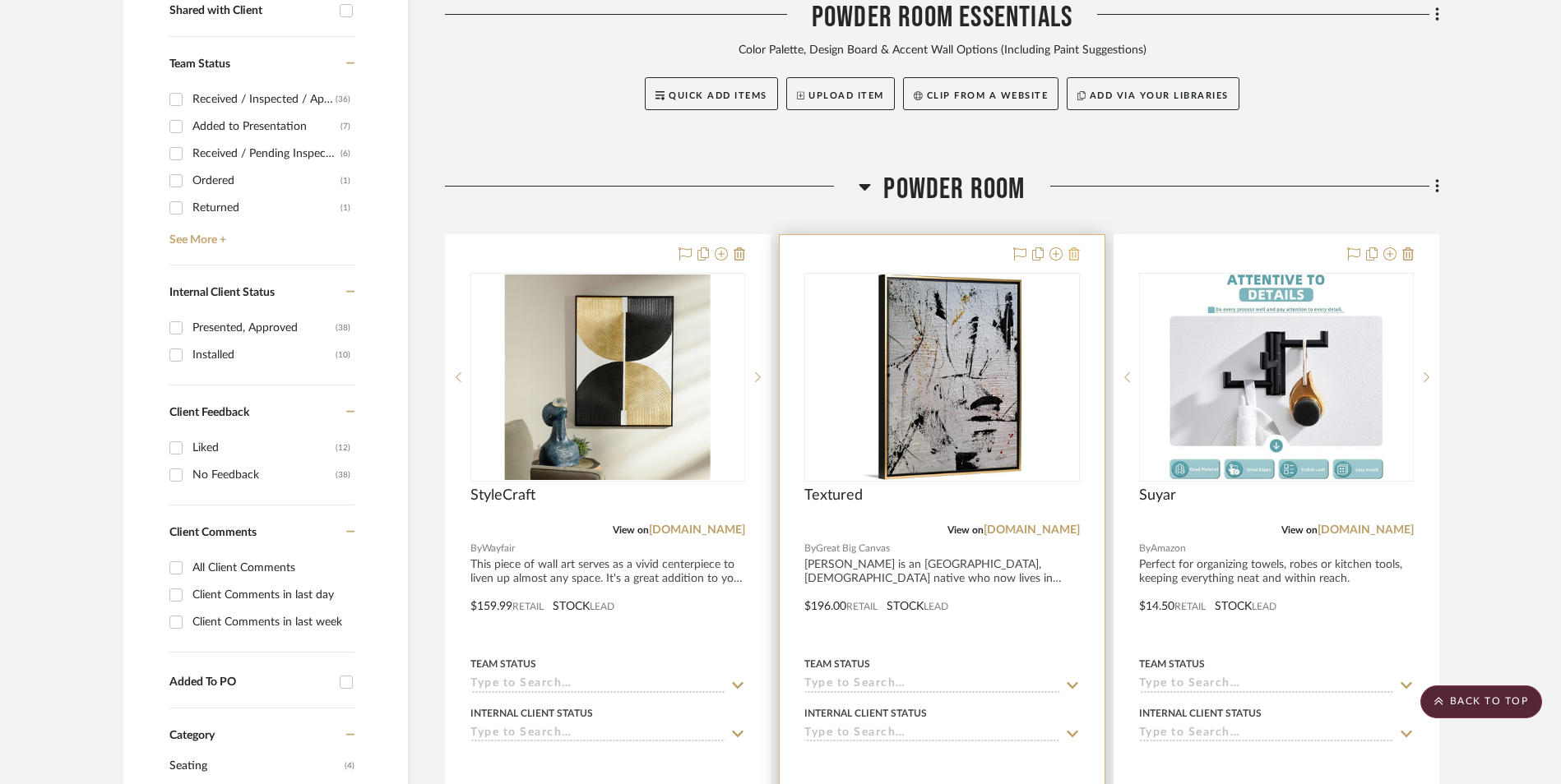
click at [1079, 248] on icon at bounding box center [1074, 254] width 12 height 13
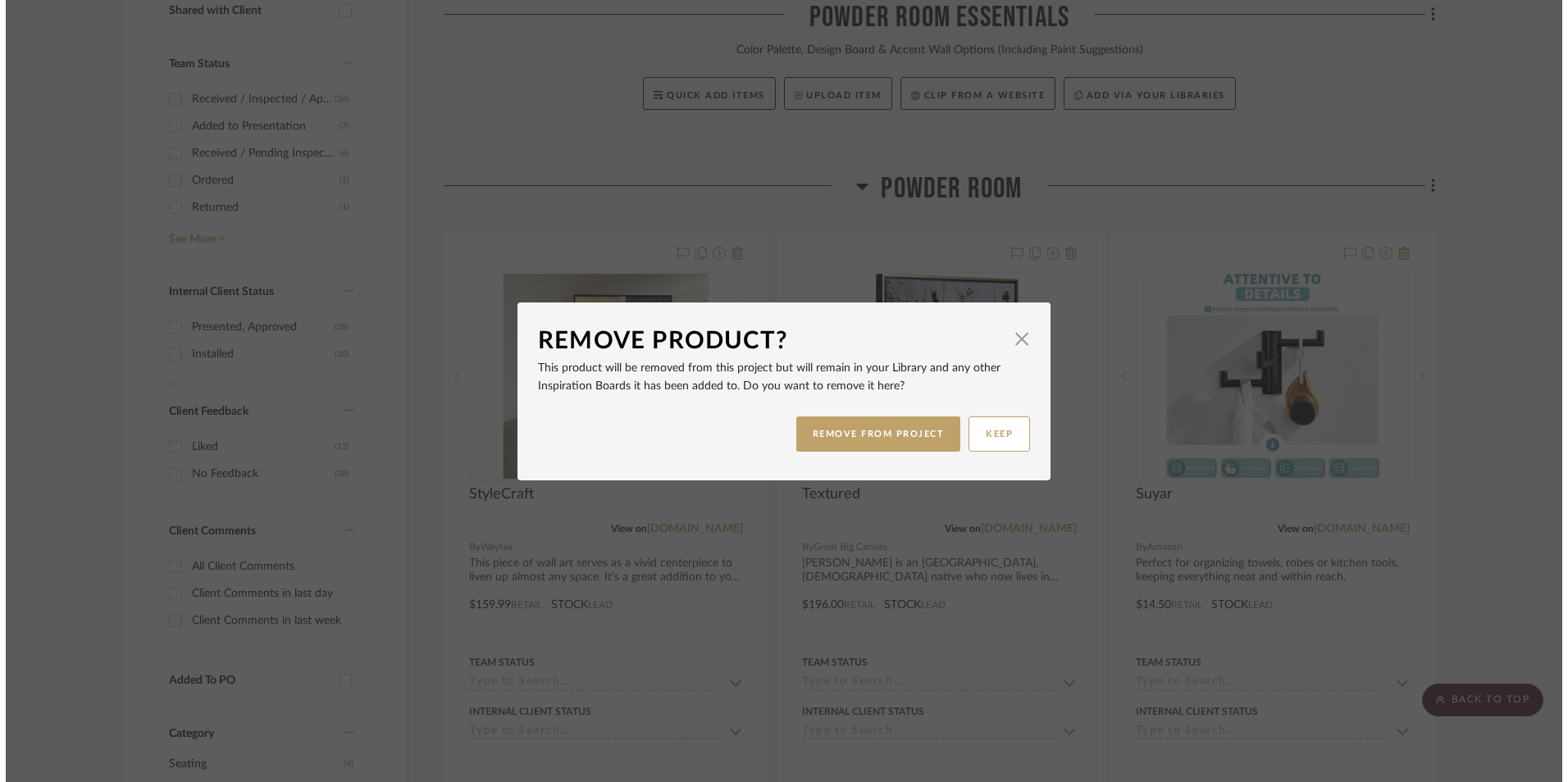
scroll to position [0, 0]
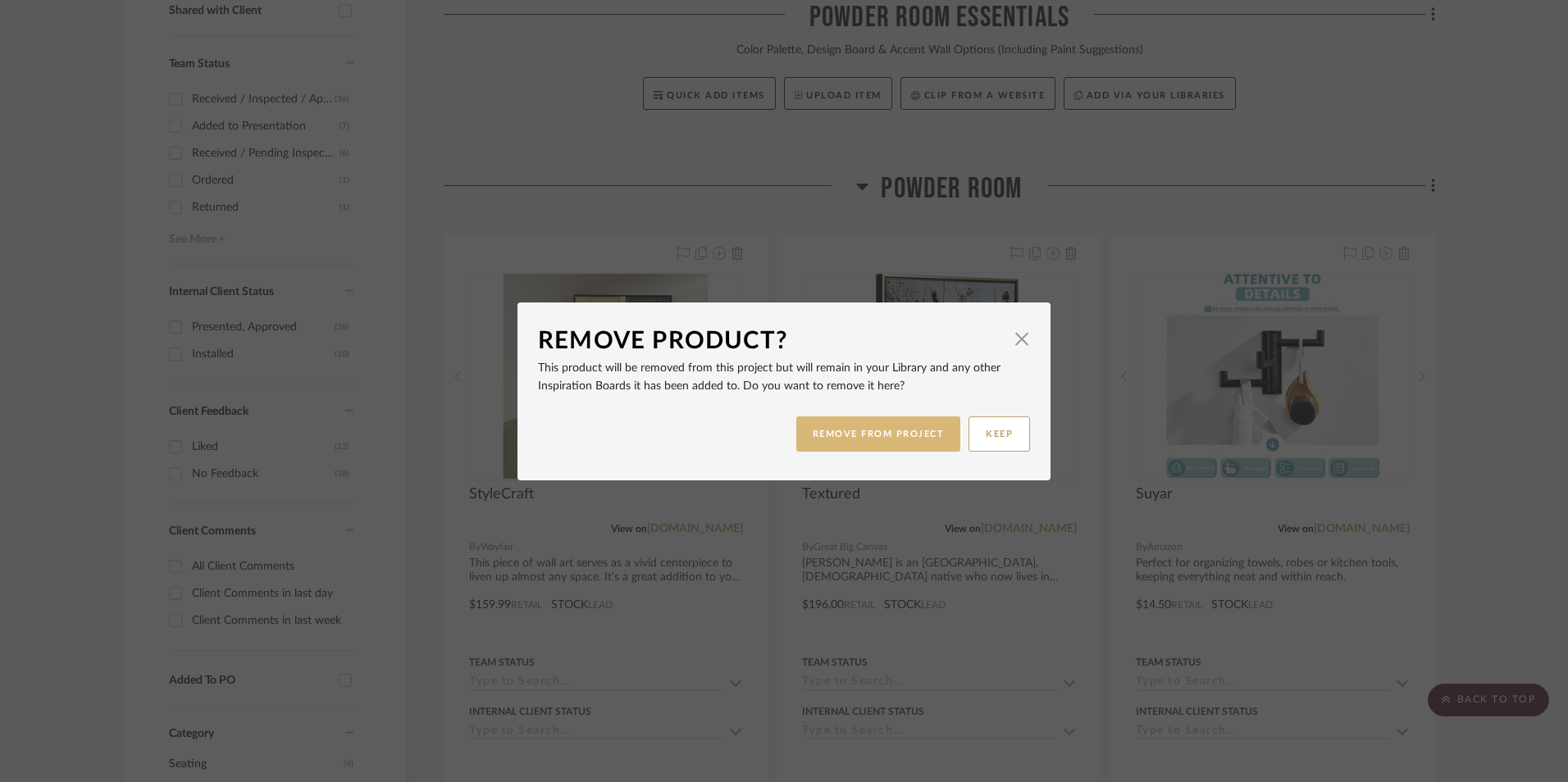
click at [903, 428] on button "REMOVE FROM PROJECT" at bounding box center [878, 434] width 165 height 35
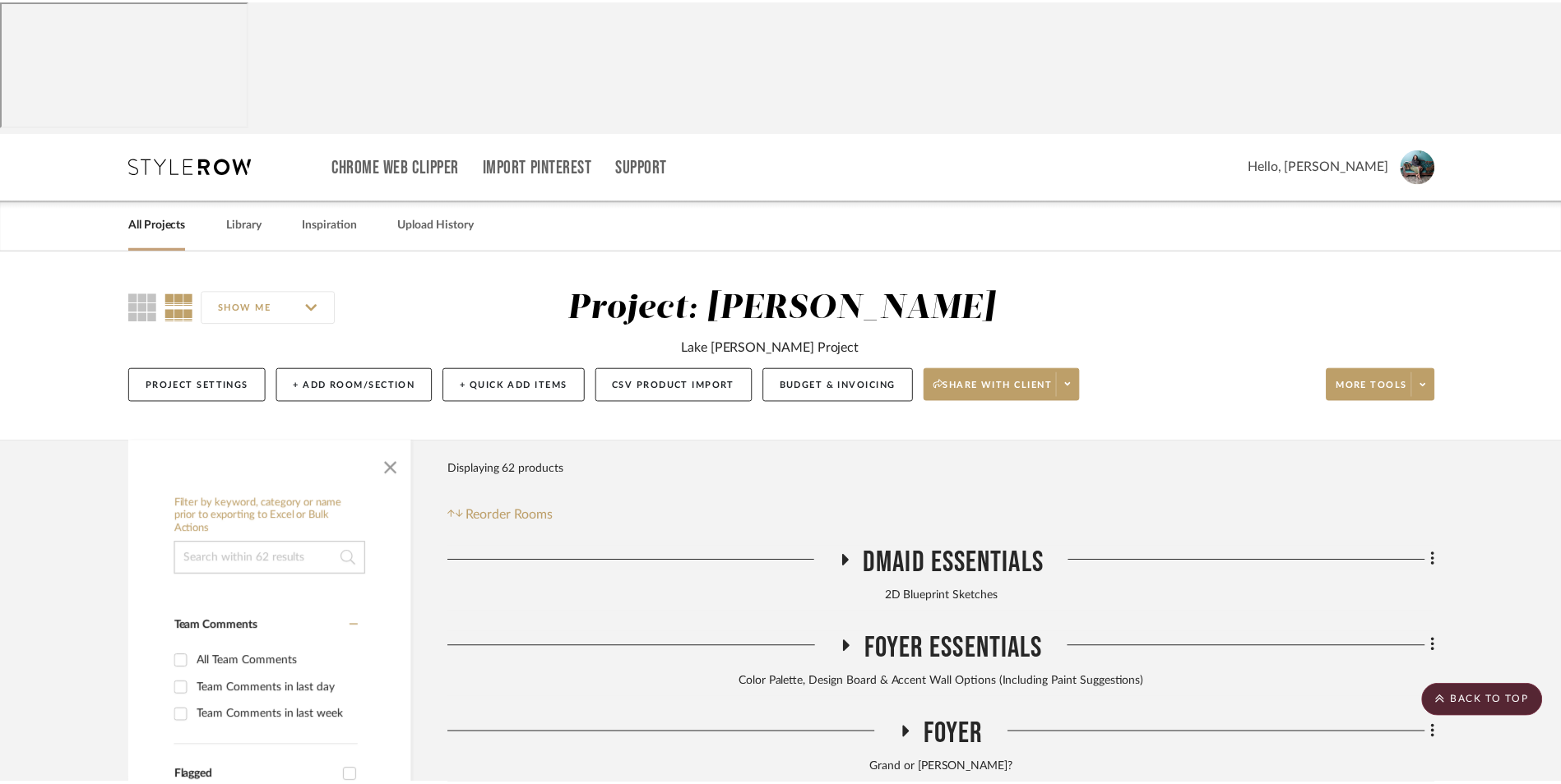
scroll to position [822, 0]
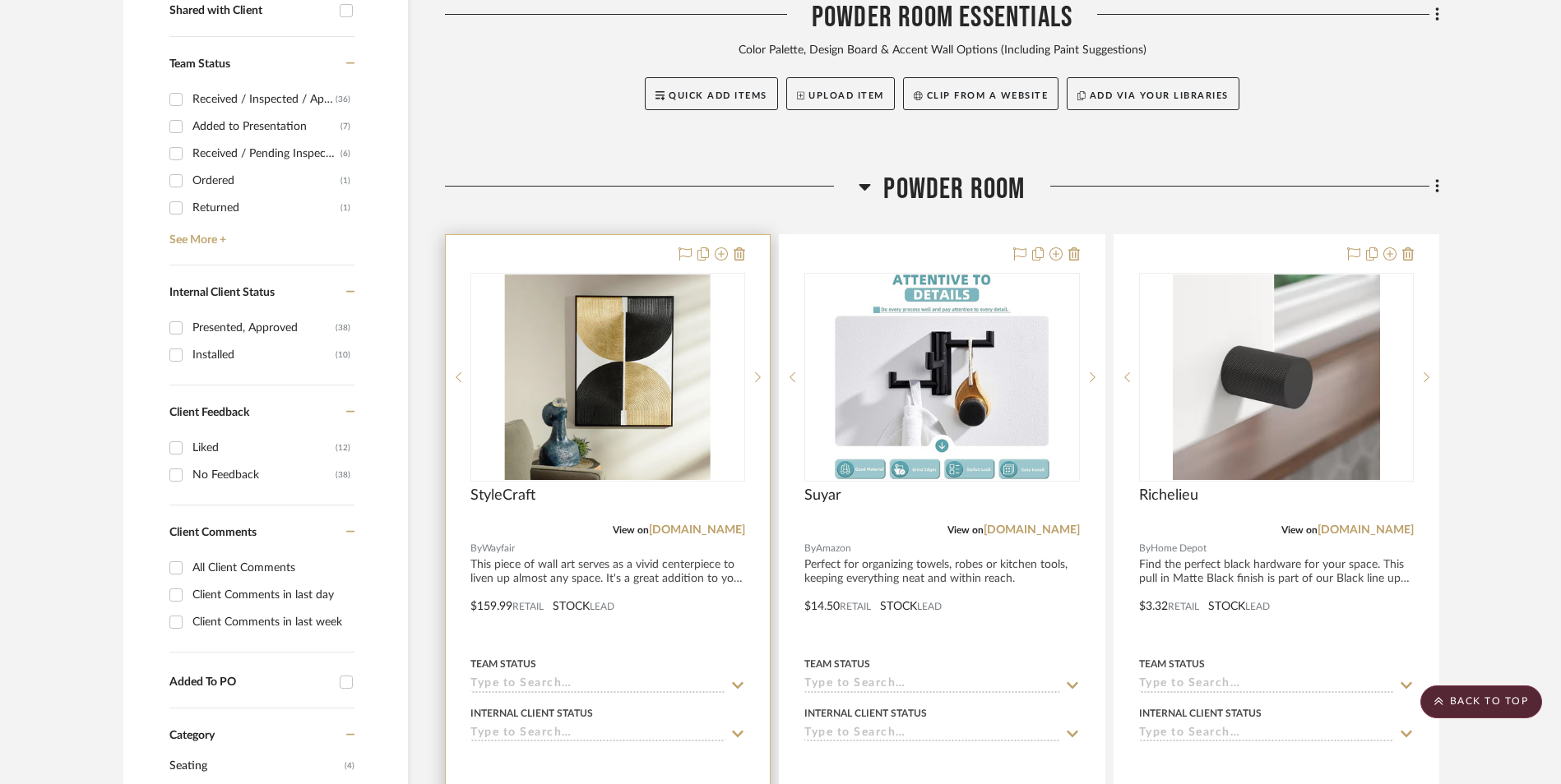
click at [622, 307] on img "0" at bounding box center [608, 377] width 206 height 206
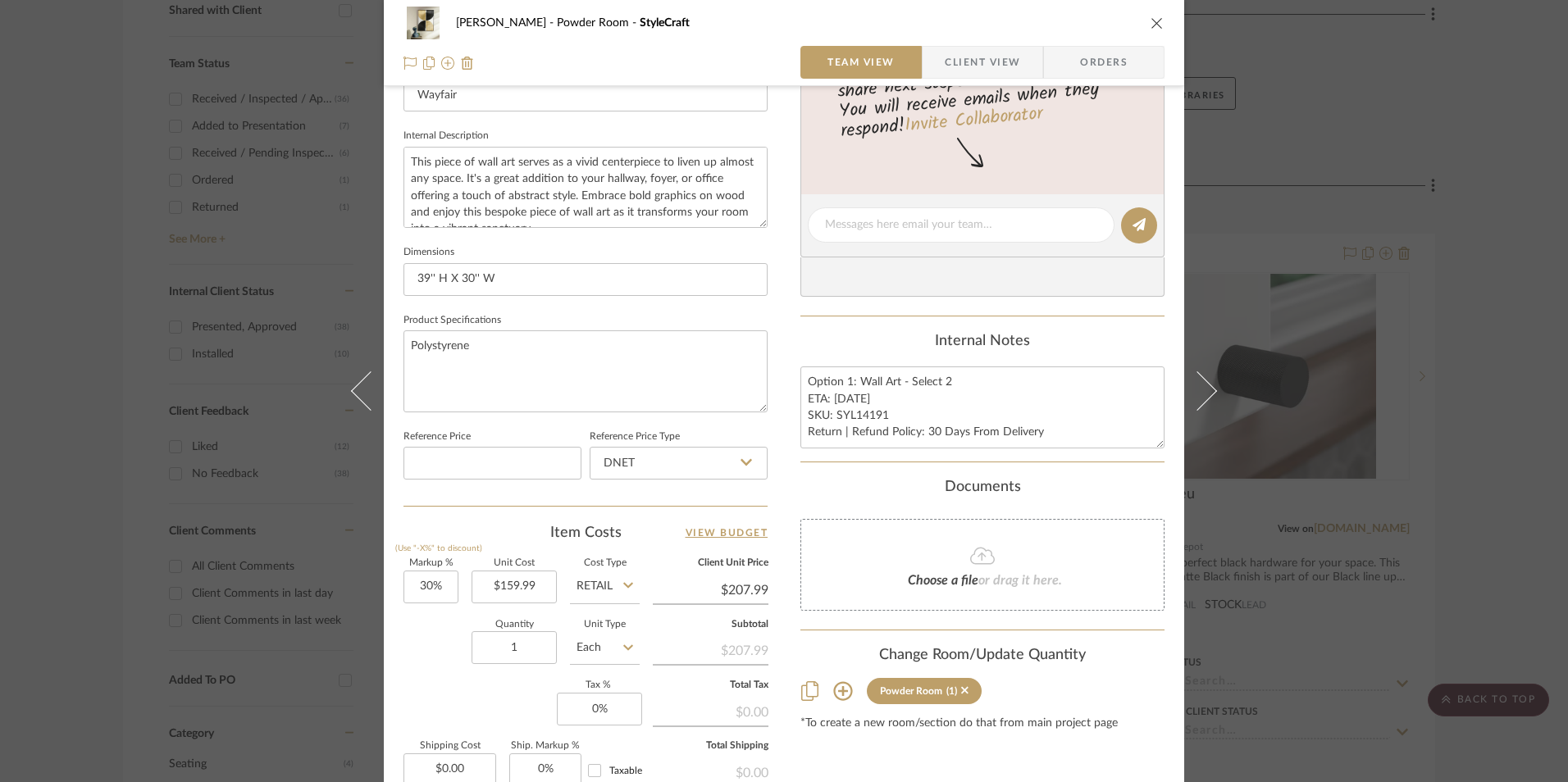
scroll to position [574, 0]
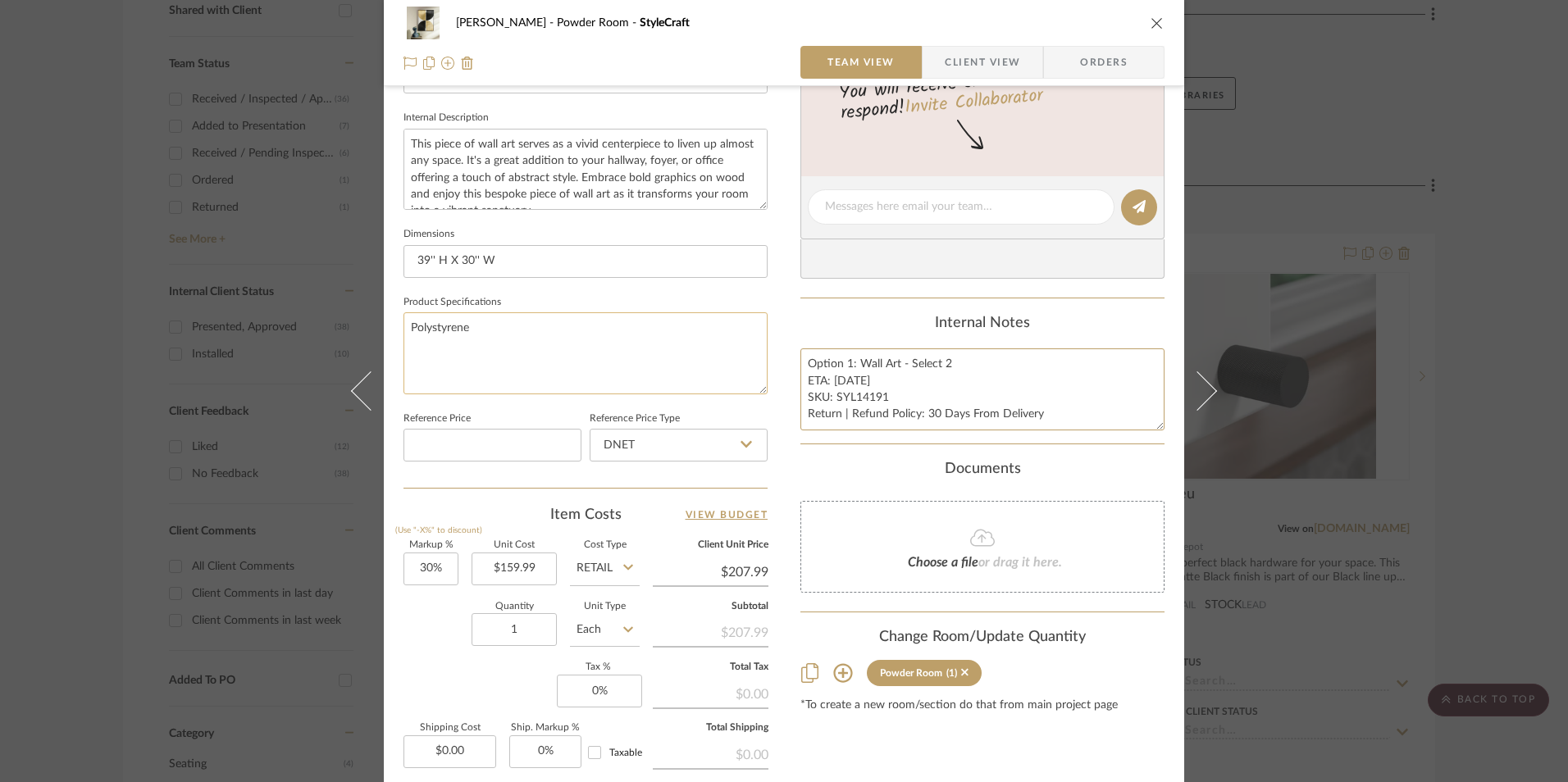
drag, startPoint x: 855, startPoint y: 365, endPoint x: 760, endPoint y: 355, distance: 95.5
click at [760, 355] on div "[PERSON_NAME] Powder Room StyleCraft Team View Client View Orders 1 / 2 Team-Fa…" at bounding box center [784, 195] width 801 height 1514
type textarea "Wall Art - Select 2 ETA: [DATE] SKU: SYL14191 Return | Refund Policy: 30 Days F…"
click at [905, 346] on div "Internal Notes Wall Art - Select 2 ETA: [DATE] SKU: SYL14191 Return | Refund Po…" at bounding box center [982, 372] width 364 height 115
drag, startPoint x: 881, startPoint y: 393, endPoint x: 832, endPoint y: 393, distance: 49.0
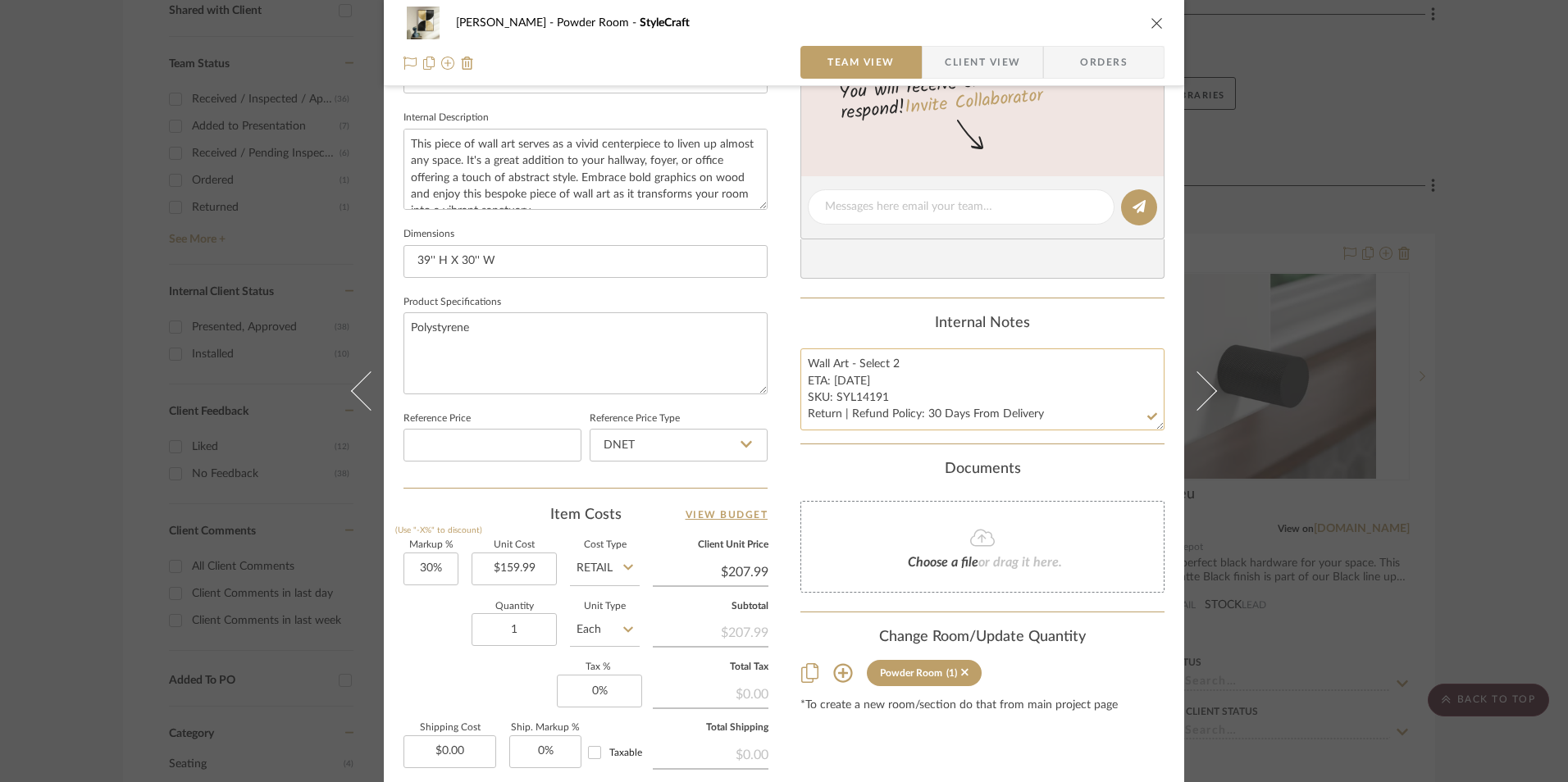
click at [832, 393] on textarea "Wall Art - Select 2 ETA: [DATE] SKU: SYL14191 Return | Refund Policy: 30 Days F…" at bounding box center [982, 389] width 364 height 81
click at [852, 391] on textarea "Wall Art - Select 2 ETA: [DATE] SKU: SYL14191 Return | Refund Policy: 30 Days F…" at bounding box center [982, 389] width 364 height 81
drag, startPoint x: 850, startPoint y: 380, endPoint x: 831, endPoint y: 380, distance: 19.0
click at [831, 380] on textarea "Wall Art - Select 2 ETA: [DATE] SKU: SYL14191 Return | Refund Policy: 30 Days F…" at bounding box center [982, 389] width 364 height 81
type textarea "Wall Art - Select 2 ETA: [DATE] SKU: SYL14191 Return | Refund Policy: 30 Days F…"
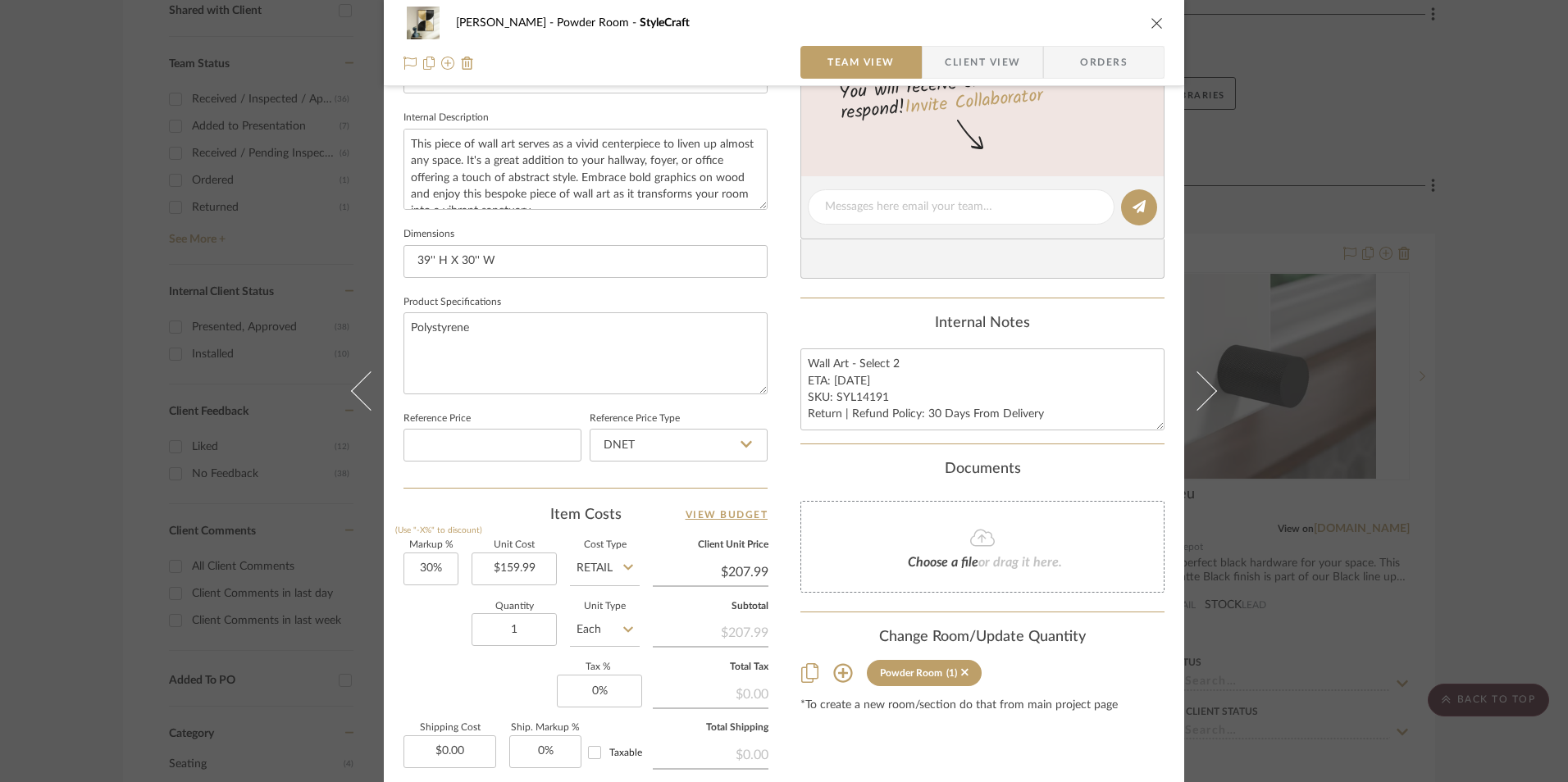
click at [863, 309] on div "Content here copies to Client View - confirm visibility there. Show in Client D…" at bounding box center [982, 212] width 364 height 1349
click at [740, 450] on icon at bounding box center [746, 443] width 12 height 13
click at [730, 529] on div "Retail" at bounding box center [685, 528] width 202 height 42
type input "Retail"
type input "30"
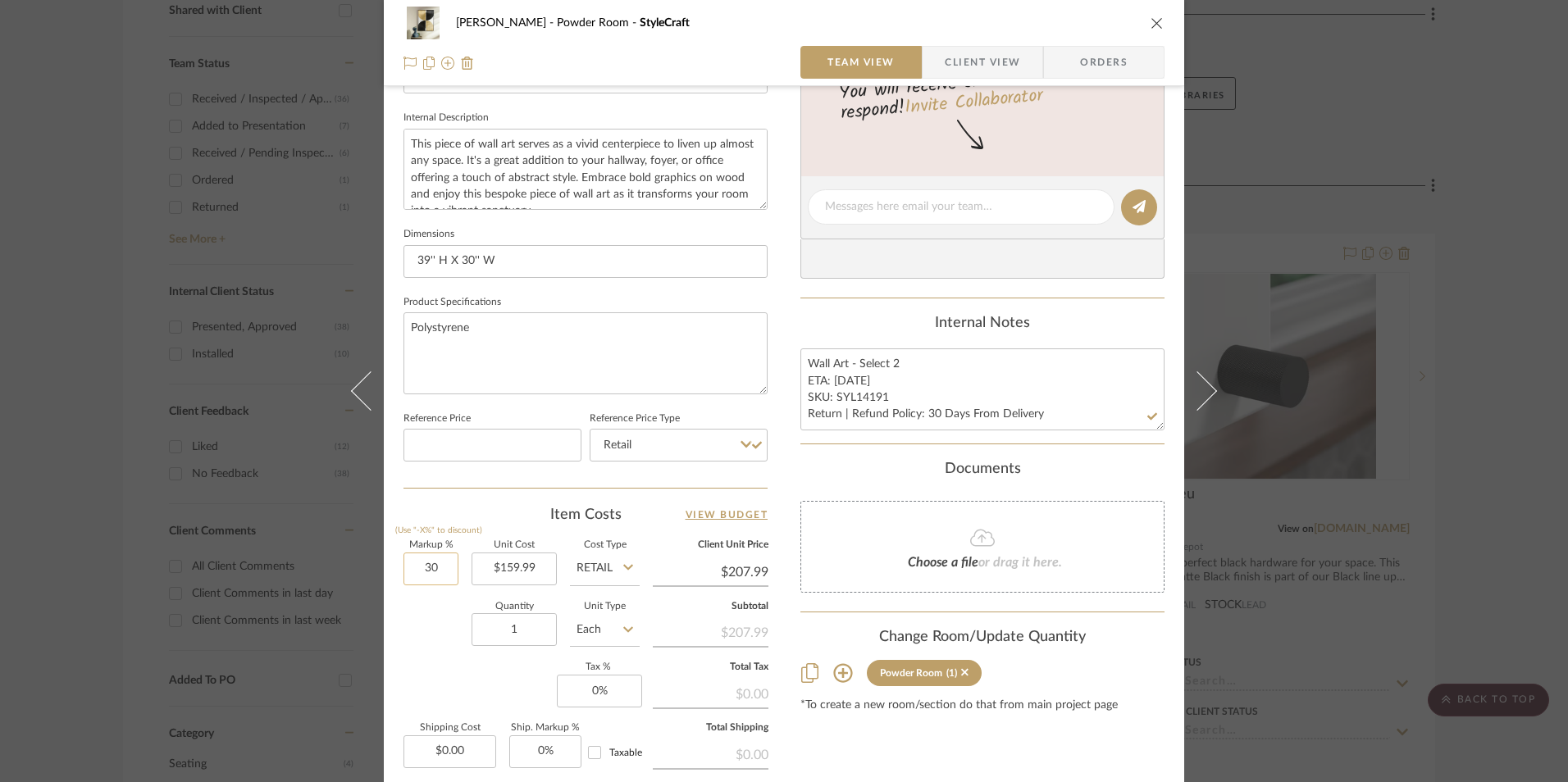
click at [446, 575] on input "30" at bounding box center [431, 569] width 55 height 33
click at [531, 632] on input "1" at bounding box center [514, 630] width 85 height 33
type input "0%"
type input "$159.99"
type input "2"
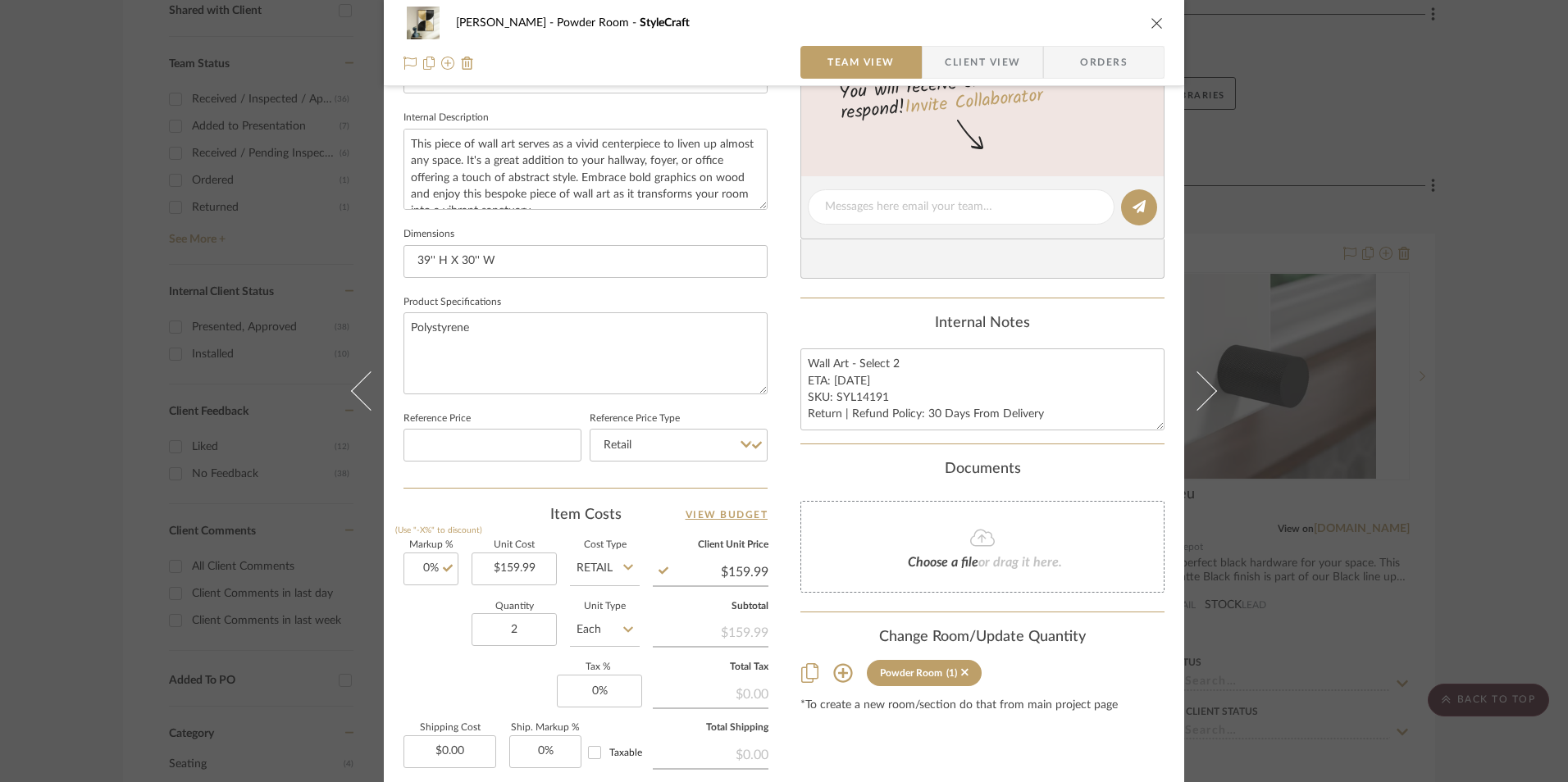
click at [519, 517] on div "Item Costs View Budget" at bounding box center [585, 514] width 364 height 20
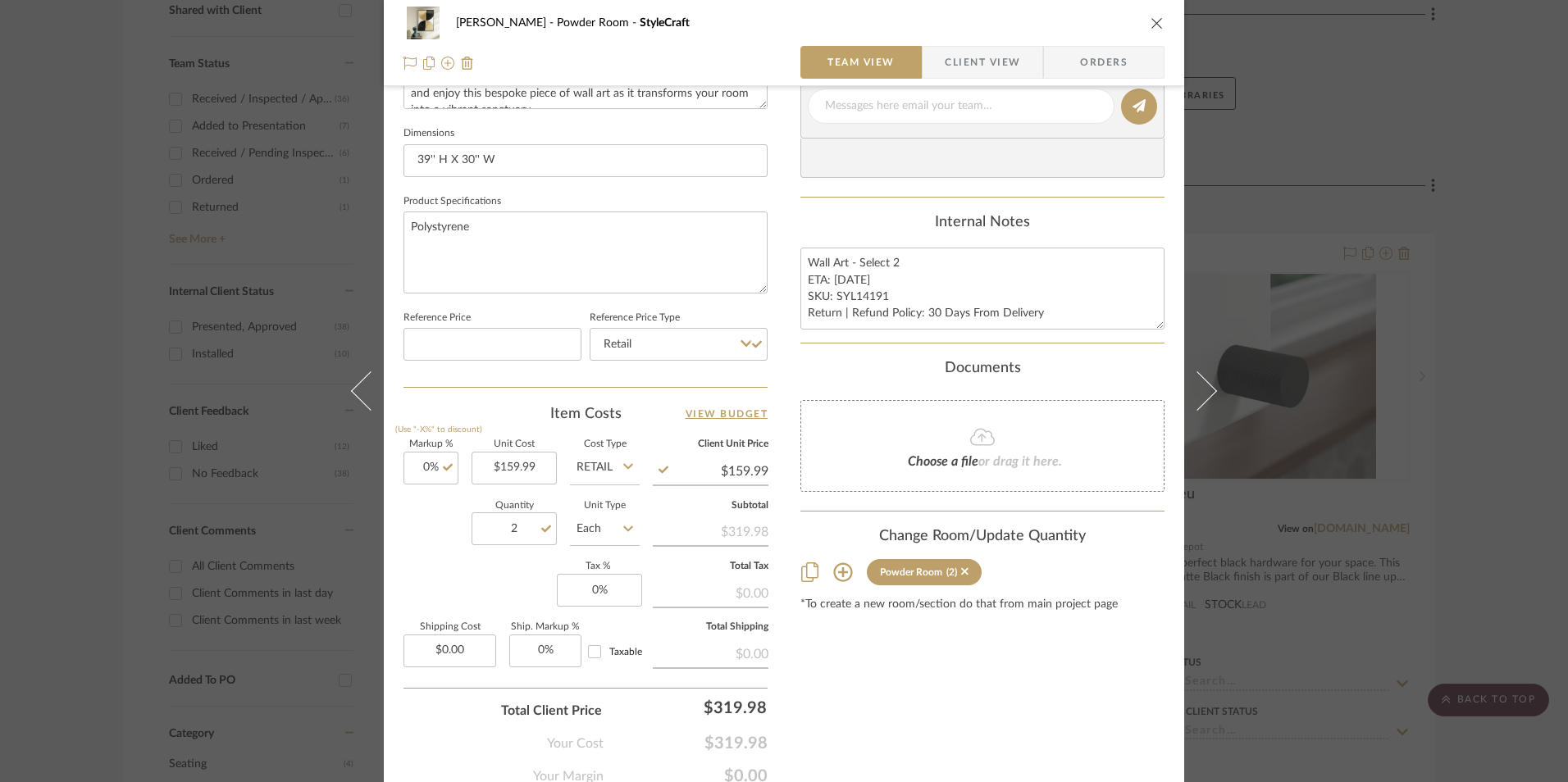
scroll to position [738, 0]
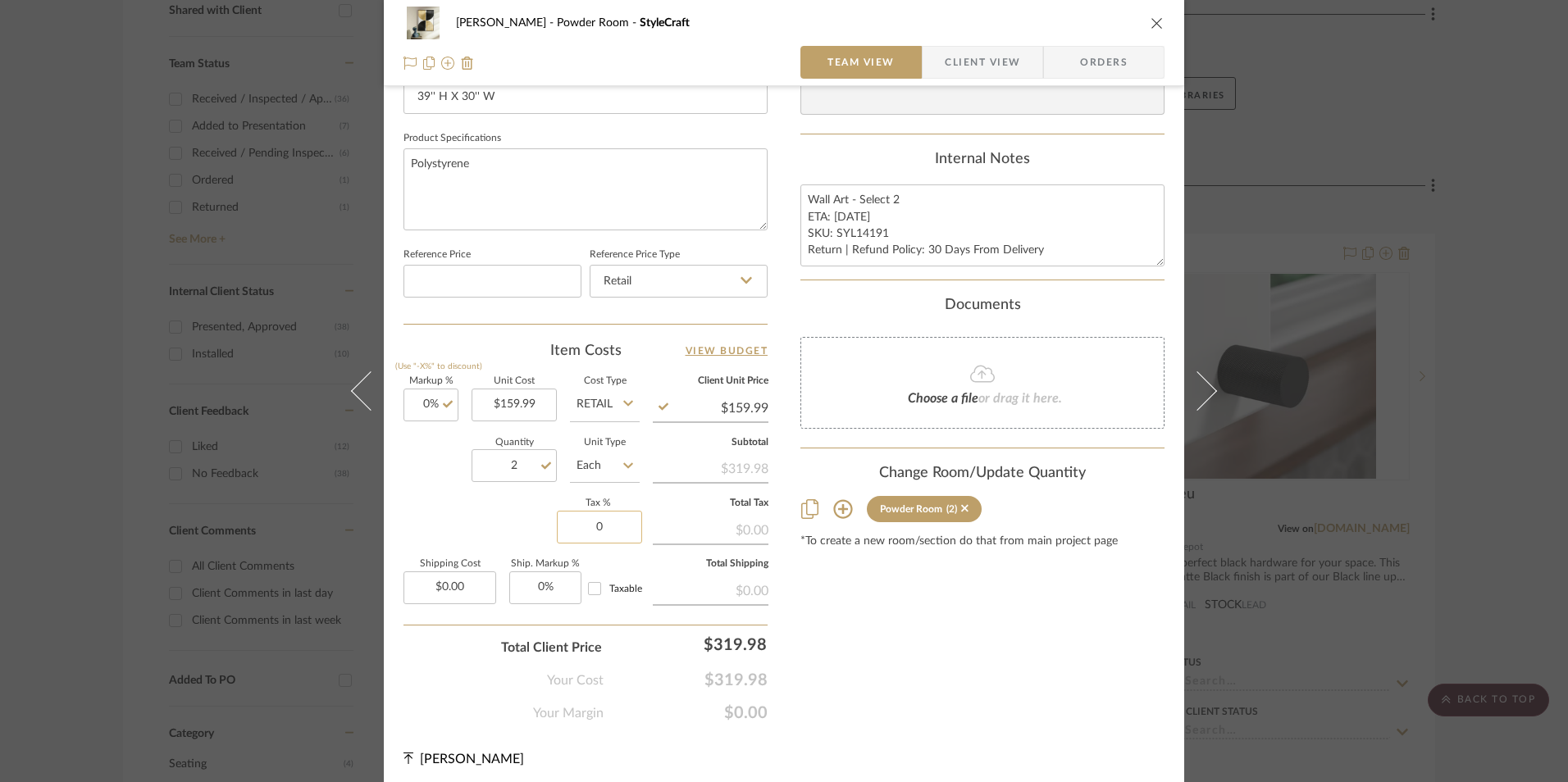
click at [593, 524] on input "0" at bounding box center [598, 527] width 85 height 33
type input "8.25%"
click at [971, 635] on div "Content here copies to Client View - confirm visibility there. Show in Client D…" at bounding box center [982, 48] width 364 height 1349
click at [1072, 72] on span "Orders" at bounding box center [1104, 62] width 84 height 33
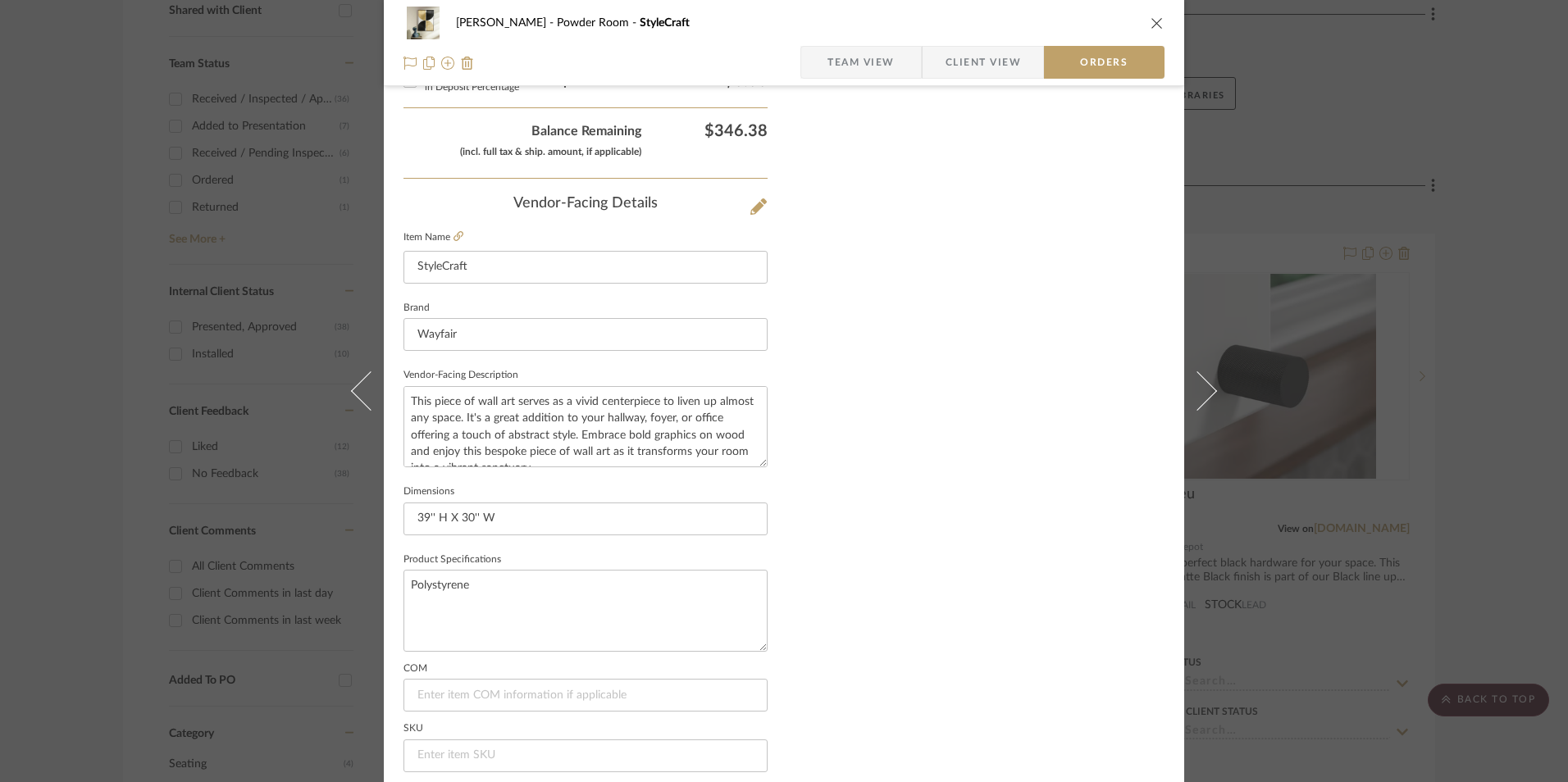
scroll to position [962, 0]
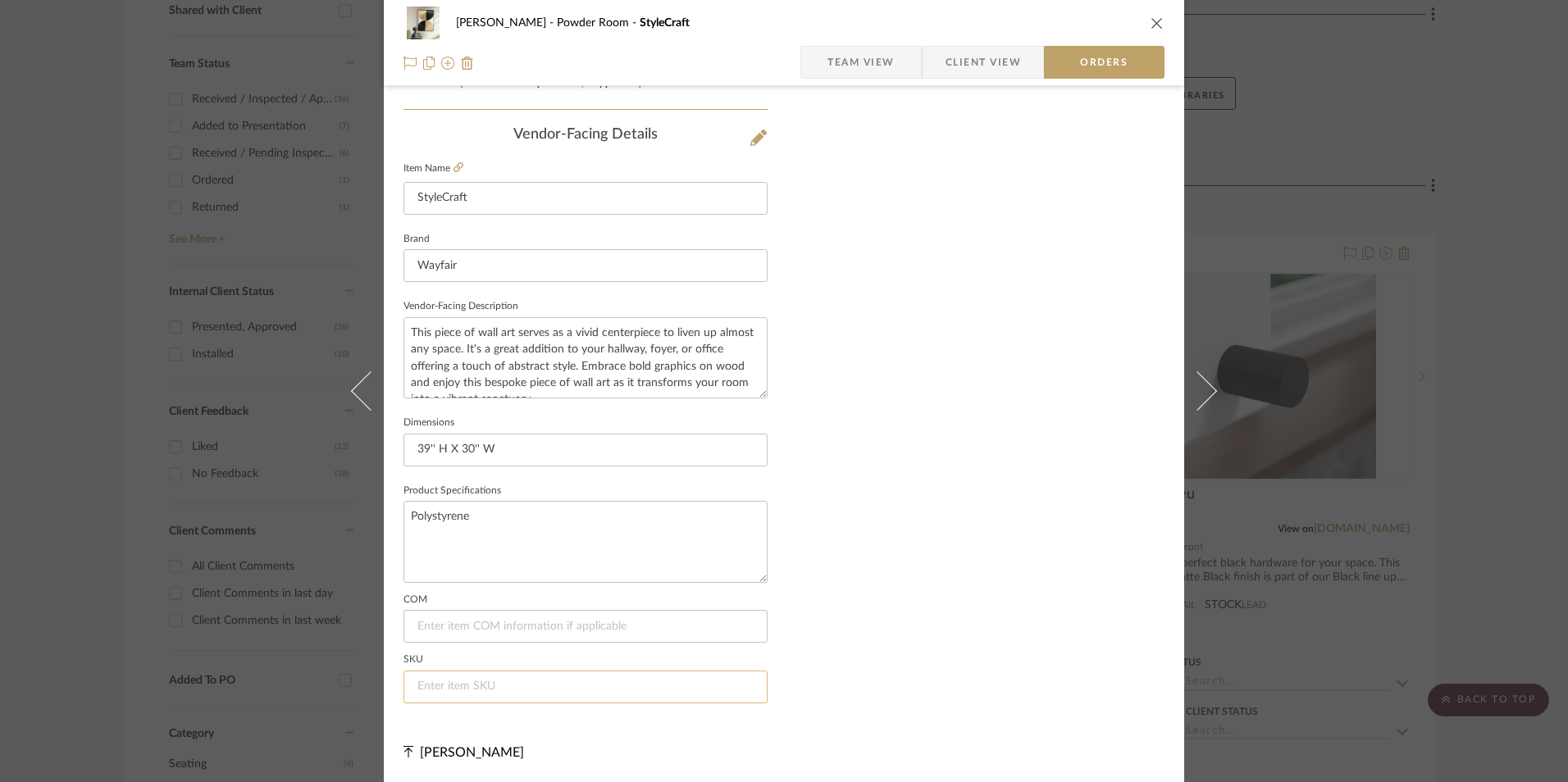
click at [525, 688] on input at bounding box center [585, 687] width 364 height 33
paste input "SYL14191"
type input "SYL14191"
click at [1150, 21] on icon "close" at bounding box center [1156, 22] width 13 height 13
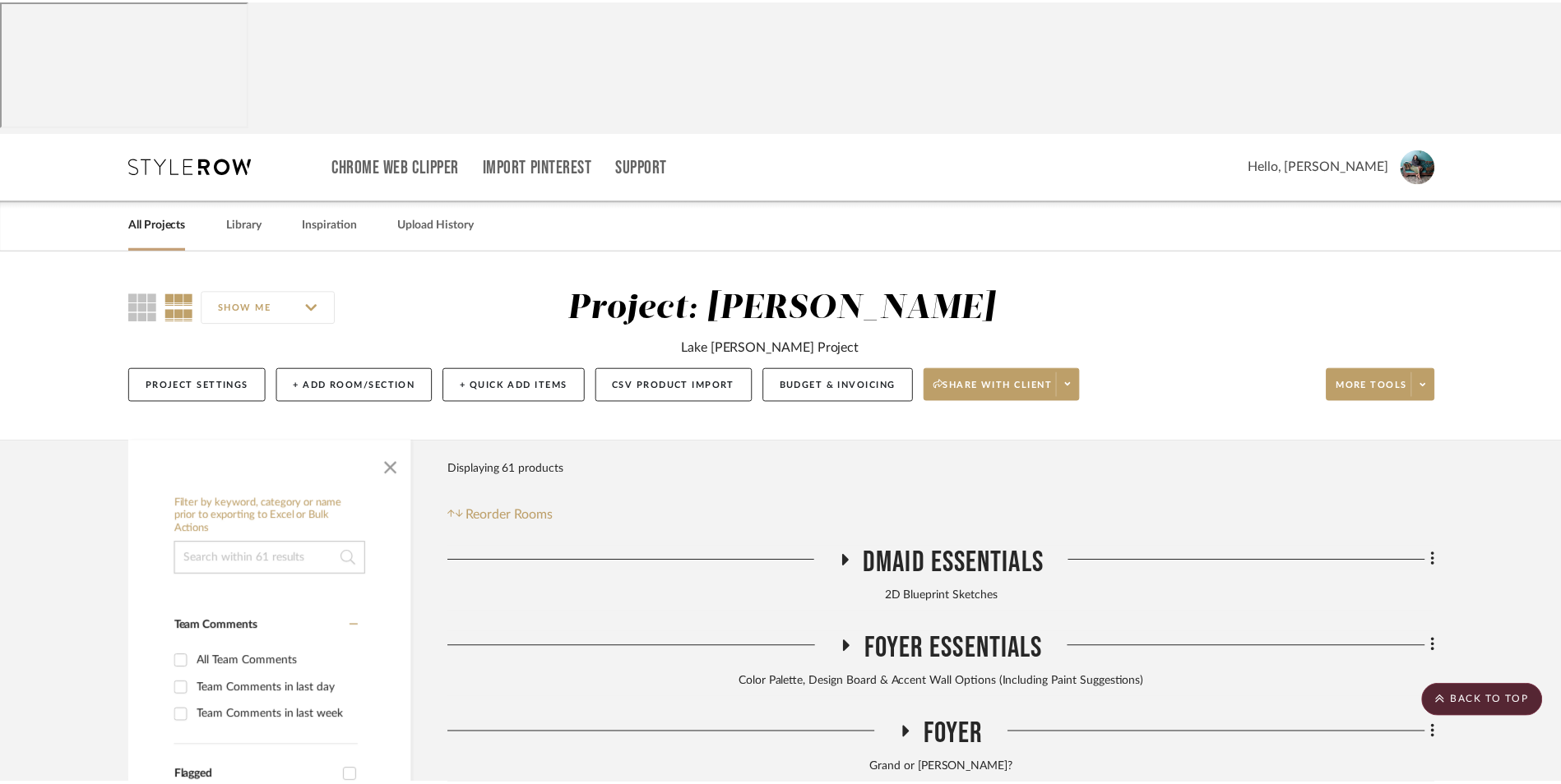
scroll to position [822, 0]
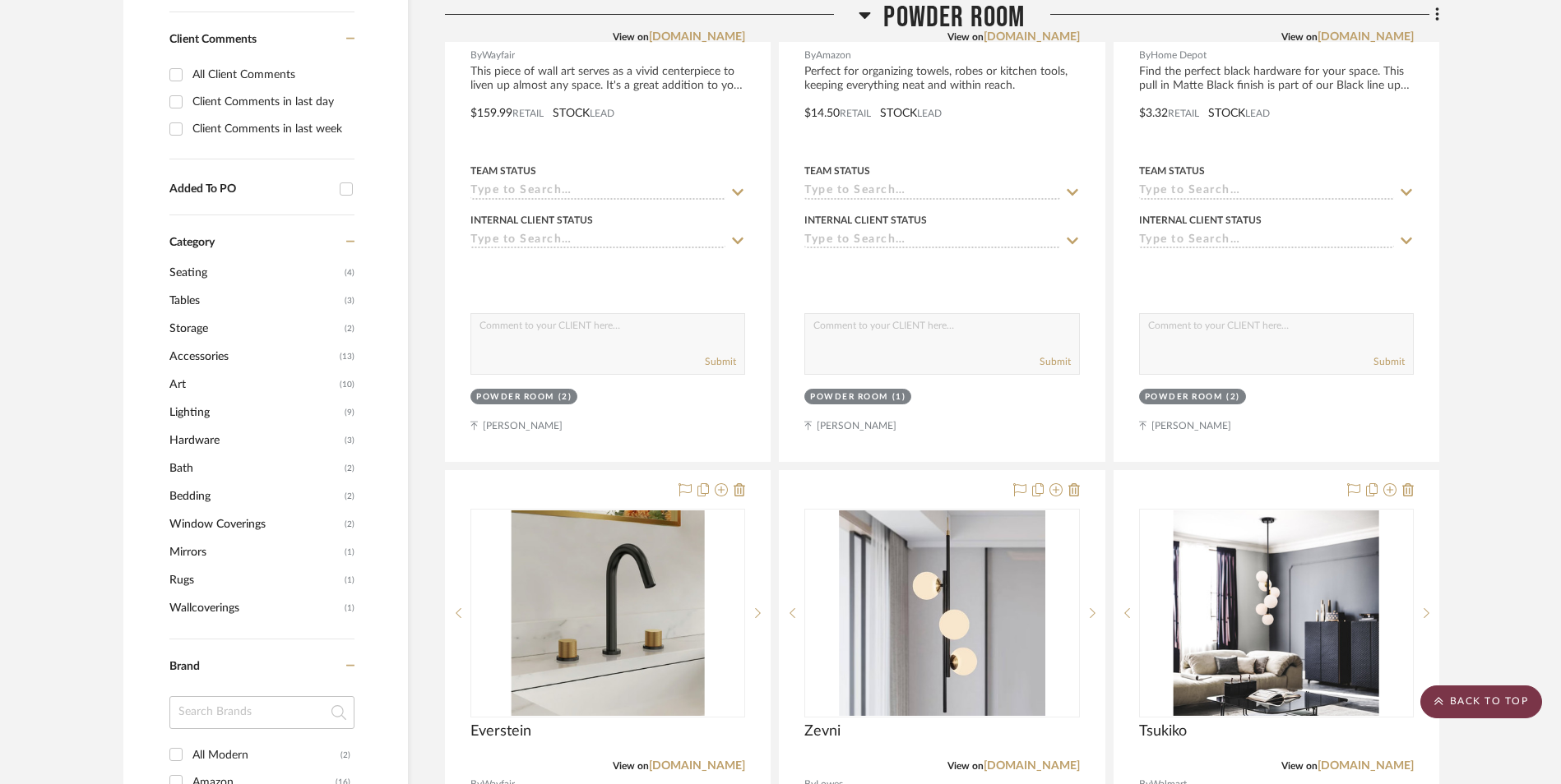
scroll to position [987, 0]
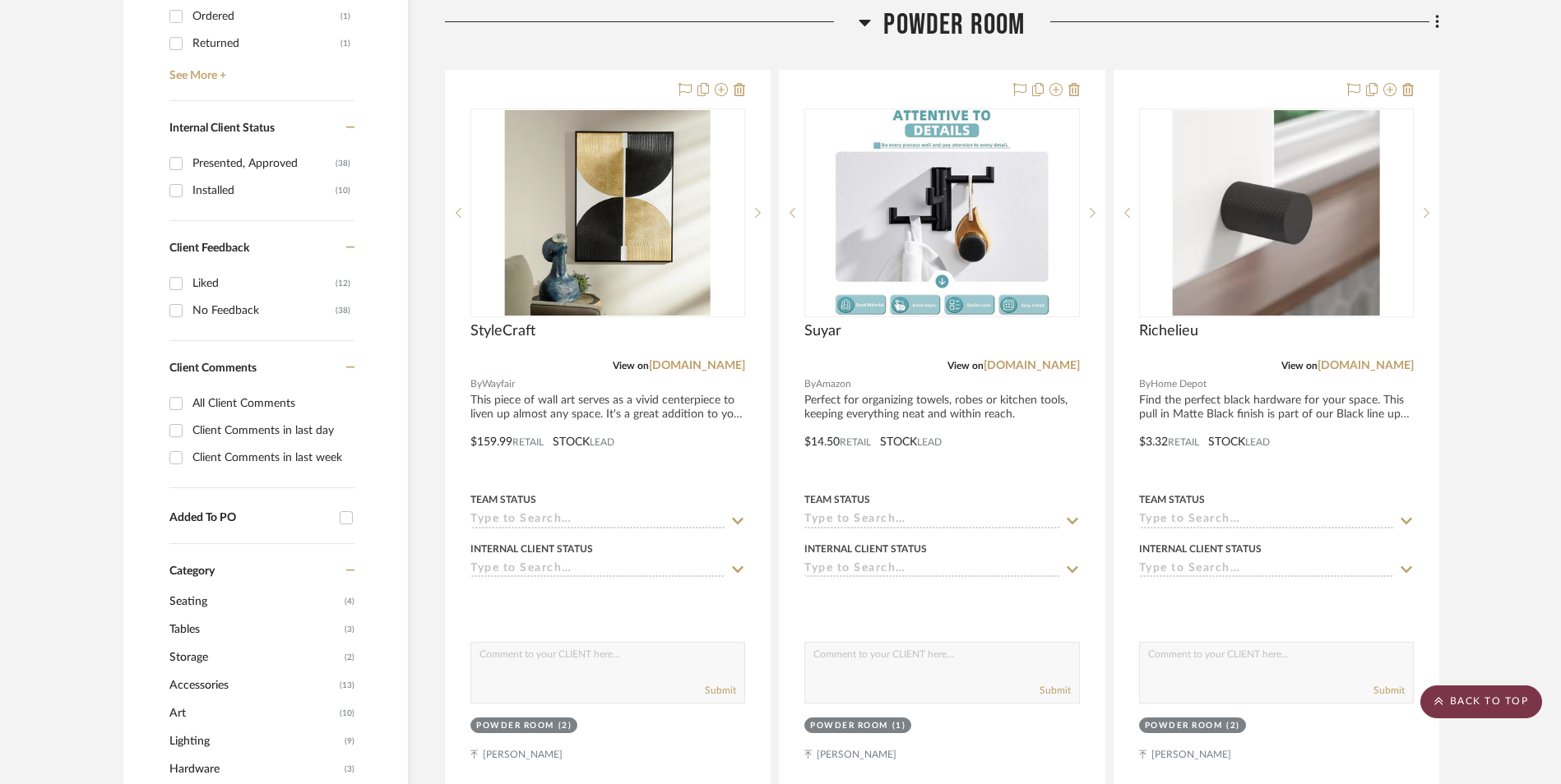
click at [1475, 705] on scroll-to-top-button "BACK TO TOP" at bounding box center [1481, 702] width 121 height 33
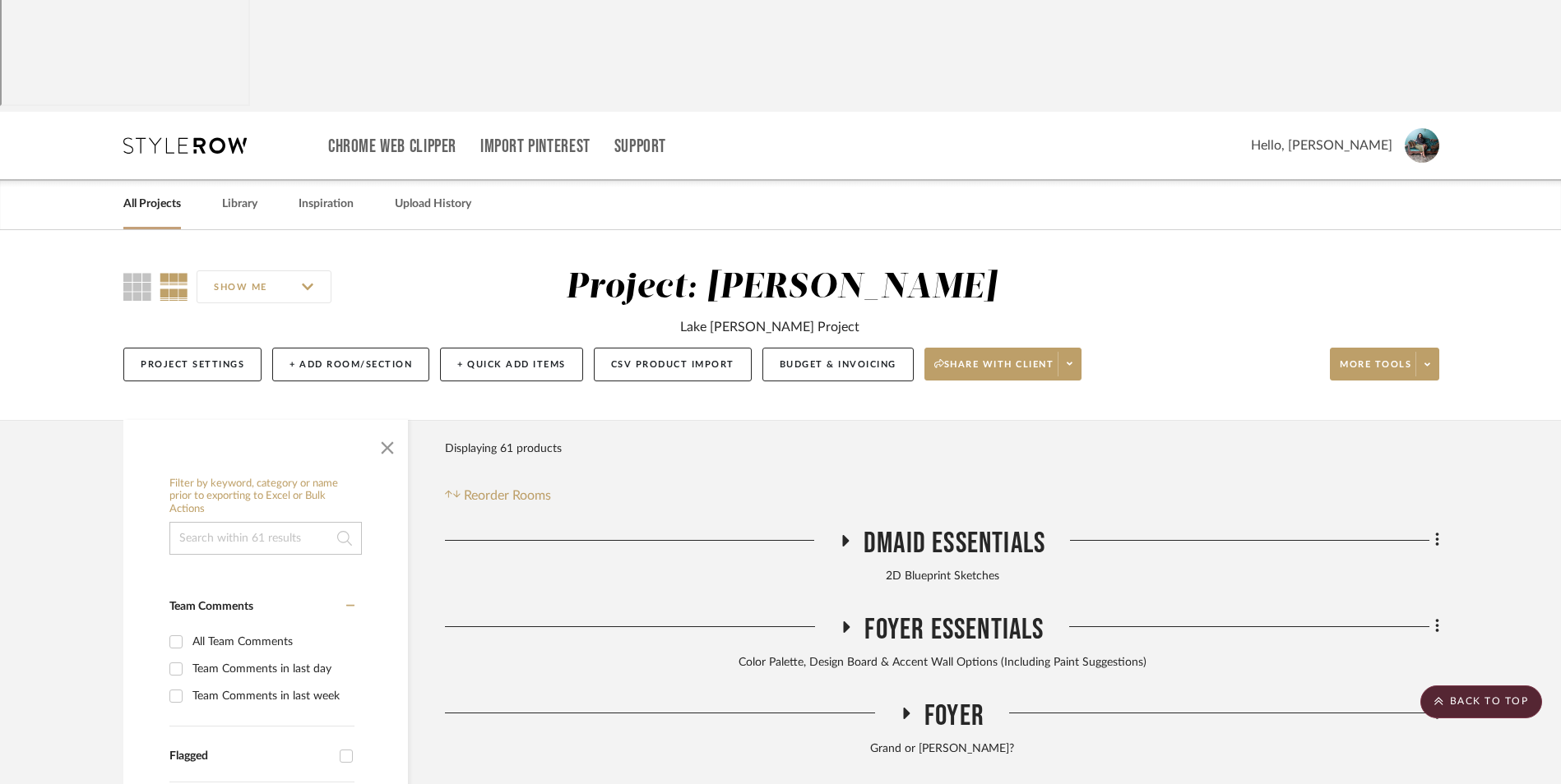
scroll to position [0, 0]
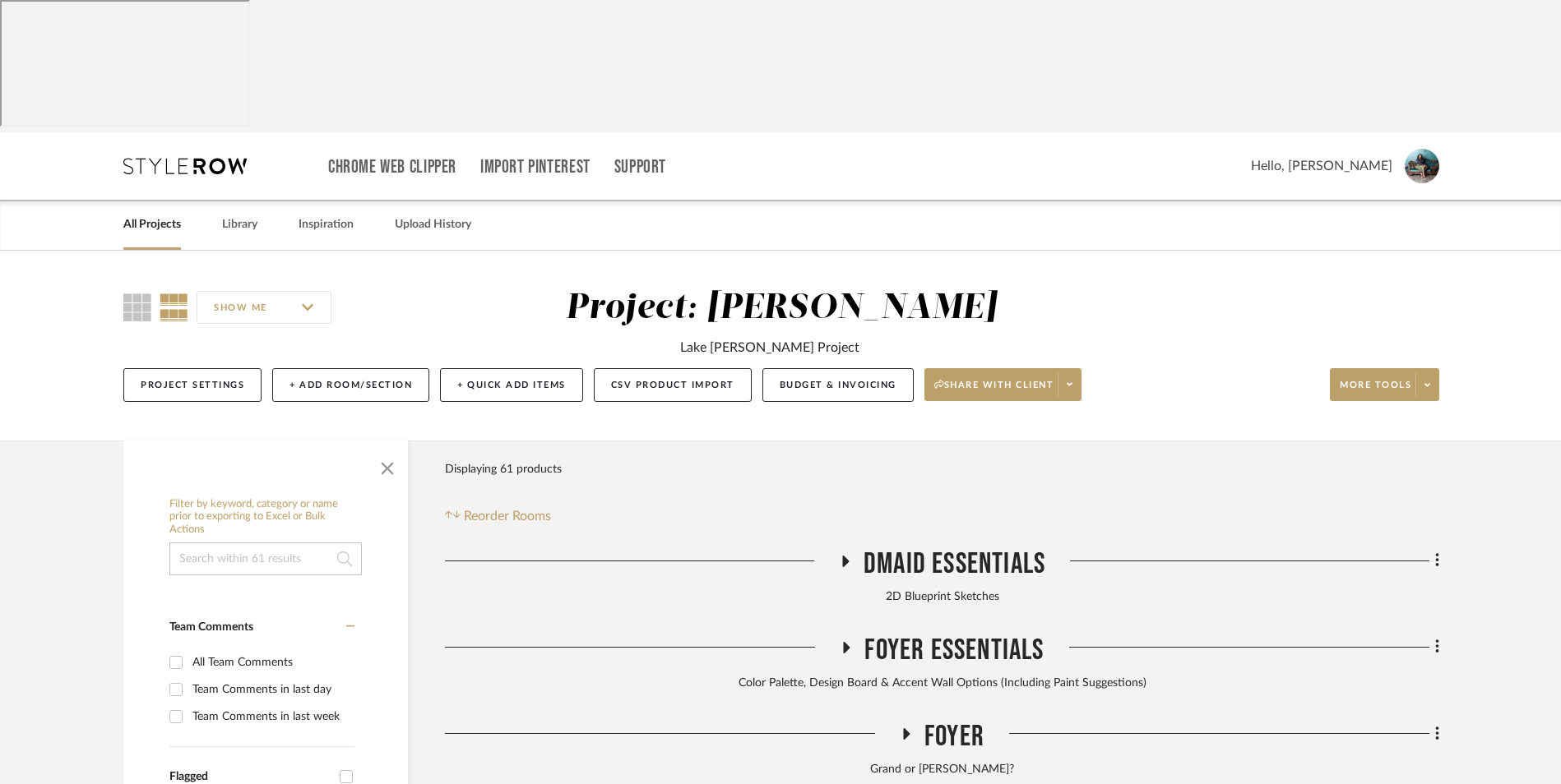
click at [177, 213] on link "All Projects" at bounding box center [152, 224] width 58 height 23
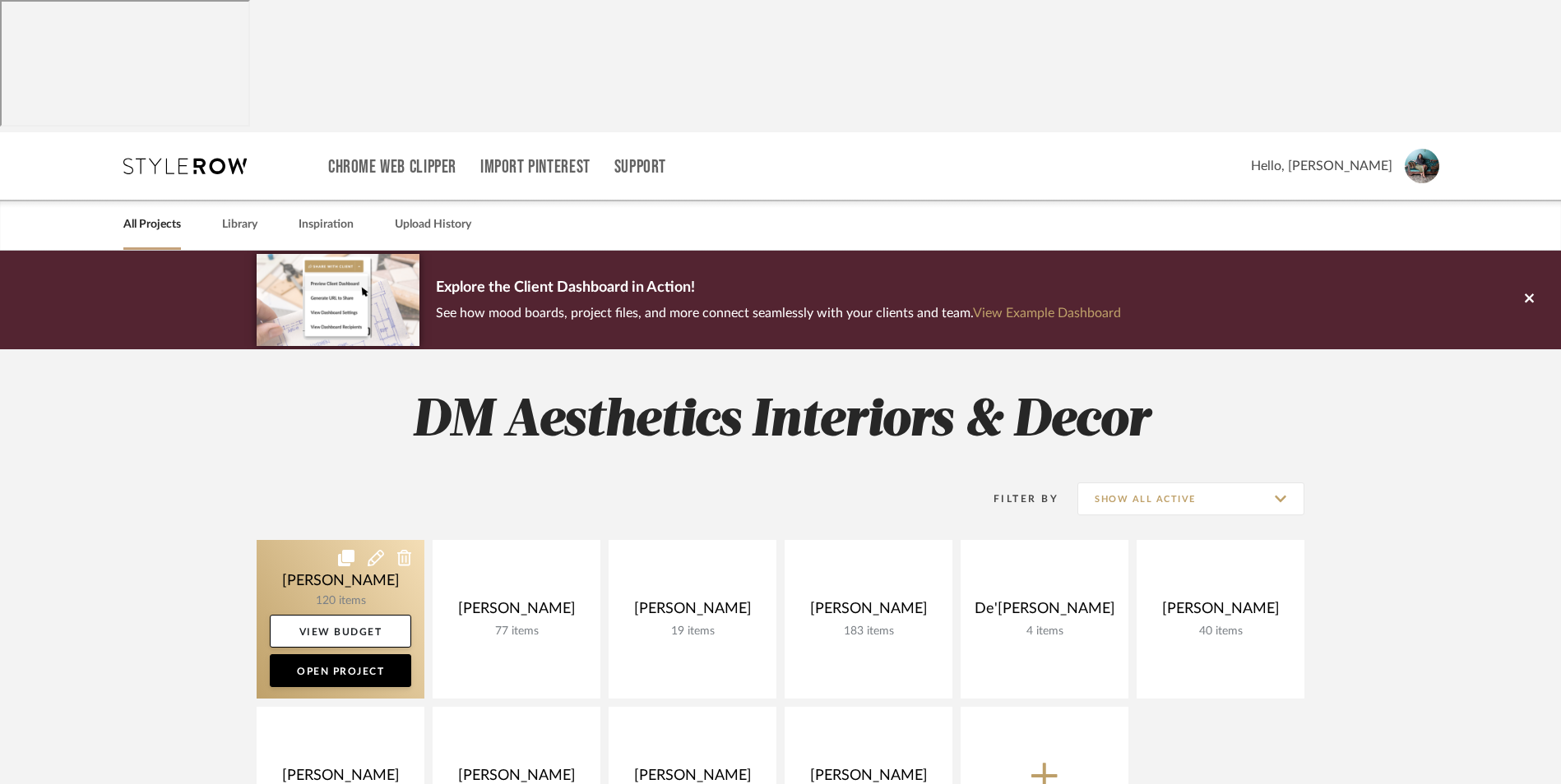
click at [346, 540] on link at bounding box center [340, 620] width 167 height 159
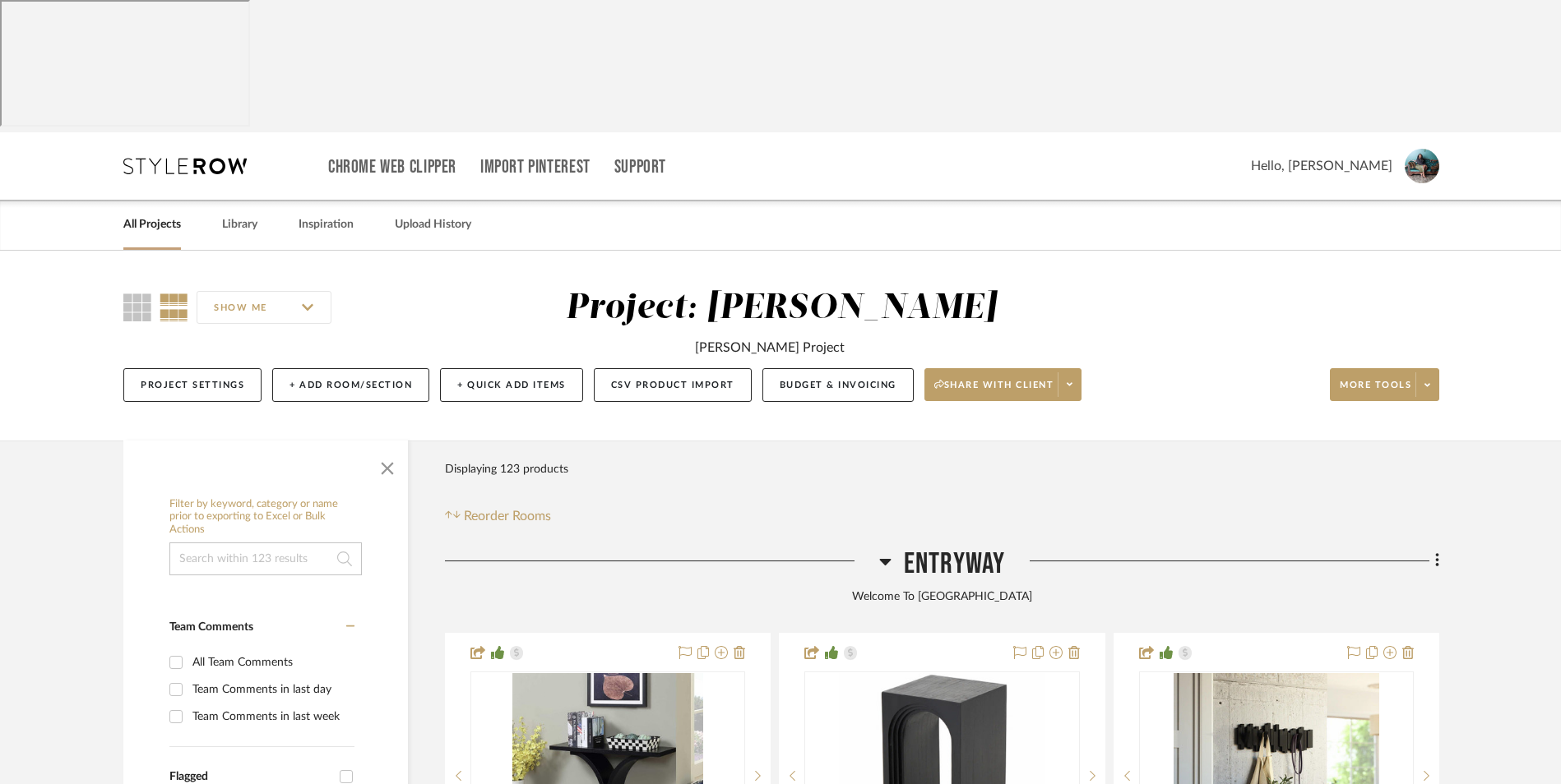
click at [882, 559] on icon at bounding box center [885, 562] width 12 height 7
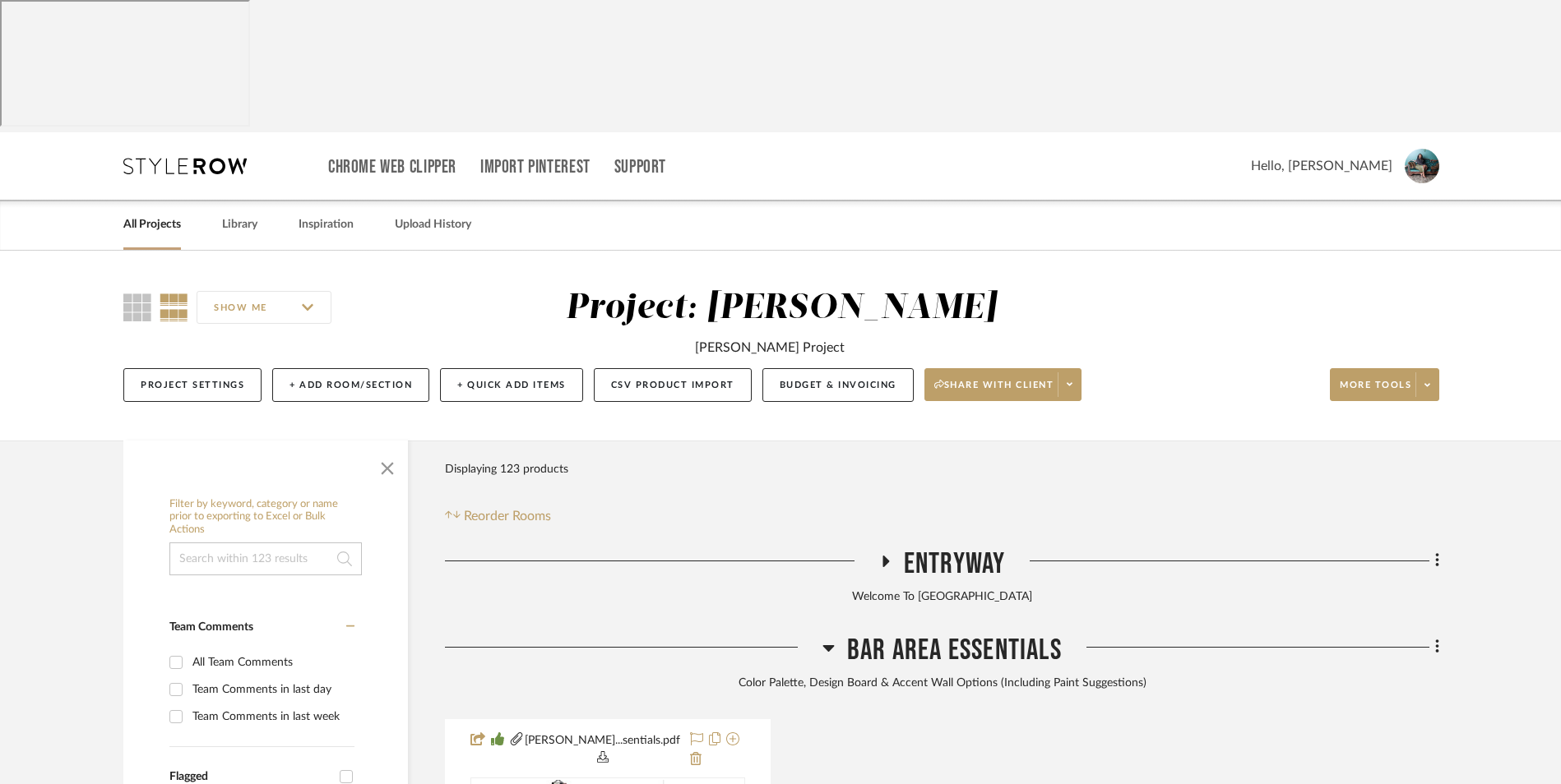
click at [831, 638] on icon at bounding box center [828, 648] width 13 height 20
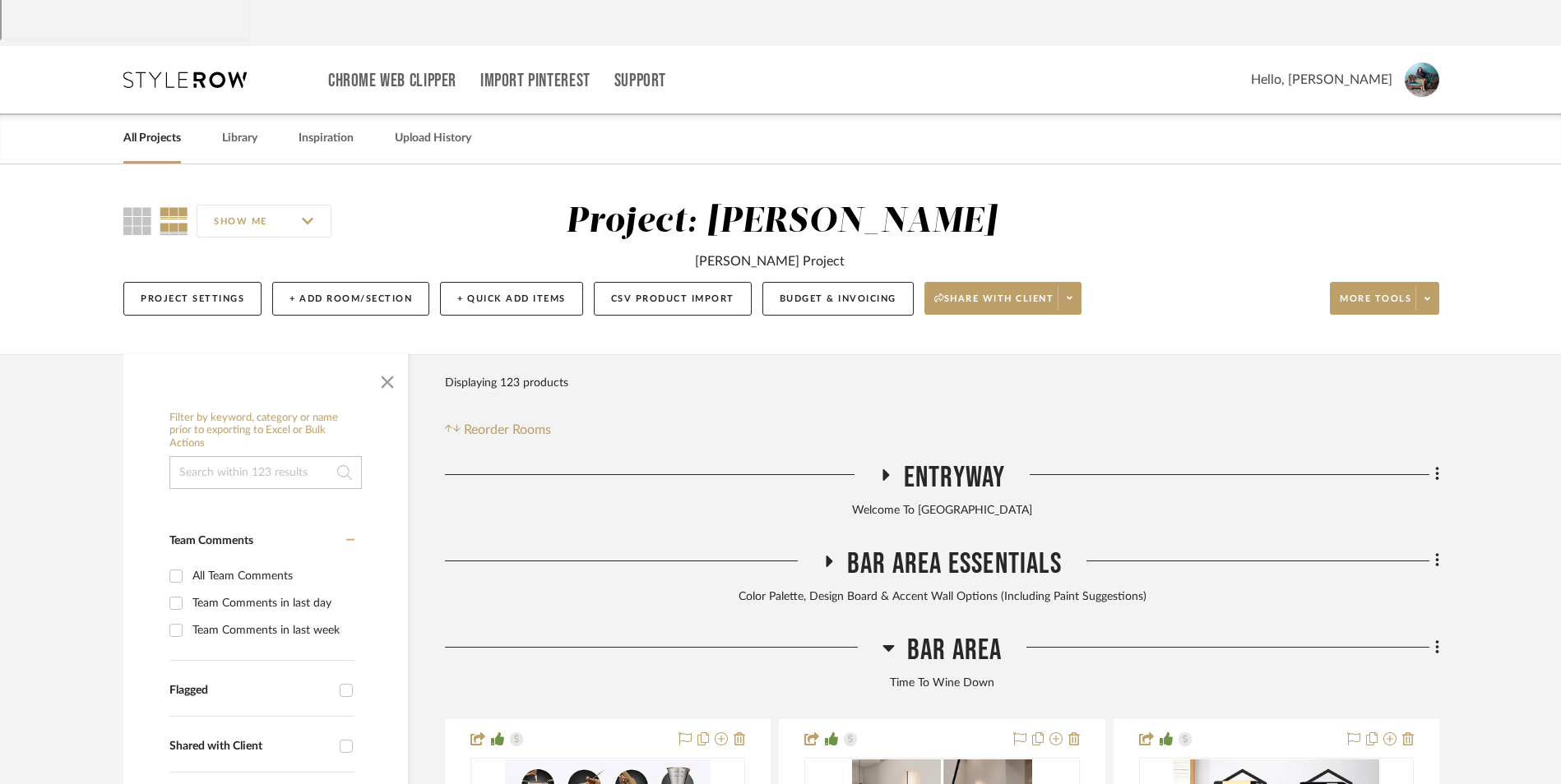
scroll to position [164, 0]
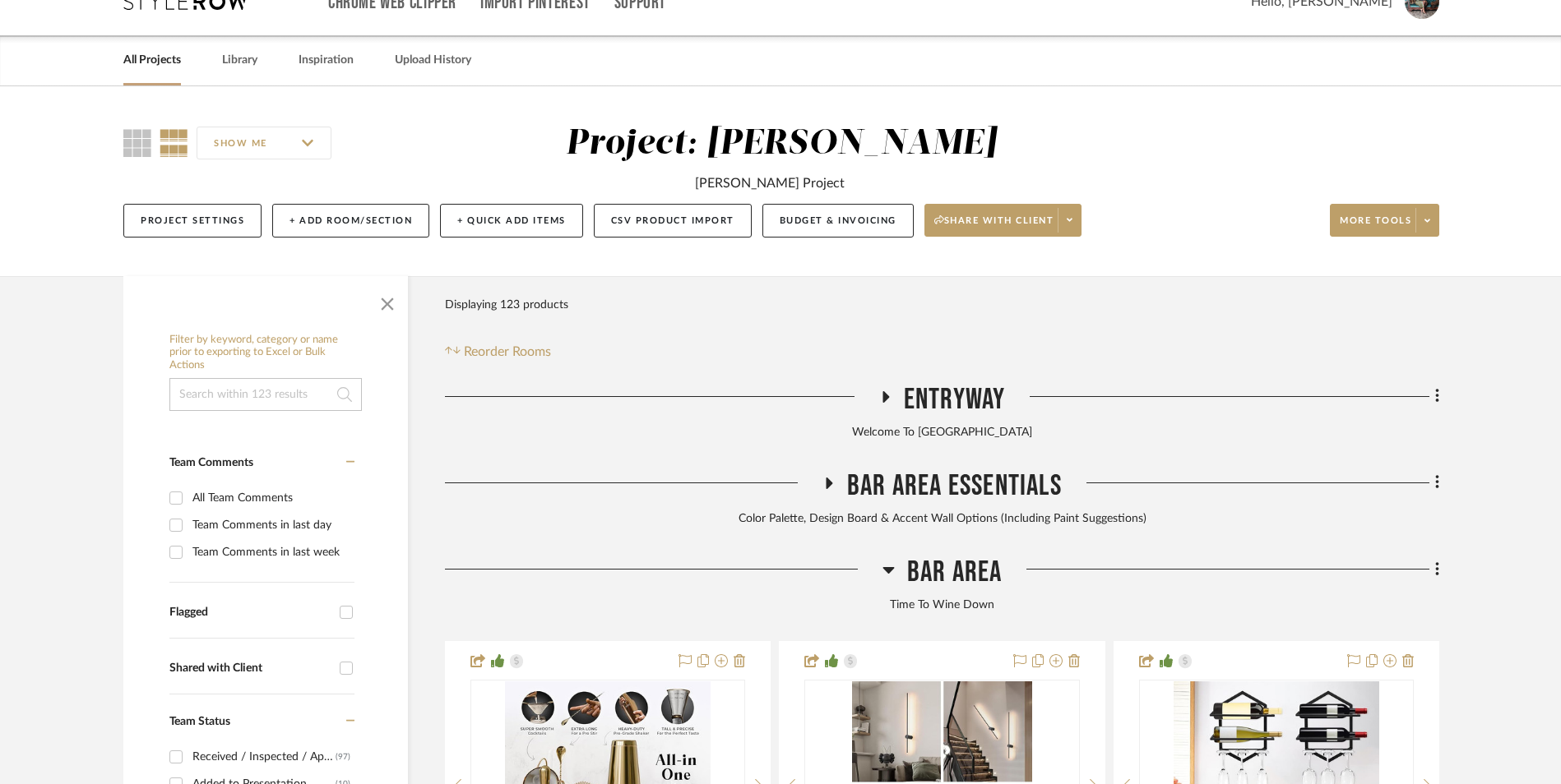
click at [885, 567] on icon at bounding box center [888, 570] width 12 height 7
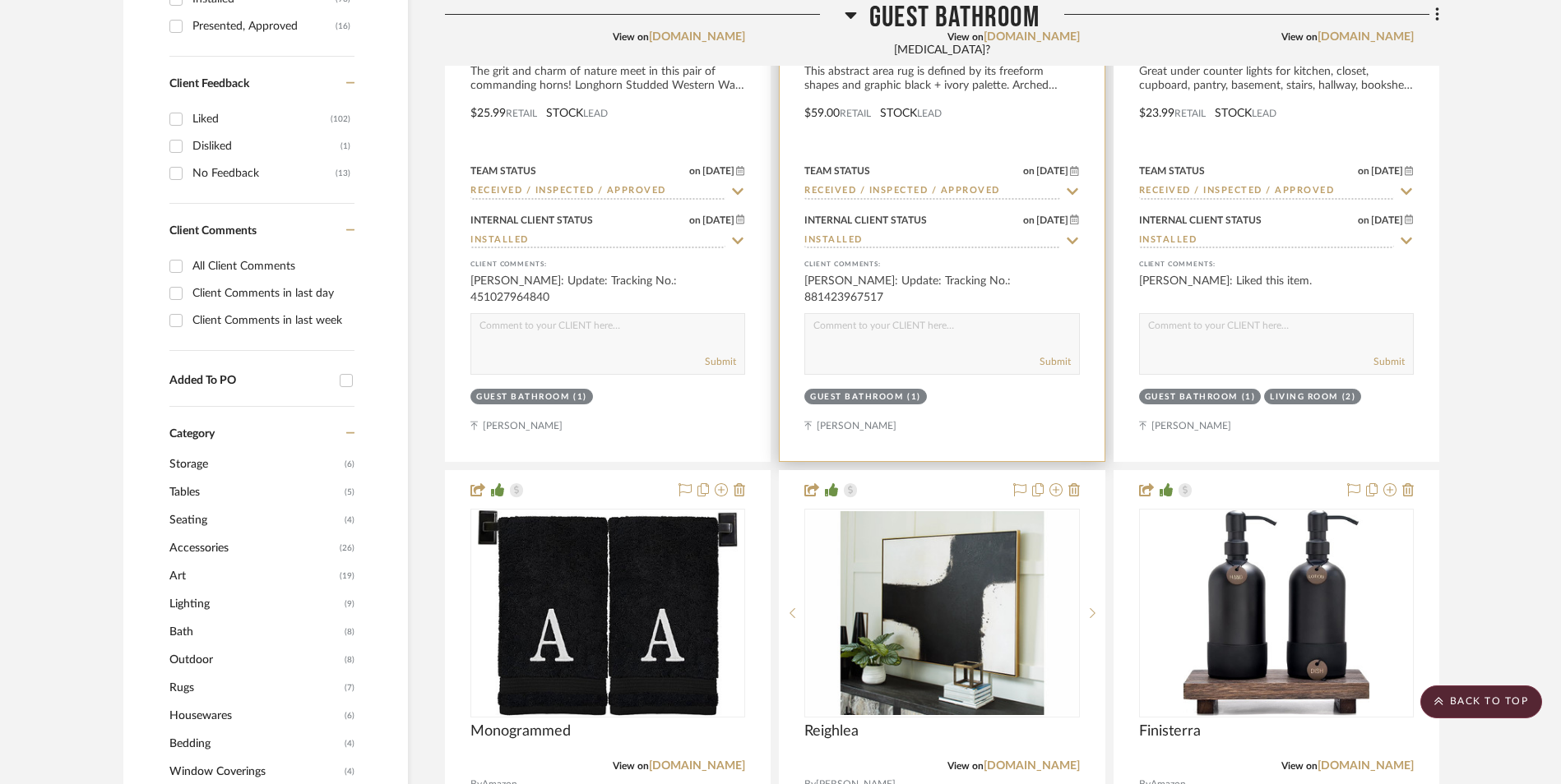
scroll to position [1315, 0]
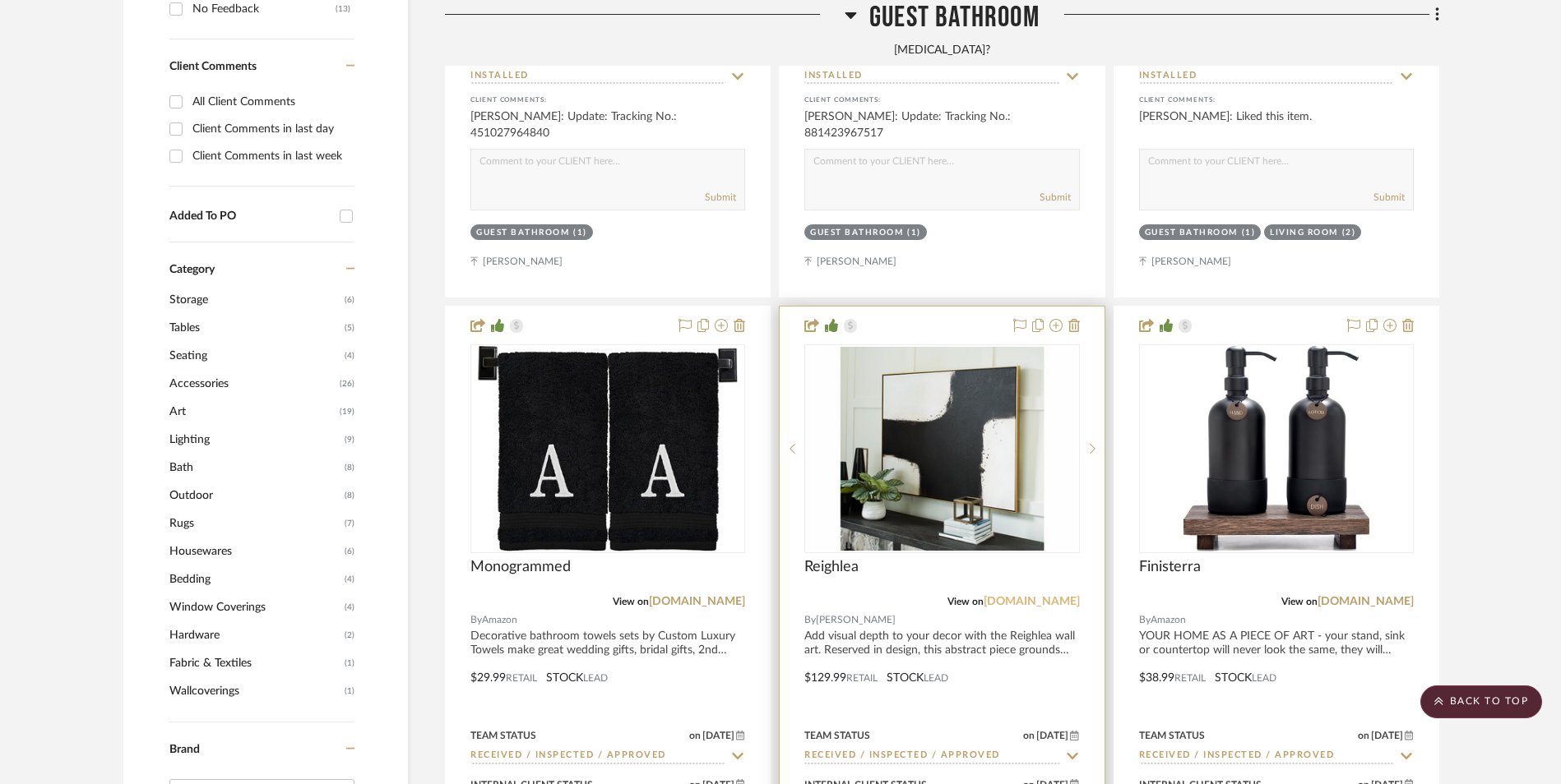
click at [1031, 596] on link "[DOMAIN_NAME]" at bounding box center [1031, 602] width 96 height 12
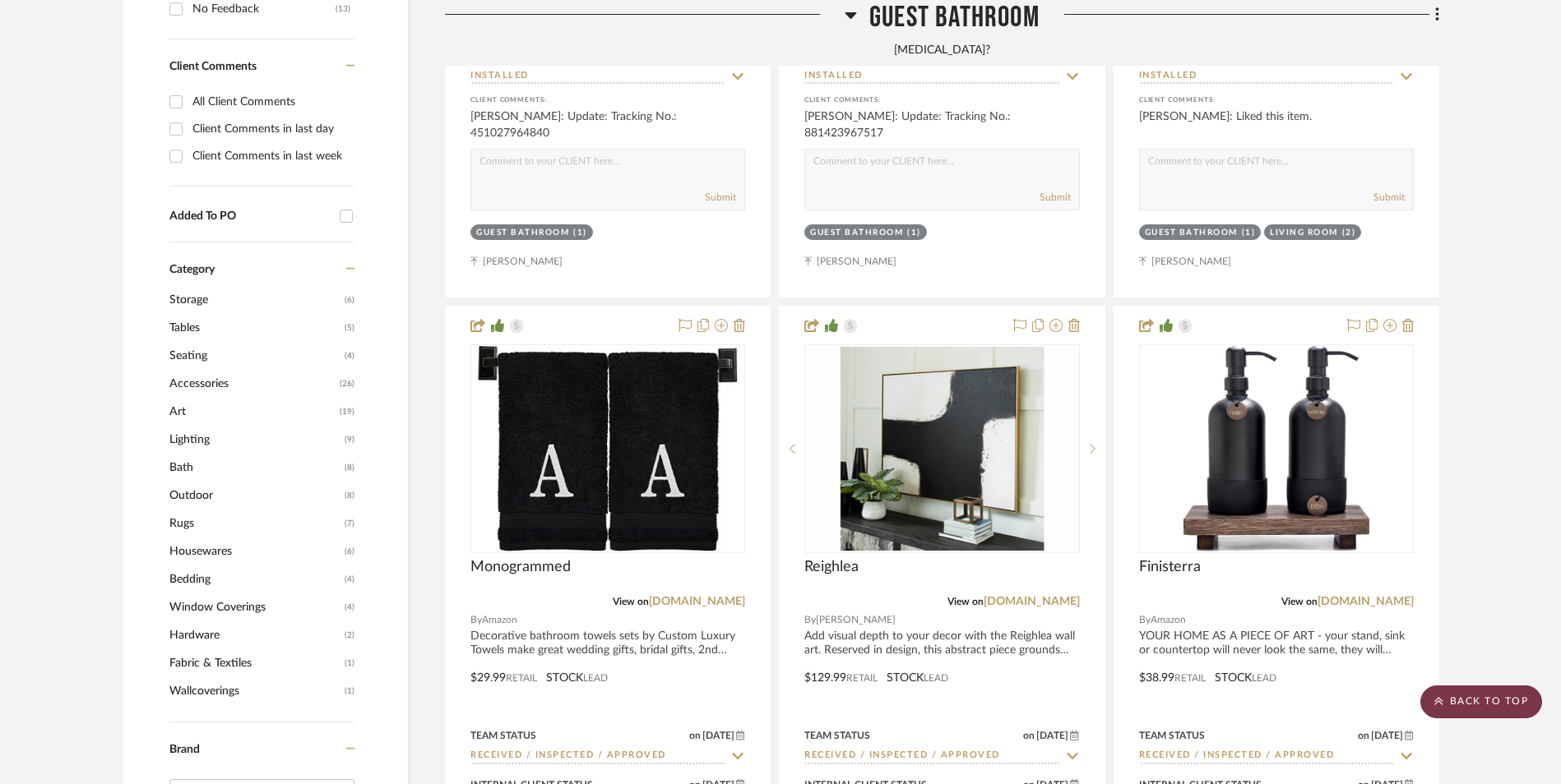
click at [1486, 707] on scroll-to-top-button "BACK TO TOP" at bounding box center [1481, 702] width 121 height 33
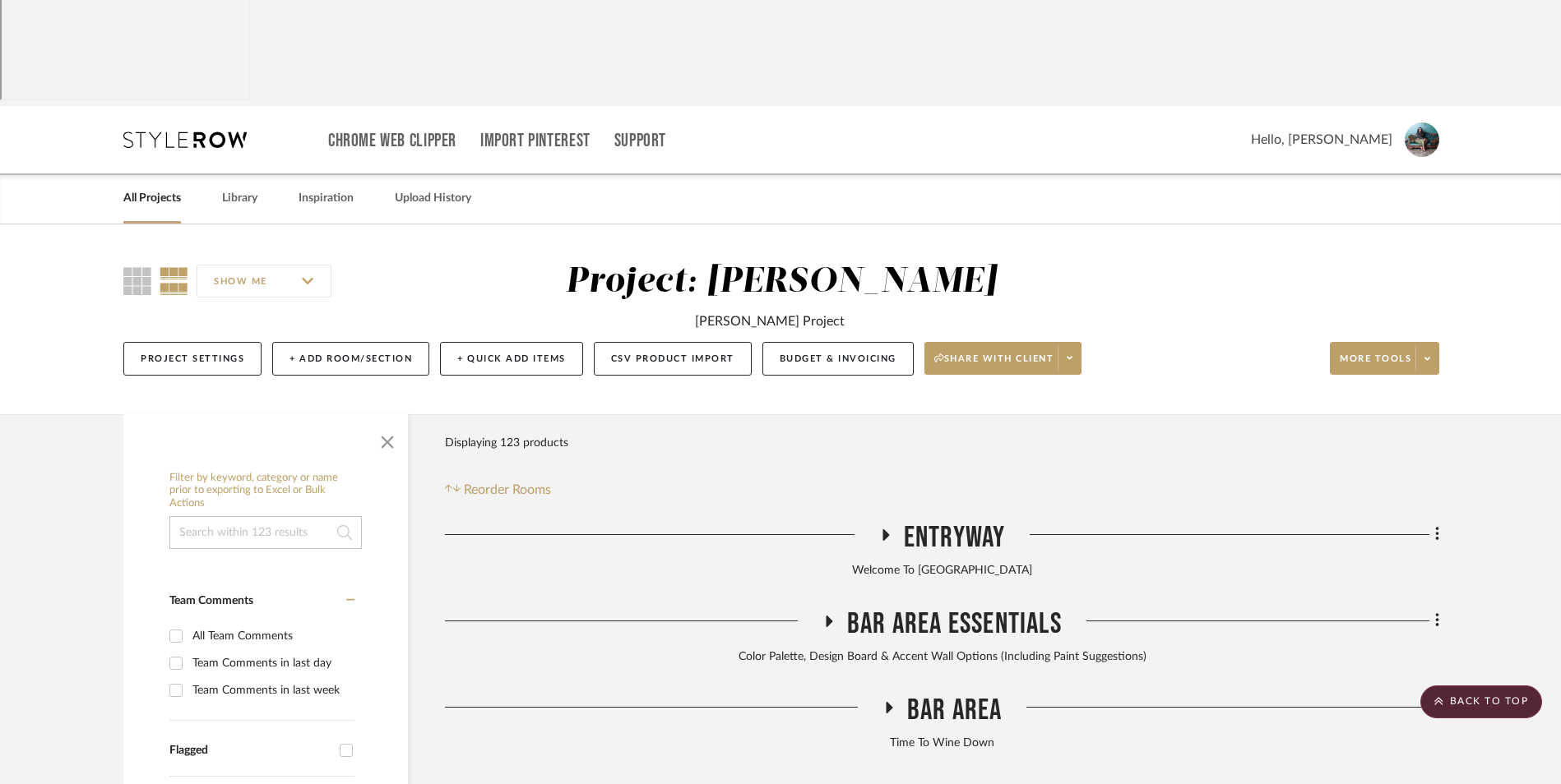
scroll to position [0, 0]
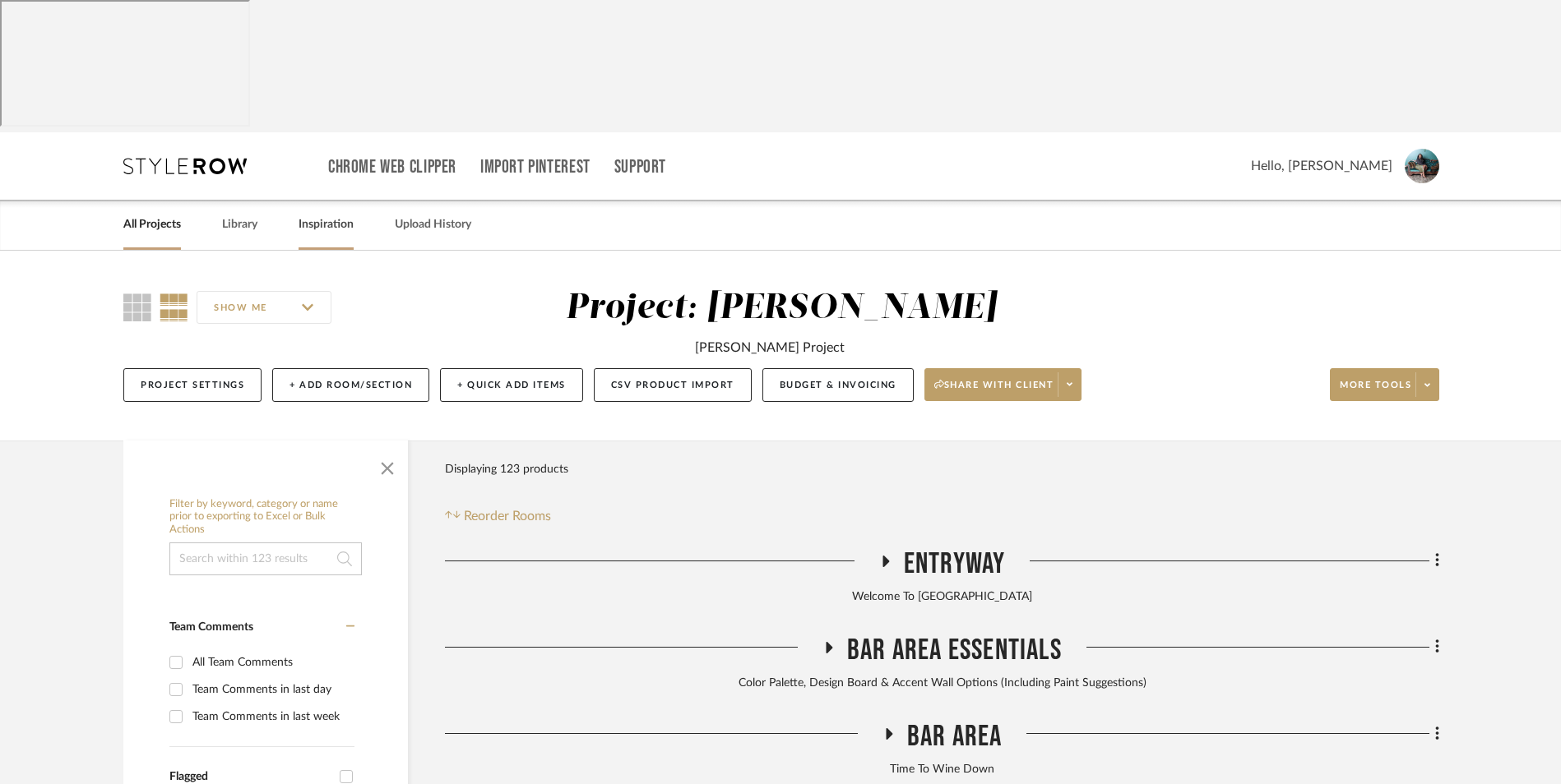
click at [331, 213] on link "Inspiration" at bounding box center [326, 224] width 55 height 23
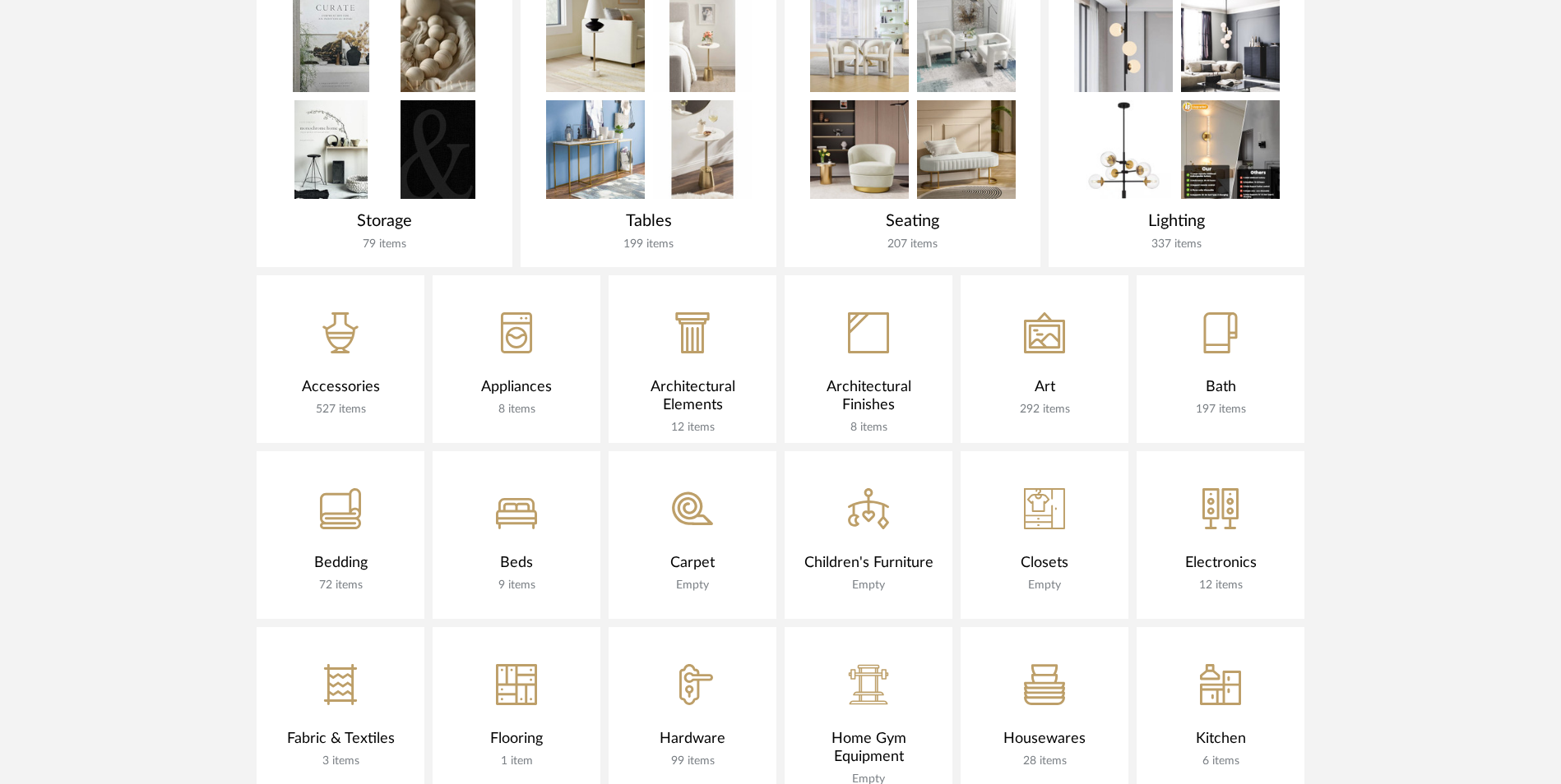
scroll to position [904, 0]
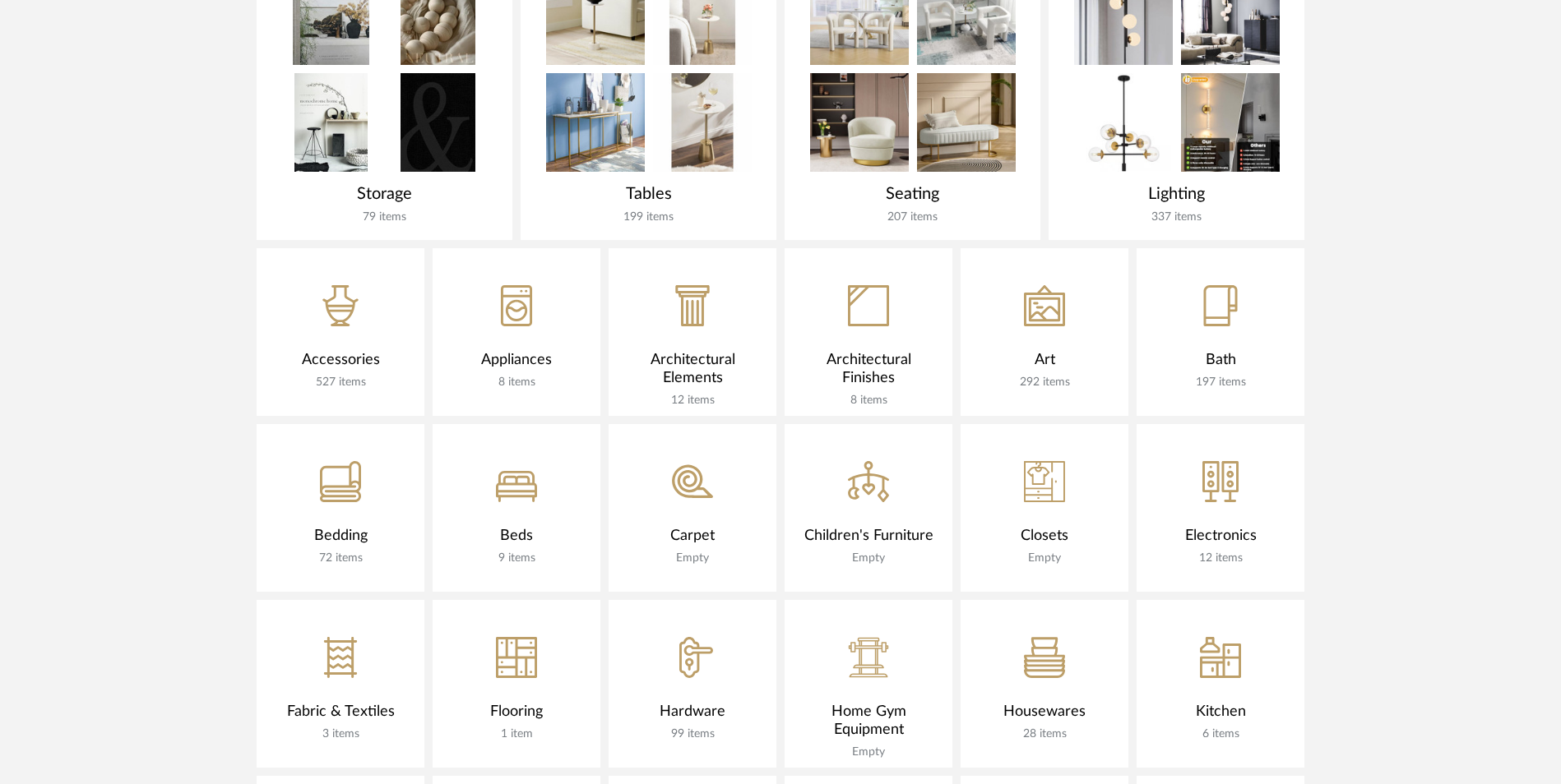
click at [1029, 298] on icon at bounding box center [1045, 309] width 31 height 23
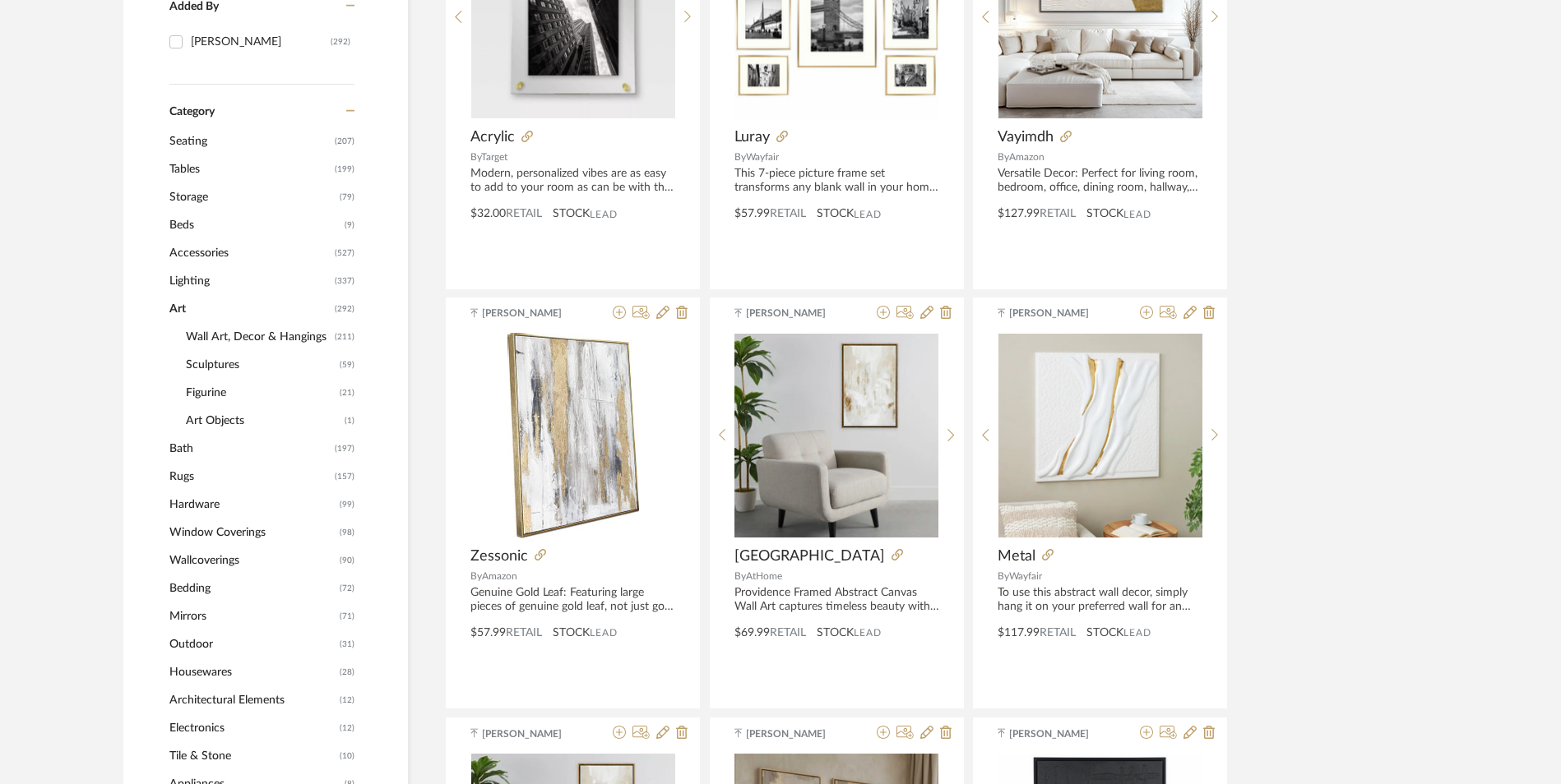
scroll to position [493, 0]
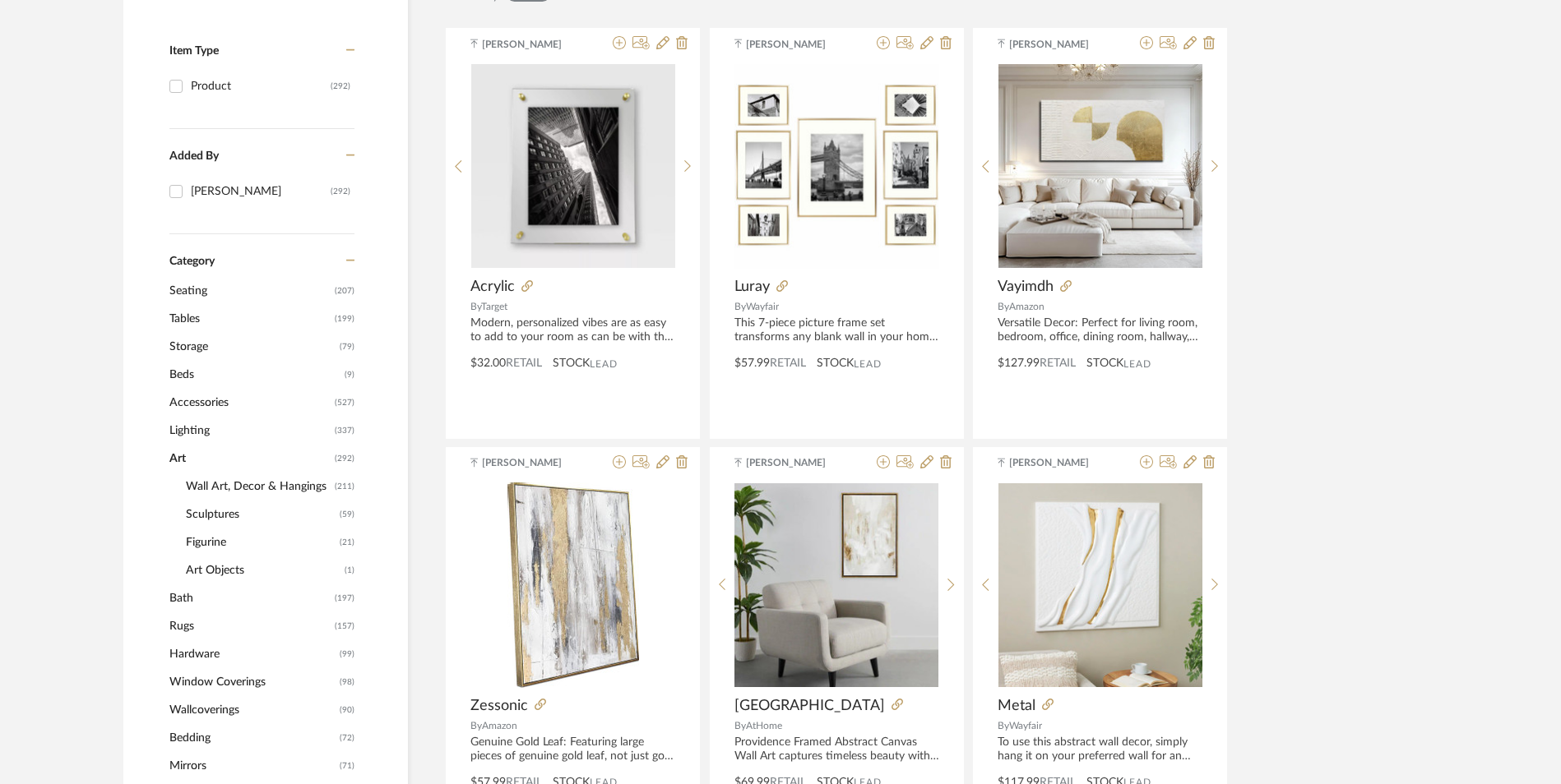
click at [227, 473] on span "Wall Art, Decor & Hangings" at bounding box center [259, 486] width 145 height 28
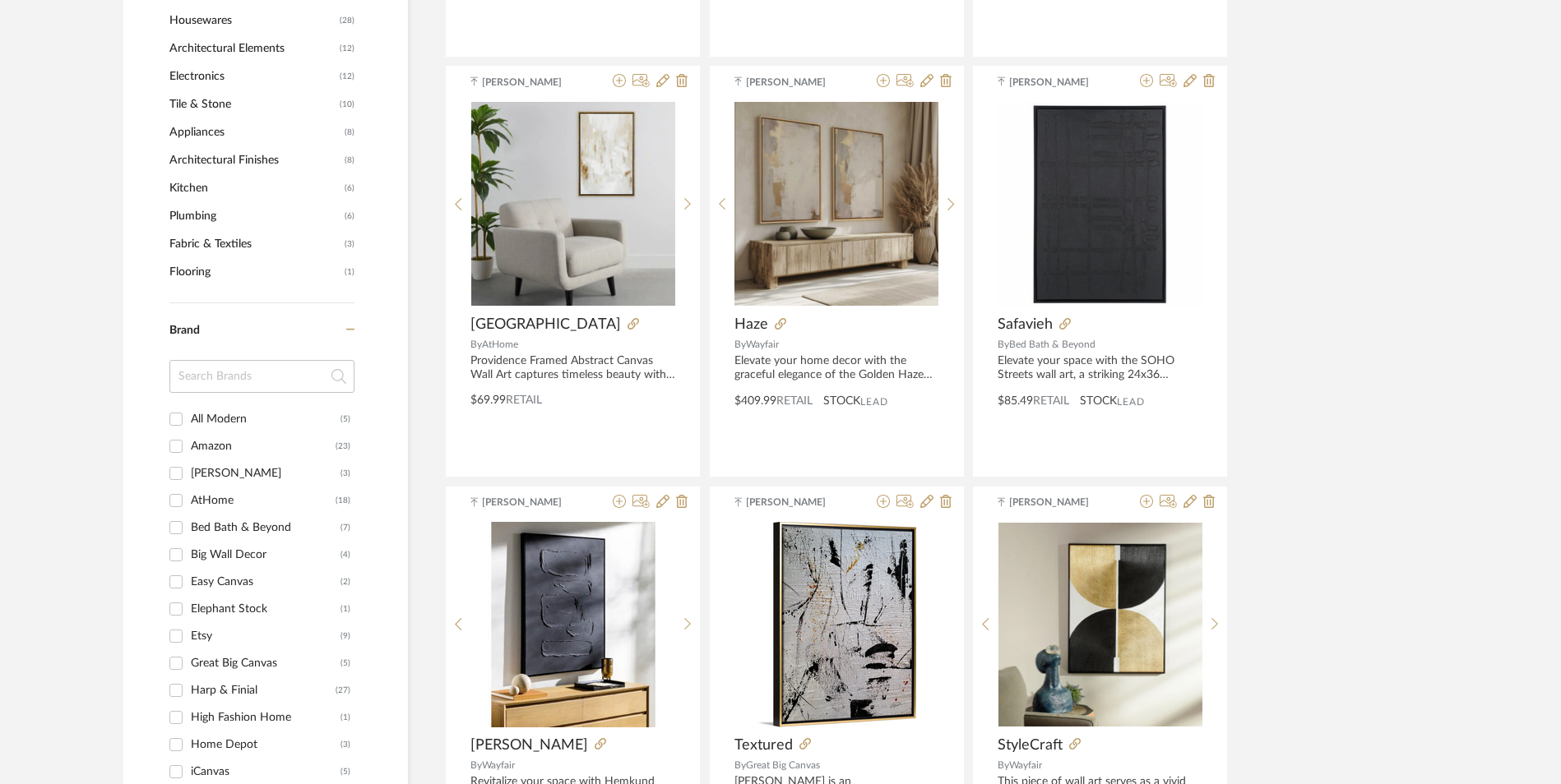
scroll to position [1315, 0]
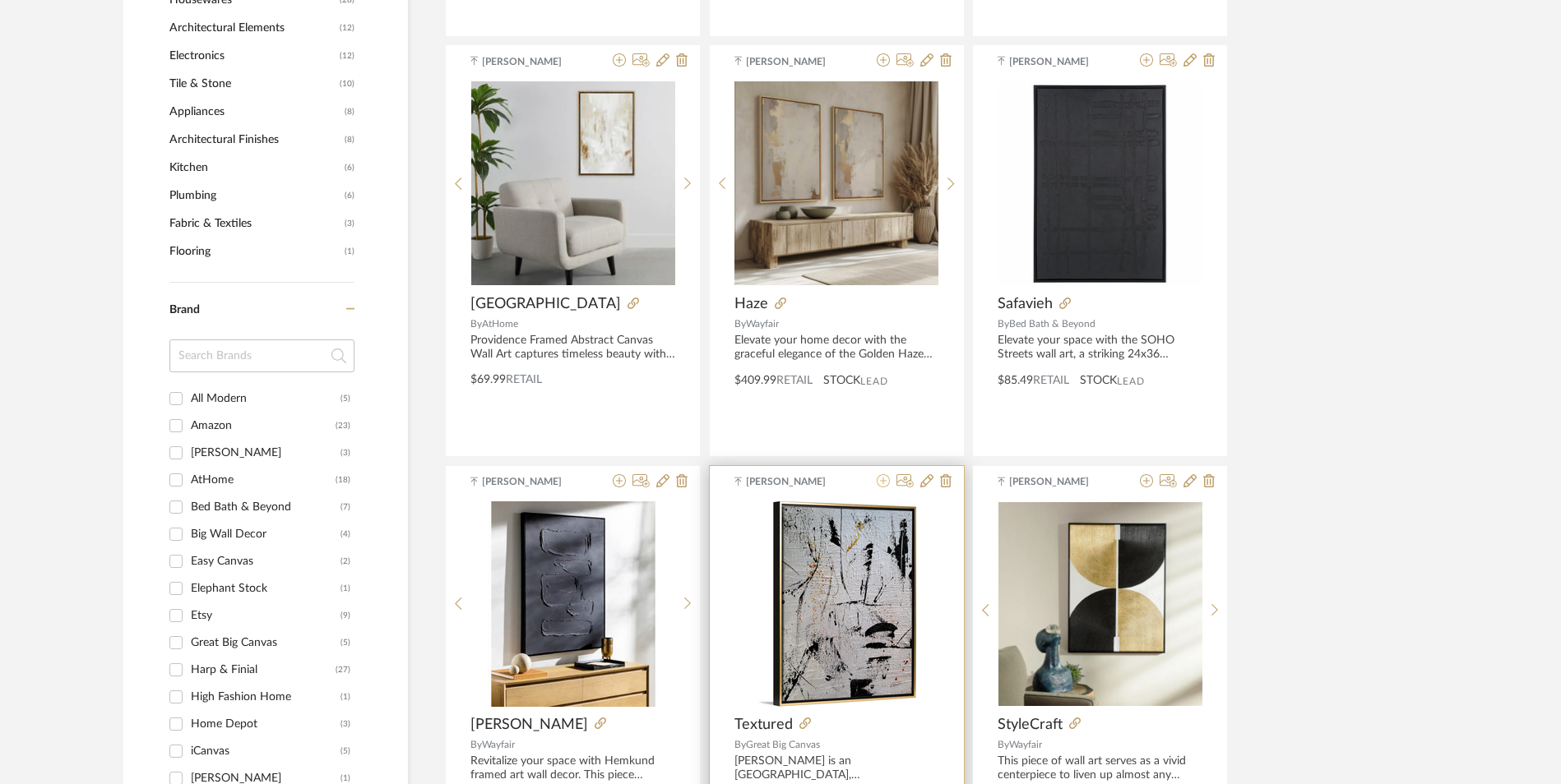
click at [883, 475] on icon at bounding box center [882, 481] width 13 height 13
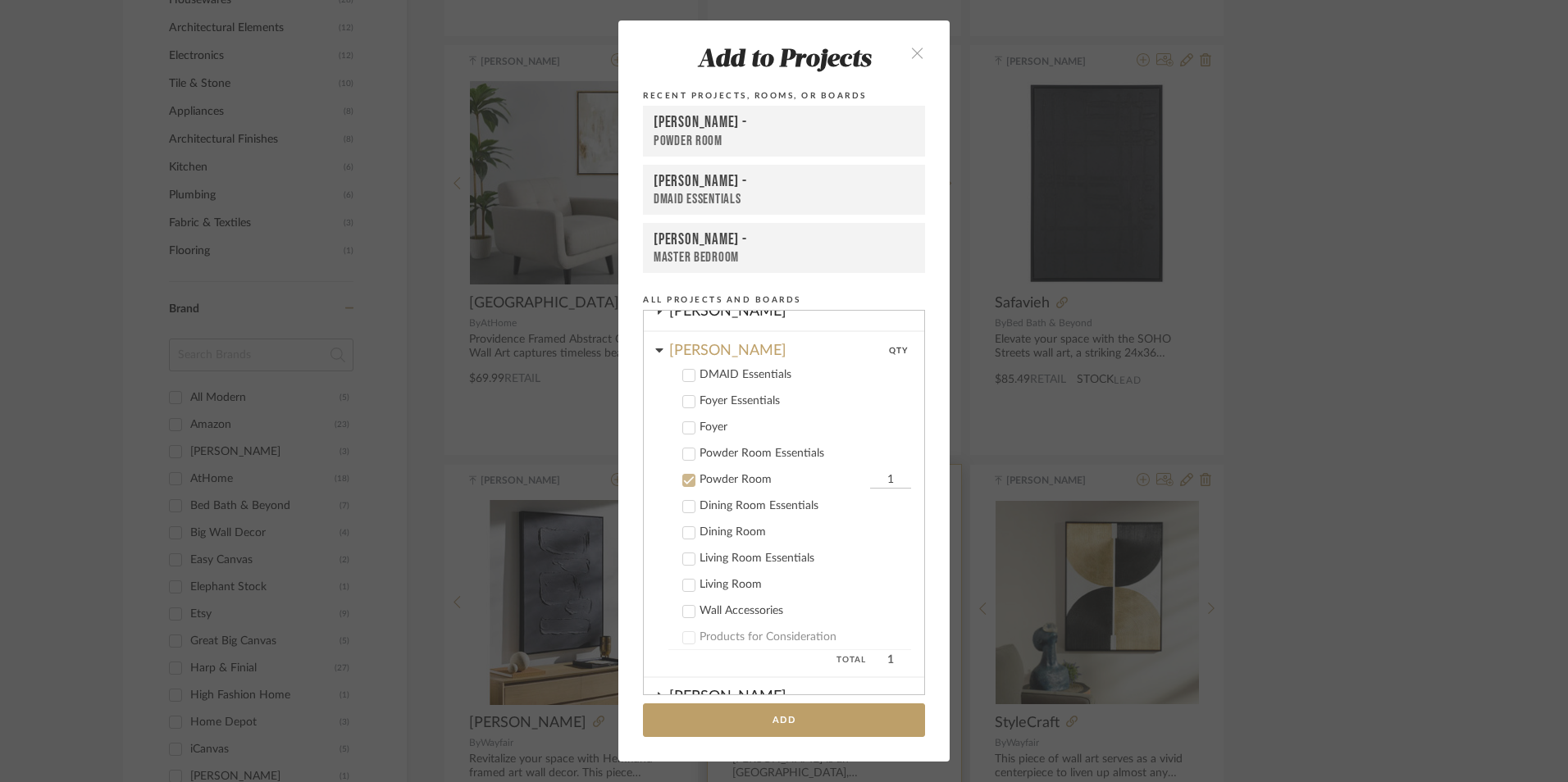
scroll to position [390, 0]
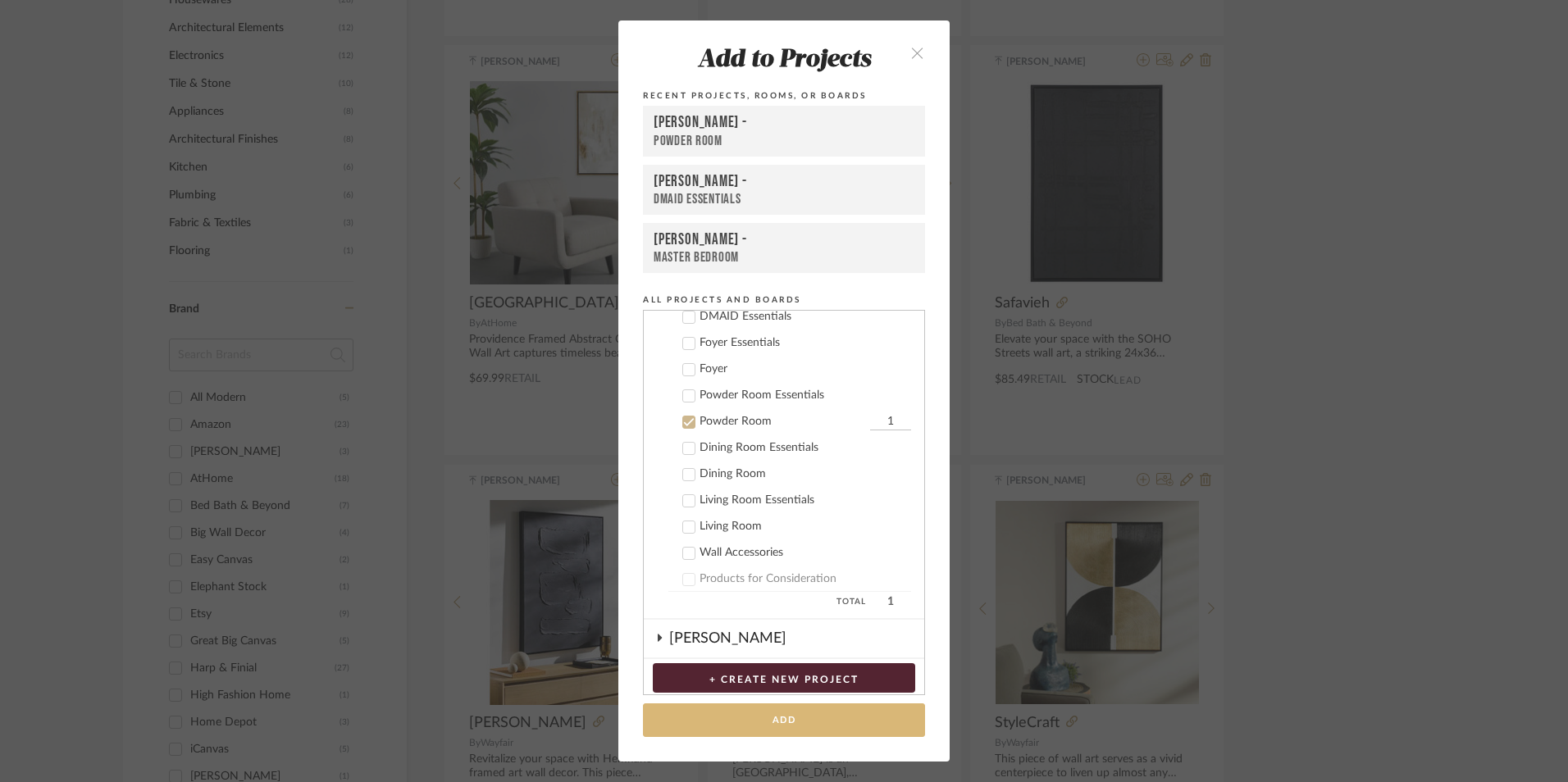
click at [802, 719] on button "Add" at bounding box center [783, 720] width 282 height 33
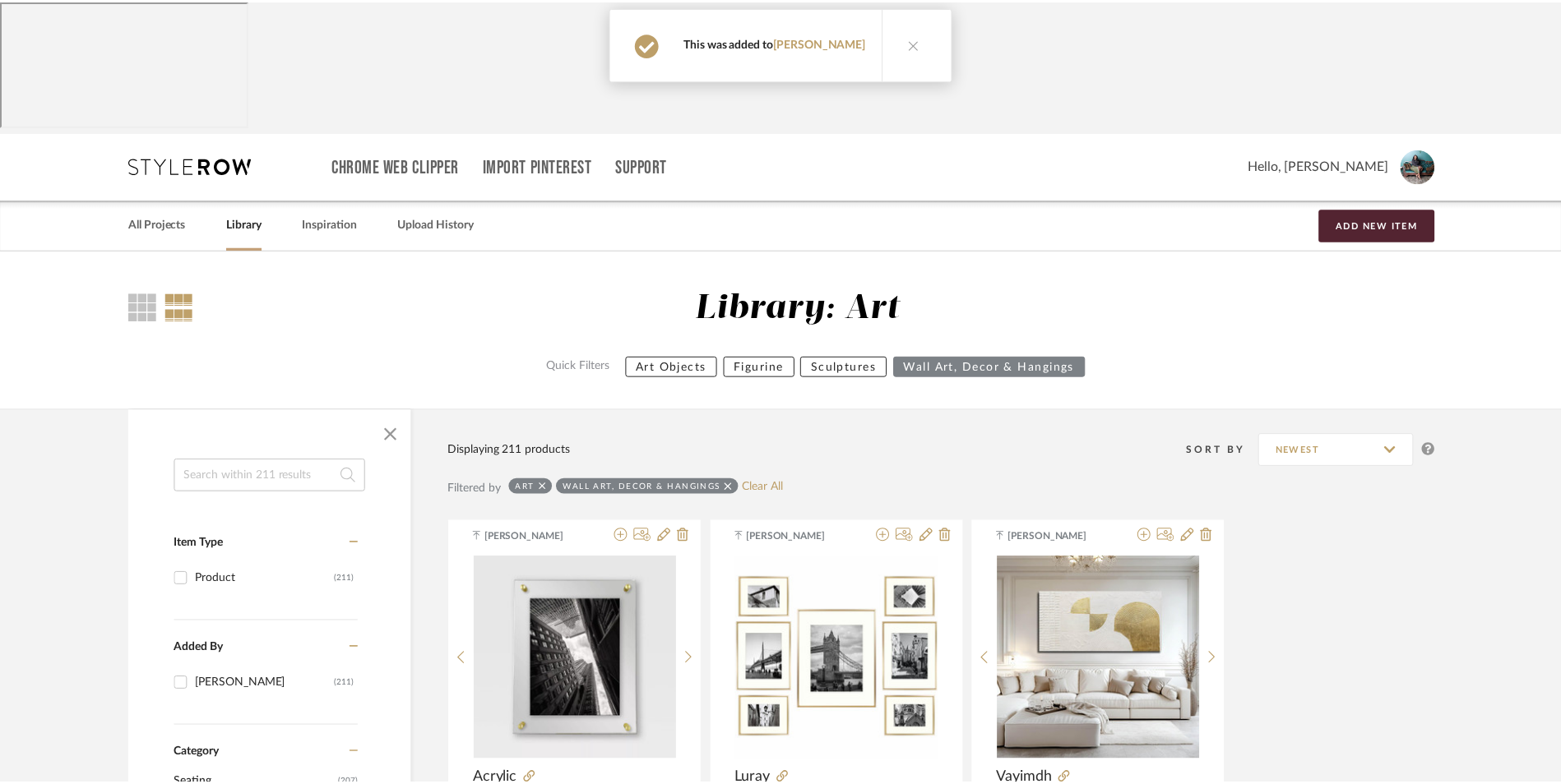
scroll to position [1315, 0]
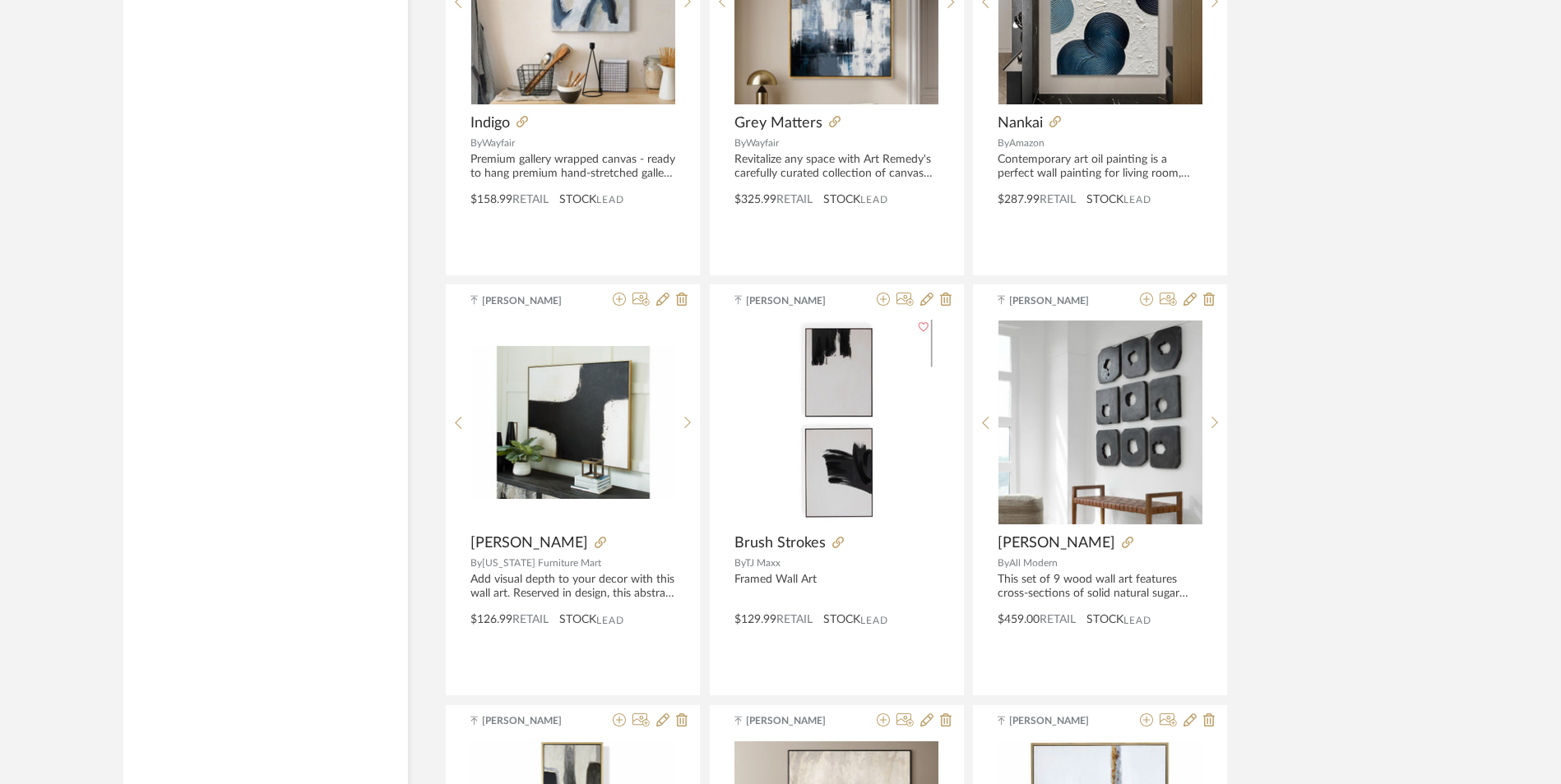
scroll to position [3617, 0]
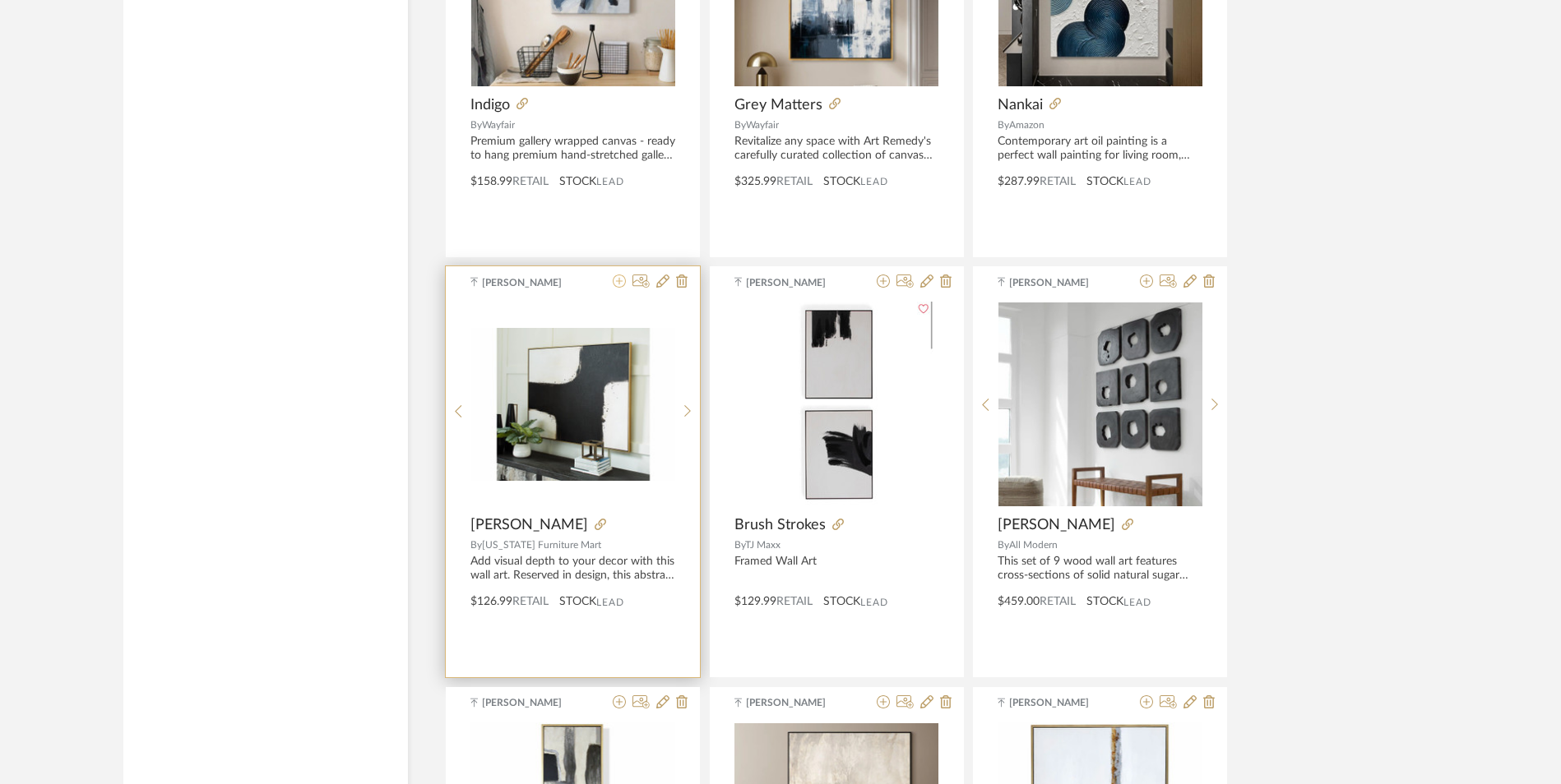
click at [619, 274] on icon at bounding box center [619, 280] width 13 height 13
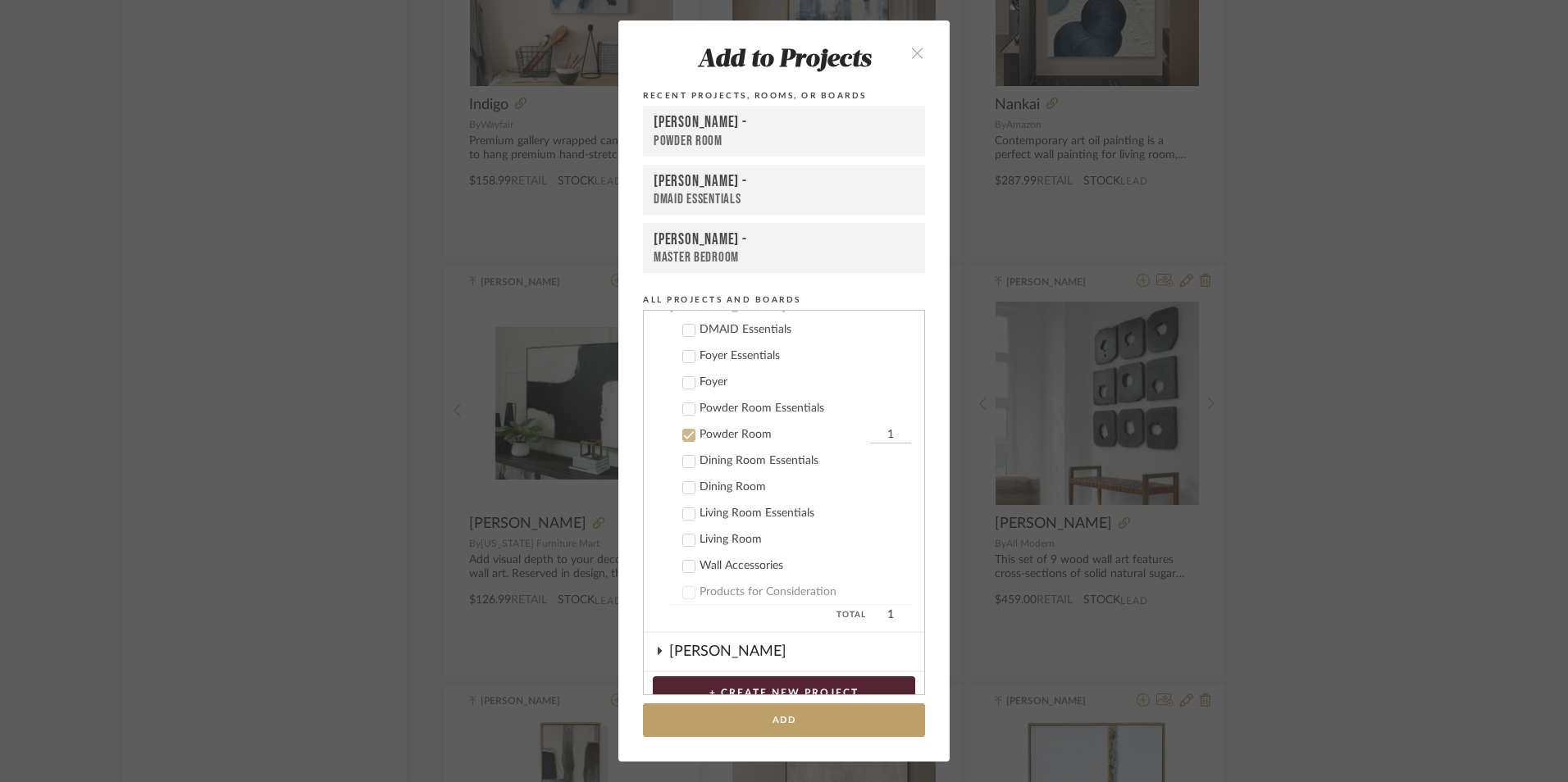
scroll to position [390, 0]
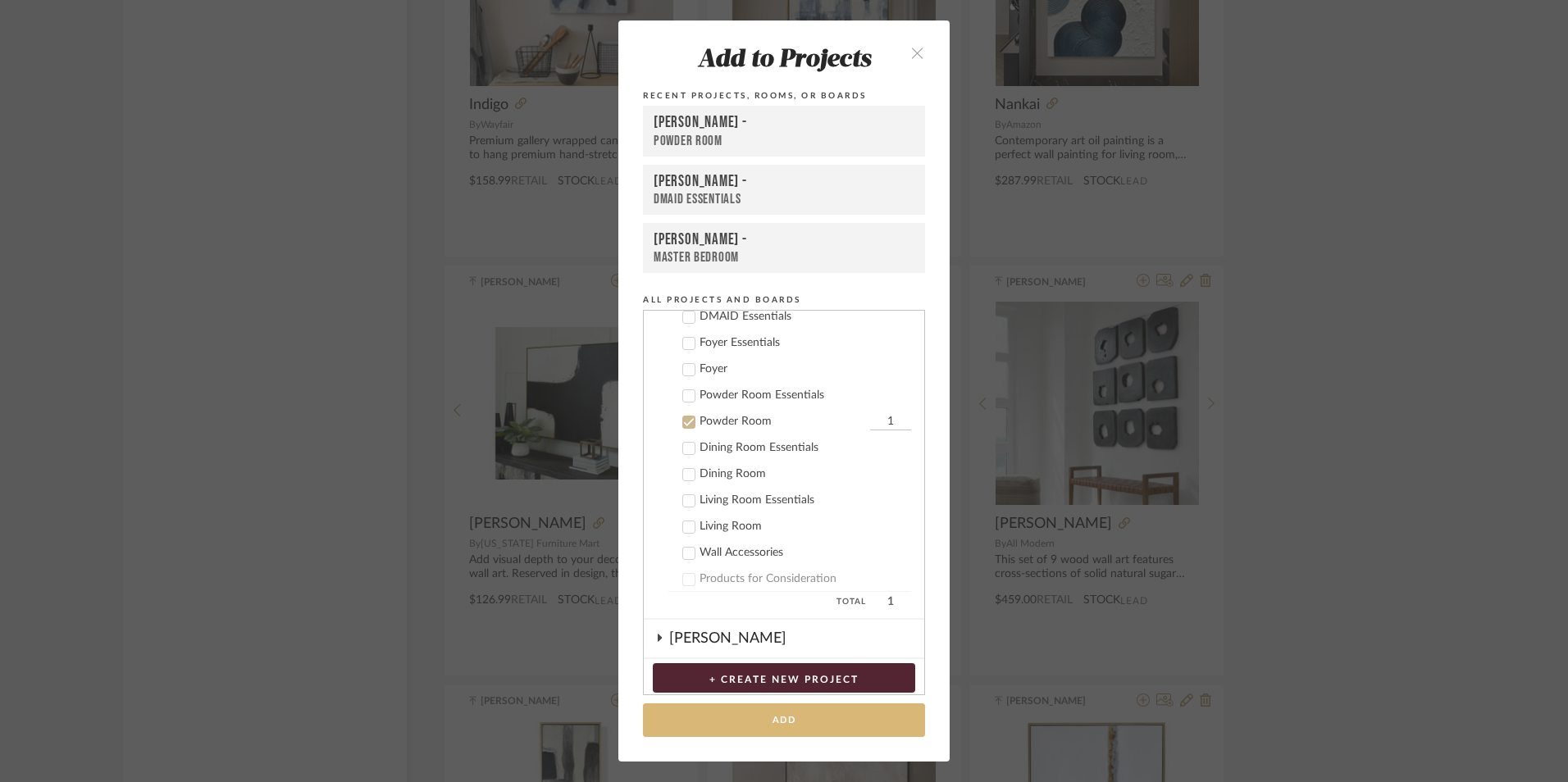
click at [751, 716] on button "Add" at bounding box center [783, 720] width 282 height 33
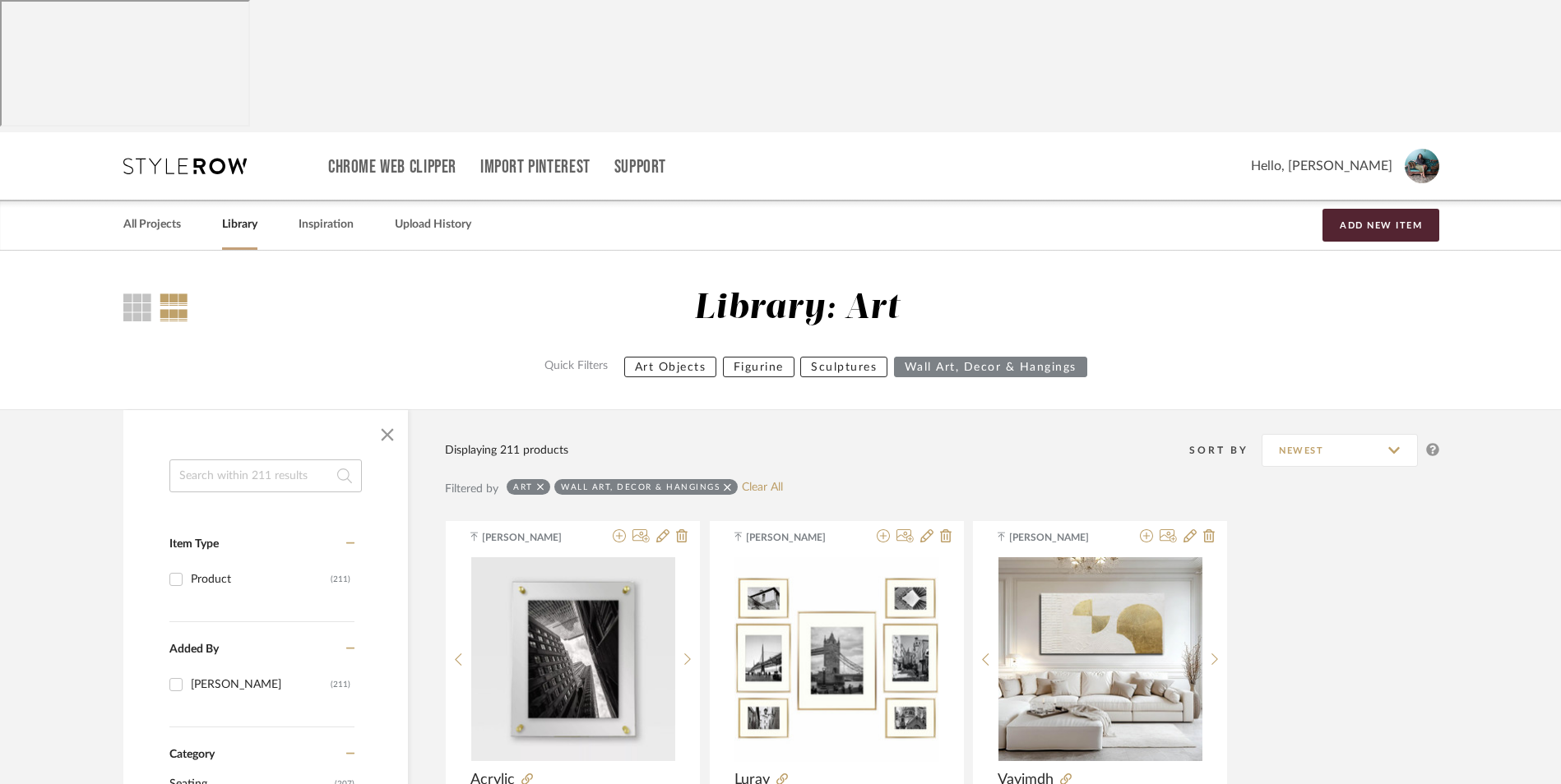
drag, startPoint x: 147, startPoint y: 90, endPoint x: 190, endPoint y: 91, distance: 43.0
click at [147, 213] on link "All Projects" at bounding box center [152, 224] width 58 height 23
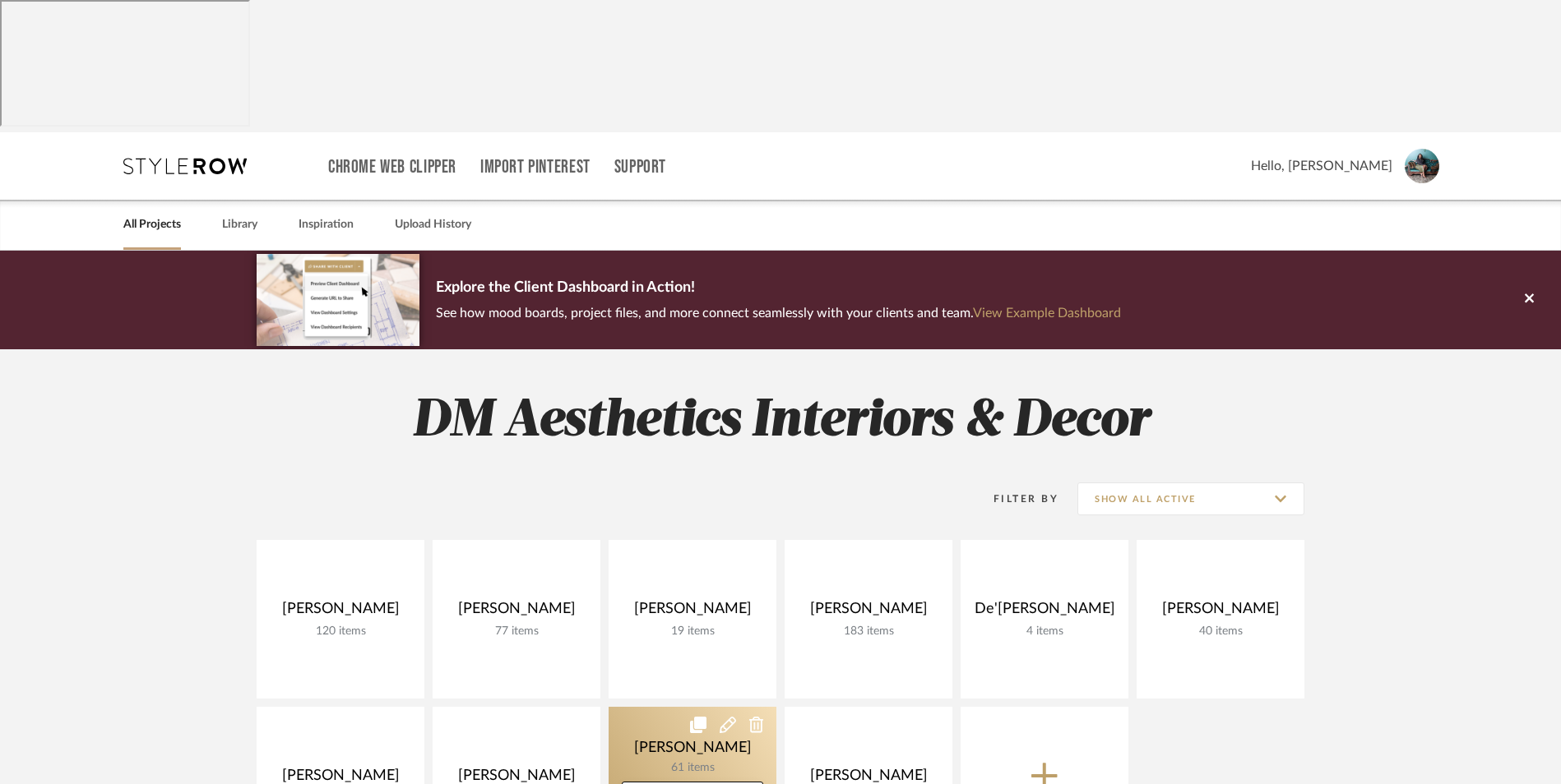
click at [664, 707] on link at bounding box center [691, 786] width 167 height 159
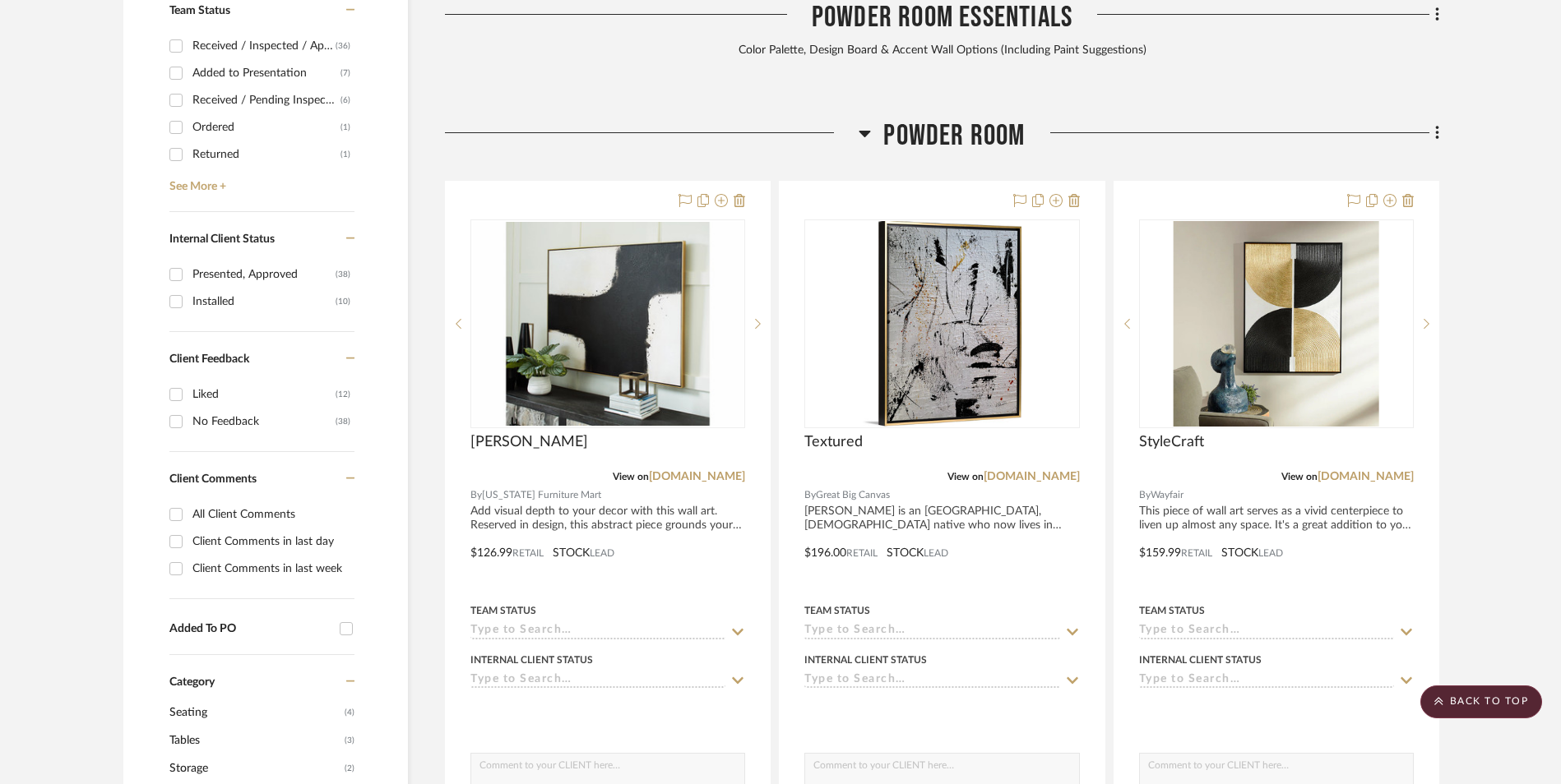
scroll to position [904, 0]
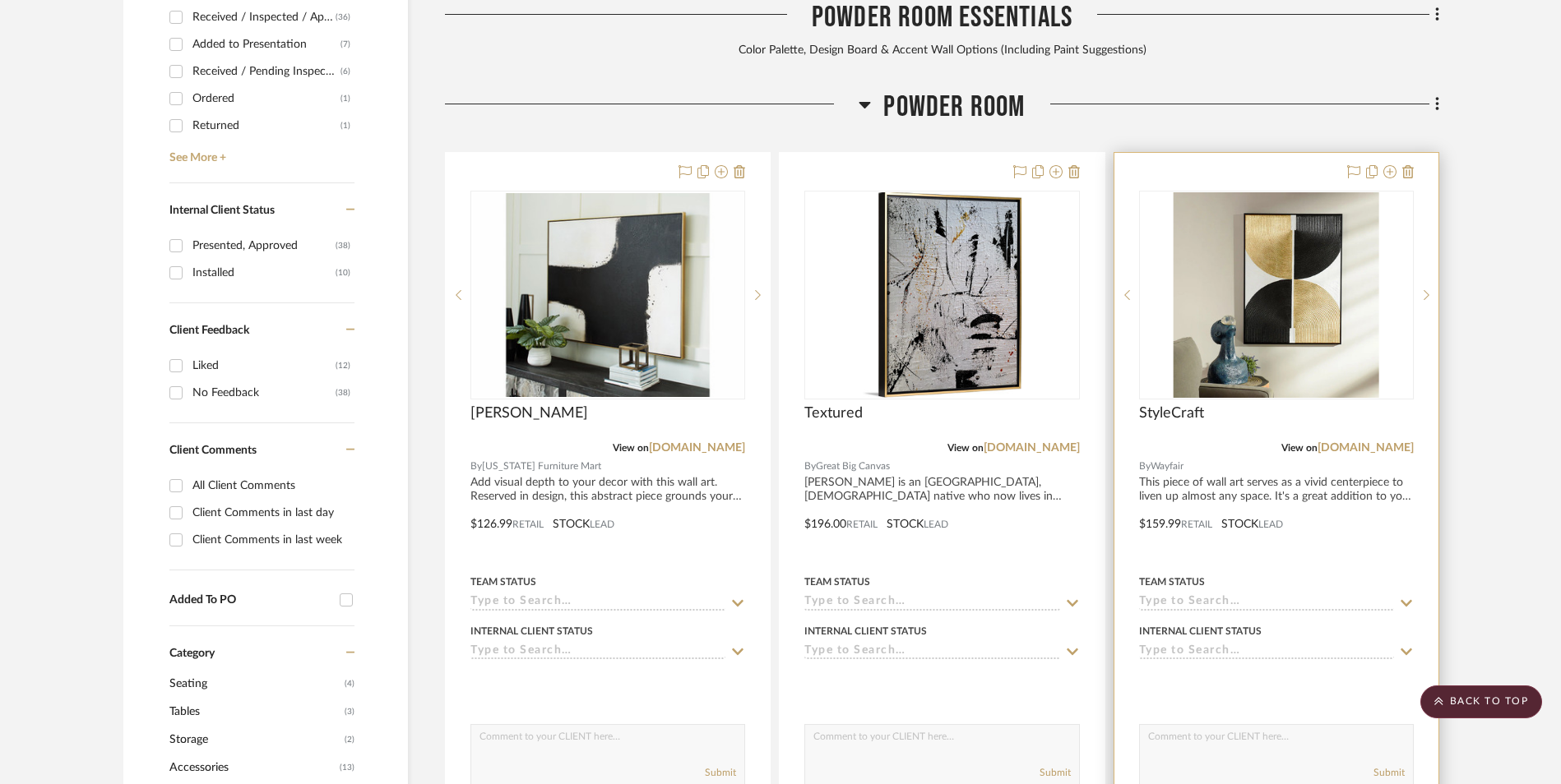
click at [1299, 209] on img "0" at bounding box center [1276, 296] width 206 height 206
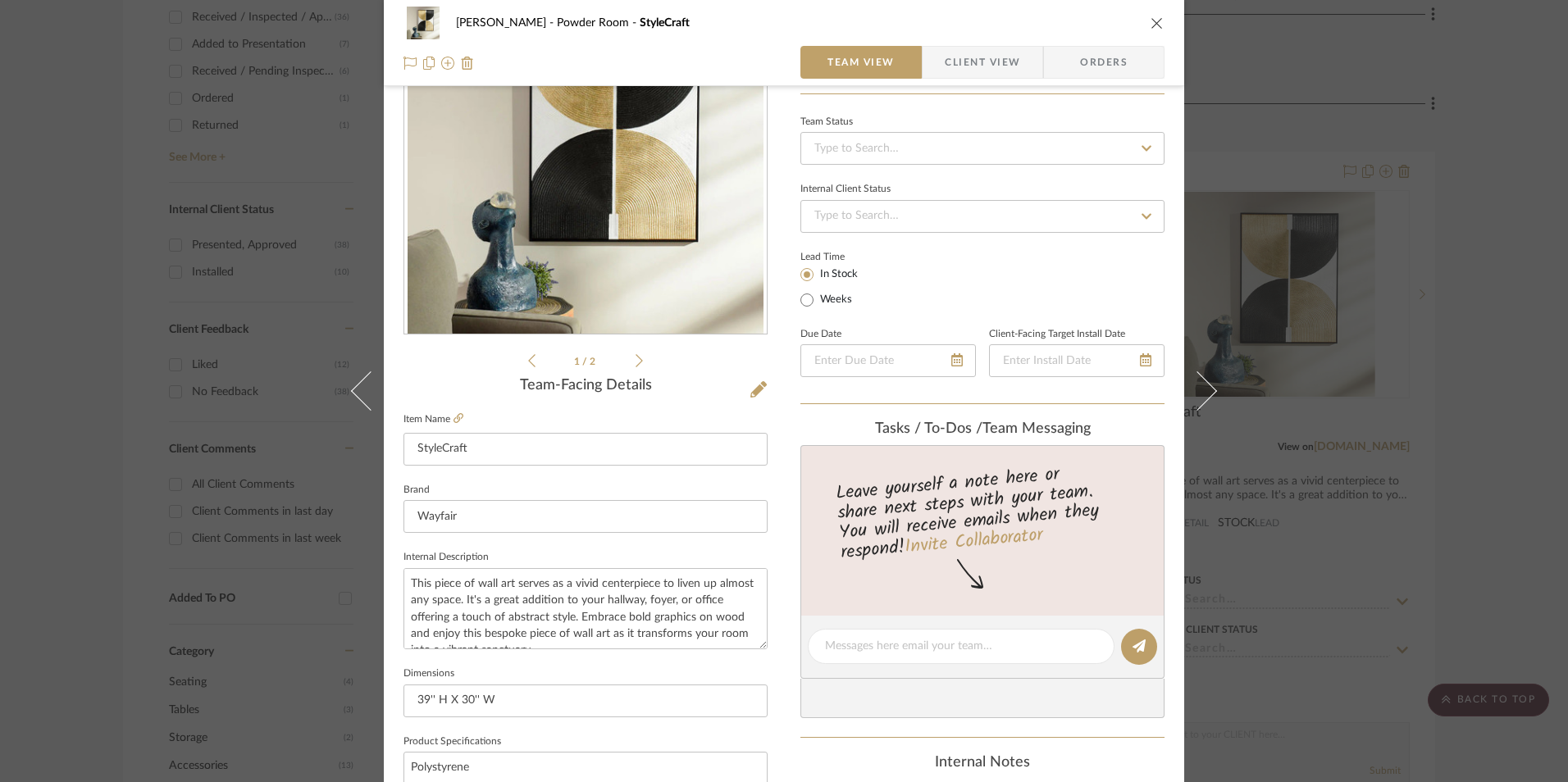
scroll to position [410, 0]
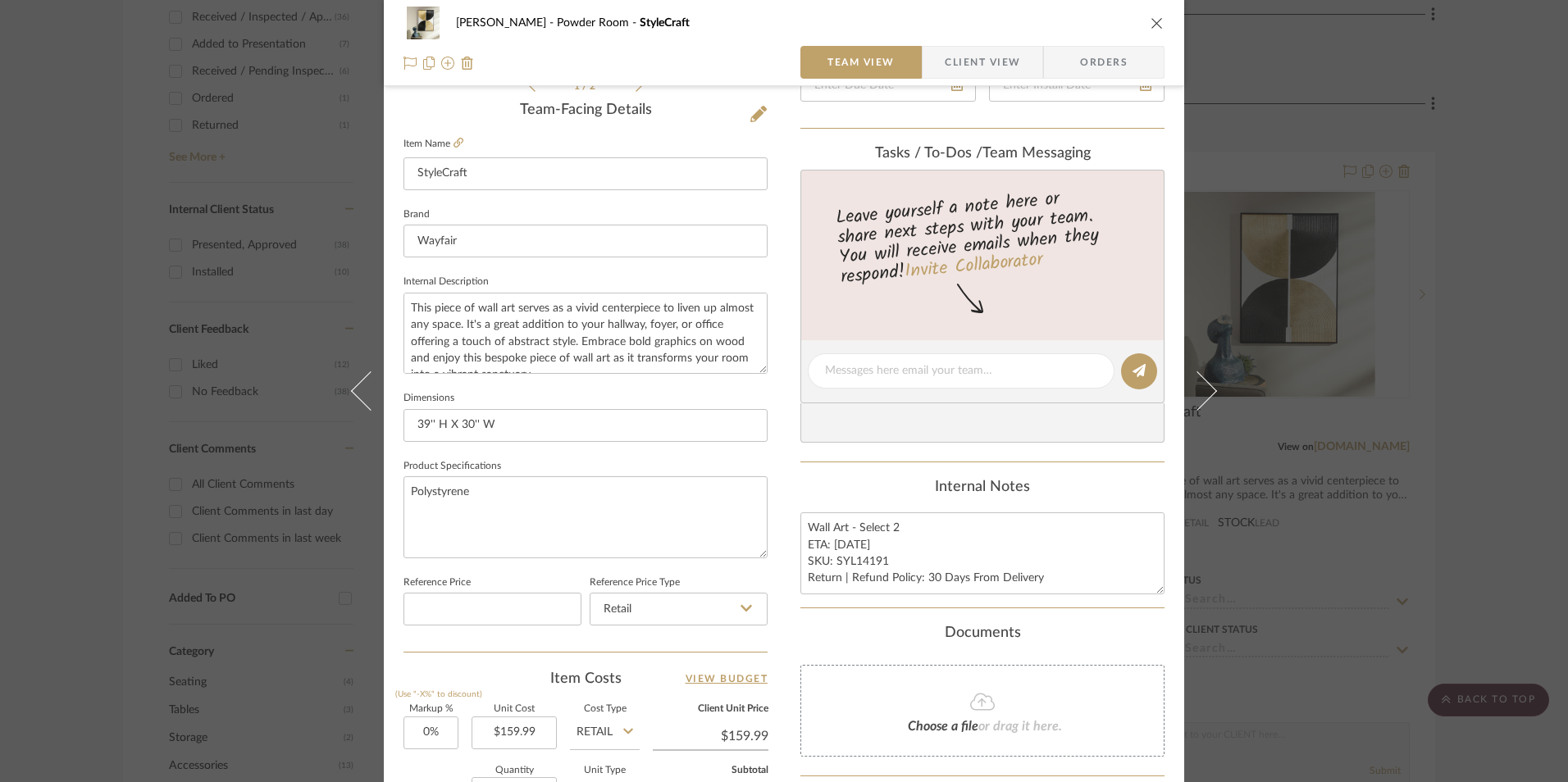
click at [1154, 16] on button "close" at bounding box center [1156, 22] width 15 height 15
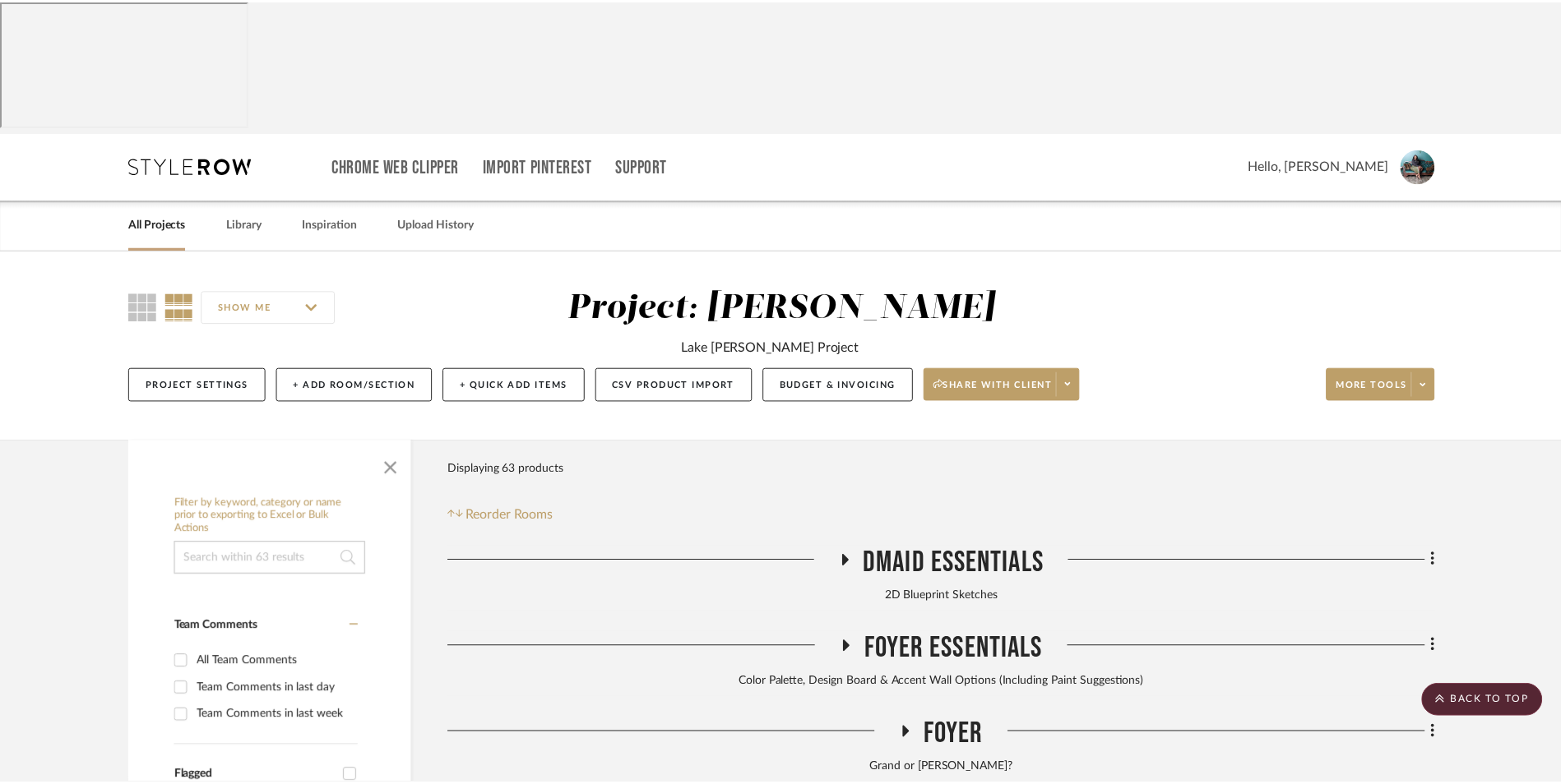
scroll to position [904, 0]
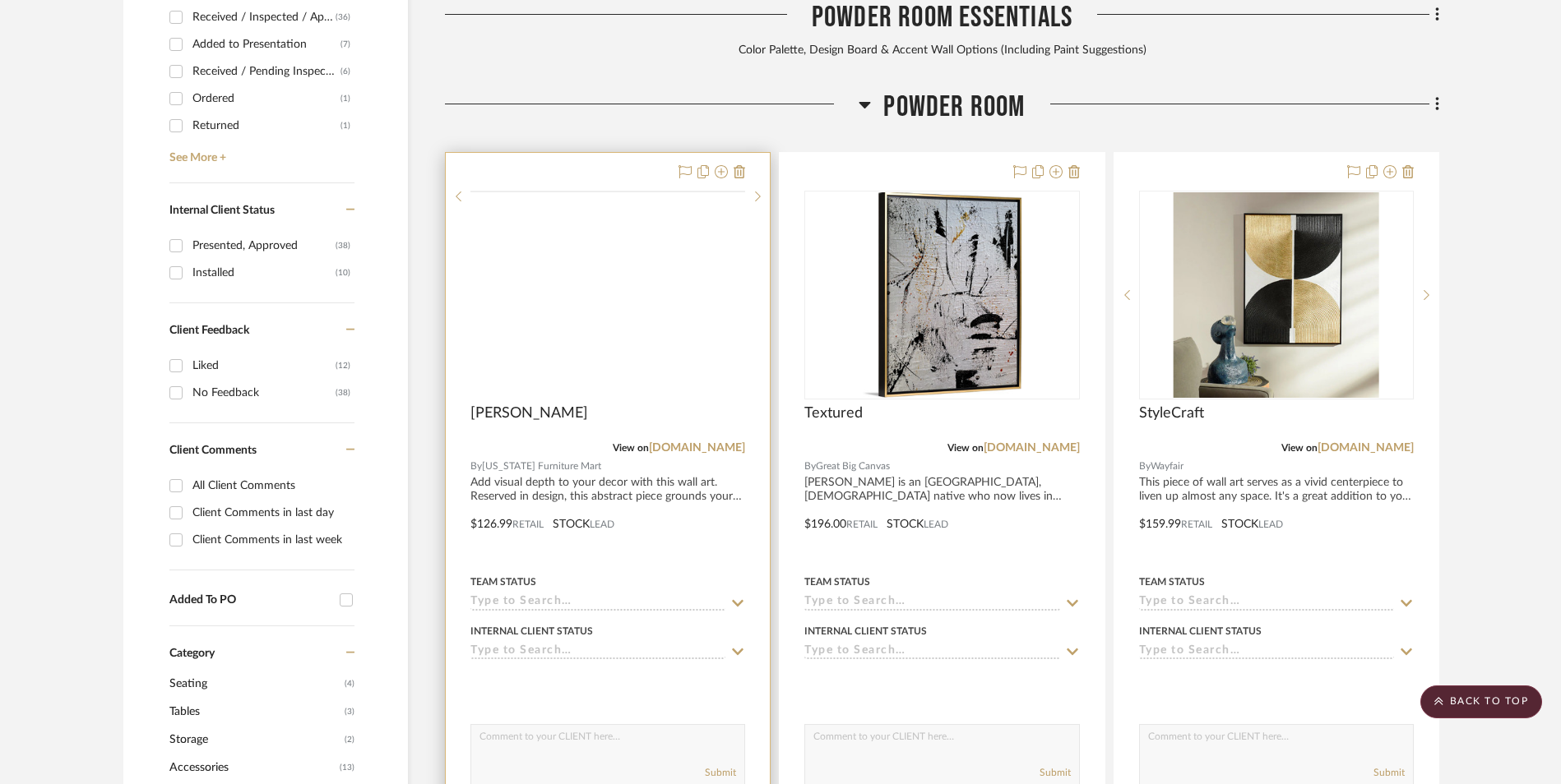
click at [0, 0] on img at bounding box center [0, 0] width 0 height 0
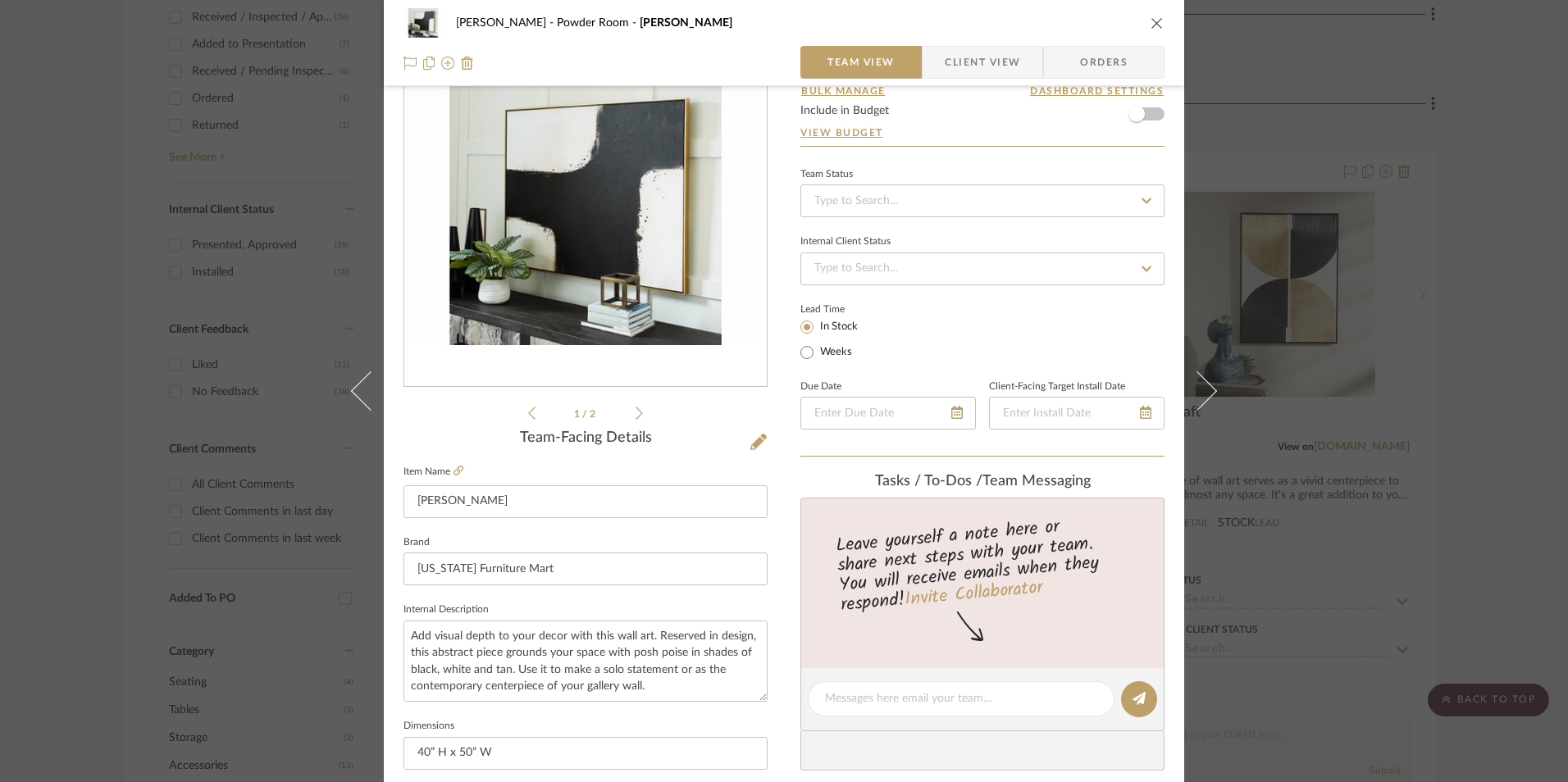
scroll to position [0, 0]
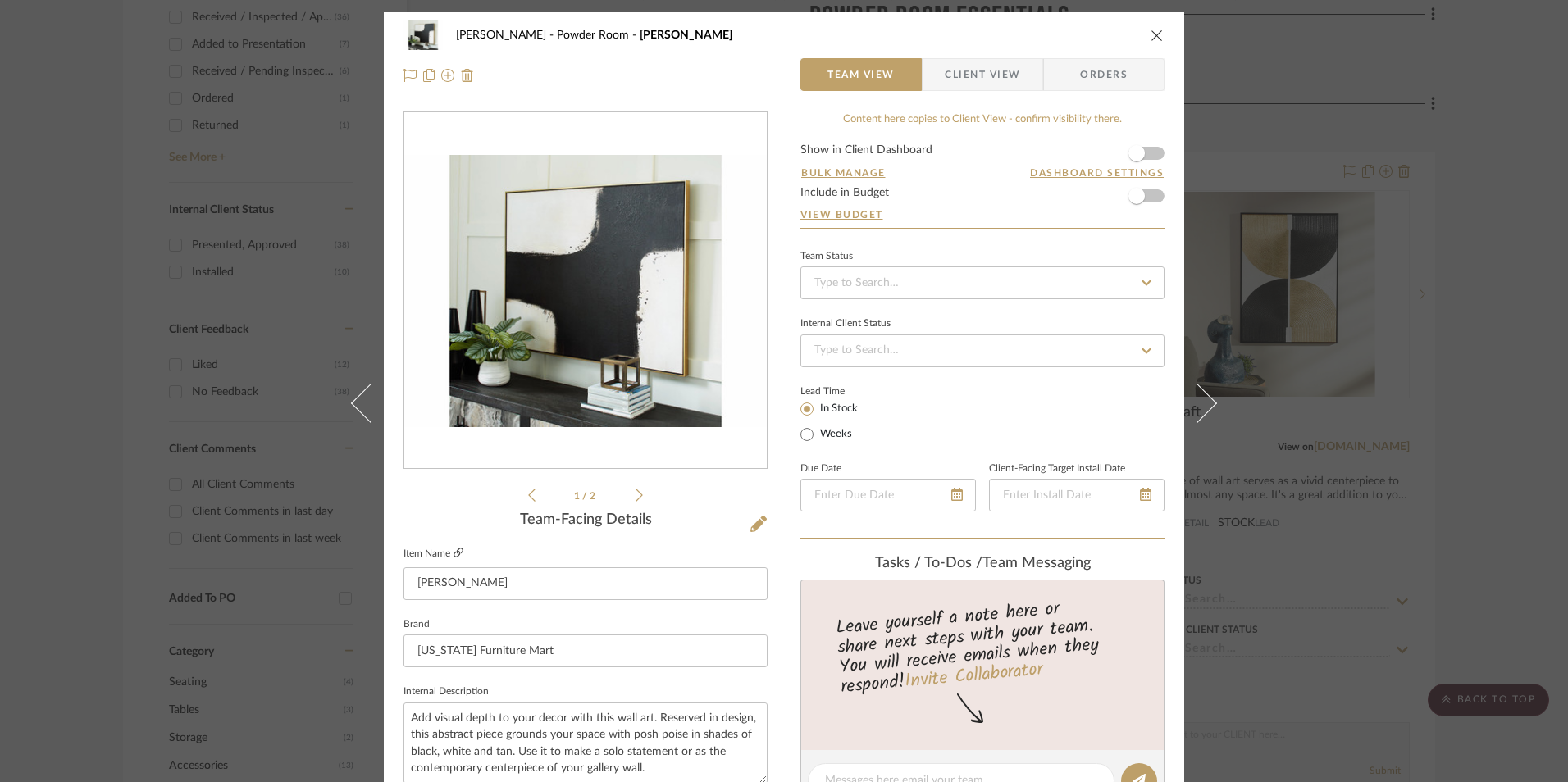
click at [453, 554] on icon at bounding box center [458, 553] width 10 height 10
click at [1150, 36] on icon "close" at bounding box center [1156, 34] width 13 height 13
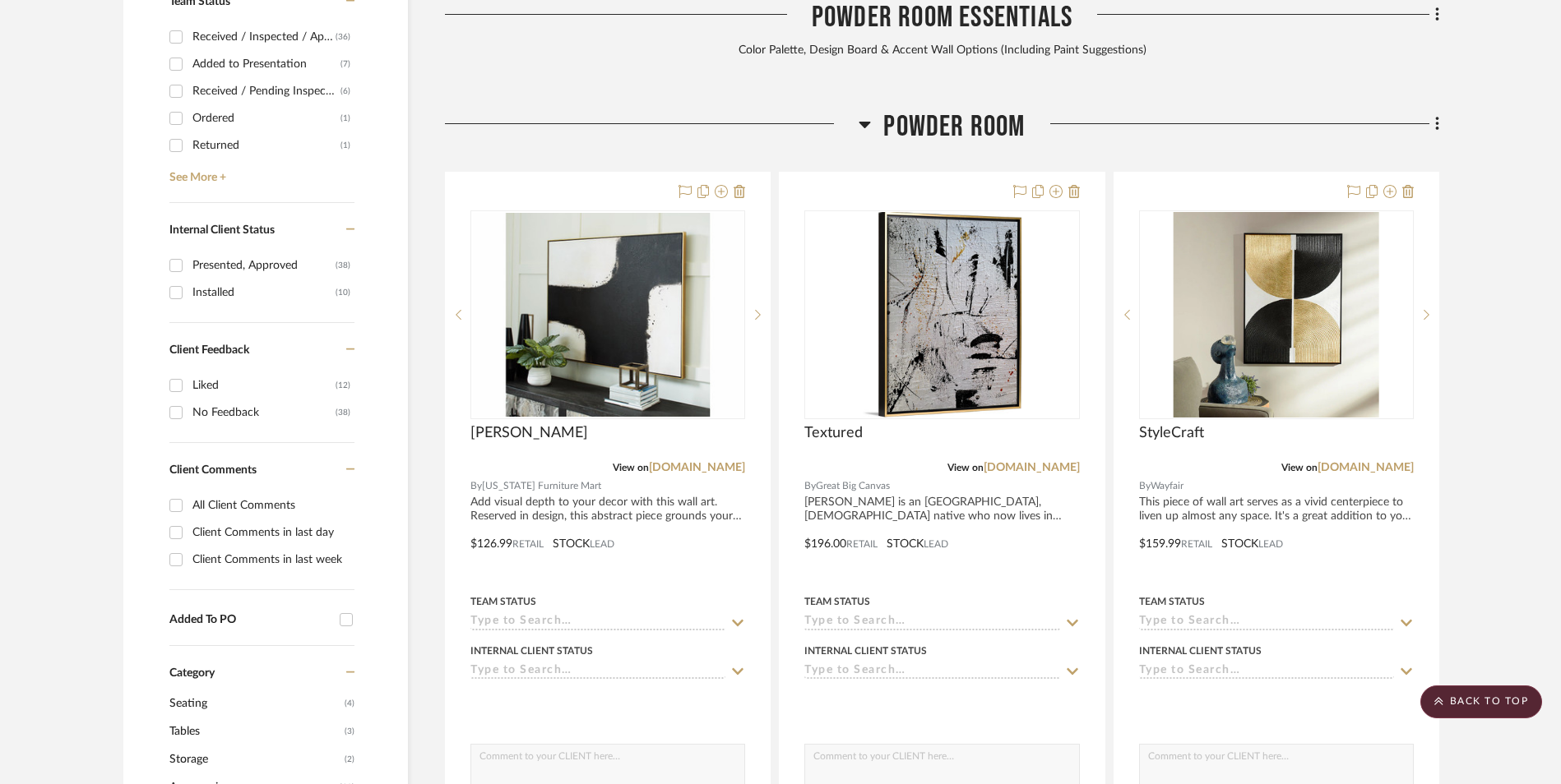
scroll to position [740, 0]
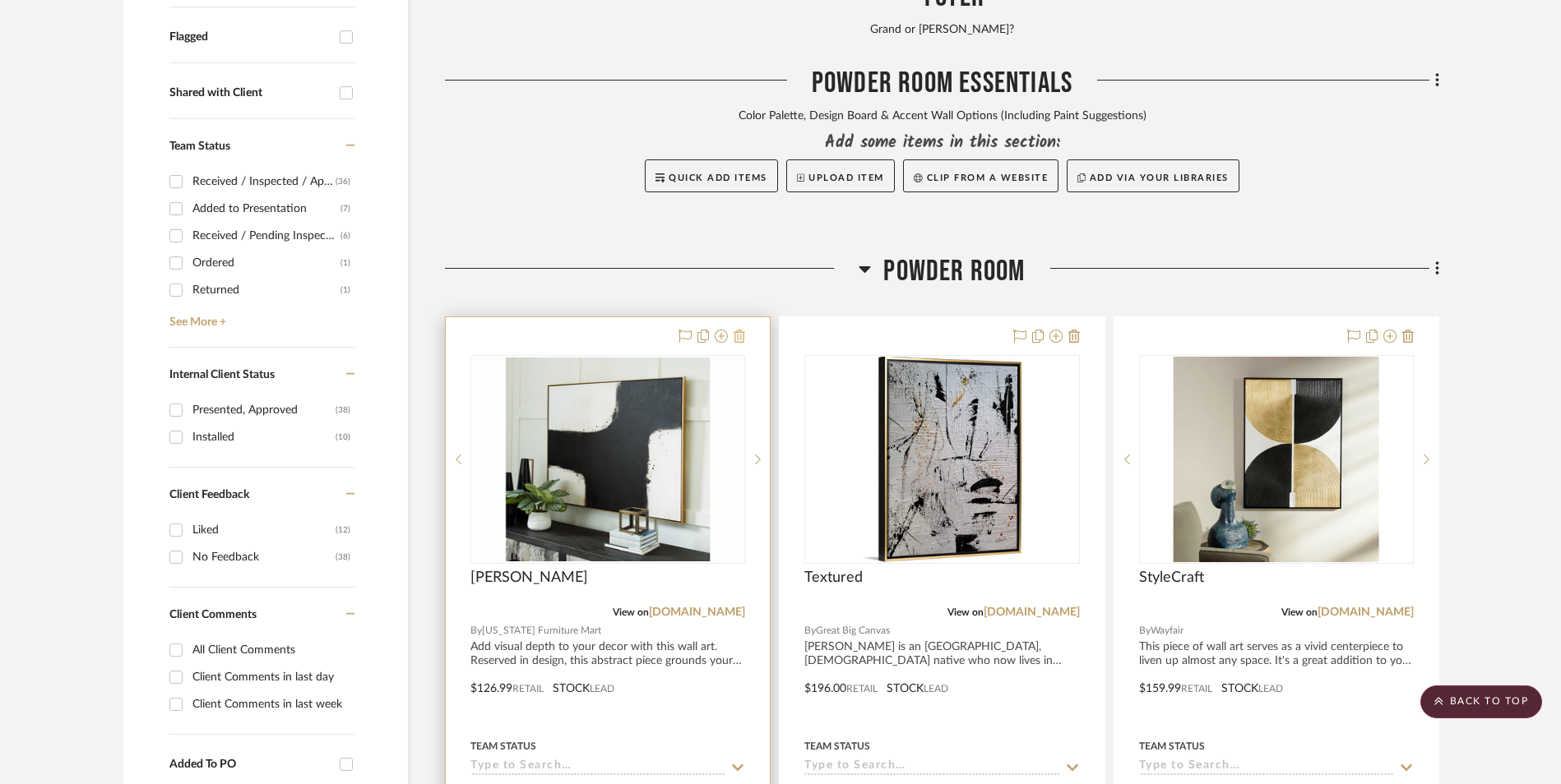
click at [743, 330] on icon at bounding box center [739, 336] width 12 height 13
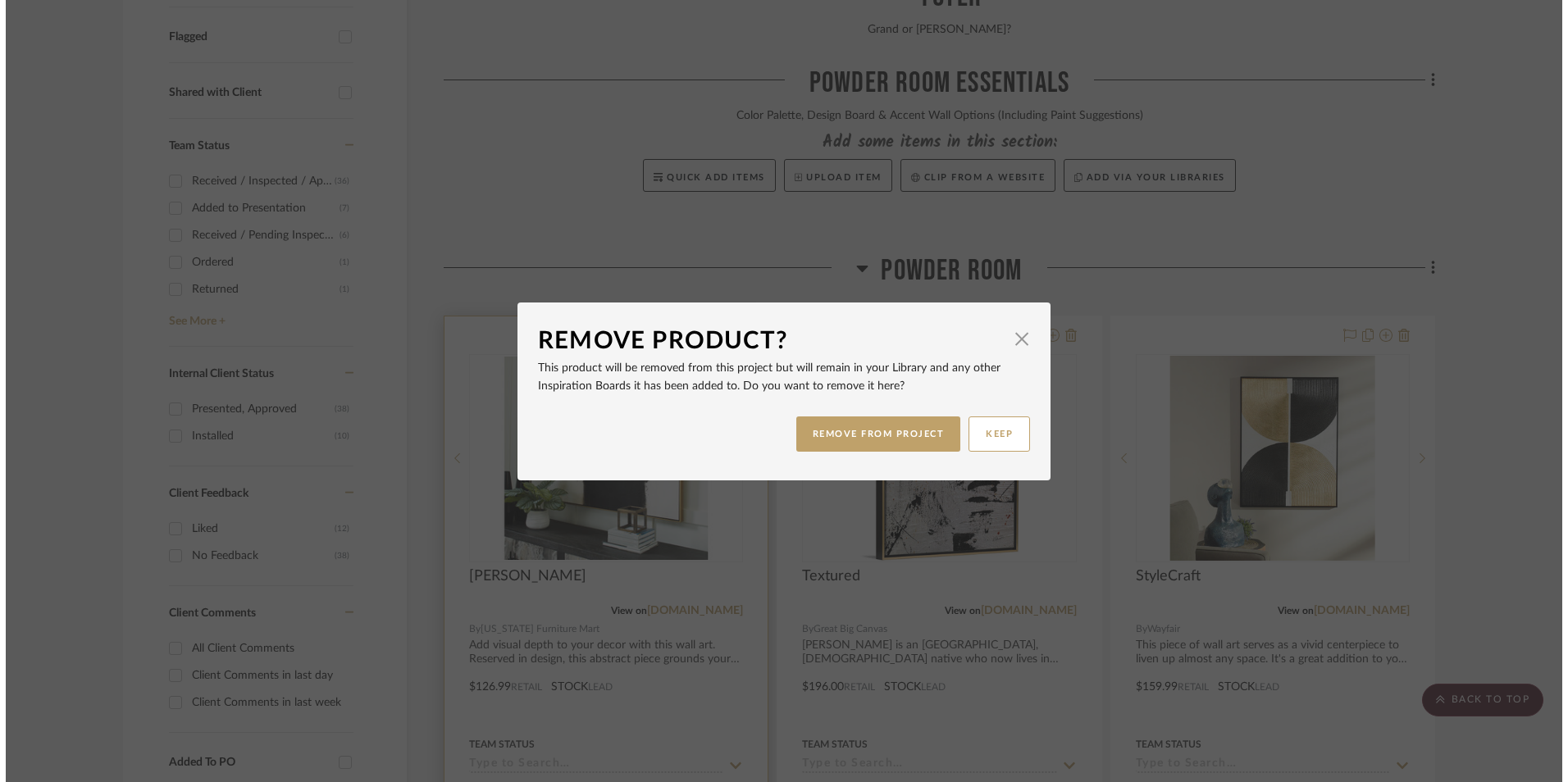
scroll to position [0, 0]
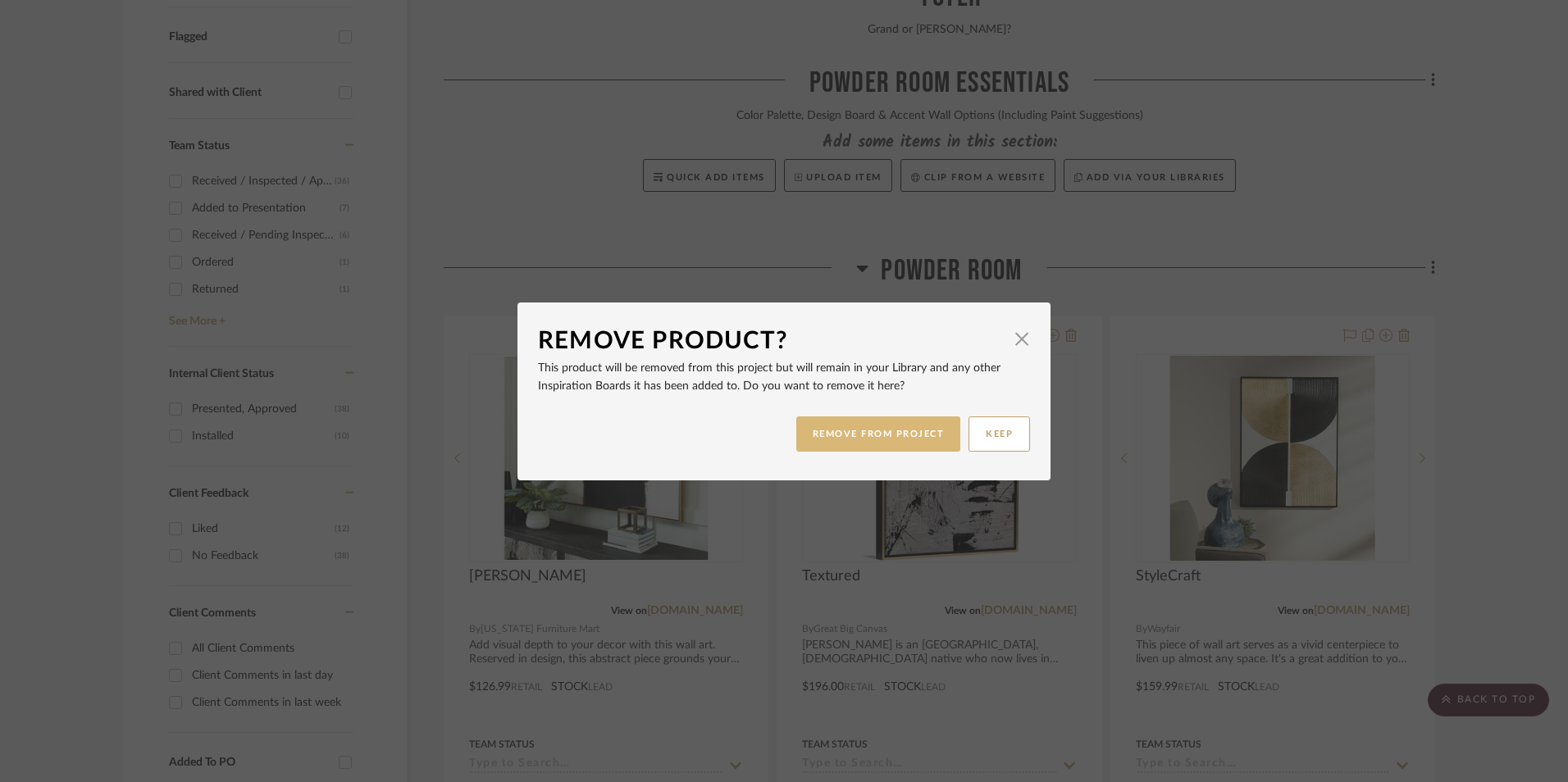
click at [898, 436] on button "REMOVE FROM PROJECT" at bounding box center [878, 434] width 165 height 35
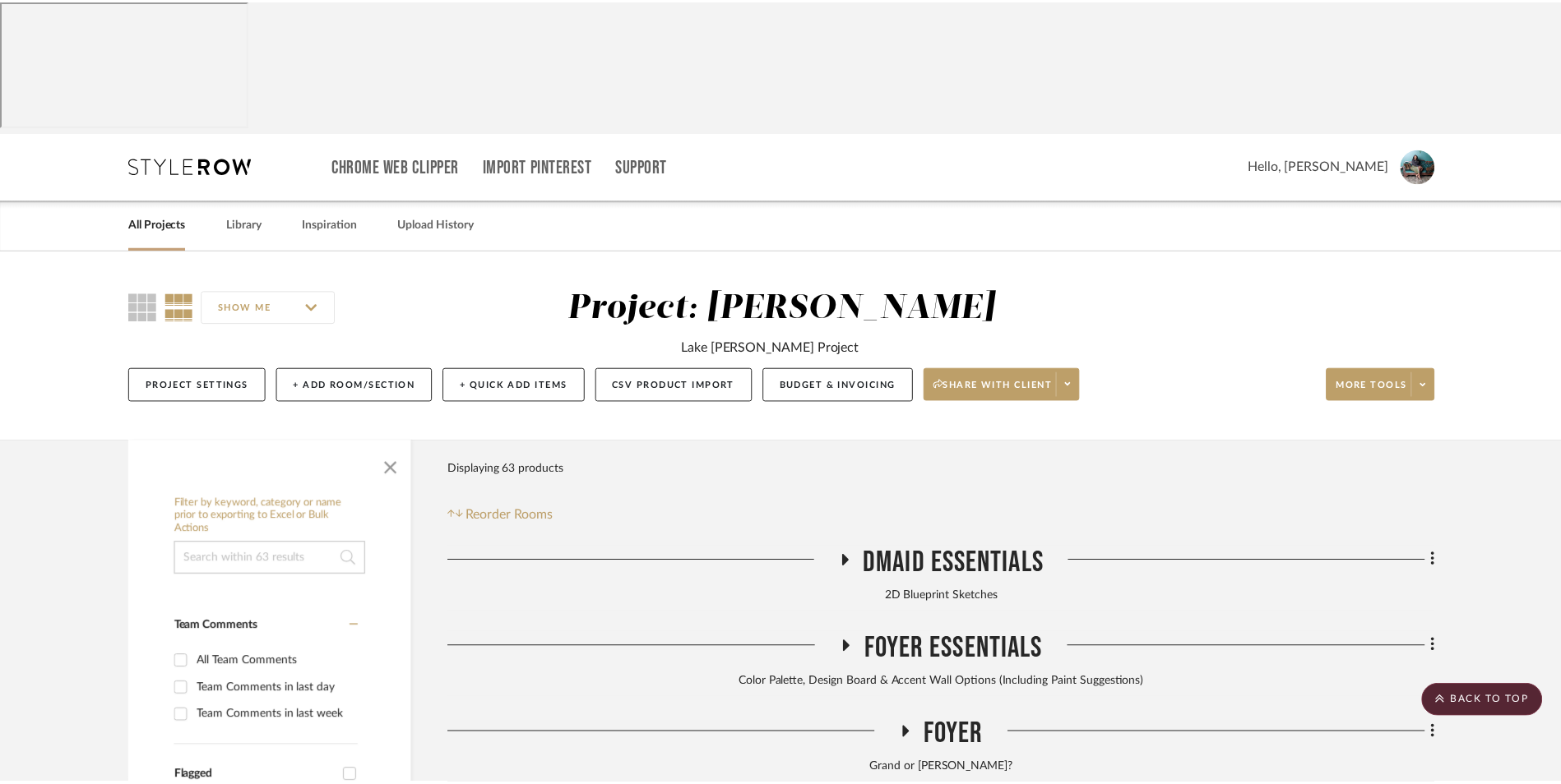
scroll to position [740, 0]
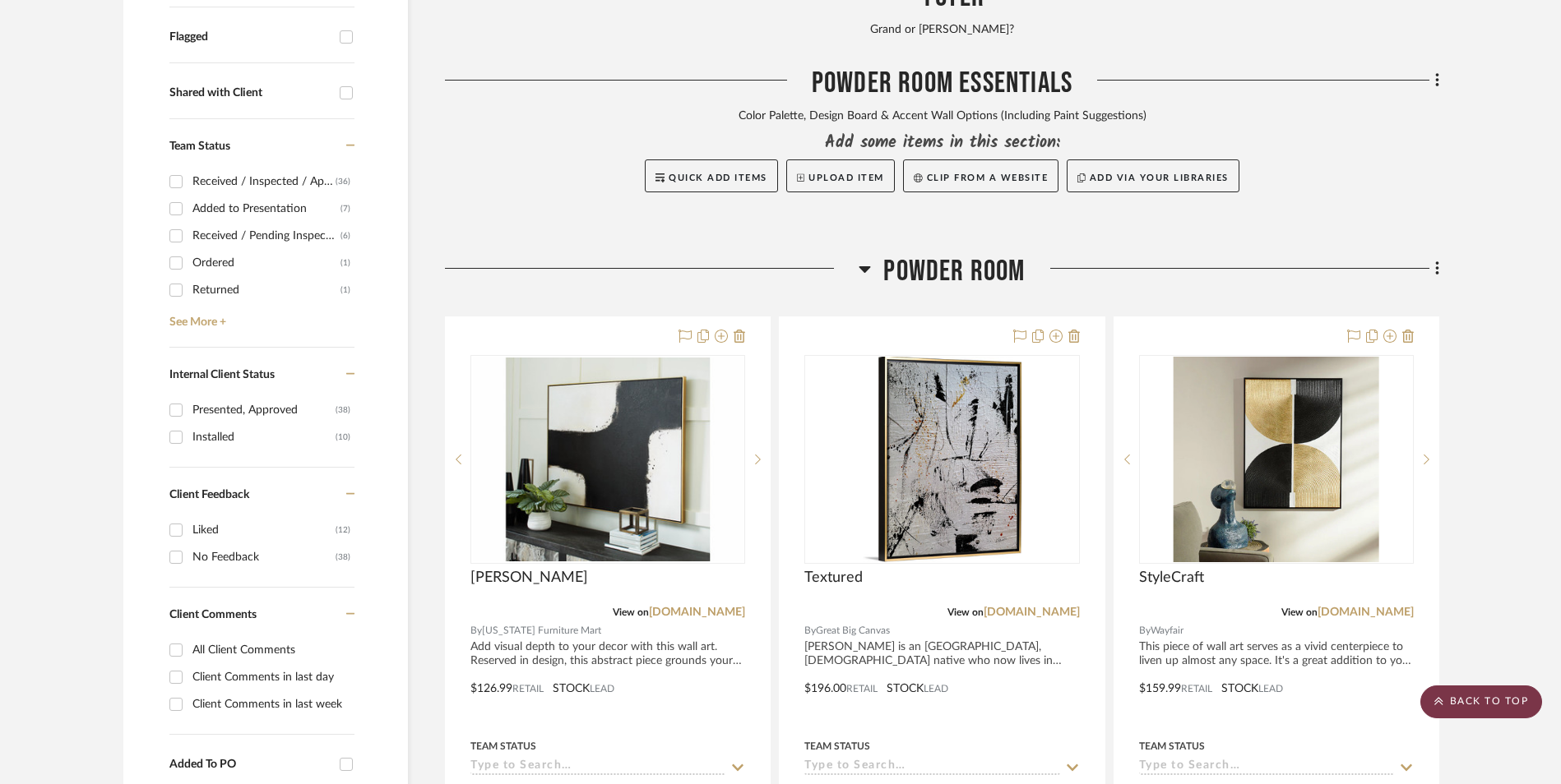
click at [1506, 711] on scroll-to-top-button "BACK TO TOP" at bounding box center [1481, 702] width 121 height 33
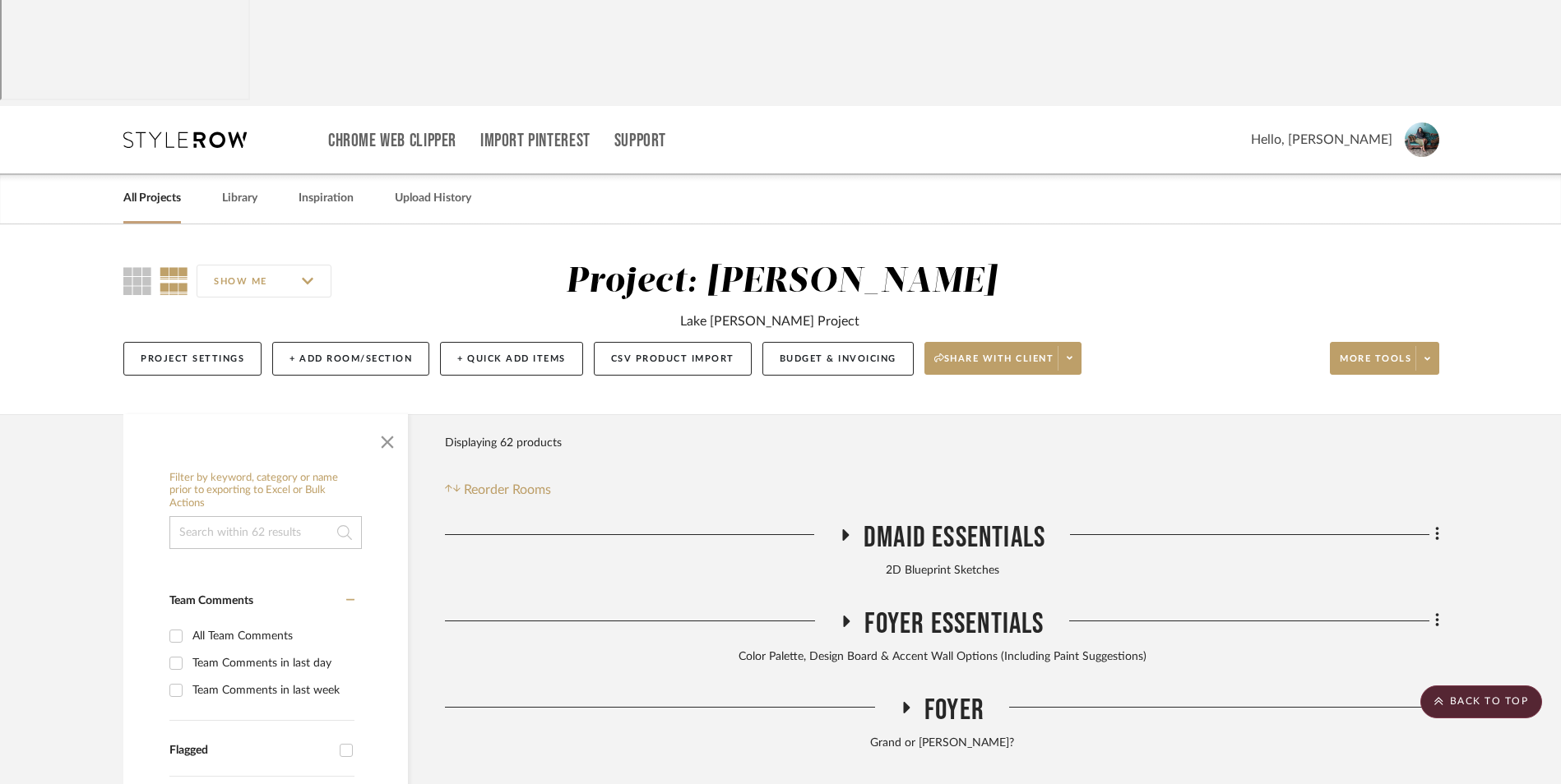
scroll to position [0, 0]
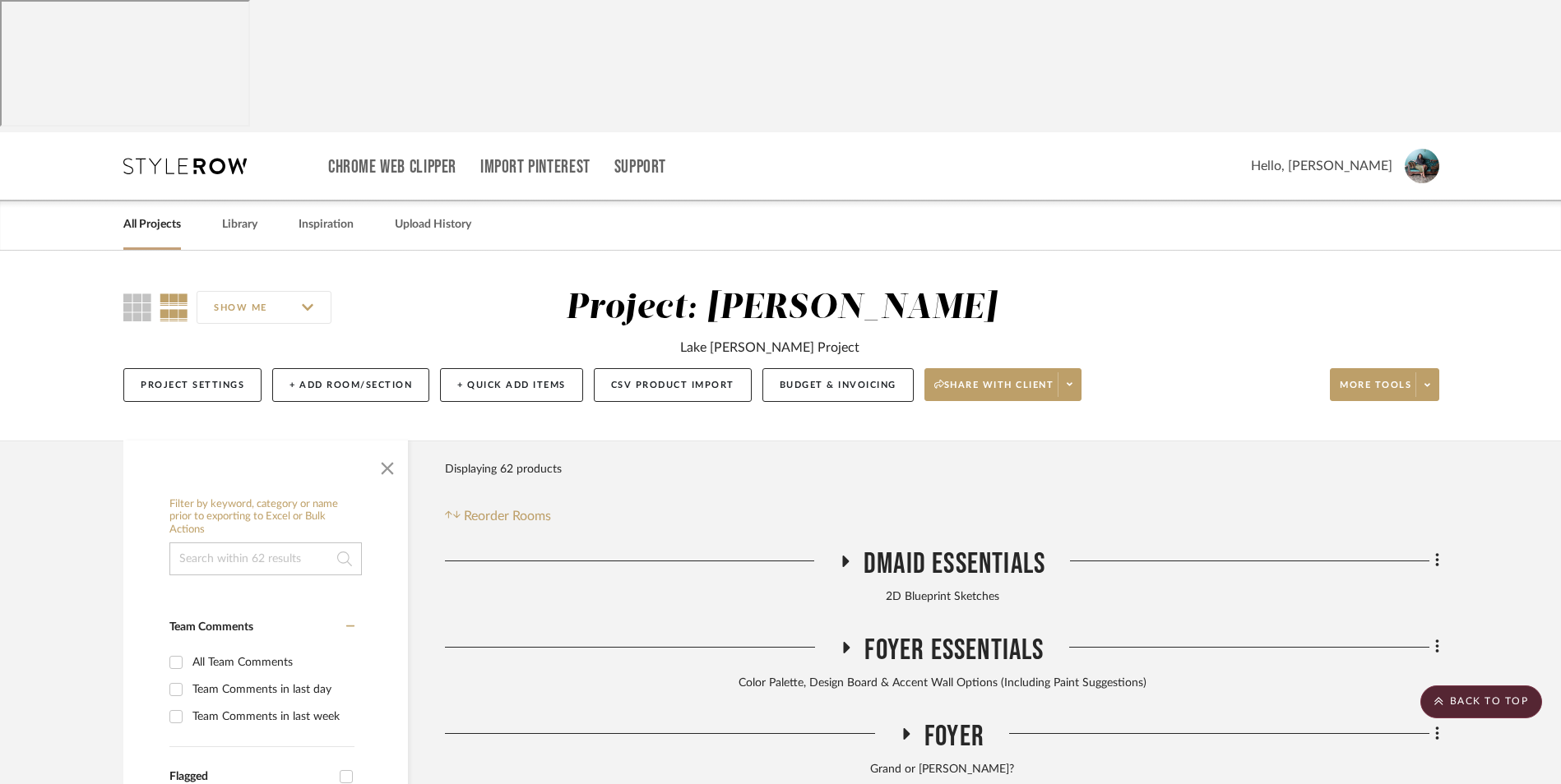
click at [167, 213] on link "All Projects" at bounding box center [152, 224] width 58 height 23
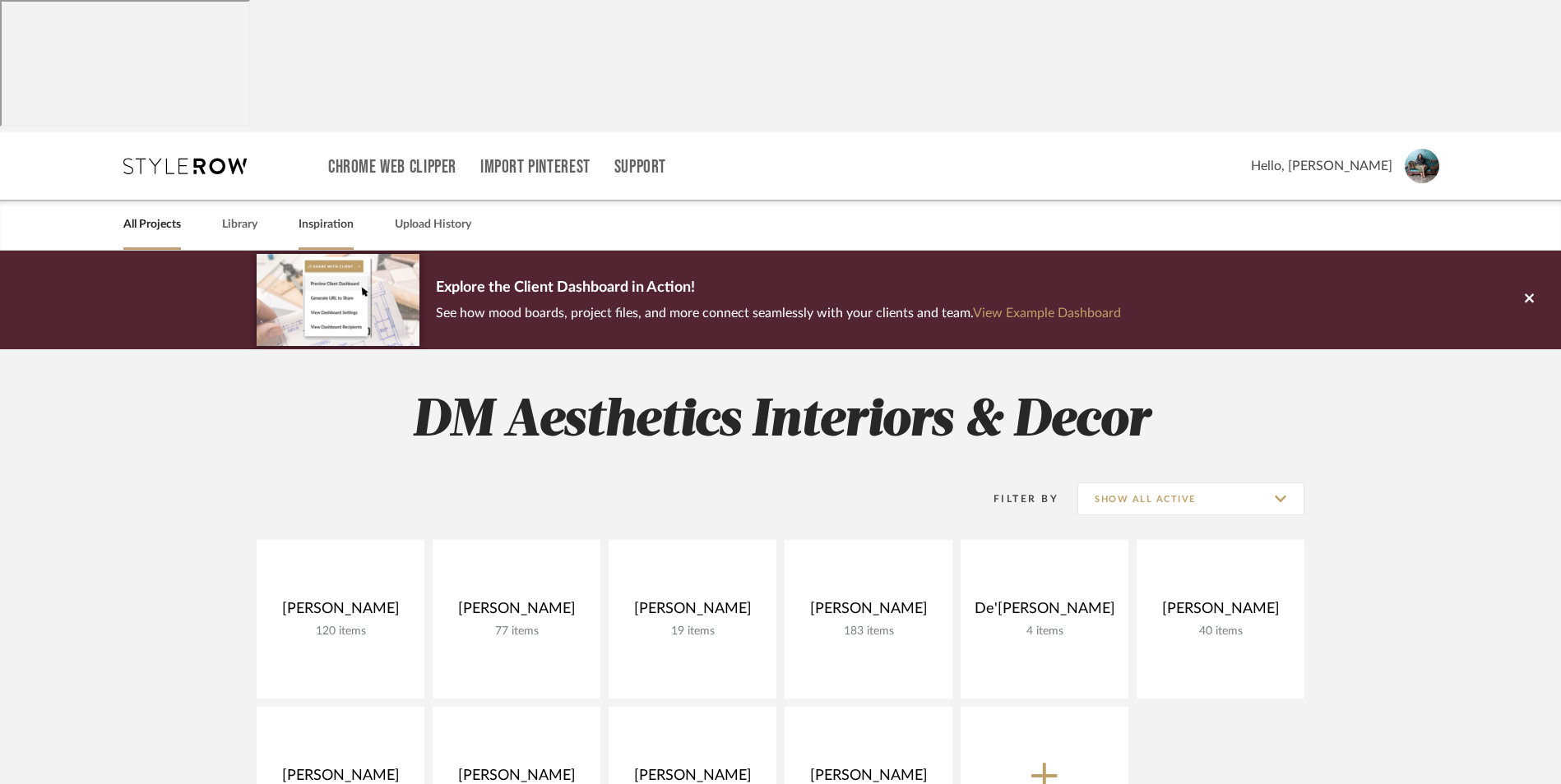
click at [306, 213] on link "Inspiration" at bounding box center [326, 224] width 55 height 23
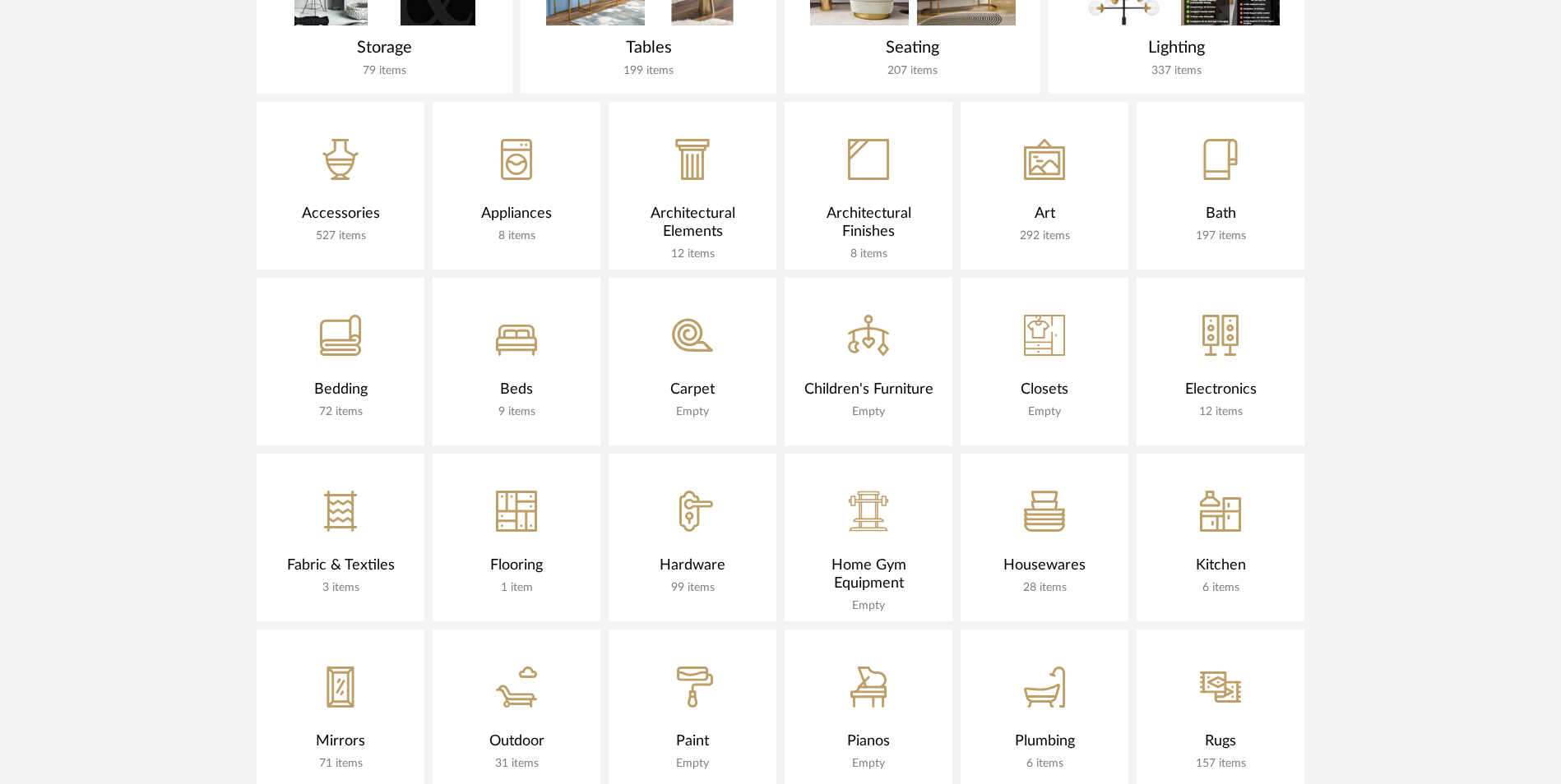
scroll to position [813, 0]
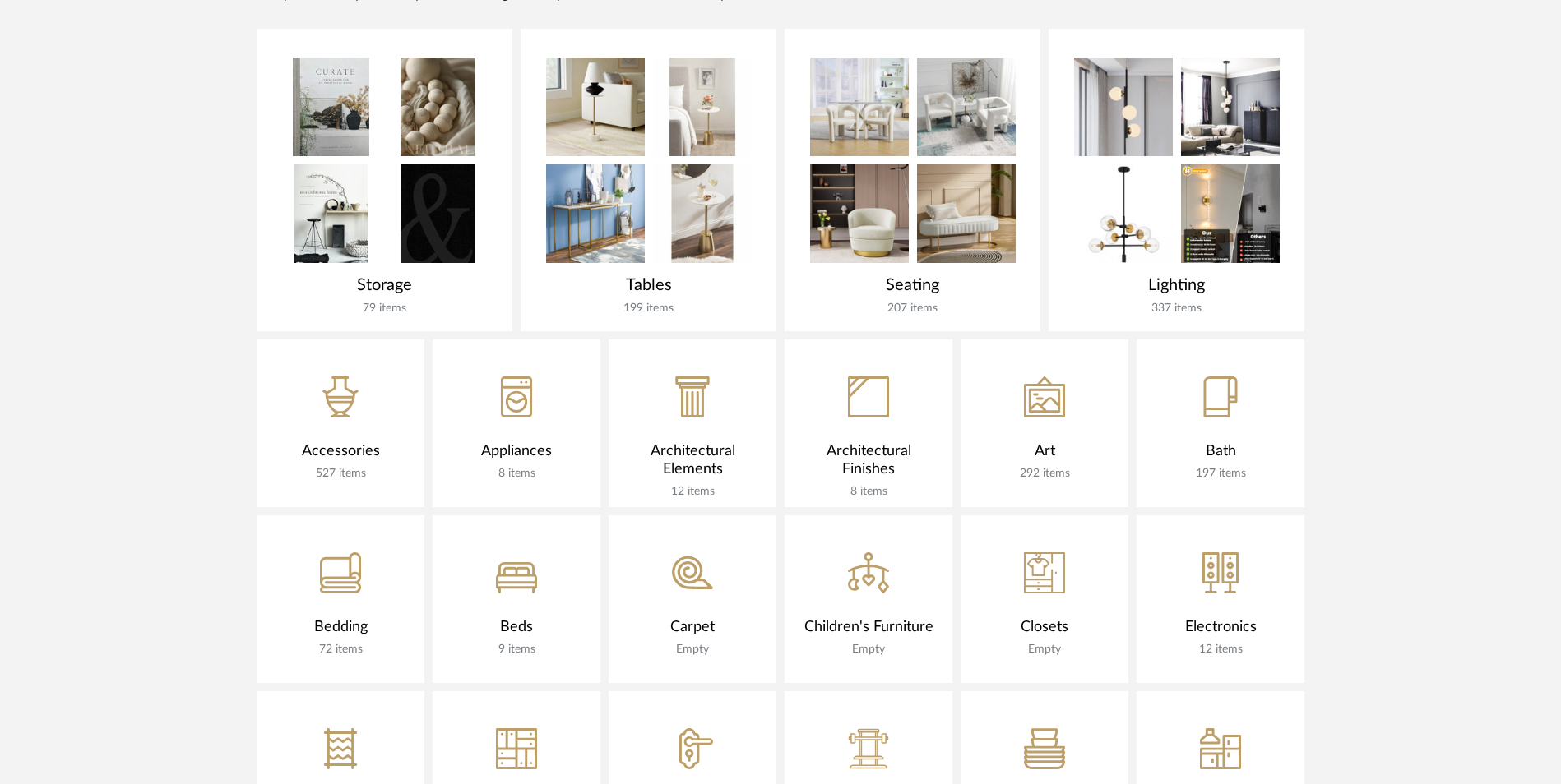
click at [1044, 389] on icon at bounding box center [1045, 400] width 31 height 23
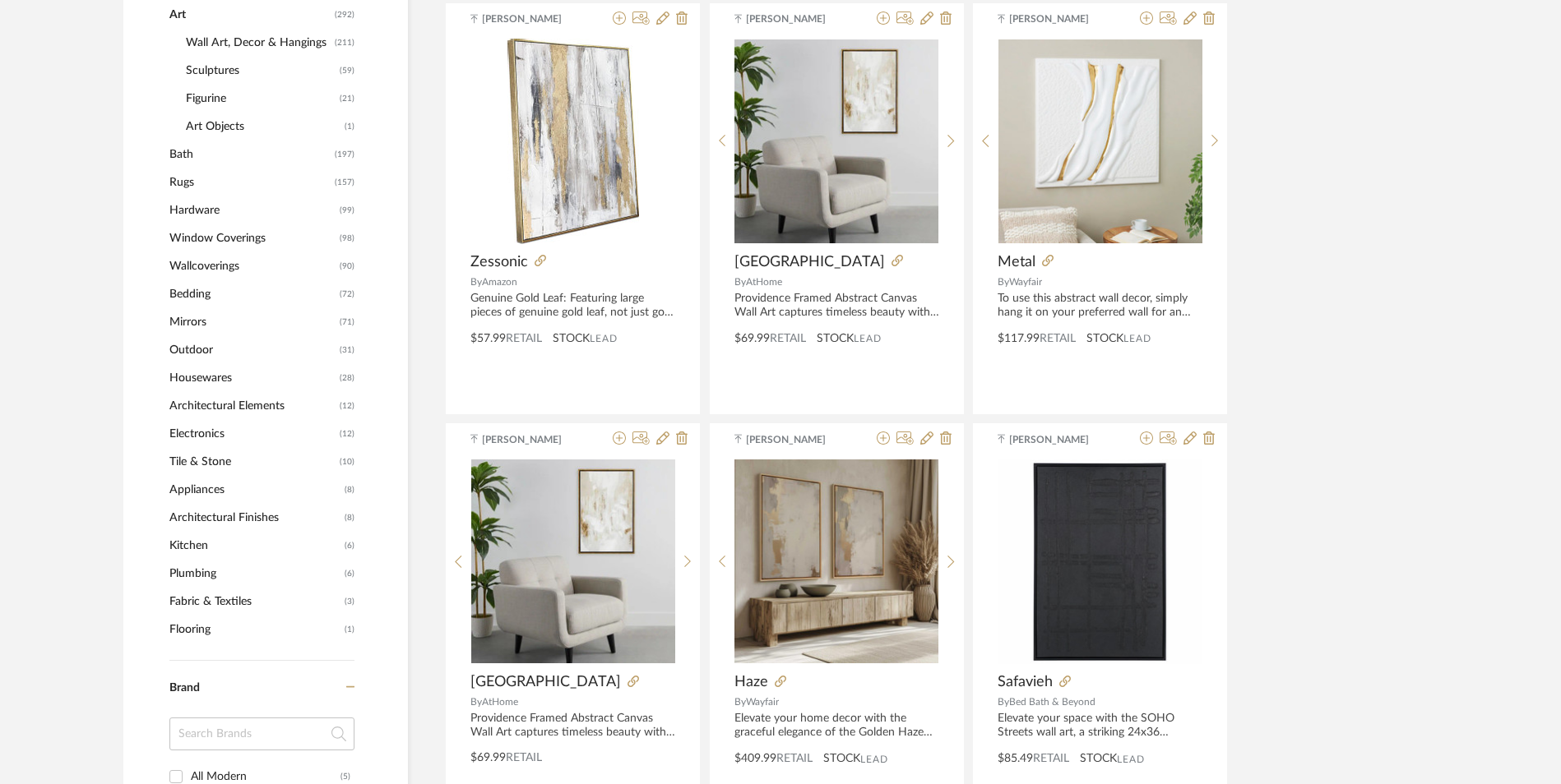
scroll to position [649, 0]
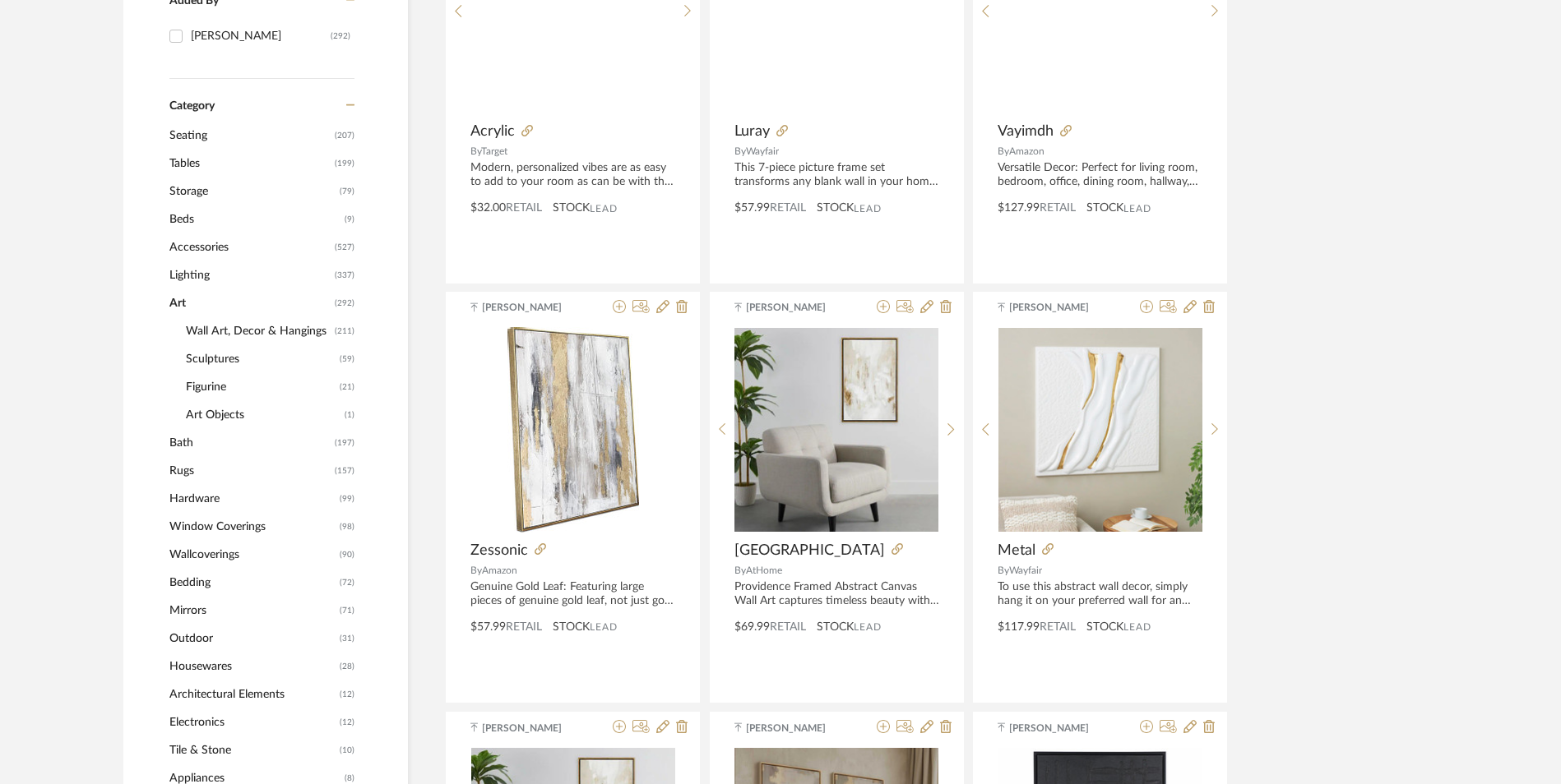
click at [232, 317] on span "Wall Art, Decor & Hangings" at bounding box center [259, 331] width 145 height 28
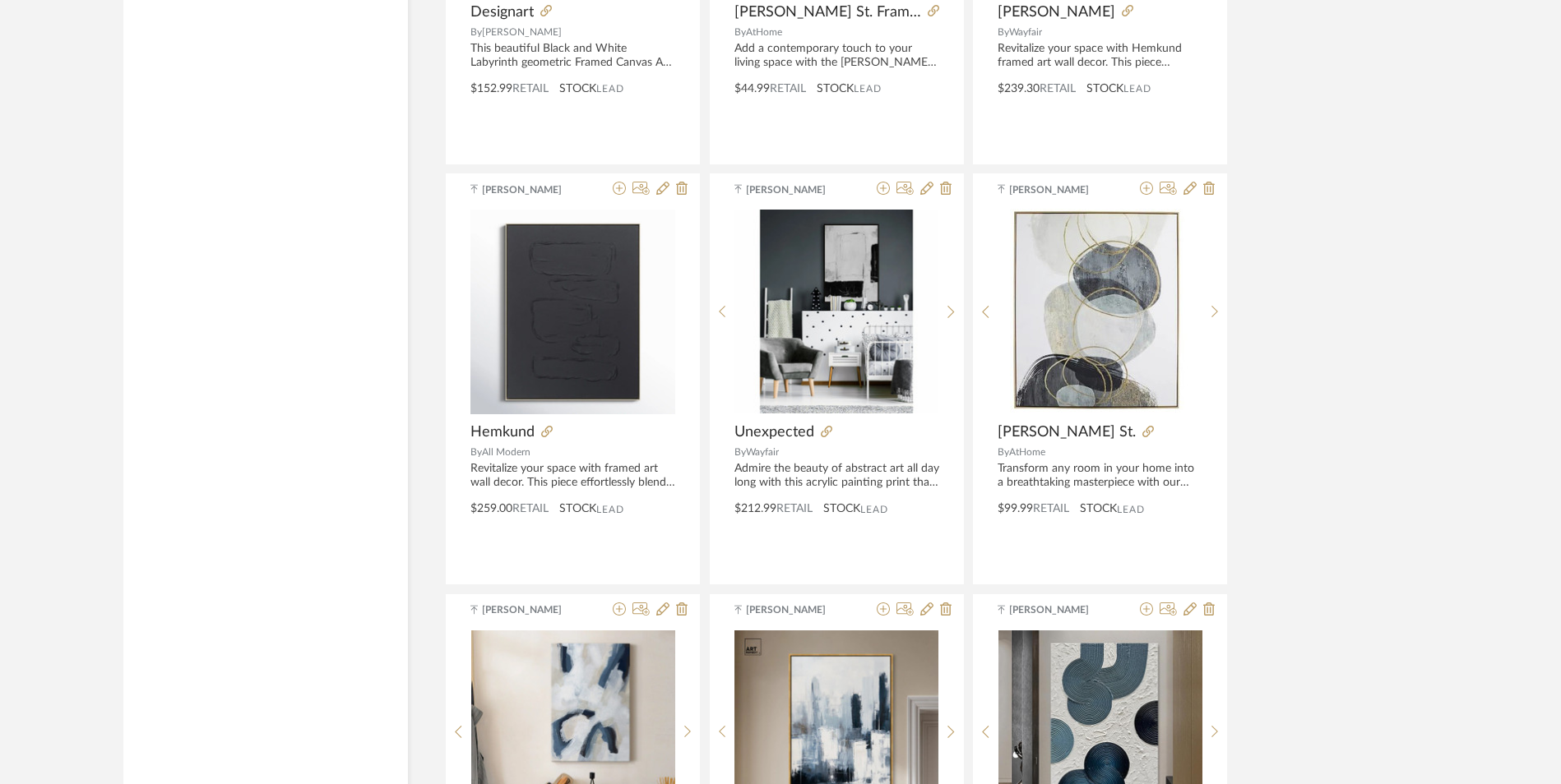
scroll to position [2621, 0]
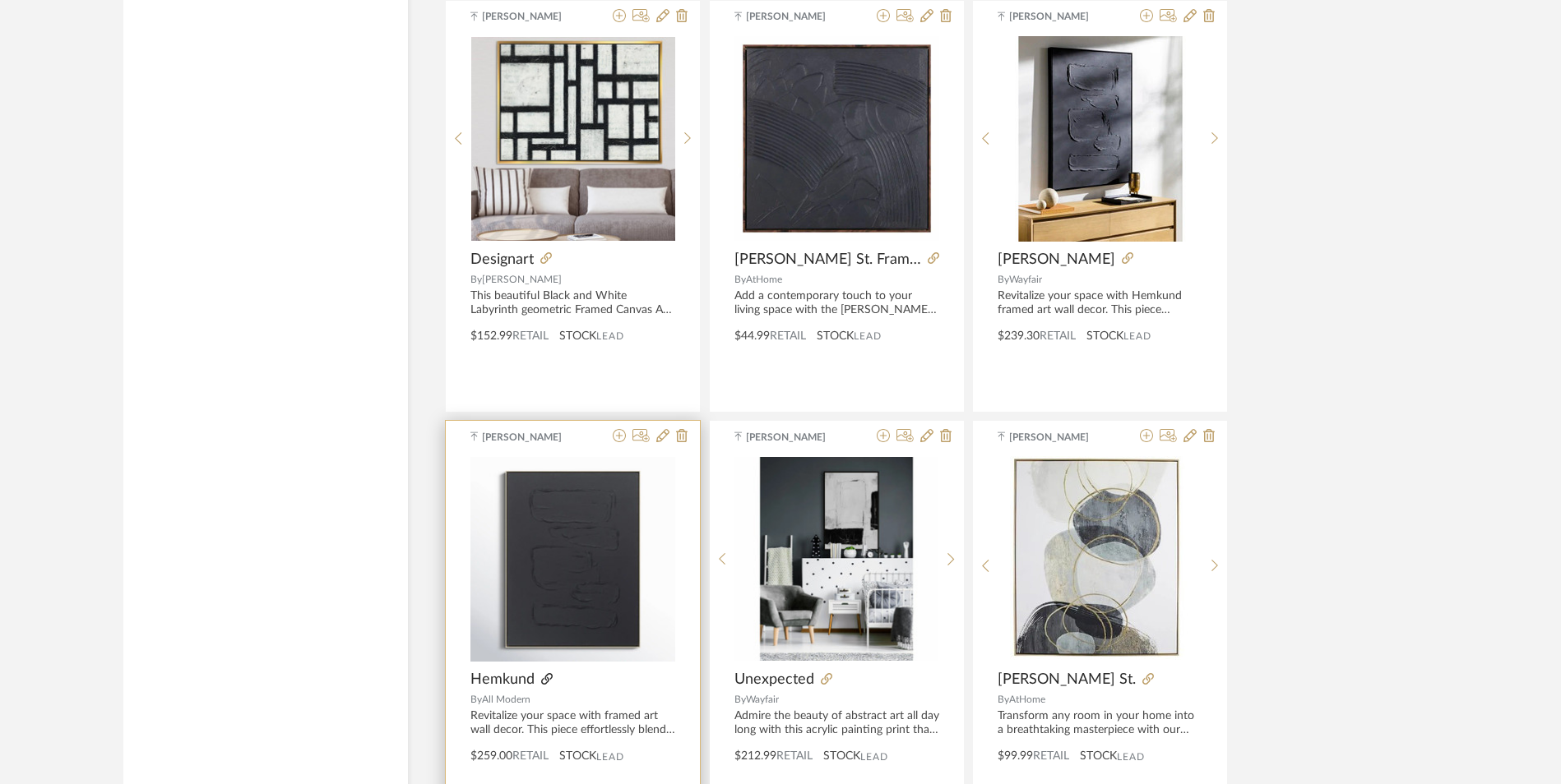
click at [544, 673] on icon at bounding box center [547, 679] width 12 height 12
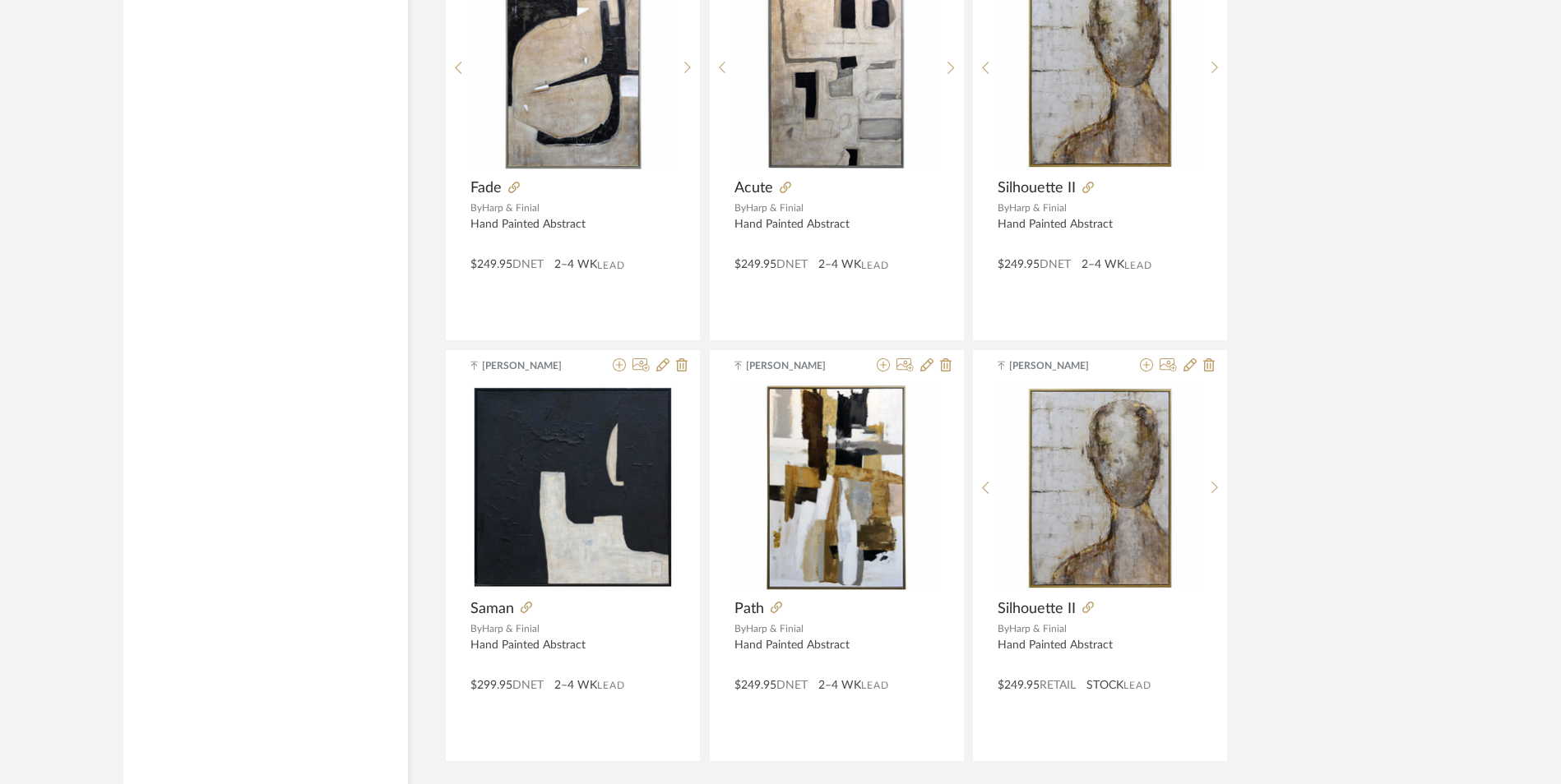
scroll to position [4815, 0]
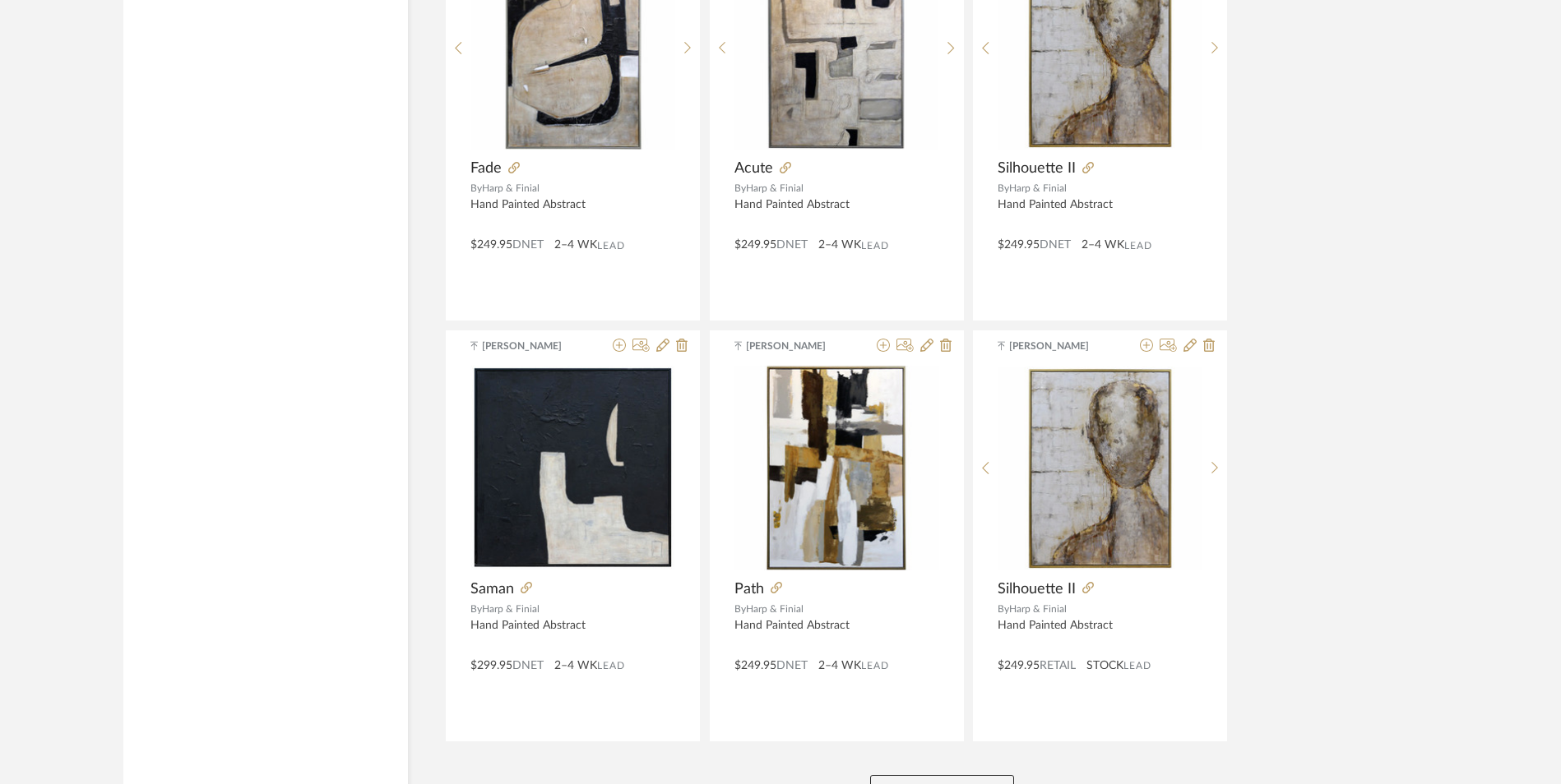
click at [937, 775] on button "View More" at bounding box center [941, 792] width 144 height 33
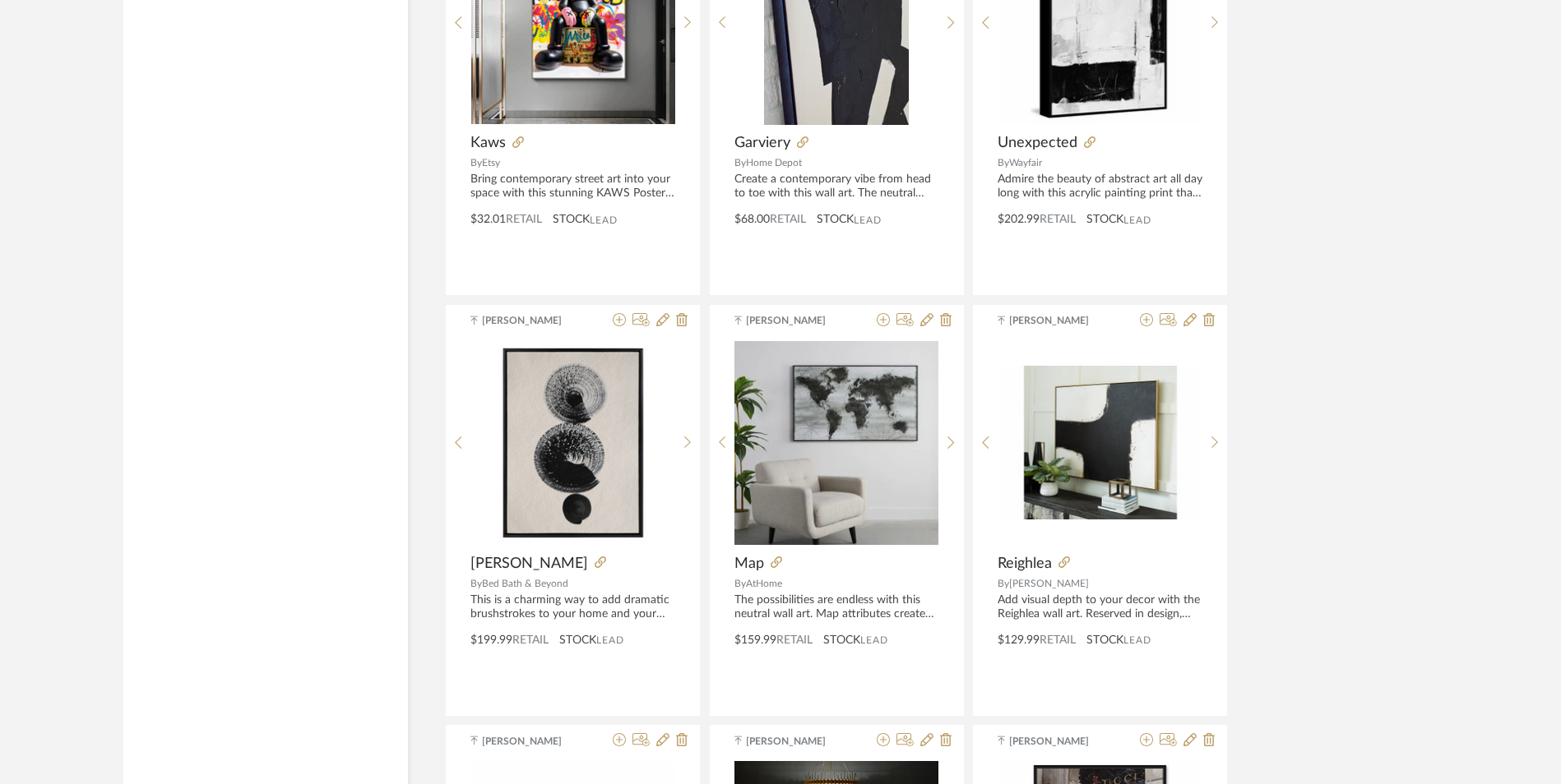
scroll to position [7445, 0]
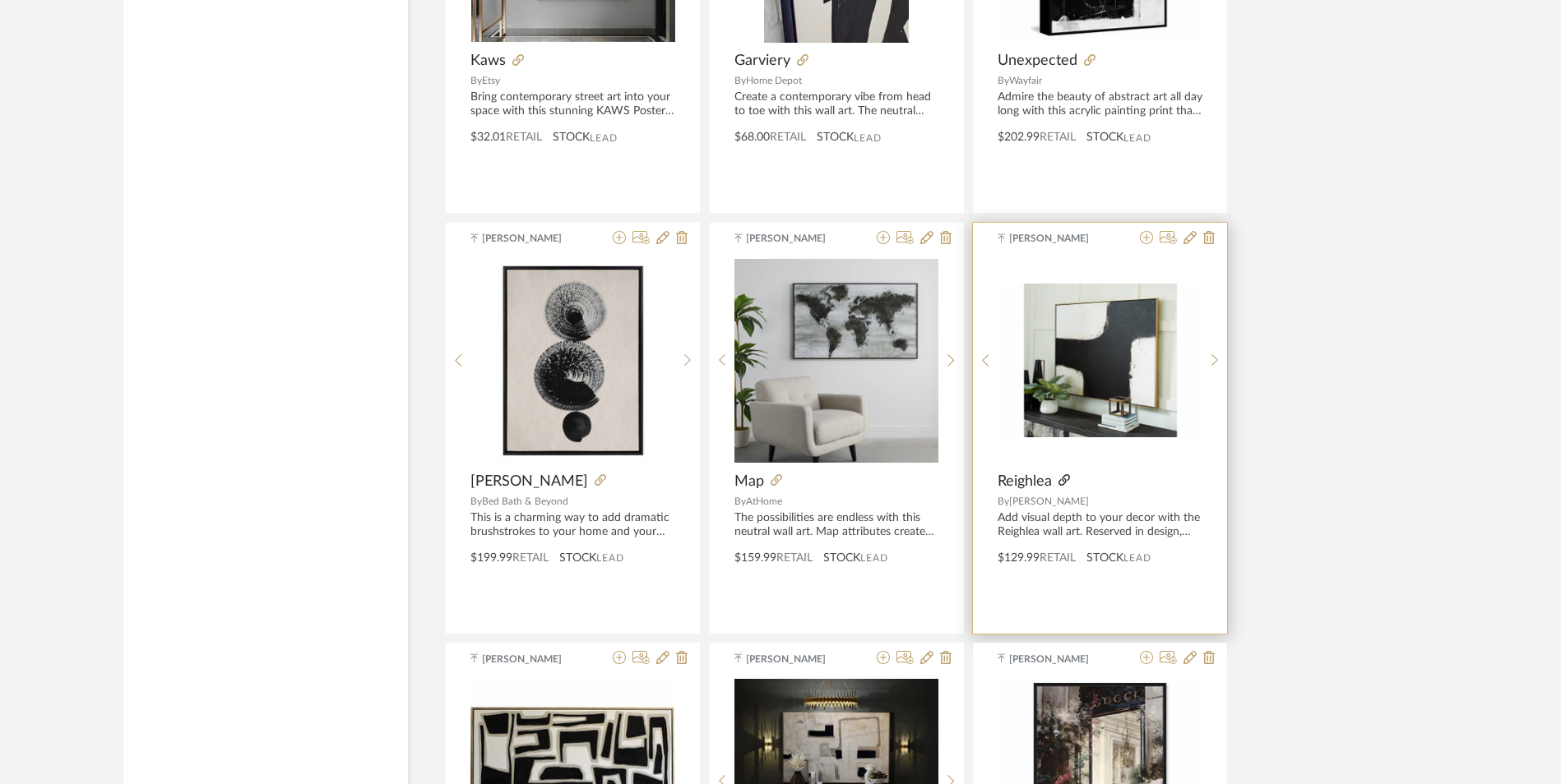
click at [1064, 475] on icon at bounding box center [1064, 481] width 12 height 12
click at [1148, 231] on icon at bounding box center [1146, 237] width 13 height 13
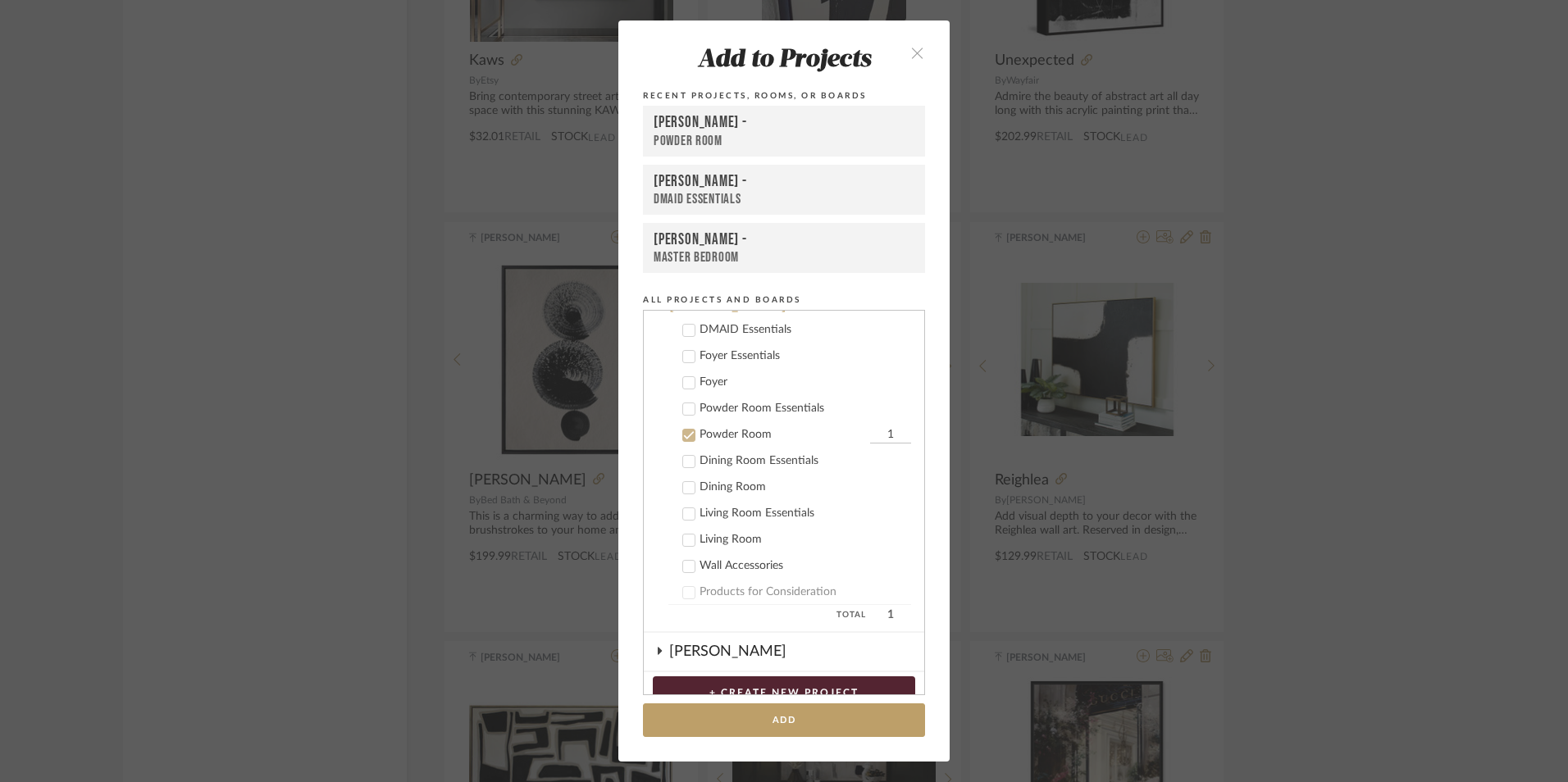
scroll to position [390, 0]
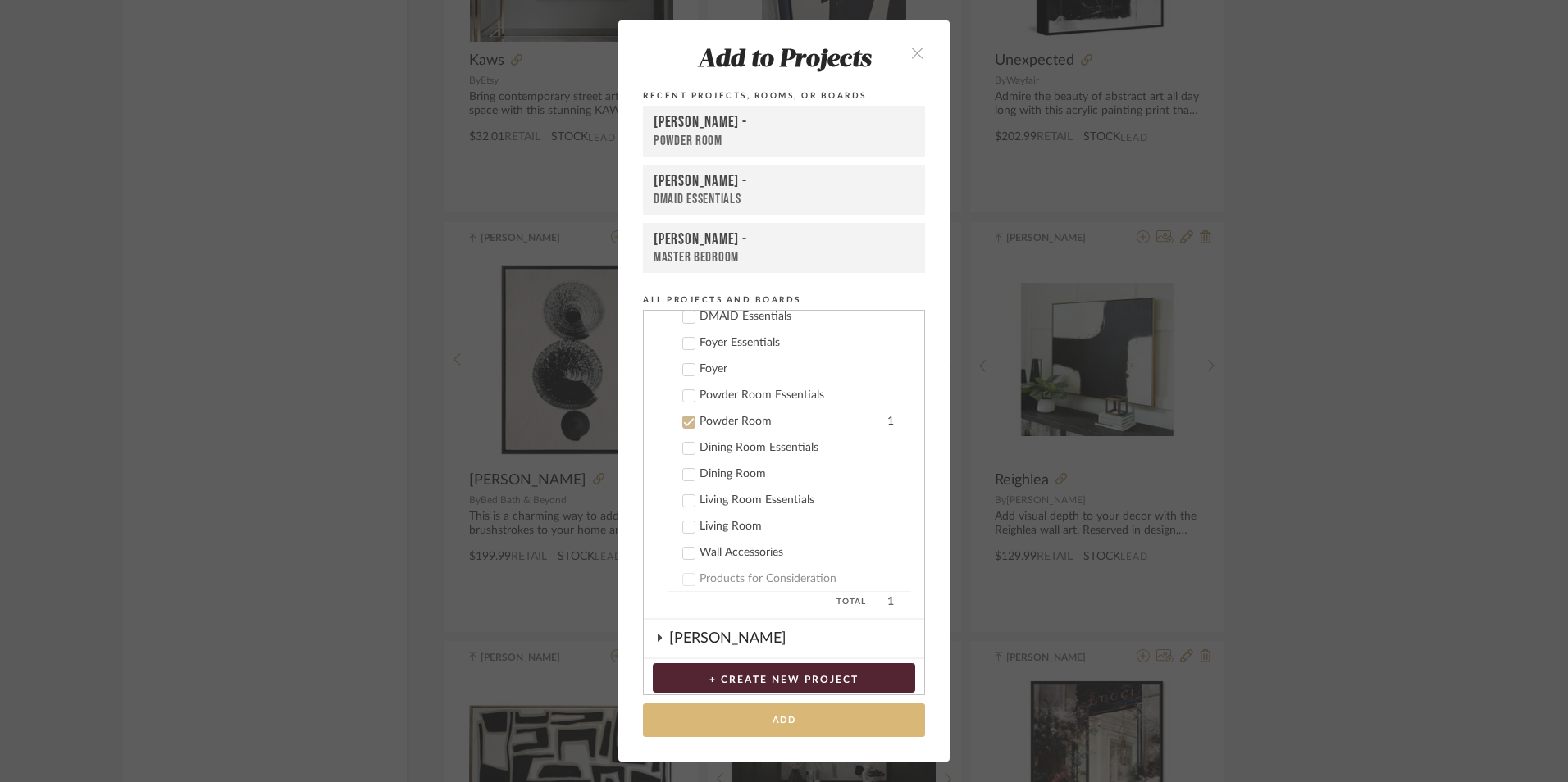
click at [842, 723] on button "Add" at bounding box center [783, 720] width 282 height 33
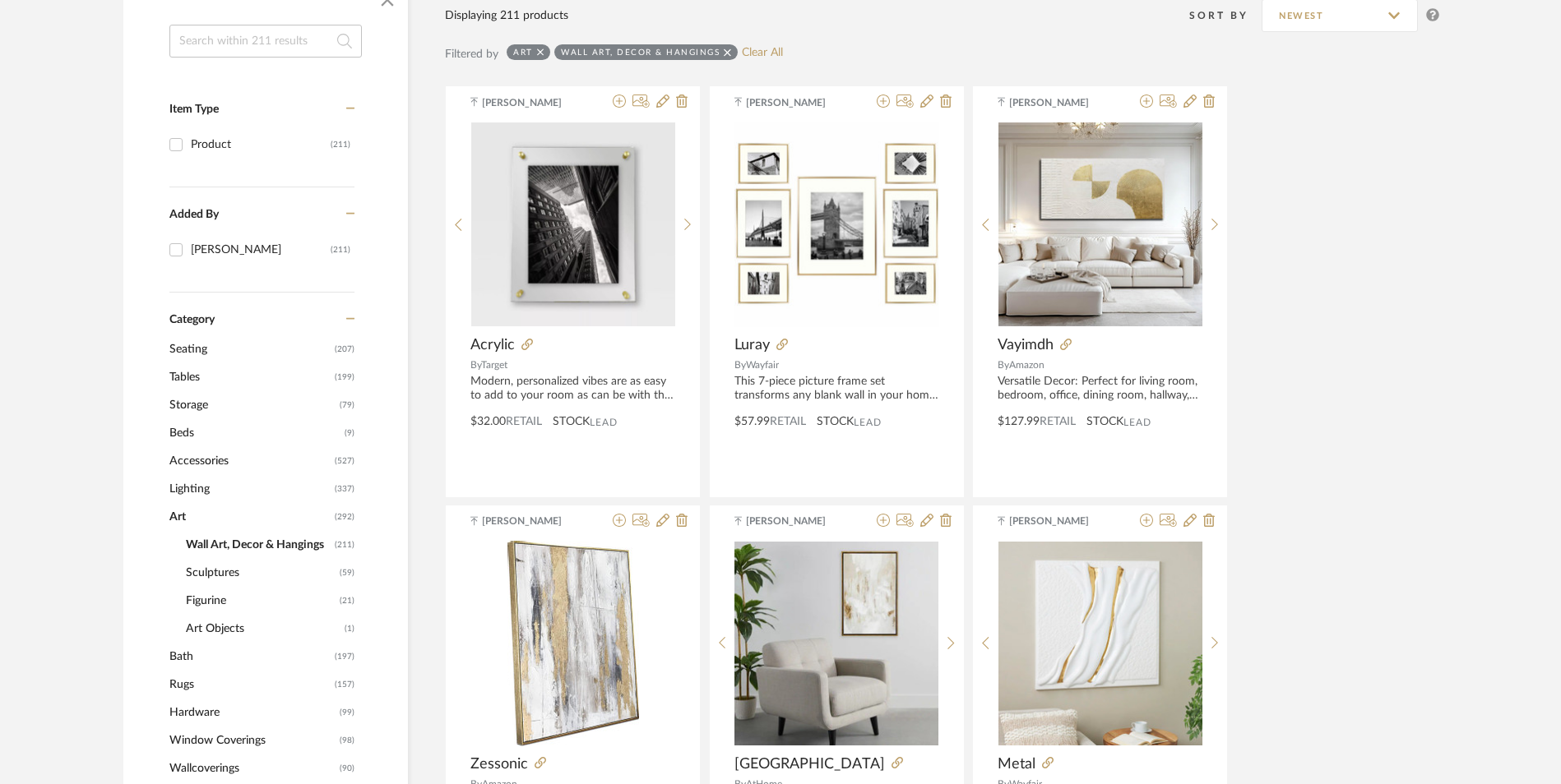
scroll to position [0, 0]
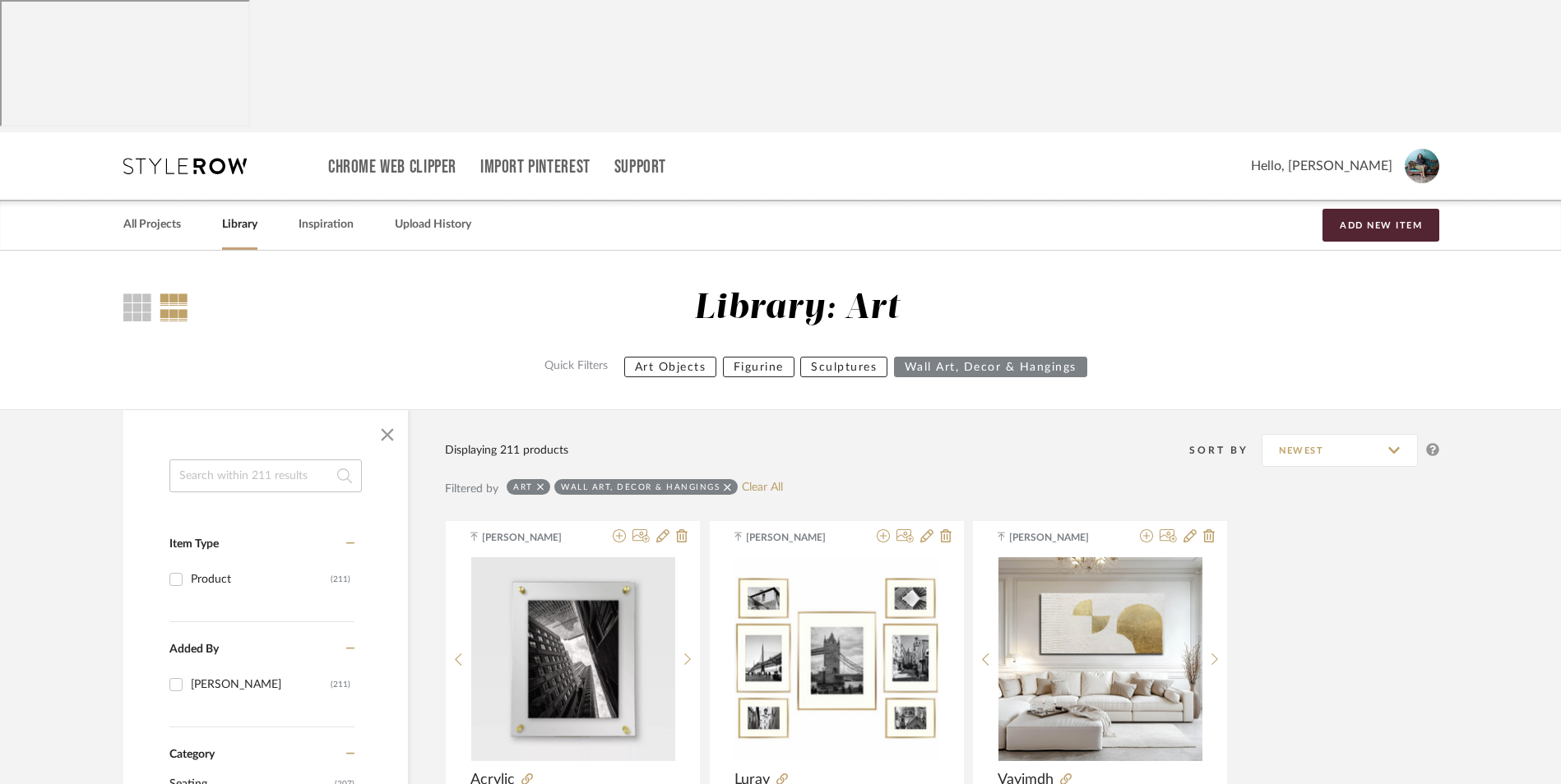
click at [161, 213] on link "All Projects" at bounding box center [152, 224] width 58 height 23
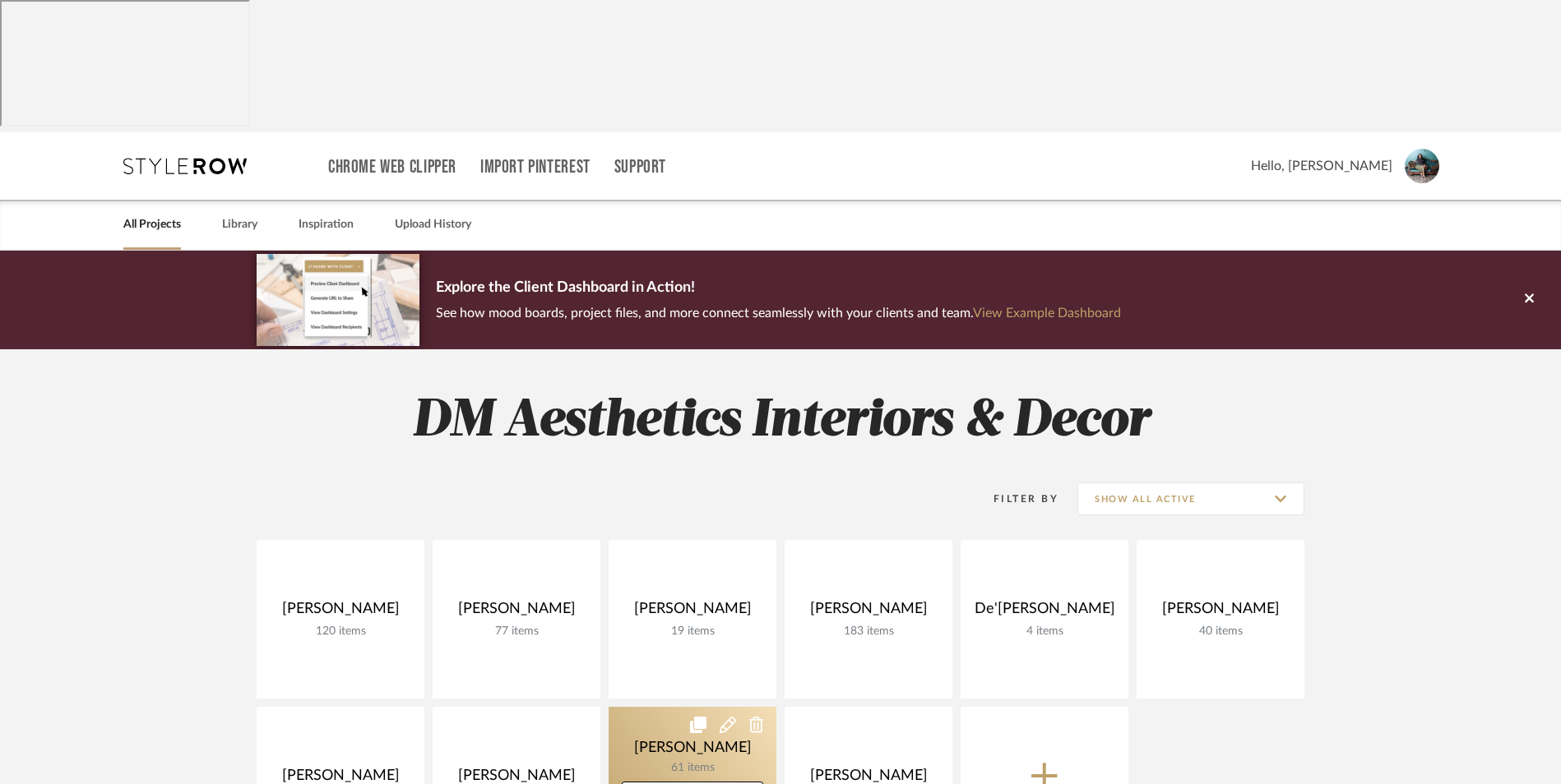
click at [659, 707] on link at bounding box center [691, 786] width 167 height 159
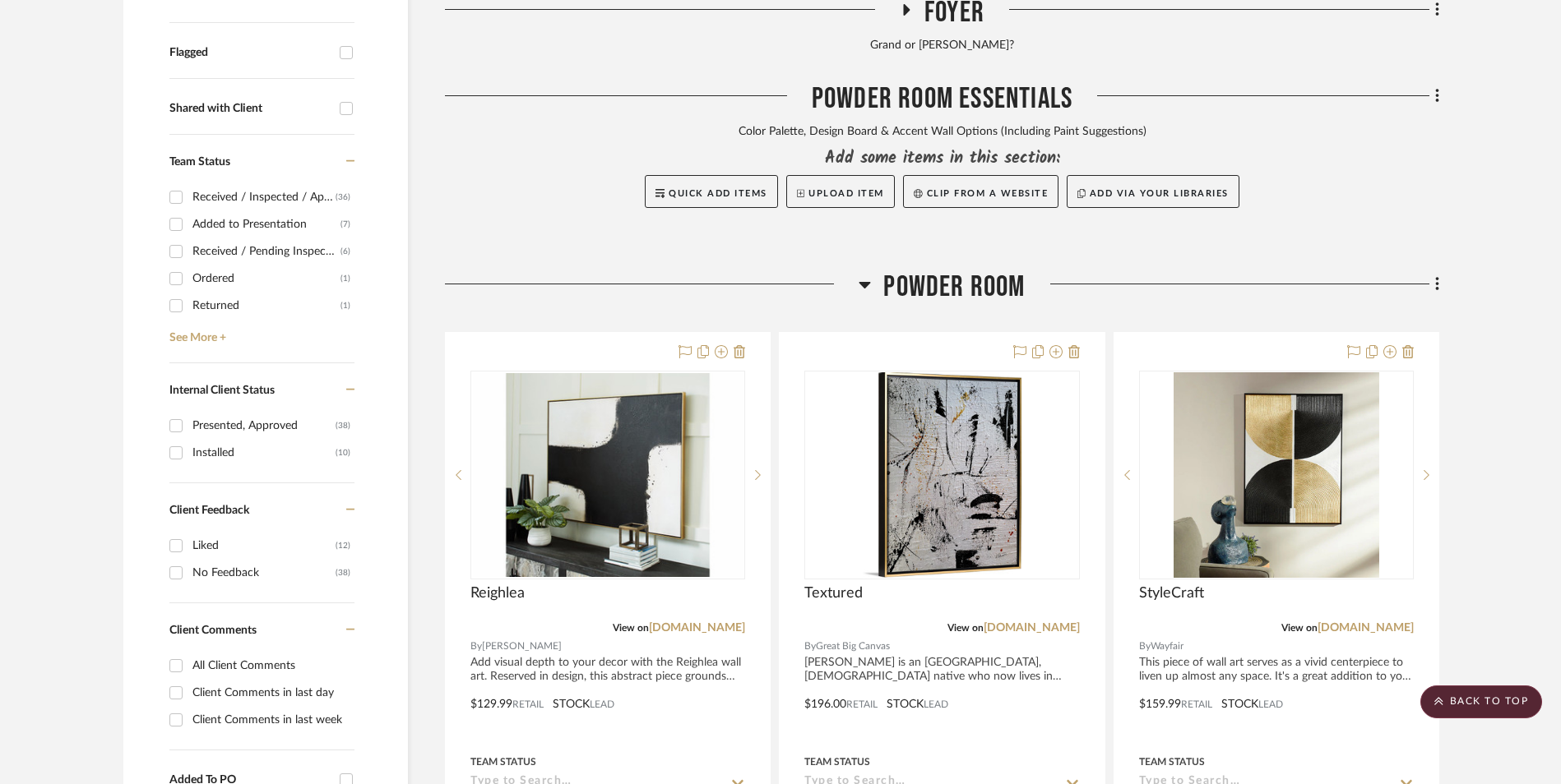
scroll to position [740, 0]
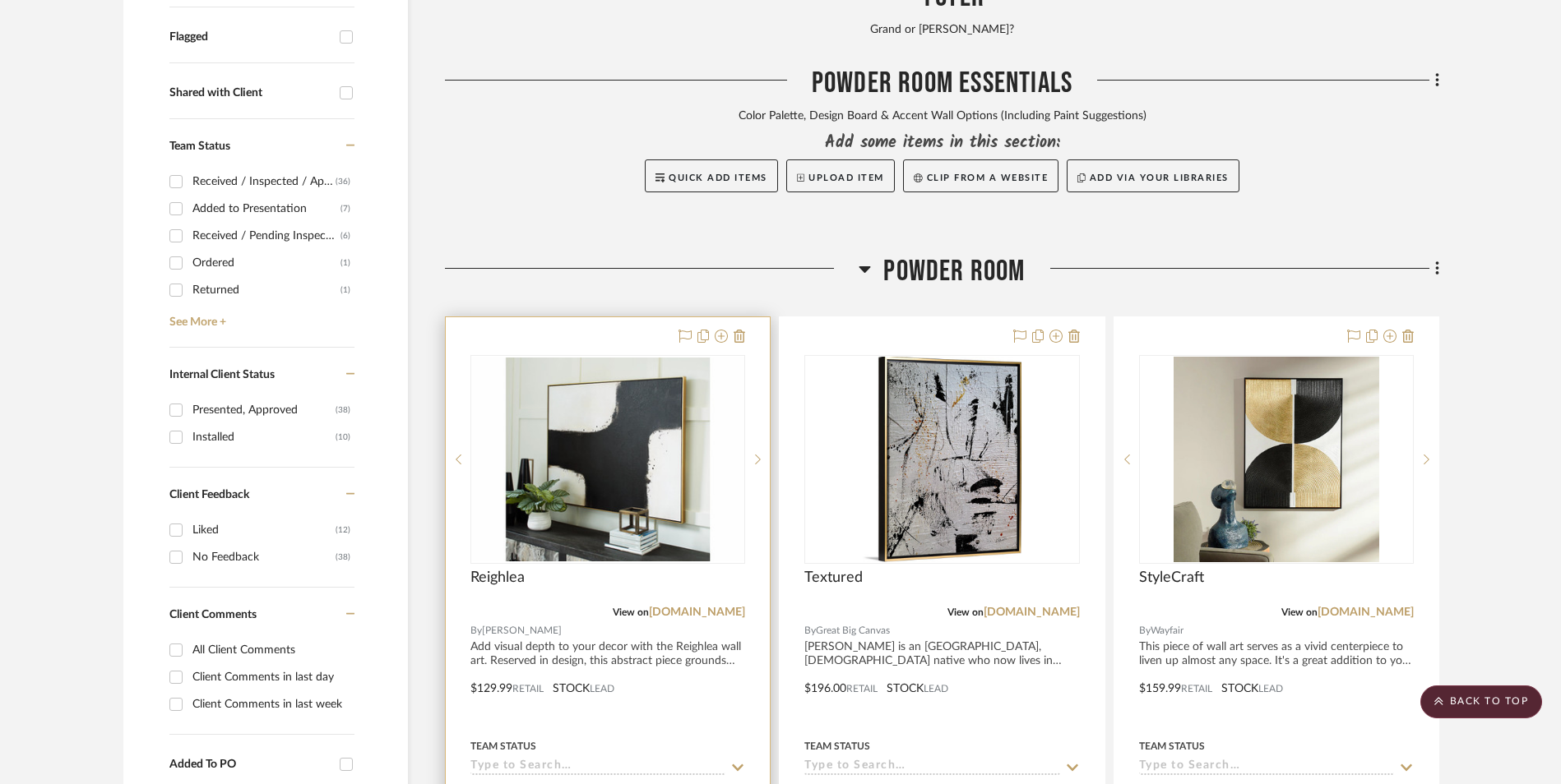
click at [0, 0] on img at bounding box center [0, 0] width 0 height 0
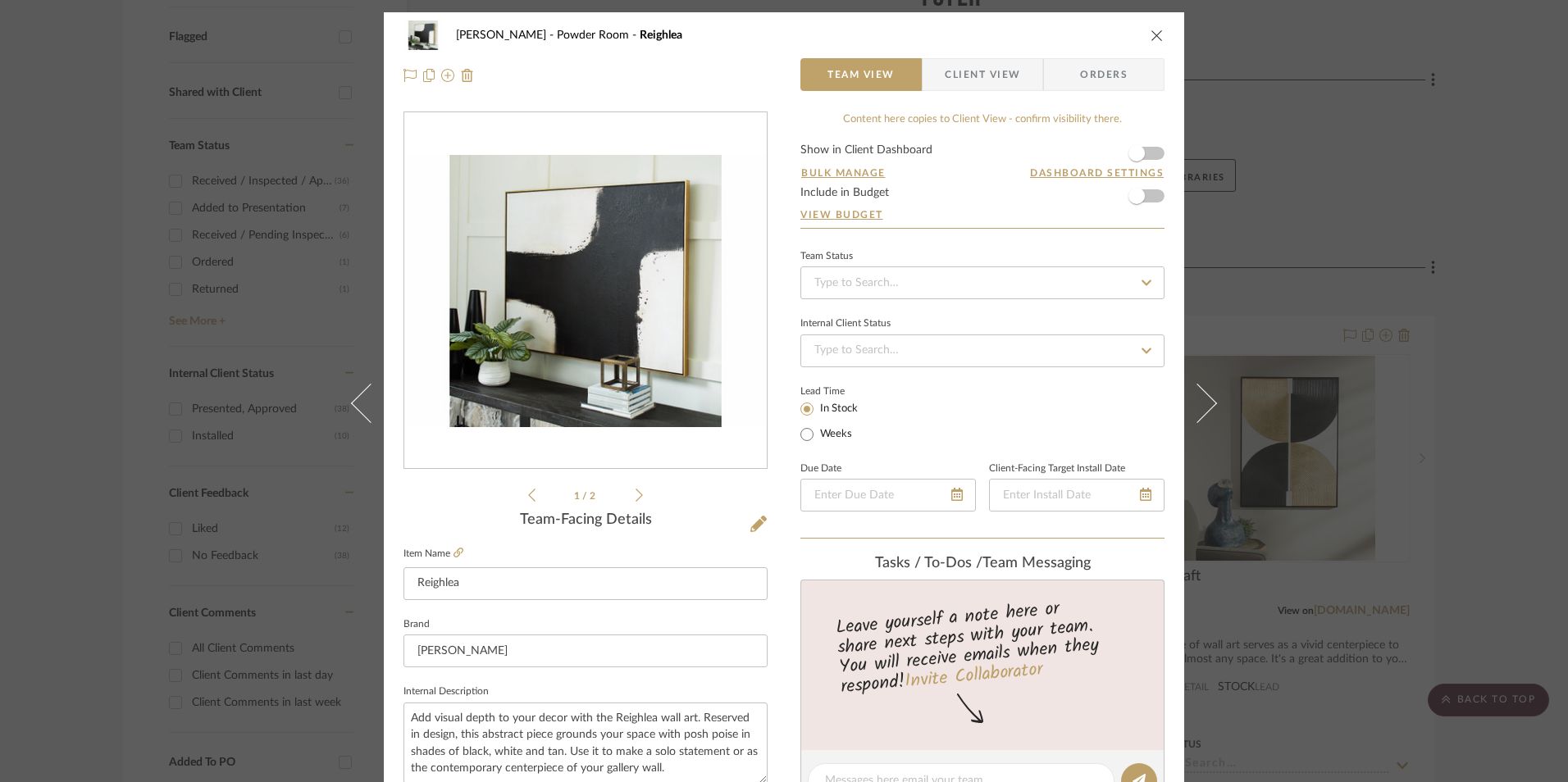
scroll to position [82, 0]
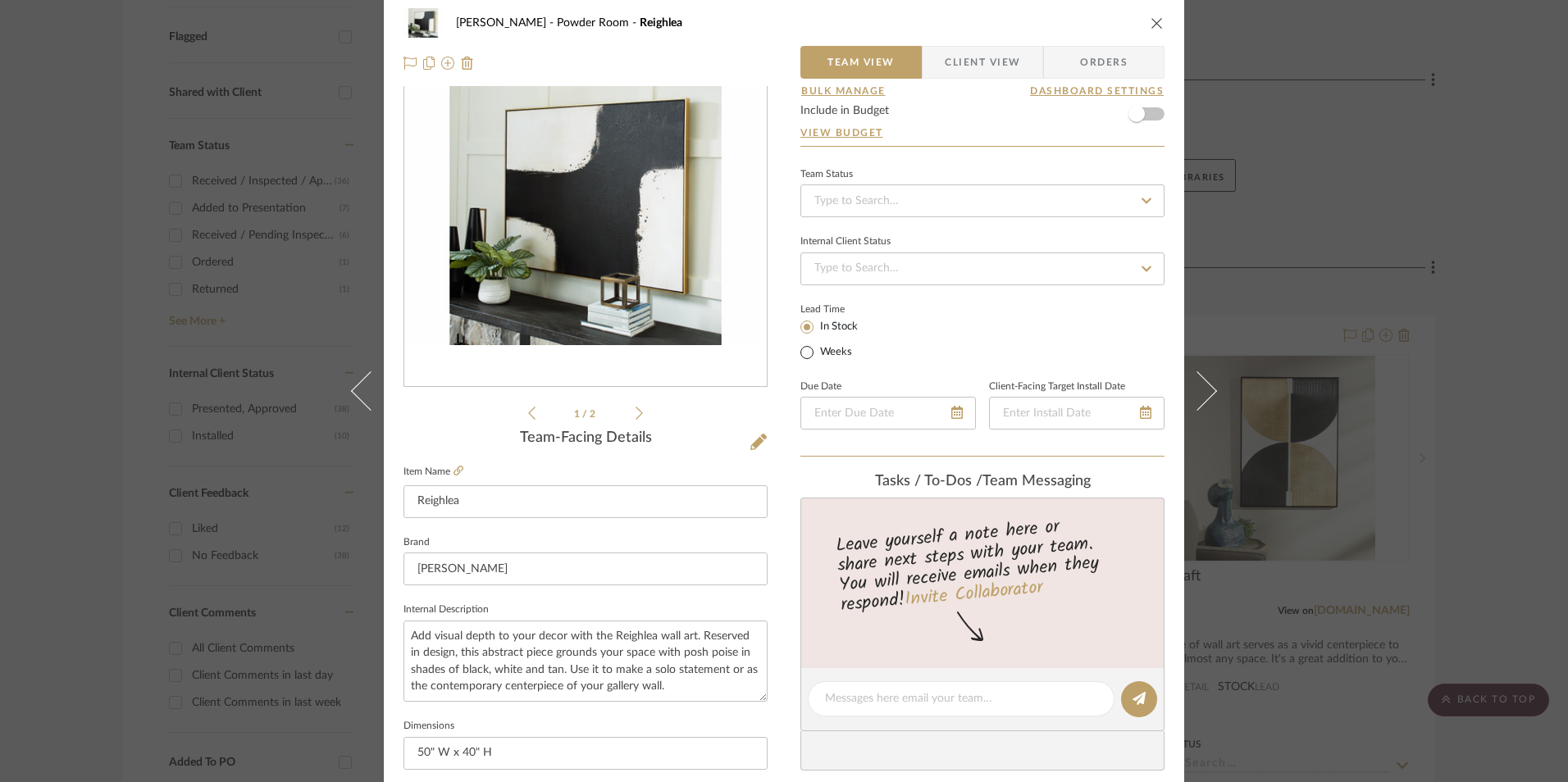
click at [806, 350] on input "Weeks" at bounding box center [806, 352] width 20 height 20
radio input "true"
click at [909, 342] on input "text" at bounding box center [906, 351] width 44 height 23
type input "33"
click at [964, 350] on input "text" at bounding box center [963, 351] width 44 height 23
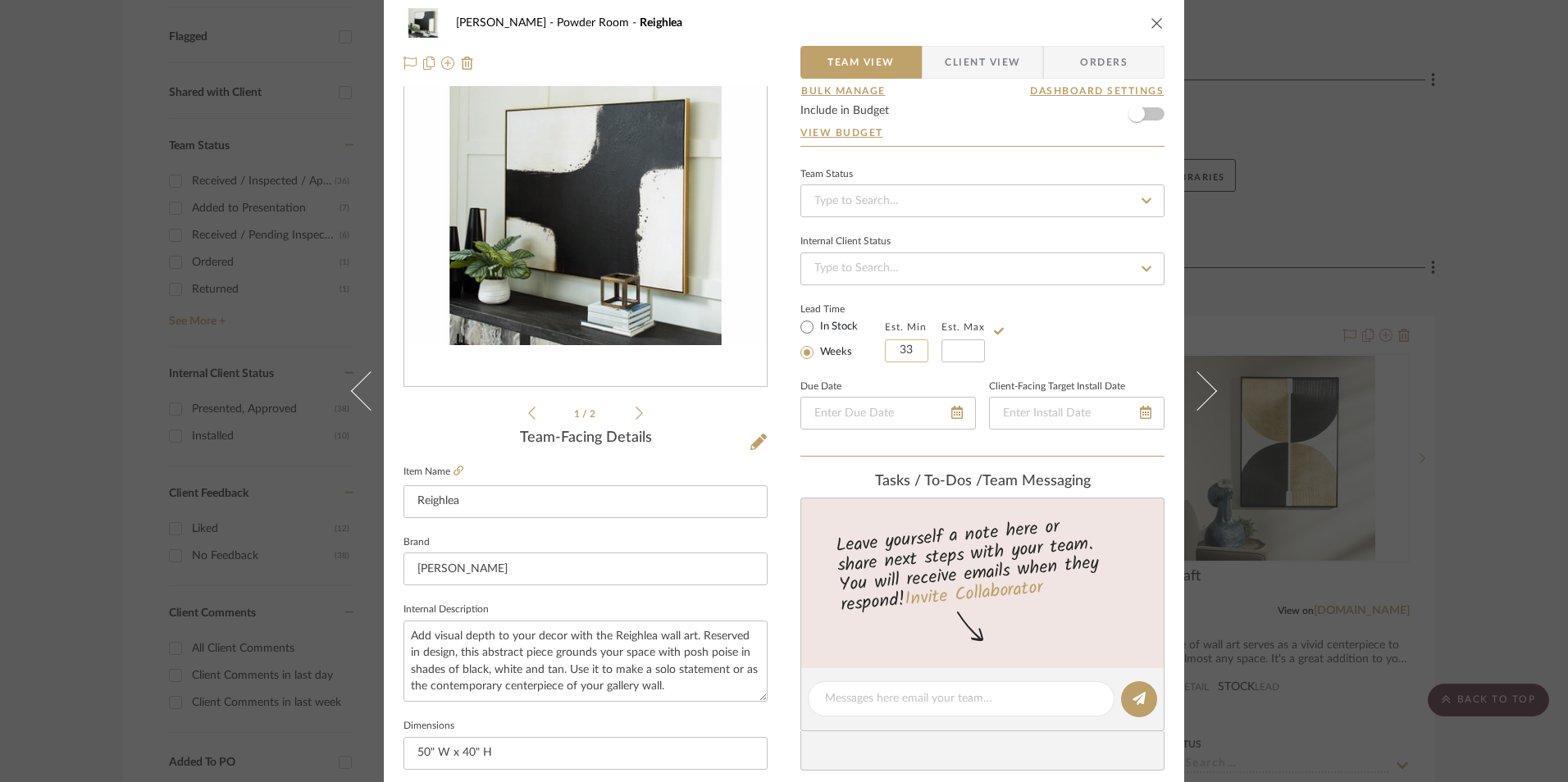
click at [908, 352] on input "33" at bounding box center [906, 351] width 44 height 23
type input "3"
drag, startPoint x: 943, startPoint y: 352, endPoint x: 969, endPoint y: 355, distance: 26.2
click at [944, 352] on input at bounding box center [963, 351] width 44 height 23
type input "4"
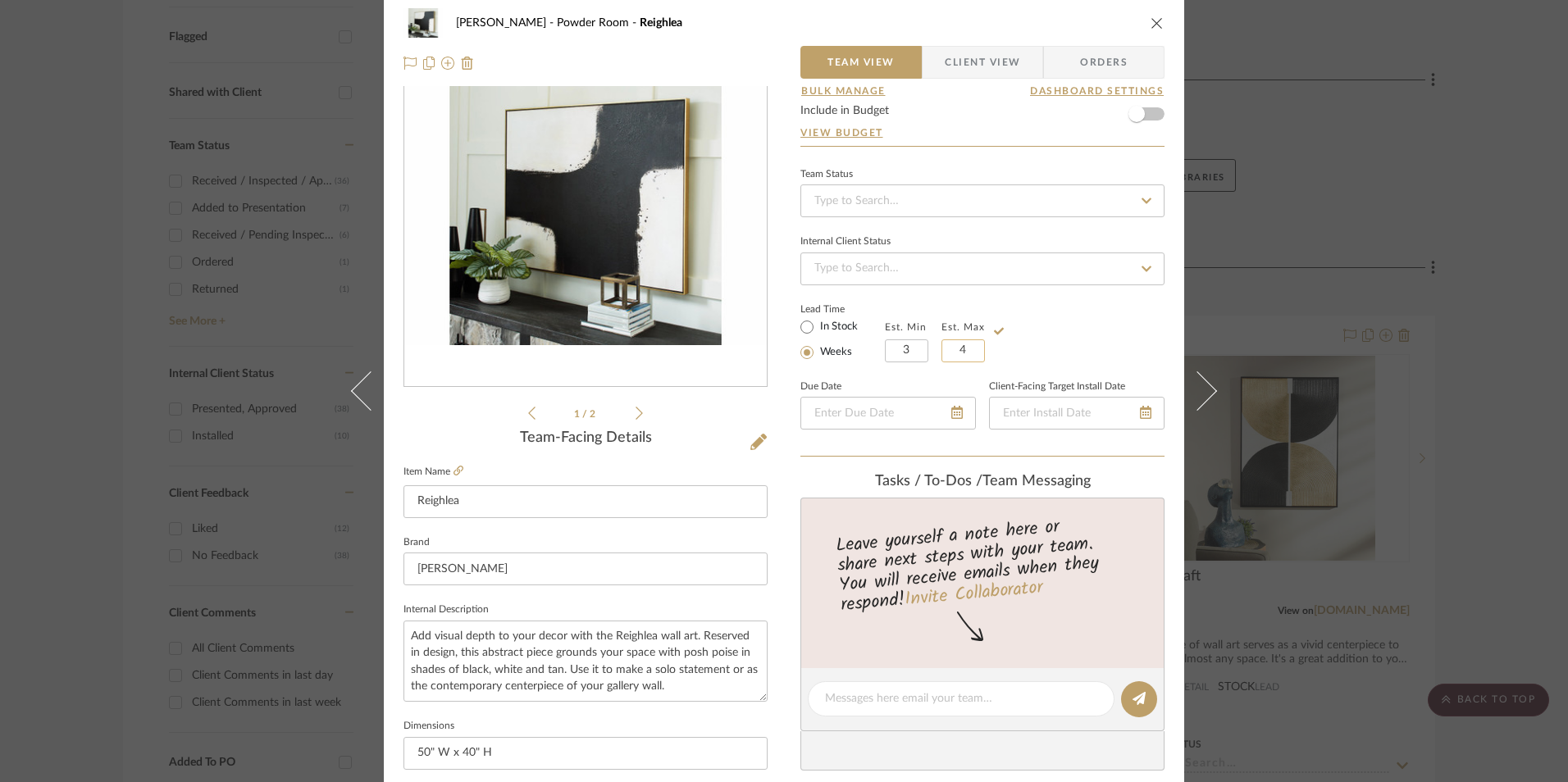
type input "4"
click at [1009, 309] on div "Lead Time In Stock Weeks Est. Min 3 Est. Max 4" at bounding box center [982, 331] width 364 height 64
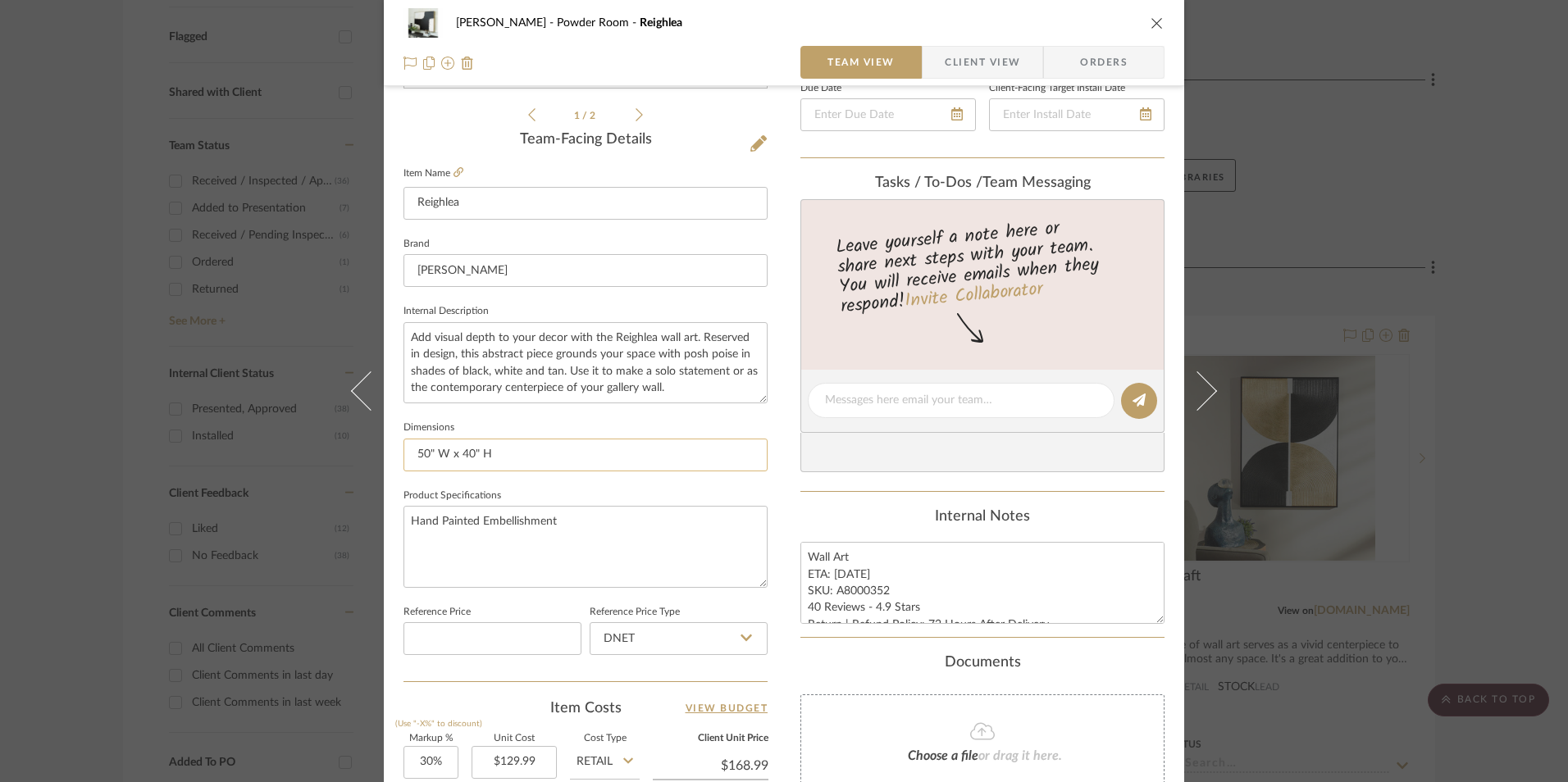
scroll to position [492, 0]
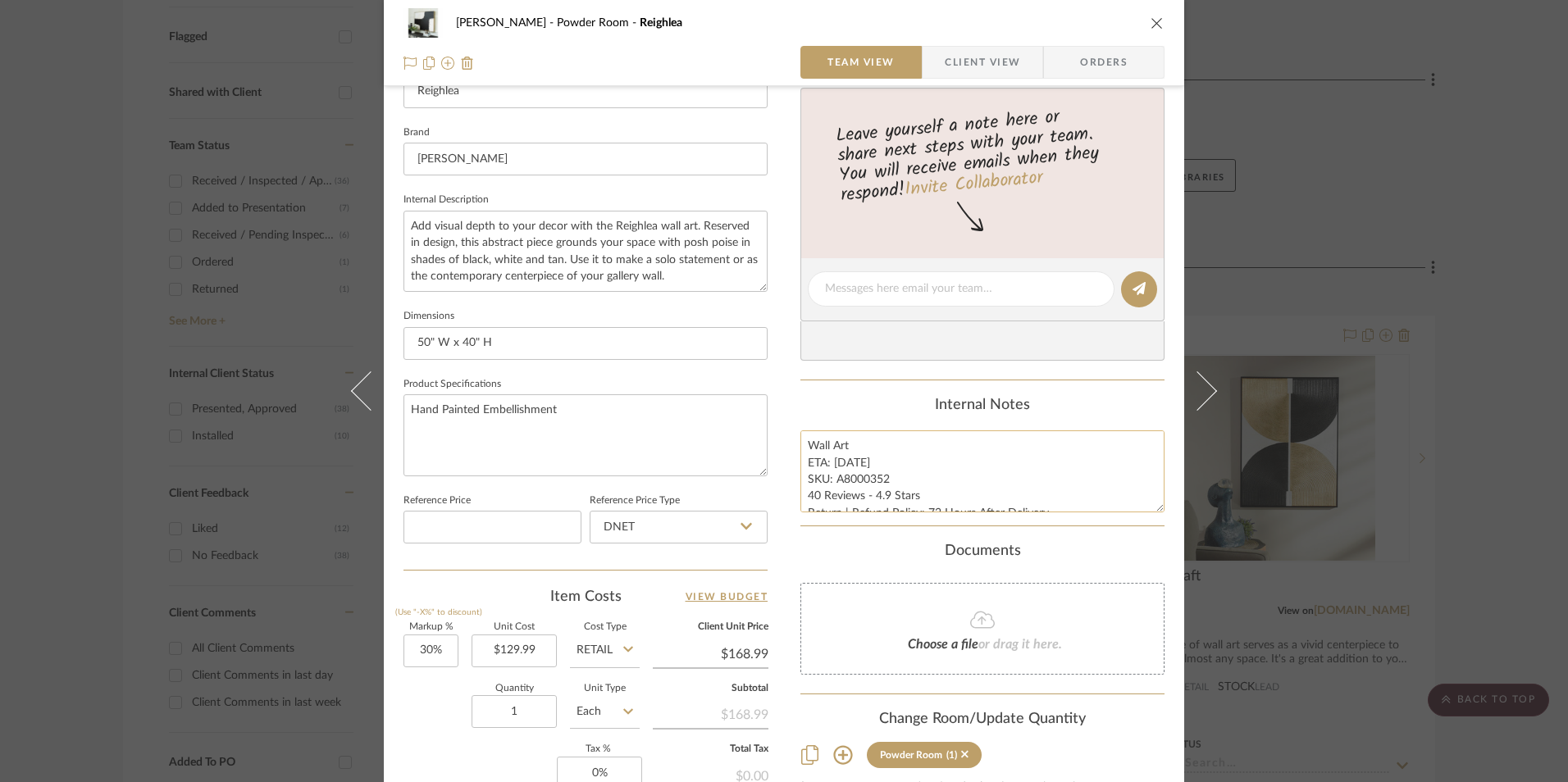
click at [861, 494] on textarea "Wall Art ETA: 5.2.2025 SKU: A8000352 40 Reviews - 4.9 Stars Return | Refund Pol…" at bounding box center [982, 471] width 364 height 81
drag, startPoint x: 876, startPoint y: 460, endPoint x: 772, endPoint y: 461, distance: 104.0
click at [772, 461] on div "Richelle Hamilton Powder Room Reighlea Team View Client View Orders 1 / 2 Team-…" at bounding box center [784, 277] width 801 height 1514
type textarea "Wall Art SKU: A8000352 40 Reviews - 4.9 Stars Return | Refund Policy: 72 Hours …"
click at [846, 393] on div "Content here copies to Client View - confirm visibility there. Show in Client D…" at bounding box center [982, 294] width 364 height 1349
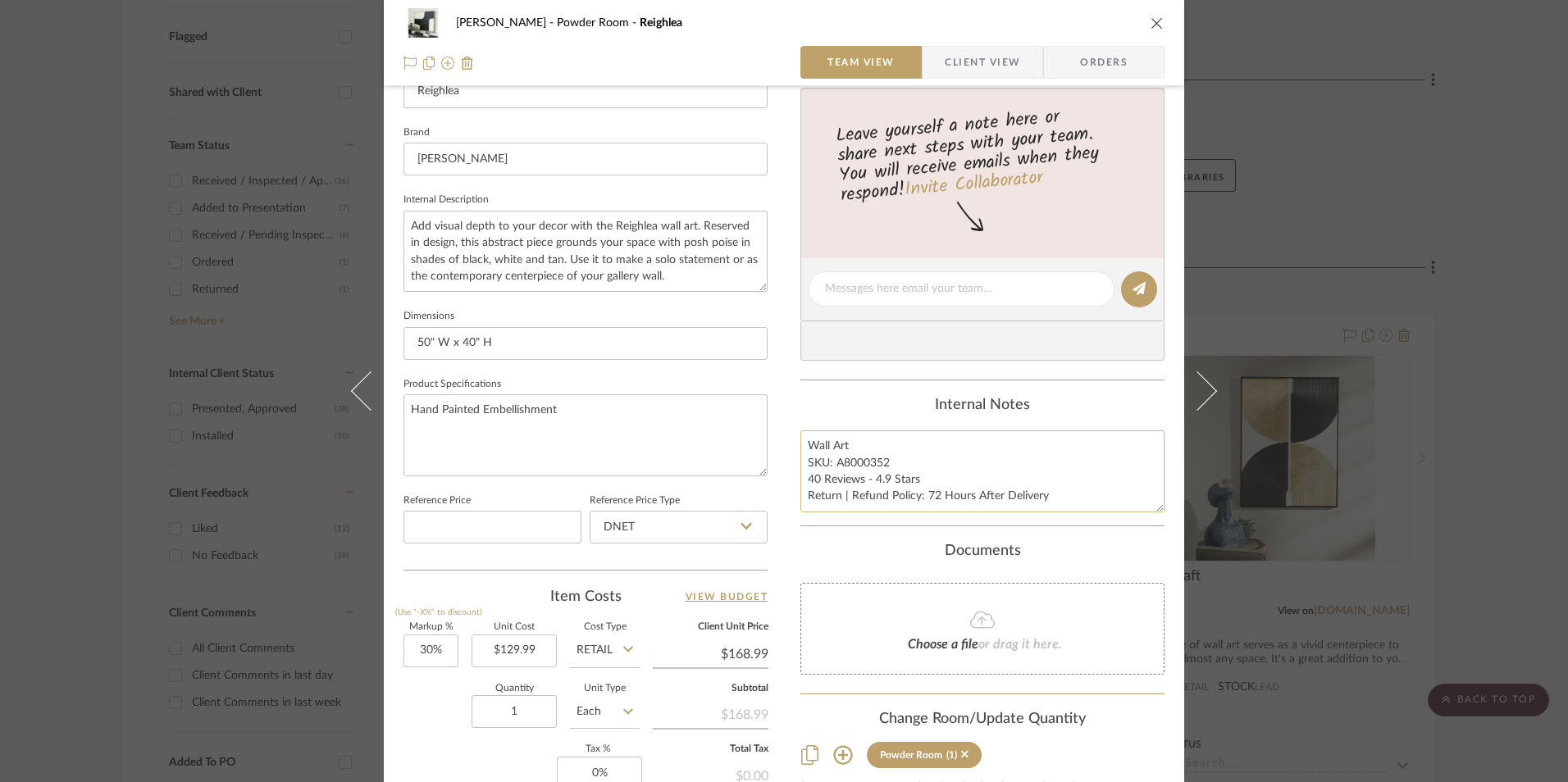
drag, startPoint x: 811, startPoint y: 478, endPoint x: 832, endPoint y: 480, distance: 21.1
click at [811, 478] on textarea "Wall Art SKU: A8000352 40 Reviews - 4.9 Stars Return | Refund Policy: 72 Hours …" at bounding box center [982, 471] width 364 height 81
type textarea "Wall Art SKU: A8000352 43 Reviews - 4.9 Stars Return | Refund Policy: 72 Hours …"
click at [860, 366] on summary-project-messaging "Tasks / To-Dos / team Messaging Leave yourself a note here or share next steps …" at bounding box center [982, 222] width 364 height 317
type input "30"
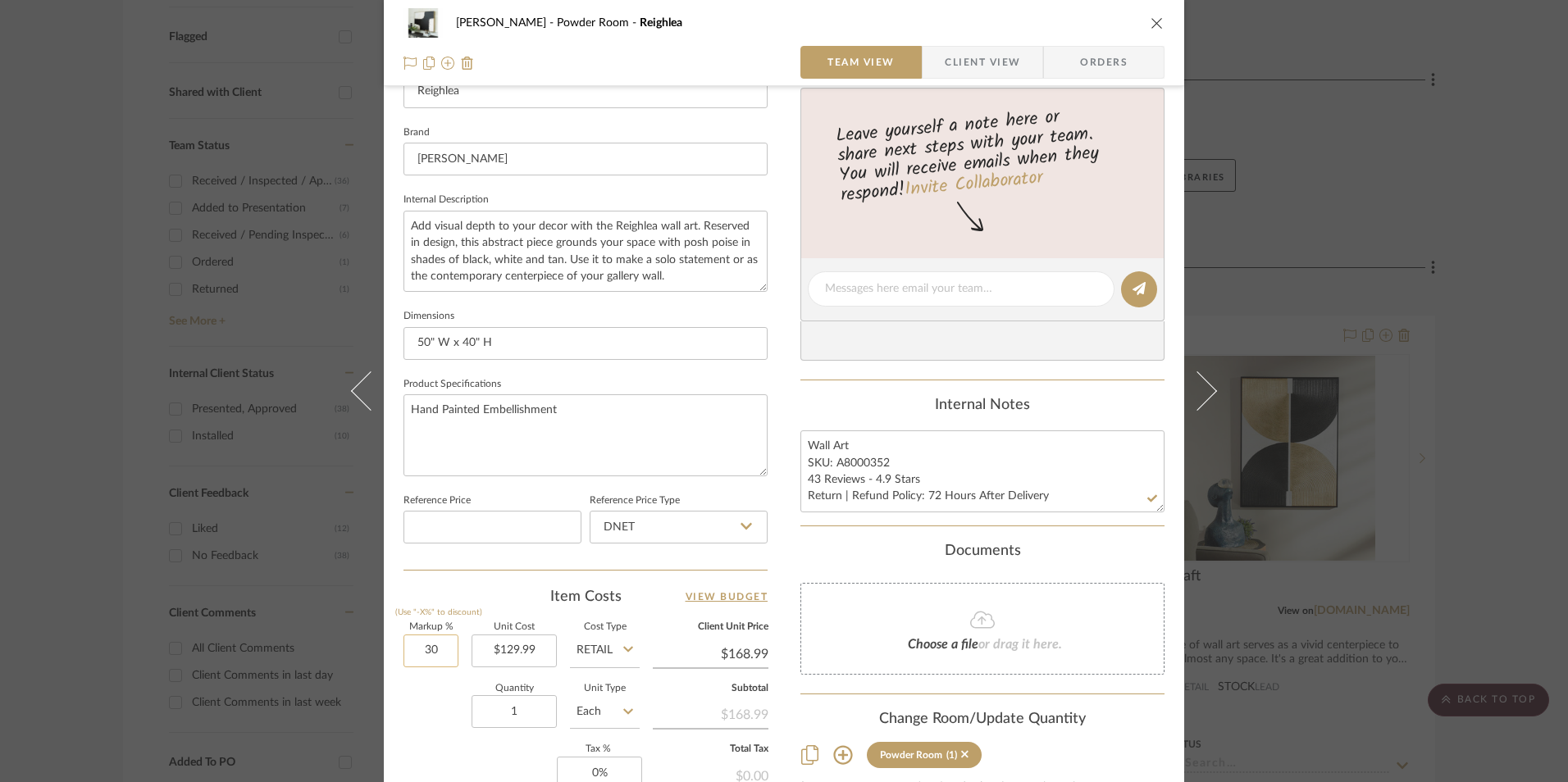
click at [409, 653] on input "30" at bounding box center [431, 651] width 55 height 33
click at [630, 537] on input "DNET" at bounding box center [679, 527] width 178 height 33
type input "0%"
type input "$129.99"
click at [619, 599] on div "Retail" at bounding box center [685, 610] width 202 height 42
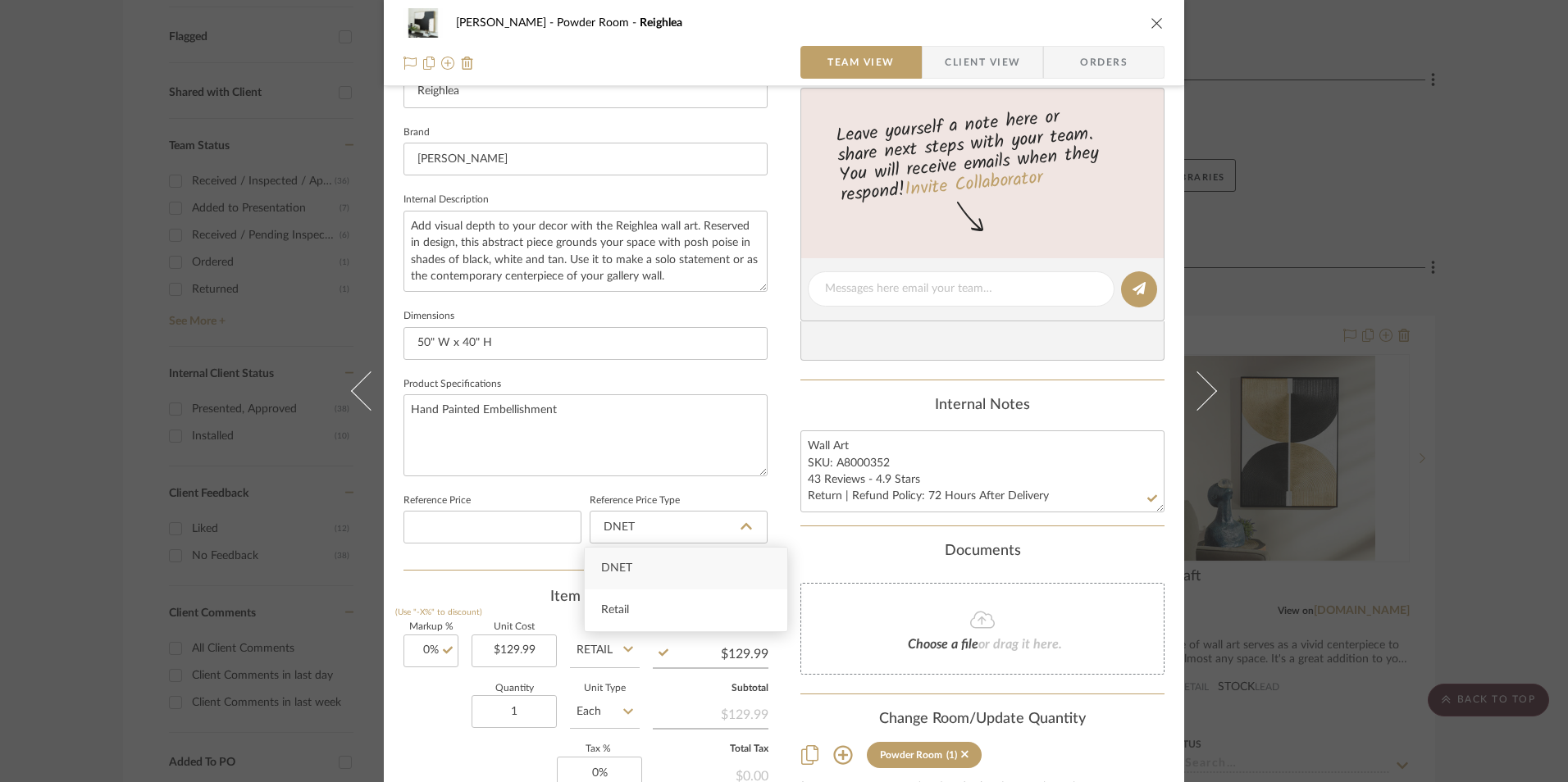
type input "Retail"
click at [781, 564] on div "Richelle Hamilton Powder Room Reighlea Team View Client View Orders 1 / 2 Team-…" at bounding box center [784, 277] width 801 height 1514
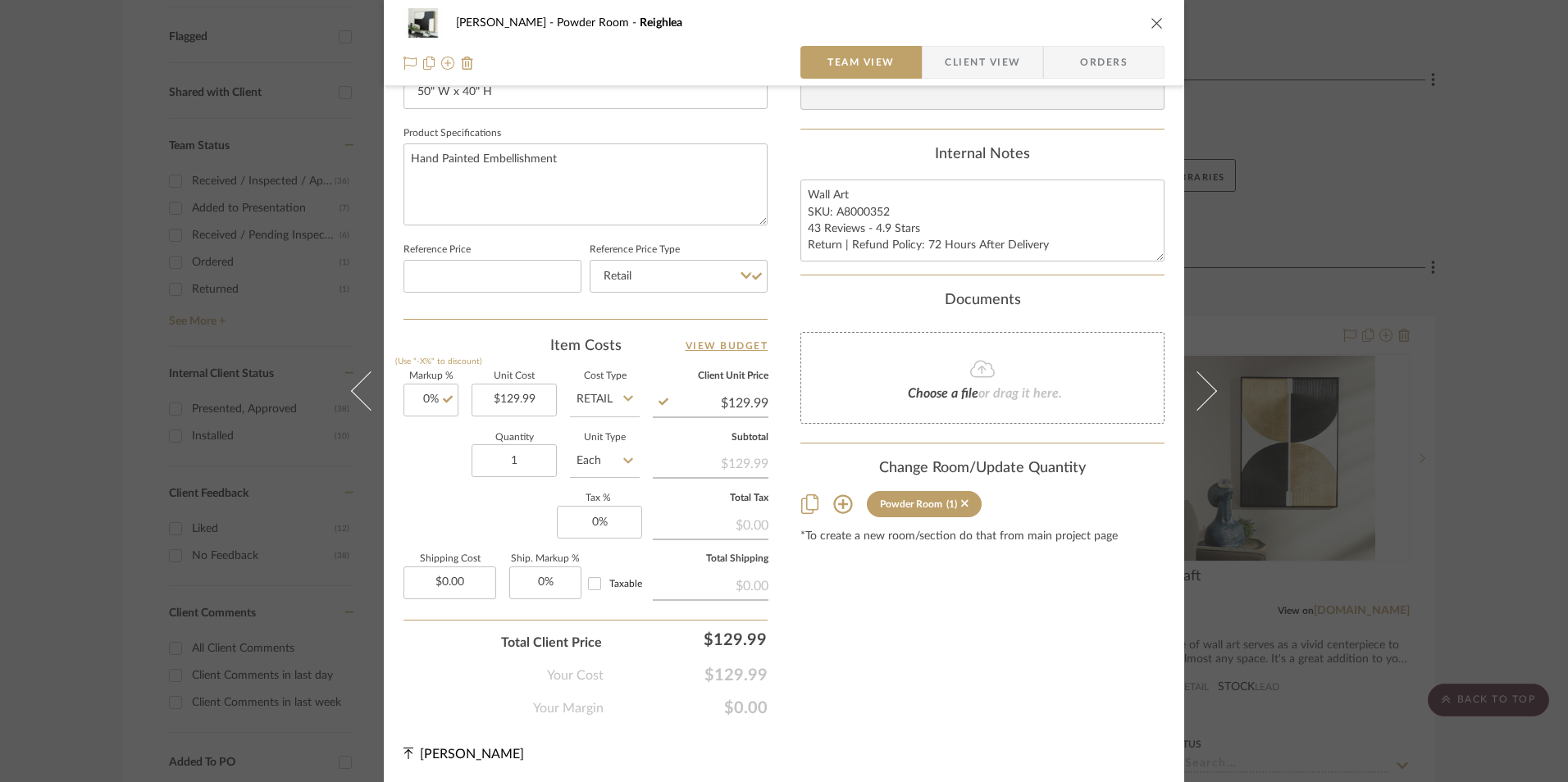
scroll to position [745, 0]
click at [599, 512] on input "0" at bounding box center [598, 520] width 85 height 33
type input "8.25%"
click at [929, 659] on div "Content here copies to Client View - confirm visibility there. Show in Client D…" at bounding box center [982, 42] width 364 height 1349
click at [906, 232] on textarea "Wall Art SKU: A8000352 43 Reviews - 4.9 Stars Return | Refund Policy: 72 Hours …" at bounding box center [982, 218] width 364 height 81
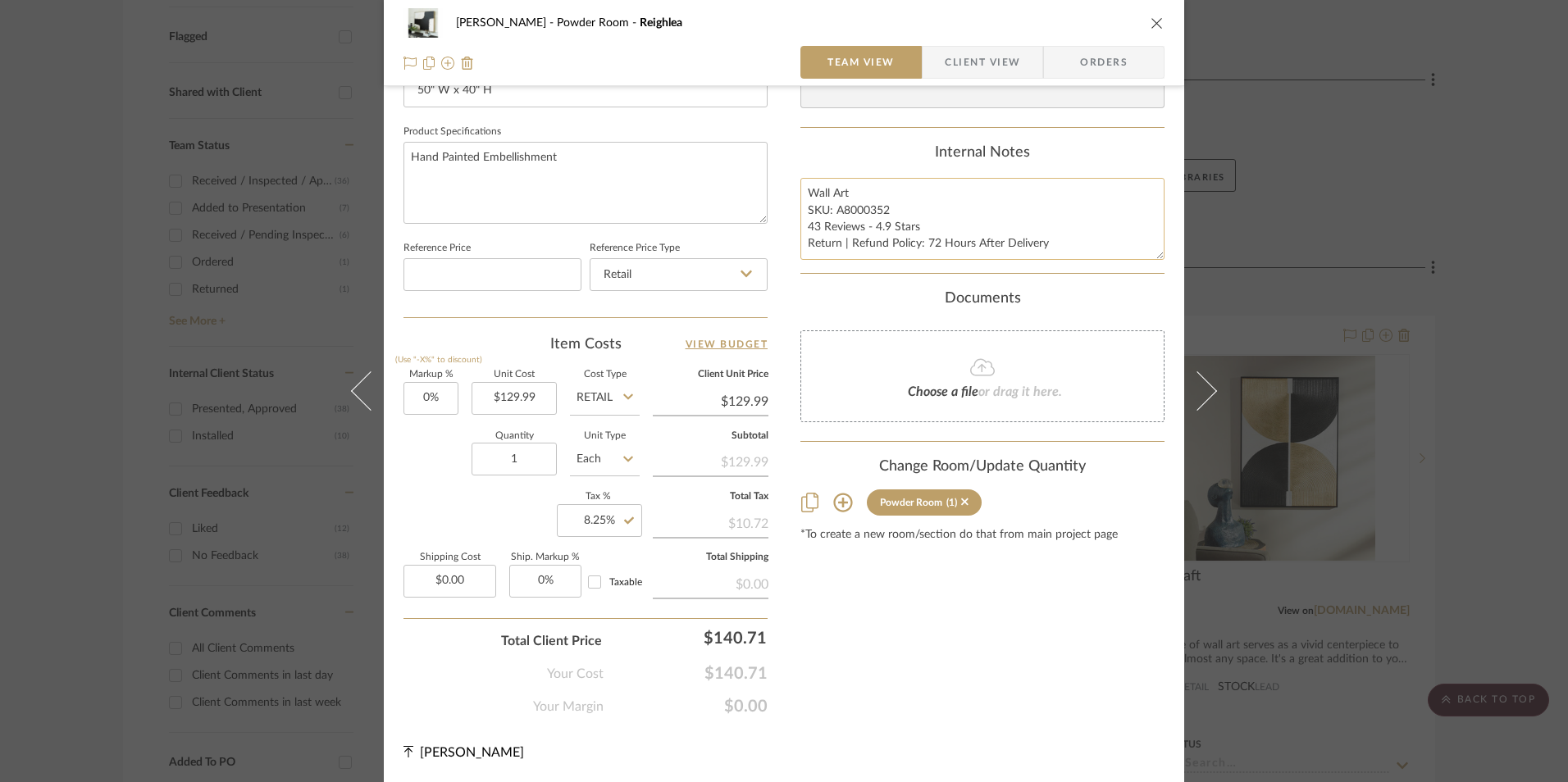
drag, startPoint x: 917, startPoint y: 225, endPoint x: 858, endPoint y: 225, distance: 59.0
click at [858, 225] on textarea "Wall Art SKU: A8000352 43 Reviews - 4.9 Stars Return | Refund Policy: 72 Hours …" at bounding box center [982, 218] width 364 height 81
click at [846, 227] on textarea "Wall Art SKU: A8000352 43 Reviews - 4.9 Stars Return | Refund Policy: 72 Hours …" at bounding box center [982, 218] width 364 height 81
drag, startPoint x: 886, startPoint y: 207, endPoint x: 797, endPoint y: 209, distance: 89.0
click at [801, 209] on textarea "Wall Art SKU: A8000352 43 Reviews - 4.9 Stars Return | Refund Policy: 72 Hours …" at bounding box center [982, 218] width 364 height 81
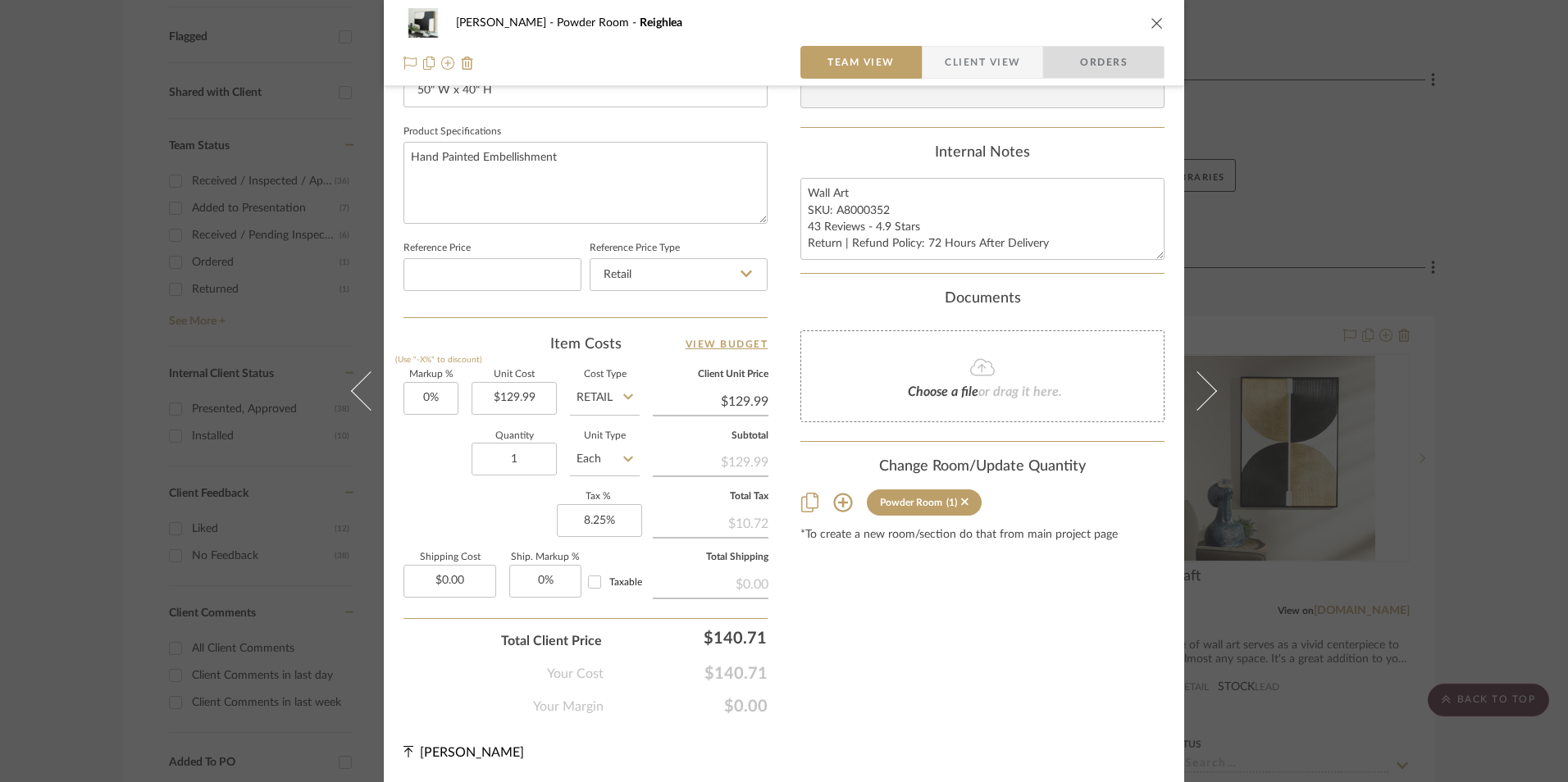
click at [1097, 62] on span "Orders" at bounding box center [1104, 62] width 84 height 33
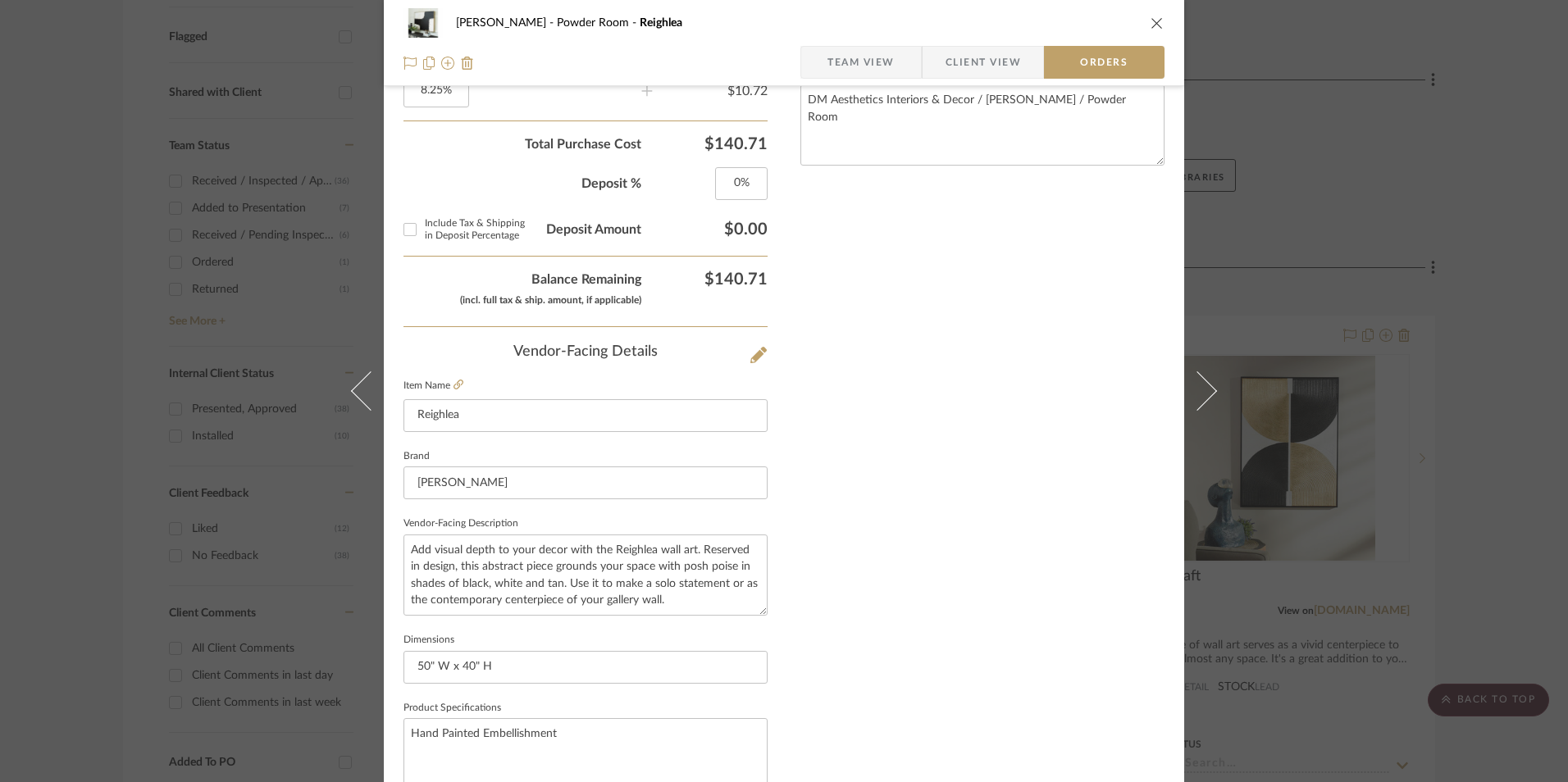
scroll to position [962, 0]
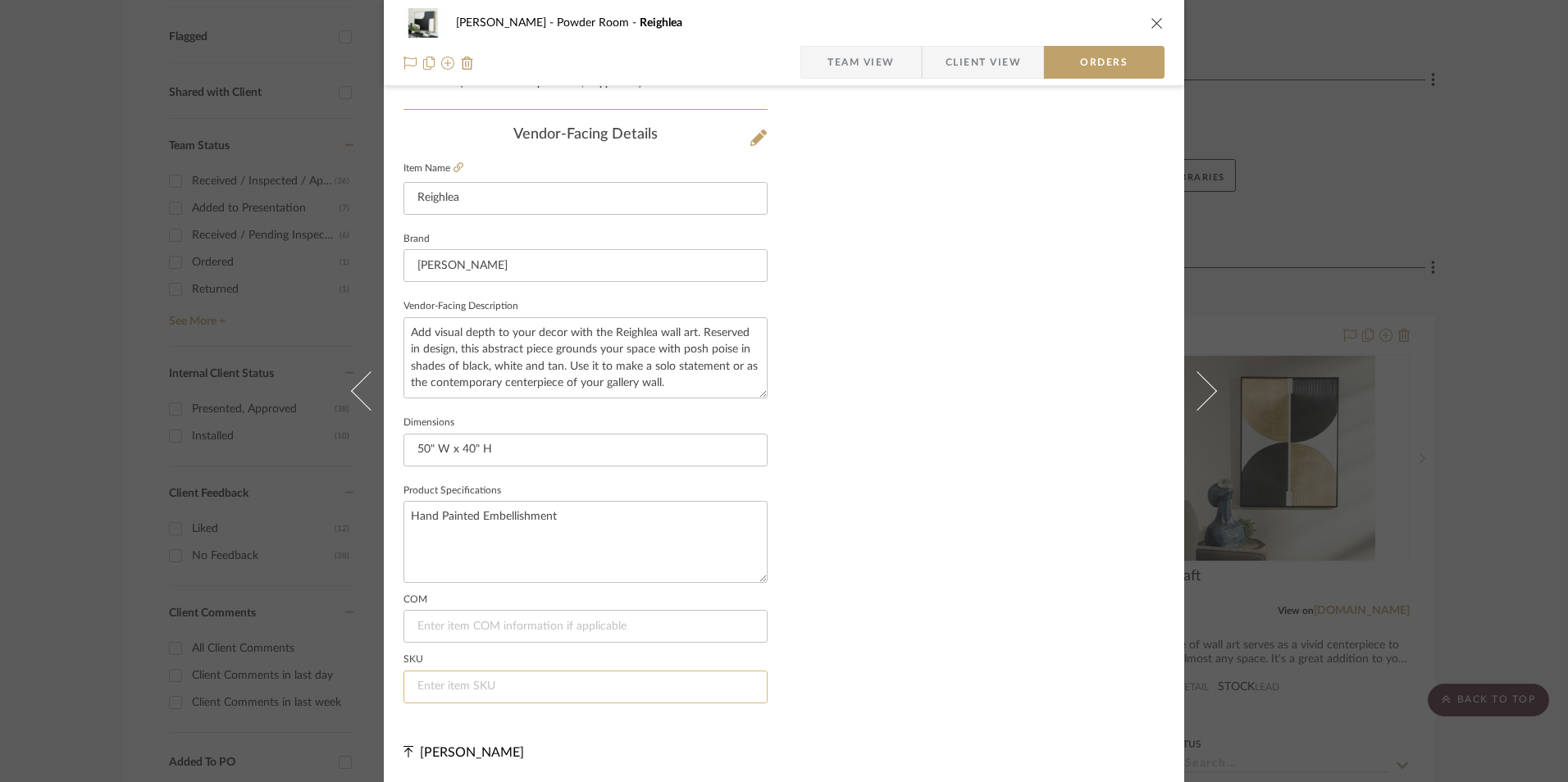
click at [542, 680] on input at bounding box center [585, 687] width 364 height 33
paste input "SKU: A8000352"
drag, startPoint x: 442, startPoint y: 683, endPoint x: 234, endPoint y: 684, distance: 208.0
click at [244, 683] on div "Richelle Hamilton Powder Room Reighlea Team View Client View Orders 1 / 2 Order…" at bounding box center [784, 391] width 1568 height 782
type input "A8000352"
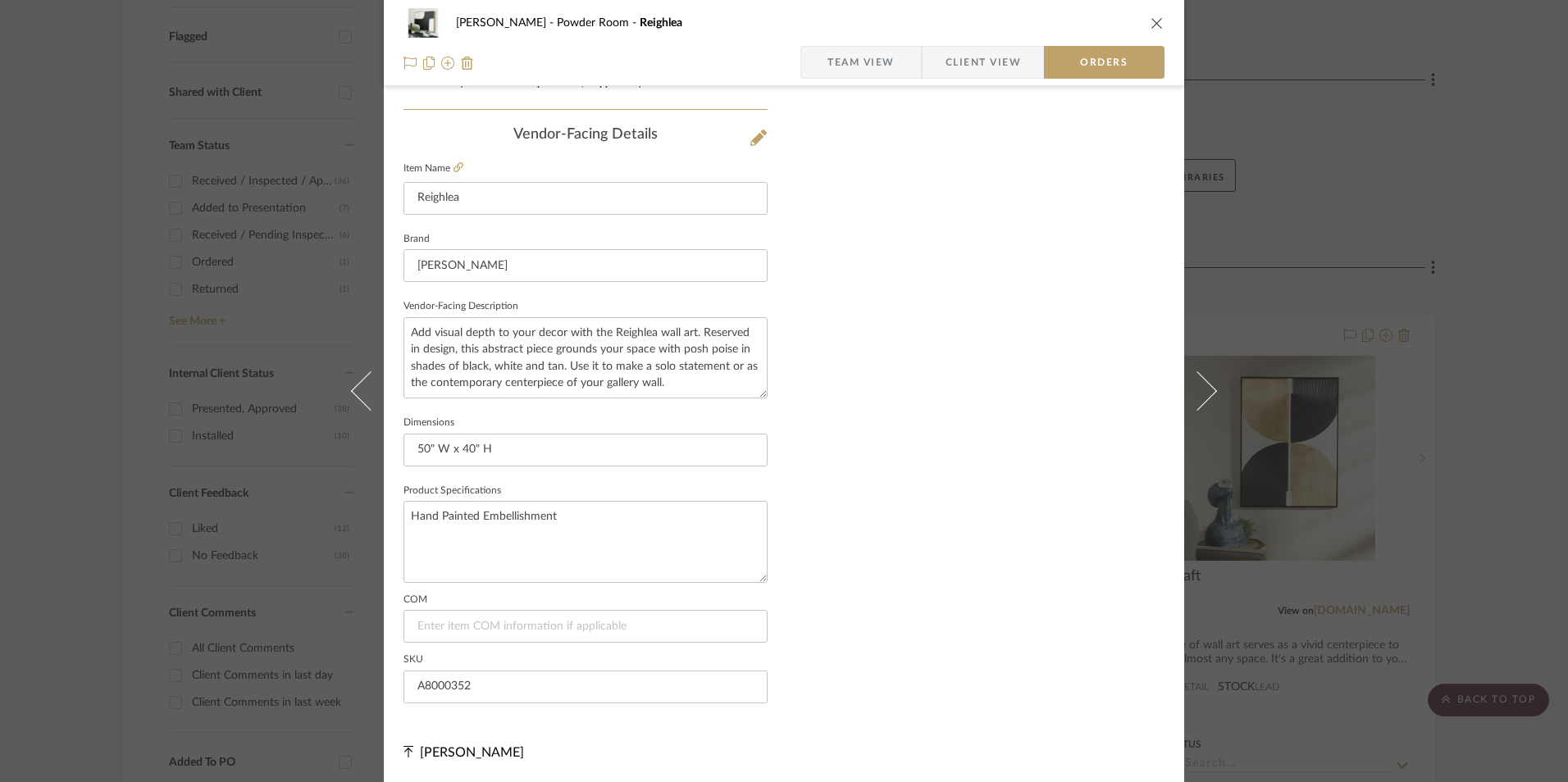
click at [857, 67] on span "Team View" at bounding box center [860, 62] width 67 height 33
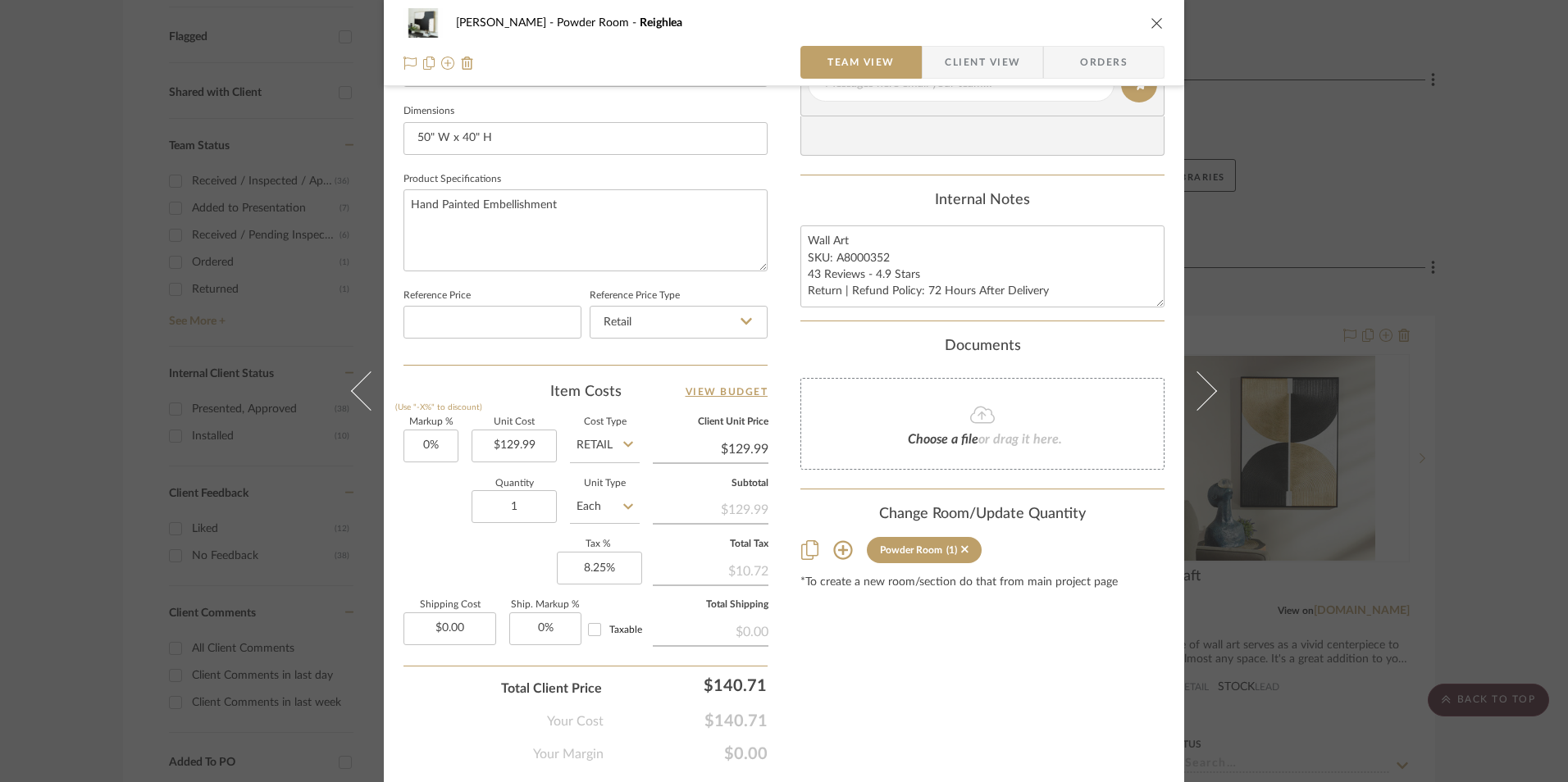
scroll to position [499, 0]
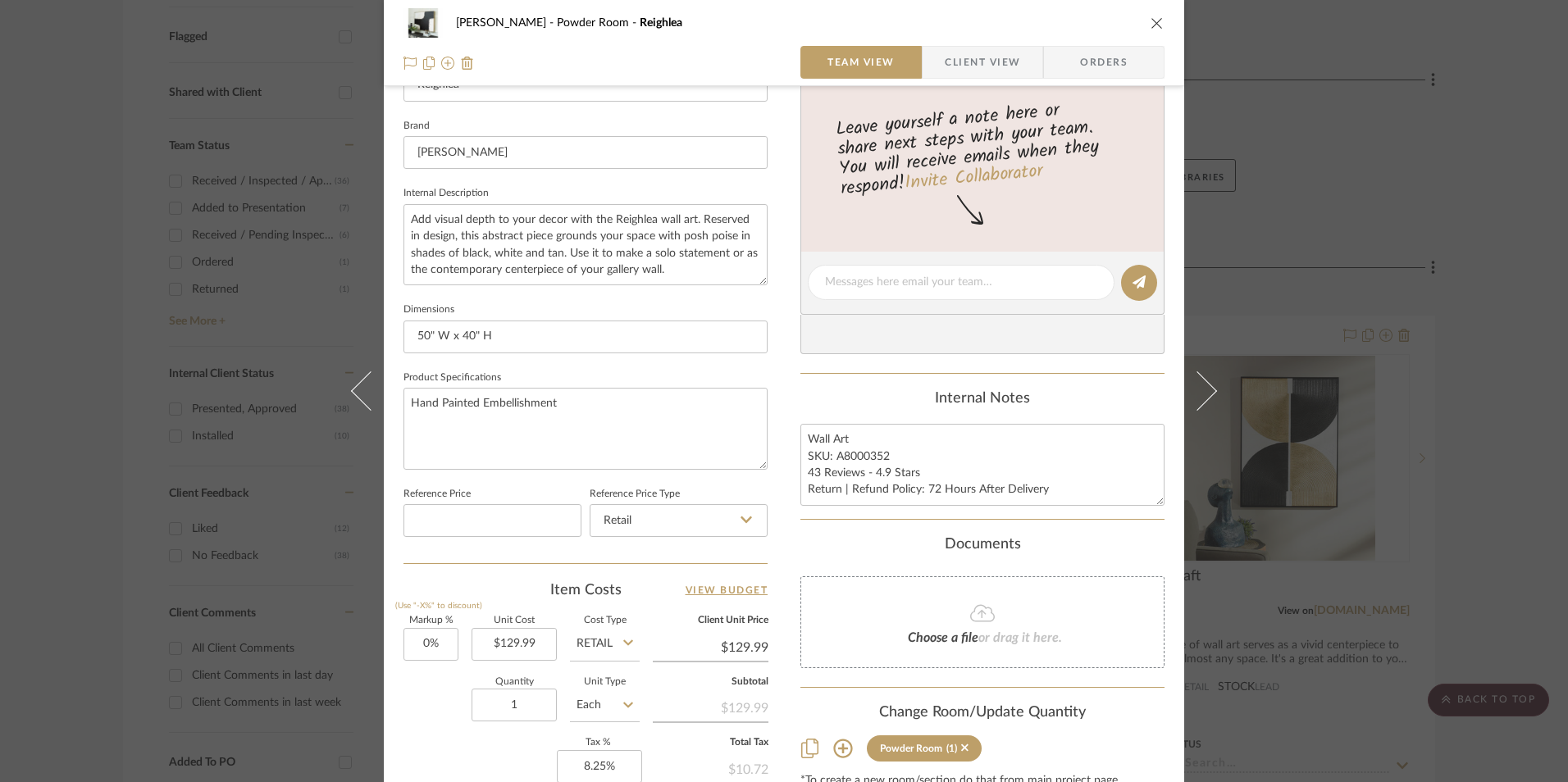
click at [1444, 321] on div "Richelle Hamilton Powder Room Reighlea Team View Client View Orders 1 / 2 Team-…" at bounding box center [784, 391] width 1568 height 782
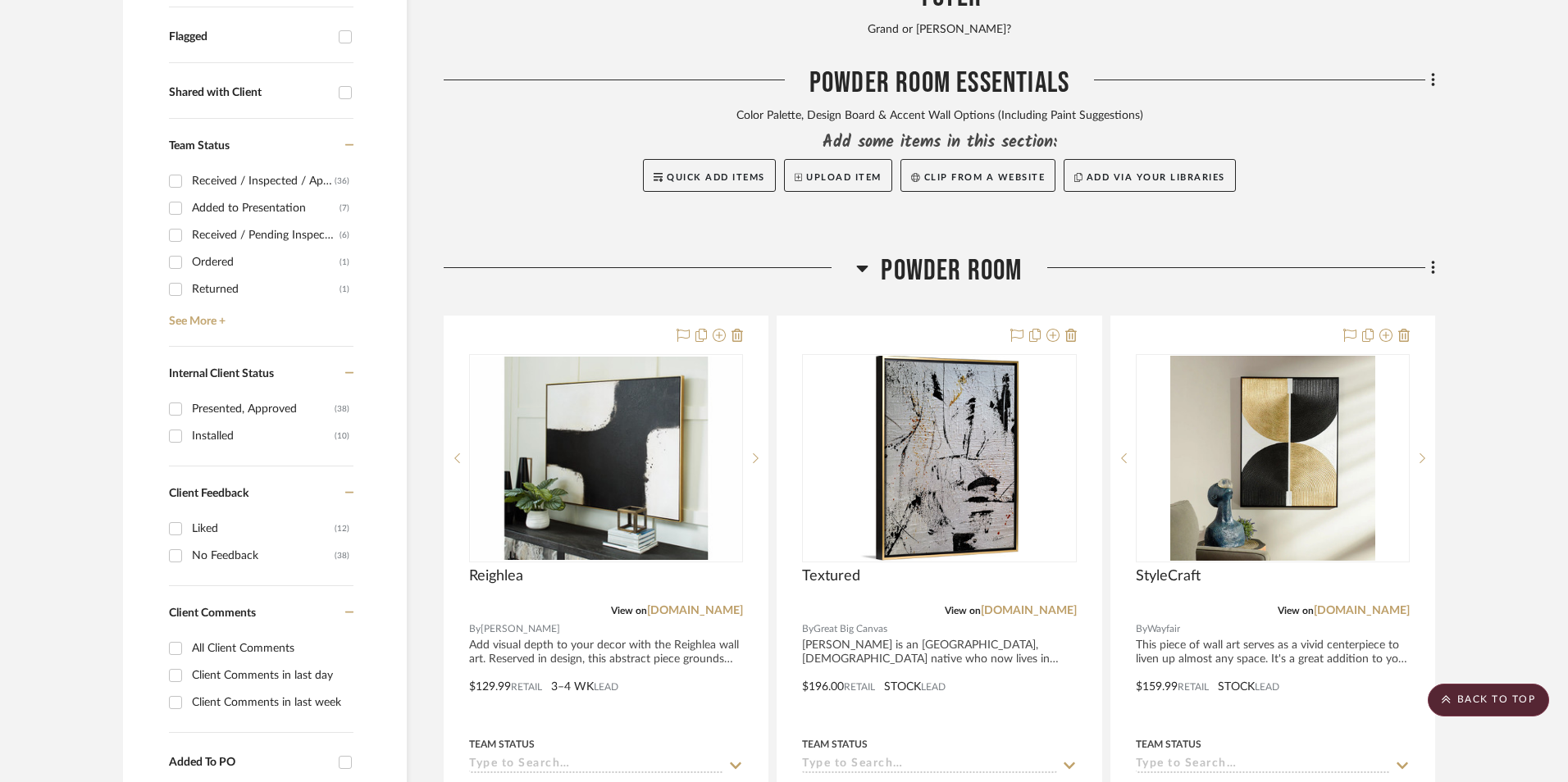
click at [1145, 65] on div at bounding box center [1252, 86] width 366 height 42
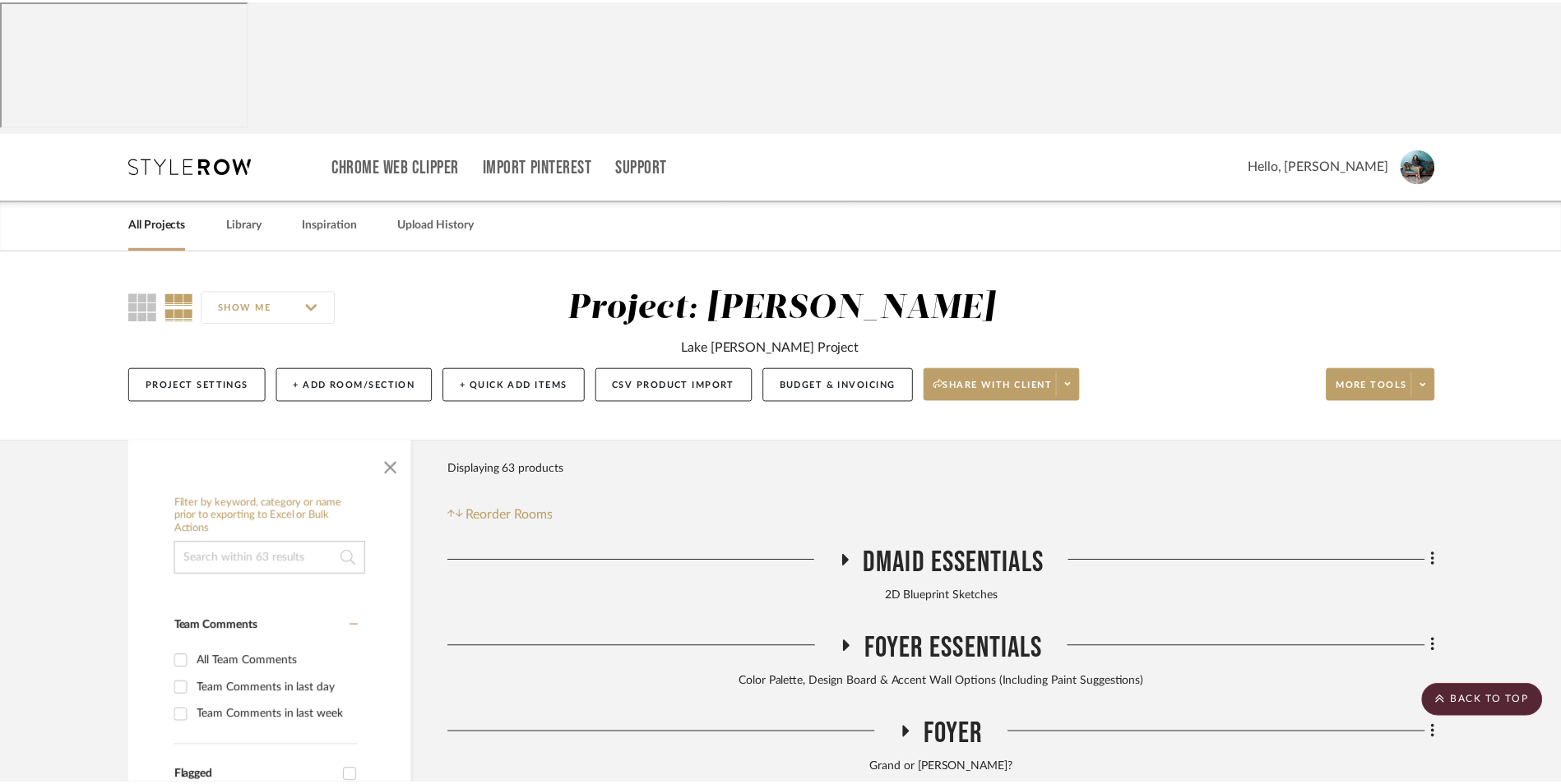
scroll to position [740, 0]
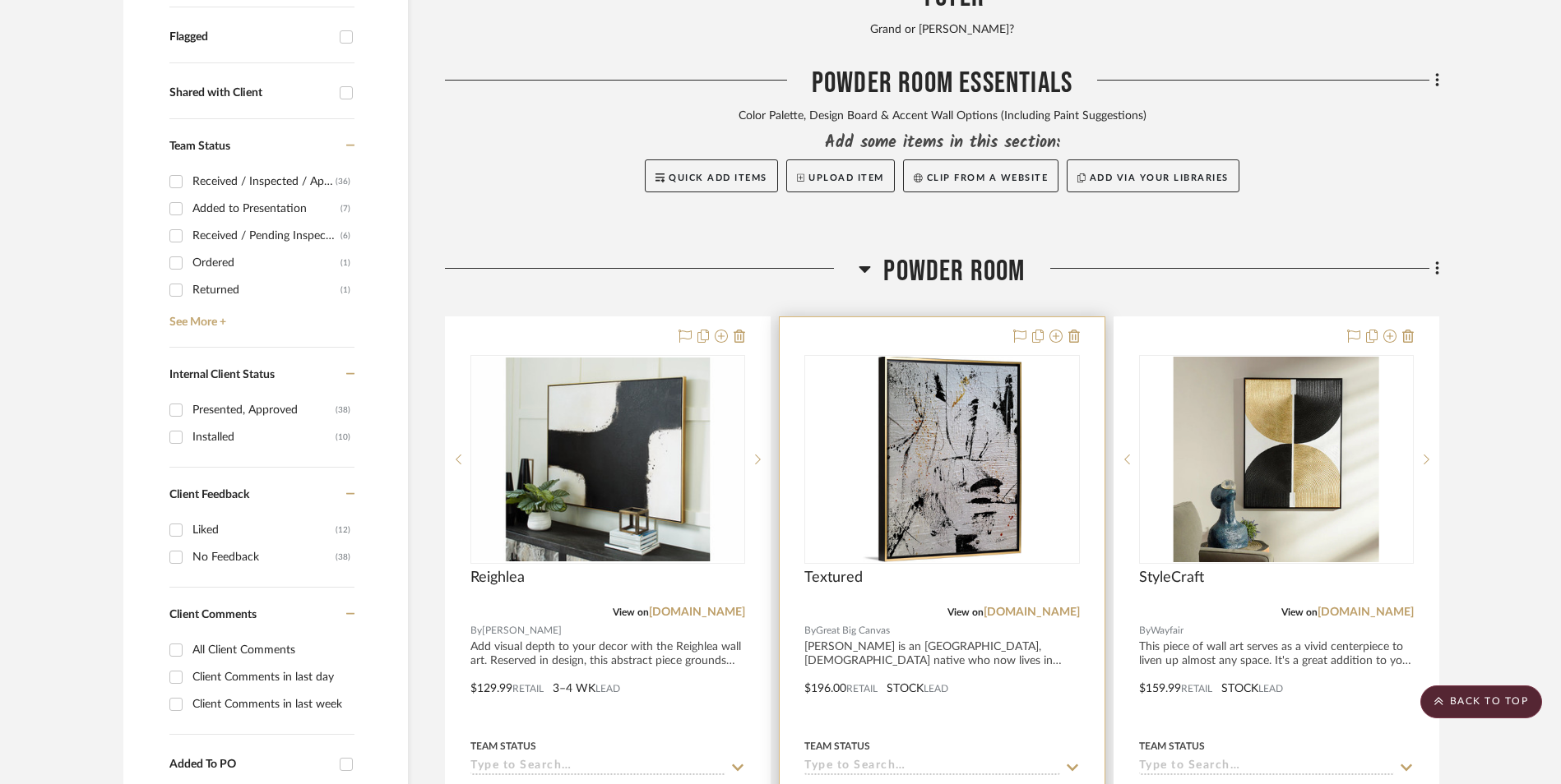
drag, startPoint x: 998, startPoint y: 484, endPoint x: 968, endPoint y: 503, distance: 35.5
click at [998, 607] on link "[DOMAIN_NAME]" at bounding box center [1031, 613] width 96 height 12
click at [955, 356] on img "0" at bounding box center [942, 459] width 159 height 206
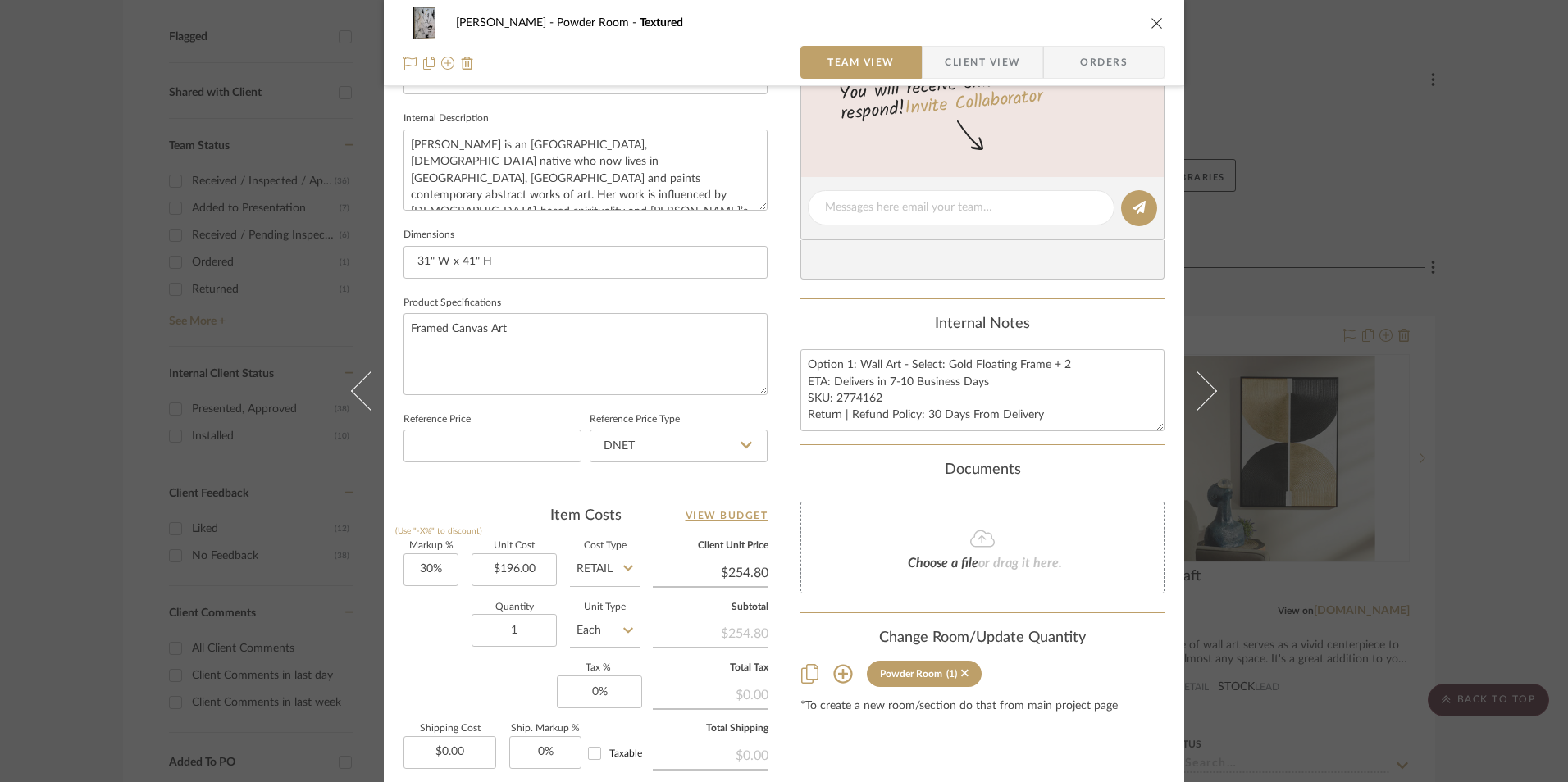
scroll to position [574, 0]
click at [519, 573] on input "196.00" at bounding box center [514, 569] width 85 height 33
type input "$244.99"
click at [525, 530] on div "Item Costs View Budget Markup % (Use "-X%" to discount) 30% Unit Cost $244.99 C…" at bounding box center [585, 695] width 364 height 381
type input "30"
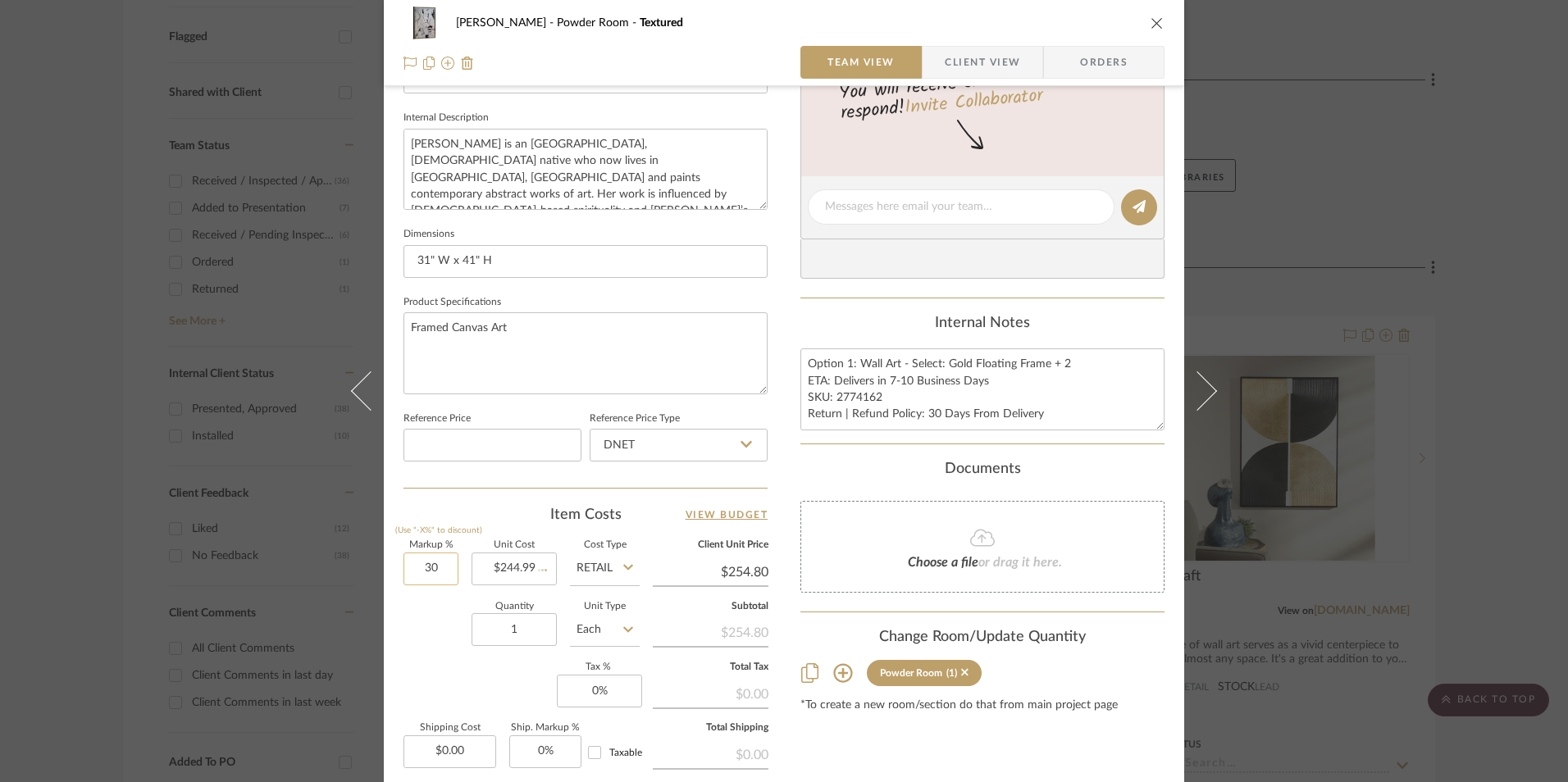
click at [438, 564] on input "30" at bounding box center [431, 569] width 55 height 33
type input "$318.49"
click at [492, 524] on div "Item Costs View Budget" at bounding box center [585, 514] width 364 height 20
type input "0%"
type input "$244.99"
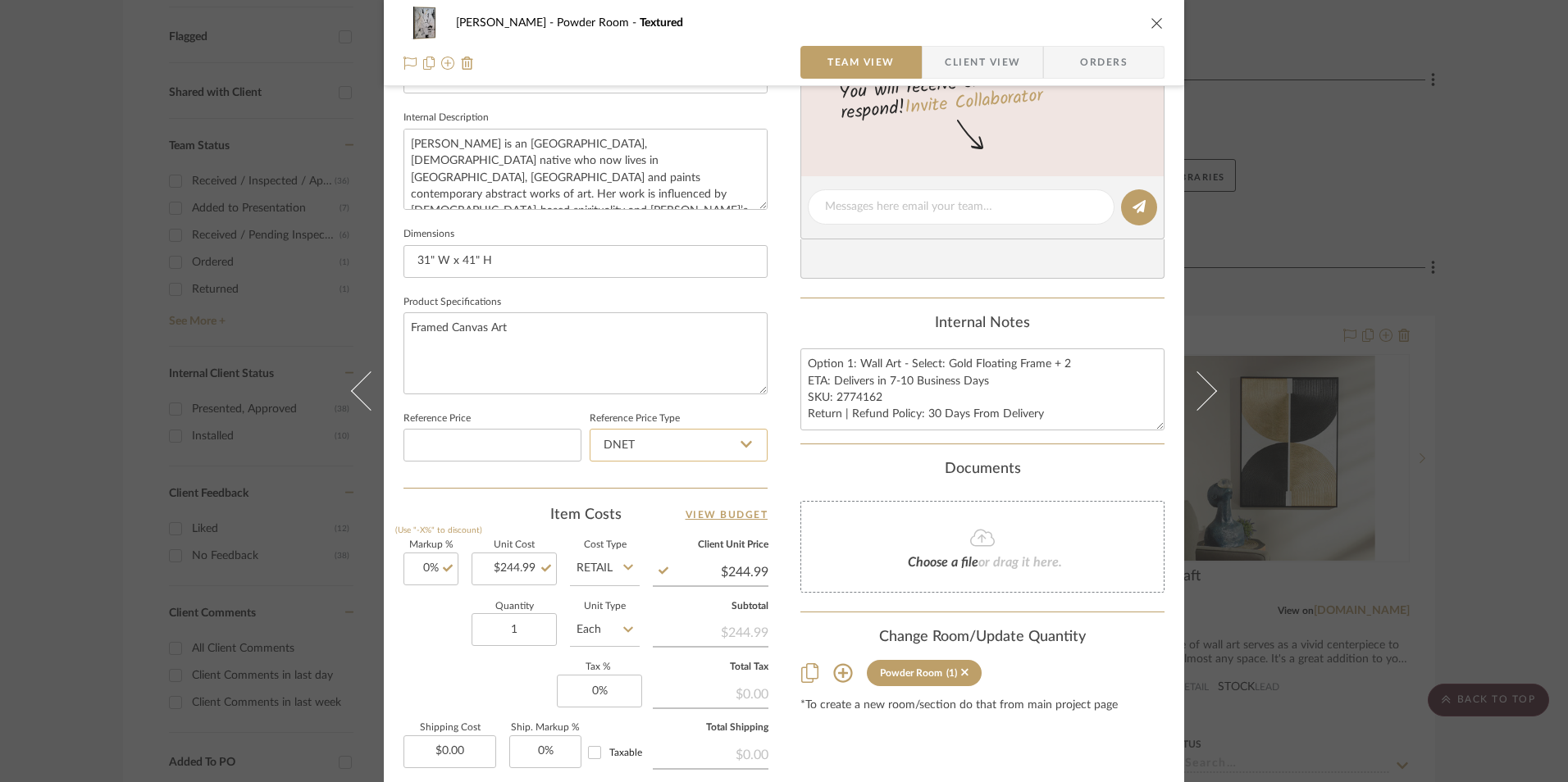
click at [640, 437] on input "DNET" at bounding box center [679, 445] width 178 height 33
click at [660, 516] on div "Retail" at bounding box center [685, 528] width 202 height 42
type input "Retail"
click at [848, 473] on div "Documents" at bounding box center [982, 470] width 364 height 18
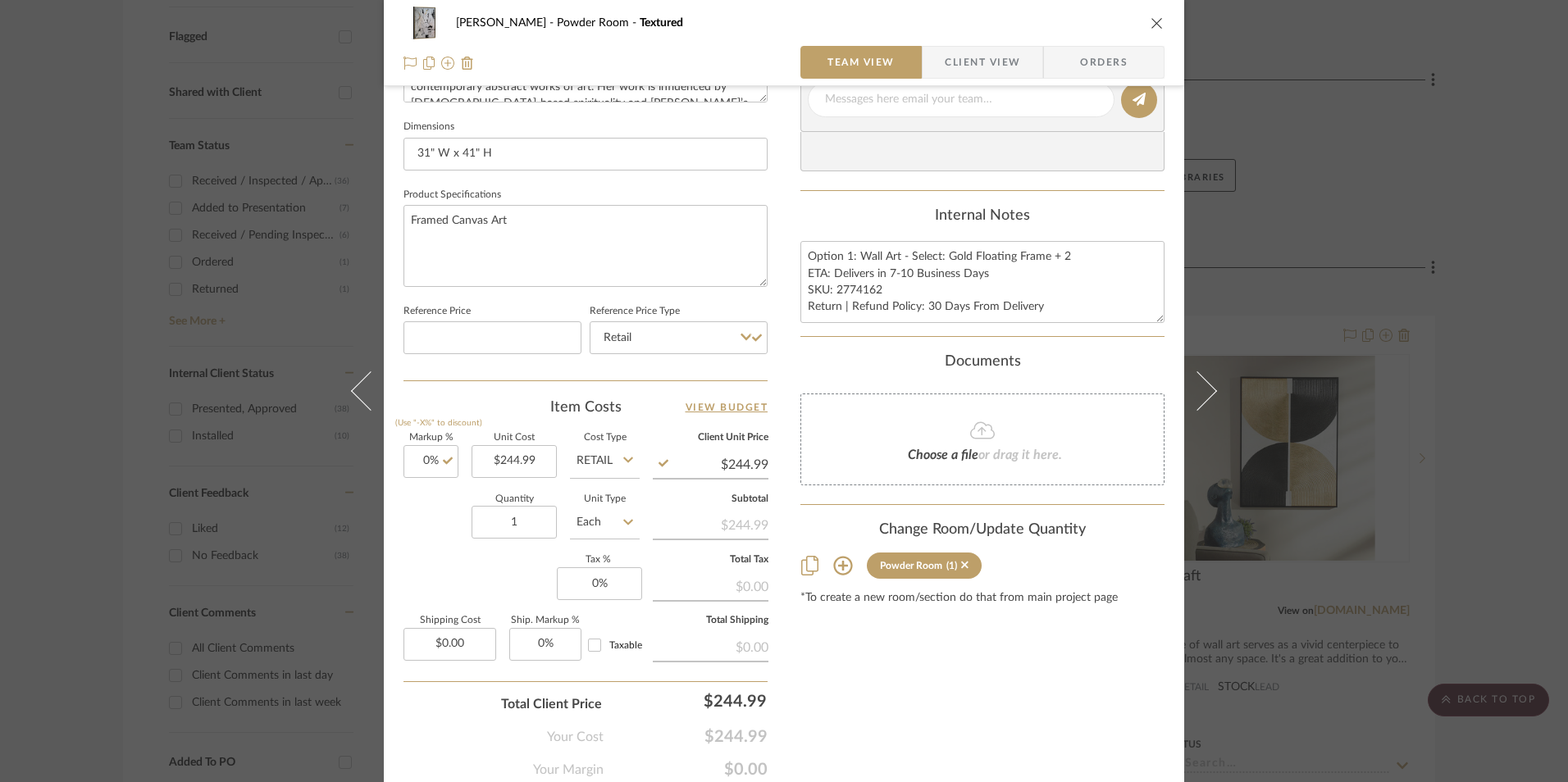
scroll to position [745, 0]
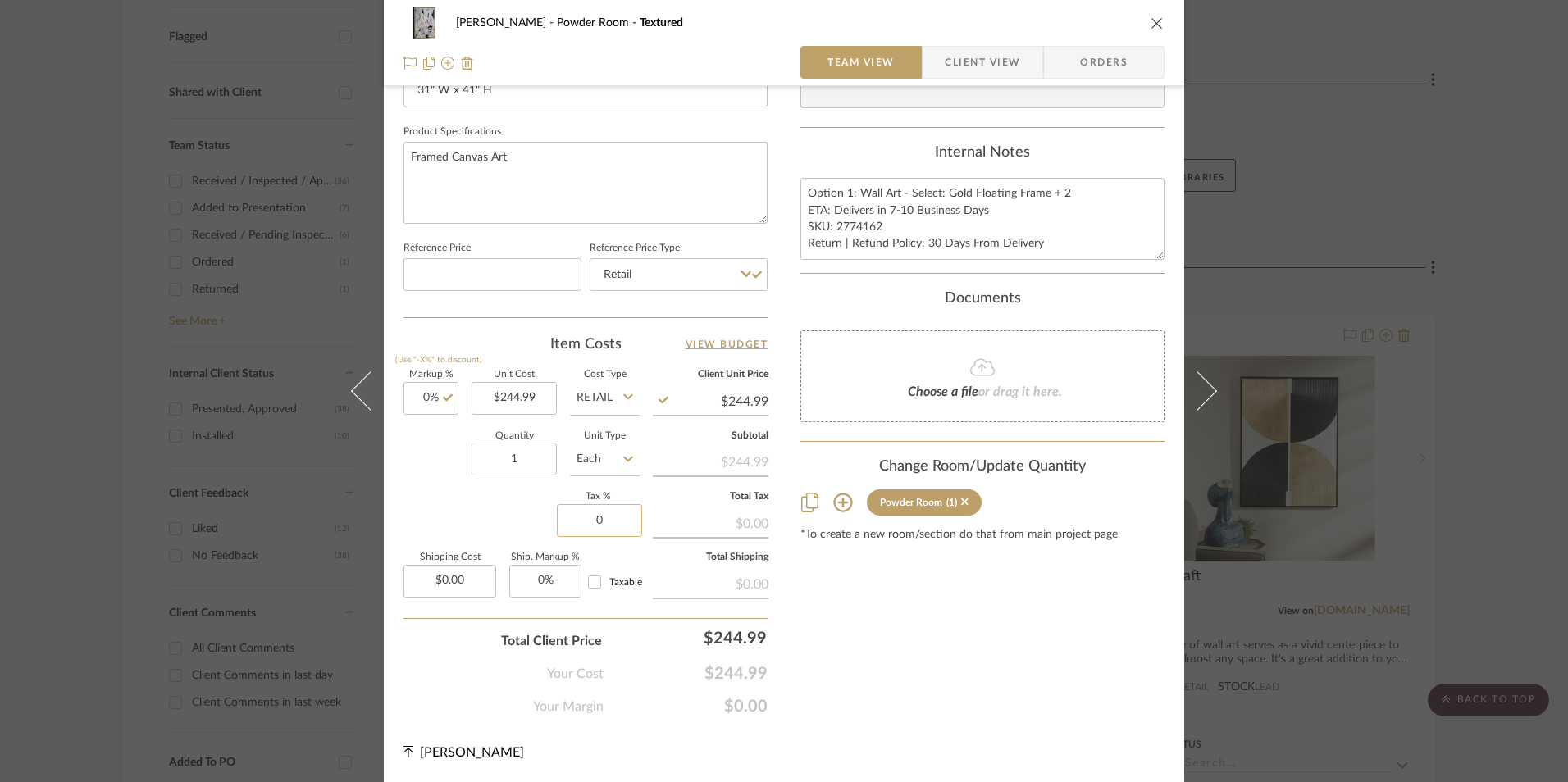
click at [620, 525] on input "0" at bounding box center [598, 520] width 85 height 33
type input "8.25%"
click at [821, 608] on div "Content here copies to Client View - confirm visibility there. Show in Client D…" at bounding box center [982, 42] width 364 height 1349
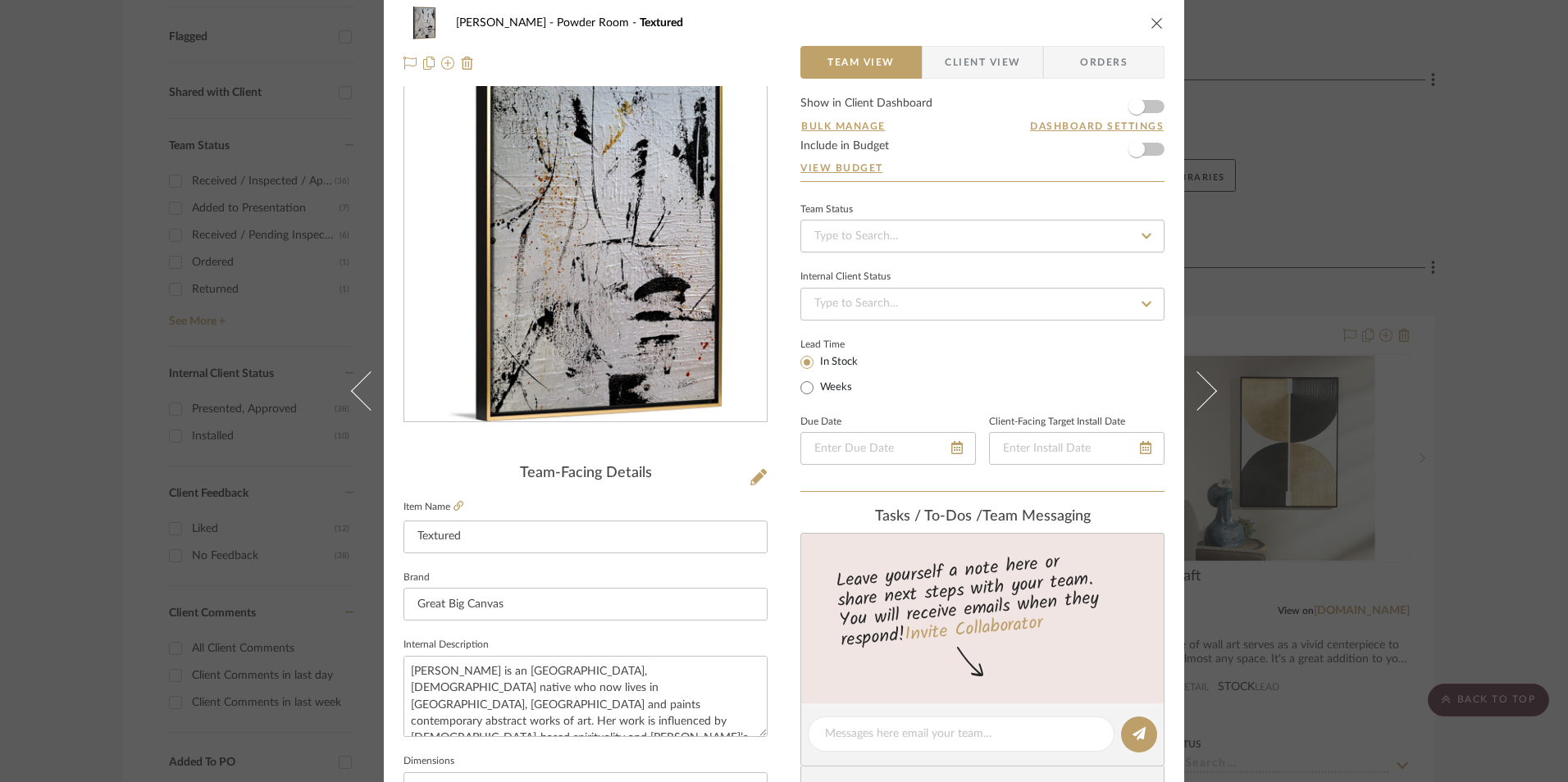
scroll to position [0, 0]
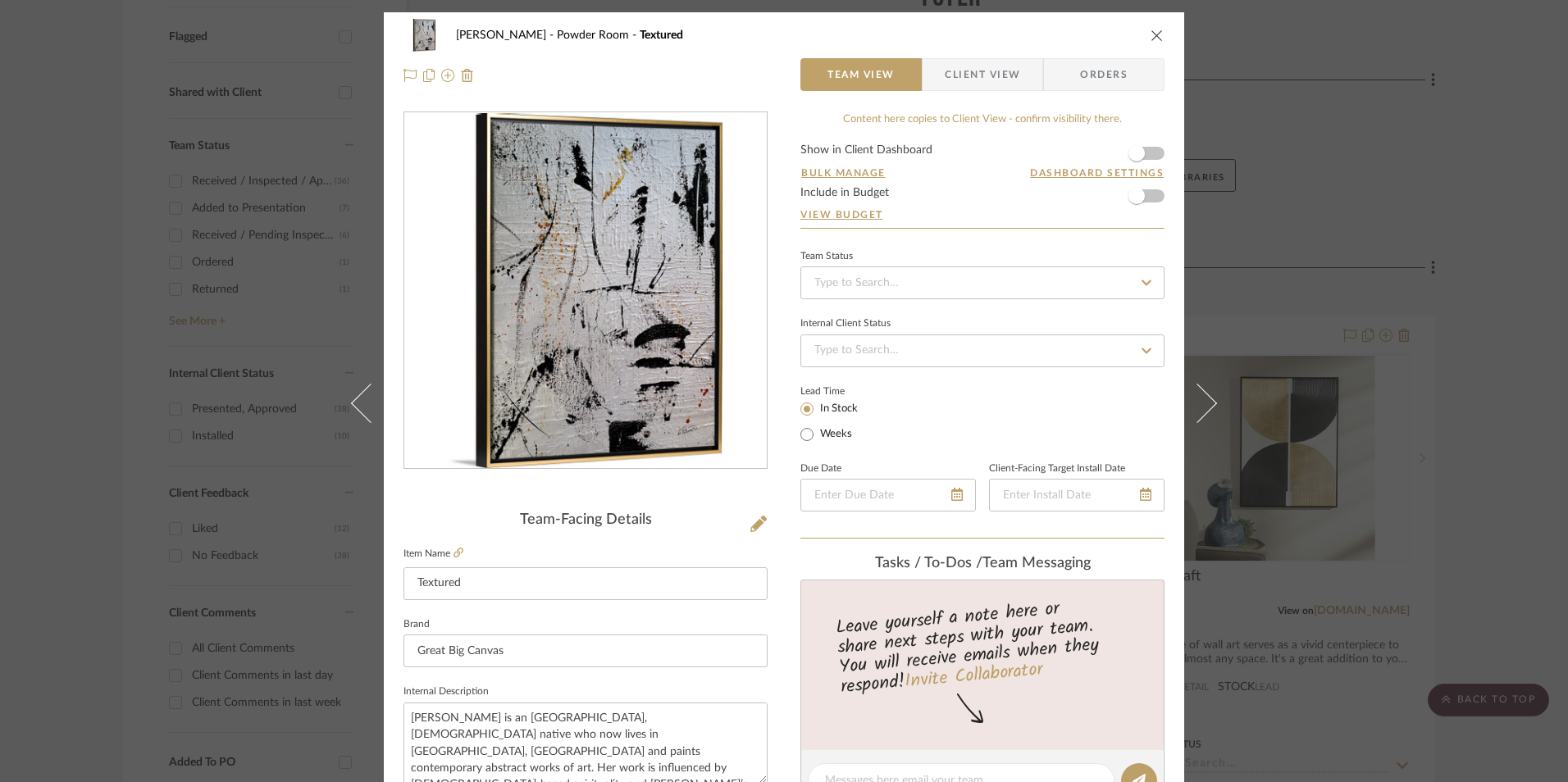
click at [1150, 37] on icon "close" at bounding box center [1156, 34] width 13 height 13
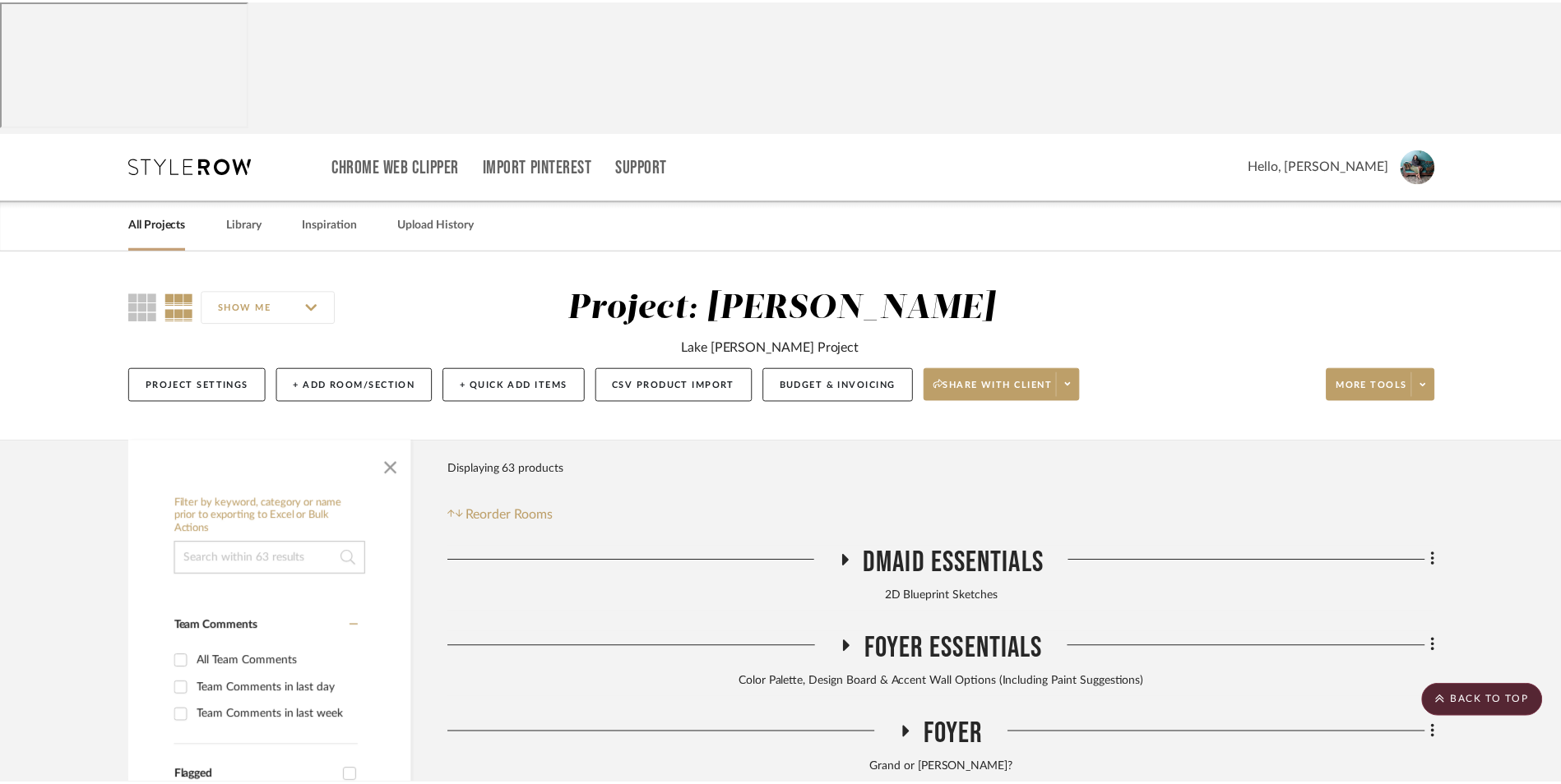
scroll to position [740, 0]
